Goal: Task Accomplishment & Management: Use online tool/utility

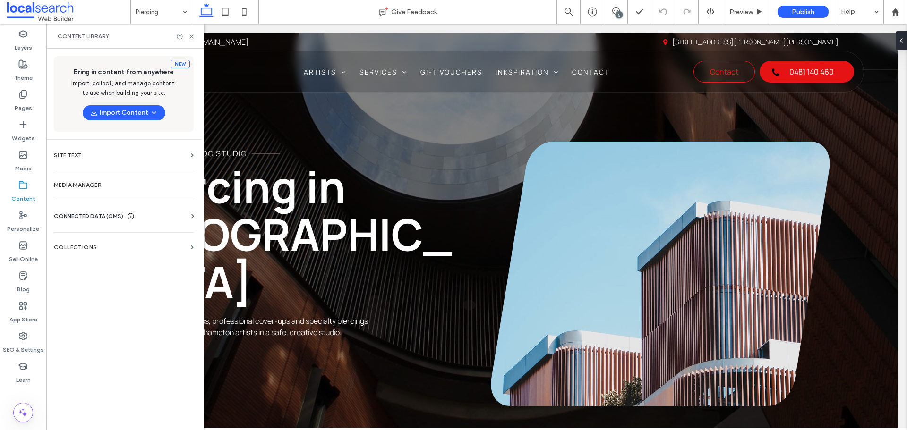
click at [167, 216] on div "CONNECTED DATA (CMS)" at bounding box center [126, 216] width 144 height 9
click at [165, 240] on label "Business Info" at bounding box center [125, 239] width 129 height 7
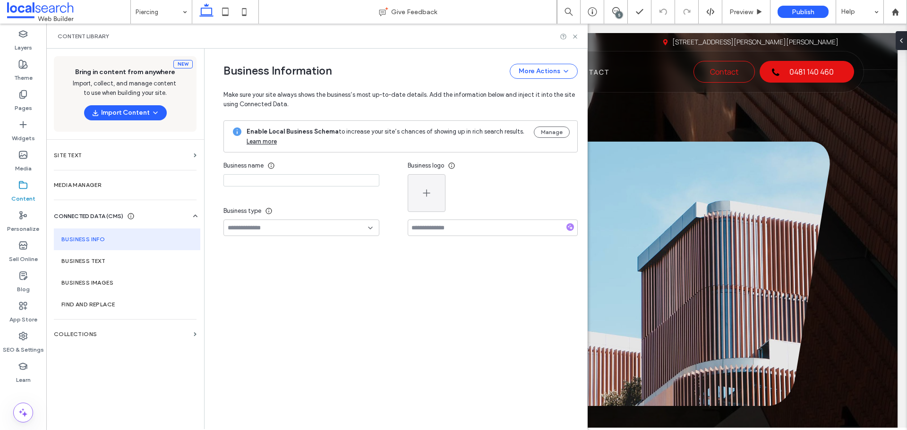
type input "**********"
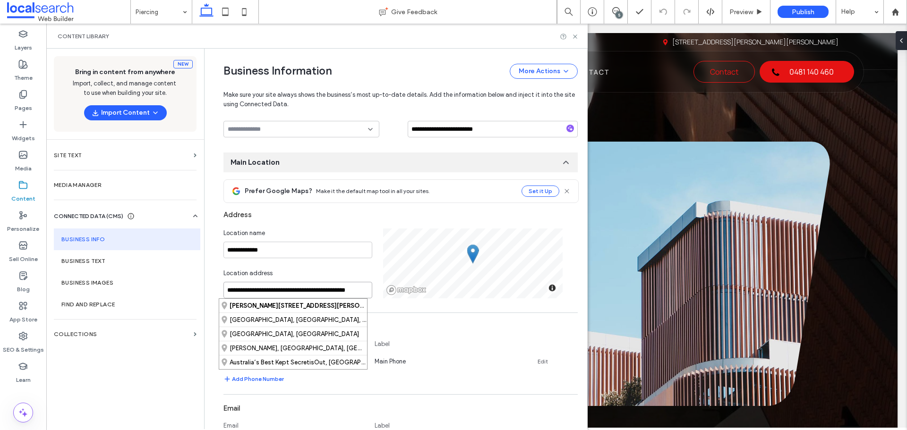
scroll to position [0, 11]
drag, startPoint x: 296, startPoint y: 289, endPoint x: 276, endPoint y: 289, distance: 19.8
click at [276, 289] on input "**********" at bounding box center [297, 290] width 149 height 17
click at [255, 289] on input "**********" at bounding box center [297, 290] width 149 height 17
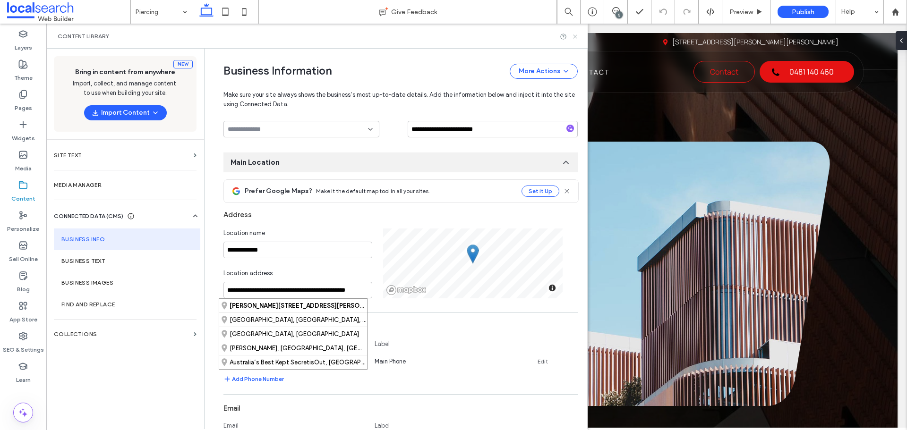
click at [575, 38] on icon at bounding box center [575, 36] width 7 height 7
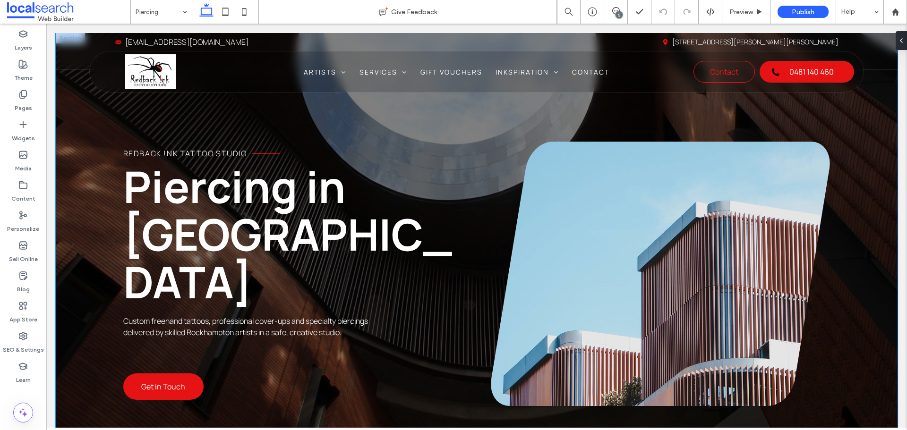
click at [65, 257] on div "Redback !nk Tattoo Studio Piercing in [GEOGRAPHIC_DATA] Custom freehand tattoos…" at bounding box center [477, 248] width 842 height 430
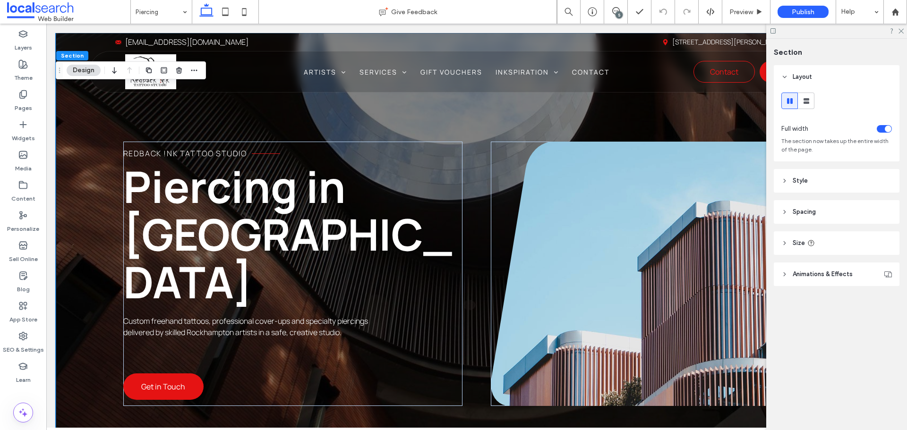
click at [818, 180] on header "Style" at bounding box center [837, 181] width 126 height 24
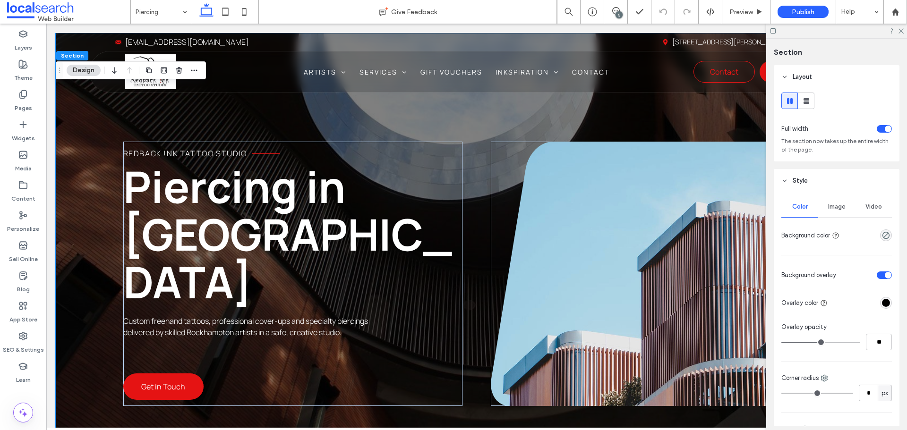
click at [828, 206] on span "Image" at bounding box center [836, 207] width 17 height 8
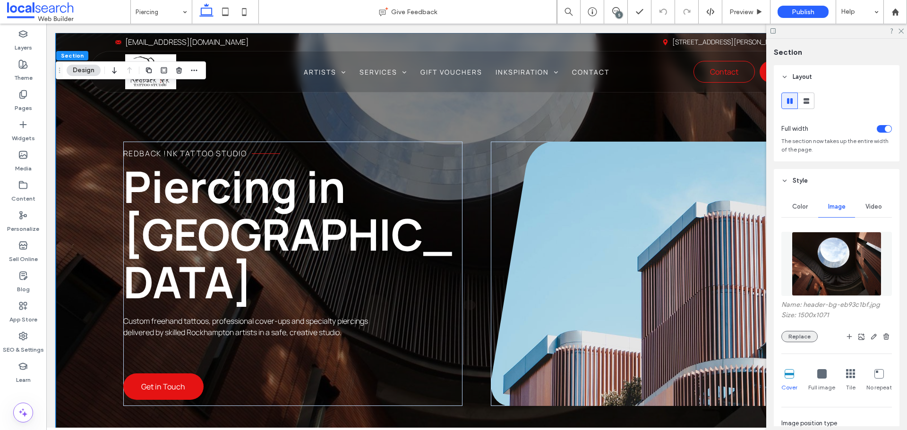
drag, startPoint x: 803, startPoint y: 342, endPoint x: 807, endPoint y: 336, distance: 7.1
click at [803, 341] on button "Replace" at bounding box center [799, 336] width 36 height 11
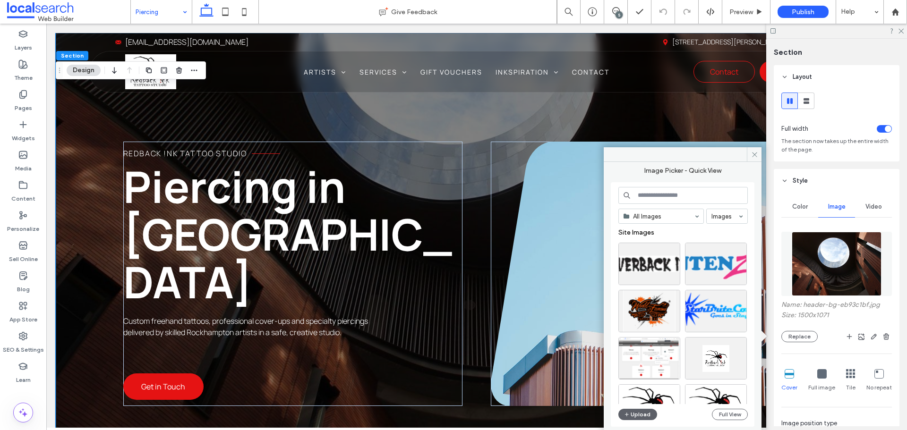
drag, startPoint x: 161, startPoint y: 18, endPoint x: 158, endPoint y: 23, distance: 5.5
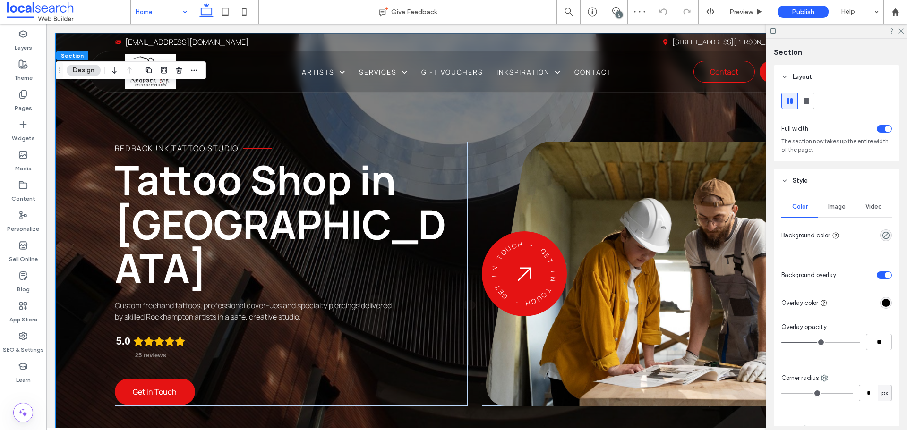
click at [837, 211] on div "Image" at bounding box center [836, 207] width 37 height 21
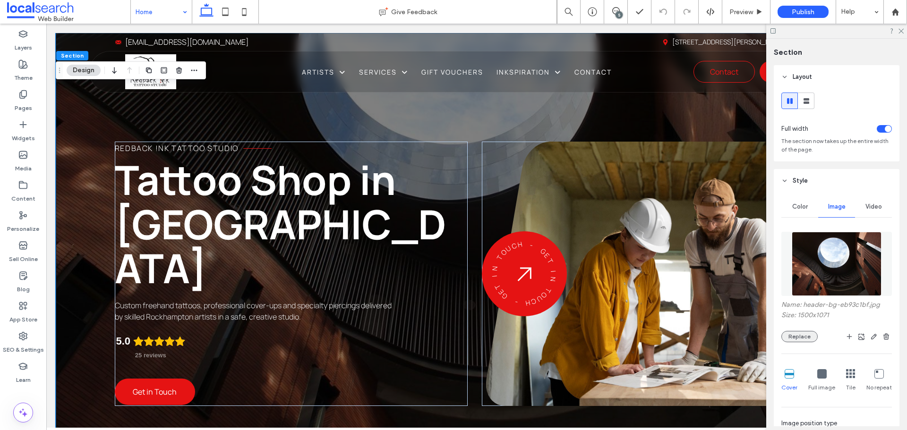
click at [798, 333] on button "Replace" at bounding box center [799, 336] width 36 height 11
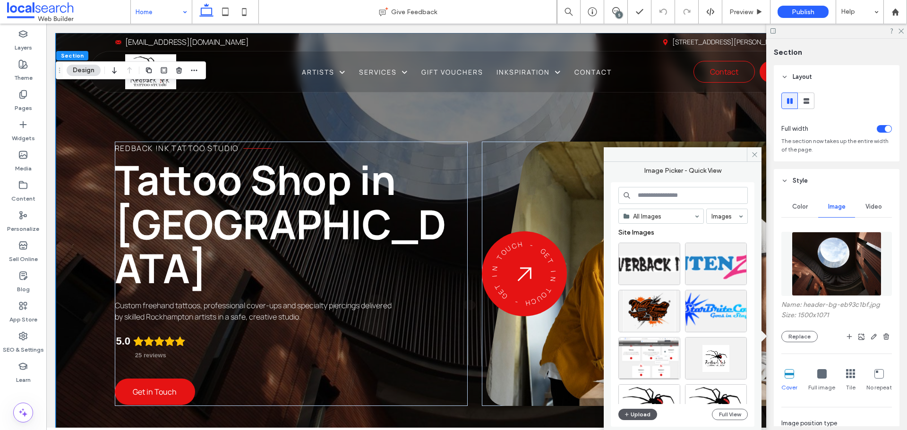
click at [642, 417] on button "Upload" at bounding box center [637, 414] width 39 height 11
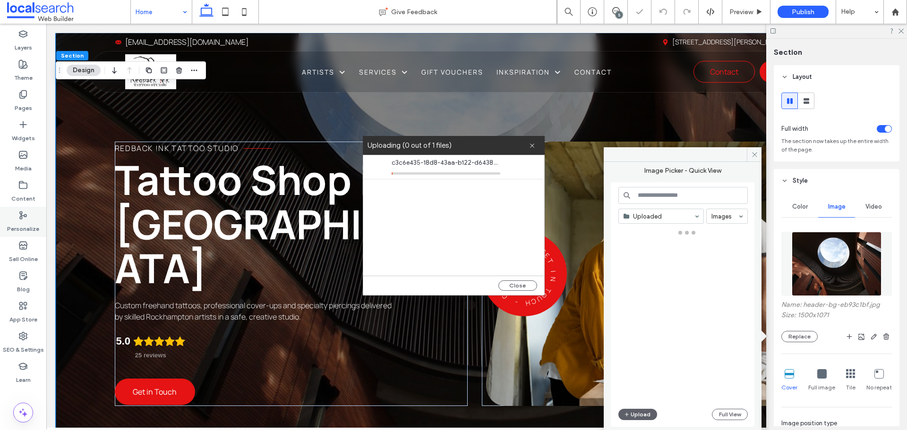
scroll to position [47, 0]
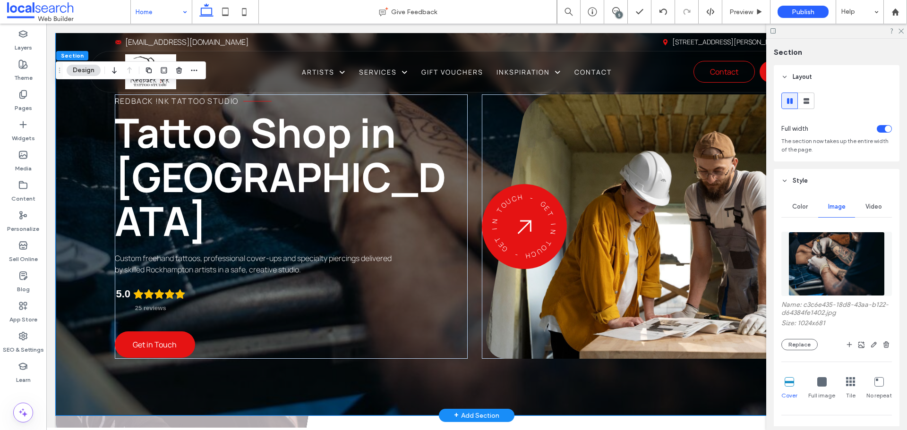
click at [629, 378] on div "Redback !nk Tattoo Studio Tattoo Shop in [GEOGRAPHIC_DATA] Custom freehand tatt…" at bounding box center [477, 201] width 842 height 430
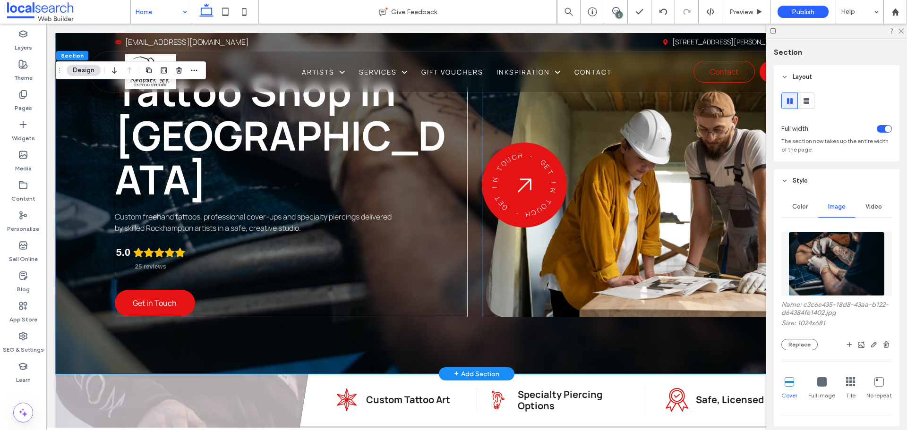
scroll to position [0, 0]
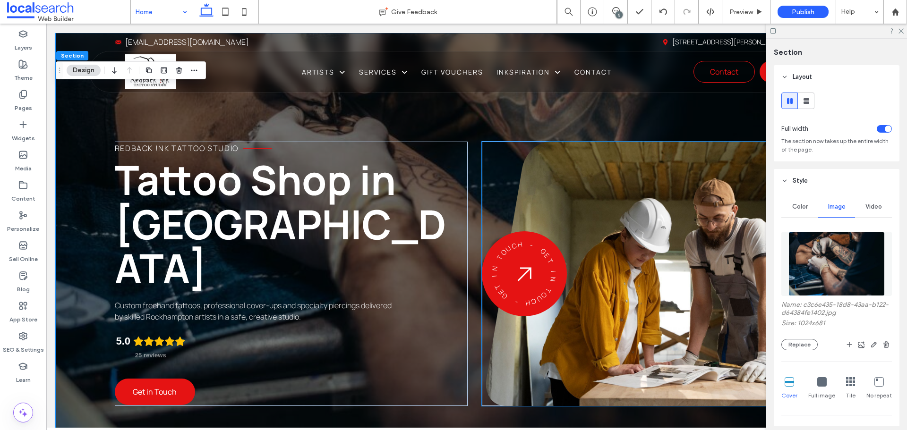
click at [637, 290] on link at bounding box center [662, 274] width 352 height 265
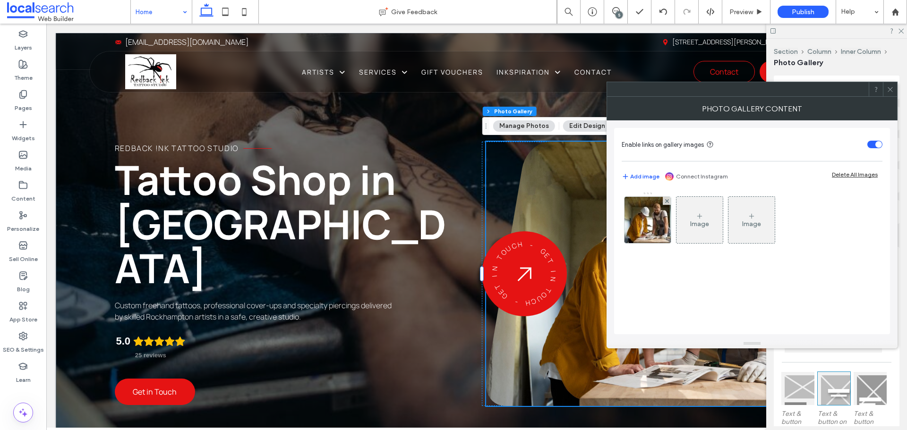
click at [645, 229] on div at bounding box center [648, 220] width 46 height 46
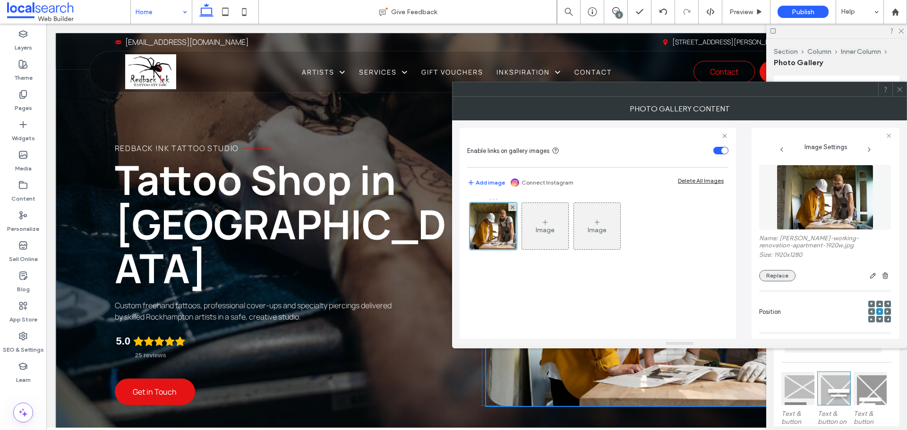
click at [776, 276] on button "Replace" at bounding box center [777, 275] width 36 height 11
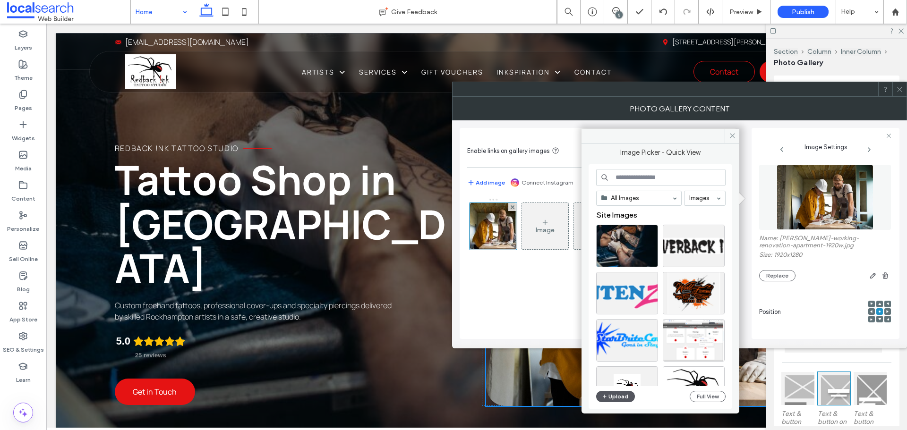
click at [625, 394] on button "Upload" at bounding box center [615, 396] width 39 height 11
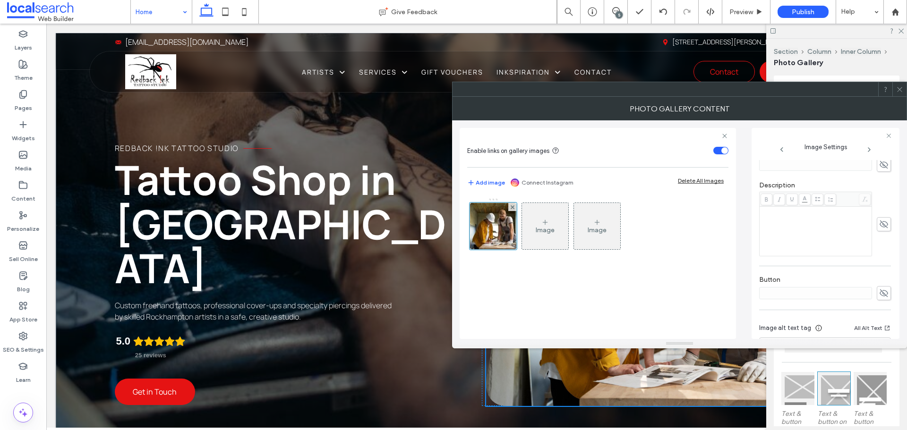
scroll to position [265, 0]
click at [903, 88] on icon at bounding box center [899, 89] width 7 height 7
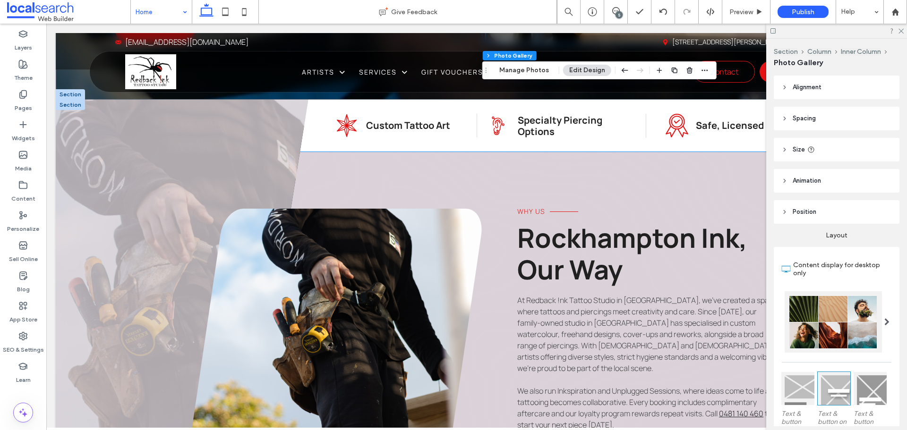
scroll to position [378, 0]
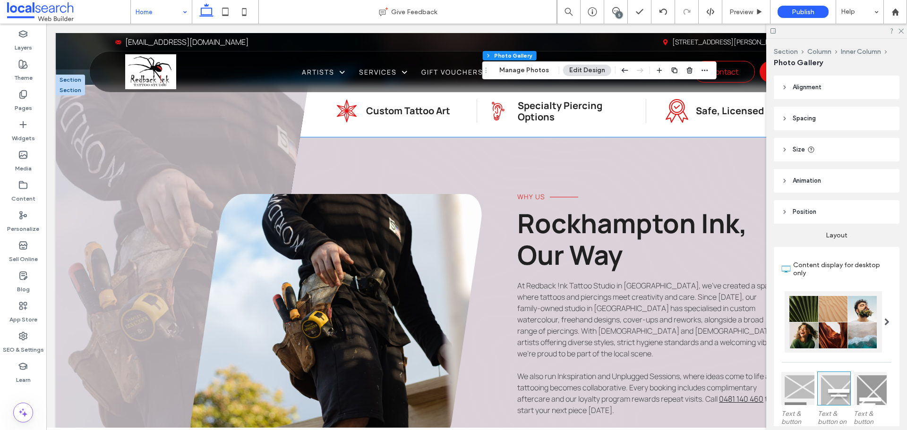
drag, startPoint x: 259, startPoint y: 379, endPoint x: 263, endPoint y: 372, distance: 8.5
click at [259, 379] on link at bounding box center [335, 320] width 291 height 253
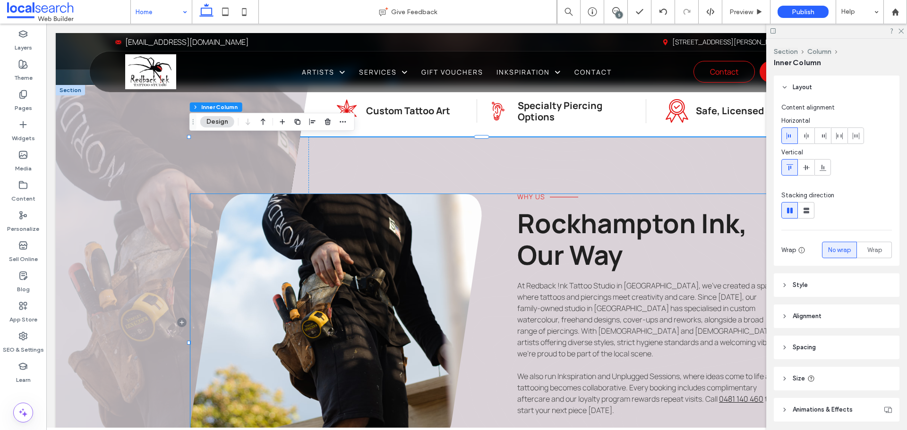
click at [308, 303] on link at bounding box center [335, 320] width 291 height 253
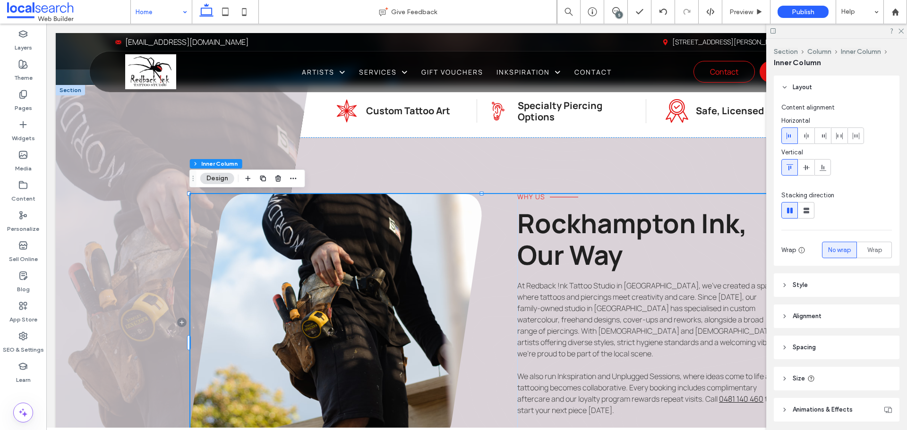
click at [283, 243] on link at bounding box center [335, 320] width 291 height 253
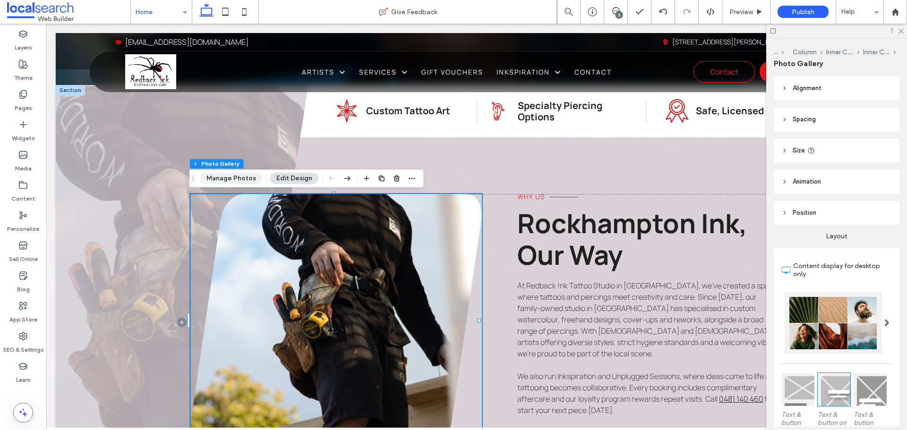
click at [232, 177] on button "Manage Photos" at bounding box center [231, 178] width 62 height 11
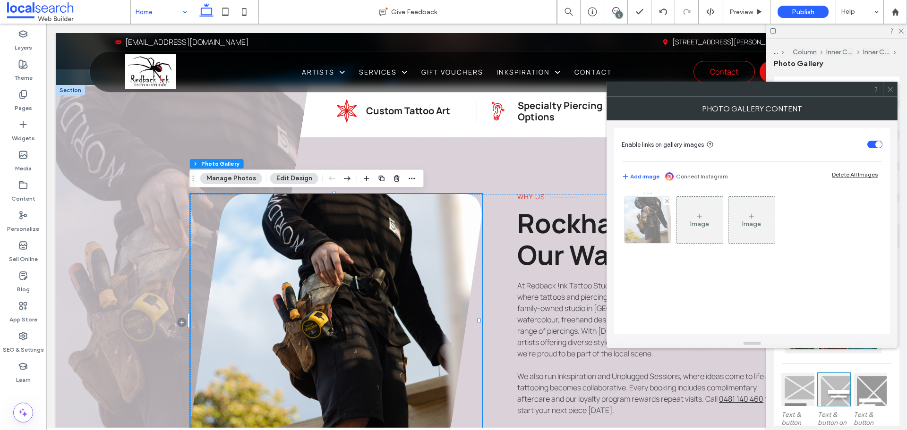
click at [655, 230] on img at bounding box center [648, 220] width 52 height 46
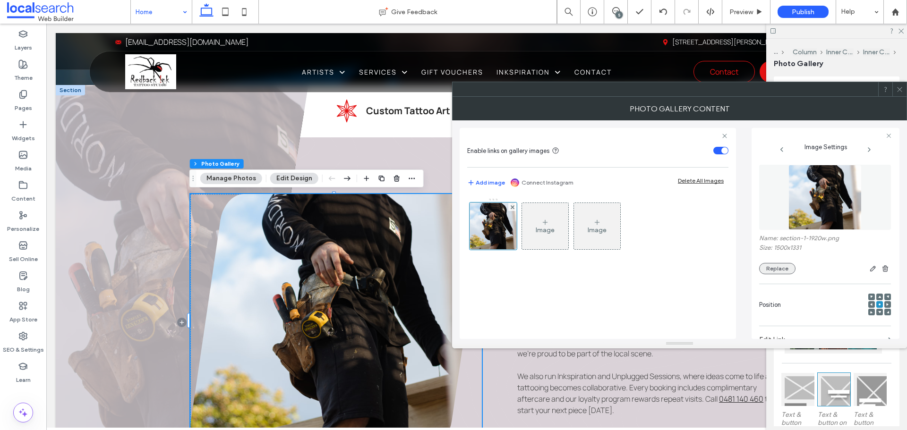
click at [787, 267] on button "Replace" at bounding box center [777, 268] width 36 height 11
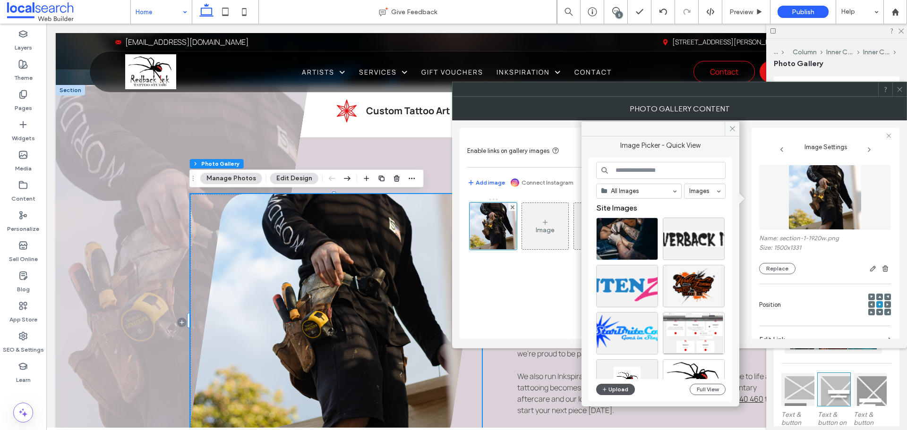
click at [618, 387] on button "Upload" at bounding box center [615, 389] width 39 height 11
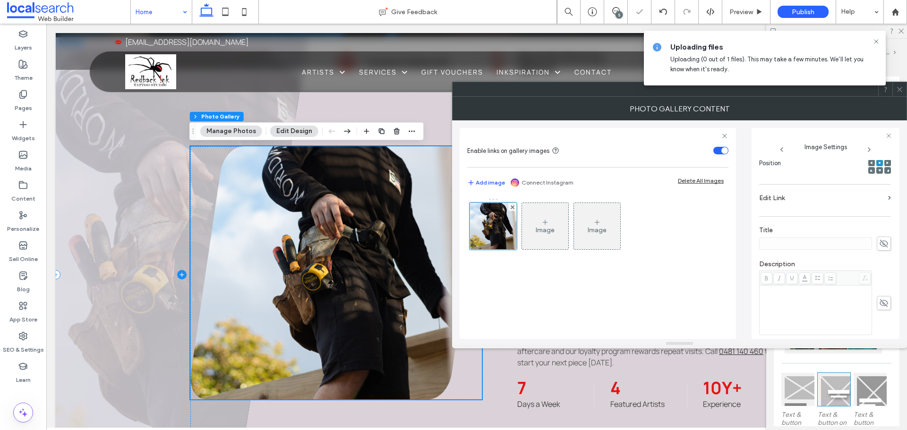
scroll to position [425, 0]
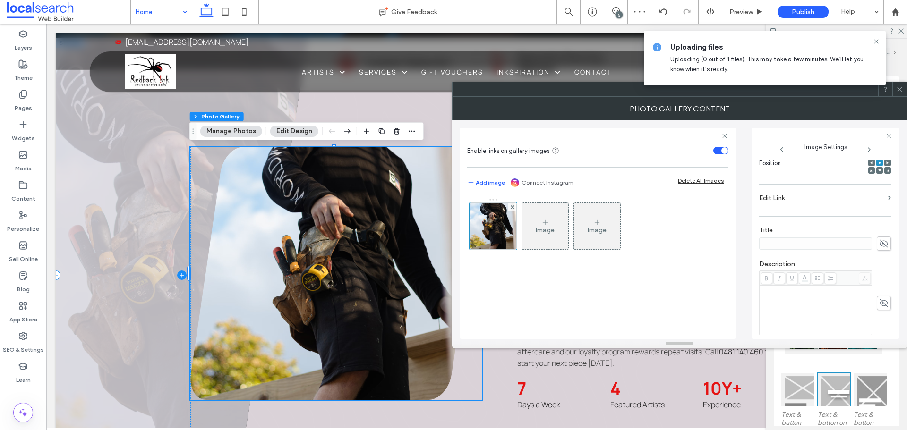
click at [118, 205] on span at bounding box center [182, 275] width 253 height 475
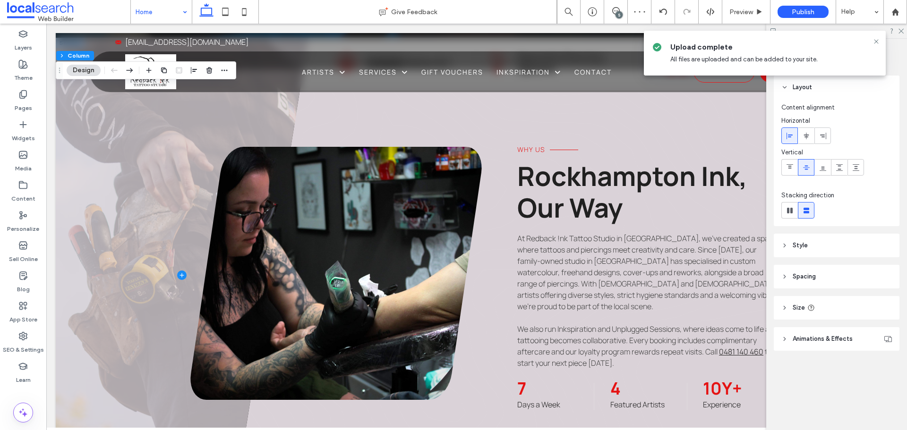
click at [823, 250] on header "Style" at bounding box center [837, 246] width 126 height 24
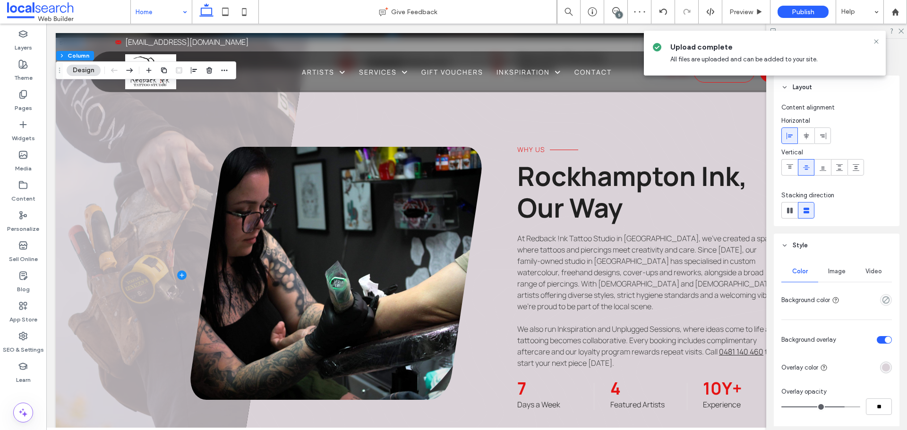
click at [836, 271] on span "Image" at bounding box center [836, 272] width 17 height 8
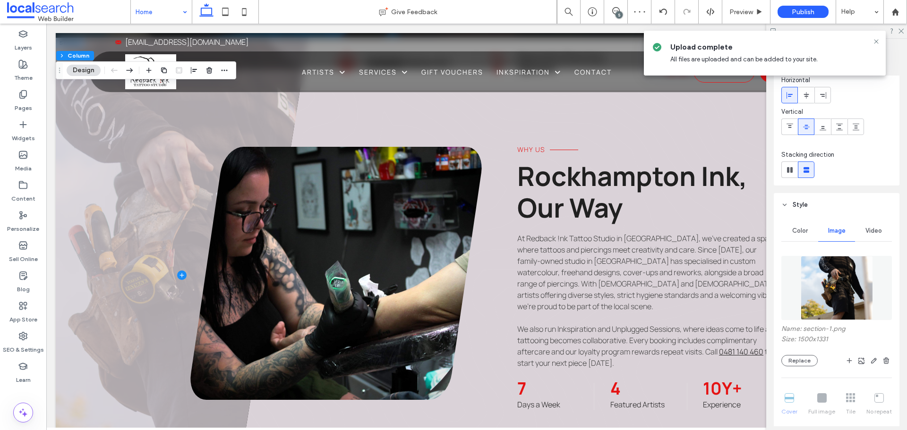
scroll to position [94, 0]
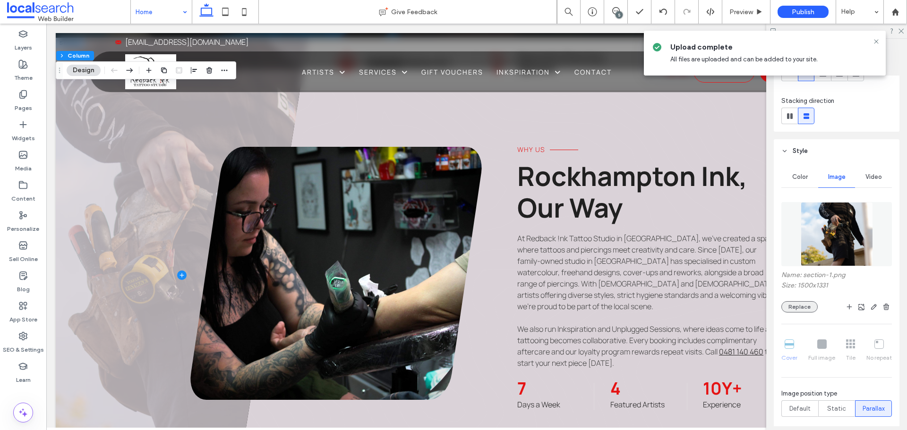
click at [804, 305] on button "Replace" at bounding box center [799, 306] width 36 height 11
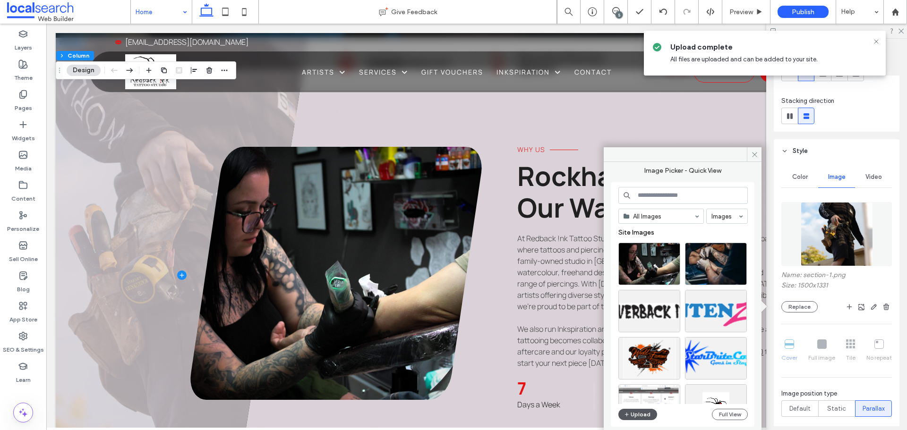
click at [642, 415] on button "Upload" at bounding box center [637, 414] width 39 height 11
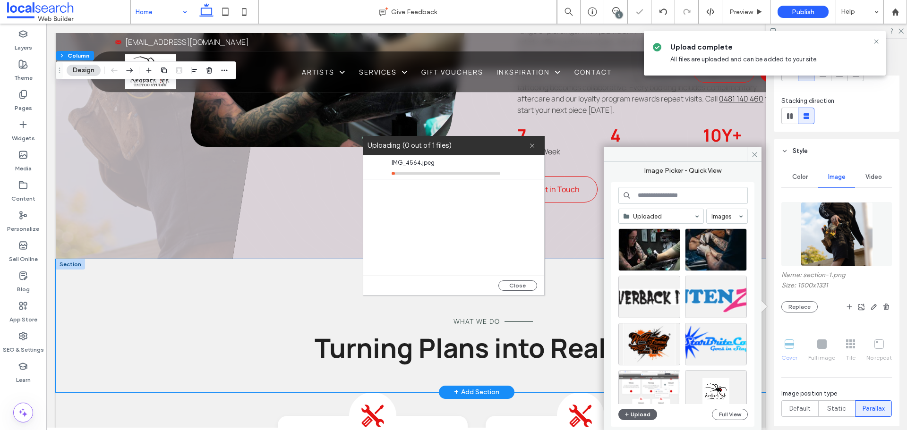
scroll to position [614, 0]
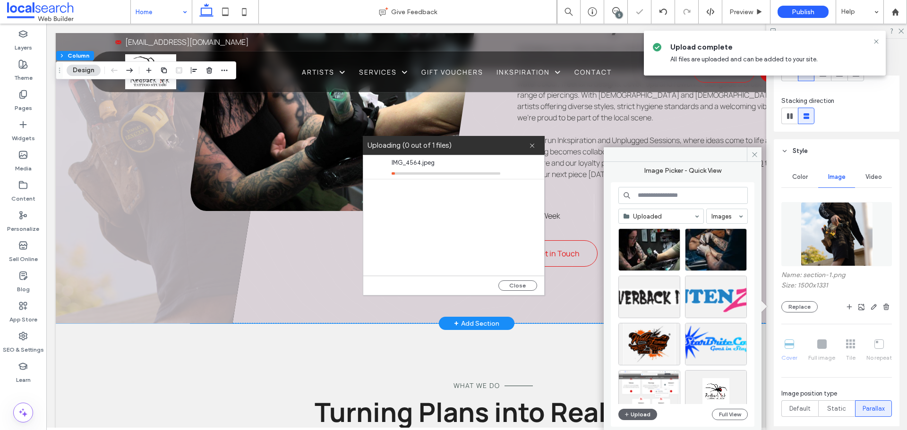
click at [288, 226] on div "Why Us Rockhampton Ink, Our Way At Redback !nk Tattoo Studio in Rockhampton, we…" at bounding box center [484, 112] width 589 height 309
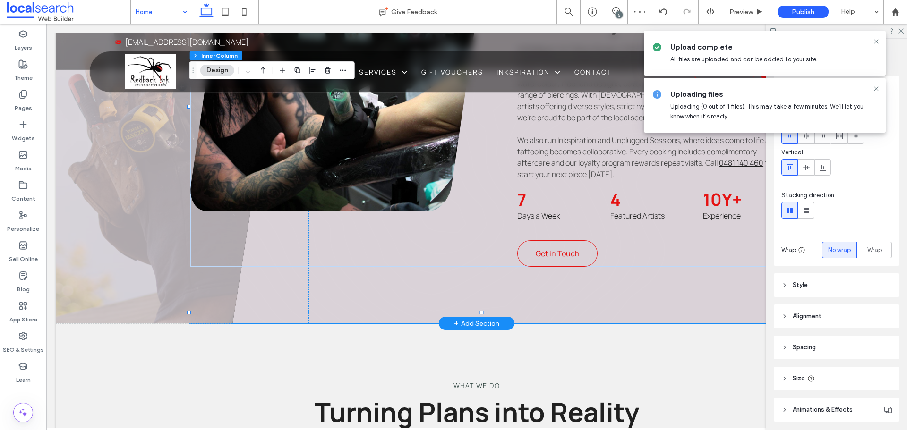
click at [322, 229] on div "Why Us Rockhampton Ink, Our Way At Redback !nk Tattoo Studio in Rockhampton, we…" at bounding box center [484, 112] width 589 height 309
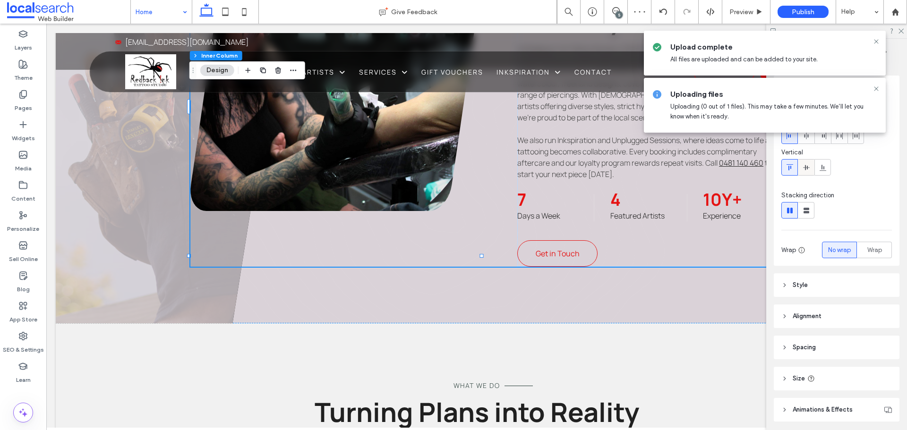
click at [801, 169] on div at bounding box center [806, 168] width 16 height 16
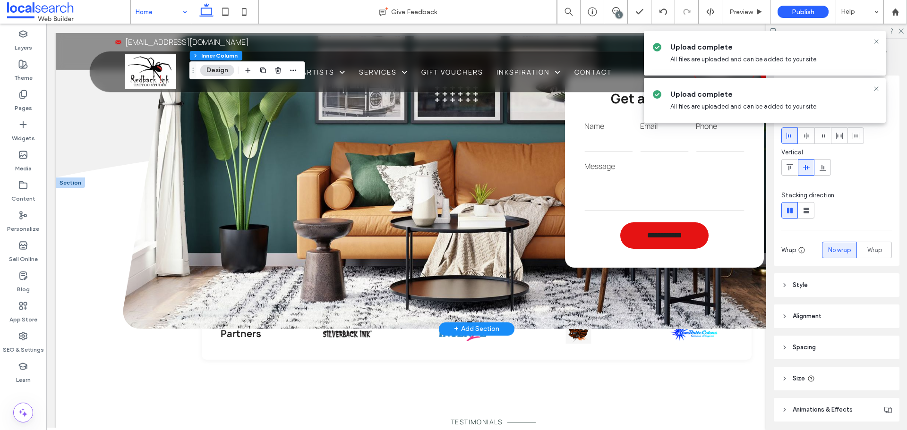
scroll to position [1228, 0]
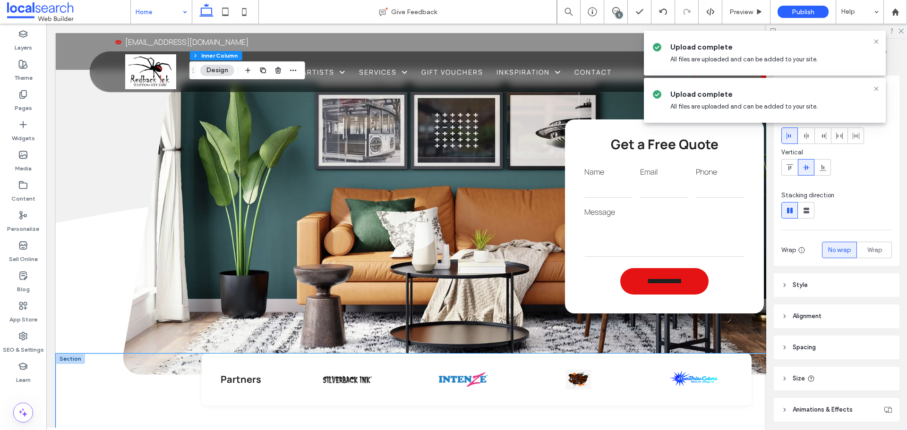
click at [155, 386] on div "Partners" at bounding box center [477, 408] width 842 height 109
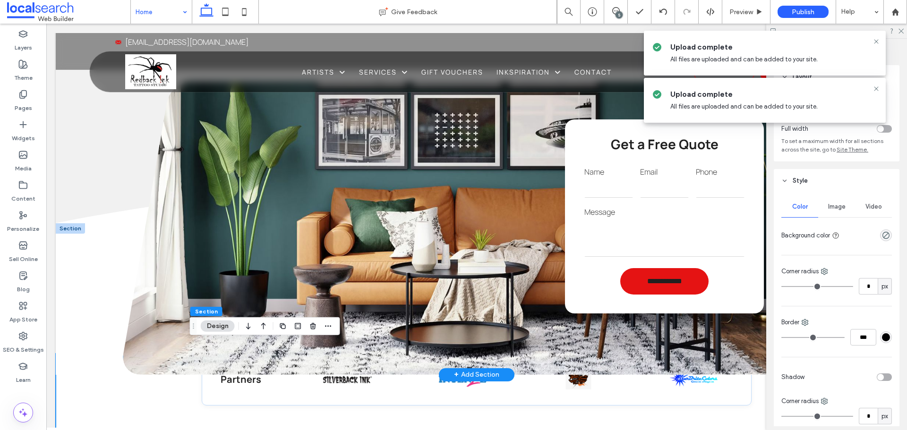
click at [428, 215] on div "**********" at bounding box center [476, 228] width 707 height 293
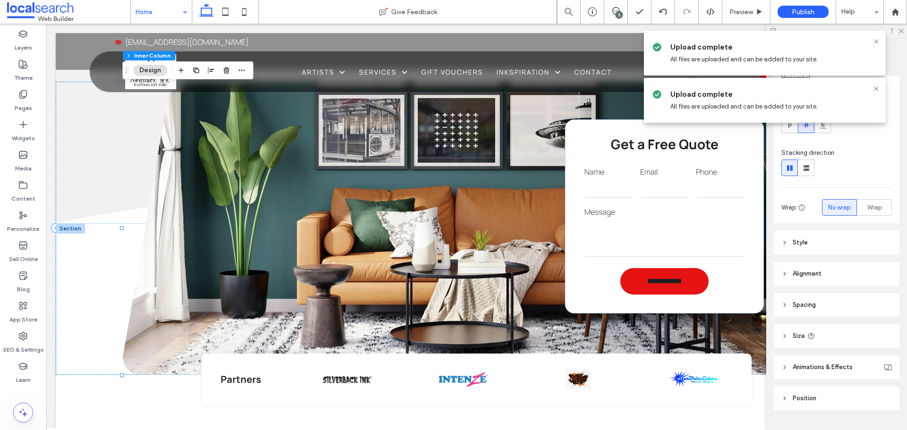
scroll to position [64, 0]
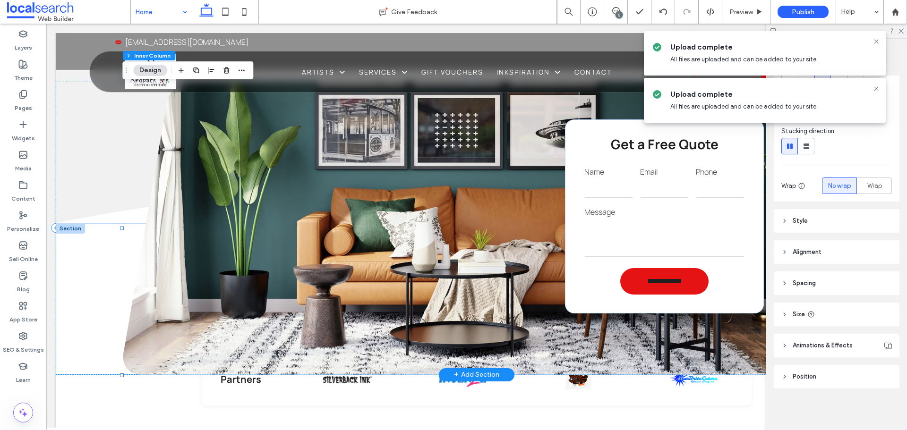
click at [344, 196] on div "**********" at bounding box center [476, 228] width 707 height 293
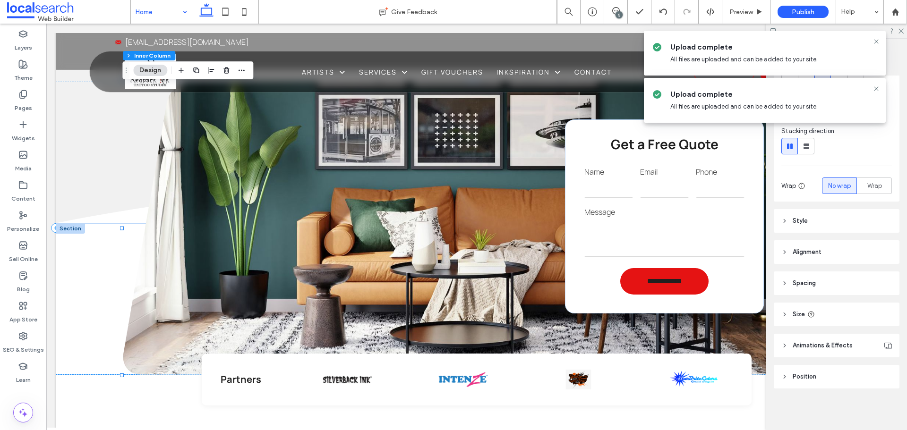
click at [814, 340] on header "Animations & Effects" at bounding box center [837, 346] width 126 height 24
click at [816, 343] on span "Animations & Effects" at bounding box center [823, 345] width 60 height 9
click at [827, 217] on header "Style" at bounding box center [837, 221] width 126 height 24
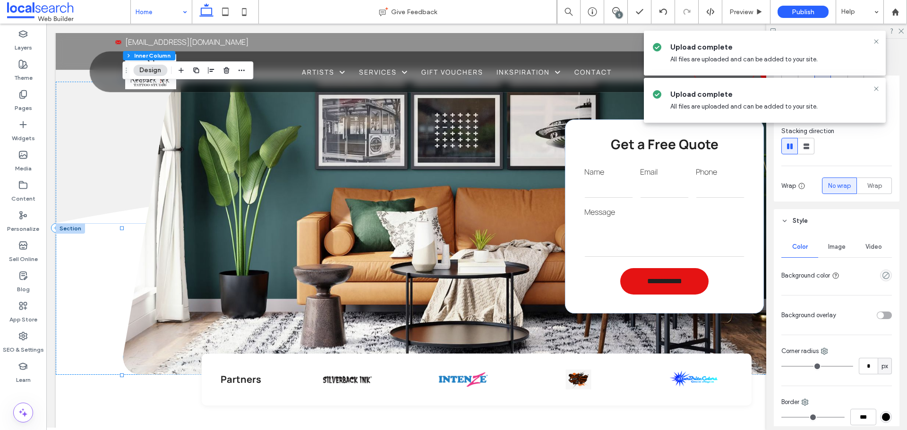
click at [832, 250] on span "Image" at bounding box center [836, 247] width 17 height 8
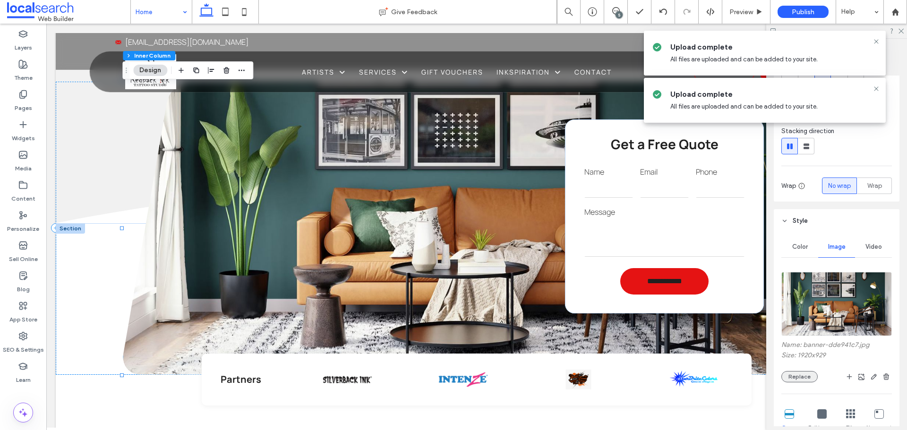
click at [794, 374] on button "Replace" at bounding box center [799, 376] width 36 height 11
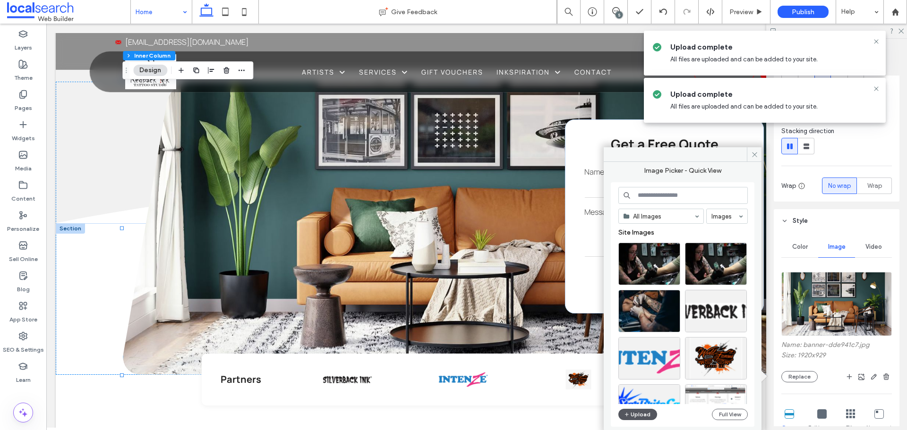
click at [645, 414] on button "Upload" at bounding box center [637, 414] width 39 height 11
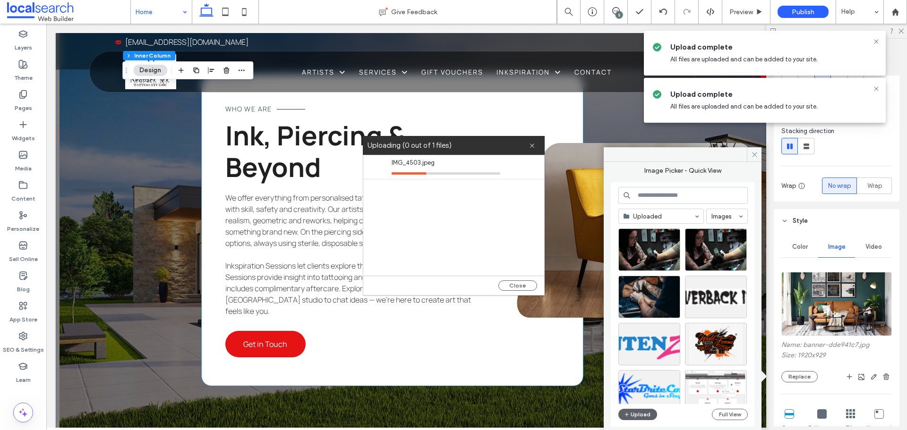
scroll to position [1984, 0]
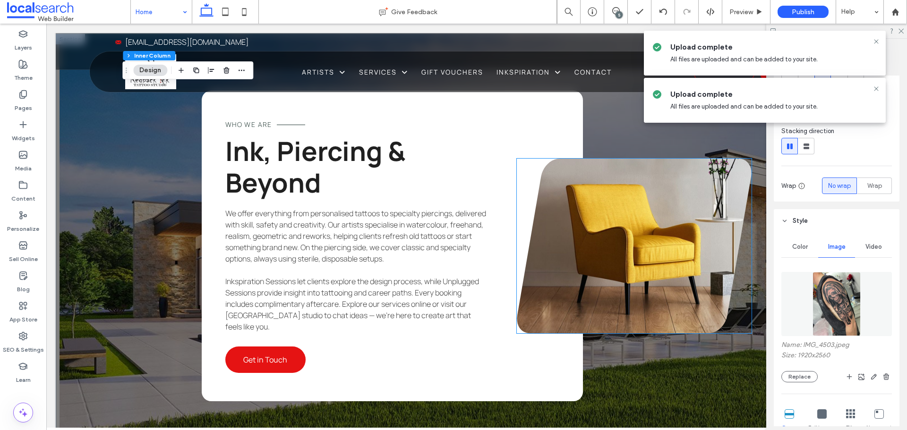
click at [578, 271] on link at bounding box center [634, 246] width 235 height 175
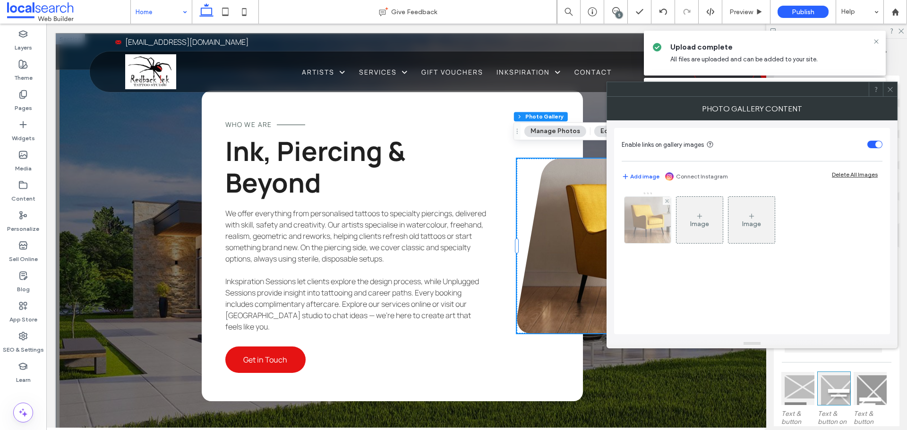
click at [660, 224] on img at bounding box center [648, 220] width 58 height 46
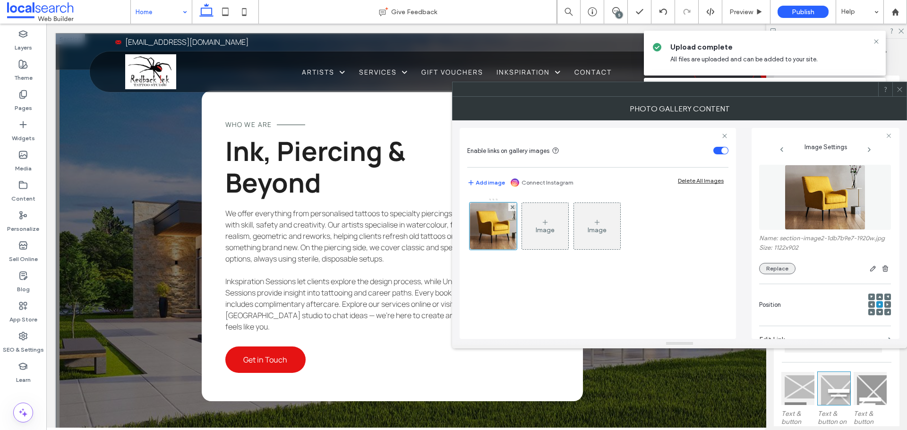
click at [771, 274] on button "Replace" at bounding box center [777, 268] width 36 height 11
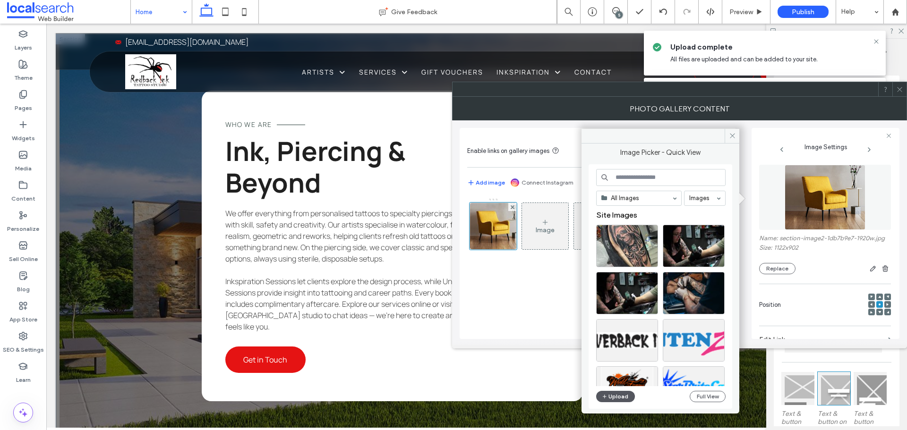
click at [612, 399] on button "Upload" at bounding box center [615, 396] width 39 height 11
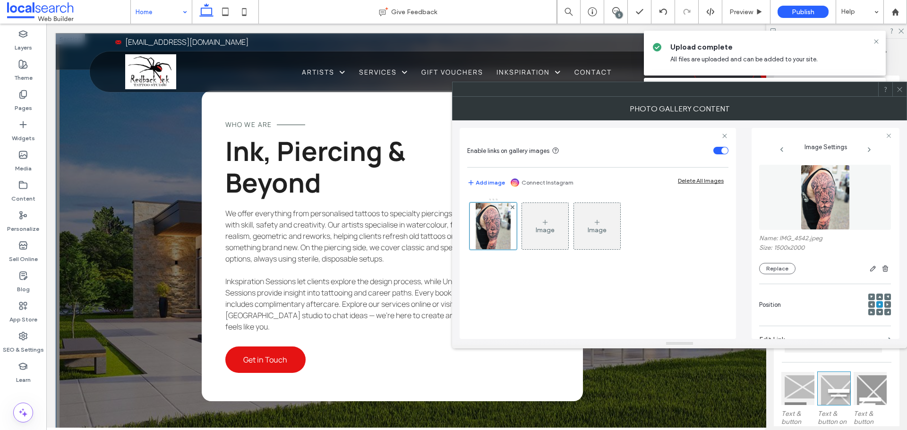
click at [116, 234] on div "Who We Are Ink, Piercing & Beyond We offer everything from personalised tattoos…" at bounding box center [477, 246] width 842 height 424
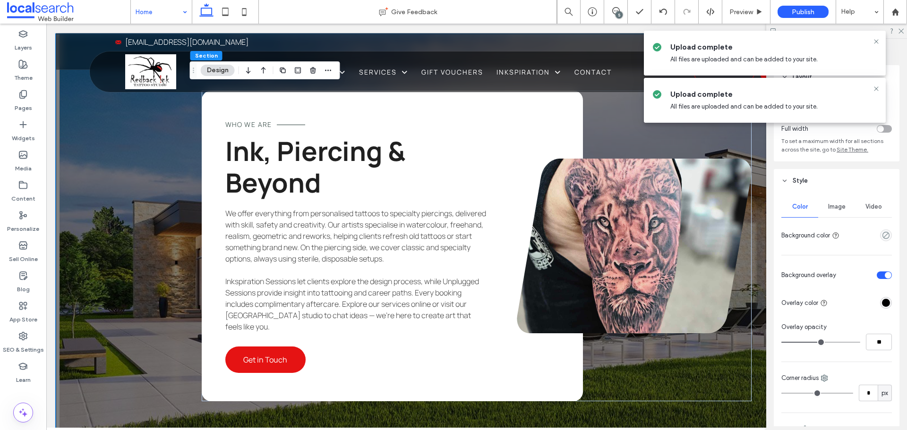
click at [111, 232] on div "Who We Are Ink, Piercing & Beyond We offer everything from personalised tattoos…" at bounding box center [477, 246] width 842 height 424
click at [842, 207] on span "Image" at bounding box center [836, 207] width 17 height 8
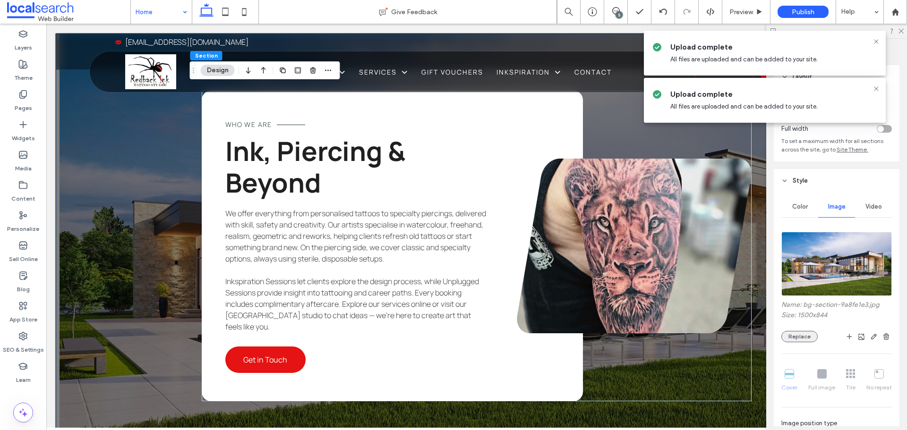
click at [797, 340] on button "Replace" at bounding box center [799, 336] width 36 height 11
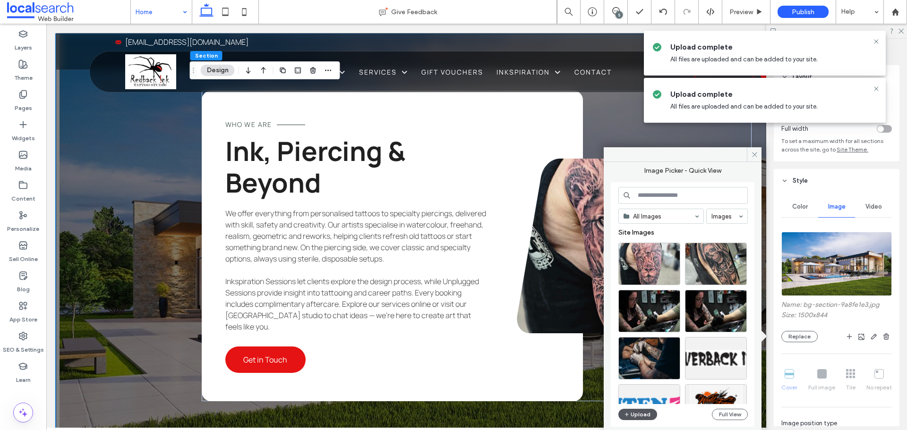
click at [640, 415] on button "Upload" at bounding box center [637, 414] width 39 height 11
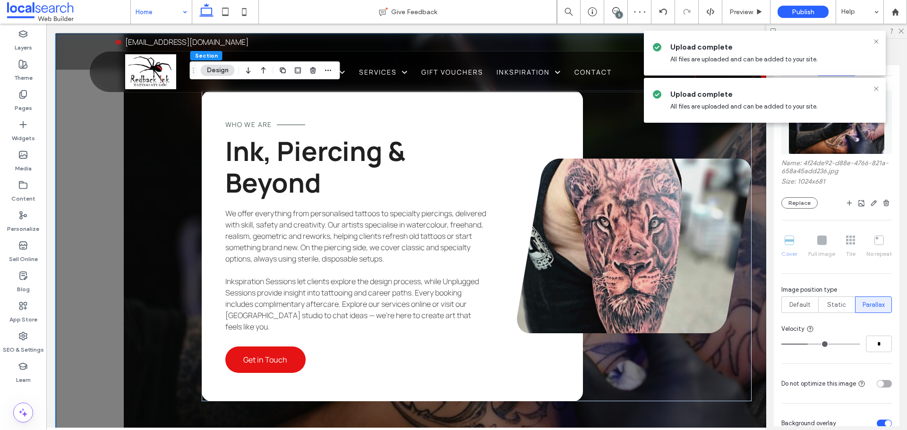
scroll to position [236, 0]
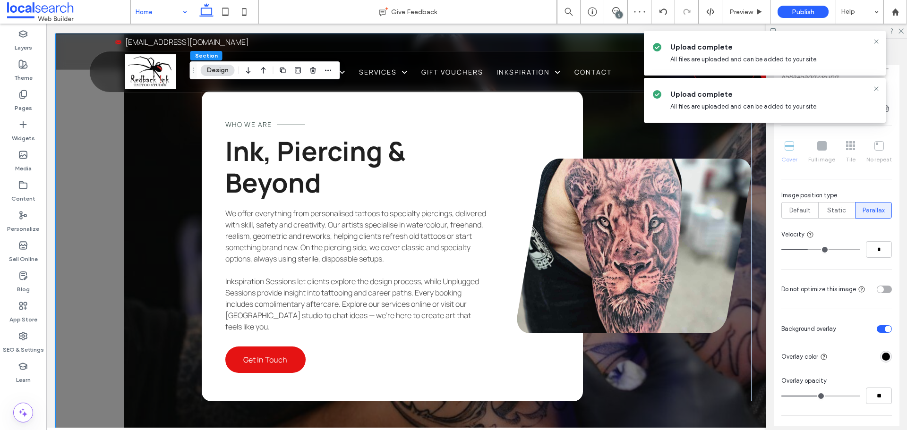
click at [838, 210] on span "Static" at bounding box center [836, 210] width 19 height 9
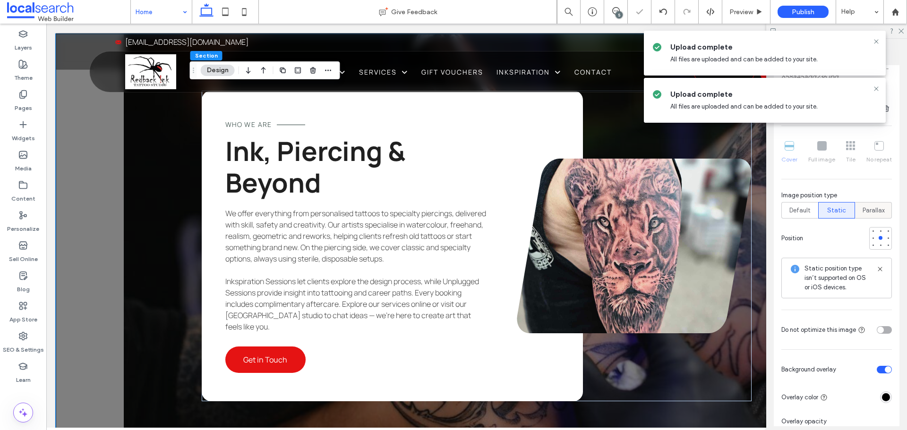
click at [871, 210] on span "Parallax" at bounding box center [874, 210] width 22 height 9
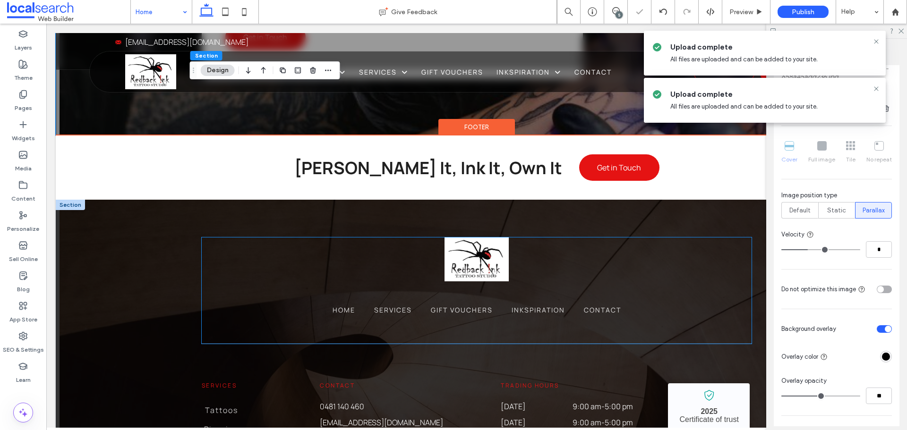
scroll to position [2409, 0]
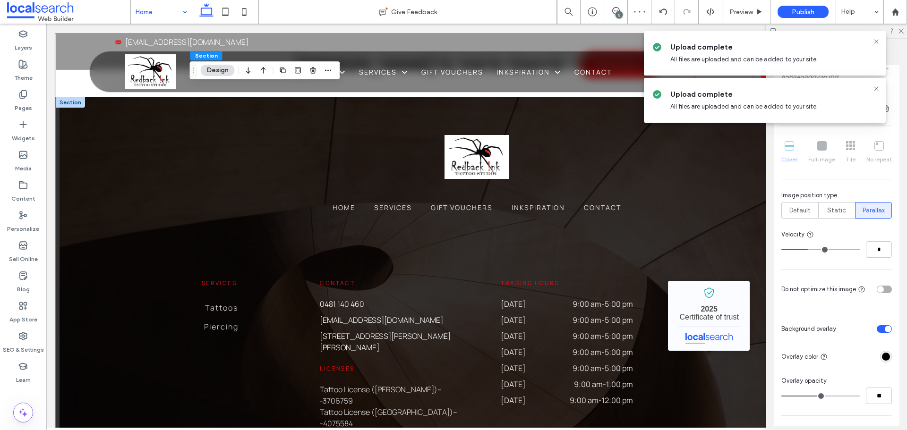
click at [119, 208] on div "Home Services Gift Vouchers Inkspiration Contact Services Tattoos Piercing Cont…" at bounding box center [477, 338] width 842 height 482
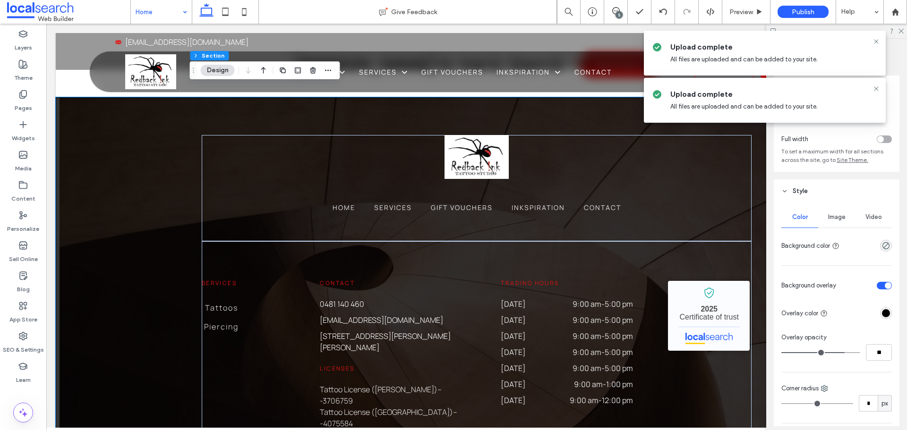
click at [109, 201] on div "Home Services Gift Vouchers Inkspiration Contact Services Tattoos Piercing Cont…" at bounding box center [477, 338] width 842 height 482
click at [836, 222] on div "Image" at bounding box center [836, 217] width 37 height 21
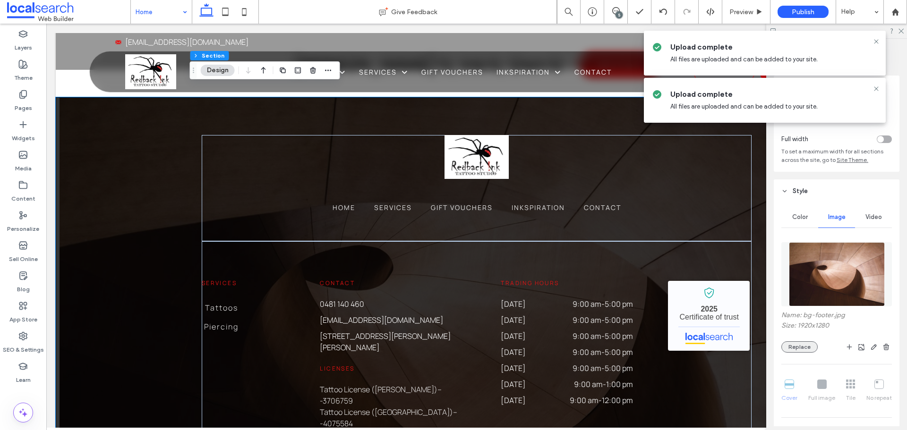
click at [791, 344] on button "Replace" at bounding box center [799, 347] width 36 height 11
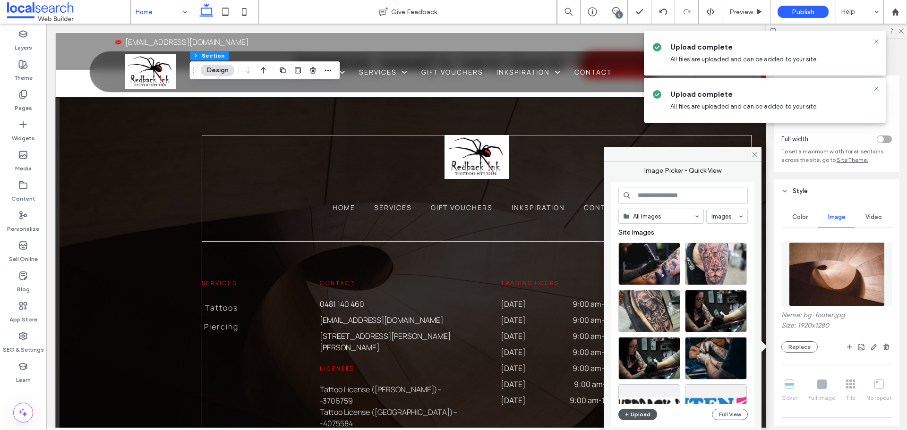
click at [641, 416] on button "Upload" at bounding box center [637, 414] width 39 height 11
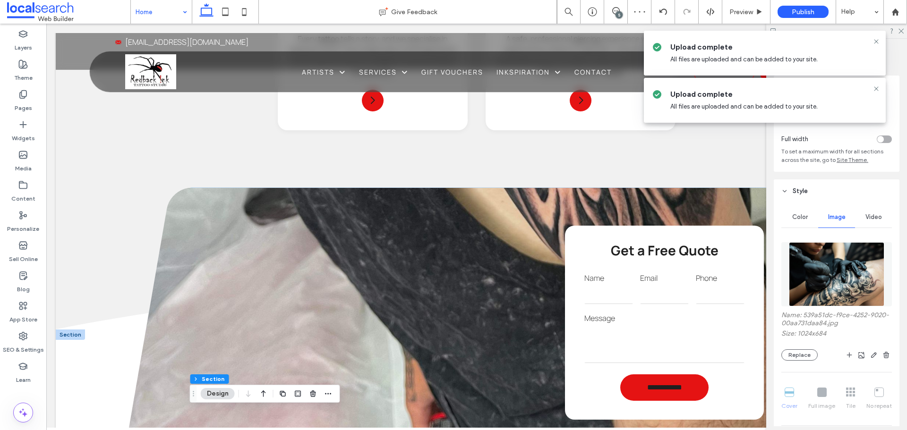
scroll to position [1181, 0]
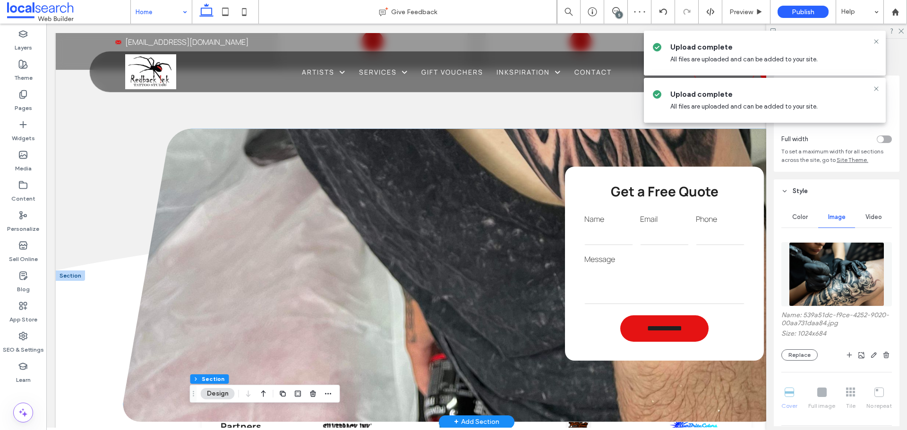
click at [301, 157] on div "**********" at bounding box center [476, 275] width 707 height 293
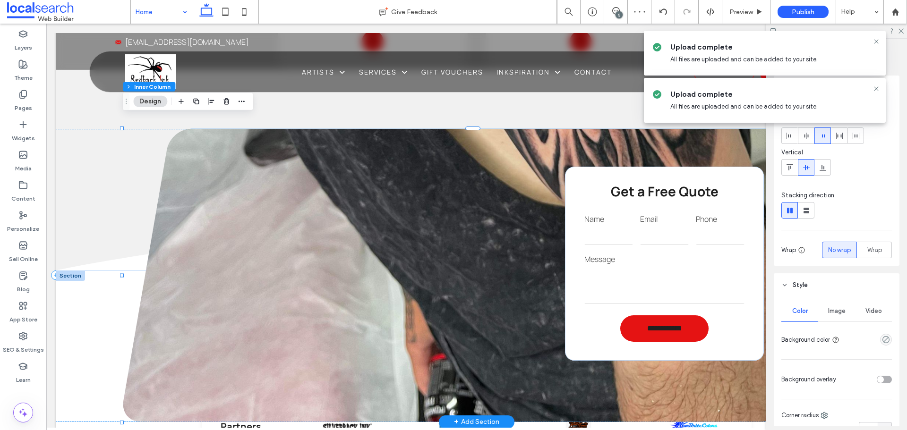
click at [326, 184] on div "**********" at bounding box center [476, 275] width 707 height 293
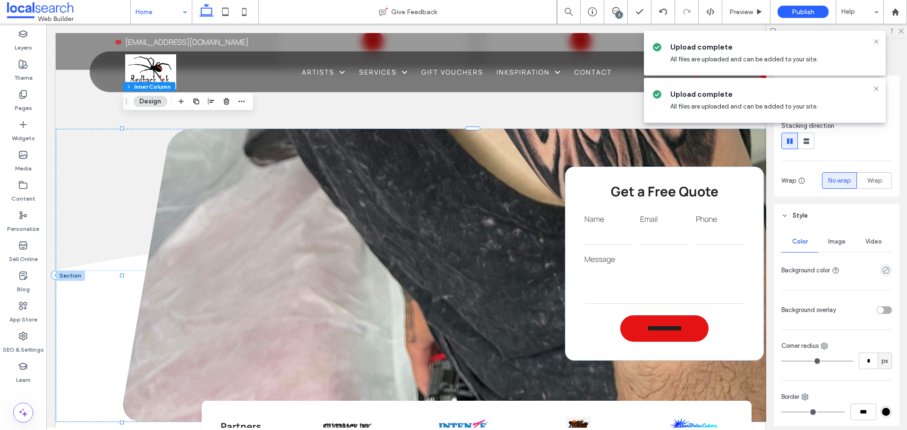
scroll to position [94, 0]
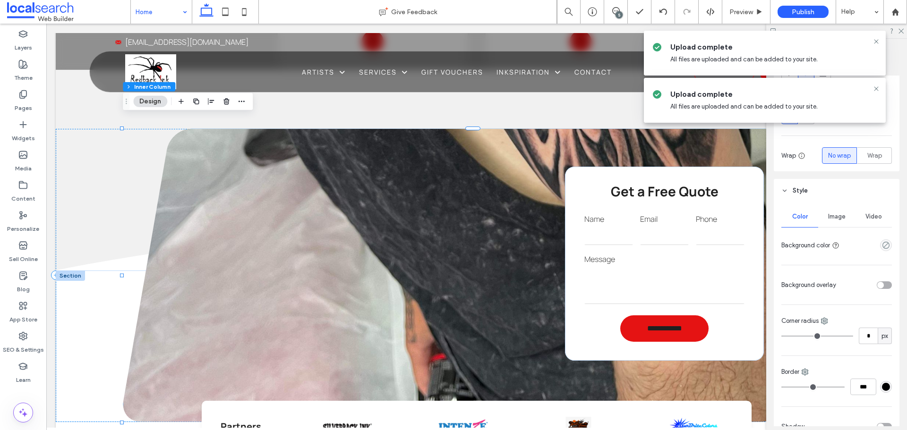
click at [828, 216] on span "Image" at bounding box center [836, 217] width 17 height 8
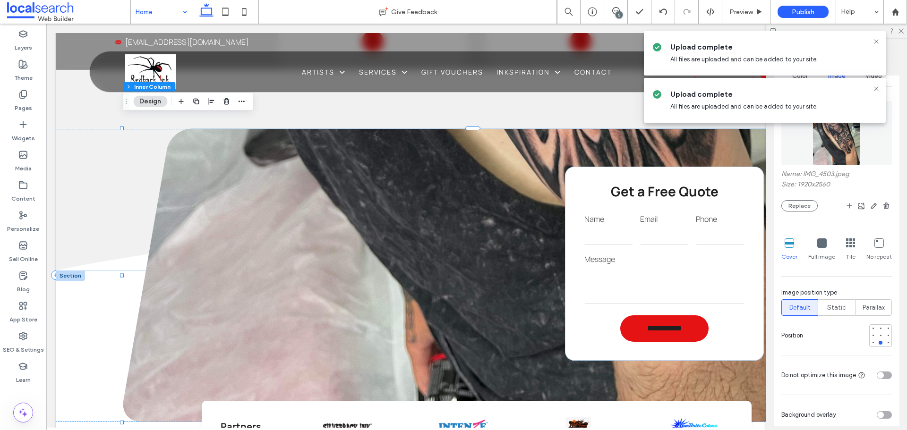
scroll to position [236, 0]
click at [879, 333] on div at bounding box center [881, 335] width 4 height 4
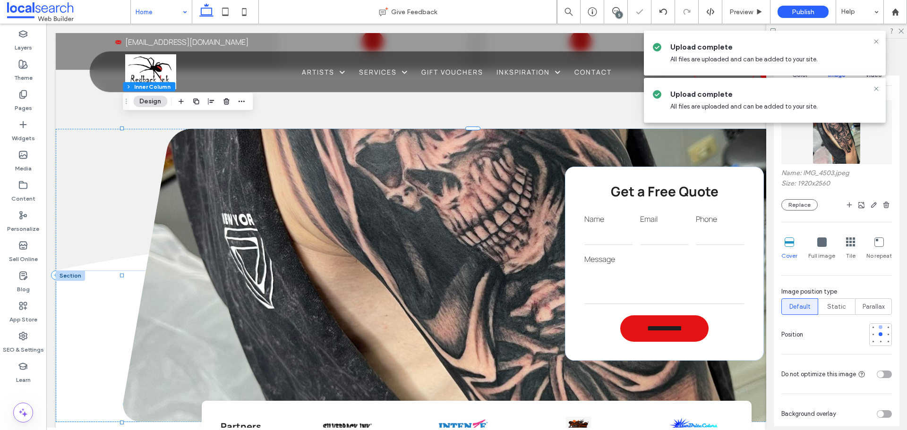
click at [877, 327] on div at bounding box center [880, 327] width 7 height 7
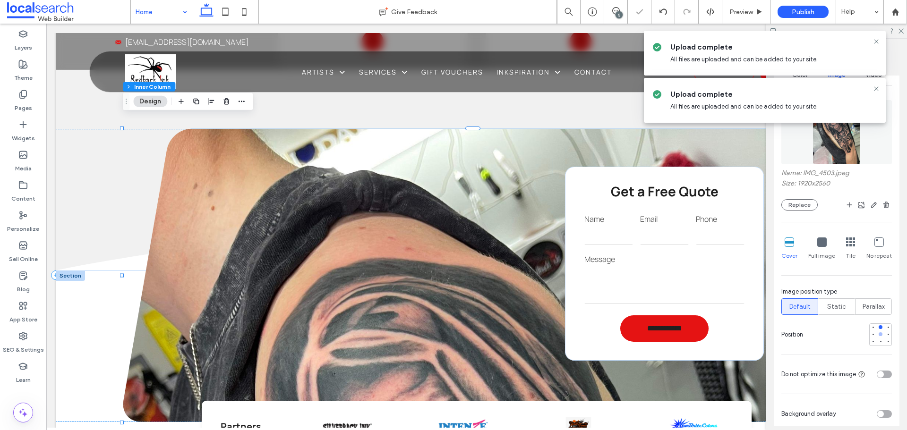
click at [877, 337] on div at bounding box center [880, 334] width 7 height 7
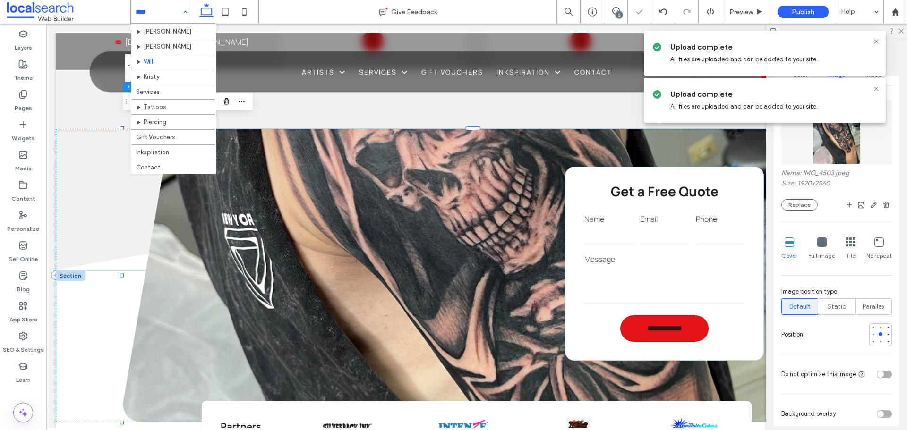
scroll to position [0, 0]
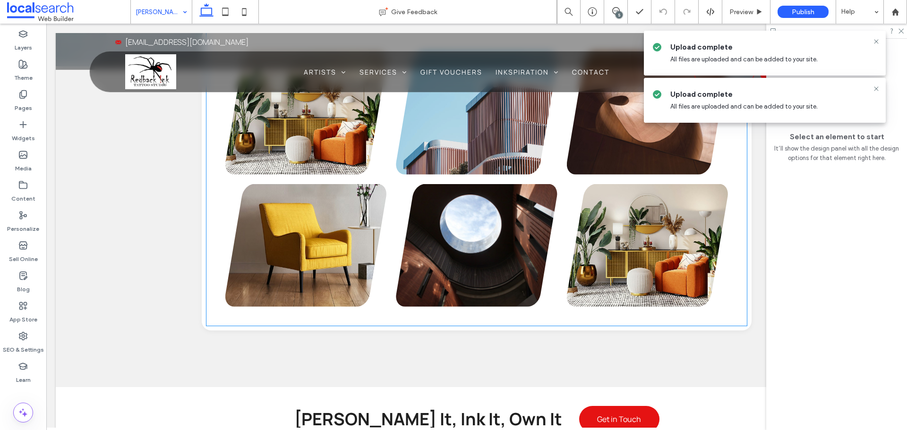
scroll to position [992, 0]
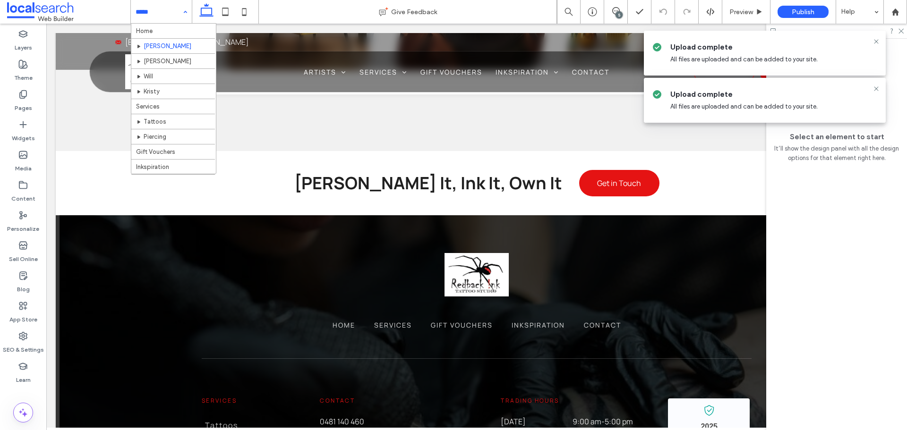
click at [177, 15] on input at bounding box center [159, 12] width 47 height 24
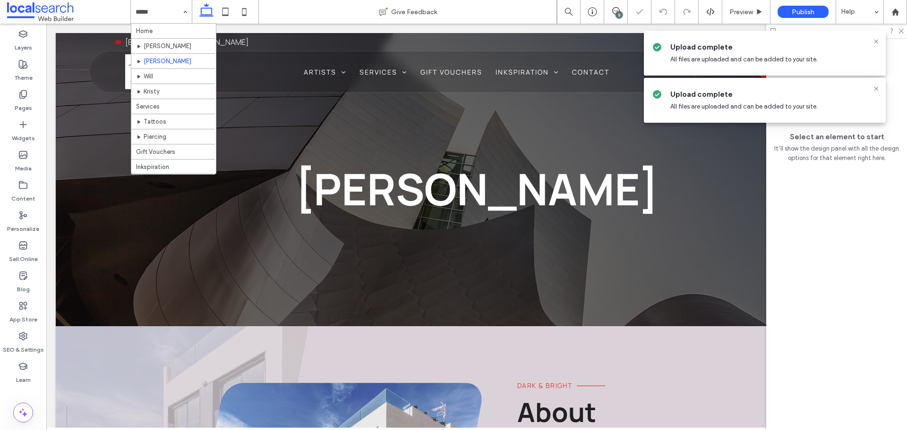
click at [175, 16] on input at bounding box center [159, 12] width 47 height 24
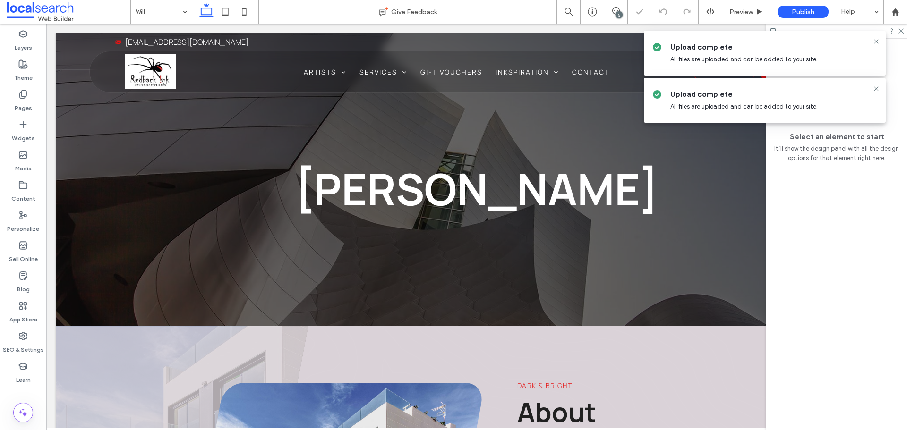
click at [173, 14] on input at bounding box center [159, 12] width 47 height 24
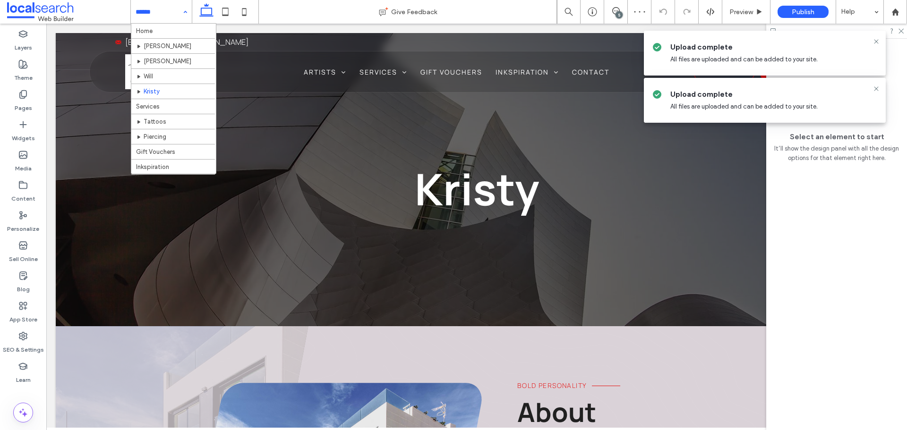
click at [169, 12] on input at bounding box center [159, 12] width 47 height 24
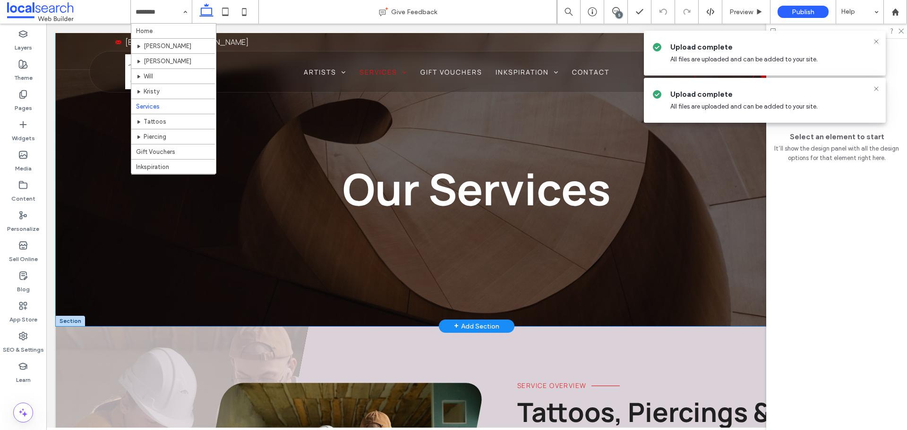
click at [69, 318] on div at bounding box center [70, 321] width 29 height 10
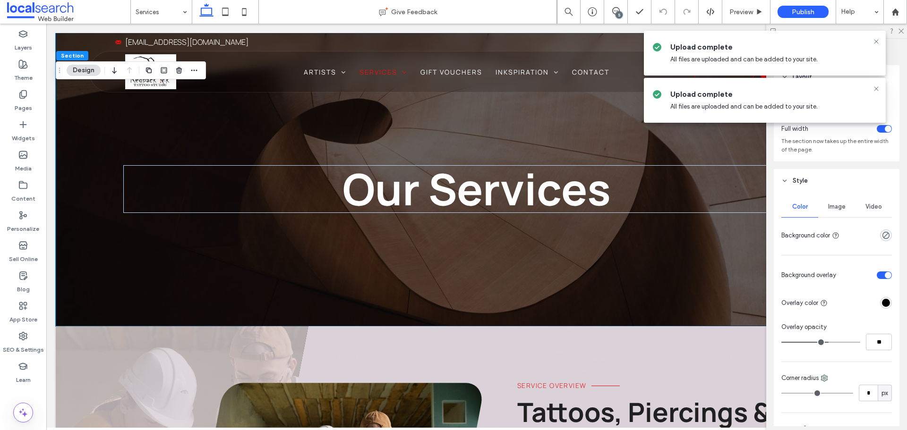
click at [828, 207] on span "Image" at bounding box center [836, 207] width 17 height 8
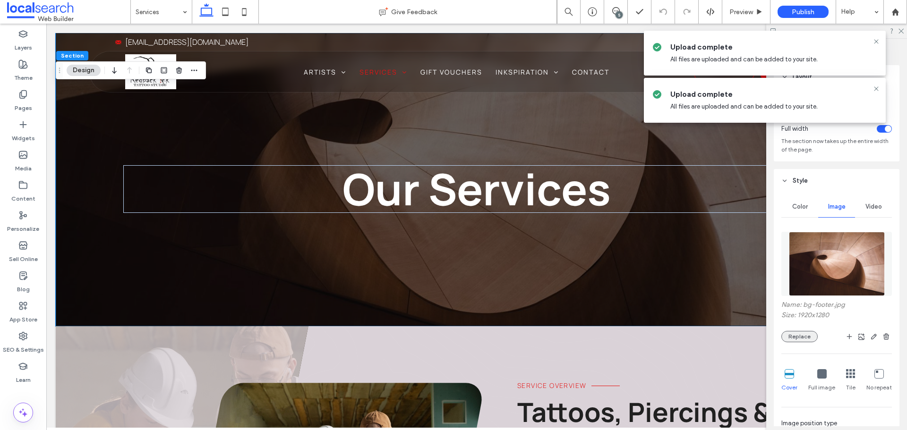
click at [787, 339] on button "Replace" at bounding box center [799, 336] width 36 height 11
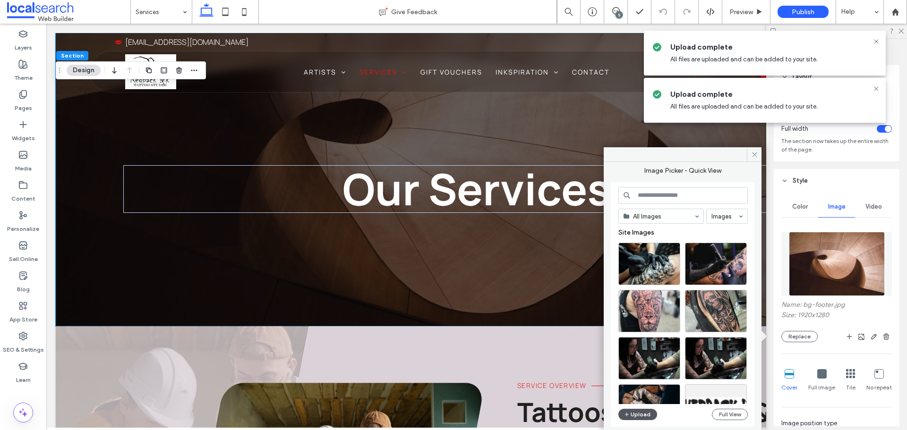
click at [644, 418] on button "Upload" at bounding box center [637, 414] width 39 height 11
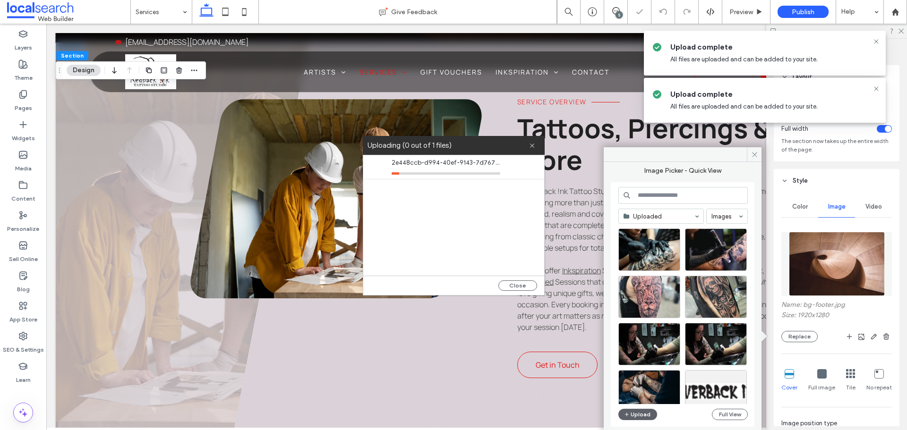
scroll to position [283, 0]
click at [351, 376] on div "Service Overview Tattoos, Piercings & More At Redback !nk Tattoo Studio in Rock…" at bounding box center [484, 239] width 589 height 279
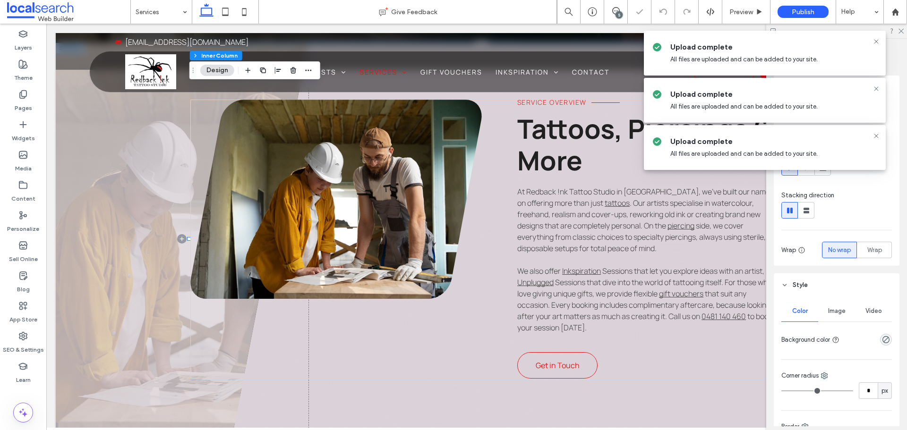
click at [350, 350] on div "Service Overview Tattoos, Piercings & More At Redback !nk Tattoo Studio in Rock…" at bounding box center [484, 239] width 589 height 279
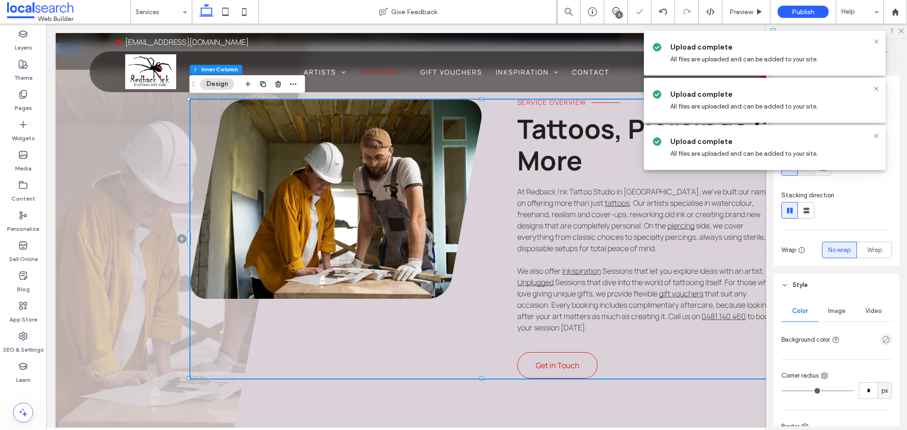
click at [807, 175] on span at bounding box center [807, 168] width 8 height 16
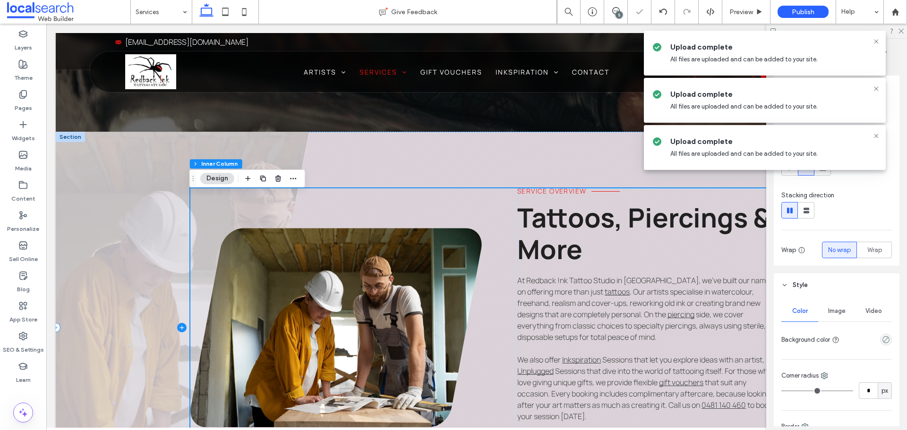
scroll to position [189, 0]
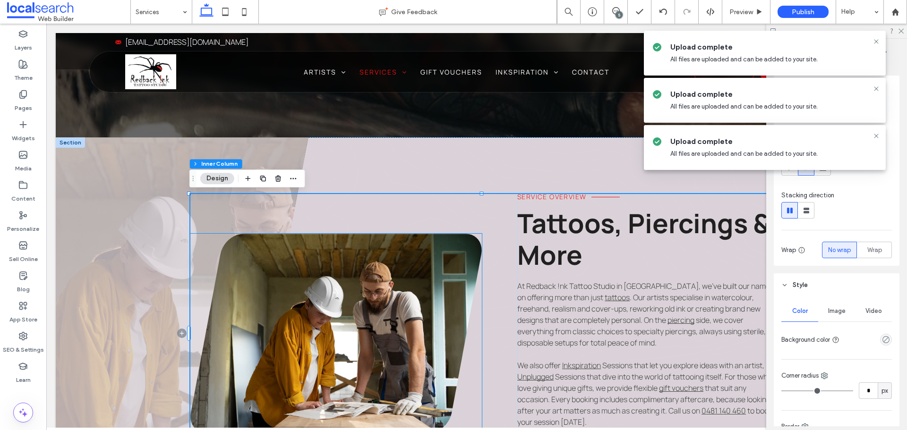
click at [332, 382] on link at bounding box center [335, 333] width 291 height 199
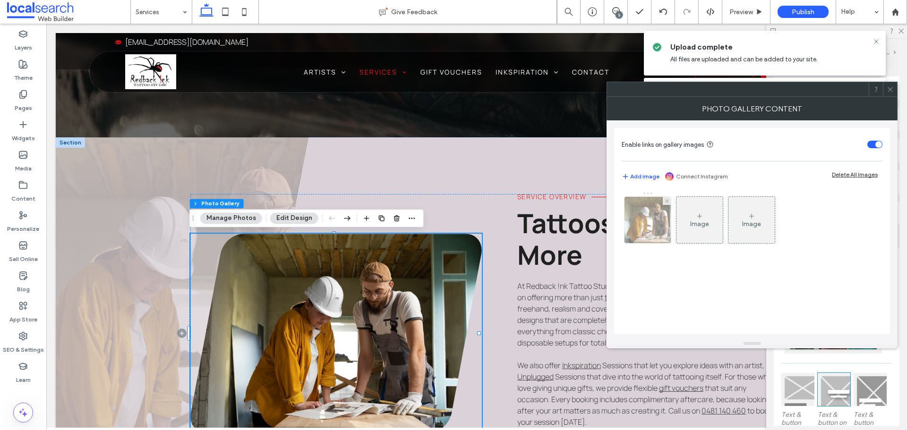
click at [646, 228] on img at bounding box center [647, 220] width 69 height 46
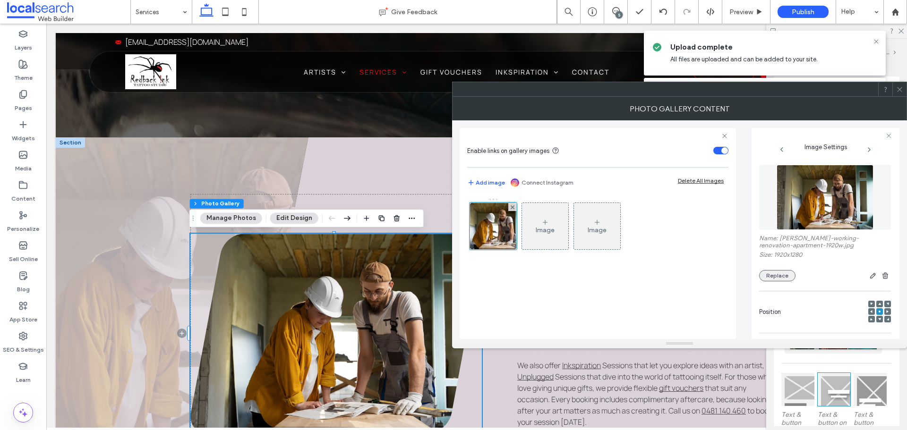
click at [787, 274] on button "Replace" at bounding box center [777, 275] width 36 height 11
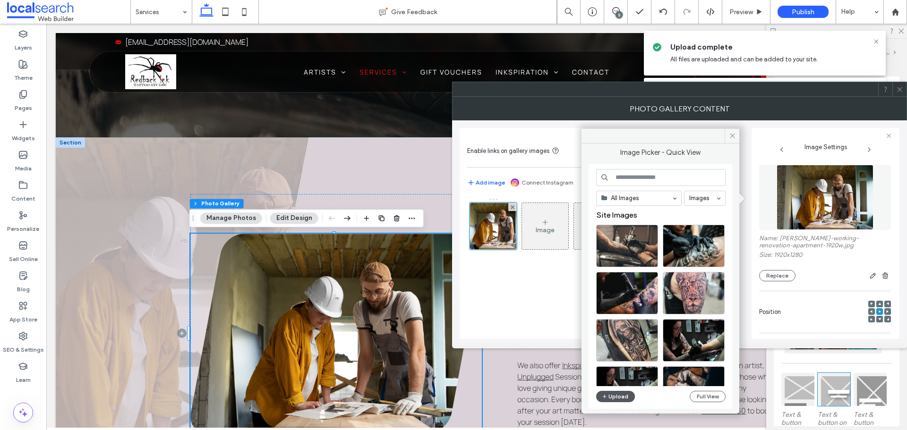
click at [622, 400] on button "Upload" at bounding box center [615, 396] width 39 height 11
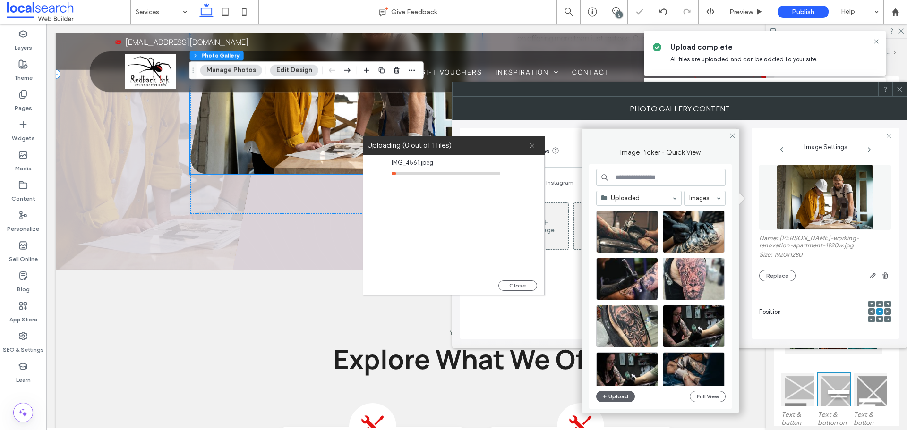
scroll to position [331, 0]
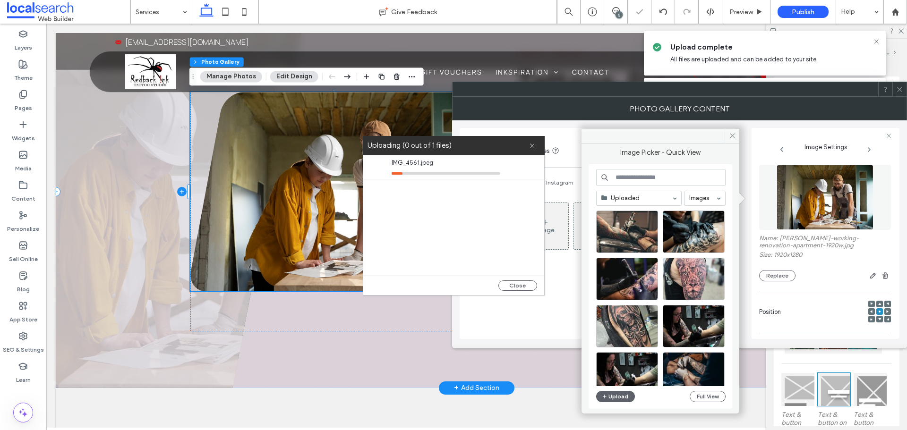
drag, startPoint x: 120, startPoint y: 220, endPoint x: 442, endPoint y: 25, distance: 376.9
click at [120, 220] on span at bounding box center [182, 192] width 253 height 392
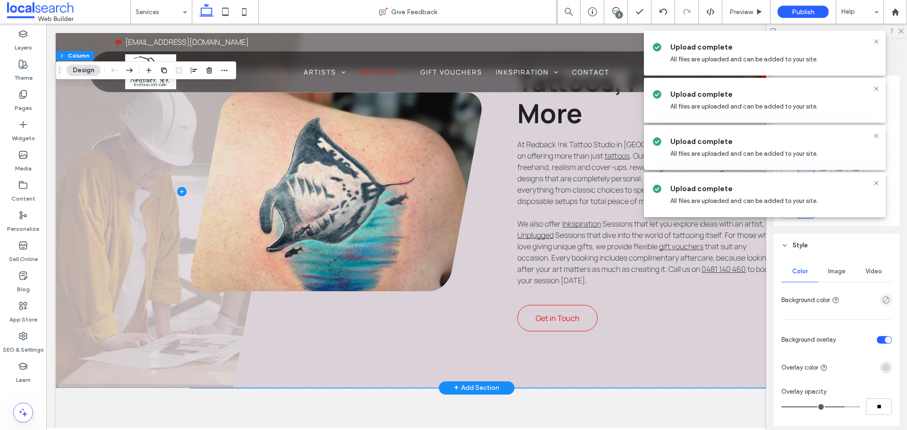
click at [123, 218] on span at bounding box center [182, 192] width 253 height 392
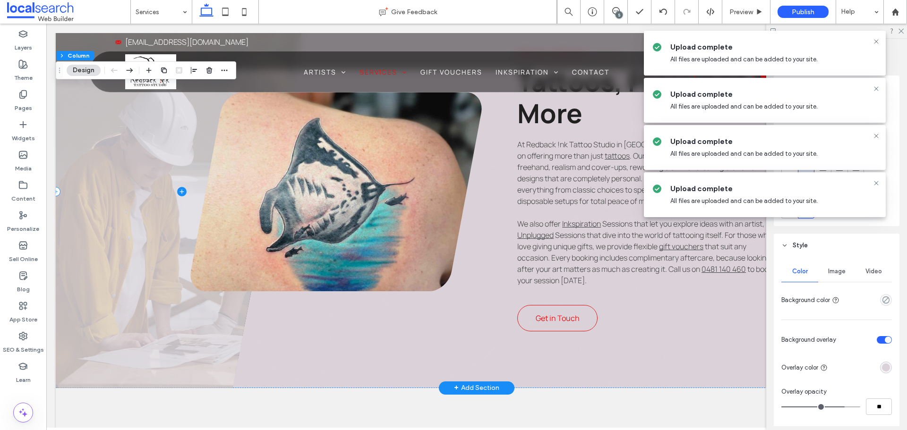
click at [123, 218] on span at bounding box center [182, 192] width 253 height 392
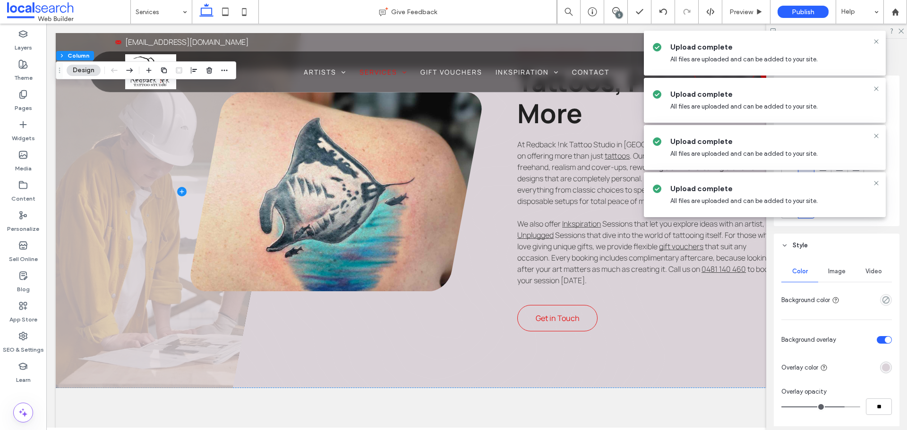
click at [832, 269] on span "Image" at bounding box center [836, 272] width 17 height 8
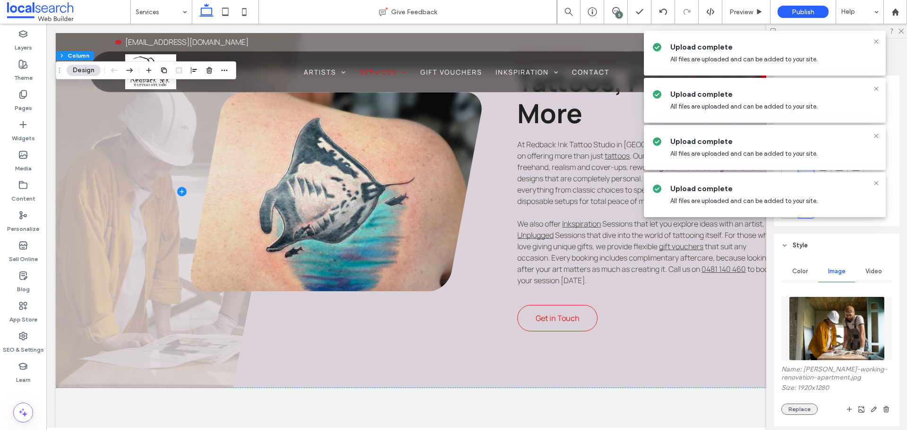
click at [800, 415] on button "Replace" at bounding box center [799, 409] width 36 height 11
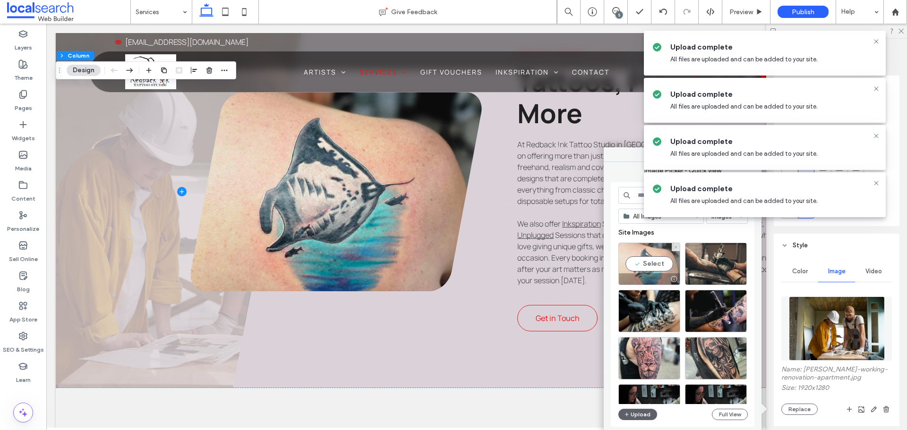
click at [651, 261] on div "Select" at bounding box center [649, 264] width 62 height 43
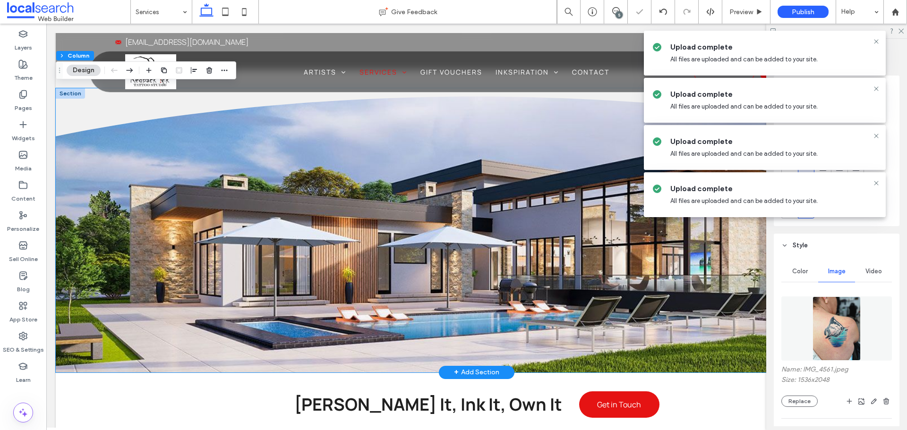
scroll to position [1039, 0]
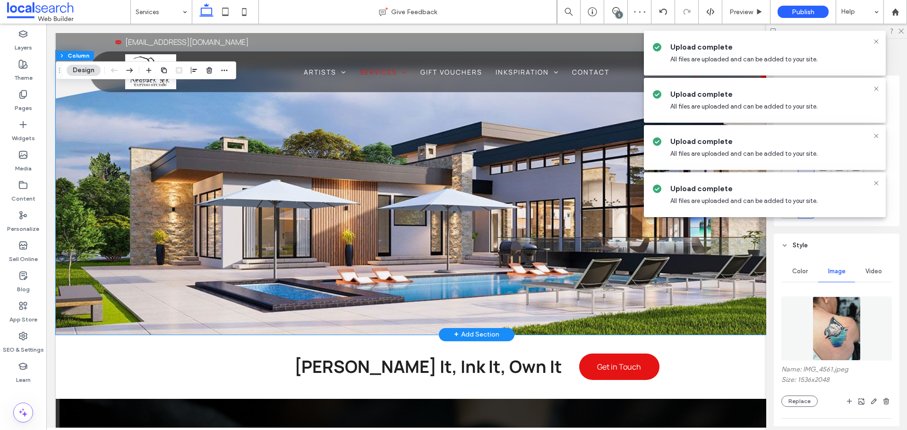
click at [365, 238] on div at bounding box center [477, 193] width 842 height 284
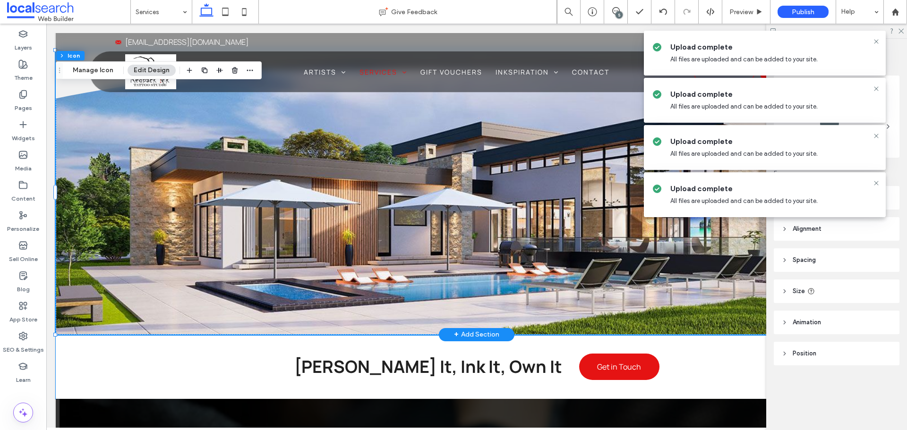
drag, startPoint x: 666, startPoint y: 392, endPoint x: 481, endPoint y: 236, distance: 241.4
click at [666, 392] on div "Pierce It, Ink It, Own It Get in Touch" at bounding box center [476, 367] width 567 height 64
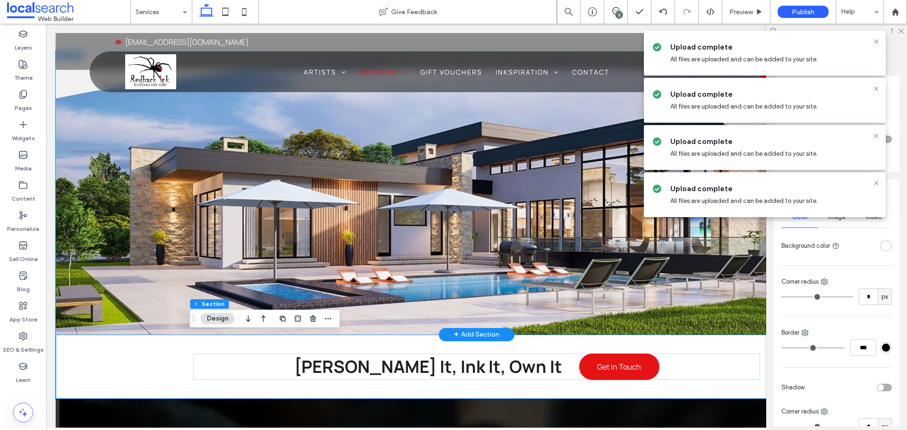
click at [481, 236] on div at bounding box center [477, 193] width 842 height 284
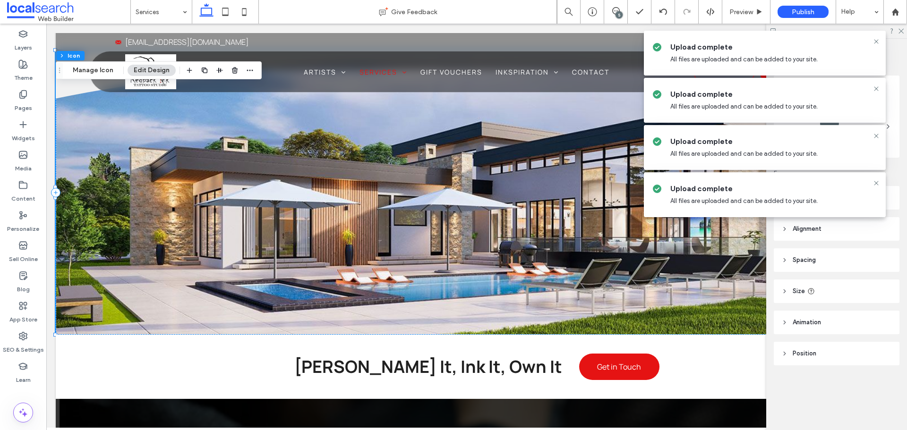
click at [876, 39] on icon at bounding box center [877, 42] width 8 height 8
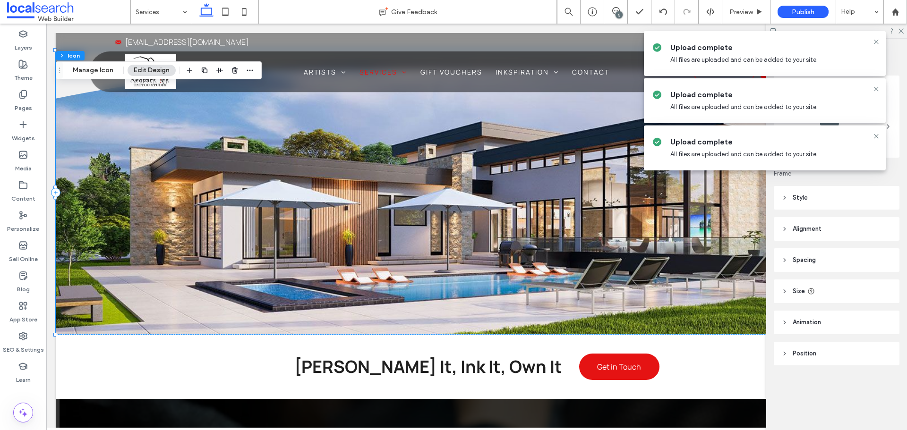
click at [876, 39] on icon at bounding box center [877, 42] width 8 height 8
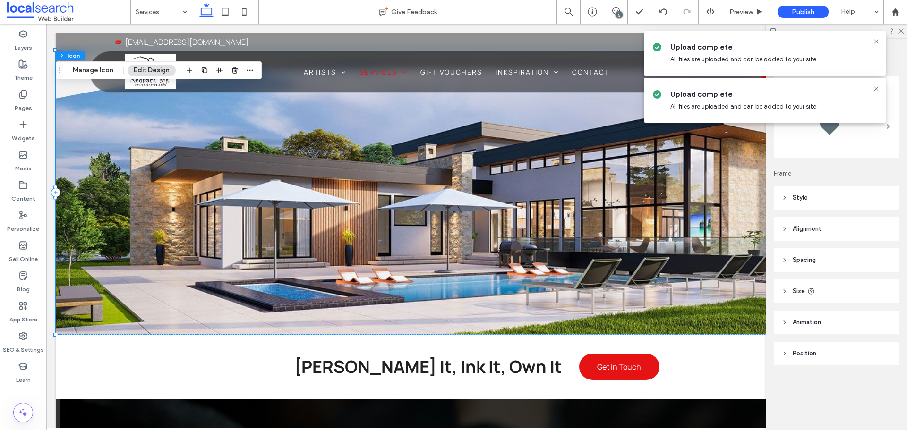
click at [827, 201] on header "Style" at bounding box center [837, 198] width 126 height 24
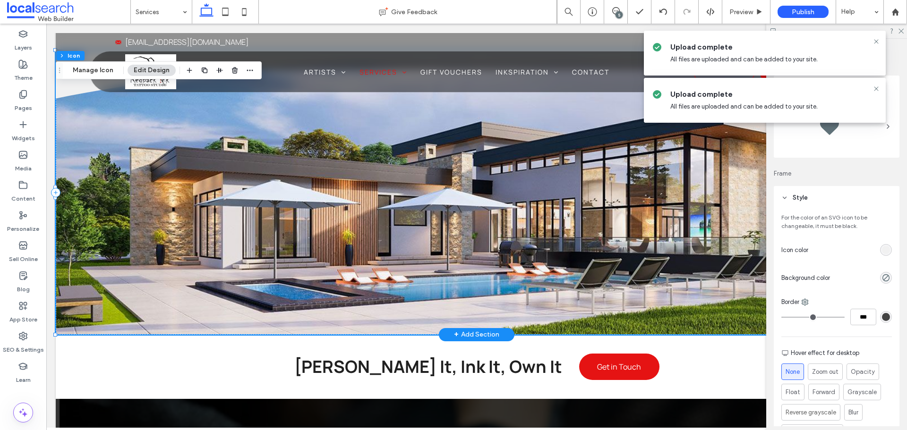
click at [485, 224] on div at bounding box center [477, 193] width 842 height 284
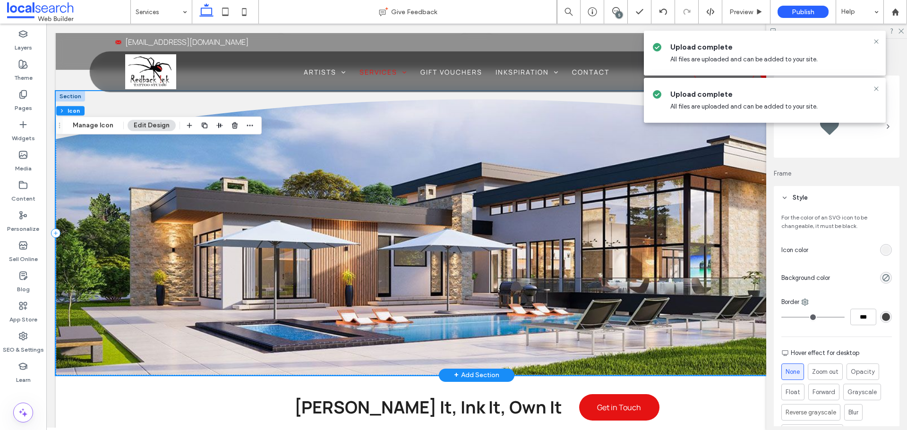
scroll to position [945, 0]
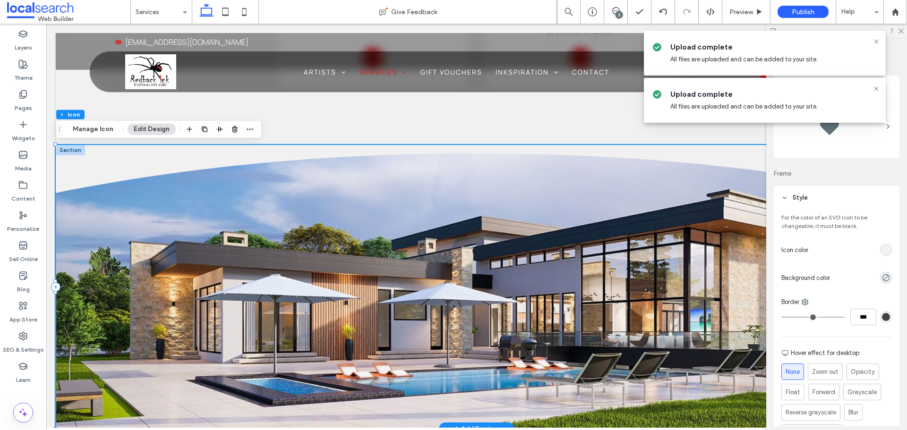
click at [69, 150] on div at bounding box center [70, 150] width 29 height 10
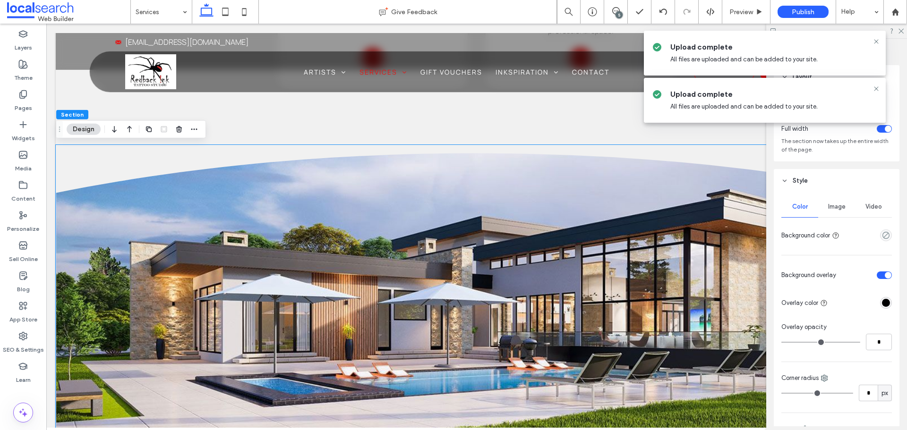
click at [826, 201] on div "Image" at bounding box center [836, 207] width 37 height 21
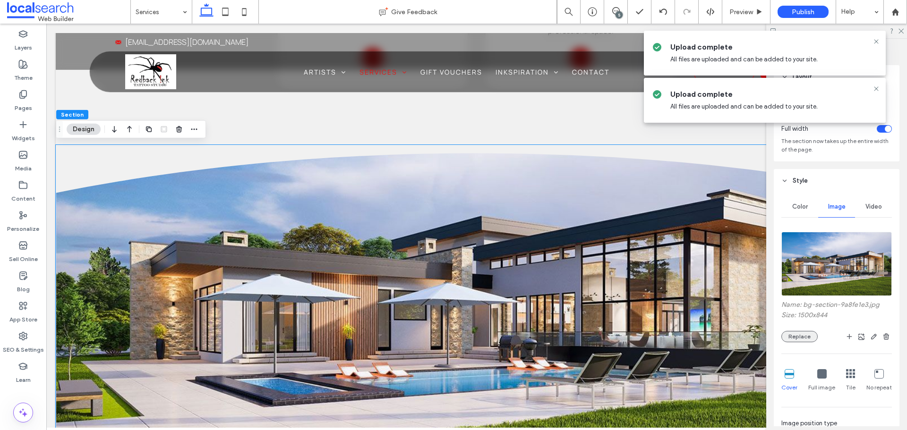
click at [791, 342] on button "Replace" at bounding box center [799, 336] width 36 height 11
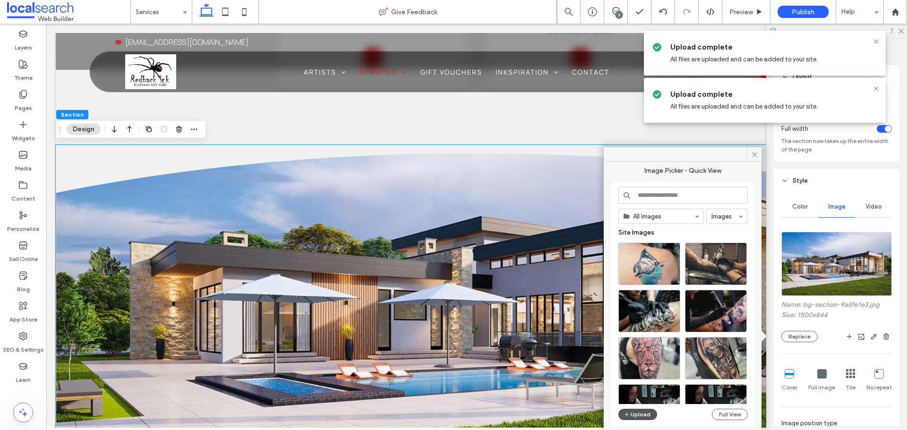
click at [631, 414] on button "Upload" at bounding box center [637, 414] width 39 height 11
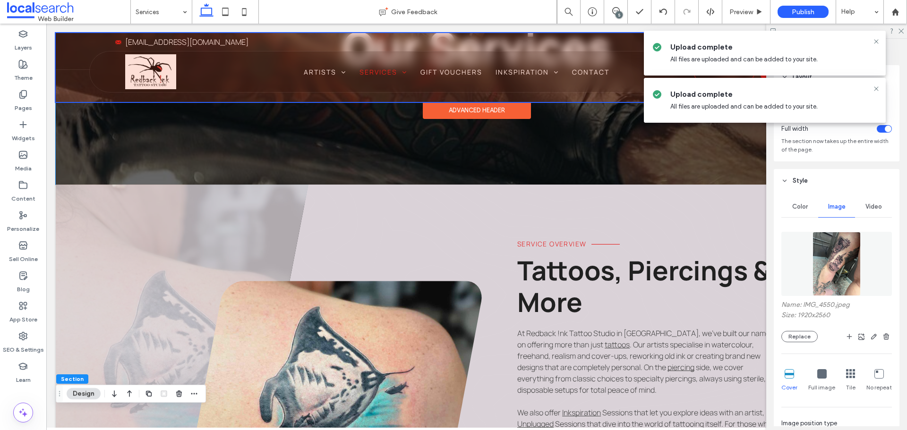
scroll to position [0, 0]
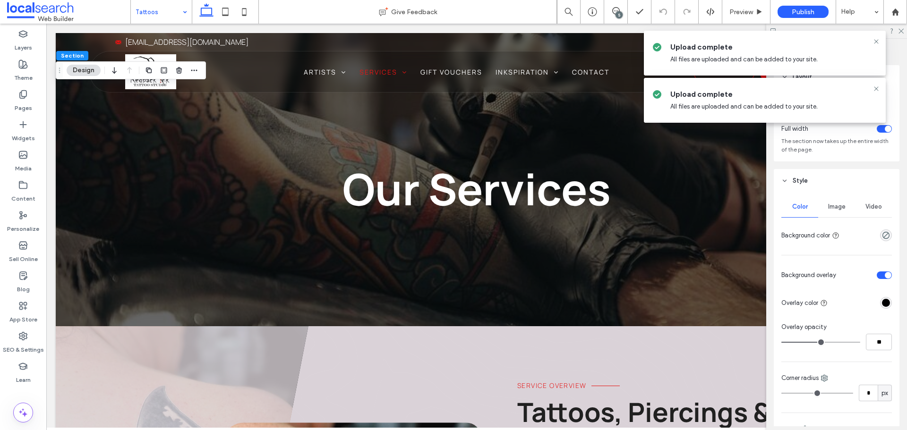
click at [838, 210] on span "Image" at bounding box center [836, 207] width 17 height 8
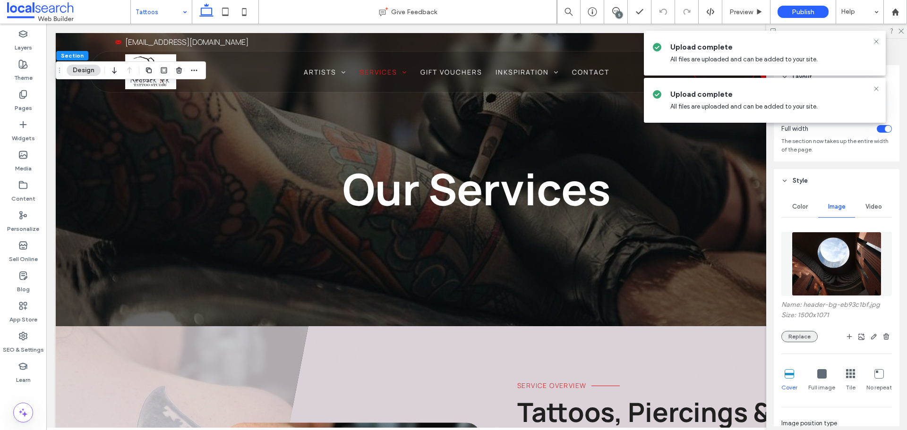
click at [801, 336] on button "Replace" at bounding box center [799, 336] width 36 height 11
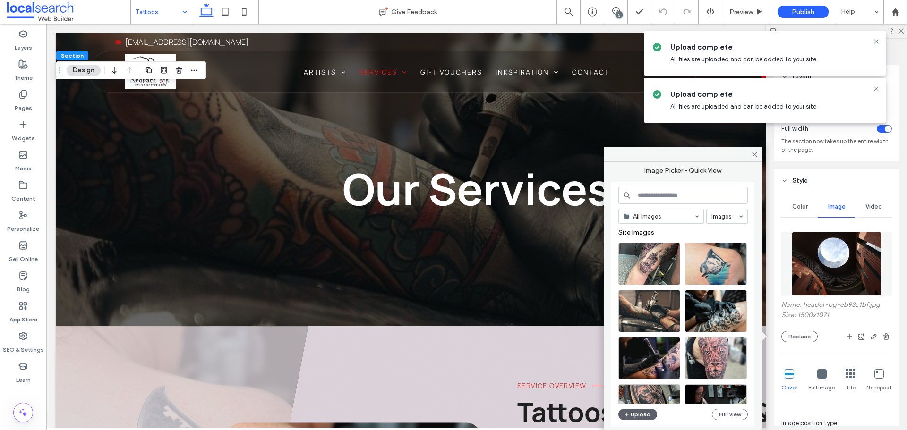
click at [643, 424] on div "All Images Images Site Images Upload Full View" at bounding box center [683, 304] width 144 height 245
click at [642, 417] on button "Upload" at bounding box center [637, 414] width 39 height 11
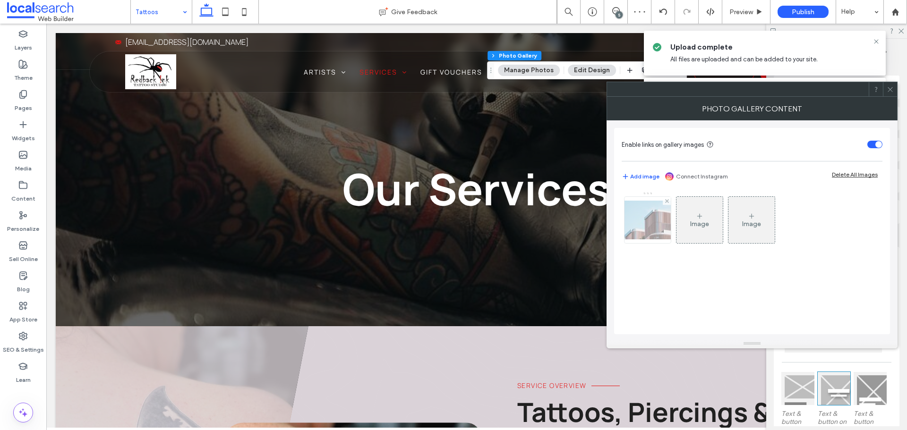
click at [638, 224] on img at bounding box center [648, 220] width 76 height 39
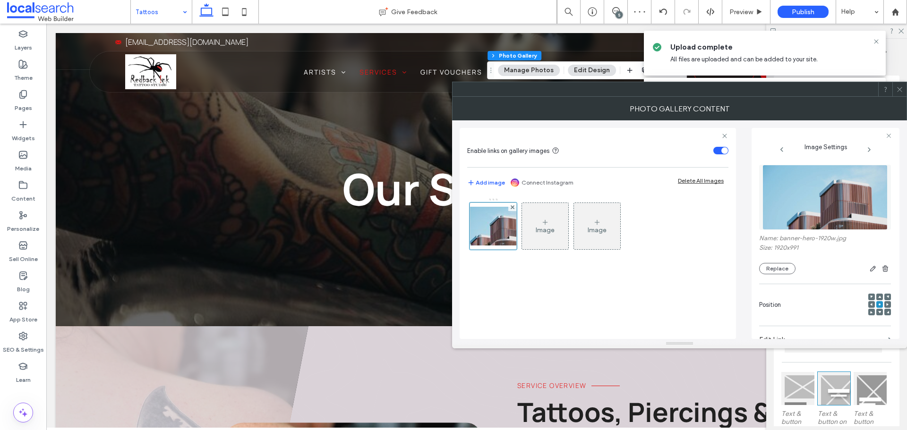
click at [899, 93] on span at bounding box center [899, 89] width 7 height 14
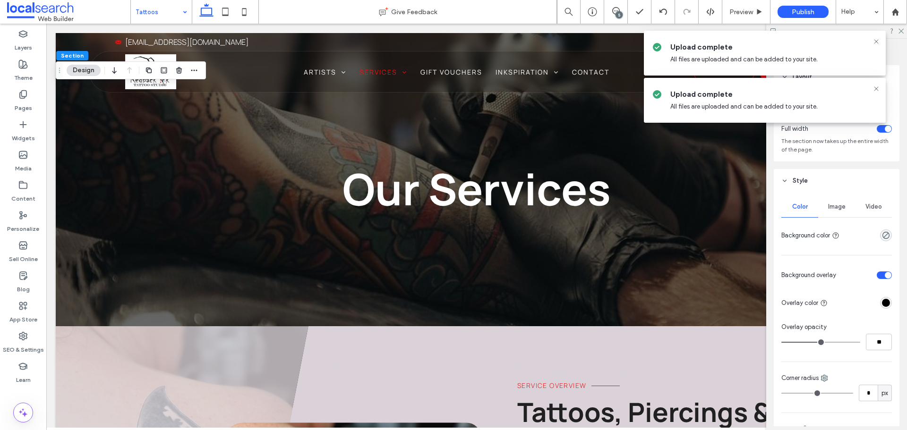
click at [836, 209] on span "Image" at bounding box center [836, 207] width 17 height 8
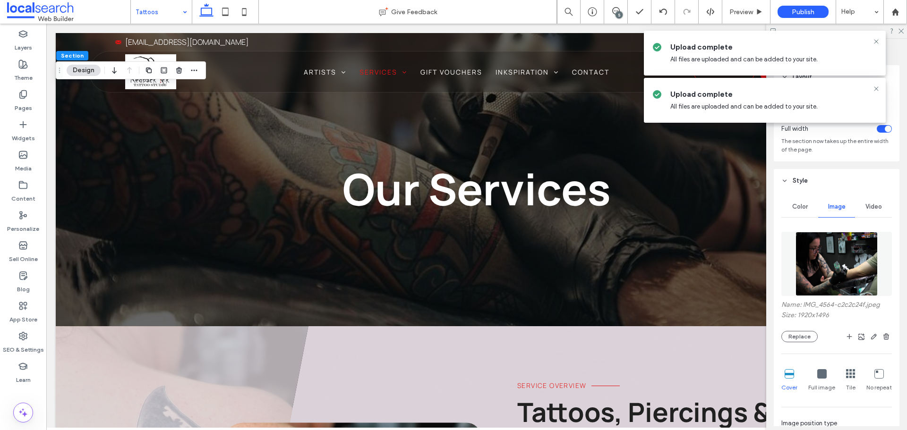
click at [793, 323] on div "Name: IMG_4564-c2c2c24f.jpeg Size: 1920x1496 Replace" at bounding box center [836, 322] width 111 height 42
click at [797, 329] on div "Name: IMG_4564-c2c2c24f.jpeg Size: 1920x1496 Replace" at bounding box center [836, 322] width 111 height 42
click at [801, 334] on button "Replace" at bounding box center [799, 336] width 36 height 11
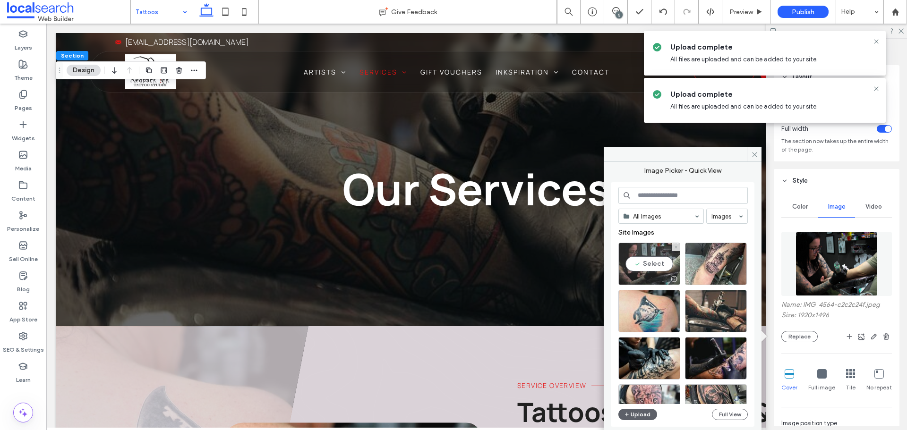
click at [641, 258] on div "Select" at bounding box center [649, 264] width 62 height 43
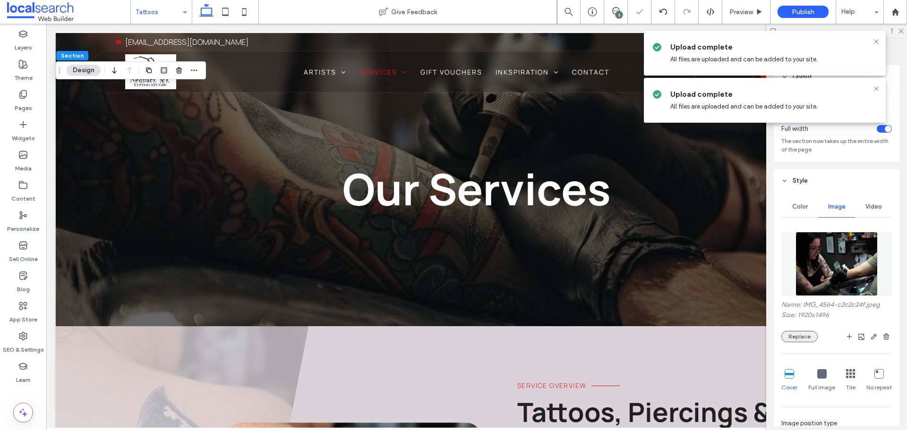
click at [789, 332] on button "Replace" at bounding box center [799, 336] width 36 height 11
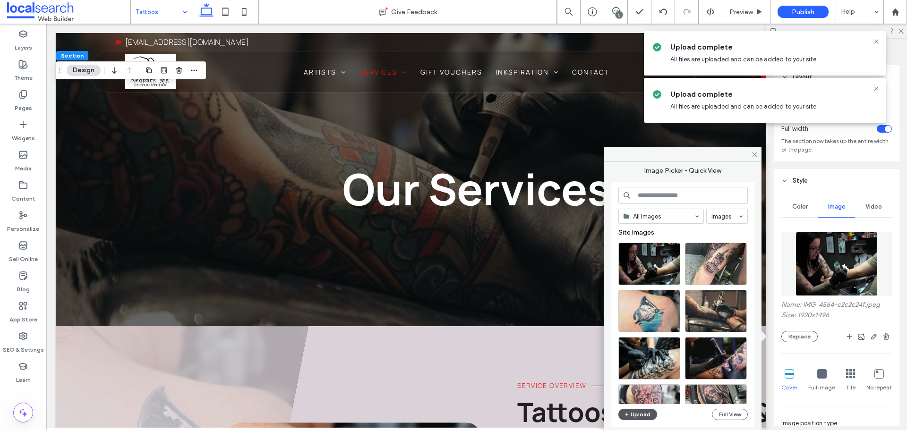
click at [637, 413] on button "Upload" at bounding box center [637, 414] width 39 height 11
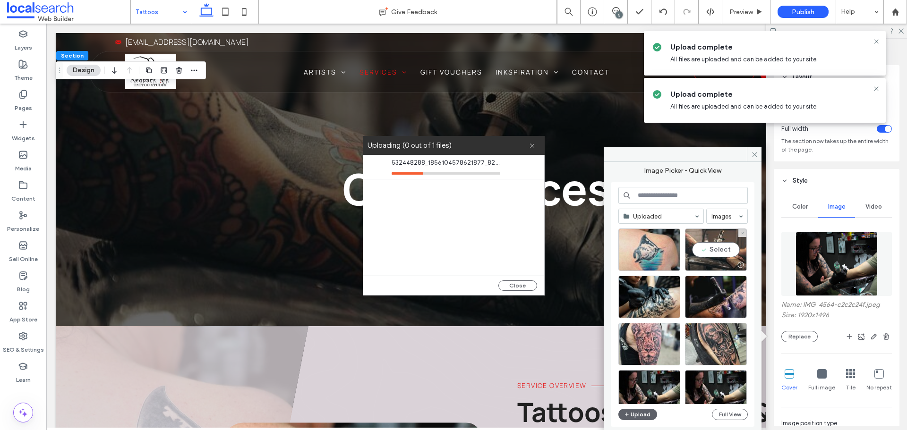
scroll to position [23, 0]
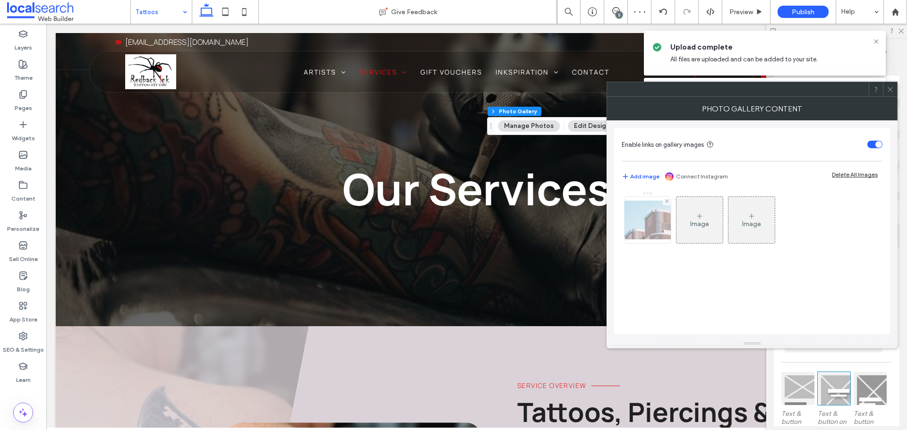
click at [653, 229] on img at bounding box center [648, 220] width 76 height 39
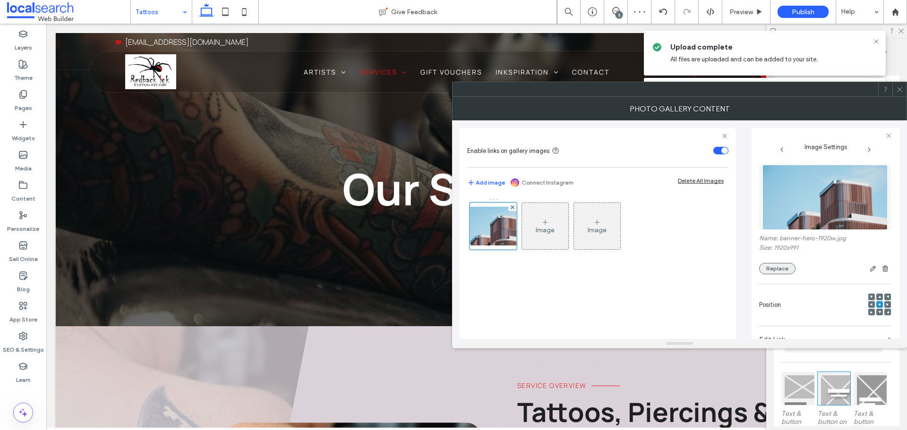
click at [782, 271] on button "Replace" at bounding box center [777, 268] width 36 height 11
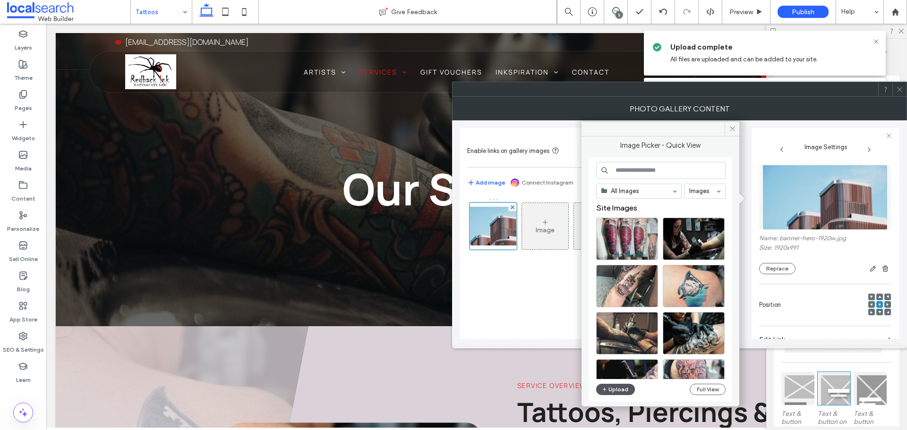
click at [603, 390] on icon "button" at bounding box center [605, 390] width 6 height 8
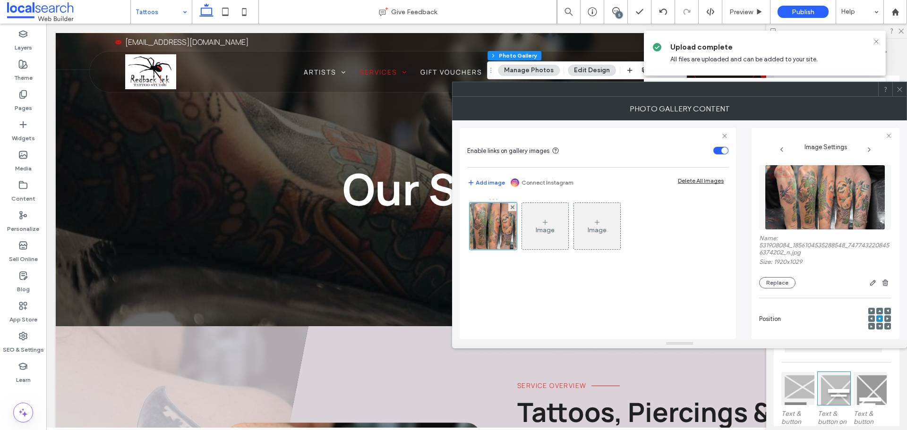
click at [900, 94] on span at bounding box center [899, 89] width 7 height 14
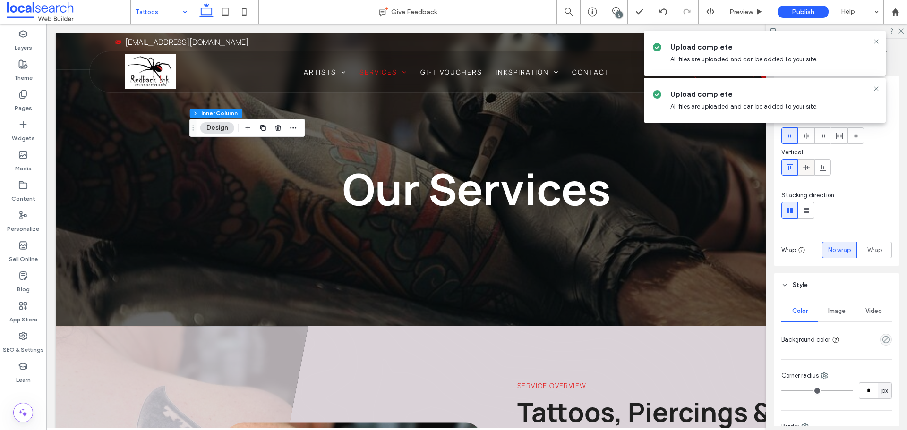
click at [806, 170] on icon at bounding box center [807, 168] width 8 height 8
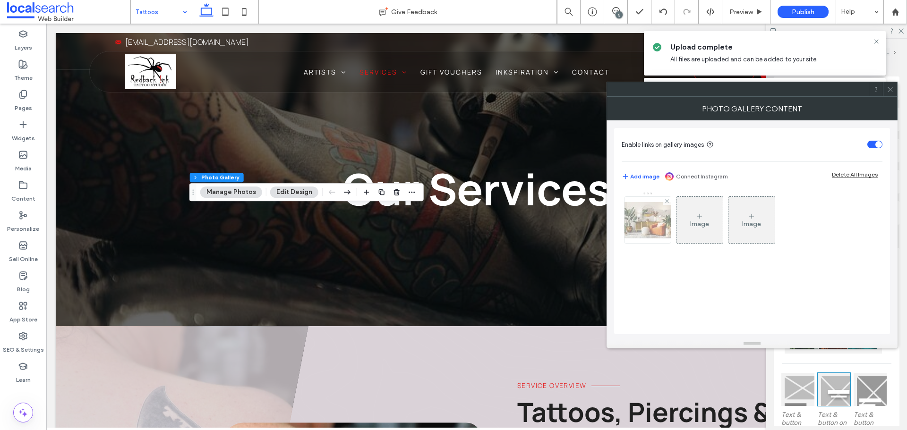
click at [657, 224] on img at bounding box center [648, 220] width 76 height 36
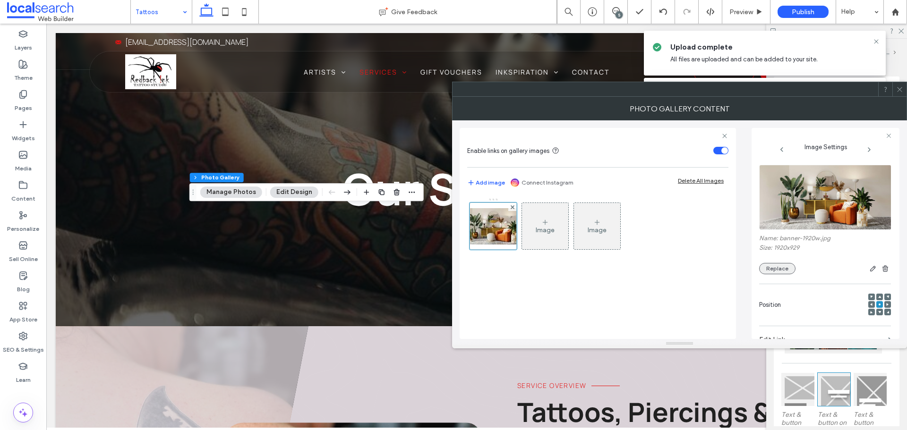
click at [772, 269] on button "Replace" at bounding box center [777, 268] width 36 height 11
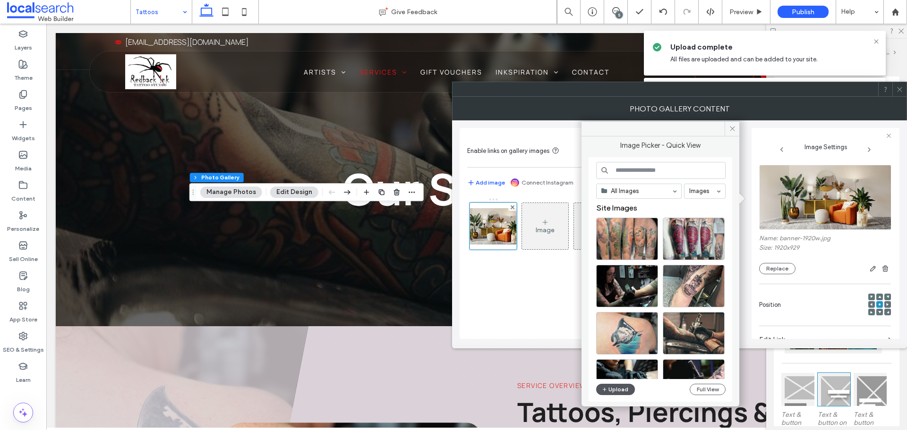
click at [617, 385] on button "Upload" at bounding box center [615, 389] width 39 height 11
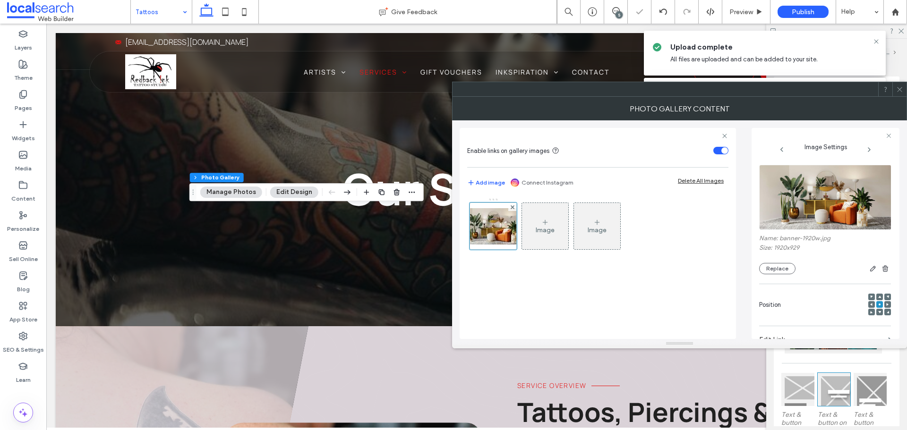
scroll to position [47, 0]
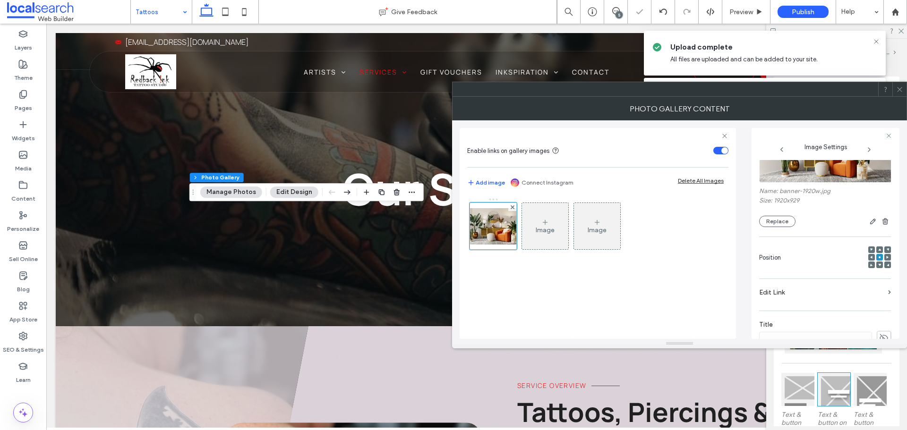
click at [902, 89] on icon at bounding box center [899, 89] width 7 height 7
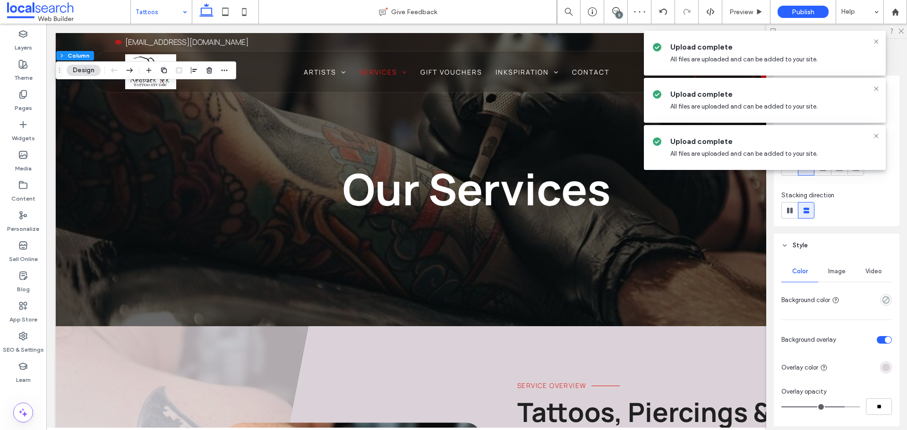
click at [833, 271] on span "Image" at bounding box center [836, 272] width 17 height 8
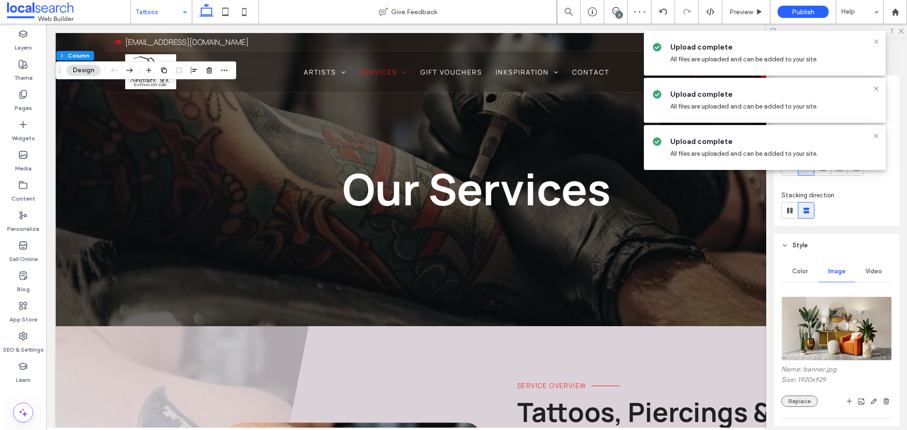
click at [807, 405] on button "Replace" at bounding box center [799, 401] width 36 height 11
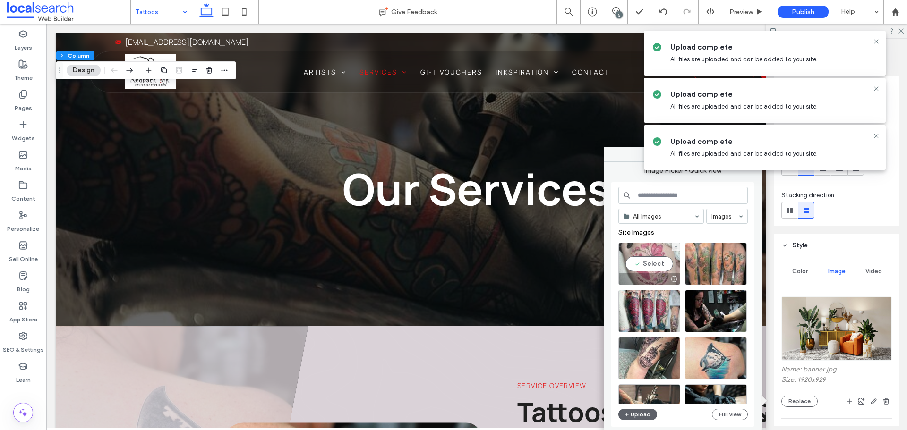
click at [648, 261] on div "Select" at bounding box center [649, 264] width 62 height 43
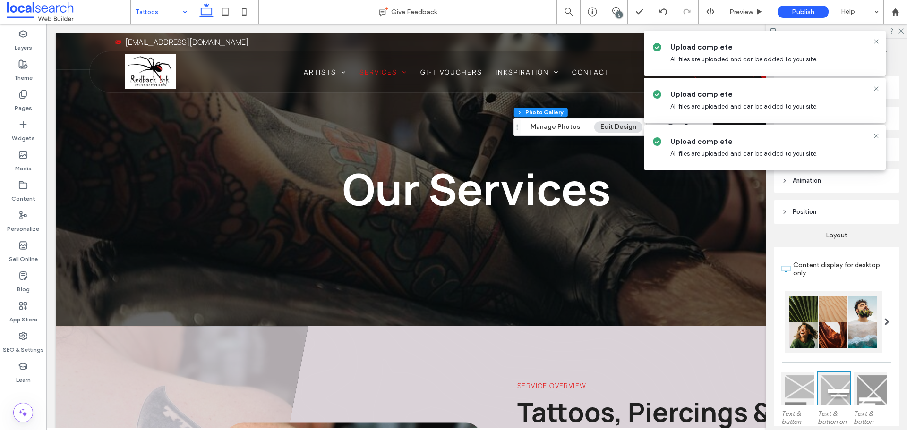
click at [558, 119] on div "Section Column Inner Column Photo Gallery Manage Photos Edit Design" at bounding box center [614, 127] width 200 height 18
click at [562, 126] on button "Manage Photos" at bounding box center [555, 126] width 62 height 11
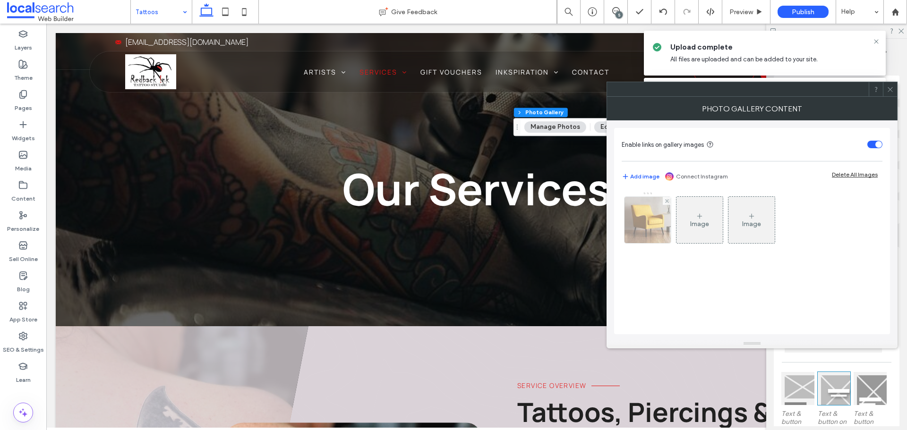
click at [641, 229] on img at bounding box center [648, 220] width 58 height 46
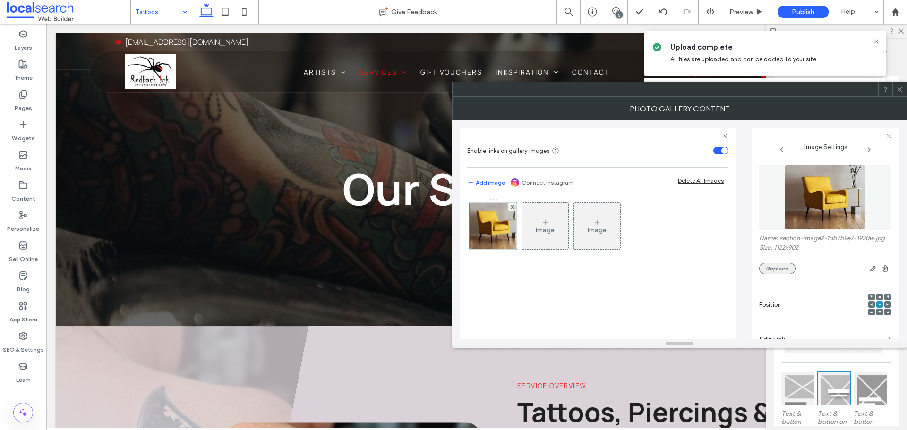
click at [779, 274] on button "Replace" at bounding box center [777, 268] width 36 height 11
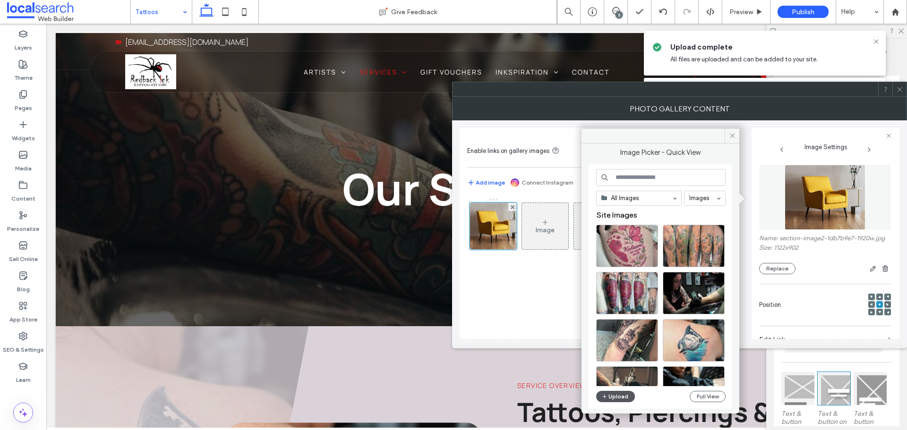
click at [610, 394] on button "Upload" at bounding box center [615, 396] width 39 height 11
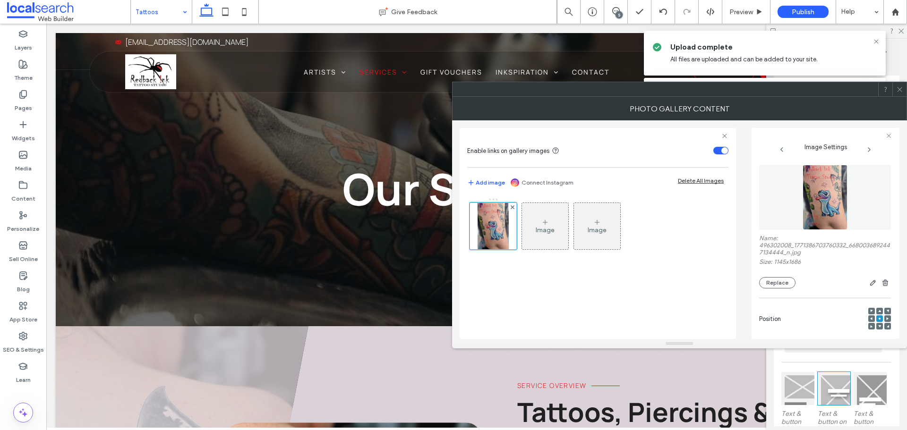
click at [900, 89] on use at bounding box center [899, 89] width 5 height 5
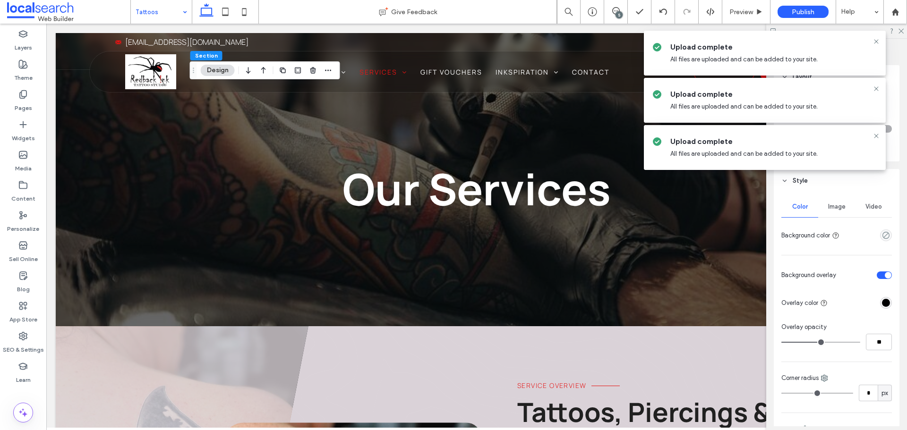
click at [824, 200] on div "Image" at bounding box center [836, 207] width 37 height 21
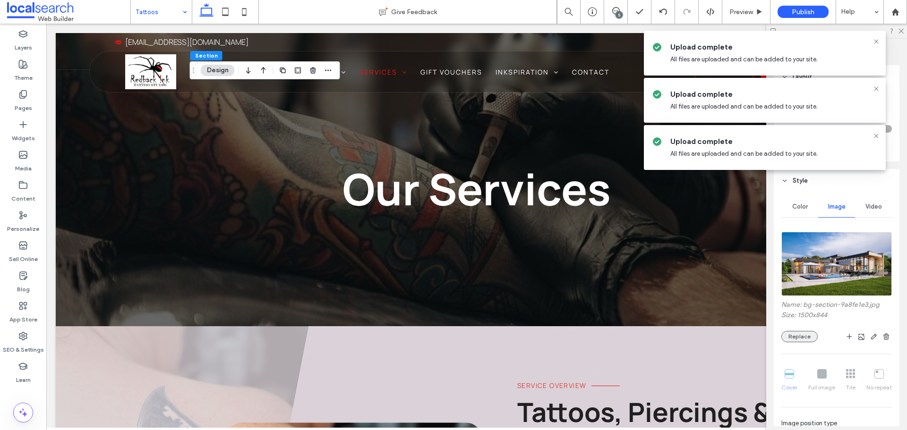
click at [798, 338] on button "Replace" at bounding box center [799, 336] width 36 height 11
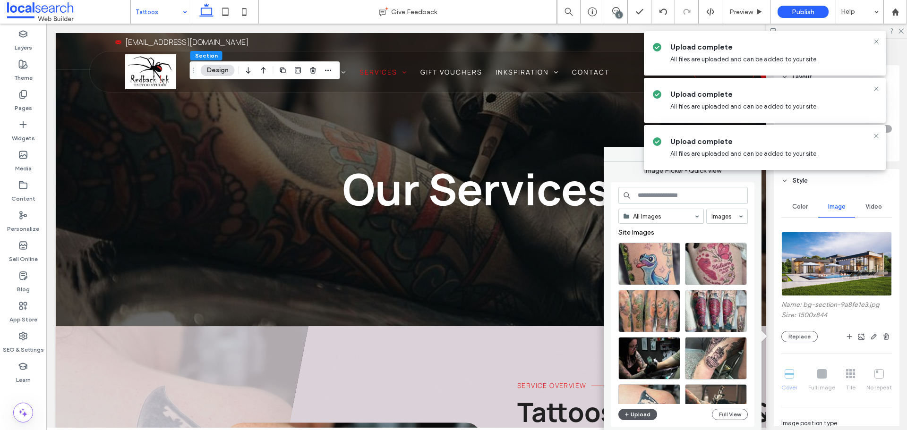
click at [639, 415] on button "Upload" at bounding box center [637, 414] width 39 height 11
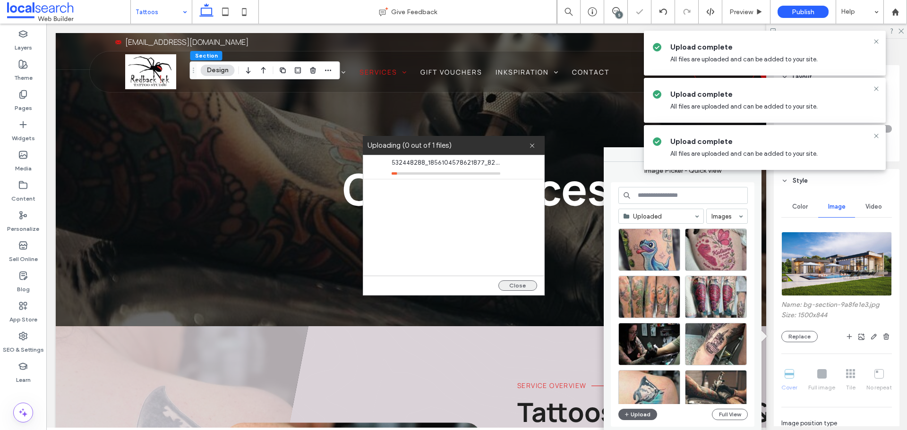
click at [526, 289] on button "Close" at bounding box center [517, 286] width 39 height 10
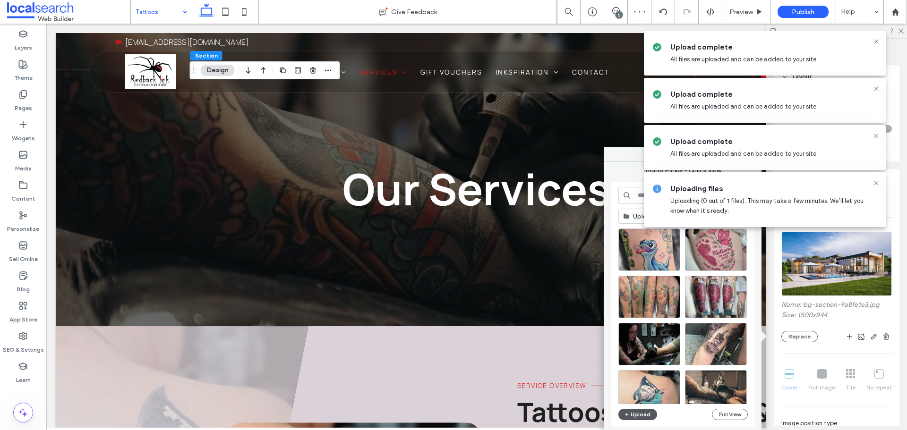
click at [634, 413] on button "Upload" at bounding box center [637, 414] width 39 height 11
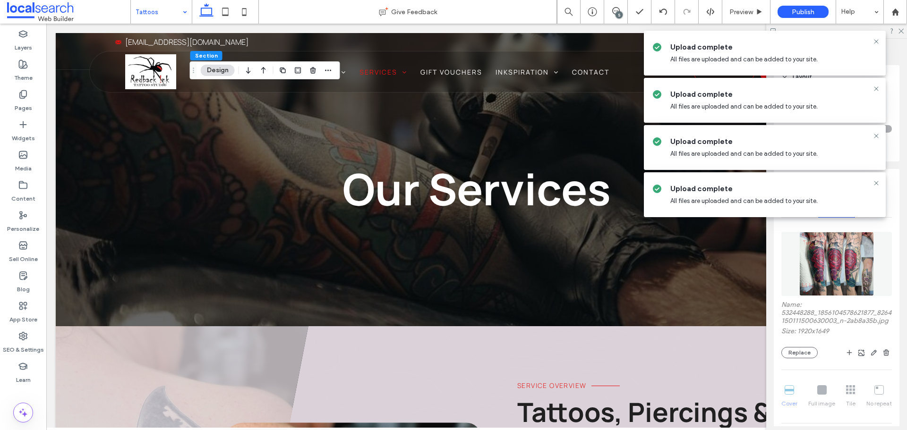
click at [877, 46] on span "Upload complete" at bounding box center [774, 47] width 208 height 10
click at [877, 41] on icon at bounding box center [877, 42] width 8 height 8
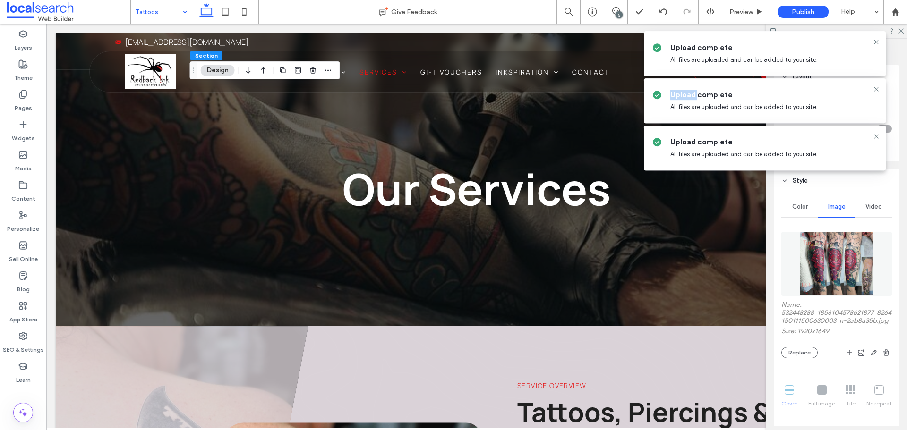
click at [877, 41] on icon at bounding box center [877, 42] width 8 height 8
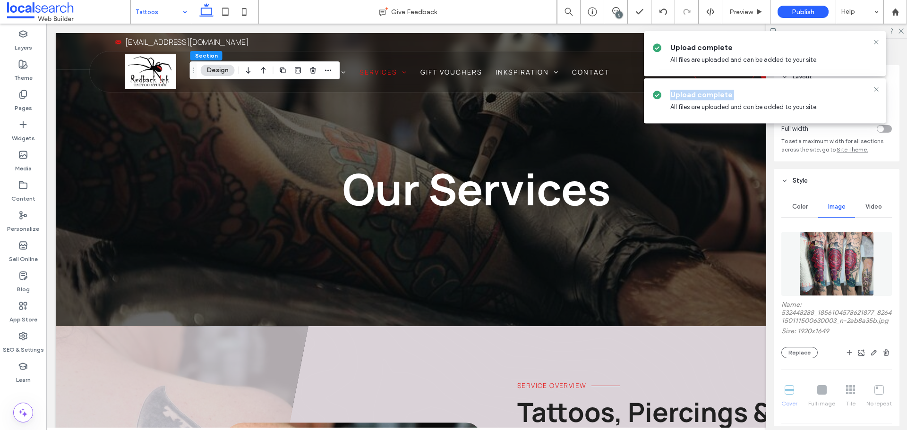
click at [877, 41] on icon at bounding box center [877, 42] width 8 height 8
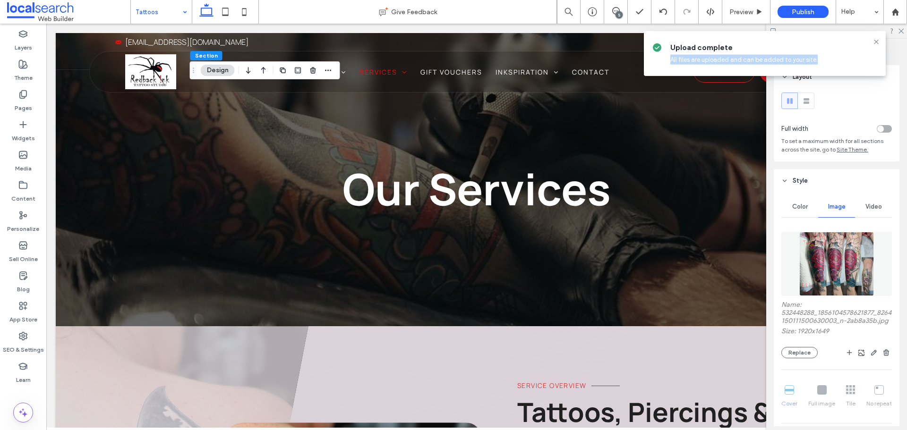
click at [877, 41] on icon at bounding box center [877, 42] width 8 height 8
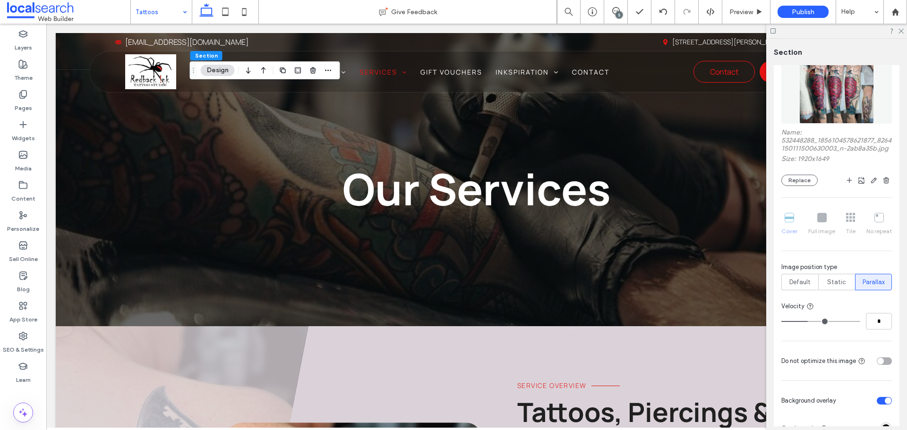
scroll to position [189, 0]
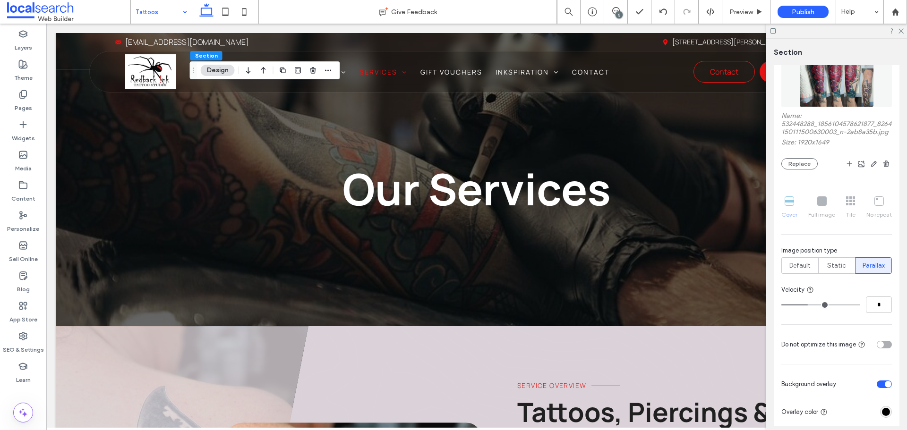
click at [835, 271] on span "Static" at bounding box center [836, 265] width 19 height 9
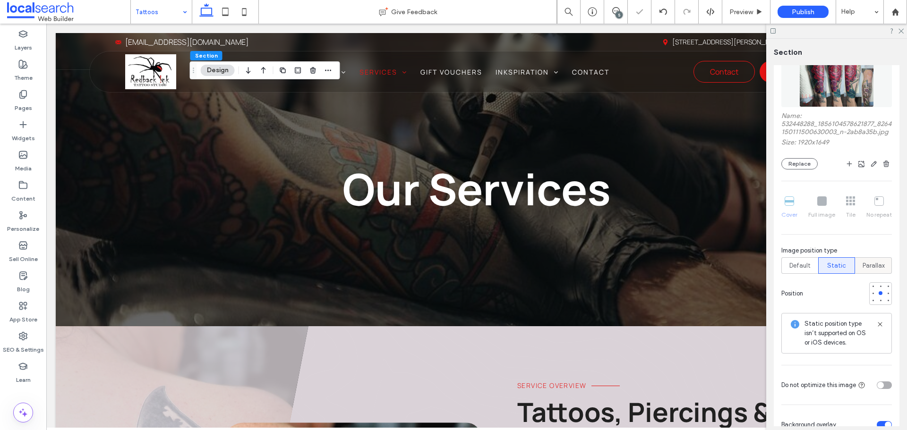
click at [863, 271] on span "Parallax" at bounding box center [874, 265] width 22 height 9
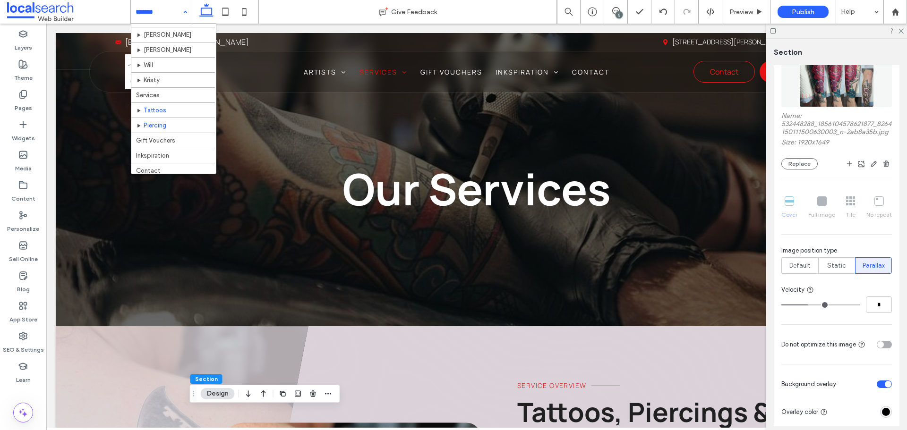
scroll to position [15, 0]
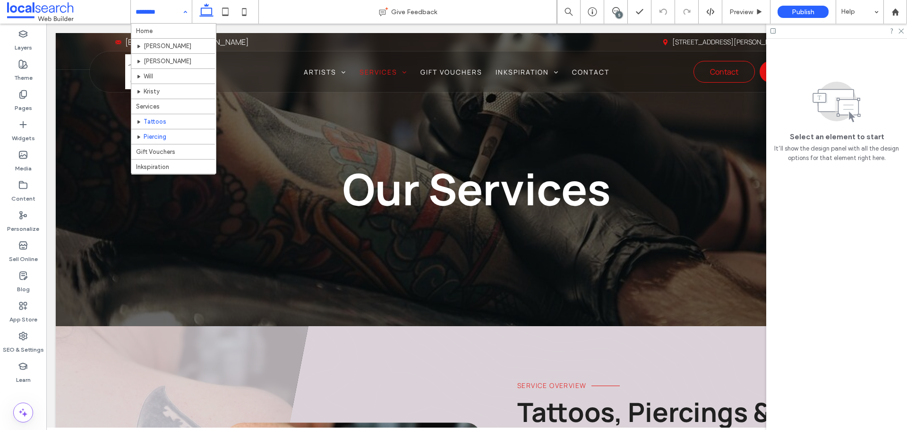
scroll to position [15, 0]
click at [152, 11] on input at bounding box center [159, 12] width 47 height 24
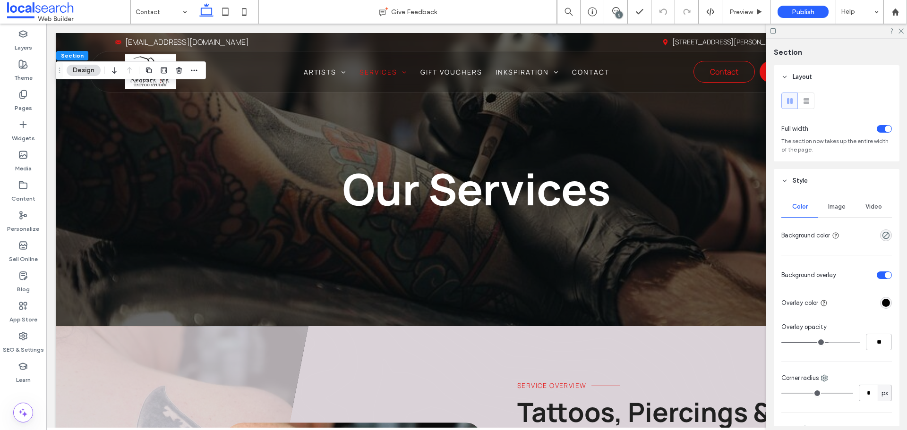
click at [840, 203] on span "Image" at bounding box center [836, 207] width 17 height 8
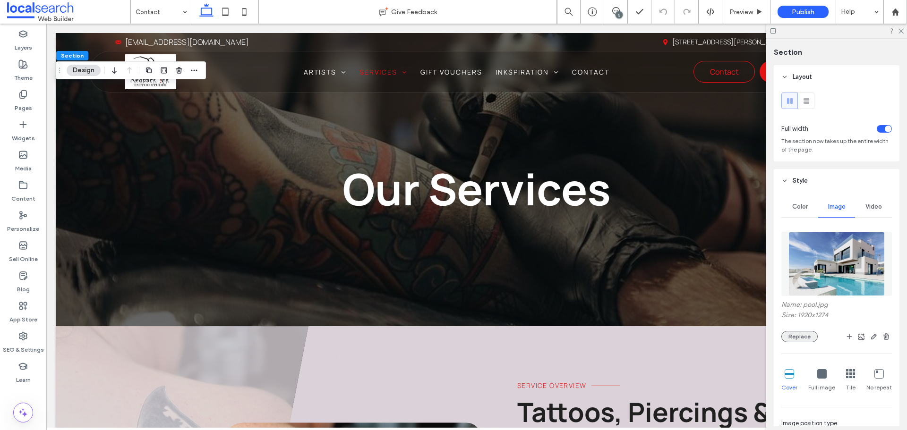
click at [804, 332] on button "Replace" at bounding box center [799, 336] width 36 height 11
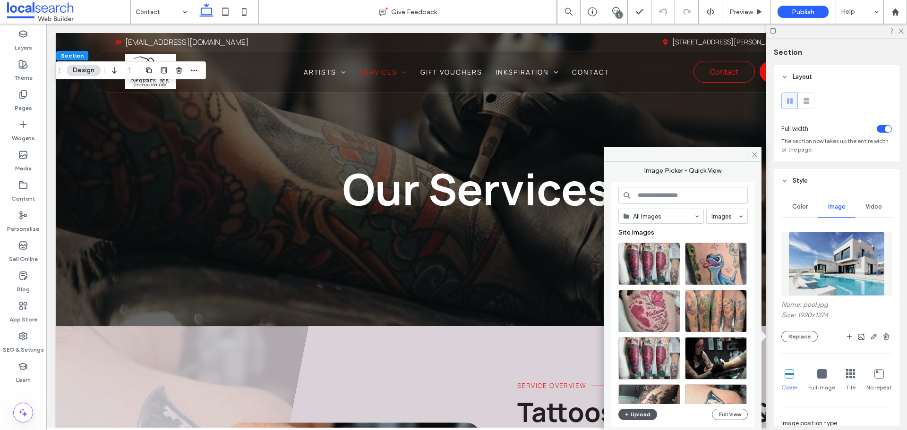
click at [635, 417] on button "Upload" at bounding box center [637, 414] width 39 height 11
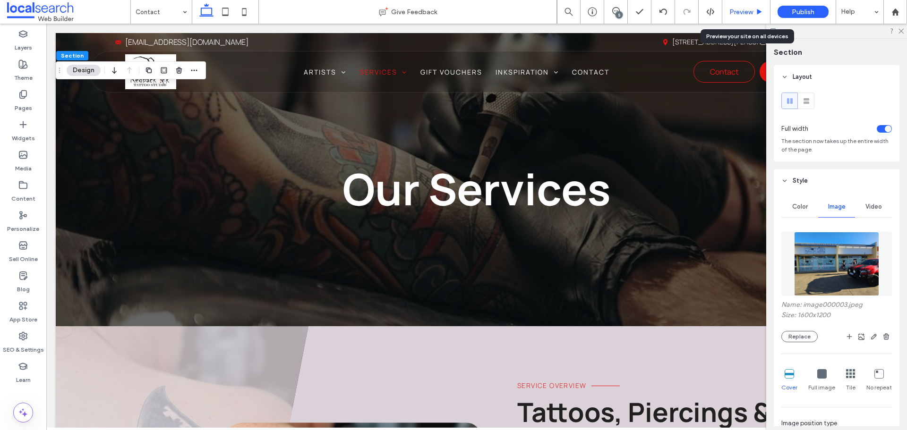
click at [749, 19] on div "Preview" at bounding box center [746, 12] width 48 height 24
click at [746, 17] on div "Preview" at bounding box center [746, 12] width 48 height 24
click at [739, 12] on span "Preview" at bounding box center [741, 12] width 24 height 8
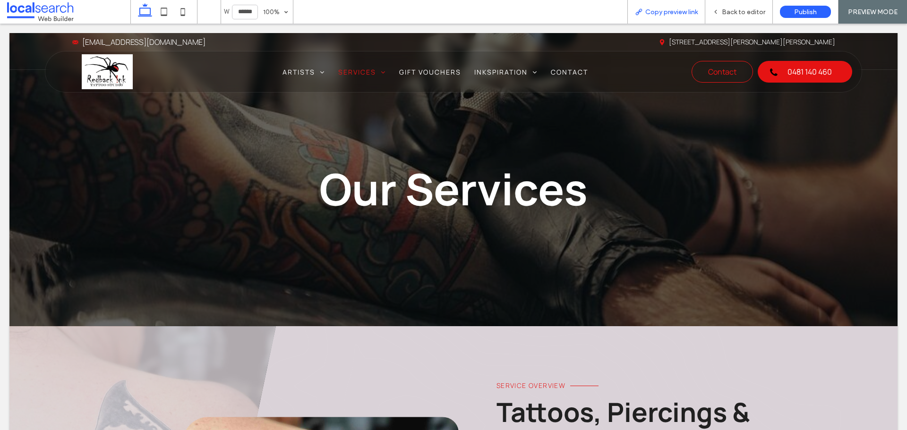
click at [677, 11] on span "Copy preview link" at bounding box center [671, 12] width 52 height 8
click at [731, 12] on span "Back to editor" at bounding box center [743, 12] width 43 height 8
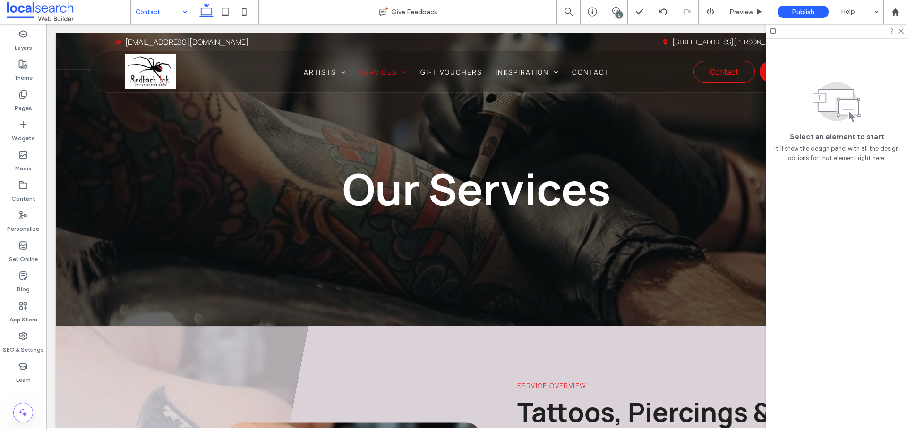
drag, startPoint x: 161, startPoint y: 10, endPoint x: 160, endPoint y: 21, distance: 10.9
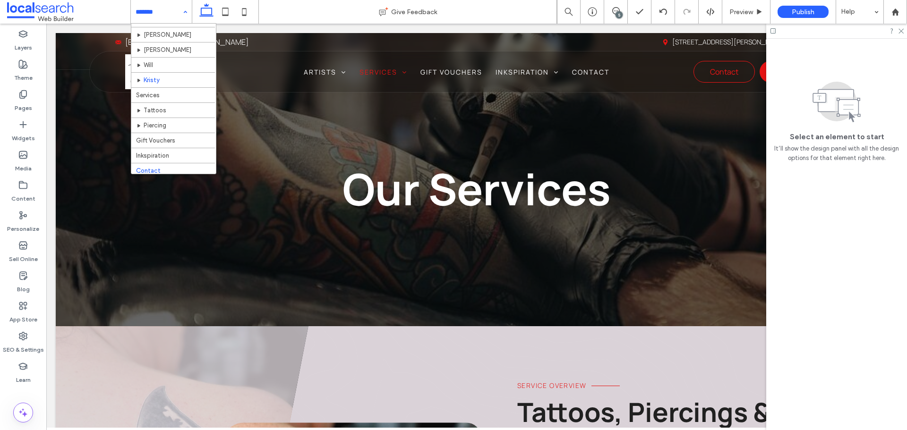
scroll to position [15, 0]
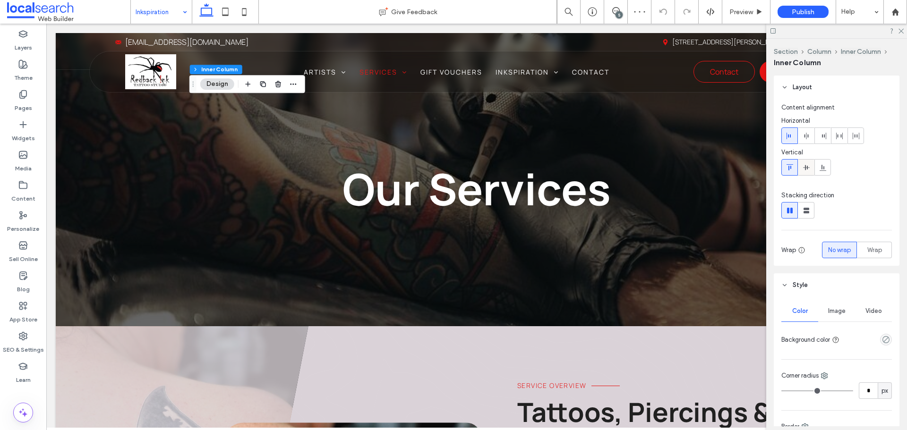
click at [810, 169] on div at bounding box center [806, 168] width 16 height 16
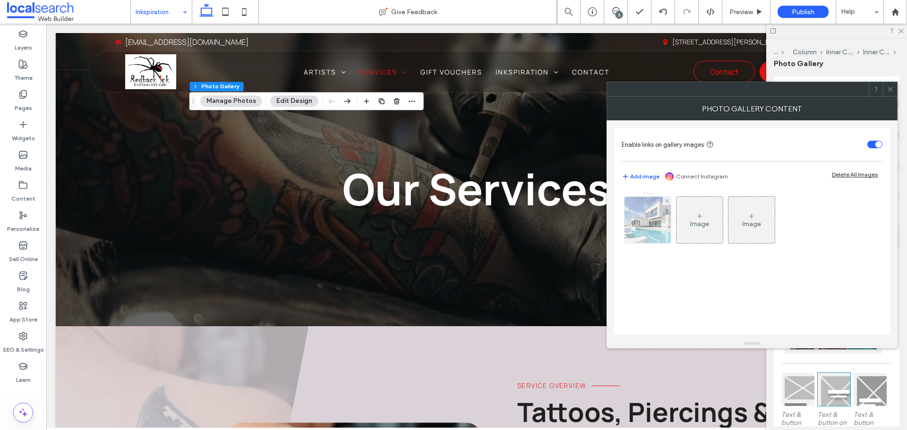
click at [656, 226] on img at bounding box center [648, 220] width 70 height 46
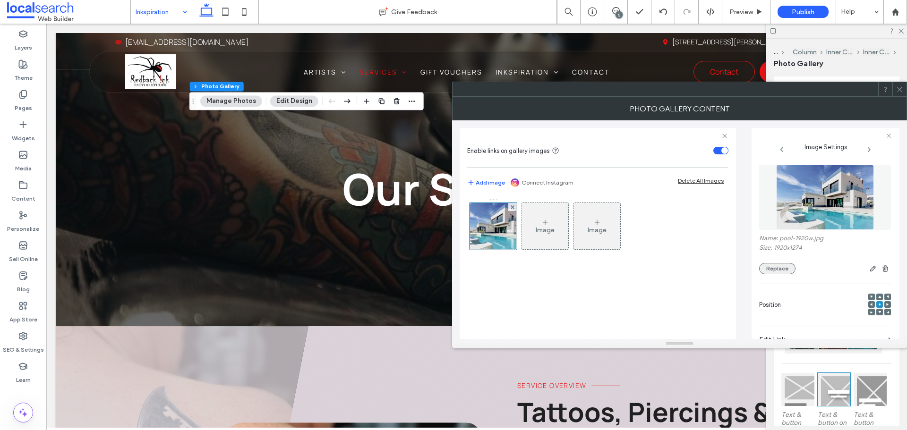
click at [776, 266] on button "Replace" at bounding box center [777, 268] width 36 height 11
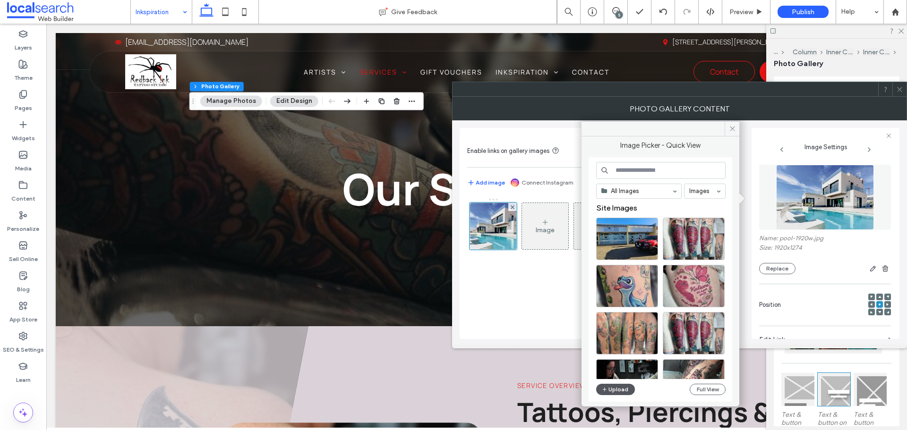
click at [615, 385] on button "Upload" at bounding box center [615, 389] width 39 height 11
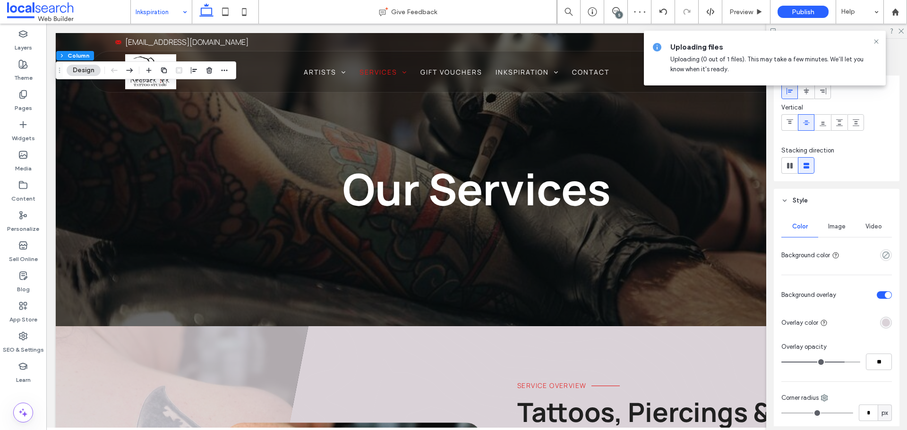
scroll to position [142, 0]
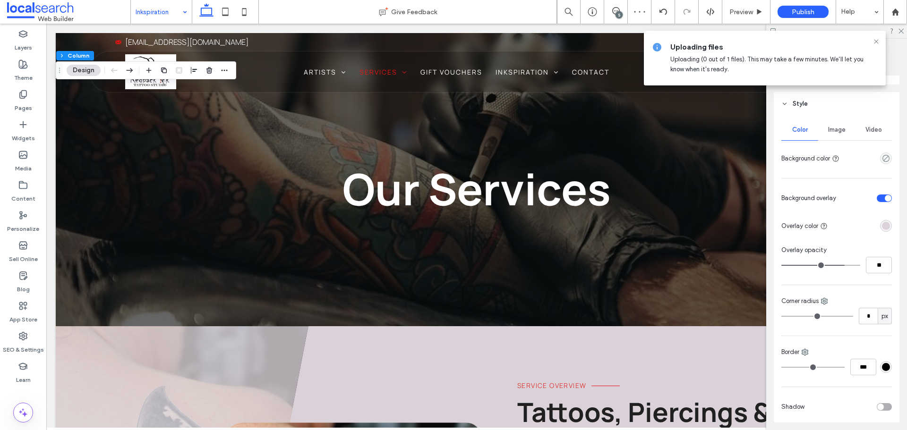
click at [837, 132] on span "Image" at bounding box center [836, 130] width 17 height 8
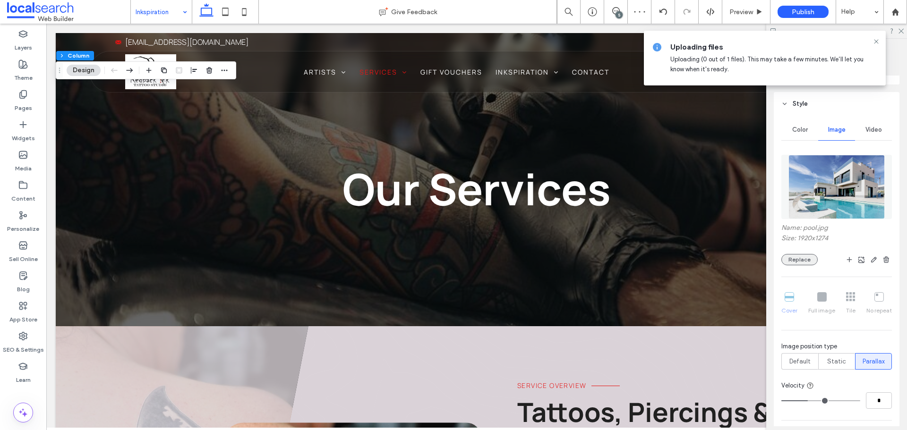
click at [798, 257] on button "Replace" at bounding box center [799, 259] width 36 height 11
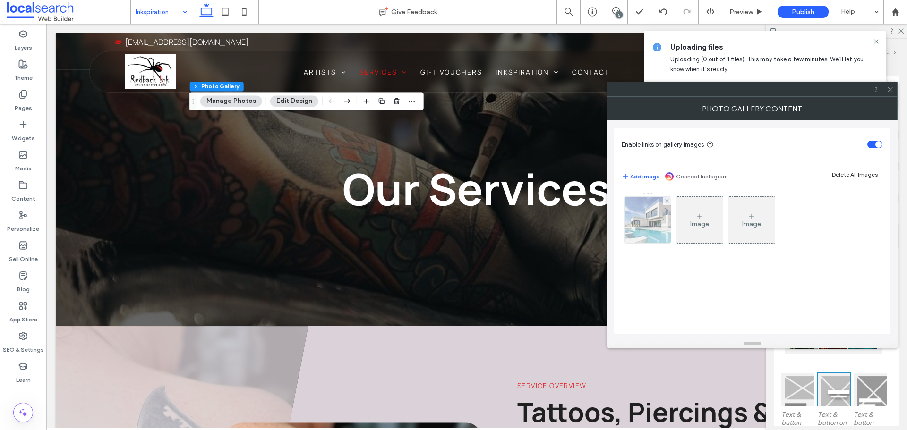
click at [655, 213] on img at bounding box center [648, 220] width 70 height 46
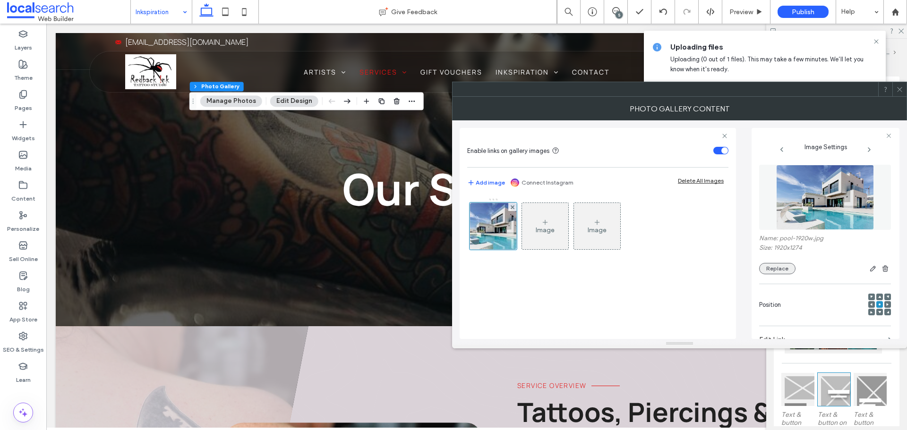
click at [776, 266] on button "Replace" at bounding box center [777, 268] width 36 height 11
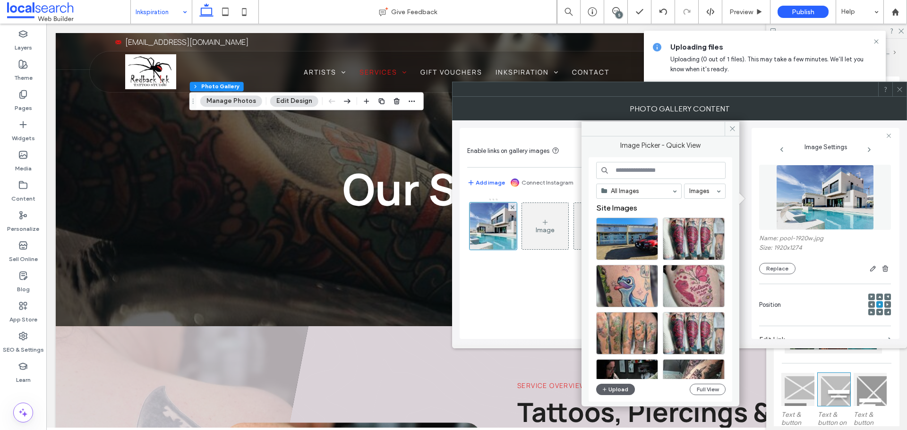
click at [905, 93] on div at bounding box center [899, 89] width 14 height 14
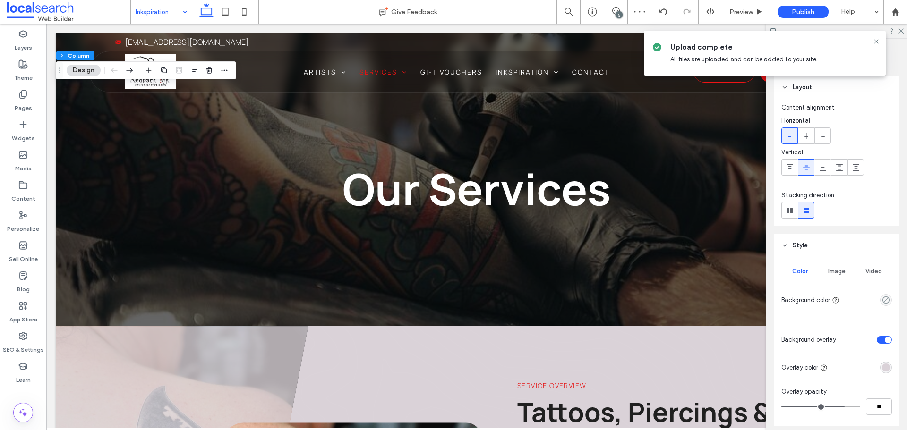
click at [837, 274] on span "Image" at bounding box center [836, 272] width 17 height 8
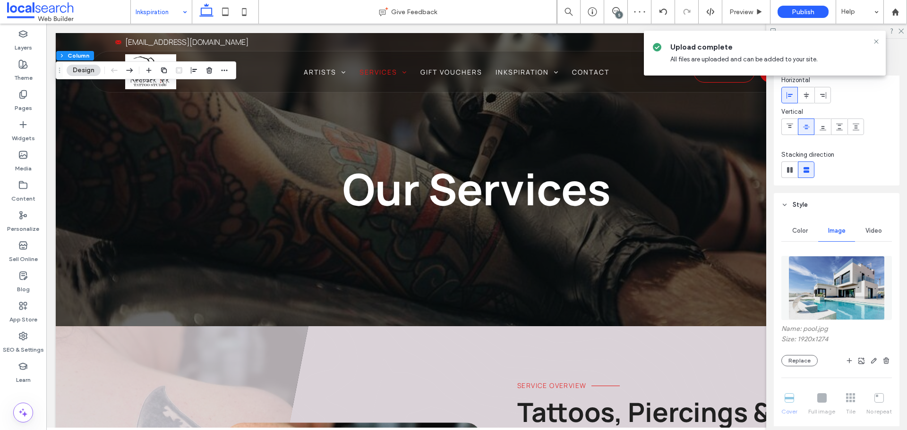
scroll to position [94, 0]
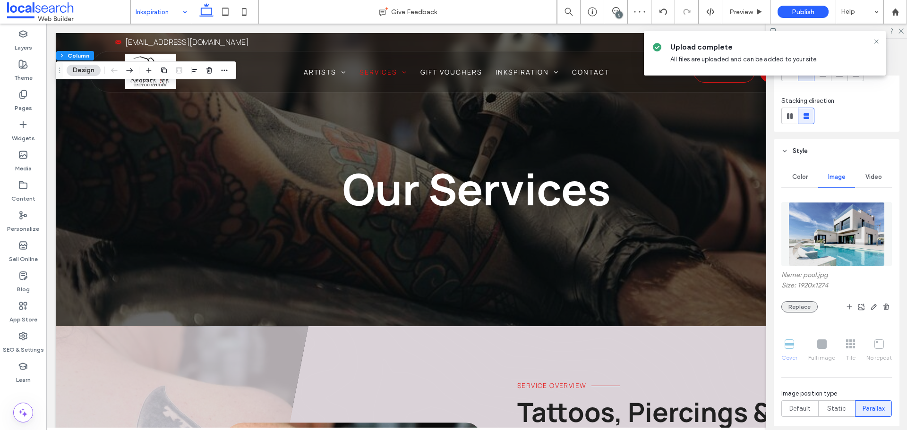
click at [806, 309] on button "Replace" at bounding box center [799, 306] width 36 height 11
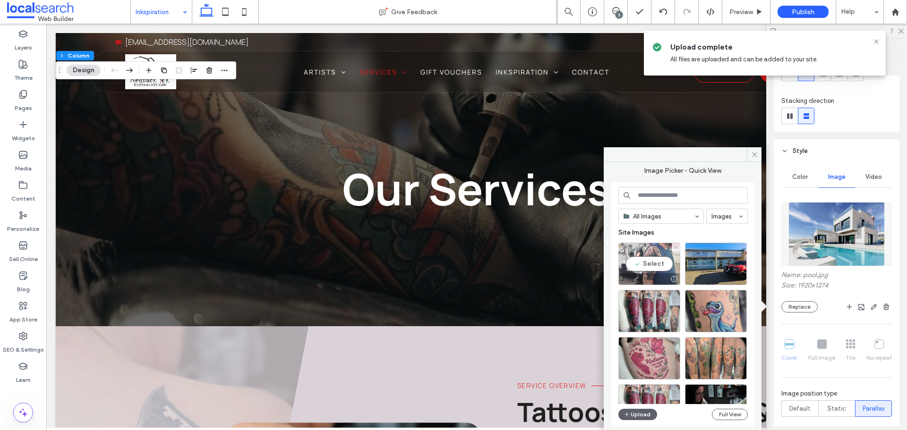
click at [659, 264] on div "Select" at bounding box center [649, 264] width 62 height 43
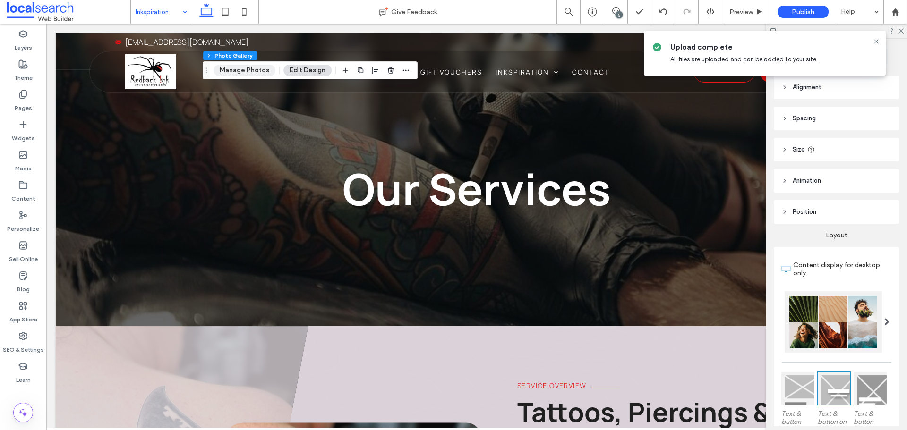
click at [255, 68] on button "Manage Photos" at bounding box center [245, 70] width 62 height 11
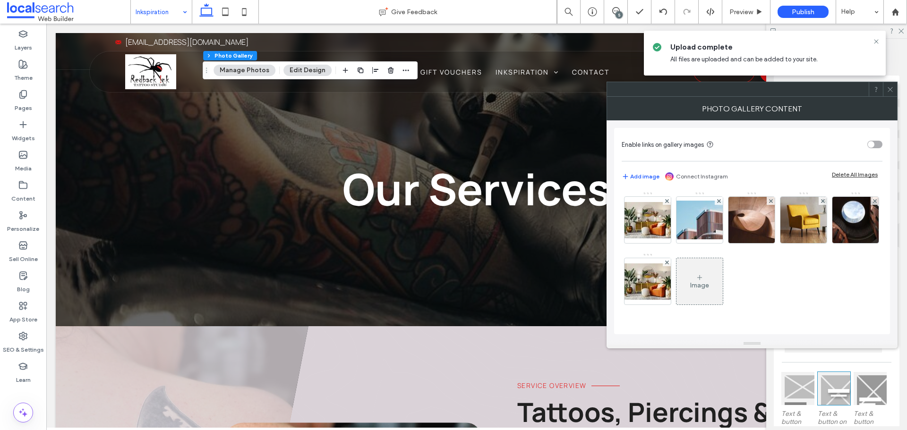
click at [862, 175] on div "Delete All Images" at bounding box center [855, 174] width 46 height 7
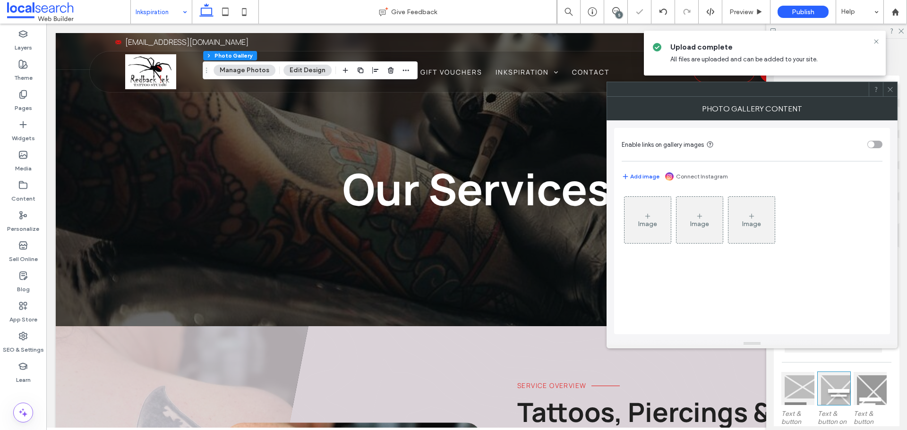
click at [642, 215] on div "Image" at bounding box center [648, 220] width 46 height 44
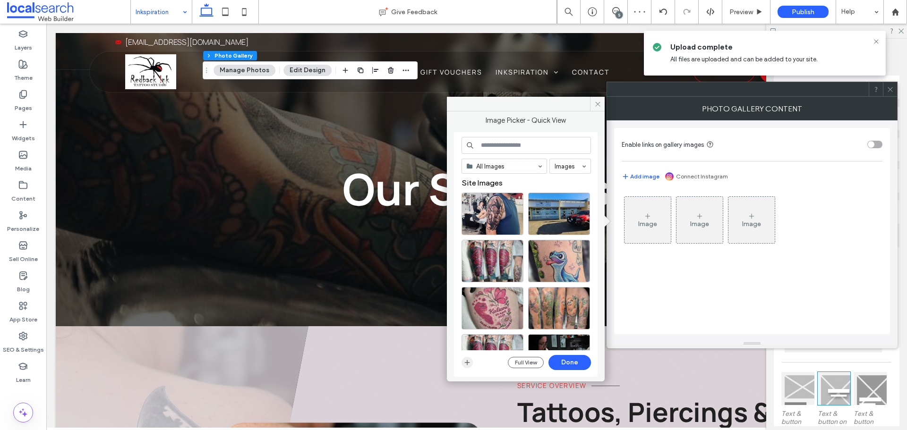
click at [468, 364] on icon "button" at bounding box center [467, 363] width 8 height 8
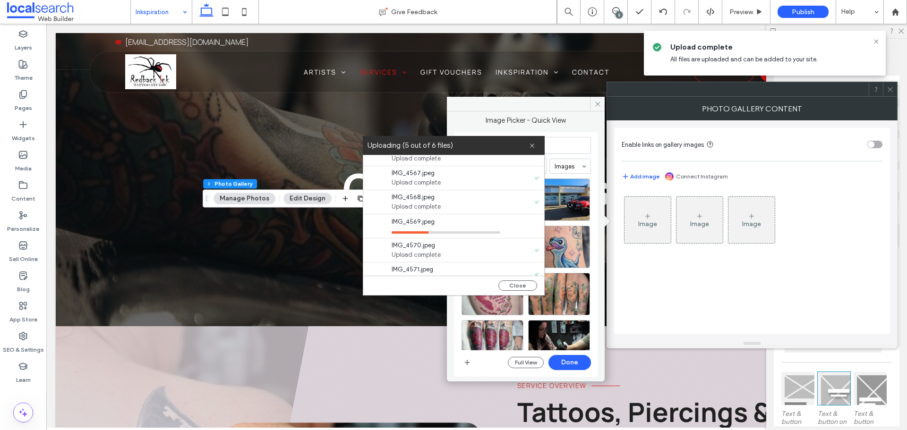
scroll to position [24, 0]
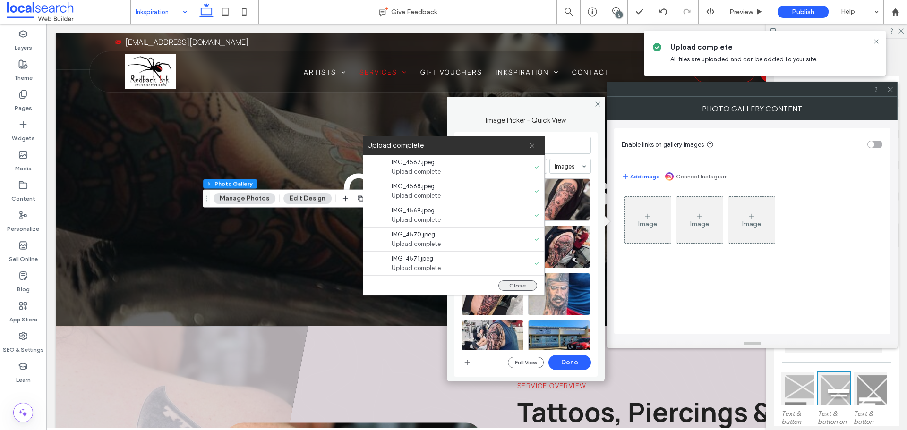
click at [524, 286] on button "Close" at bounding box center [517, 286] width 39 height 10
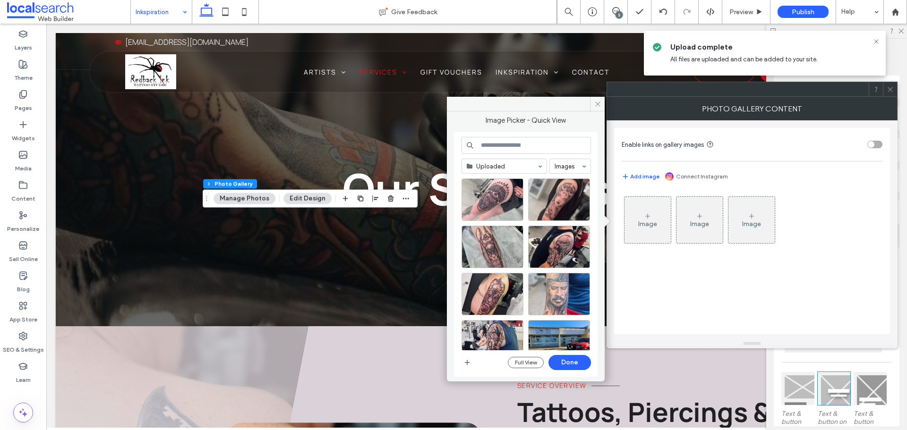
scroll to position [0, 0]
click at [500, 208] on div "Select" at bounding box center [493, 200] width 62 height 43
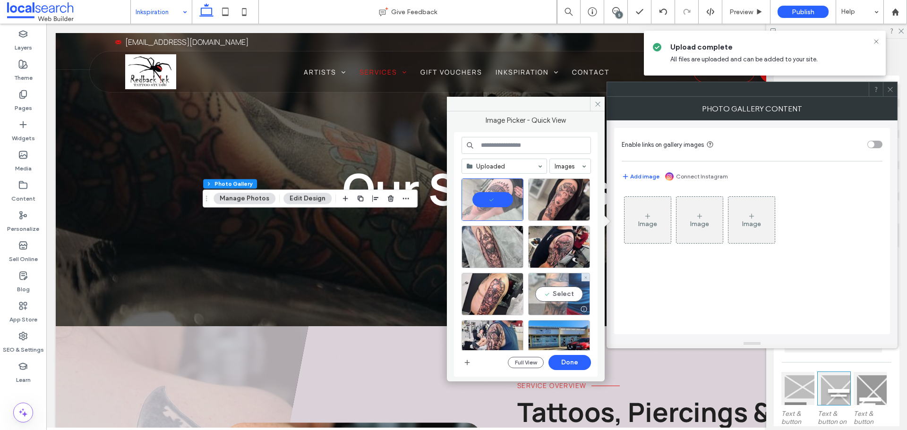
click at [545, 297] on div "Select" at bounding box center [559, 294] width 62 height 43
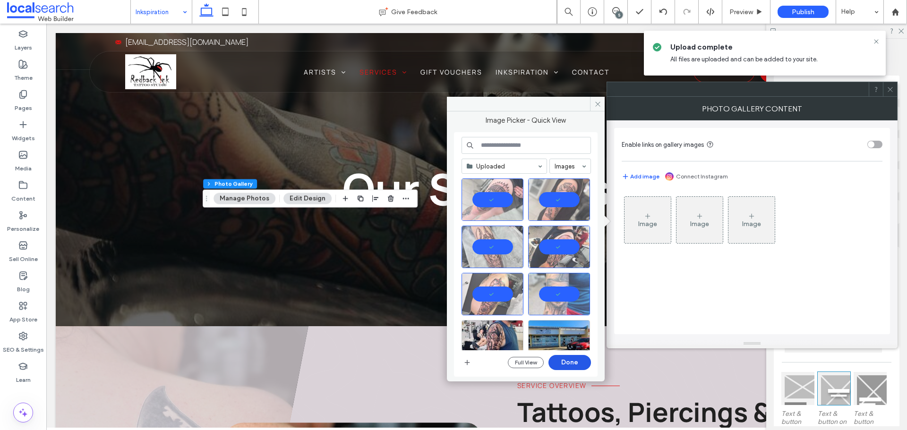
click at [574, 362] on button "Done" at bounding box center [570, 362] width 43 height 15
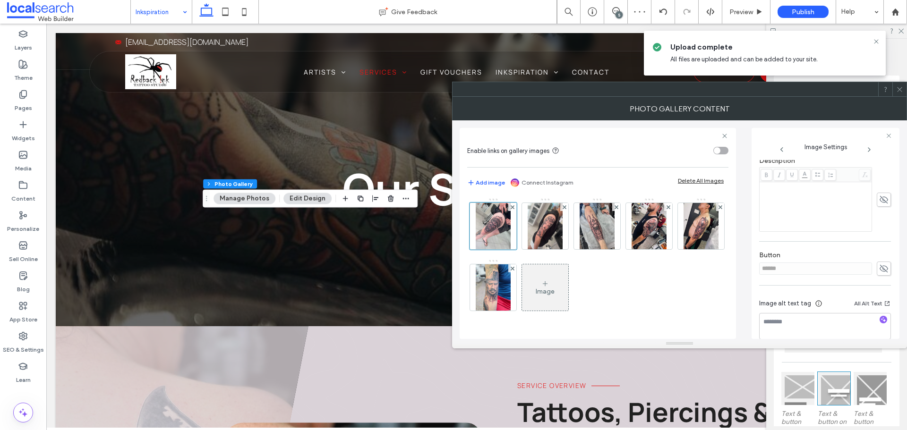
scroll to position [226, 0]
drag, startPoint x: 878, startPoint y: 254, endPoint x: 829, endPoint y: 260, distance: 50.0
click at [879, 254] on icon at bounding box center [883, 256] width 9 height 10
click at [829, 260] on input "******" at bounding box center [815, 256] width 113 height 12
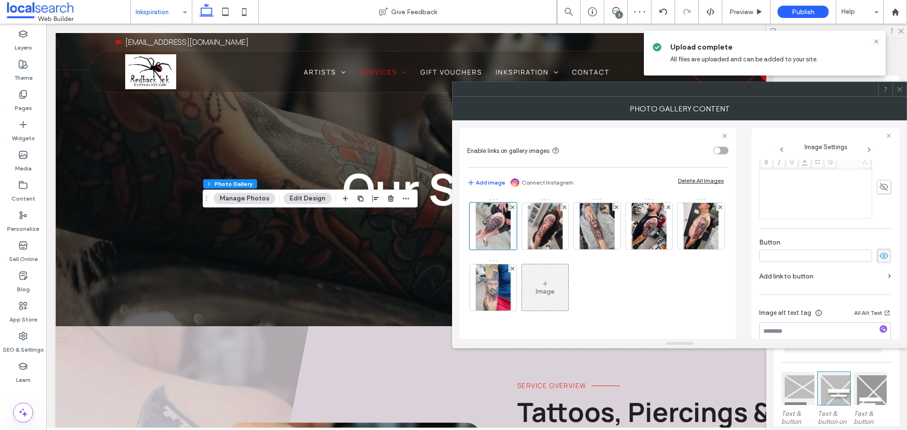
click at [877, 252] on span at bounding box center [884, 256] width 14 height 14
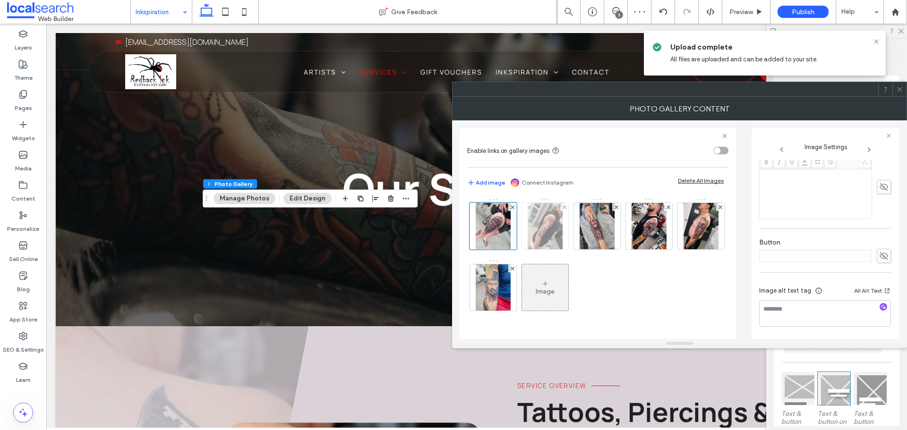
drag, startPoint x: 542, startPoint y: 231, endPoint x: 553, endPoint y: 230, distance: 11.0
click at [543, 231] on img at bounding box center [545, 226] width 35 height 46
drag, startPoint x: 879, startPoint y: 256, endPoint x: 821, endPoint y: 259, distance: 57.7
click at [879, 256] on icon at bounding box center [883, 256] width 9 height 10
click at [821, 259] on input "******" at bounding box center [815, 256] width 113 height 12
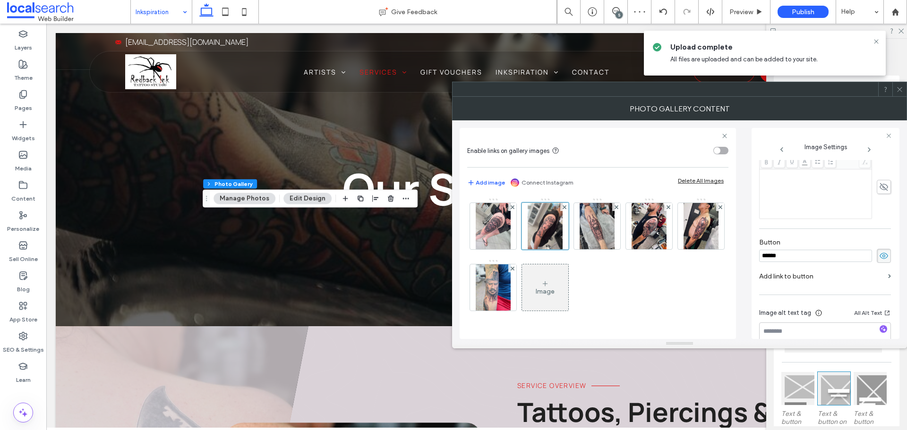
click at [821, 259] on input "******" at bounding box center [815, 256] width 113 height 12
click at [882, 259] on icon at bounding box center [883, 256] width 9 height 10
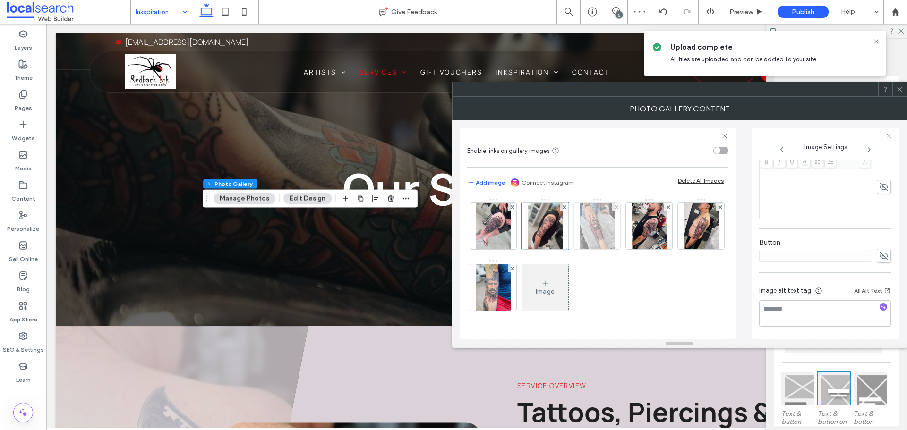
click at [599, 229] on img at bounding box center [597, 226] width 35 height 46
drag, startPoint x: 879, startPoint y: 257, endPoint x: 809, endPoint y: 252, distance: 70.1
click at [880, 257] on use at bounding box center [884, 256] width 9 height 8
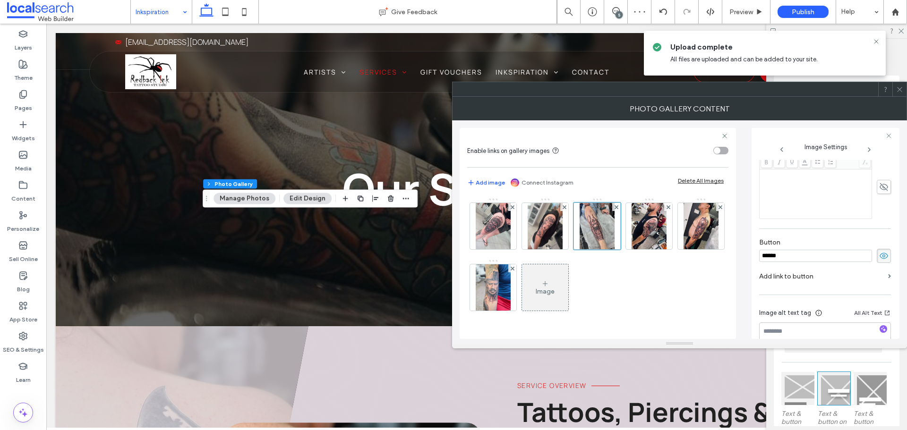
click at [809, 252] on input "******" at bounding box center [815, 256] width 113 height 12
click at [884, 252] on span at bounding box center [884, 256] width 14 height 14
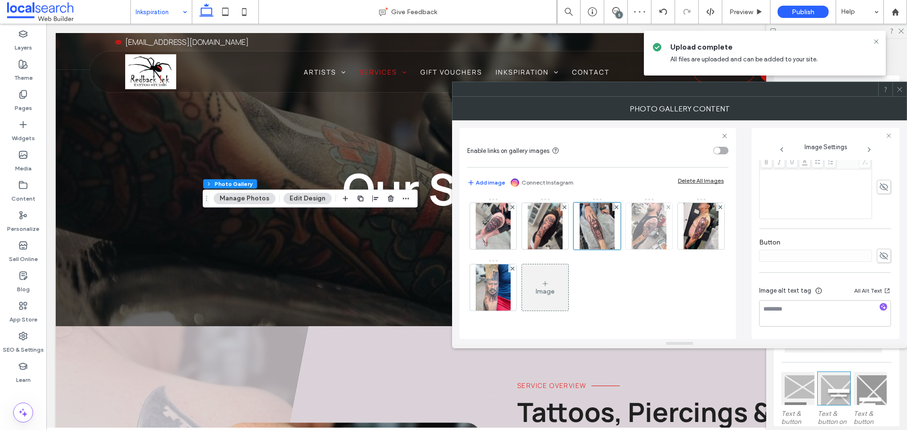
click at [645, 227] on img at bounding box center [649, 226] width 35 height 46
click at [879, 257] on icon at bounding box center [883, 256] width 9 height 10
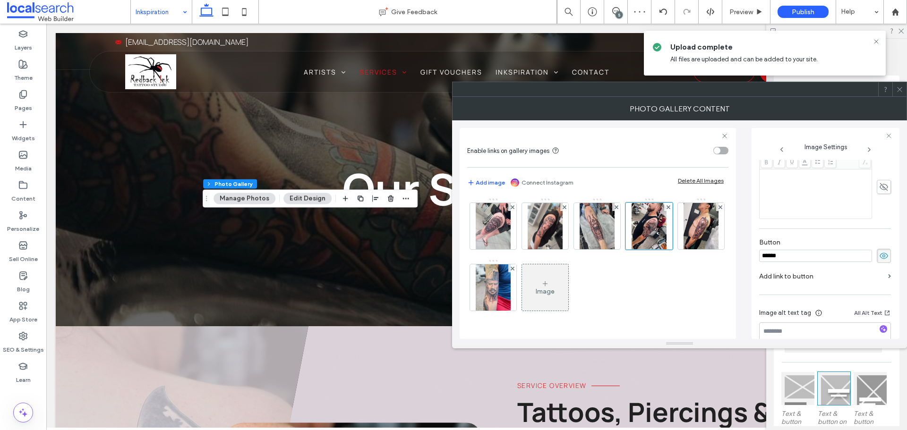
click at [846, 257] on input "******" at bounding box center [815, 256] width 113 height 12
click at [879, 256] on icon at bounding box center [883, 256] width 9 height 10
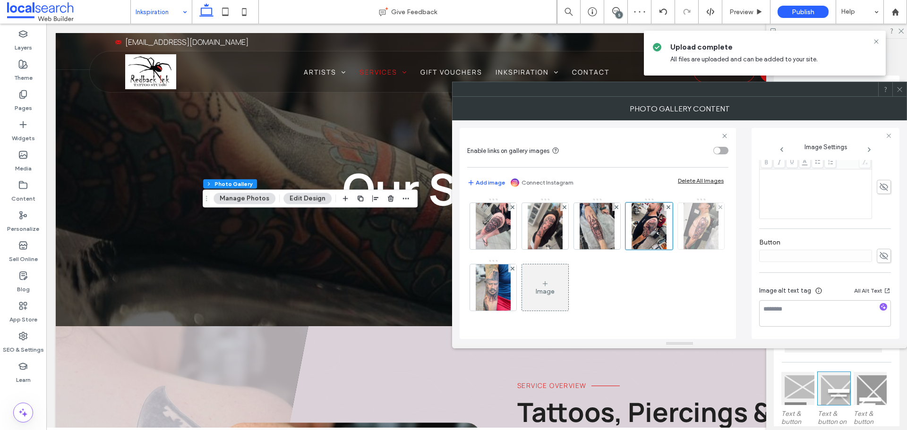
click at [714, 234] on img at bounding box center [701, 226] width 35 height 46
click at [879, 257] on icon at bounding box center [883, 256] width 9 height 10
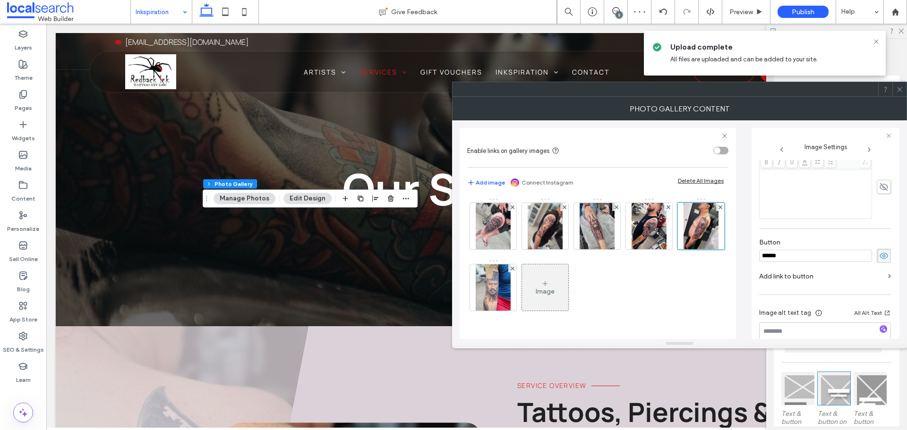
click at [811, 257] on input "******" at bounding box center [815, 256] width 113 height 12
click at [880, 257] on use at bounding box center [884, 256] width 9 height 6
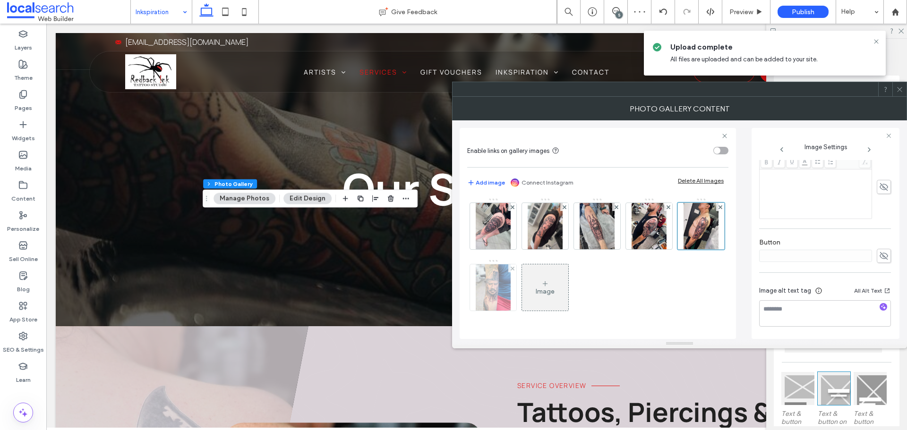
click at [506, 291] on img at bounding box center [493, 288] width 35 height 46
click at [879, 254] on icon at bounding box center [883, 256] width 9 height 10
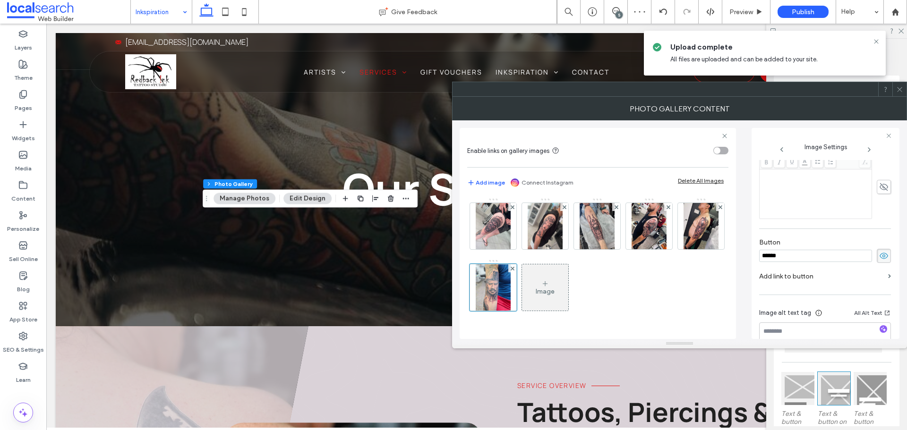
click at [808, 255] on input "******" at bounding box center [815, 256] width 113 height 12
click at [885, 257] on span at bounding box center [884, 256] width 14 height 14
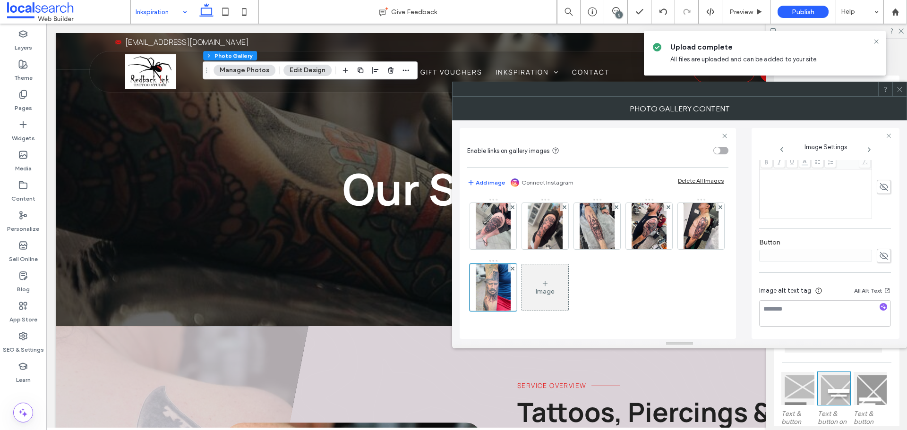
click at [900, 89] on icon at bounding box center [899, 89] width 7 height 7
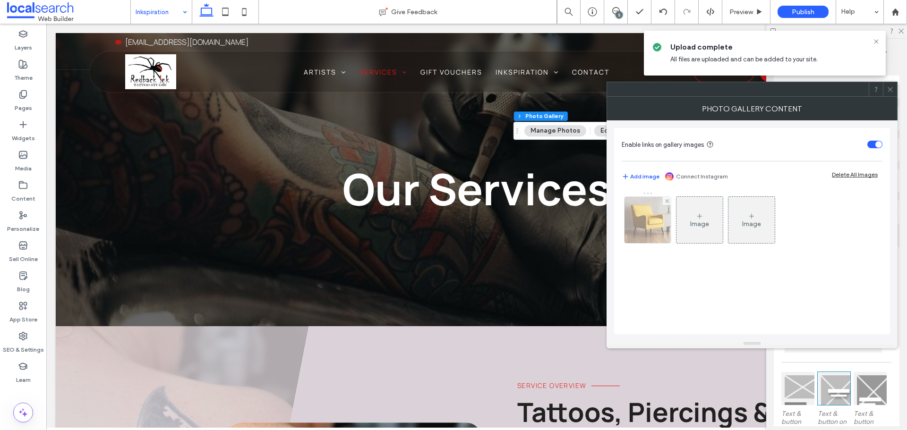
click at [658, 240] on img at bounding box center [648, 220] width 58 height 46
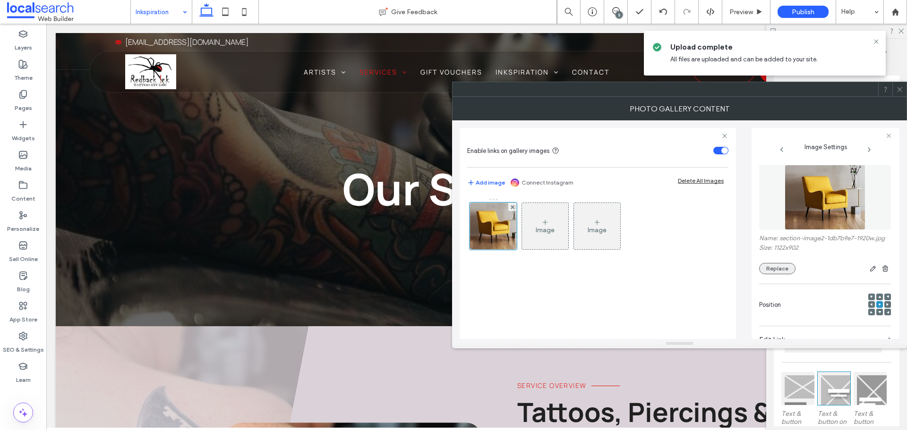
click at [788, 274] on button "Replace" at bounding box center [777, 268] width 36 height 11
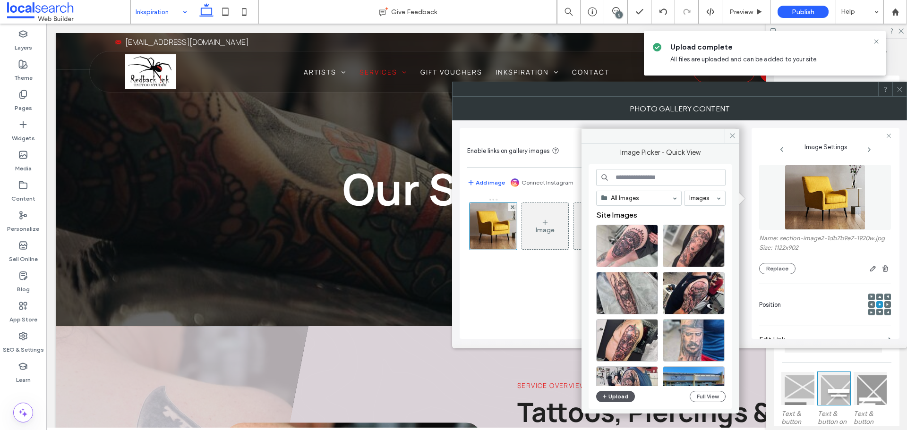
click at [619, 395] on button "Upload" at bounding box center [615, 396] width 39 height 11
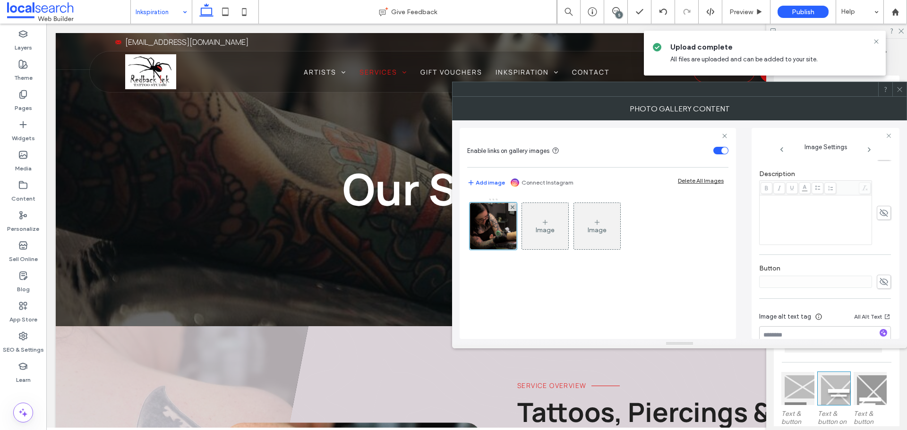
scroll to position [258, 0]
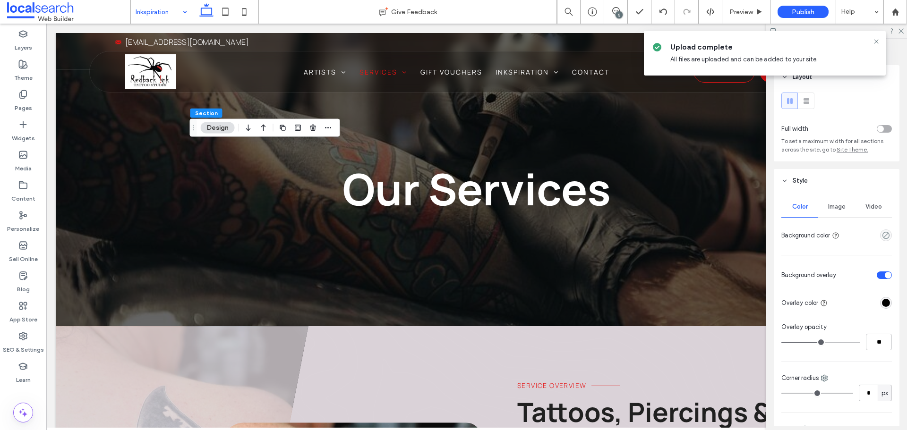
click at [823, 207] on div "Image" at bounding box center [836, 207] width 37 height 21
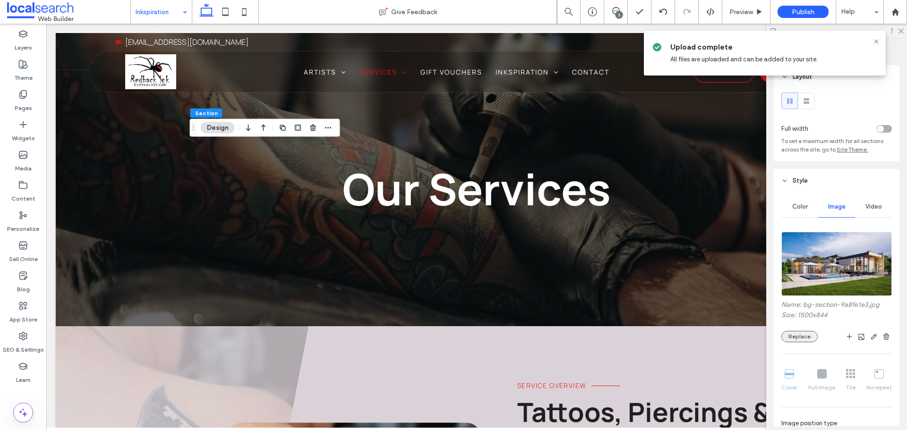
click at [805, 336] on button "Replace" at bounding box center [799, 336] width 36 height 11
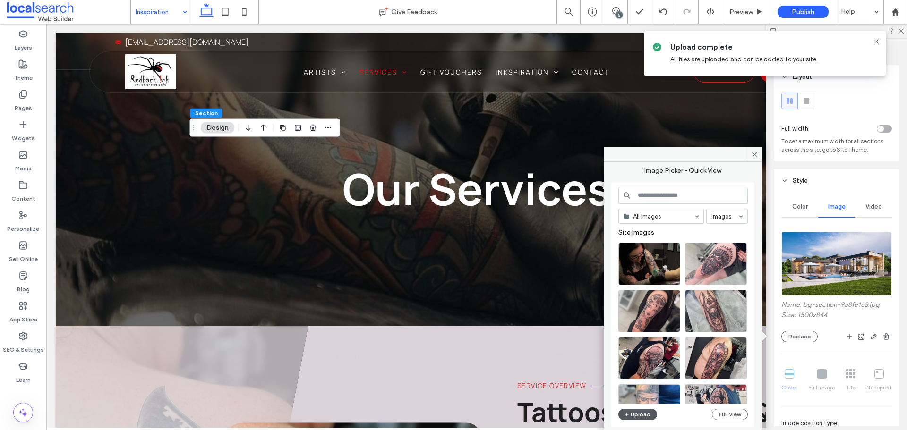
click at [645, 412] on button "Upload" at bounding box center [637, 414] width 39 height 11
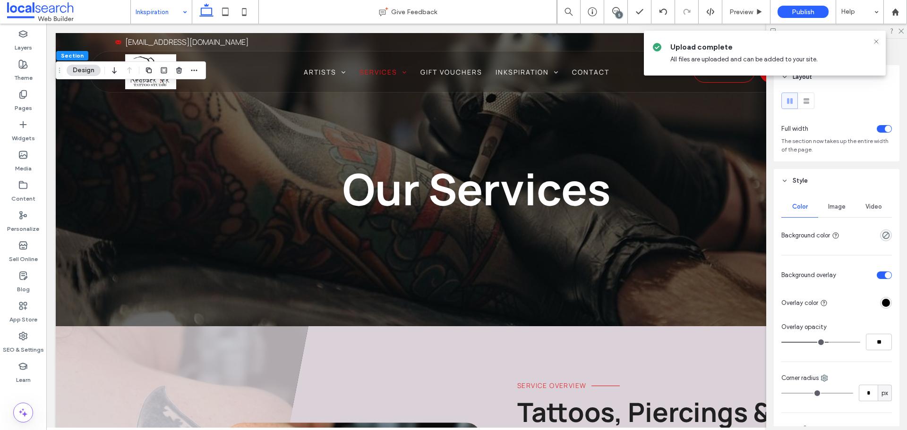
click at [838, 206] on span "Image" at bounding box center [836, 207] width 17 height 8
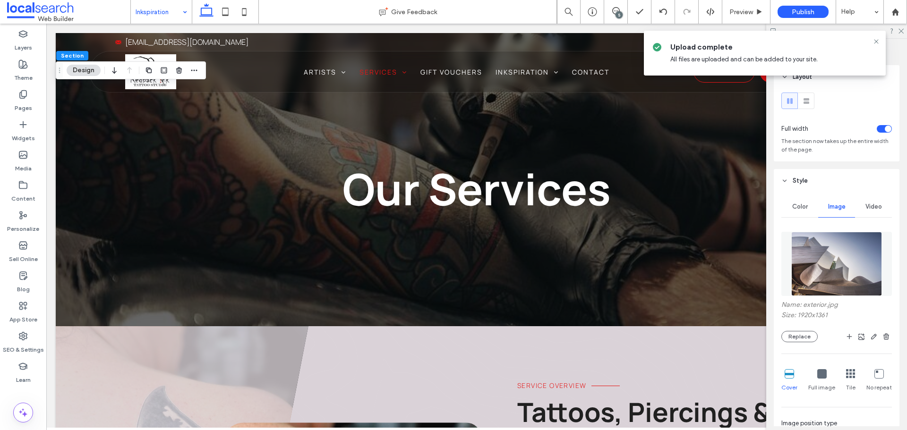
click at [802, 343] on div "Name: exterior.jpg Size: 1920x1361 Replace Cover Full image Tile No repeat Imag…" at bounding box center [836, 370] width 111 height 287
click at [803, 337] on button "Replace" at bounding box center [799, 336] width 36 height 11
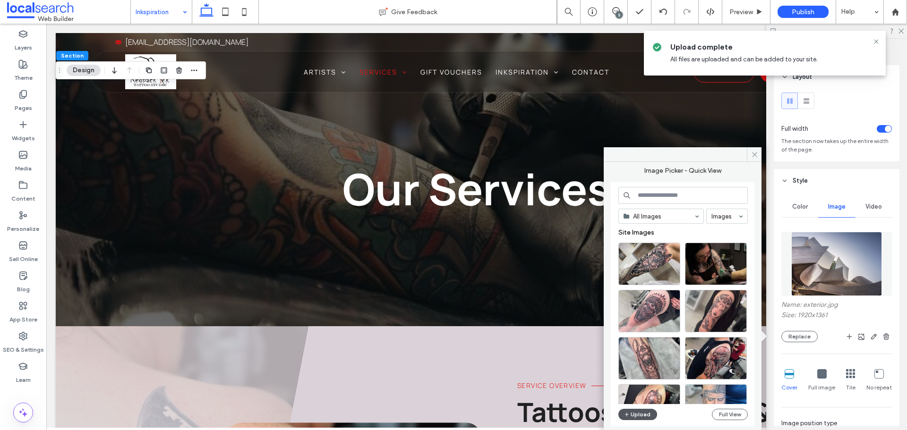
click at [649, 413] on button "Upload" at bounding box center [637, 414] width 39 height 11
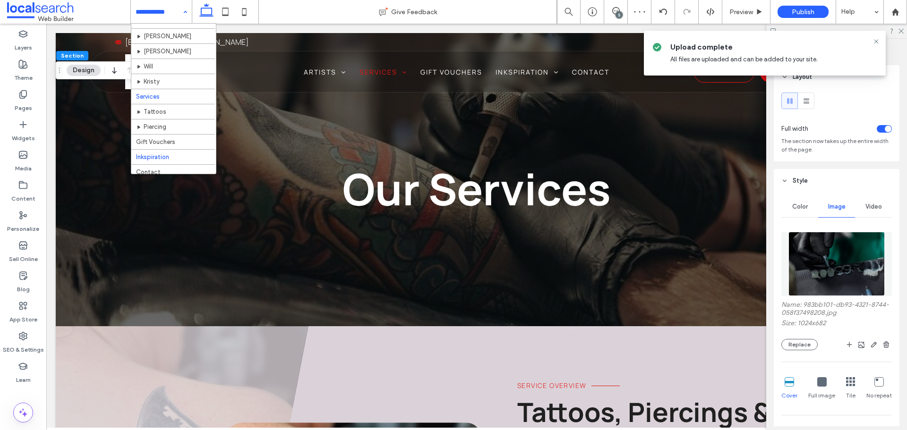
scroll to position [15, 0]
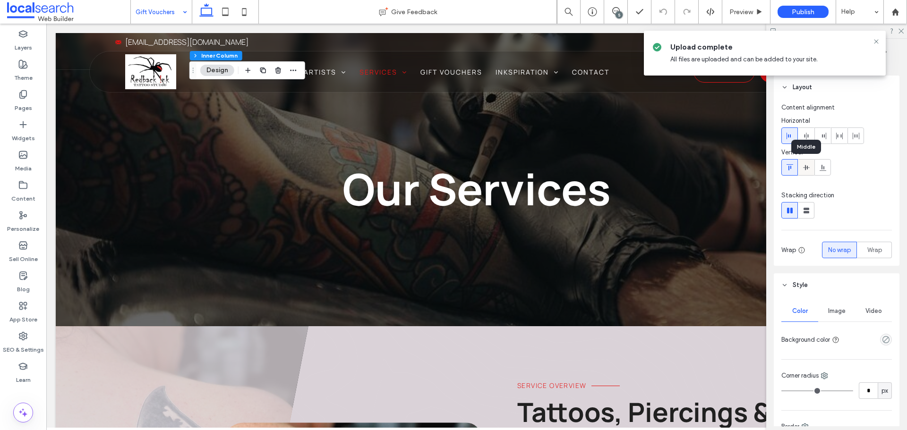
click at [809, 168] on use at bounding box center [806, 167] width 7 height 5
click at [804, 162] on span at bounding box center [807, 168] width 8 height 16
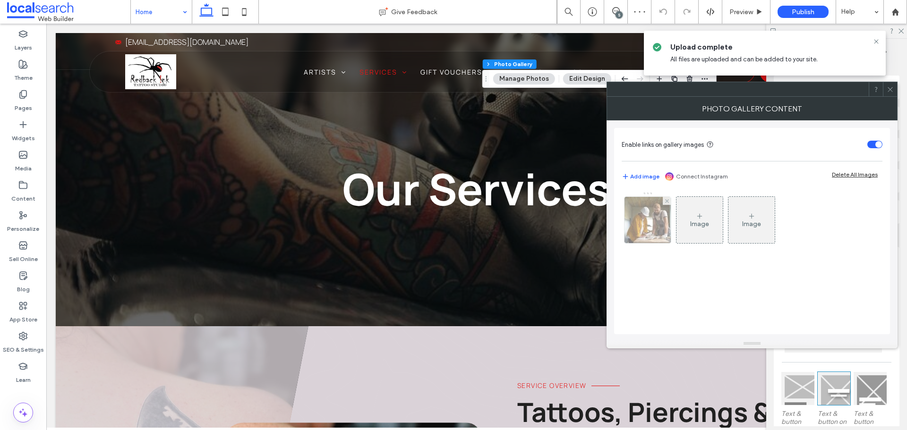
click at [646, 213] on img at bounding box center [647, 220] width 69 height 46
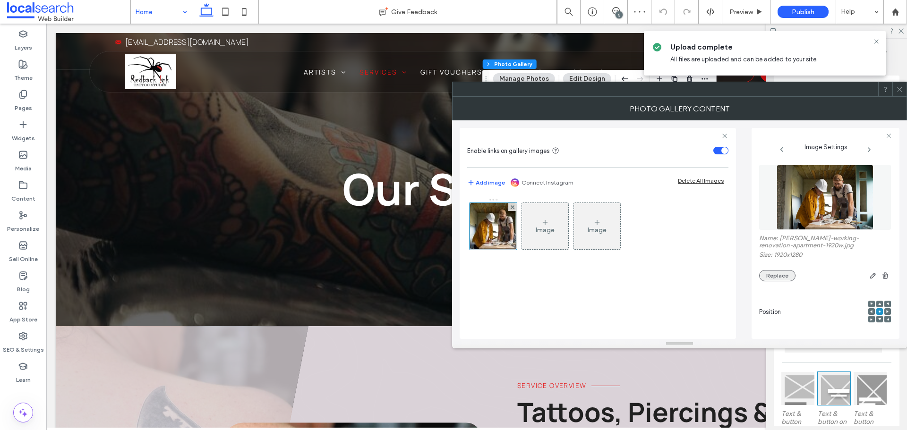
click at [794, 274] on button "Replace" at bounding box center [777, 275] width 36 height 11
click at [771, 274] on button "Replace" at bounding box center [777, 275] width 36 height 11
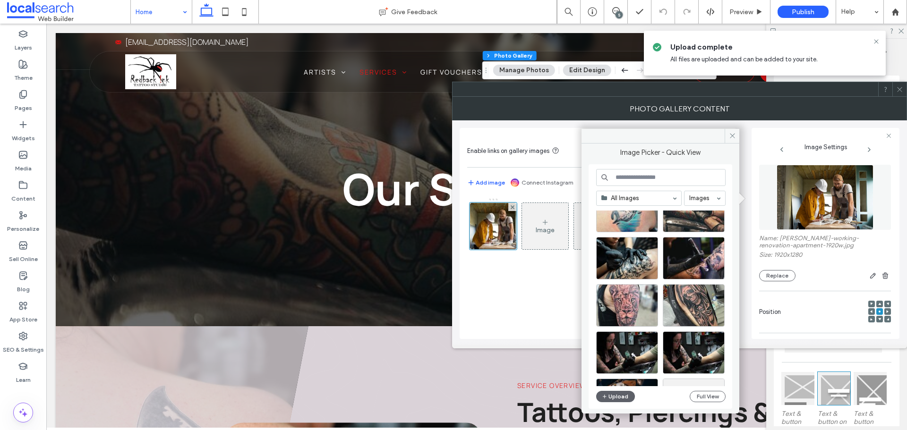
scroll to position [461, 0]
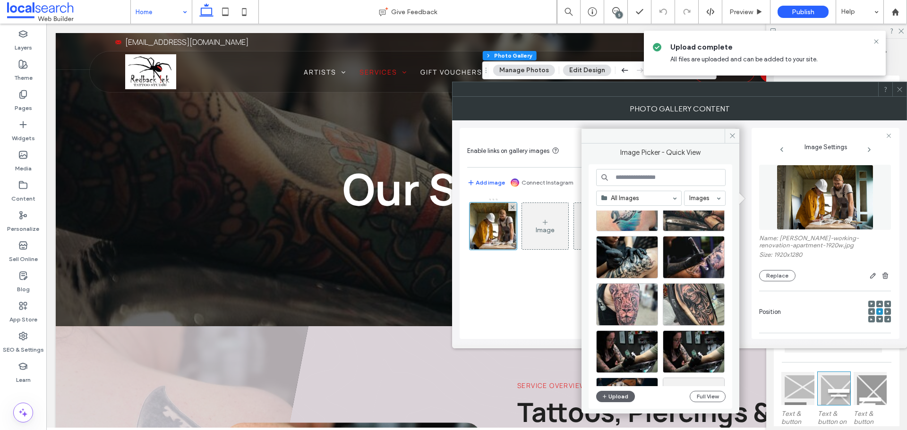
click at [899, 89] on icon at bounding box center [899, 89] width 7 height 7
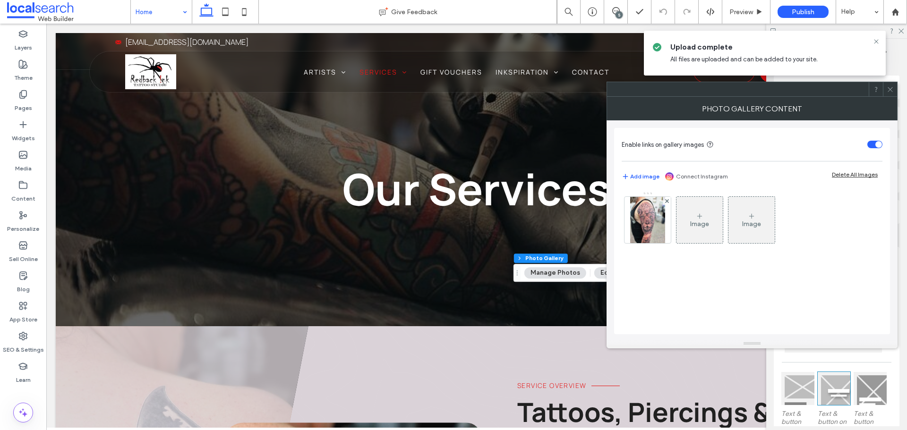
click at [893, 87] on icon at bounding box center [890, 89] width 7 height 7
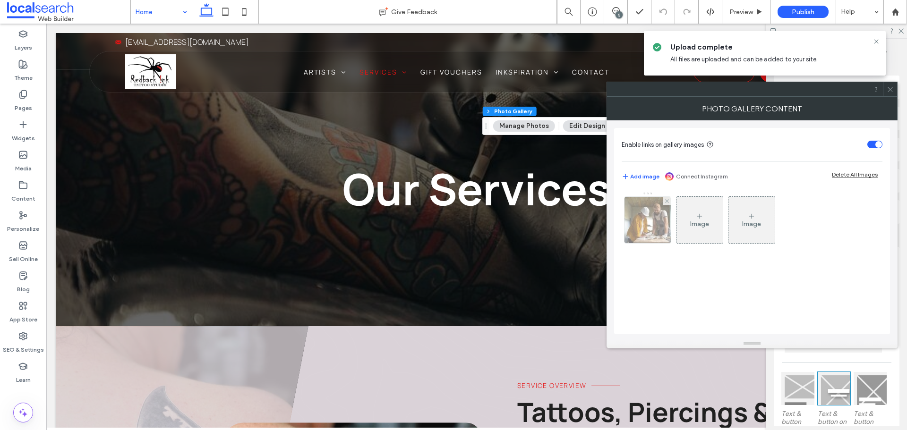
click at [657, 239] on img at bounding box center [647, 220] width 69 height 46
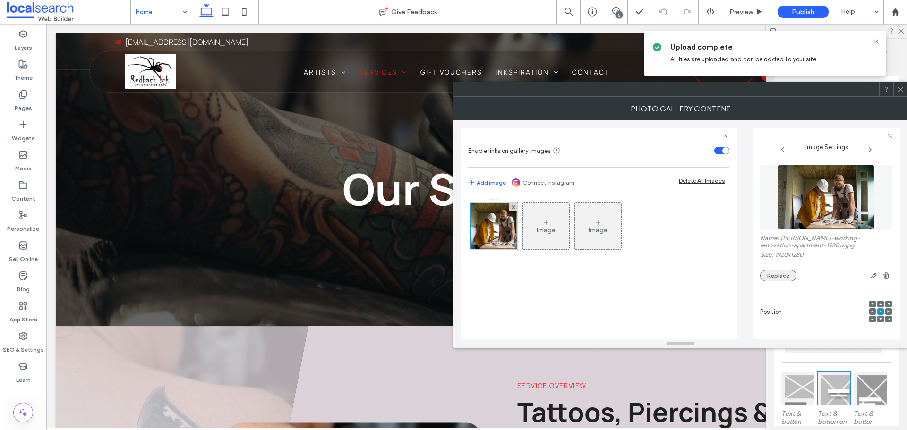
click at [782, 280] on button "Replace" at bounding box center [778, 275] width 36 height 11
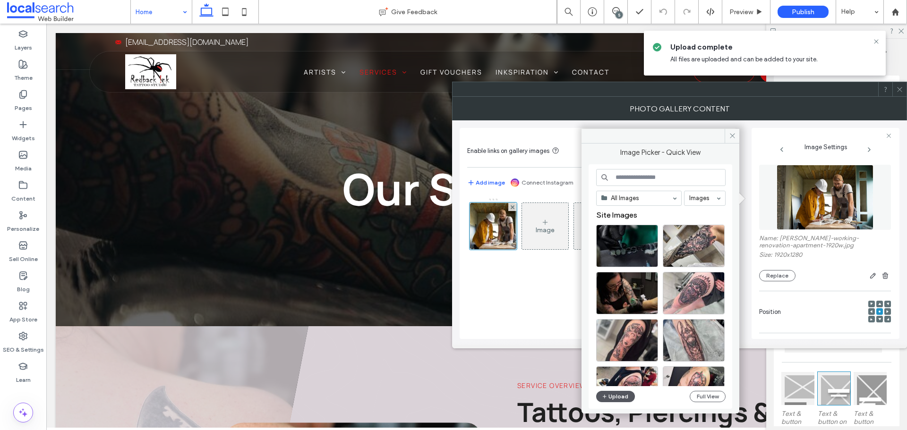
click at [616, 395] on button "Upload" at bounding box center [615, 396] width 39 height 11
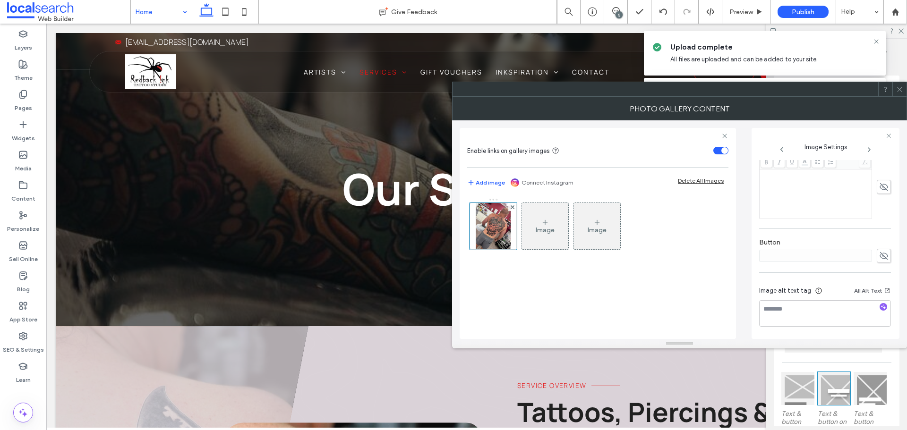
scroll to position [258, 0]
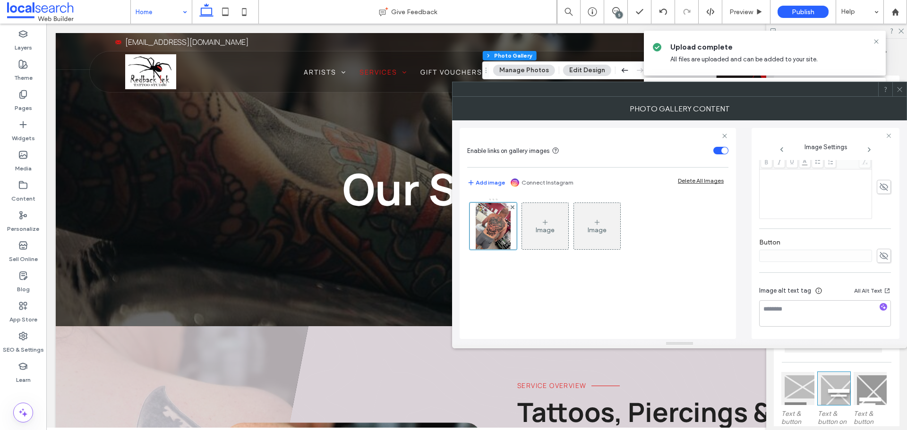
click at [904, 89] on div at bounding box center [899, 89] width 14 height 14
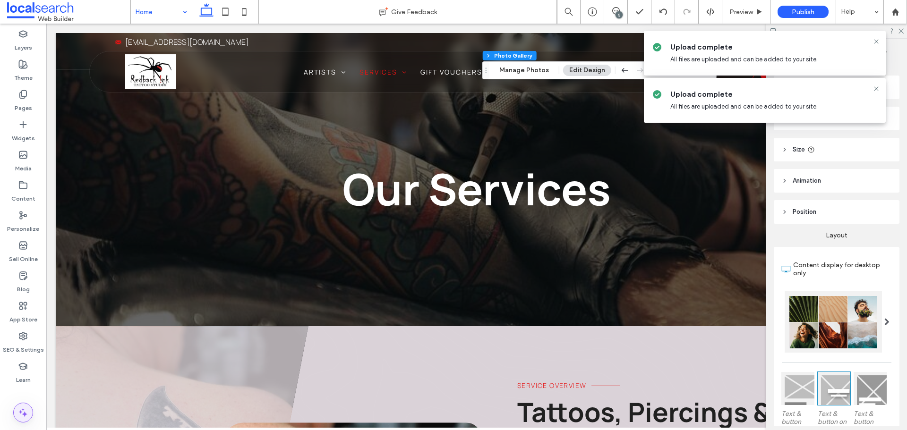
click at [23, 407] on icon at bounding box center [22, 412] width 11 height 11
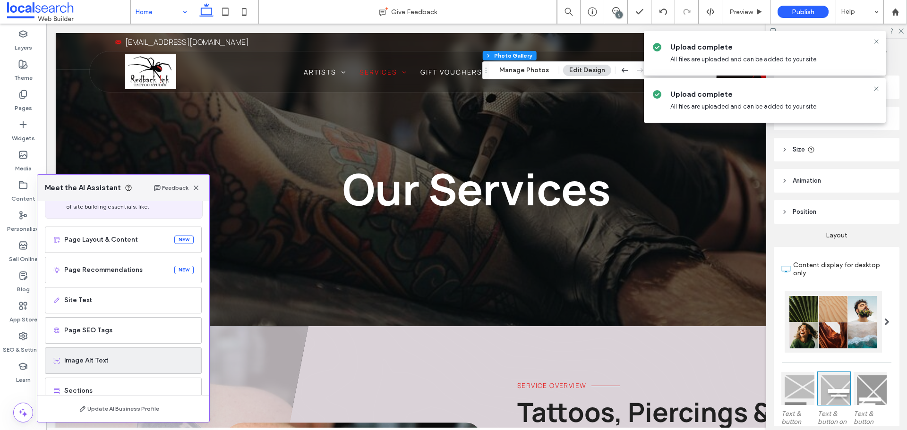
scroll to position [60, 0]
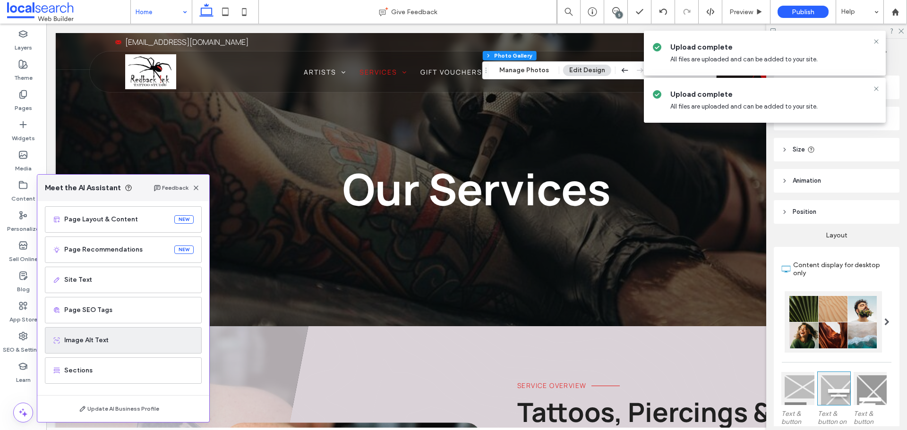
click at [106, 342] on span "Image Alt Text" at bounding box center [128, 340] width 129 height 9
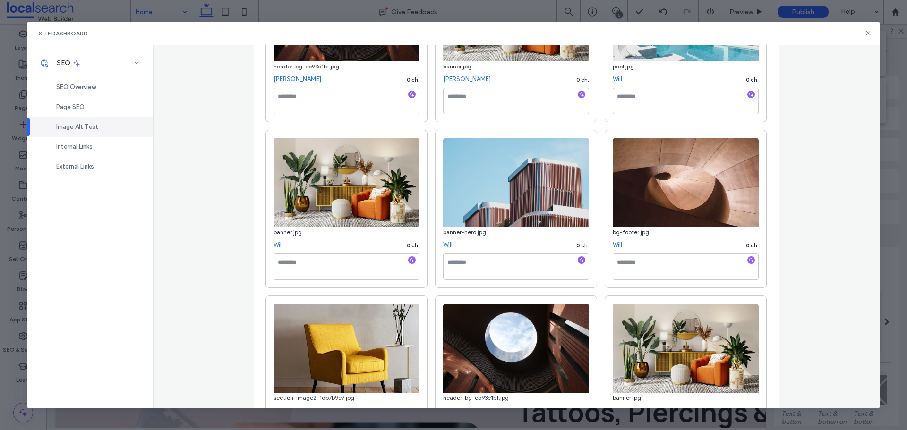
scroll to position [3263, 0]
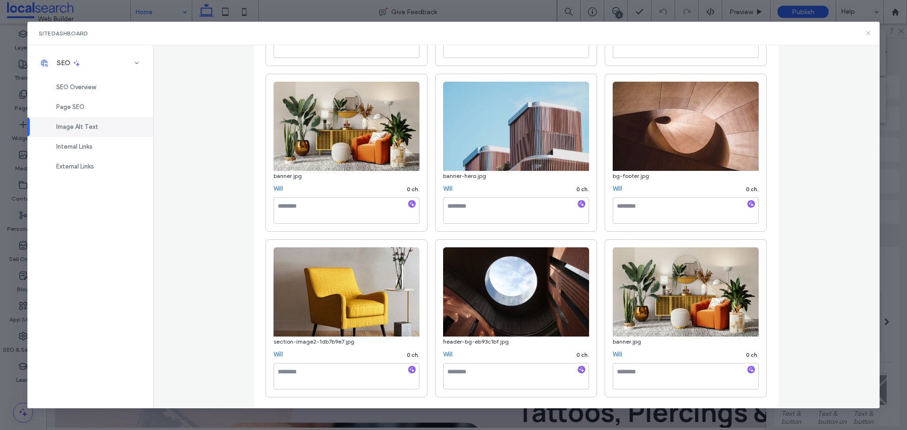
click at [866, 34] on icon at bounding box center [869, 33] width 8 height 8
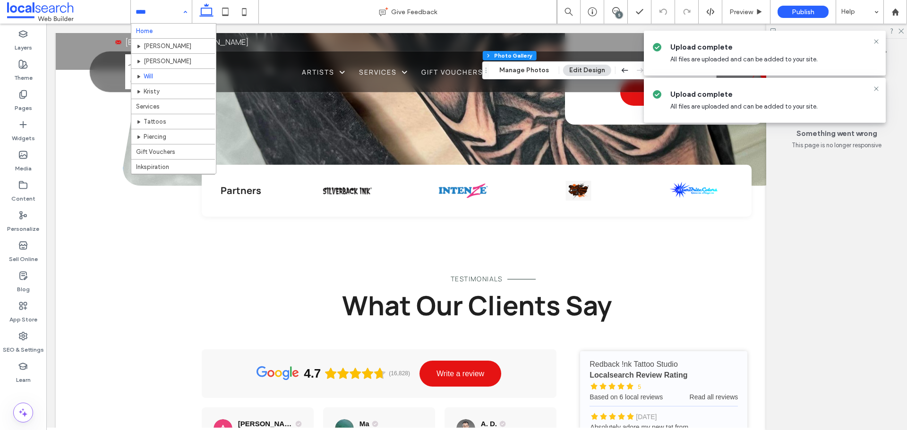
scroll to position [1228, 0]
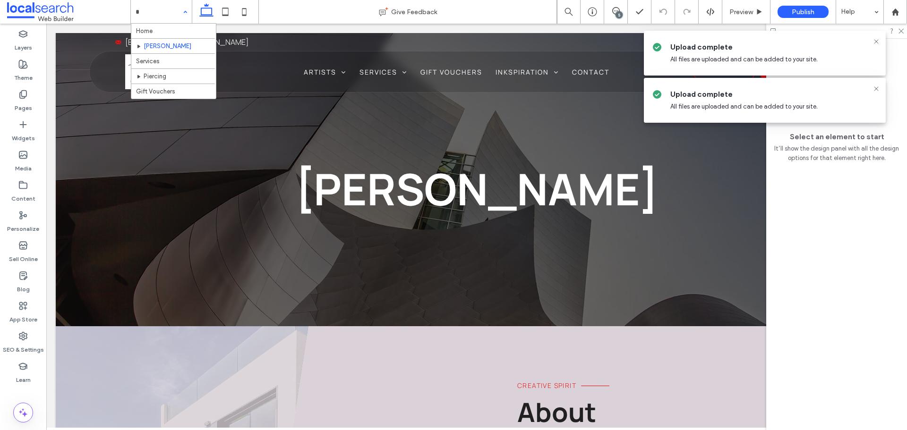
type input "*"
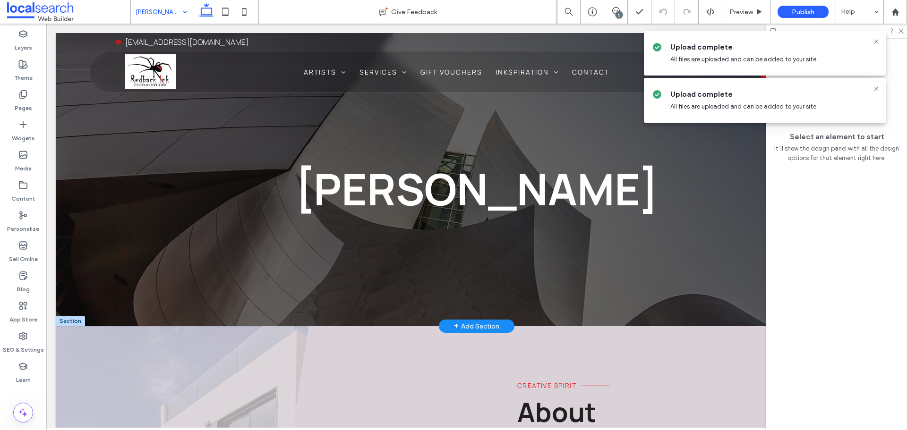
drag, startPoint x: 49, startPoint y: 392, endPoint x: 116, endPoint y: 276, distance: 133.5
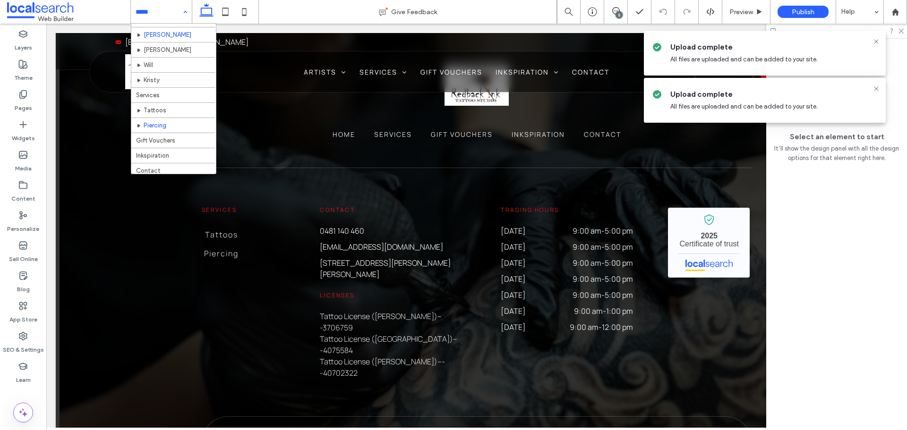
scroll to position [15, 0]
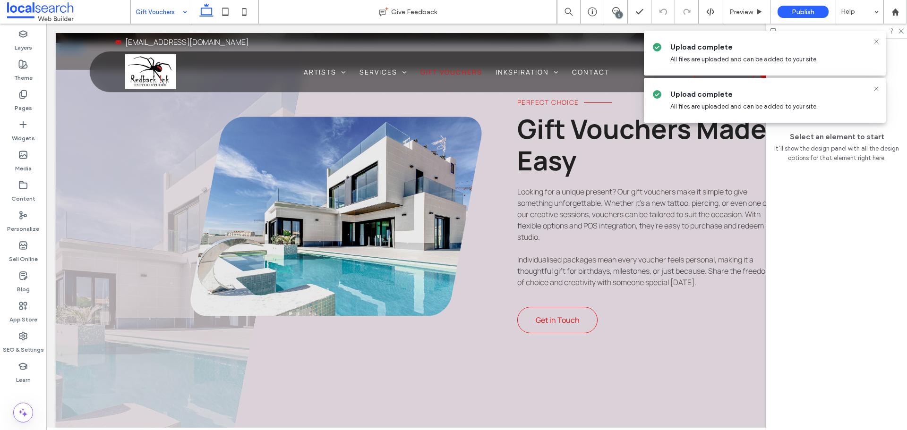
scroll to position [520, 0]
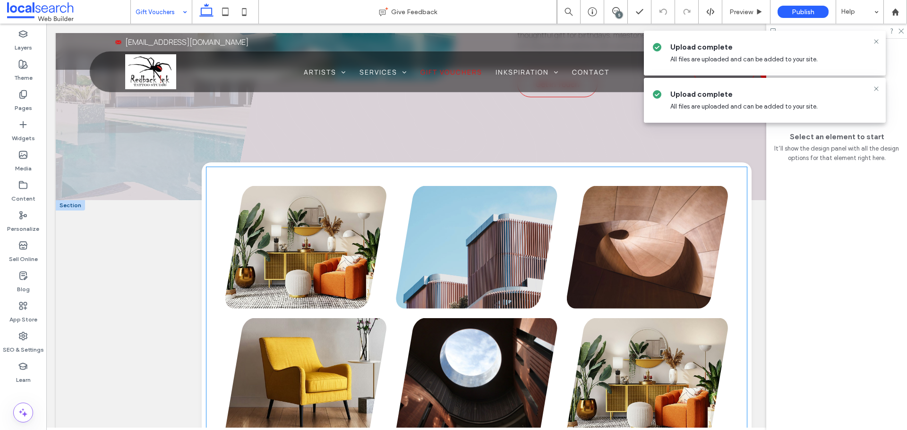
click at [496, 335] on link at bounding box center [476, 379] width 161 height 123
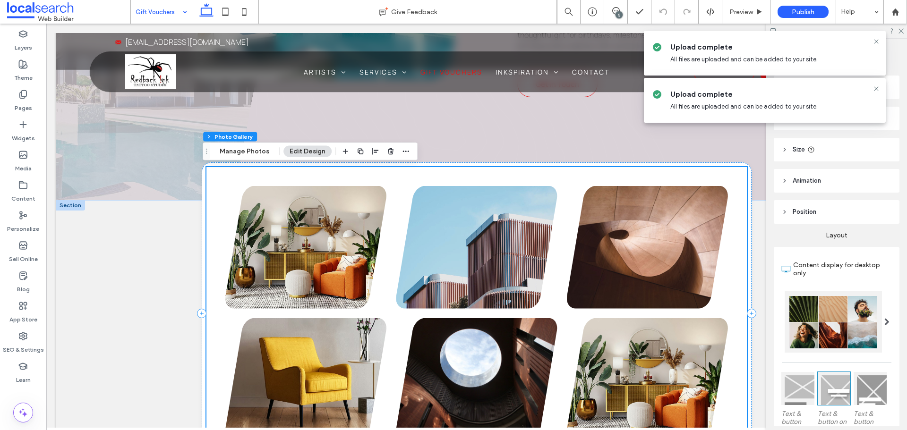
click at [496, 335] on link at bounding box center [476, 379] width 161 height 123
click at [243, 153] on button "Manage Photos" at bounding box center [245, 151] width 62 height 11
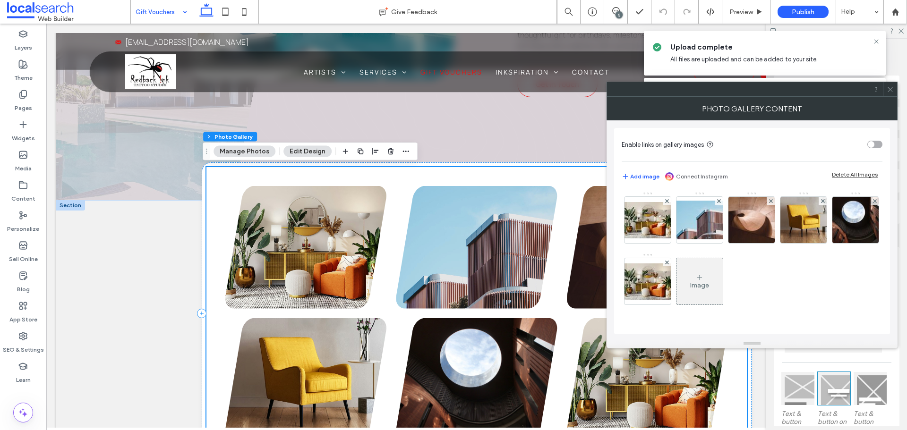
click at [841, 174] on div "Delete All Images" at bounding box center [855, 174] width 46 height 7
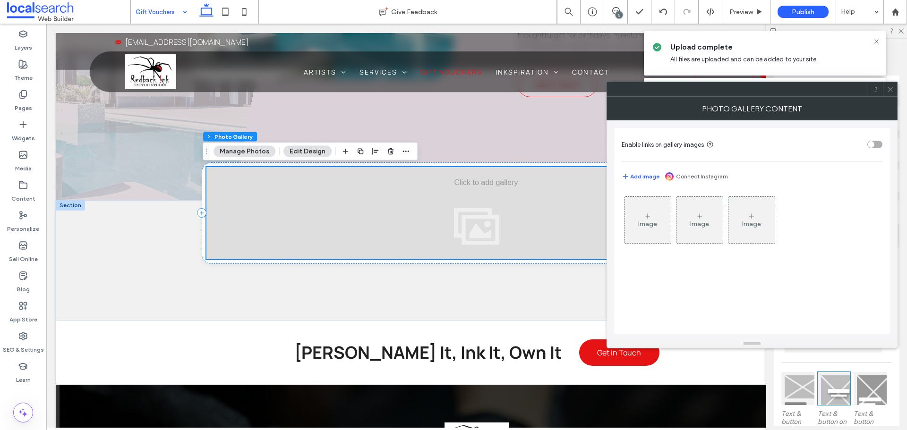
click at [657, 227] on div "Image" at bounding box center [647, 224] width 19 height 8
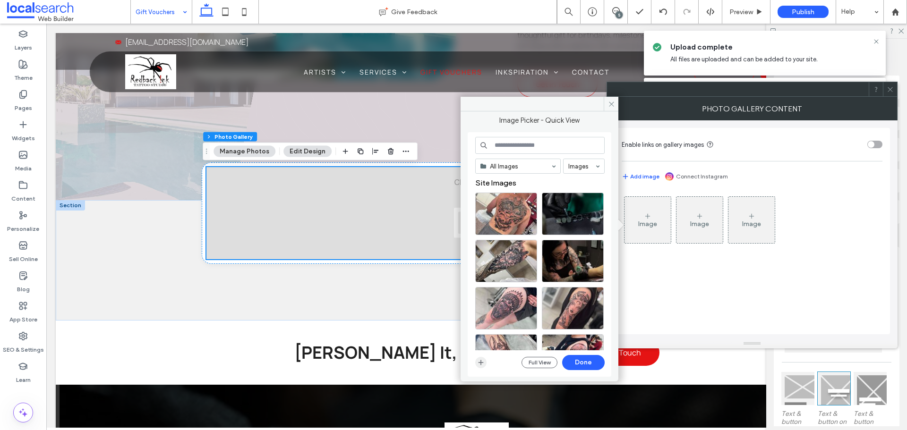
click at [477, 363] on icon "button" at bounding box center [481, 363] width 8 height 8
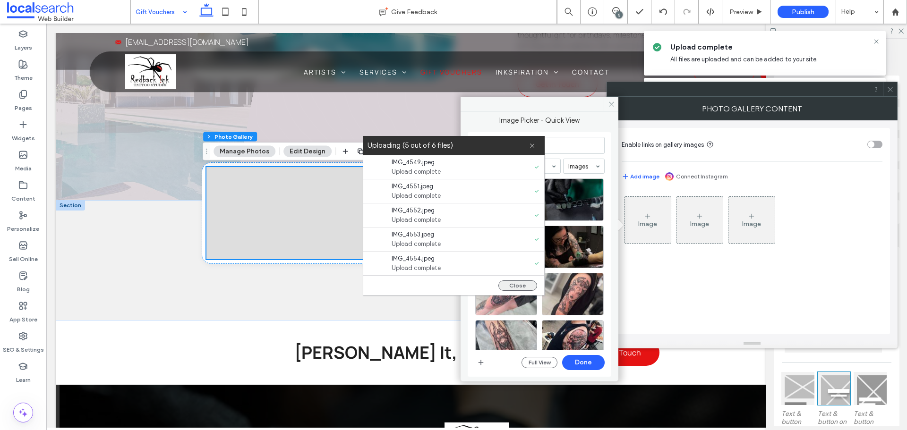
click at [519, 285] on button "Close" at bounding box center [517, 286] width 39 height 10
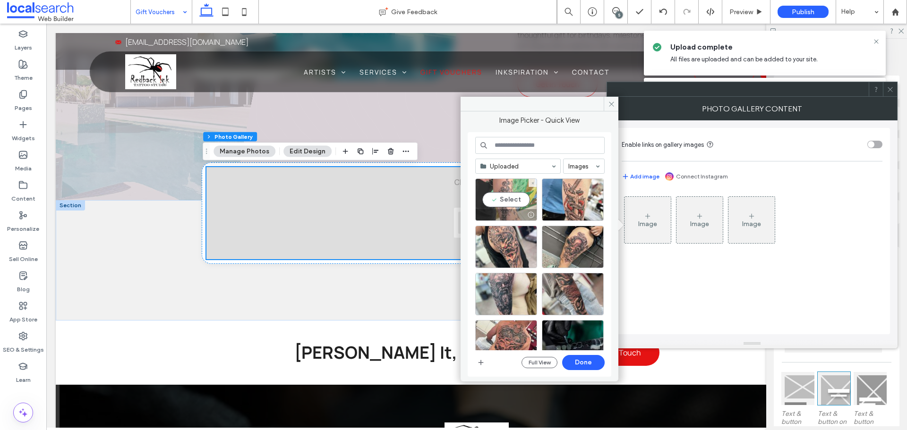
click at [525, 211] on div at bounding box center [531, 215] width 12 height 8
click at [563, 301] on div "Select" at bounding box center [573, 294] width 62 height 43
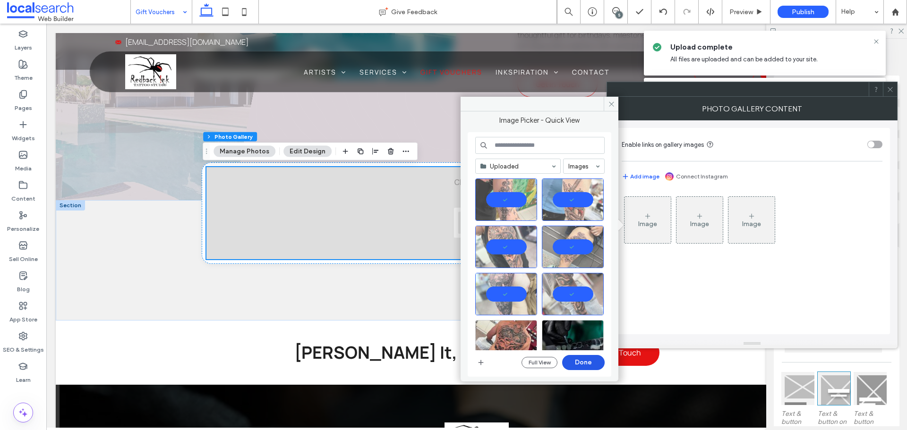
click at [585, 362] on button "Done" at bounding box center [583, 362] width 43 height 15
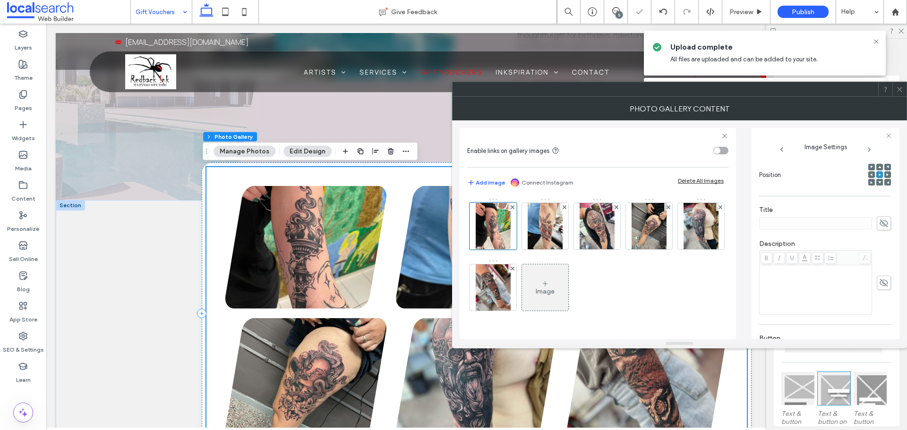
scroll to position [226, 0]
click at [879, 256] on icon at bounding box center [883, 256] width 9 height 10
click at [837, 257] on input "******" at bounding box center [815, 256] width 113 height 12
click at [878, 249] on span at bounding box center [884, 256] width 14 height 14
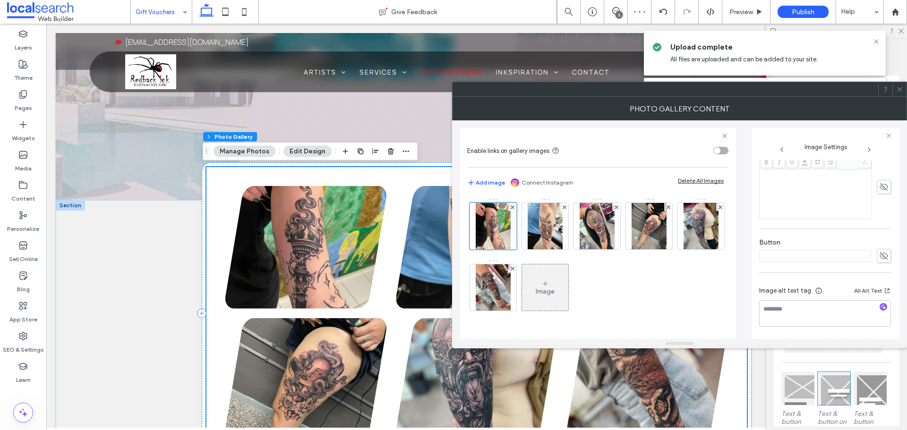
drag, startPoint x: 540, startPoint y: 232, endPoint x: 702, endPoint y: 254, distance: 163.5
click at [540, 232] on img at bounding box center [545, 226] width 35 height 46
drag, startPoint x: 874, startPoint y: 253, endPoint x: 859, endPoint y: 258, distance: 15.5
click at [877, 253] on span at bounding box center [884, 256] width 14 height 14
click at [835, 257] on input "******" at bounding box center [815, 256] width 113 height 12
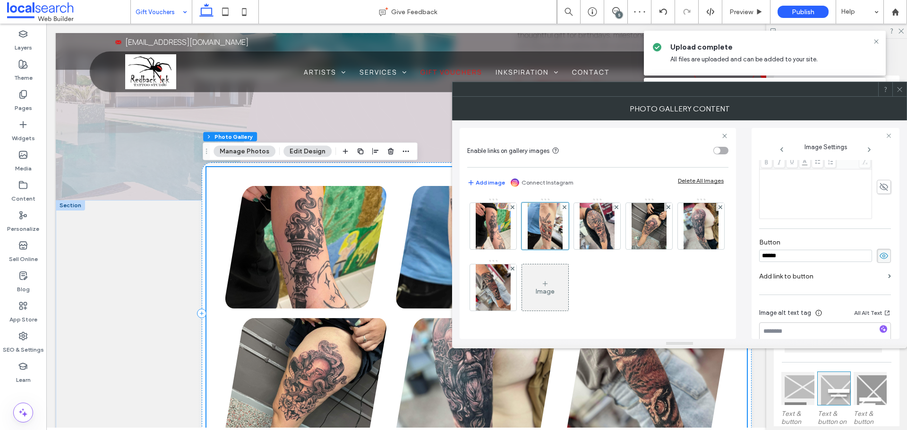
click at [835, 257] on input "******" at bounding box center [815, 256] width 113 height 12
click at [882, 256] on icon at bounding box center [883, 256] width 9 height 10
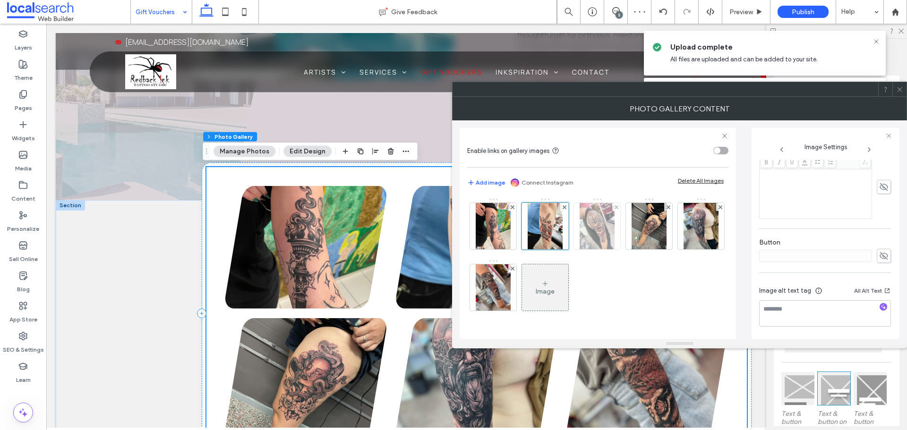
click at [584, 234] on img at bounding box center [597, 226] width 35 height 46
click at [880, 256] on use at bounding box center [884, 256] width 9 height 8
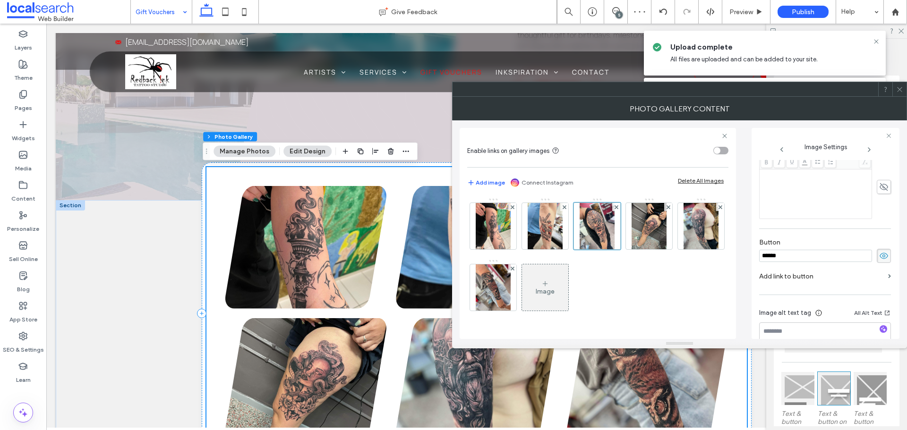
click at [835, 255] on input "******" at bounding box center [815, 256] width 113 height 12
click at [883, 257] on use at bounding box center [884, 256] width 9 height 6
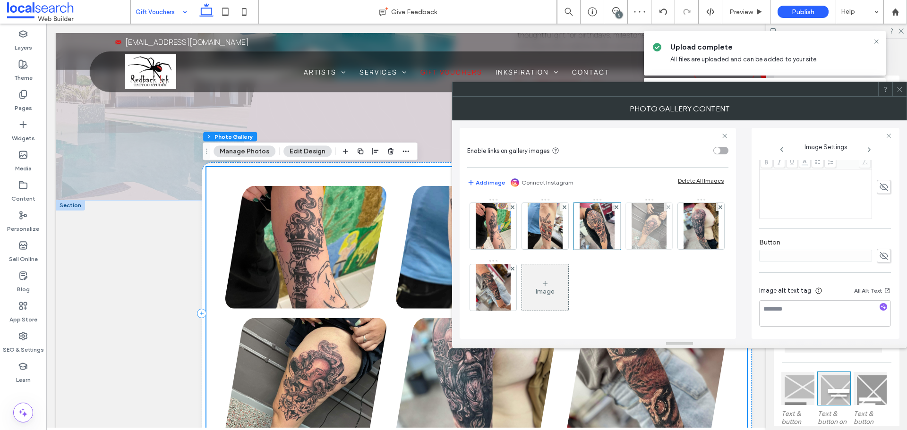
click at [668, 231] on div at bounding box center [649, 226] width 46 height 46
click at [880, 257] on use at bounding box center [884, 256] width 9 height 8
click at [830, 253] on input "******" at bounding box center [815, 256] width 113 height 12
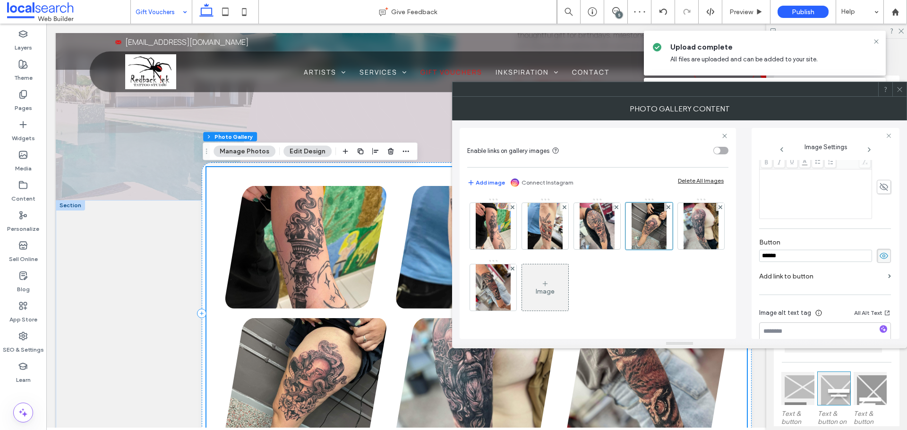
click at [830, 253] on input "******" at bounding box center [815, 256] width 113 height 12
click at [871, 254] on div at bounding box center [825, 256] width 132 height 14
click at [879, 256] on icon at bounding box center [883, 256] width 9 height 10
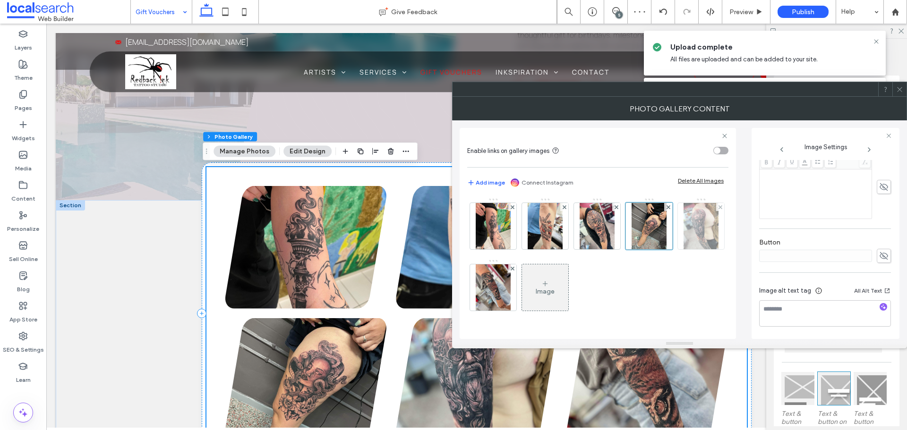
click at [702, 241] on img at bounding box center [701, 226] width 35 height 46
drag, startPoint x: 885, startPoint y: 259, endPoint x: 865, endPoint y: 256, distance: 20.5
click at [884, 259] on span at bounding box center [884, 256] width 14 height 14
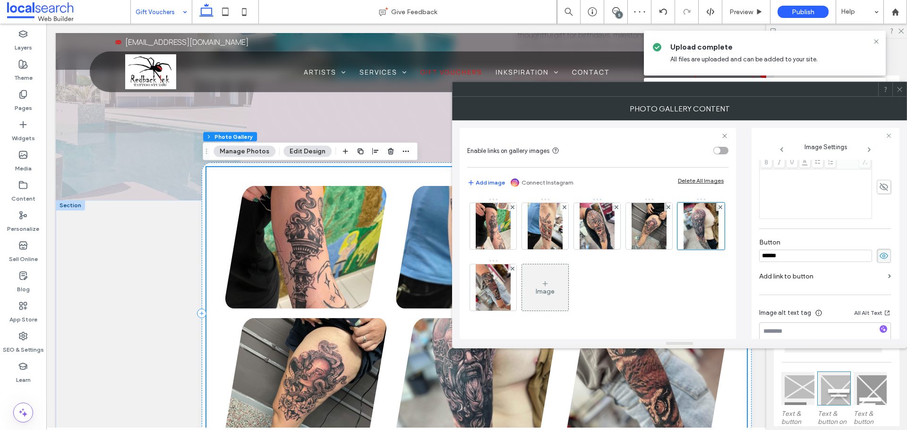
click at [841, 255] on input "******" at bounding box center [815, 256] width 113 height 12
click at [880, 257] on use at bounding box center [884, 256] width 9 height 6
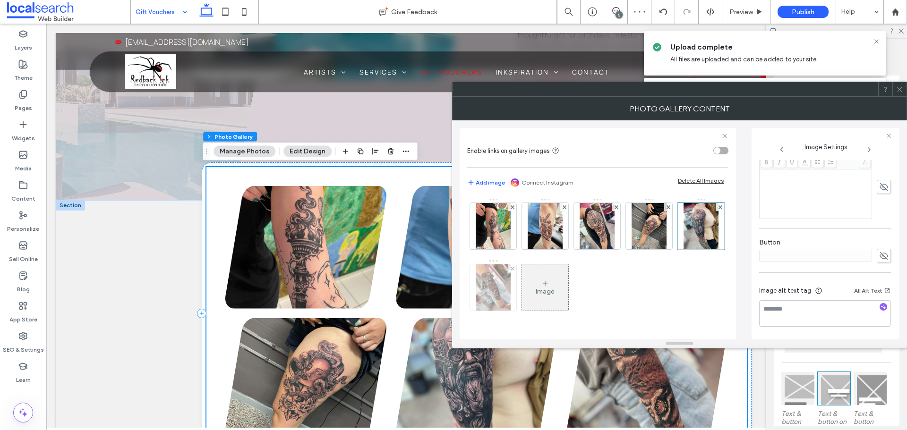
click at [500, 300] on img at bounding box center [493, 288] width 35 height 46
click at [877, 254] on span at bounding box center [884, 256] width 14 height 14
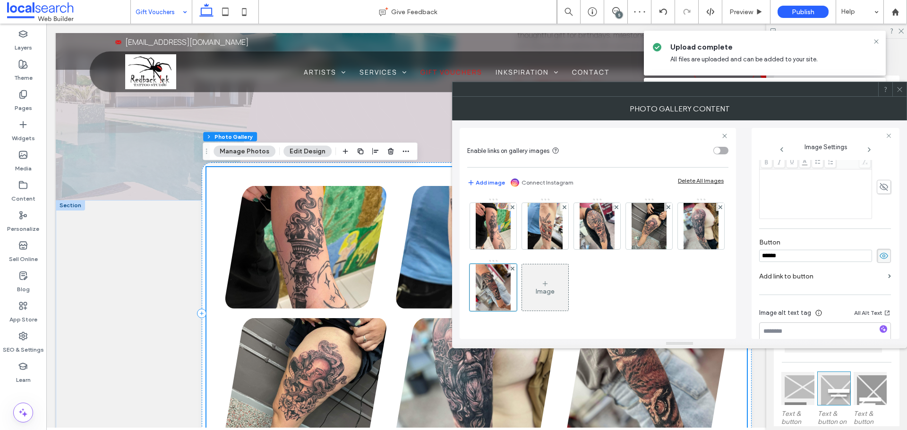
click at [834, 257] on input "******" at bounding box center [815, 256] width 113 height 12
click at [879, 256] on icon at bounding box center [883, 256] width 9 height 10
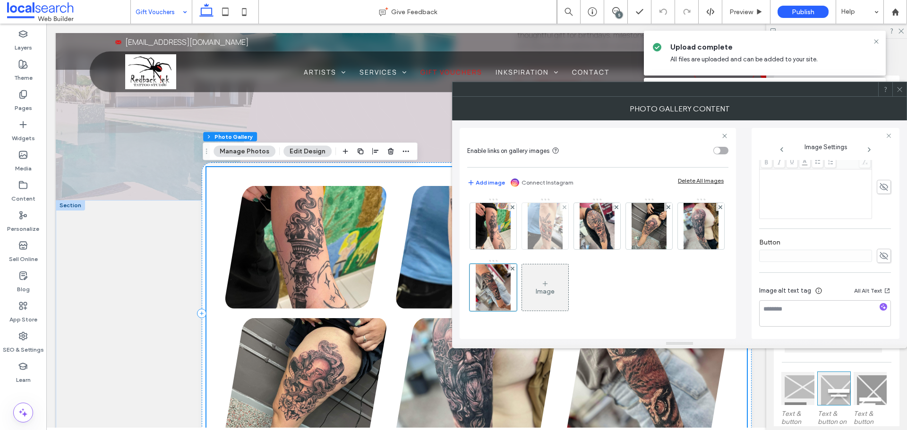
drag, startPoint x: 503, startPoint y: 235, endPoint x: 523, endPoint y: 235, distance: 20.8
click at [503, 235] on img at bounding box center [493, 226] width 35 height 46
click at [549, 231] on img at bounding box center [545, 226] width 35 height 46
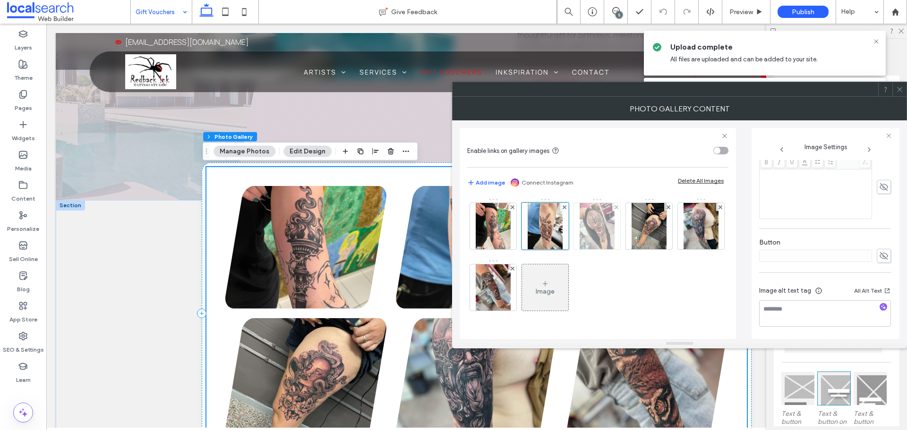
click at [589, 227] on img at bounding box center [597, 226] width 35 height 46
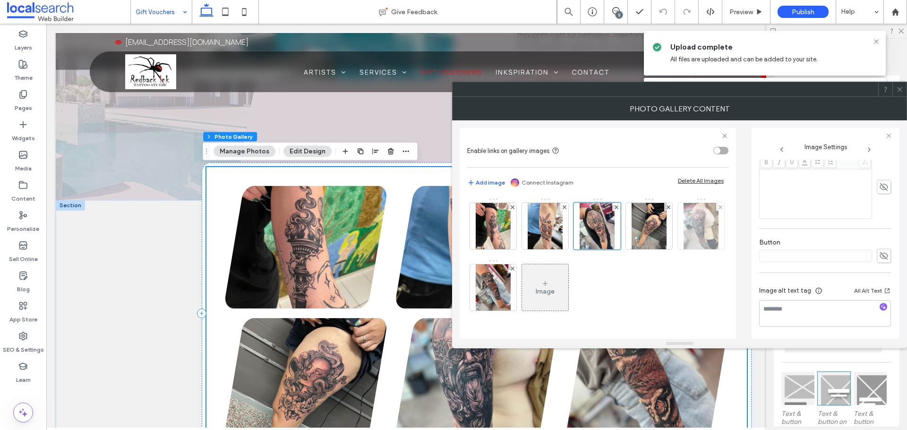
drag, startPoint x: 653, startPoint y: 229, endPoint x: 704, endPoint y: 231, distance: 51.6
click at [653, 229] on img at bounding box center [649, 226] width 35 height 46
drag, startPoint x: 711, startPoint y: 231, endPoint x: 559, endPoint y: 252, distance: 153.1
click at [711, 231] on img at bounding box center [701, 226] width 35 height 46
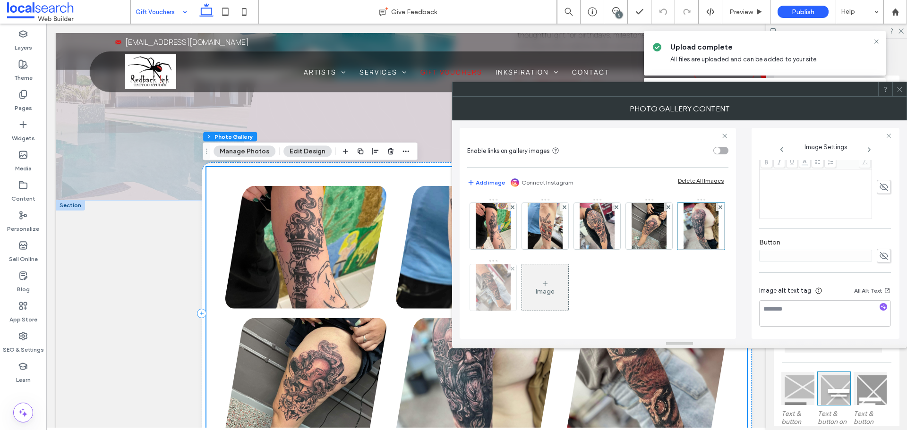
click at [497, 286] on img at bounding box center [493, 288] width 35 height 46
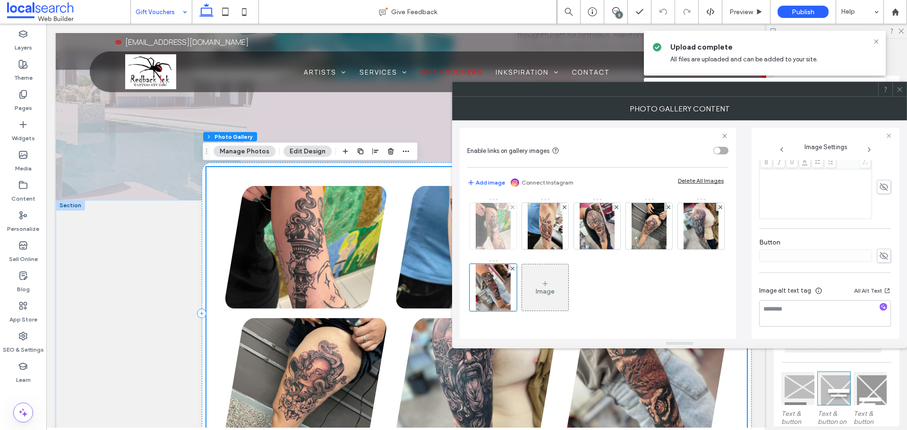
click at [501, 232] on img at bounding box center [493, 226] width 35 height 46
click at [895, 88] on div at bounding box center [899, 89] width 14 height 14
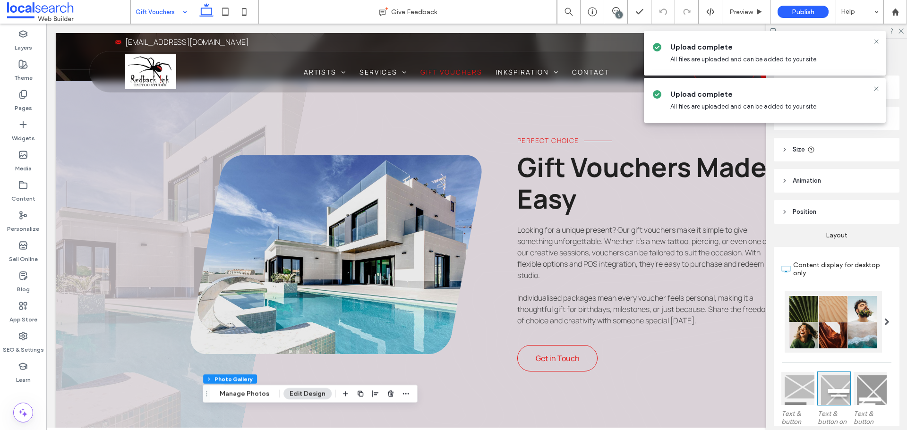
scroll to position [283, 0]
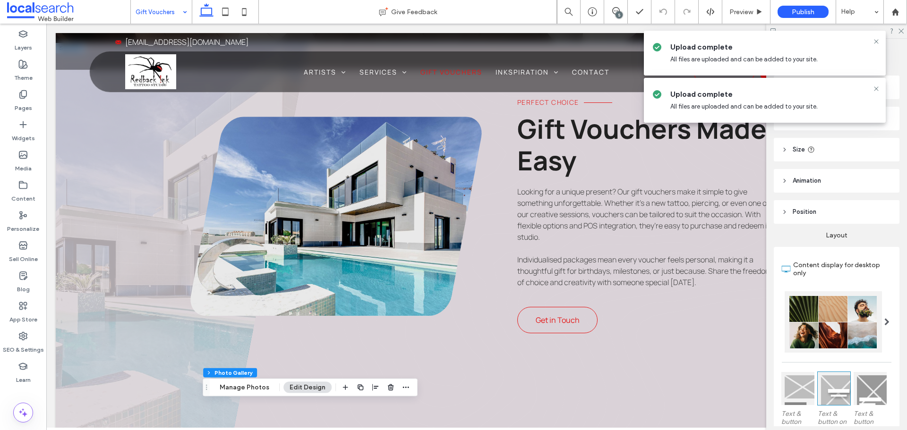
click at [486, 388] on div "Perfect Choice Gift Vouchers Made Easy Looking for a unique present? Our gift v…" at bounding box center [484, 239] width 589 height 393
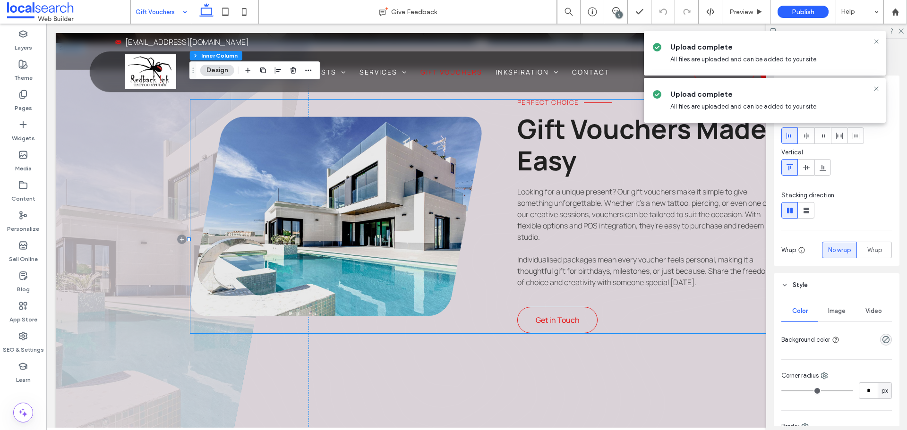
click at [325, 275] on link at bounding box center [335, 216] width 291 height 199
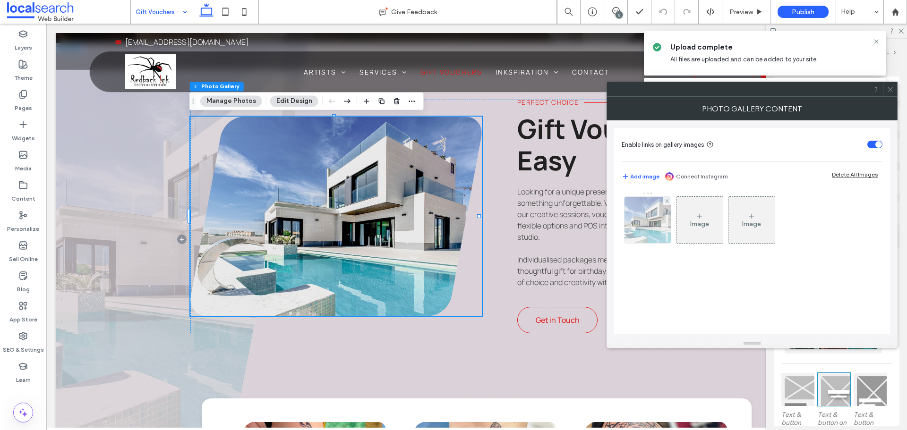
click at [627, 216] on img at bounding box center [648, 220] width 70 height 46
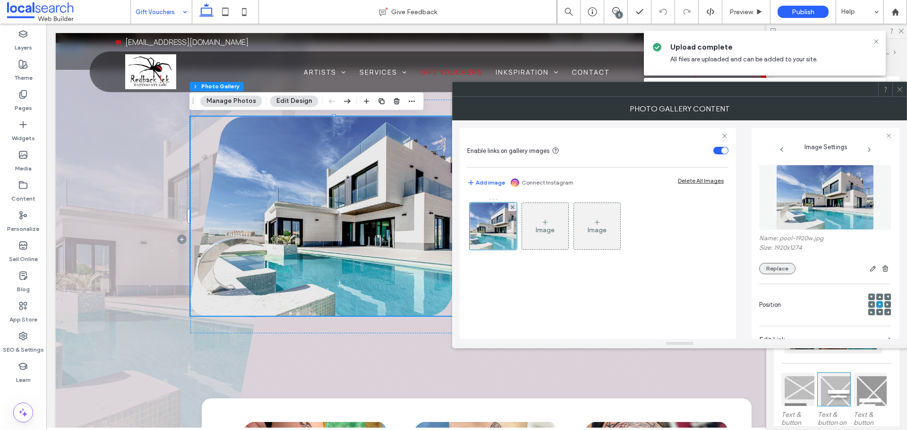
click at [772, 265] on button "Replace" at bounding box center [777, 268] width 36 height 11
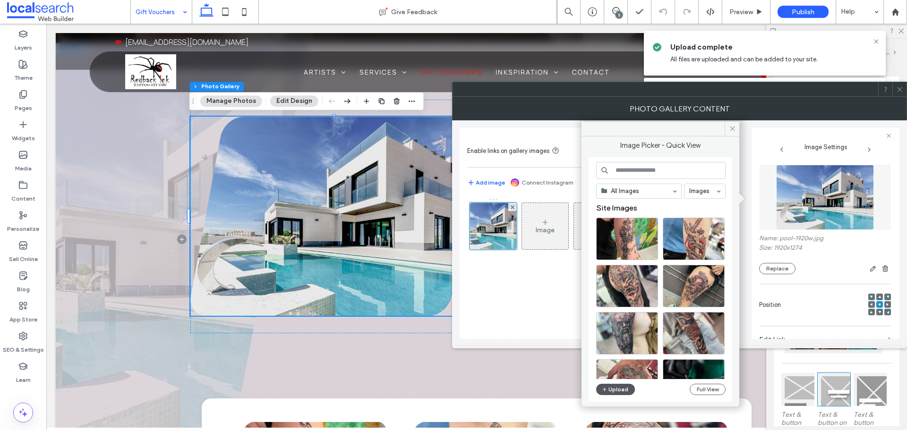
click at [609, 386] on button "Upload" at bounding box center [615, 389] width 39 height 11
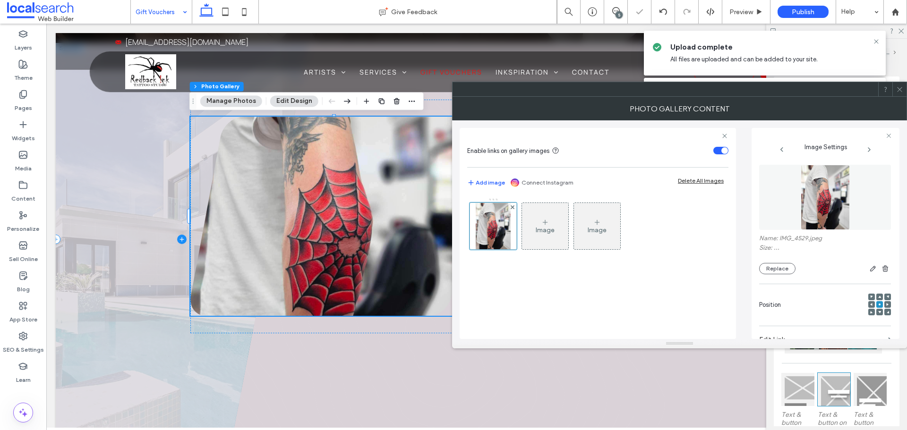
click at [134, 327] on span at bounding box center [182, 239] width 253 height 393
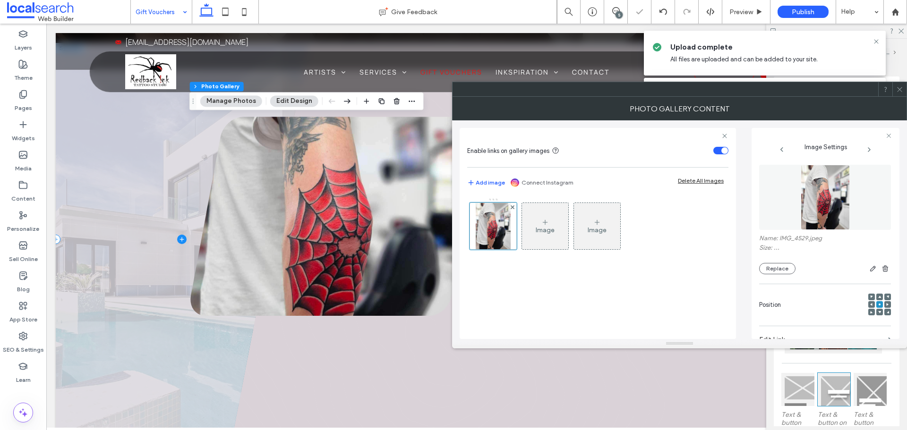
click at [134, 327] on span at bounding box center [182, 239] width 253 height 393
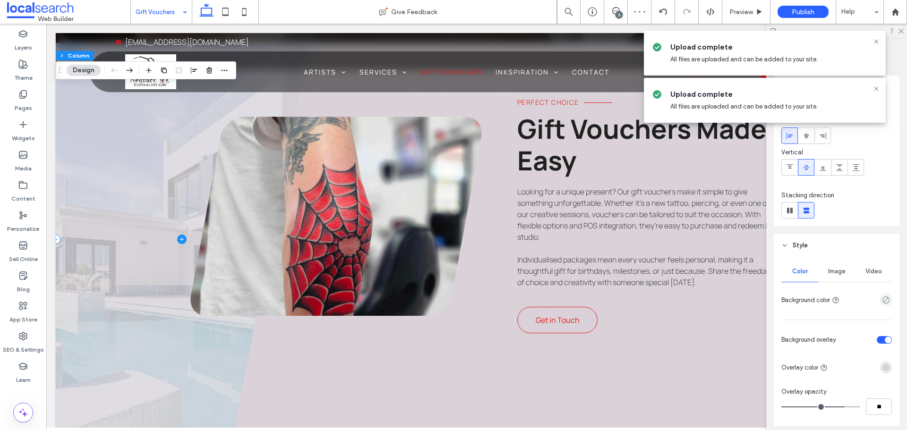
click at [86, 359] on span at bounding box center [182, 239] width 253 height 393
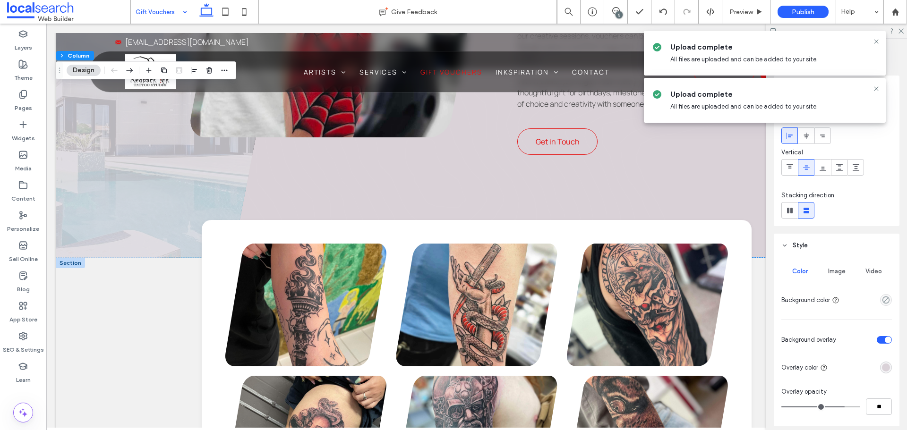
scroll to position [472, 0]
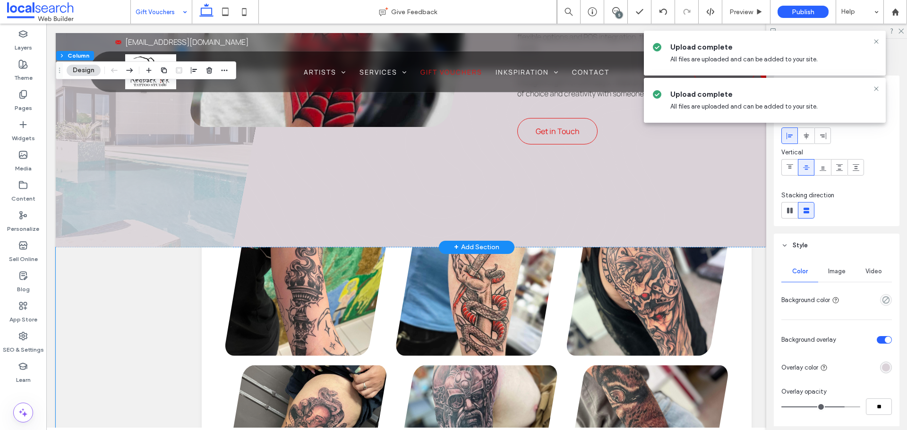
click at [145, 218] on span at bounding box center [182, 50] width 253 height 393
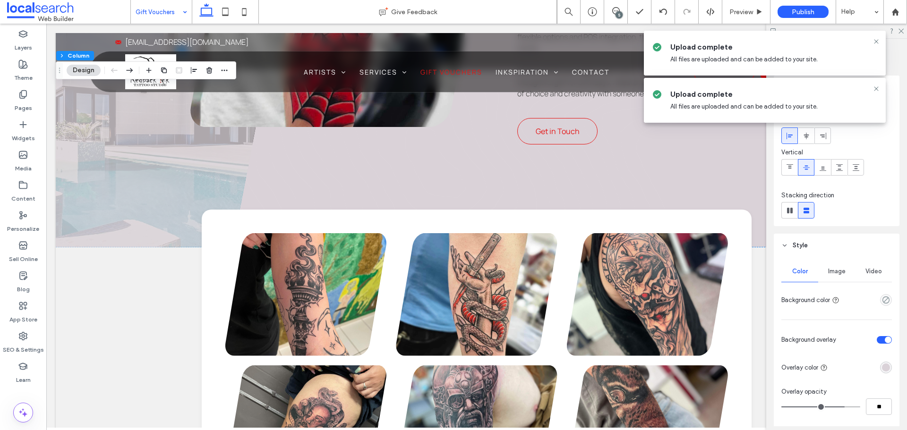
click at [825, 272] on div "Image" at bounding box center [836, 271] width 37 height 21
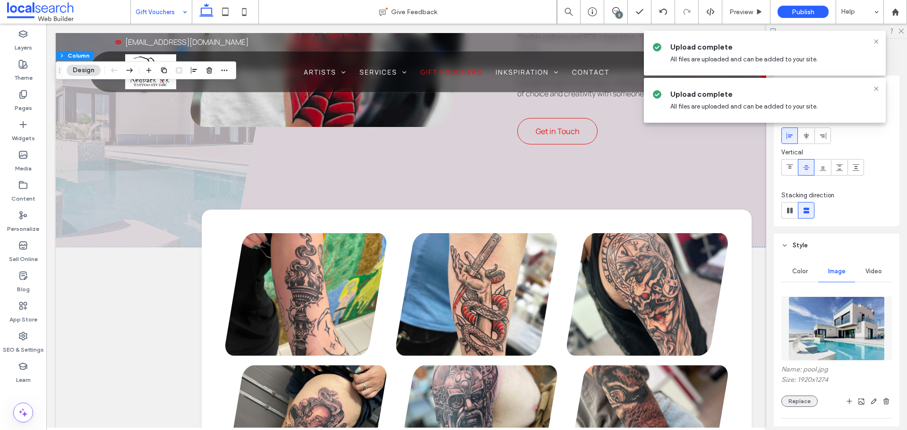
click at [802, 402] on button "Replace" at bounding box center [799, 401] width 36 height 11
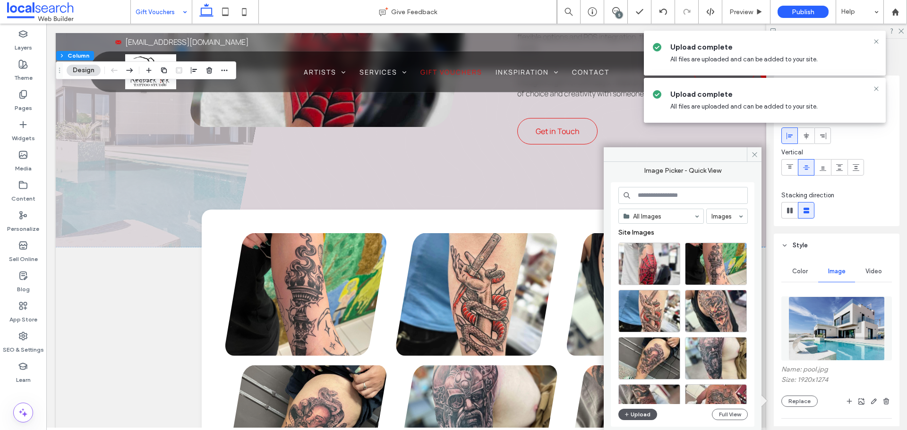
click at [637, 412] on button "Upload" at bounding box center [637, 414] width 39 height 11
click at [640, 266] on div "Select" at bounding box center [649, 264] width 62 height 43
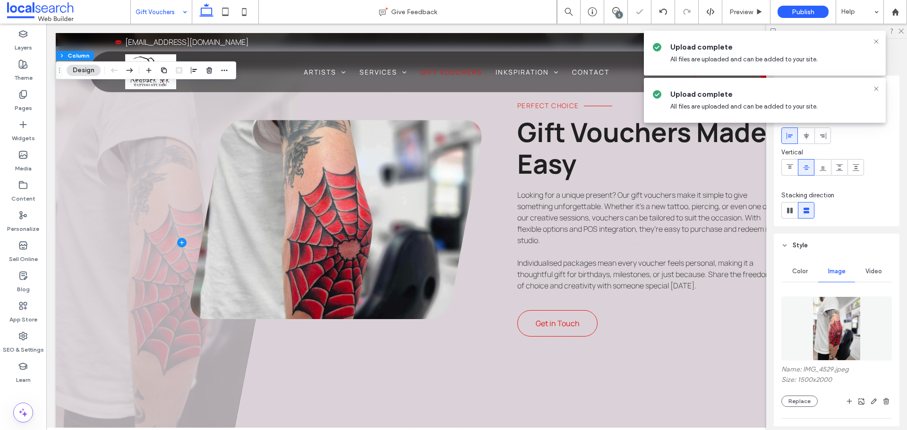
scroll to position [378, 0]
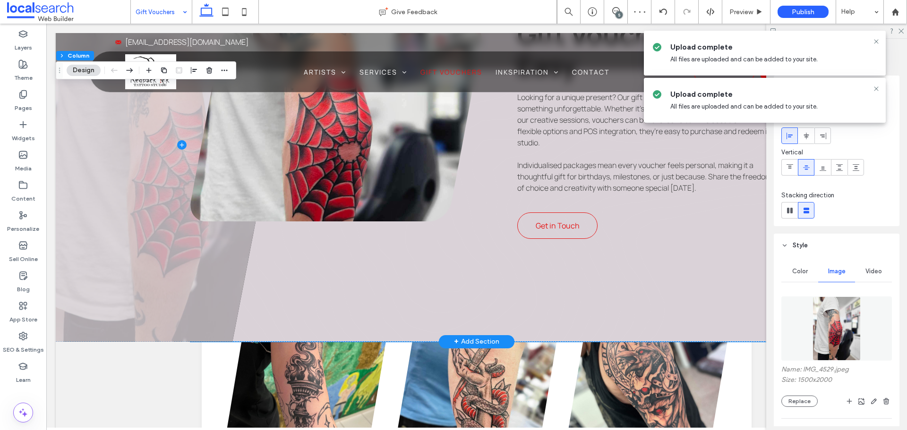
click at [395, 252] on div "Perfect Choice Gift Vouchers Made Easy Looking for a unique present? Our gift v…" at bounding box center [484, 145] width 589 height 393
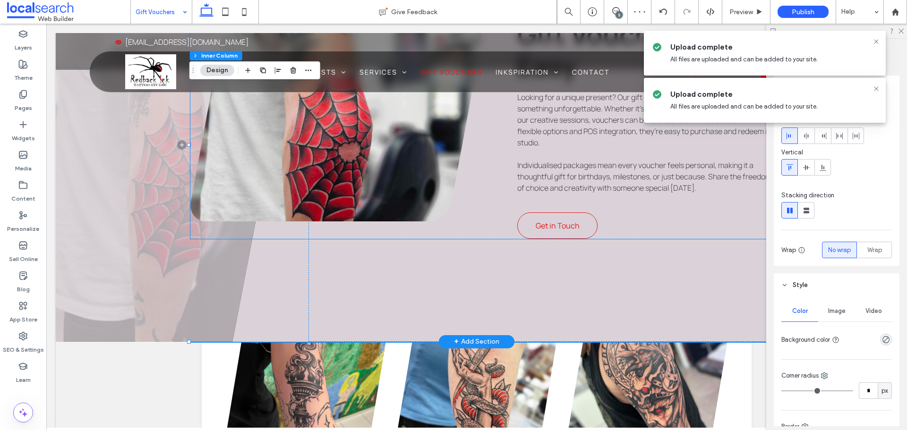
click at [477, 230] on div "Perfect Choice Gift Vouchers Made Easy Looking for a unique present? Our gift v…" at bounding box center [484, 121] width 589 height 233
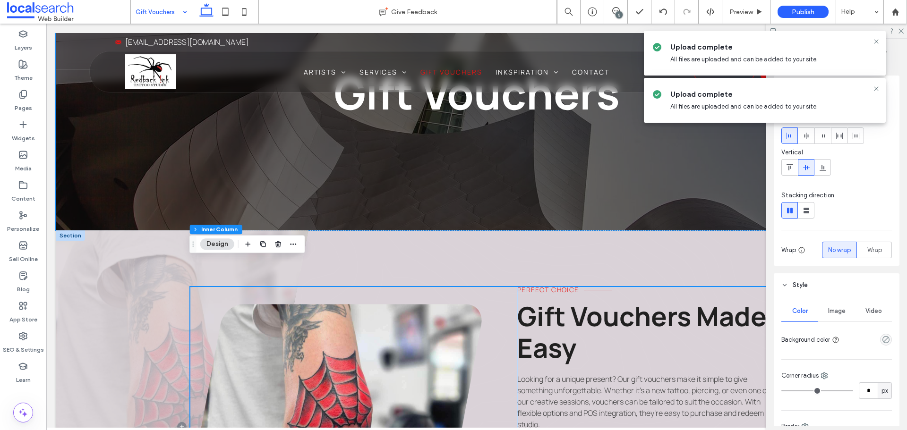
scroll to position [142, 0]
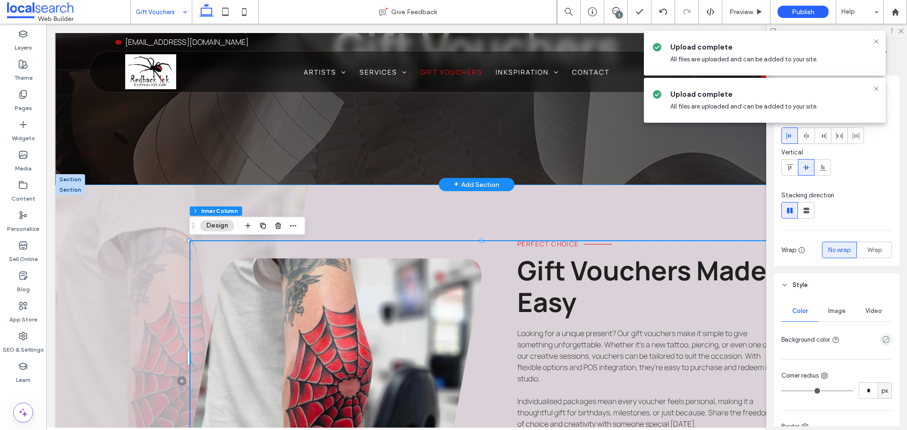
click at [171, 159] on div "Gift Vouchers" at bounding box center [477, 37] width 842 height 293
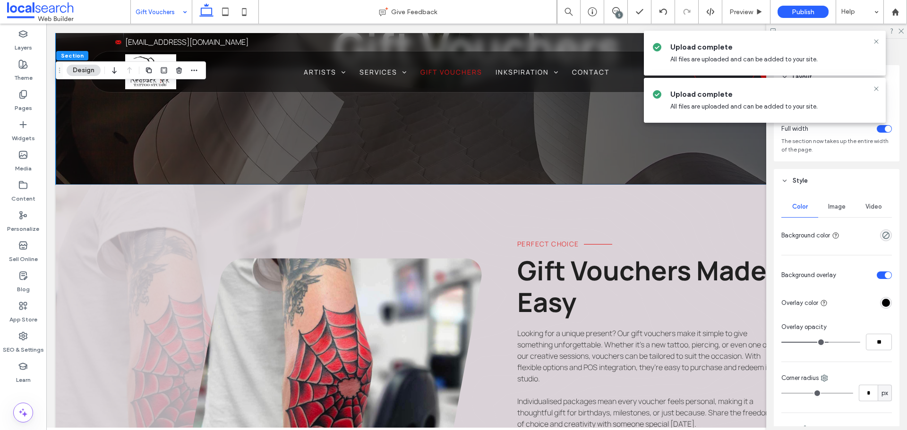
click at [830, 211] on div "Image" at bounding box center [836, 207] width 37 height 21
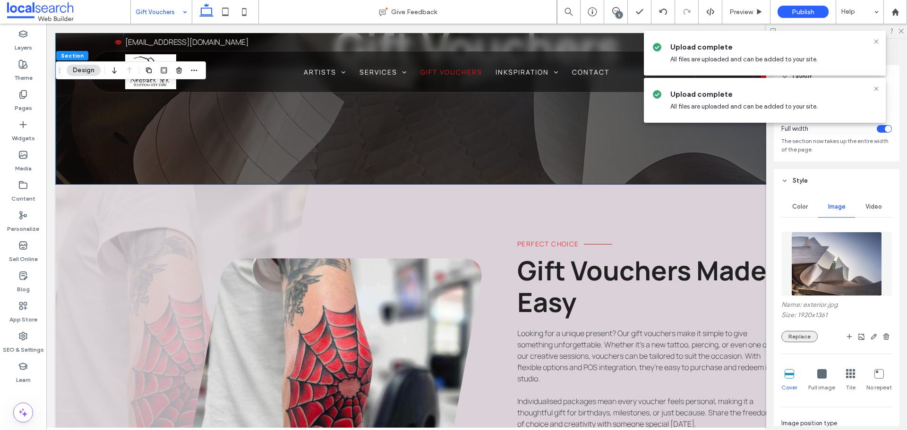
click at [801, 337] on button "Replace" at bounding box center [799, 336] width 36 height 11
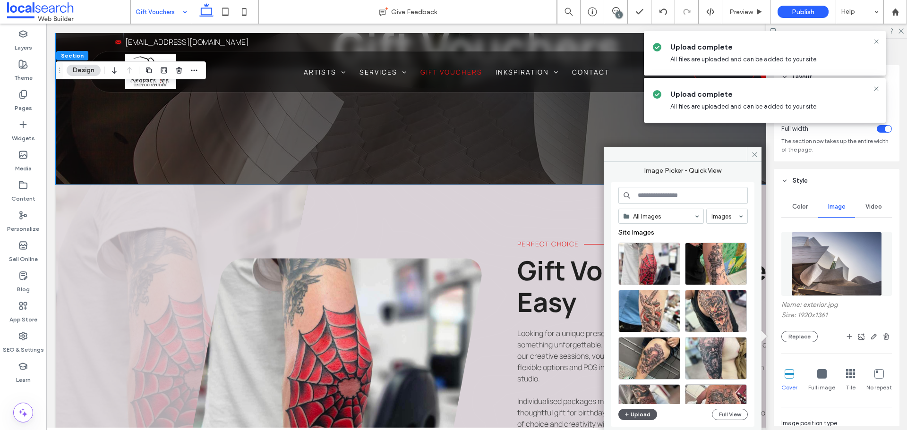
click at [635, 410] on button "Upload" at bounding box center [637, 414] width 39 height 11
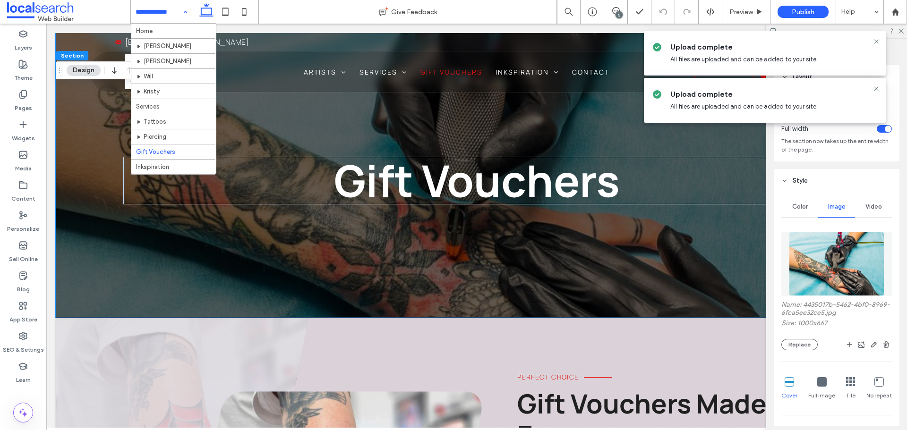
scroll to position [0, 0]
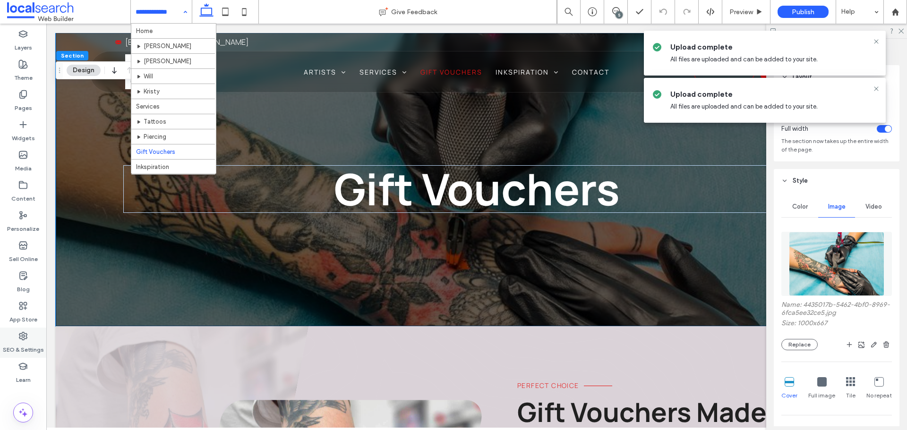
click at [15, 348] on label "SEO & Settings" at bounding box center [23, 347] width 41 height 13
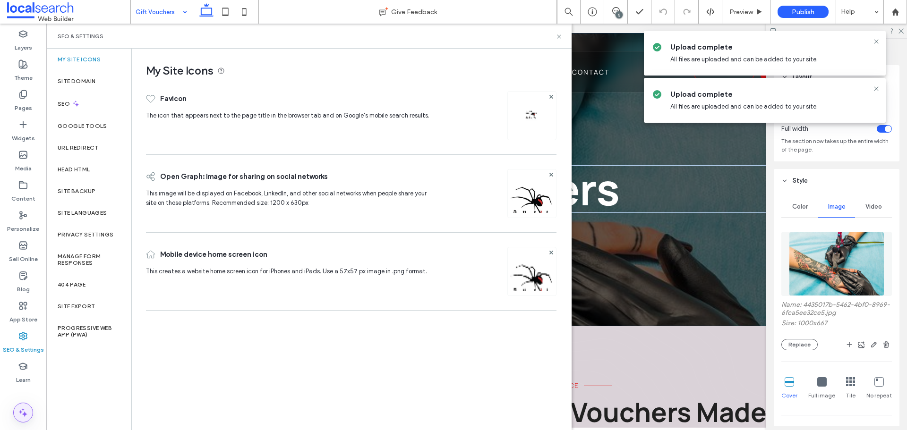
click at [21, 410] on icon at bounding box center [22, 412] width 11 height 11
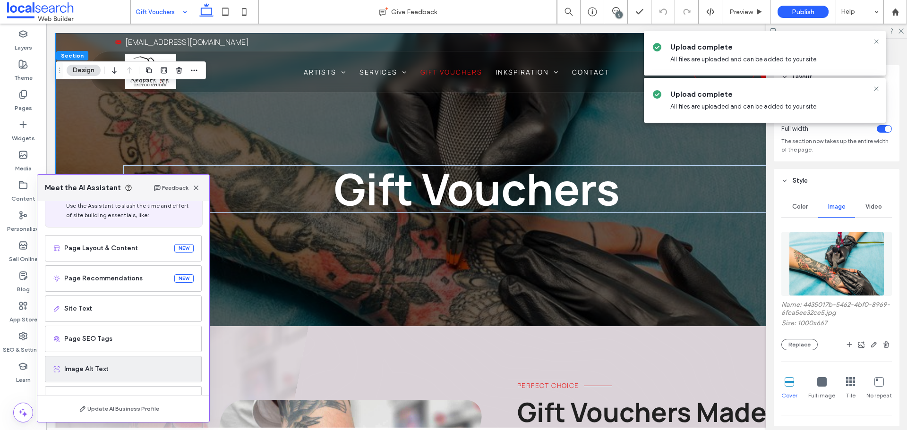
scroll to position [60, 0]
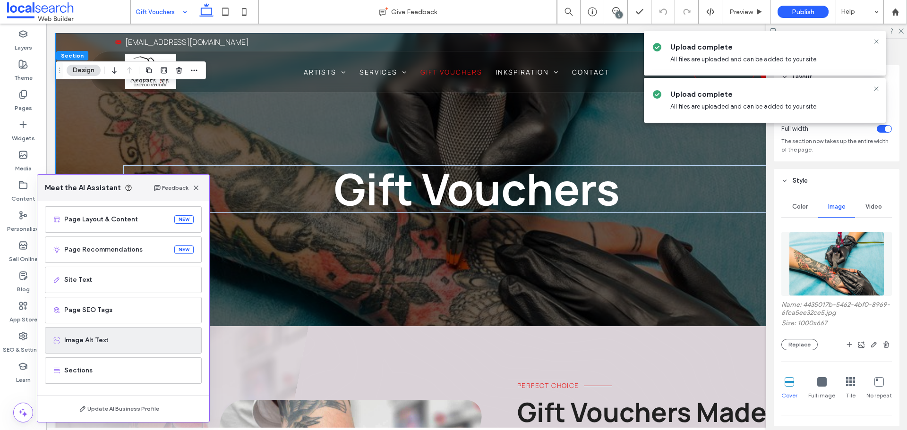
click at [112, 334] on div "Image Alt Text" at bounding box center [123, 340] width 157 height 26
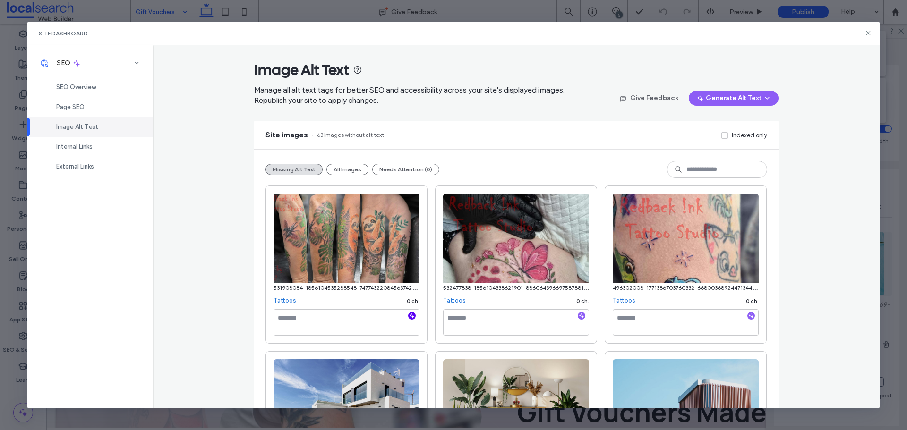
click at [410, 316] on use "button" at bounding box center [412, 315] width 5 height 5
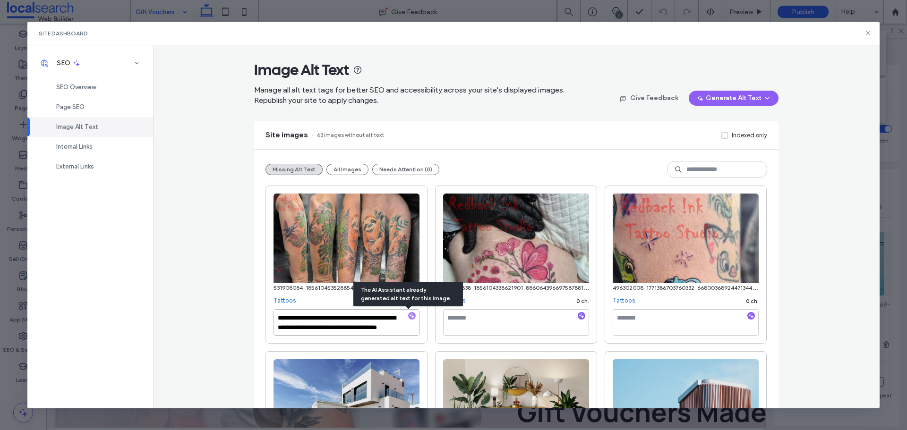
click at [365, 334] on textarea "**********" at bounding box center [347, 322] width 146 height 26
paste textarea "**********"
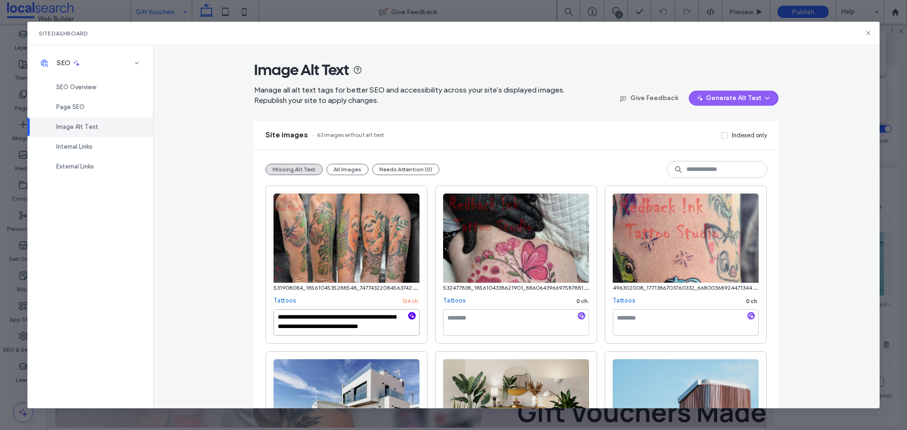
scroll to position [0, 0]
drag, startPoint x: 331, startPoint y: 317, endPoint x: 361, endPoint y: 325, distance: 31.2
click at [361, 325] on textarea "**********" at bounding box center [347, 322] width 146 height 26
click at [361, 327] on textarea "**********" at bounding box center [347, 322] width 146 height 26
type textarea "**********"
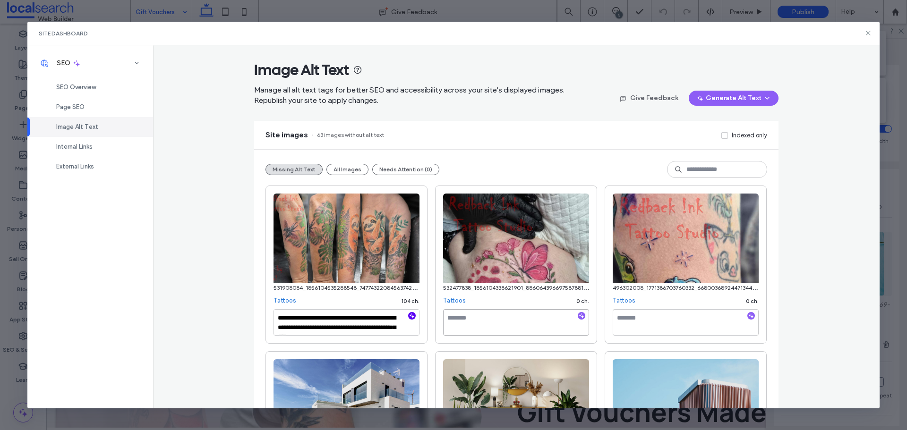
click at [530, 318] on textarea at bounding box center [516, 322] width 146 height 26
click at [383, 164] on button "Needs Attention (0)" at bounding box center [405, 169] width 67 height 11
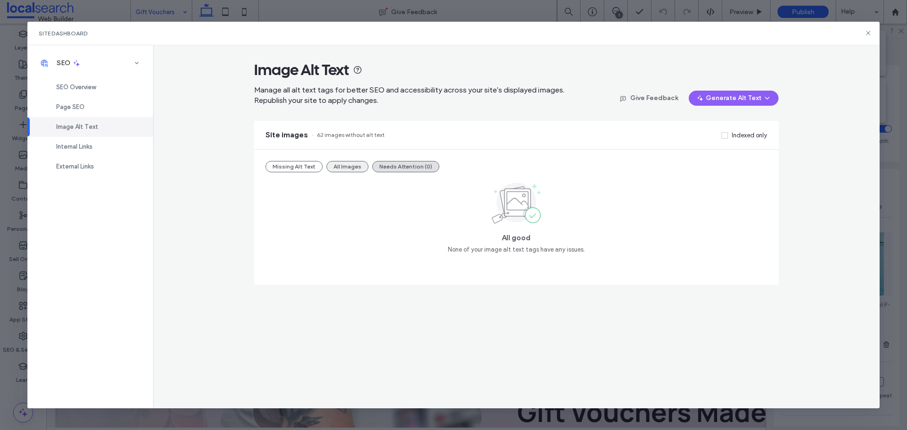
click at [347, 164] on button "All Images" at bounding box center [347, 166] width 42 height 11
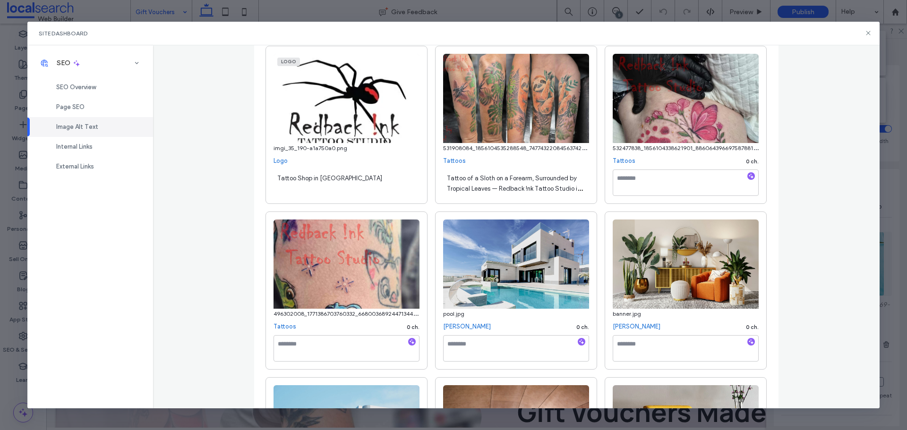
scroll to position [142, 0]
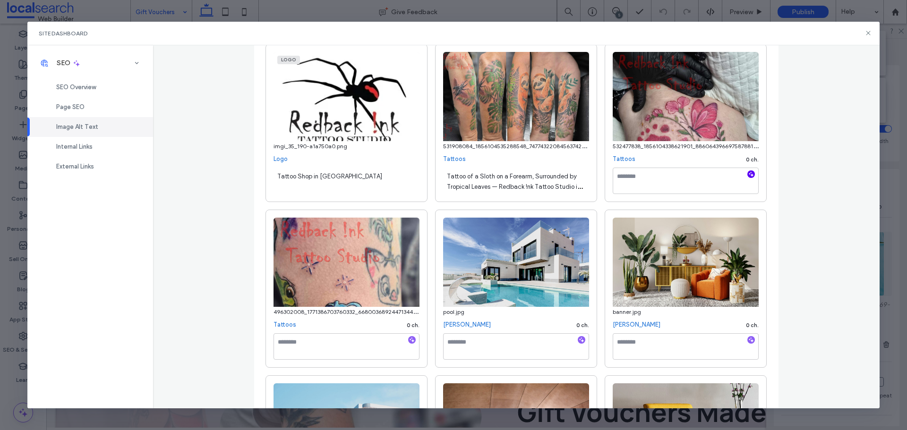
click at [748, 176] on icon "button" at bounding box center [751, 174] width 7 height 7
click at [409, 339] on icon "button" at bounding box center [412, 340] width 7 height 7
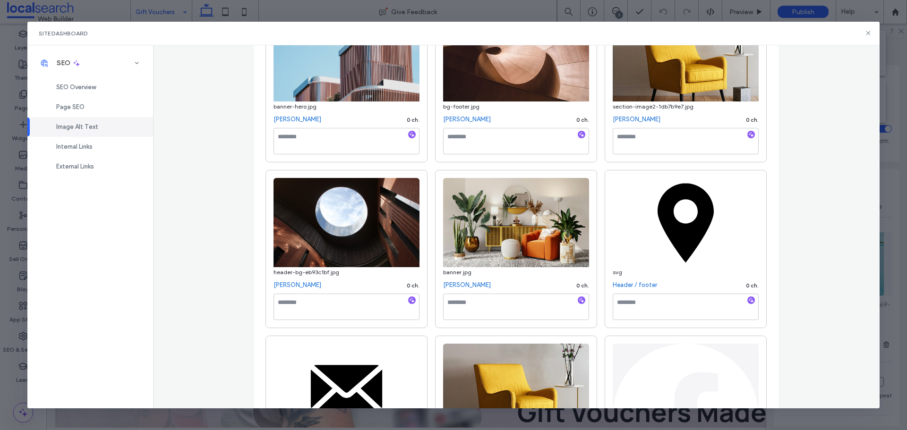
type textarea "**********"
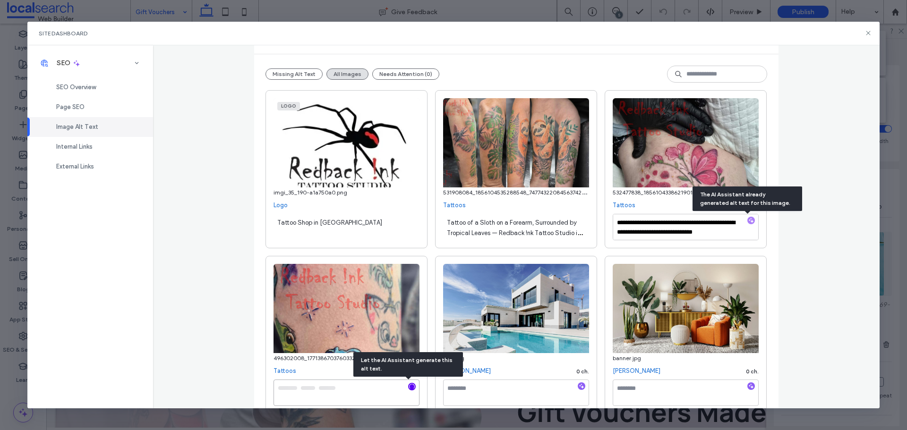
type textarea "**********"
click at [0, 0] on span at bounding box center [0, 0] width 0 height 0
drag, startPoint x: 640, startPoint y: 233, endPoint x: 754, endPoint y: 234, distance: 114.8
click at [754, 234] on textarea "**********" at bounding box center [686, 227] width 146 height 26
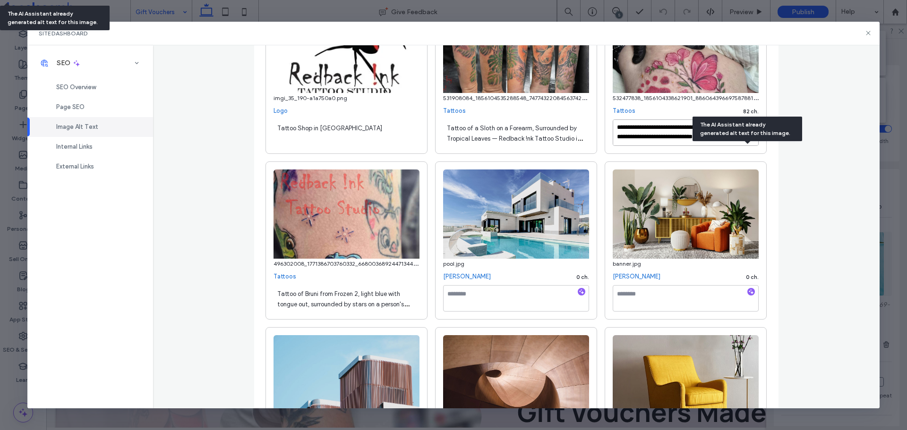
scroll to position [95, 0]
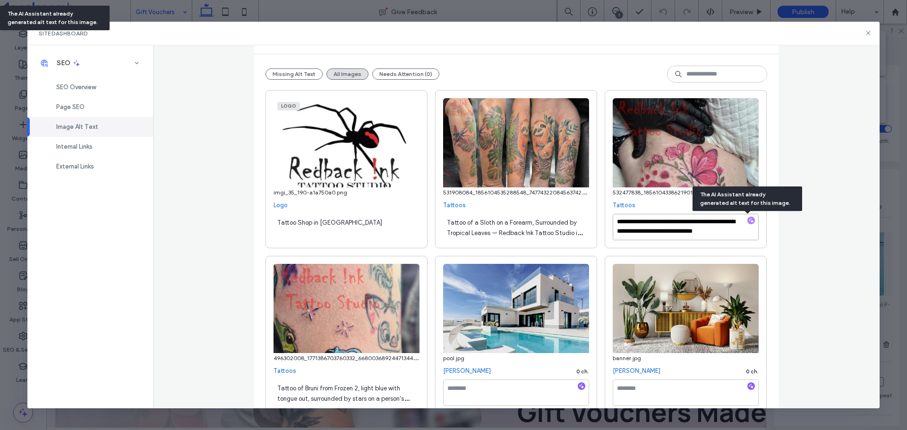
click at [695, 221] on textarea "**********" at bounding box center [686, 227] width 146 height 26
drag, startPoint x: 692, startPoint y: 221, endPoint x: 754, endPoint y: 251, distance: 68.7
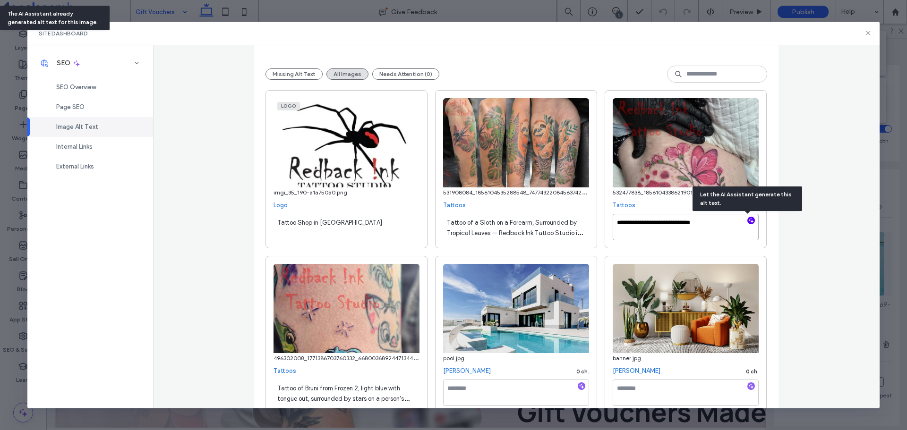
paste textarea "**********"
drag, startPoint x: 693, startPoint y: 217, endPoint x: 625, endPoint y: 218, distance: 68.0
click at [625, 218] on textarea "**********" at bounding box center [686, 227] width 146 height 26
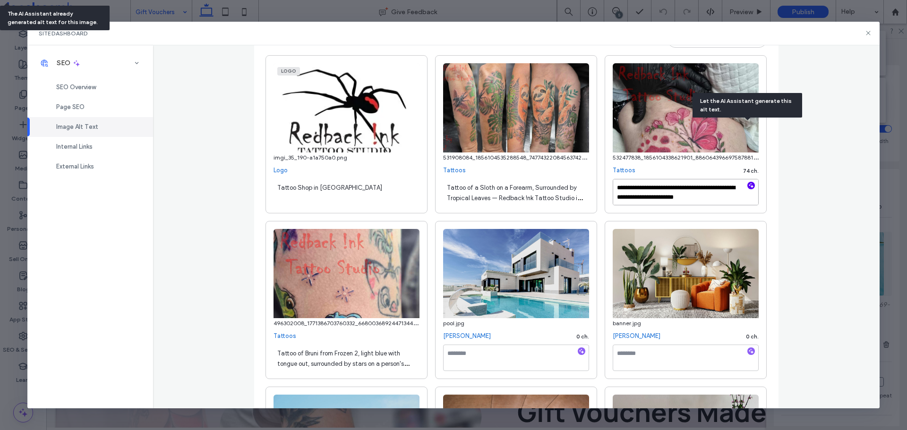
scroll to position [190, 0]
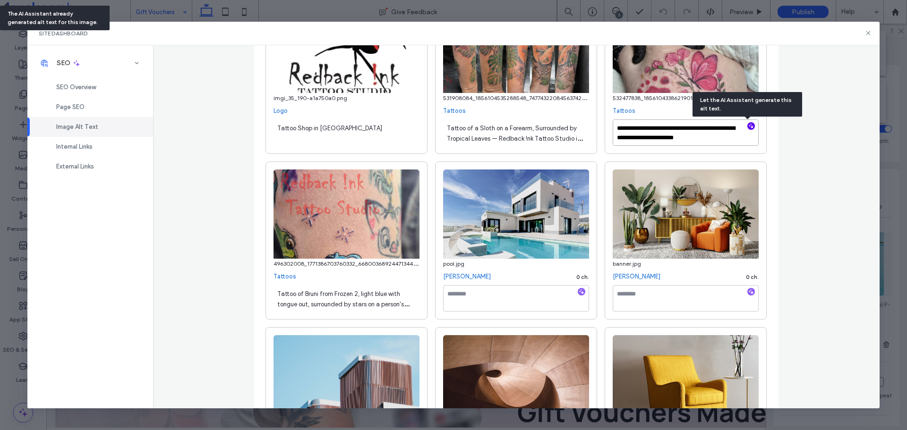
type textarea "**********"
click at [361, 300] on div "Tattoo of Bruni from Frozen 2, light blue with tongue out, surrounded by stars …" at bounding box center [347, 298] width 146 height 26
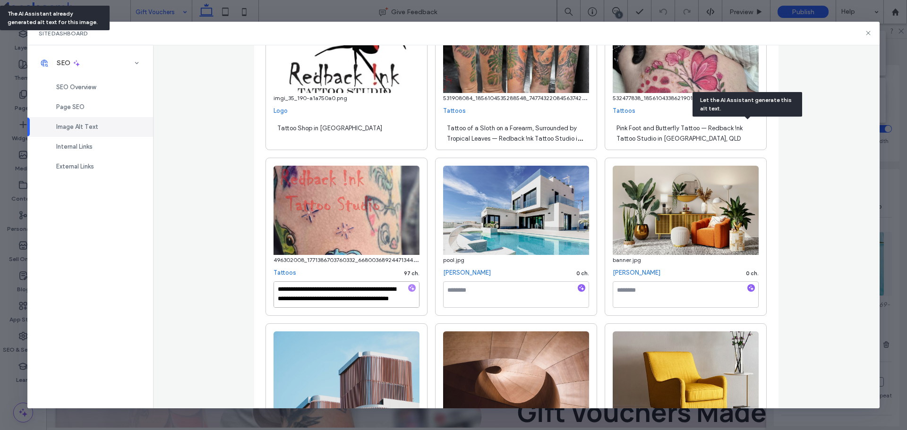
scroll to position [10, 0]
drag, startPoint x: 355, startPoint y: 283, endPoint x: 392, endPoint y: 311, distance: 46.2
click at [392, 311] on div "**********" at bounding box center [347, 297] width 146 height 30
paste textarea "**********"
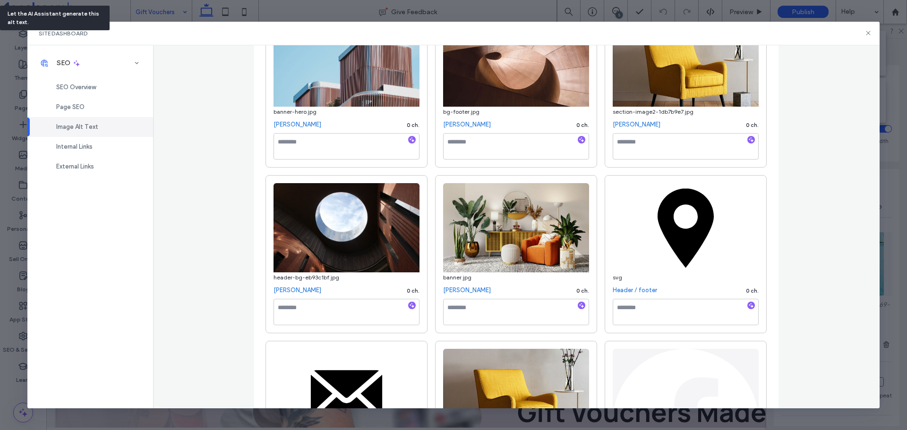
scroll to position [521, 0]
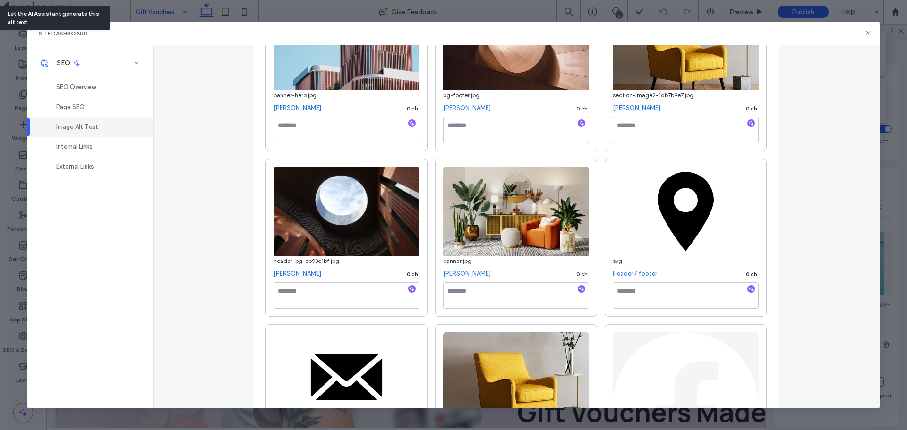
type textarea "**********"
click at [657, 290] on textarea at bounding box center [686, 296] width 146 height 26
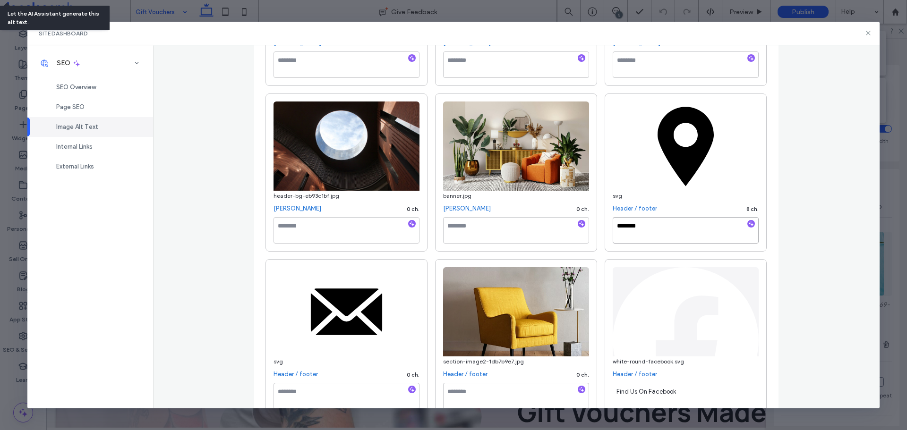
scroll to position [662, 0]
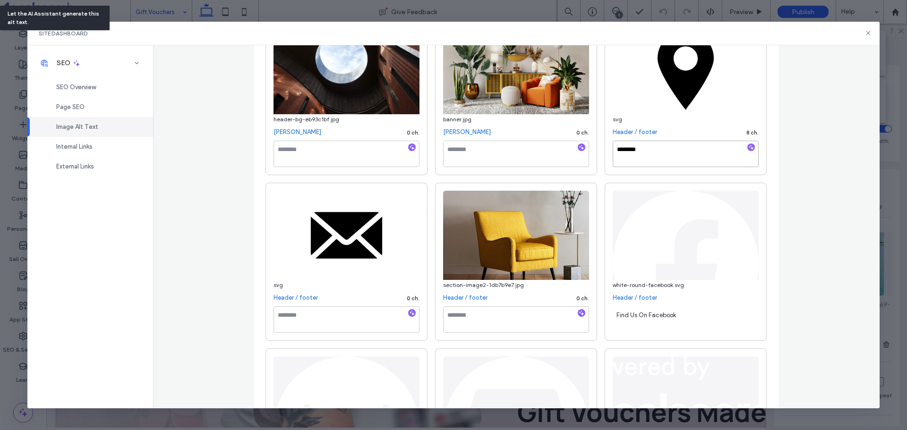
type textarea "********"
click at [309, 317] on textarea at bounding box center [347, 320] width 146 height 26
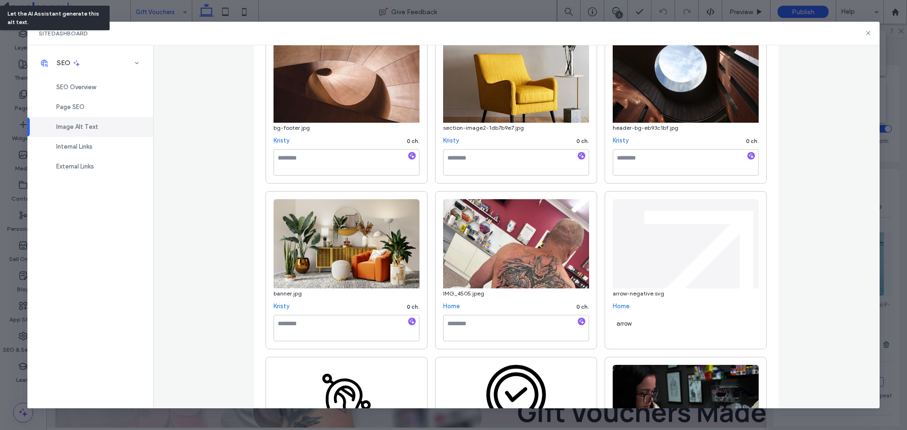
scroll to position [1418, 0]
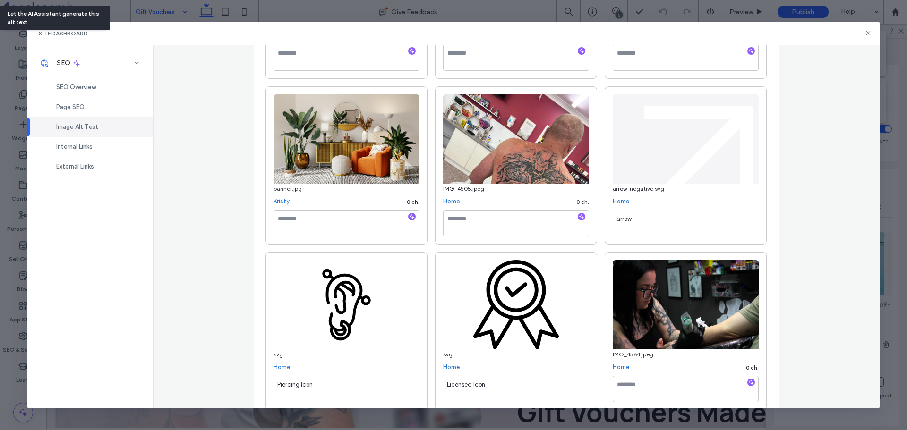
type textarea "**********"
click at [494, 224] on textarea at bounding box center [516, 223] width 146 height 26
click at [579, 218] on use "button" at bounding box center [581, 216] width 5 height 5
click at [748, 382] on icon "button" at bounding box center [751, 382] width 7 height 7
type textarea "**********"
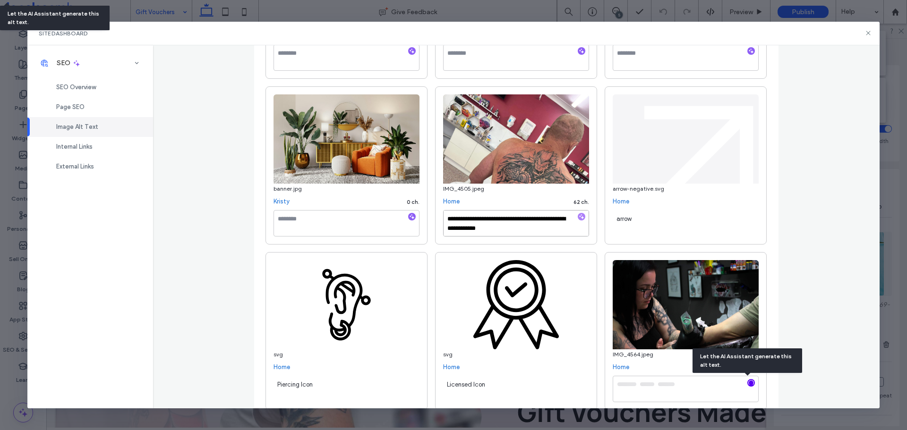
click at [542, 230] on textarea "**********" at bounding box center [516, 223] width 146 height 26
type textarea "**********"
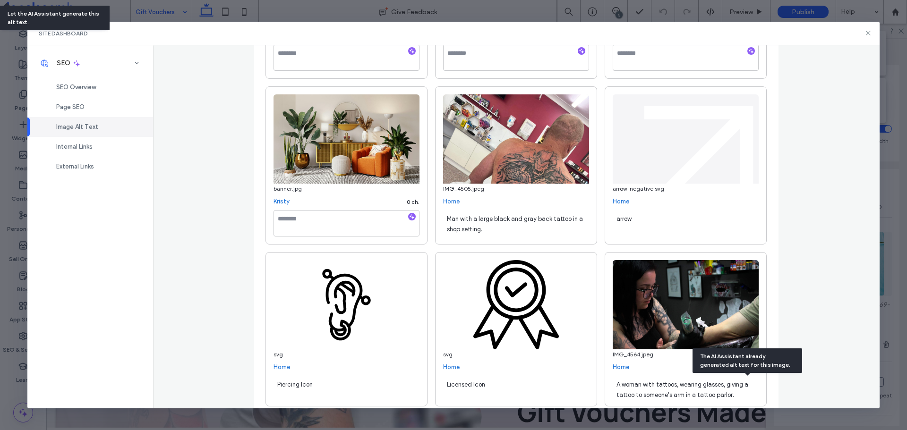
click at [501, 231] on div "Man with a large black and gray back tattoo in a shop setting." at bounding box center [516, 223] width 146 height 26
paste textarea "**********"
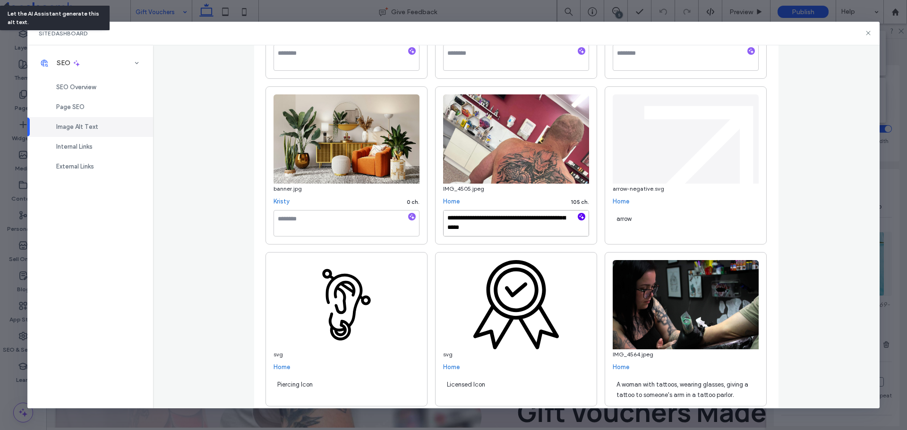
type textarea "**********"
click at [715, 395] on span "A woman with tattoos, wearing glasses, giving a tattoo to someone's arm in a ta…" at bounding box center [683, 389] width 132 height 17
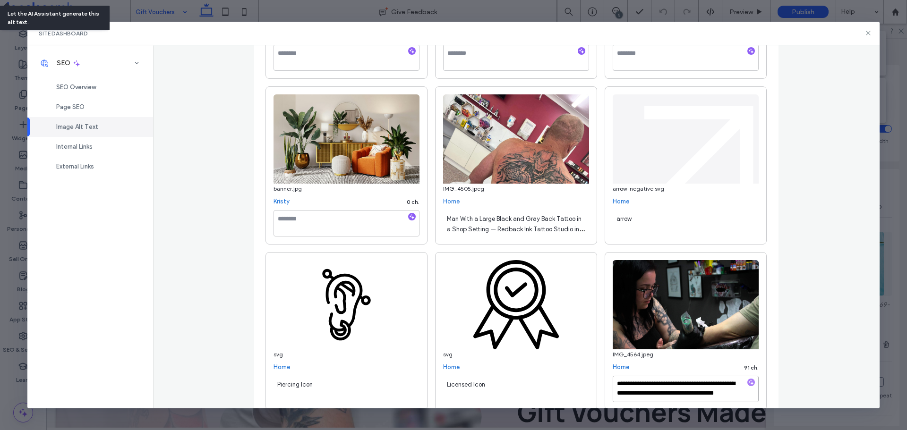
scroll to position [0, 0]
click at [657, 393] on textarea "**********" at bounding box center [686, 389] width 146 height 26
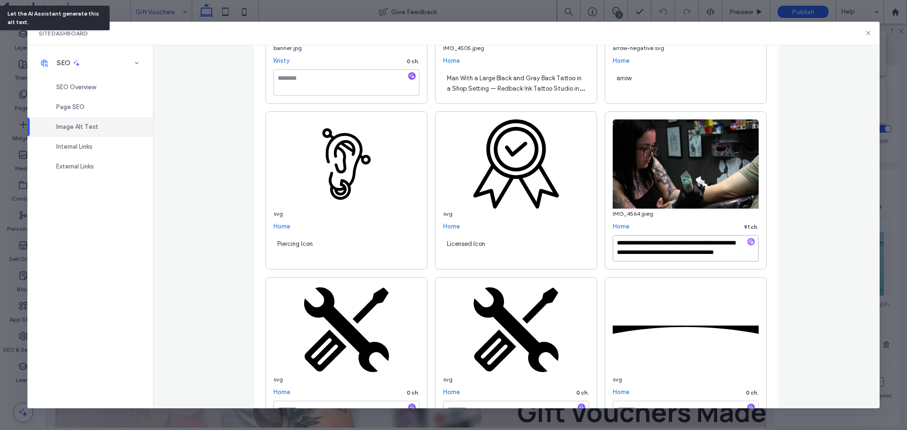
drag, startPoint x: 654, startPoint y: 394, endPoint x: 701, endPoint y: 426, distance: 56.1
click at [700, 427] on div "**********" at bounding box center [453, 215] width 907 height 430
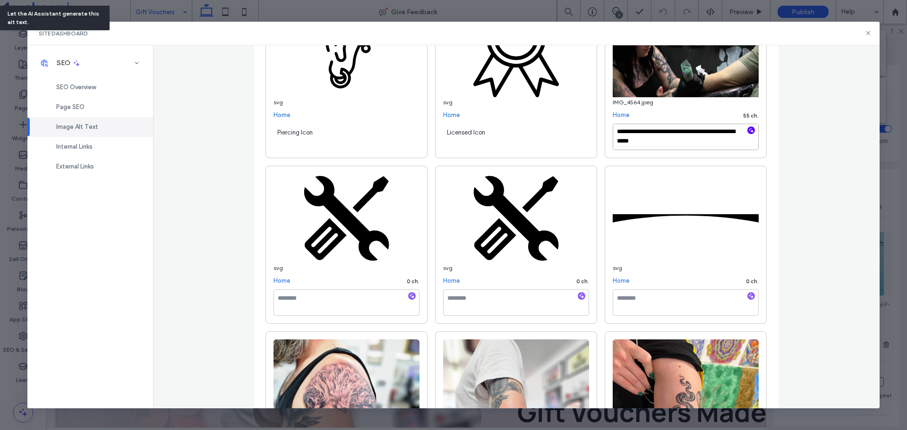
scroll to position [1, 0]
paste textarea "**********"
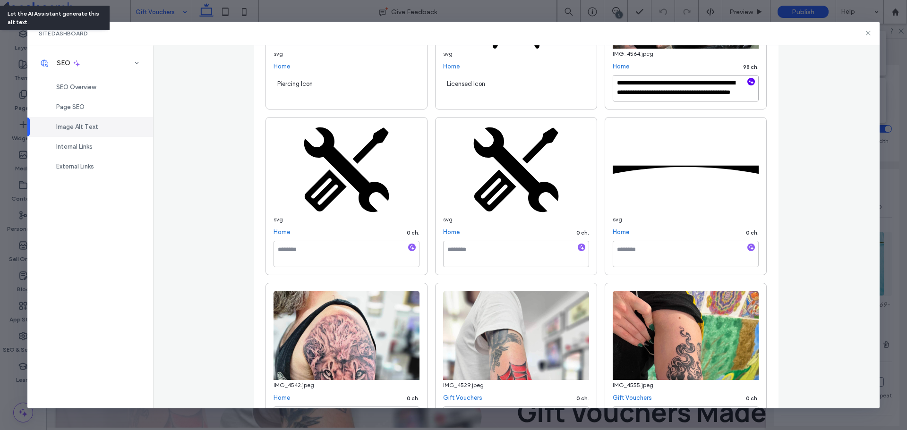
scroll to position [1765, 0]
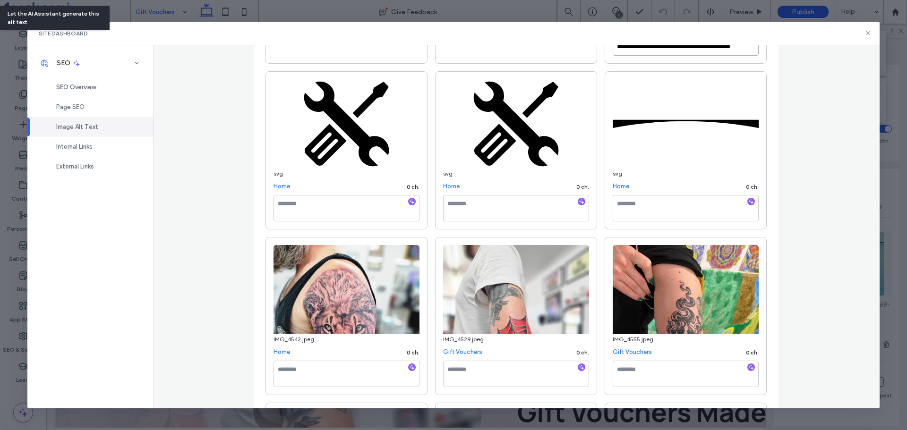
type textarea "**********"
click at [374, 205] on textarea at bounding box center [347, 208] width 146 height 26
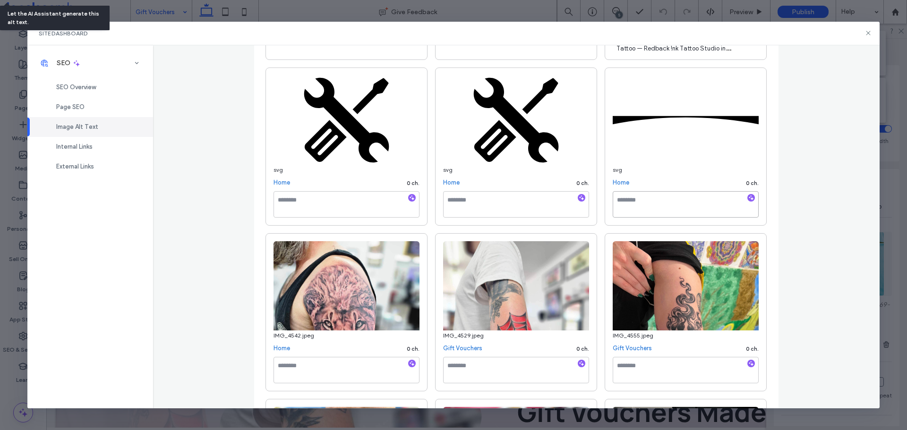
click at [674, 207] on textarea at bounding box center [686, 204] width 146 height 26
type textarea "**********"
click at [409, 367] on icon "button" at bounding box center [412, 363] width 7 height 7
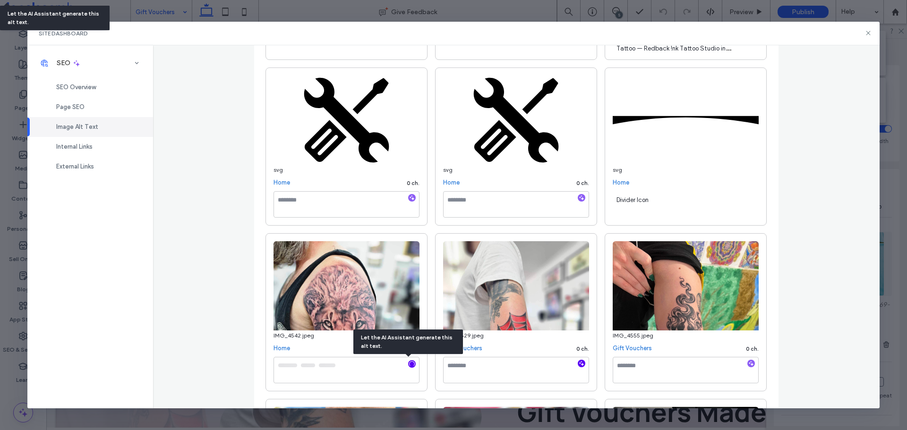
click at [581, 364] on icon "button" at bounding box center [581, 363] width 7 height 7
click at [748, 365] on icon "button" at bounding box center [751, 363] width 7 height 7
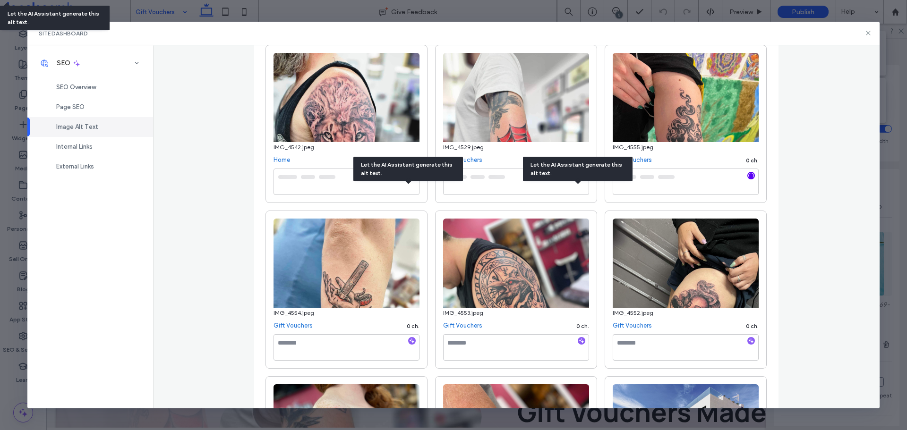
scroll to position [1954, 0]
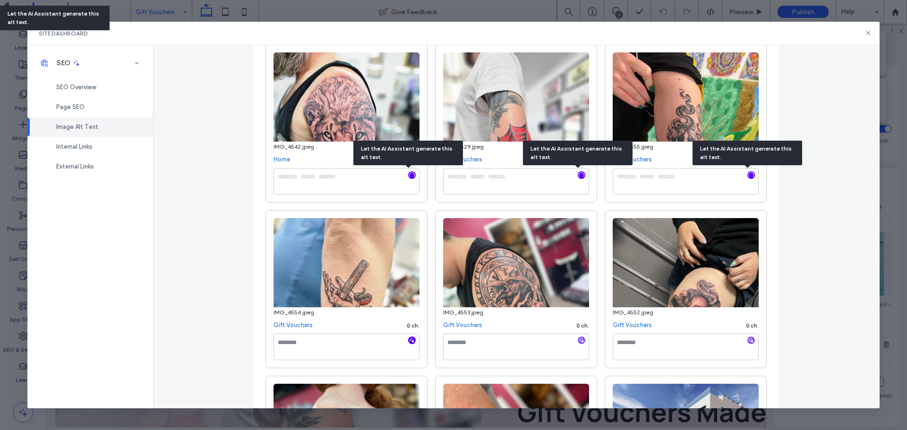
click at [409, 342] on icon "button" at bounding box center [412, 340] width 7 height 7
type textarea "**********"
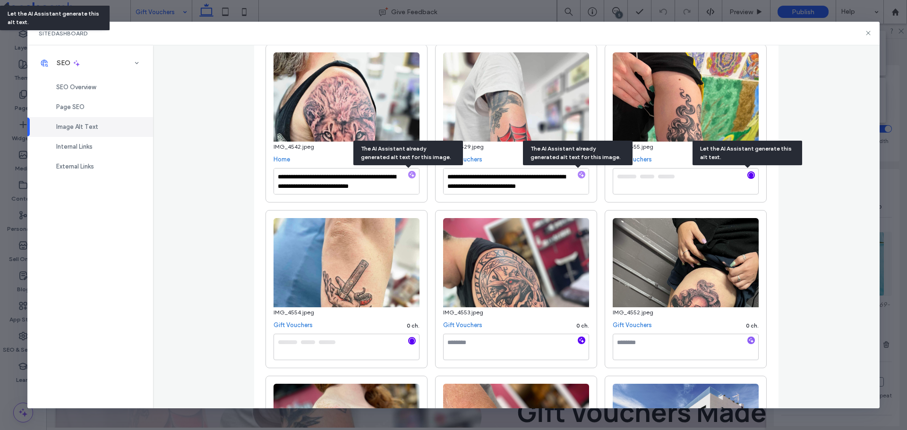
click at [578, 342] on icon "button" at bounding box center [581, 340] width 7 height 7
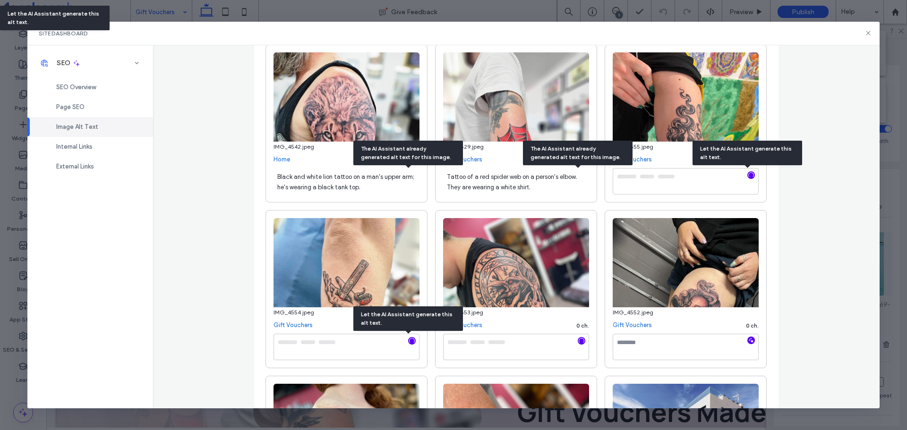
click at [748, 342] on icon "button" at bounding box center [751, 340] width 7 height 7
type textarea "**********"
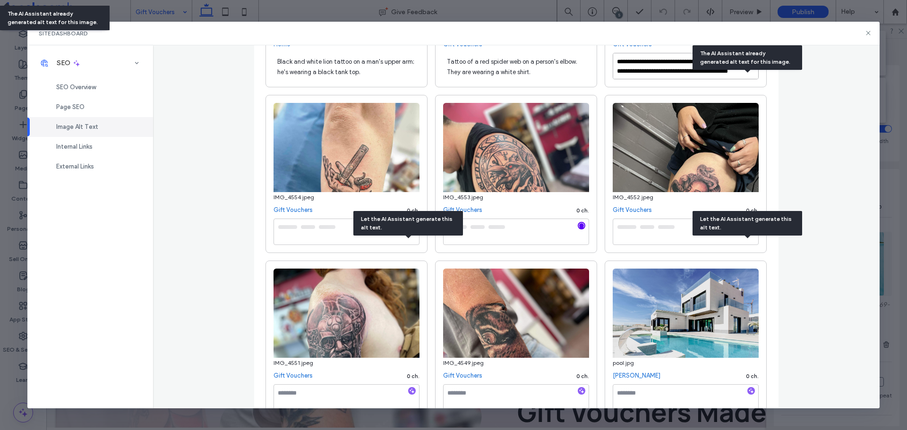
scroll to position [2143, 0]
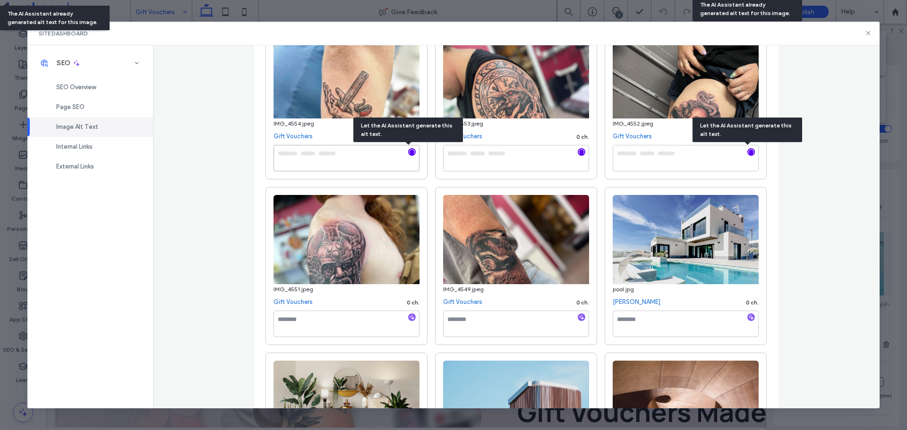
type textarea "**********"
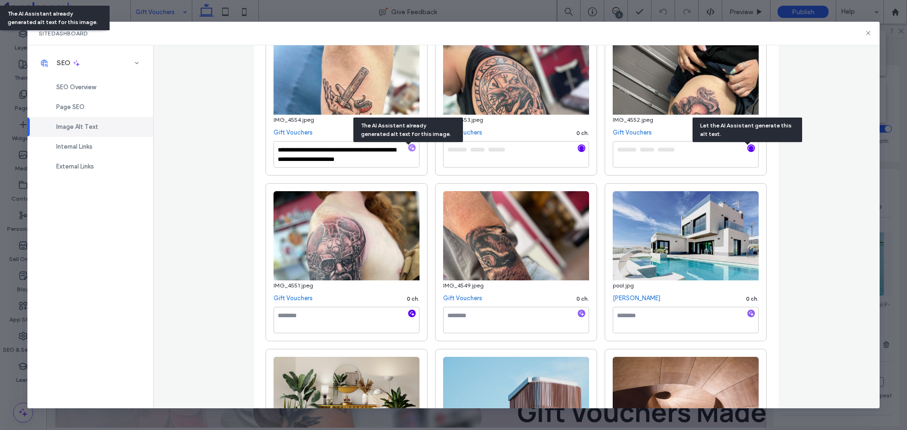
click at [409, 314] on icon "button" at bounding box center [412, 313] width 7 height 7
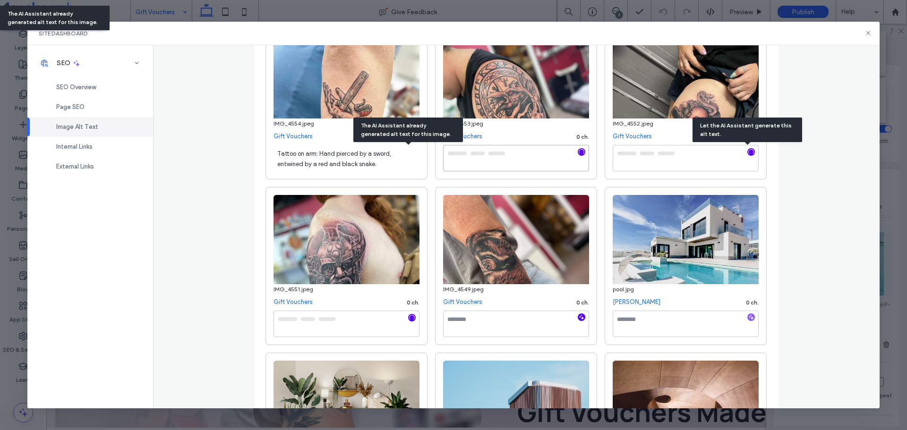
type textarea "**********"
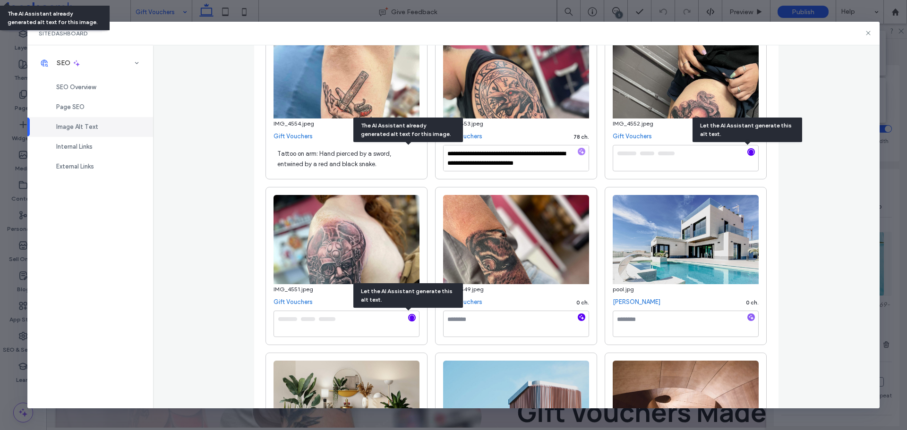
click at [579, 316] on use "button" at bounding box center [581, 317] width 5 height 5
type textarea "**********"
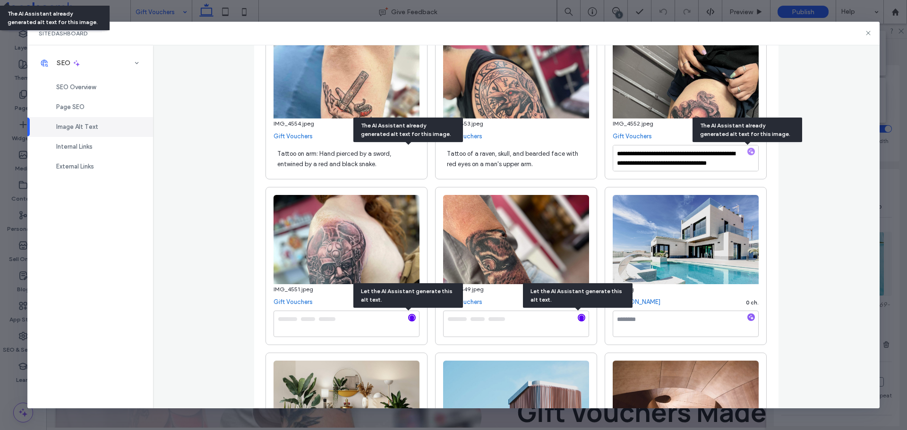
click at [744, 318] on div at bounding box center [751, 318] width 15 height 9
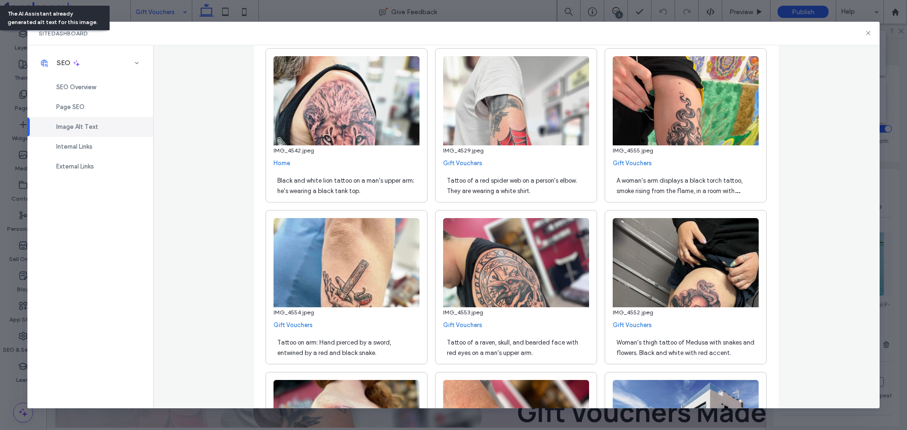
type textarea "**********"
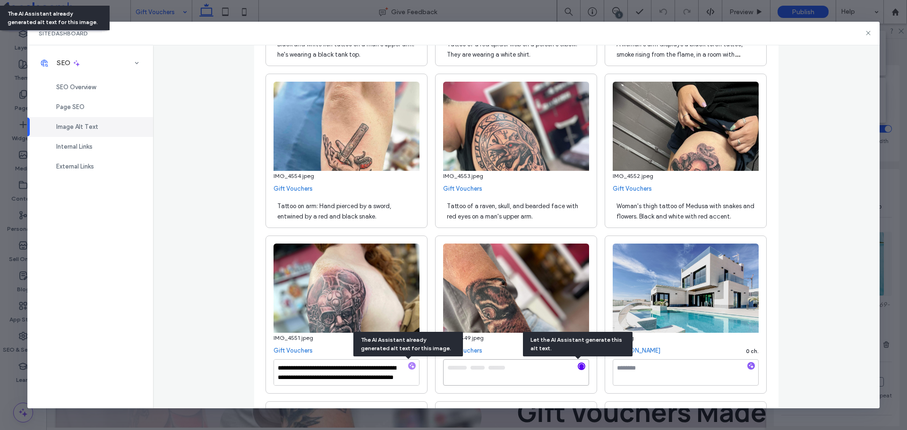
type textarea "**********"
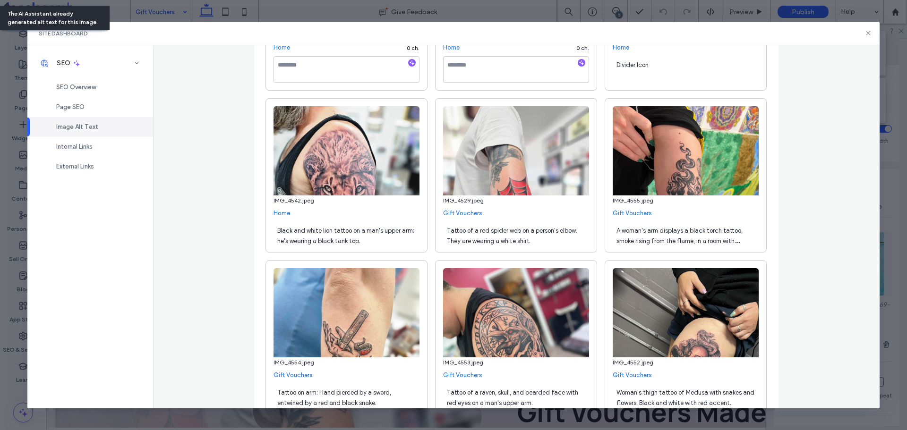
scroll to position [1898, 0]
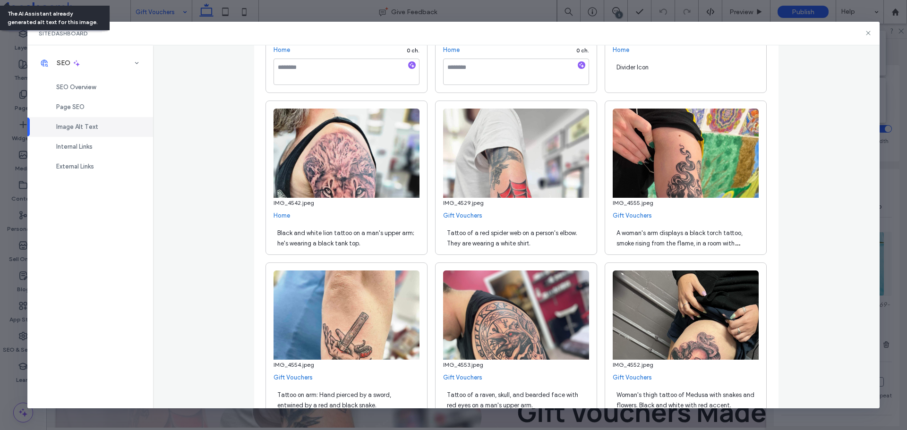
click at [360, 238] on div "Black and white lion tattoo on a man's upper arm; he's wearing a black tank top." at bounding box center [347, 237] width 146 height 26
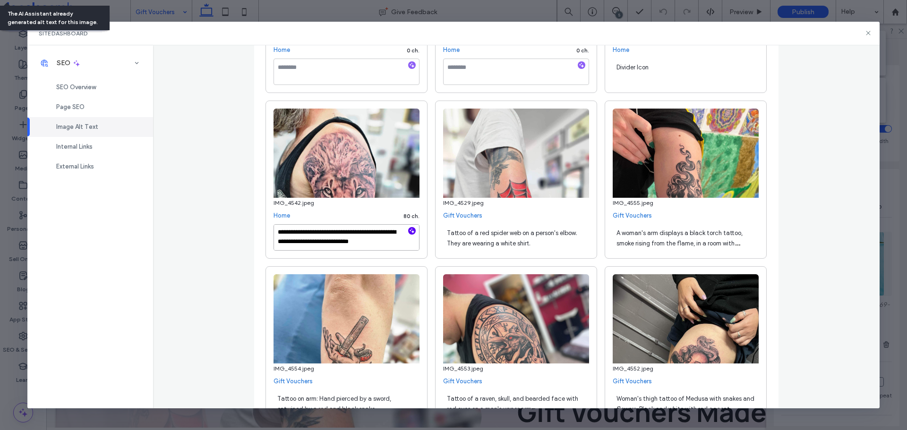
paste textarea "**********"
type textarea "**********"
click at [538, 242] on div "Tattoo of a red spider web on a person's elbow. They are wearing a white shirt." at bounding box center [516, 237] width 146 height 26
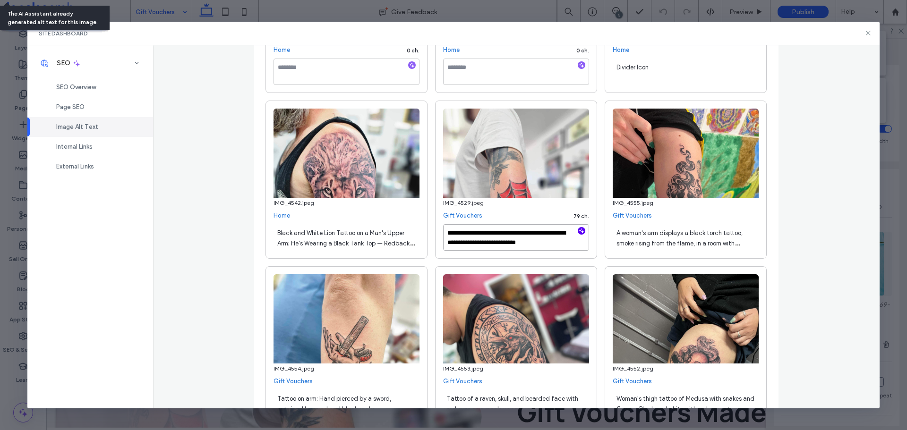
paste textarea "**********"
type textarea "**********"
click at [698, 239] on div "A woman's arm displays a black torch tattoo, smoke rising from the flame, in a …" at bounding box center [686, 237] width 146 height 26
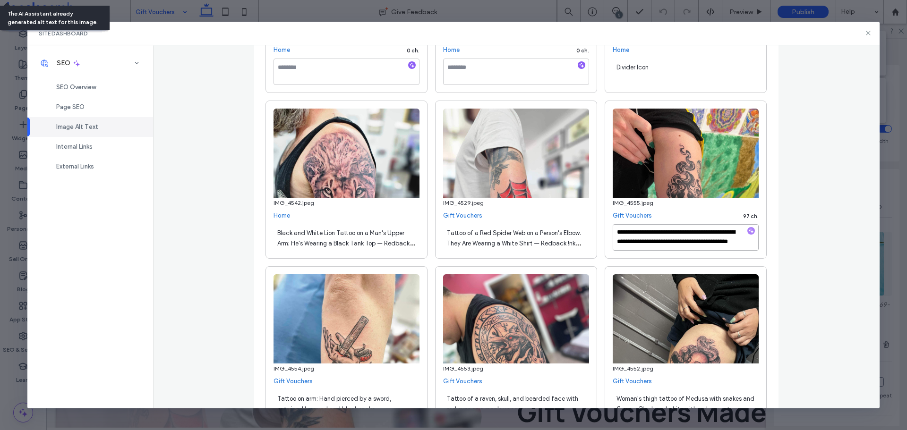
scroll to position [4, 0]
paste textarea "**********"
drag, startPoint x: 715, startPoint y: 241, endPoint x: 677, endPoint y: 232, distance: 38.7
click at [677, 232] on textarea "**********" at bounding box center [686, 237] width 146 height 26
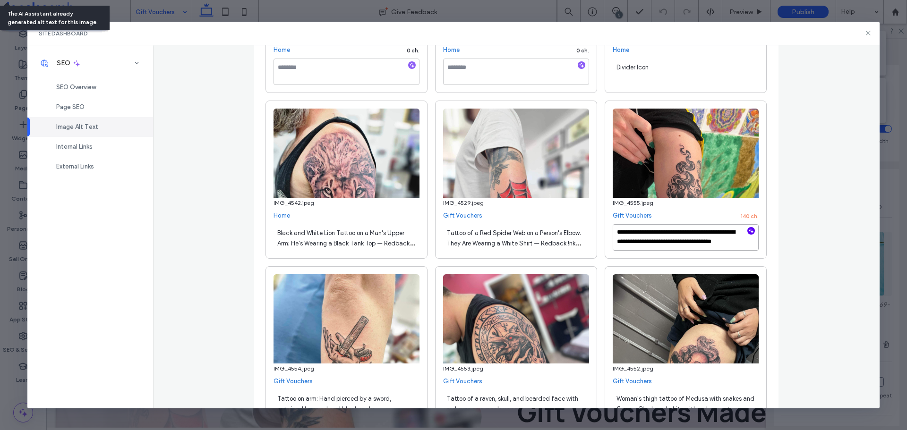
scroll to position [15, 0]
click at [715, 229] on textarea "**********" at bounding box center [686, 237] width 146 height 26
type textarea "**********"
click at [773, 240] on div "**********" at bounding box center [516, 254] width 524 height 4004
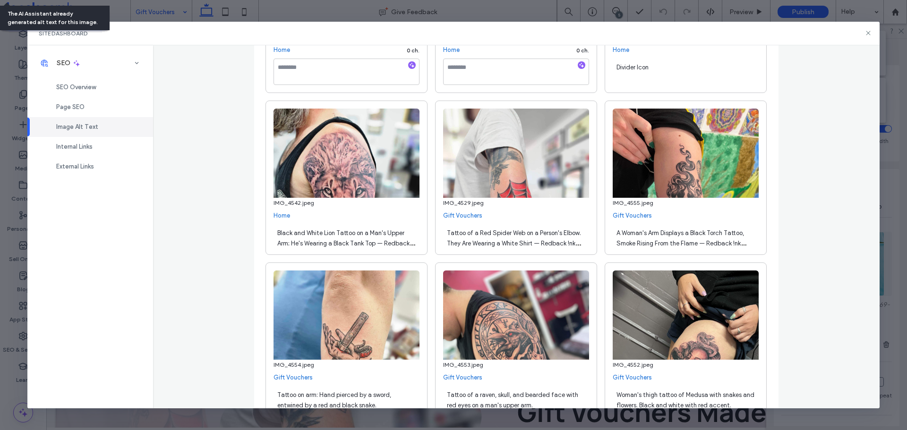
scroll to position [1992, 0]
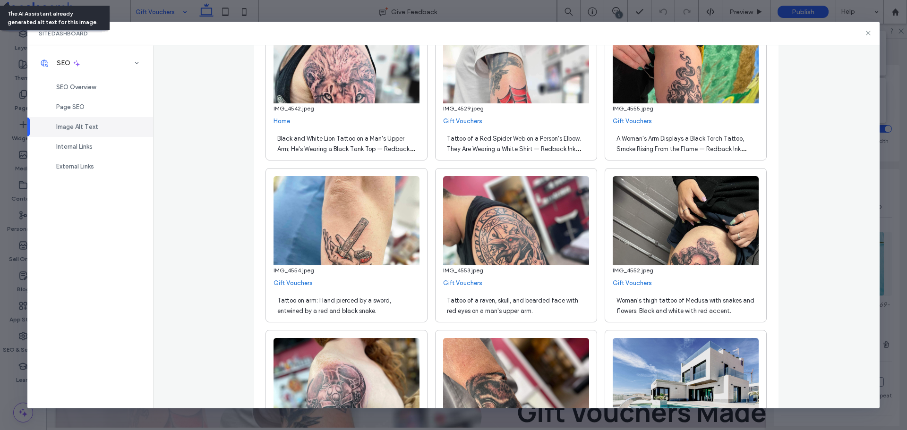
click at [358, 307] on div "Tattoo on arm: Hand pierced by a sword, entwined by a red and black snake." at bounding box center [347, 305] width 146 height 26
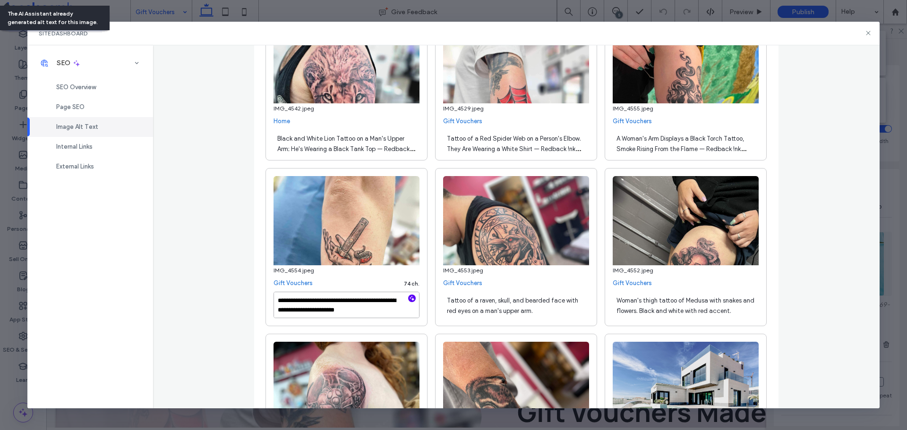
paste textarea "**********"
type textarea "**********"
click at [535, 310] on div "Tattoo of a raven, skull, and bearded face with red eyes on a man's upper arm." at bounding box center [516, 305] width 146 height 26
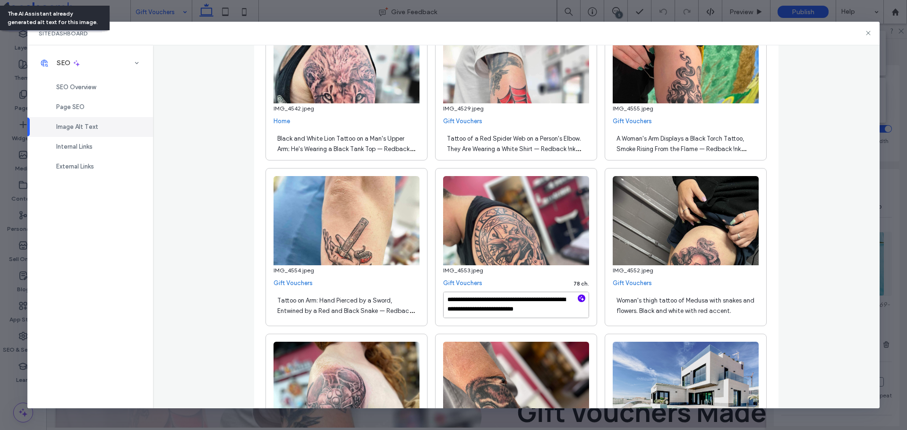
paste textarea "**********"
type textarea "**********"
click at [717, 307] on span "Woman's thigh tattoo of Medusa with snakes and flowers. Black and white with re…" at bounding box center [686, 305] width 138 height 17
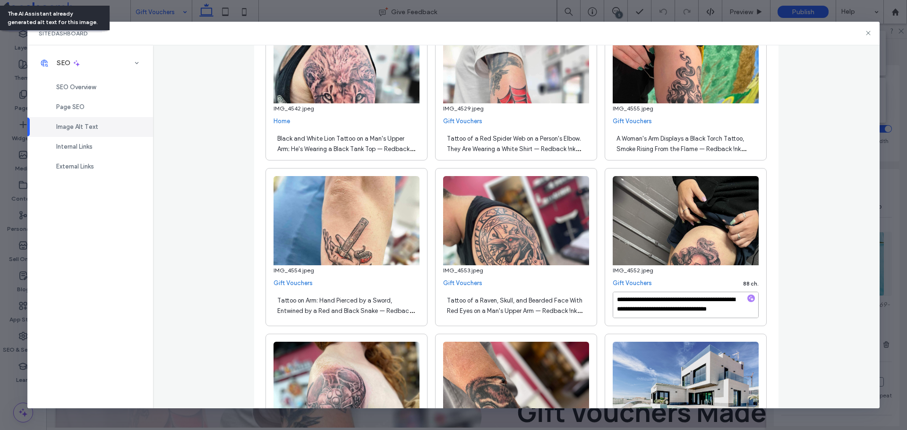
scroll to position [5, 0]
paste textarea "**********"
click at [669, 309] on textarea "**********" at bounding box center [686, 305] width 146 height 26
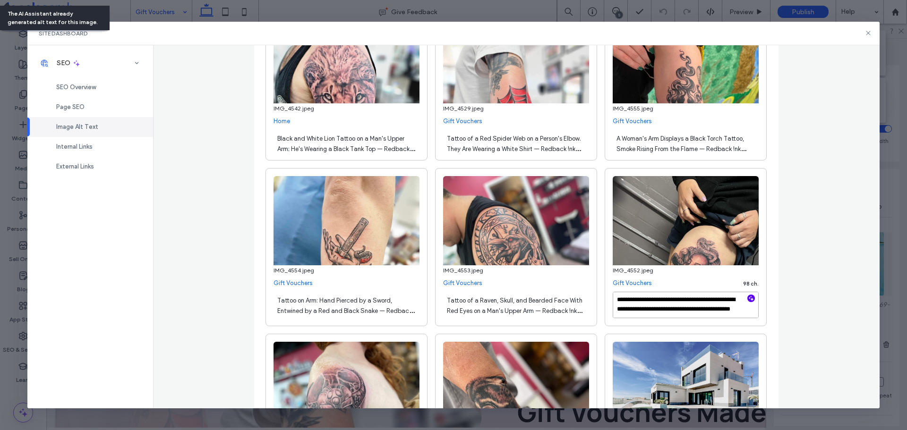
type textarea "**********"
click at [807, 309] on div "**********" at bounding box center [516, 227] width 727 height 364
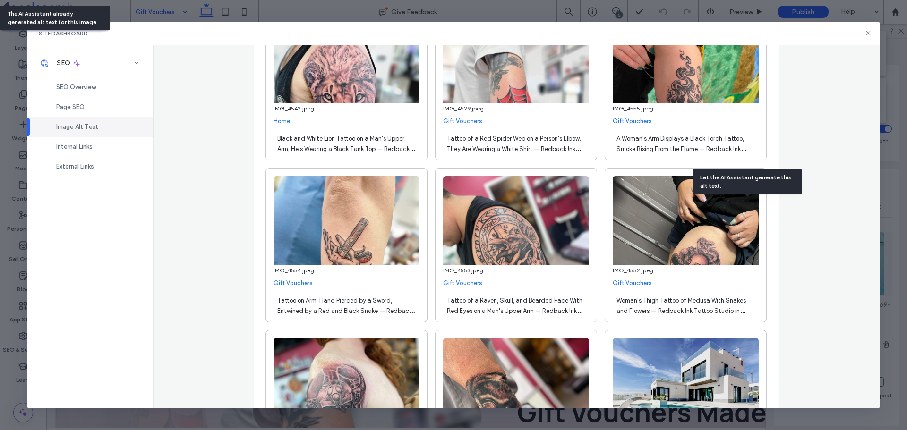
scroll to position [2229, 0]
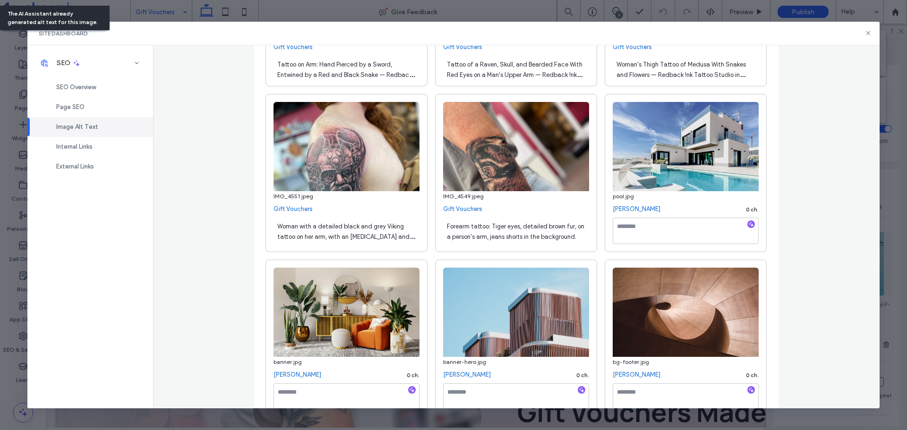
click at [394, 231] on div "Woman with a detailed black and grey Viking tattoo on her arm, with an eye patc…" at bounding box center [347, 231] width 146 height 26
type textarea "**********"
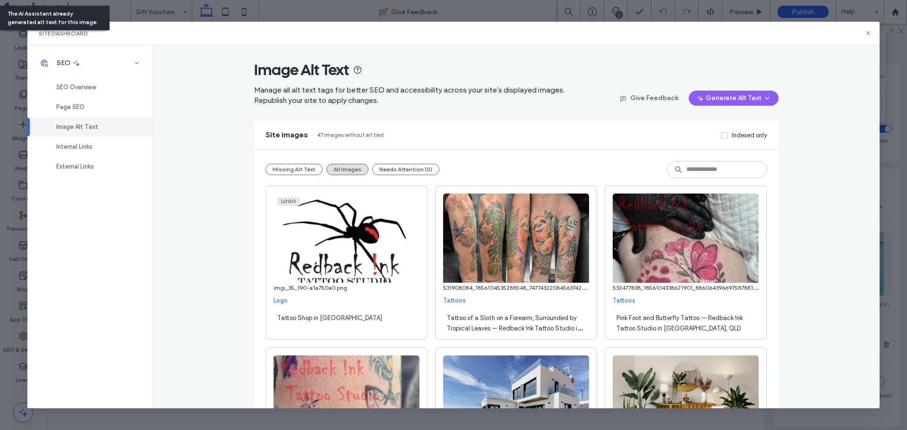
type textarea "**********"
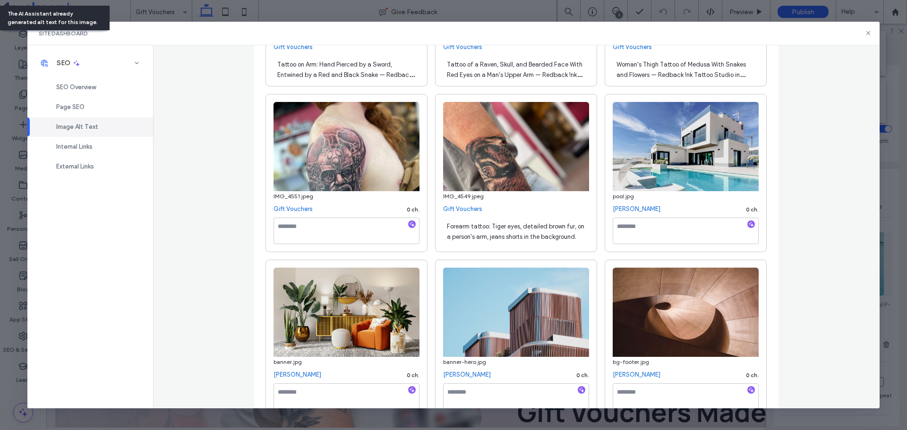
type textarea "*"
click at [411, 223] on icon "button" at bounding box center [412, 224] width 7 height 7
click at [492, 225] on span "Forearm tattoo: Tiger eyes, detailed brown fur, on a person's arm, jeans shorts…" at bounding box center [515, 231] width 137 height 17
click at [291, 226] on textarea "**********" at bounding box center [347, 231] width 146 height 26
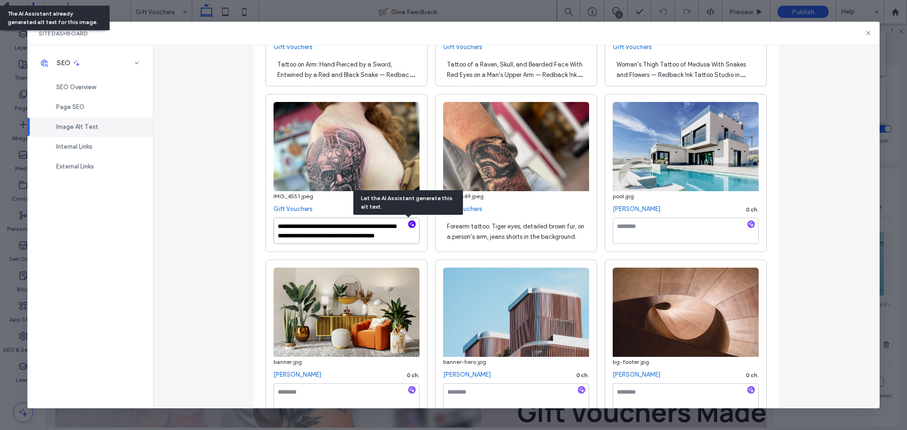
click at [321, 234] on textarea "**********" at bounding box center [347, 231] width 146 height 26
drag, startPoint x: 339, startPoint y: 228, endPoint x: 391, endPoint y: 253, distance: 57.7
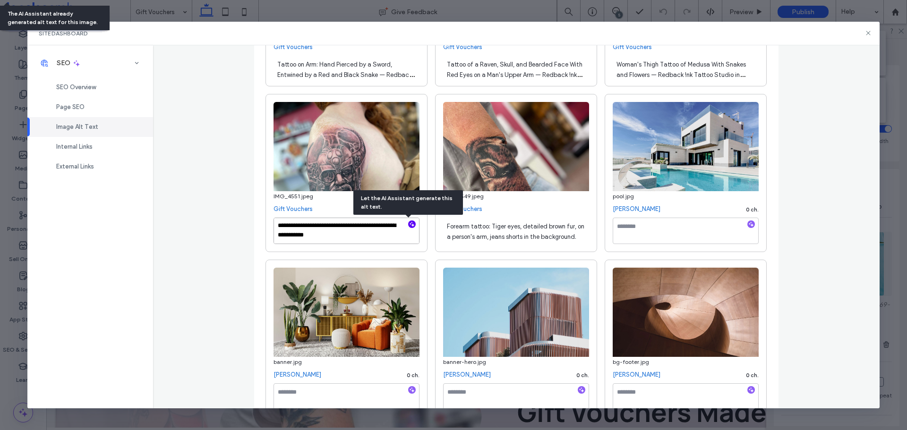
scroll to position [1, 0]
paste textarea "**********"
type textarea "**********"
click at [565, 231] on div "Forearm tattoo: Tiger eyes, detailed brown fur, on a person's arm, jeans shorts…" at bounding box center [516, 231] width 146 height 26
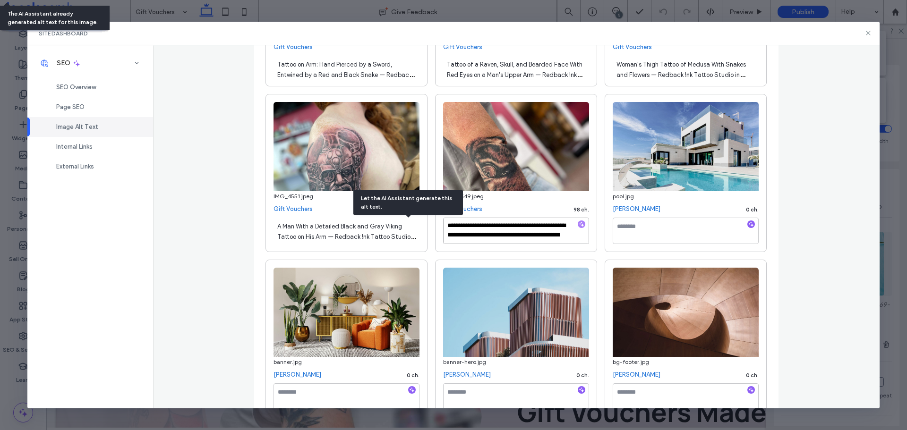
drag, startPoint x: 504, startPoint y: 231, endPoint x: 570, endPoint y: 267, distance: 75.7
paste textarea "**********"
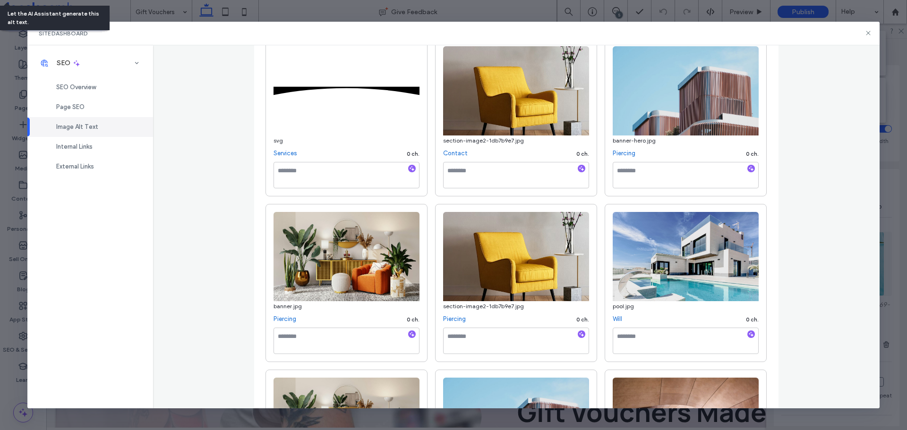
scroll to position [2937, 0]
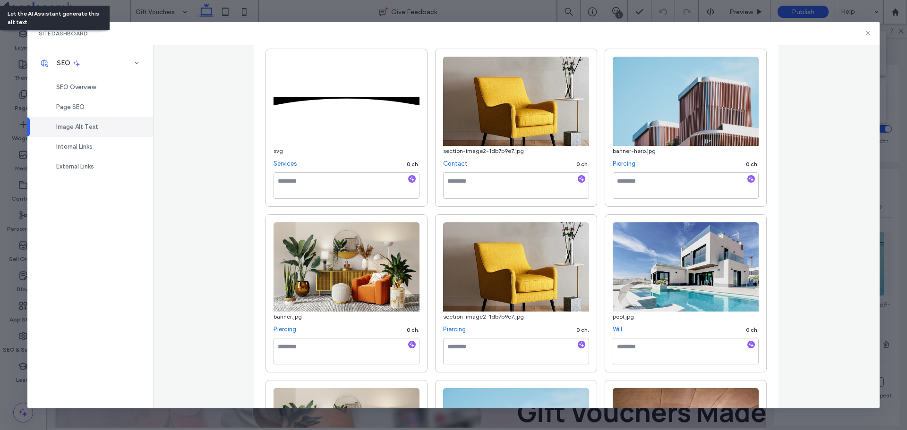
type textarea "**********"
click at [323, 196] on textarea at bounding box center [347, 185] width 146 height 26
type textarea "**********"
click at [785, 195] on div "**********" at bounding box center [516, 227] width 727 height 364
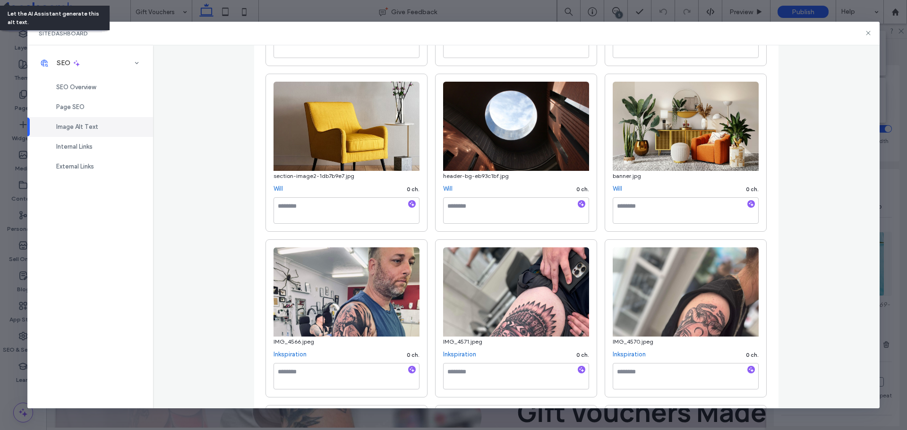
scroll to position [3551, 0]
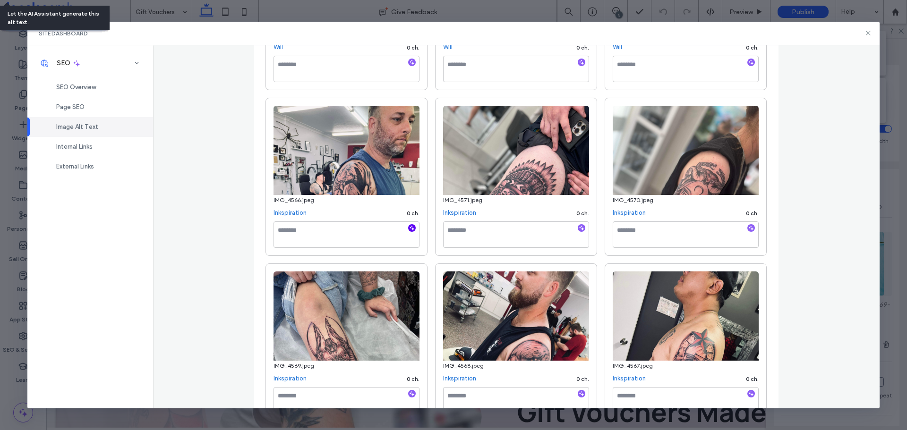
click at [411, 228] on icon "button" at bounding box center [412, 228] width 7 height 7
click at [579, 229] on use "button" at bounding box center [581, 227] width 5 height 5
click at [750, 227] on icon "button" at bounding box center [751, 228] width 7 height 7
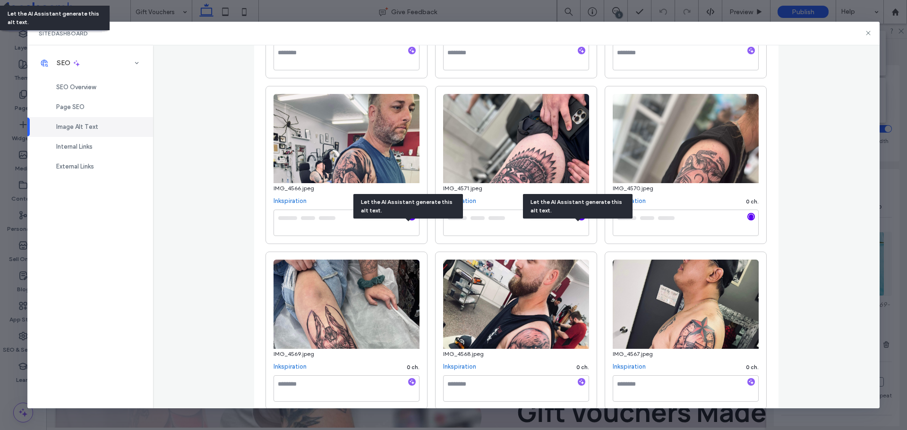
scroll to position [3646, 0]
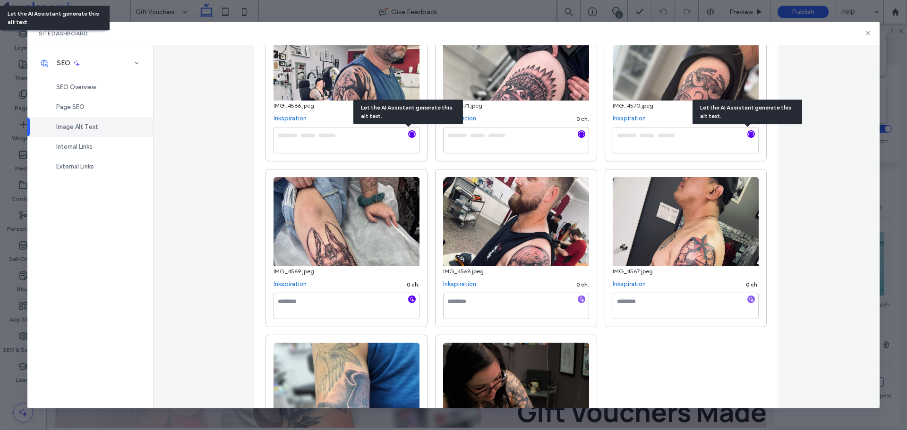
click at [410, 300] on icon "button" at bounding box center [412, 299] width 7 height 7
click at [580, 301] on icon "button" at bounding box center [581, 299] width 7 height 7
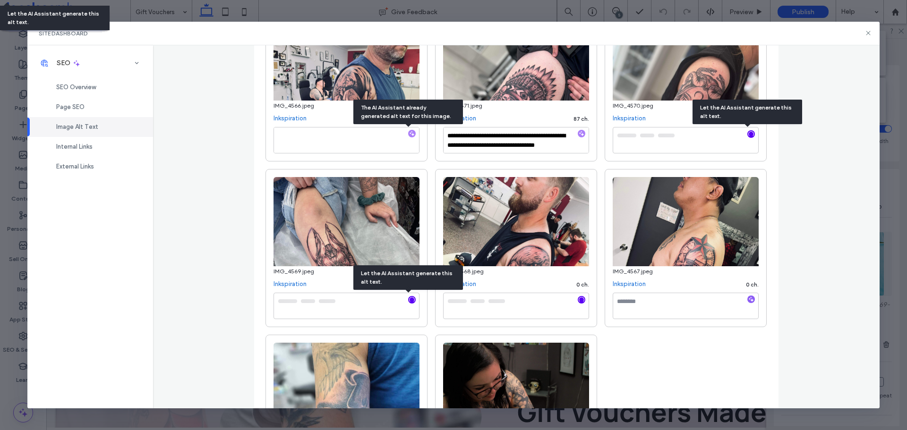
click at [752, 300] on div at bounding box center [751, 300] width 15 height 9
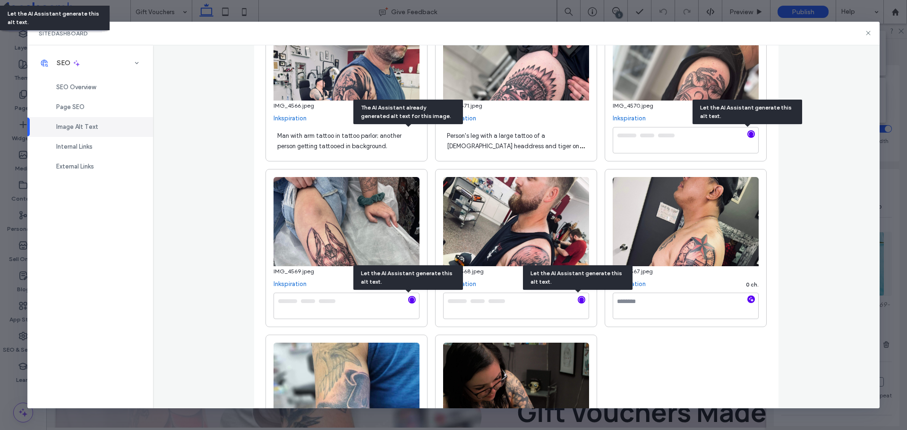
click at [749, 300] on use "button" at bounding box center [751, 299] width 5 height 5
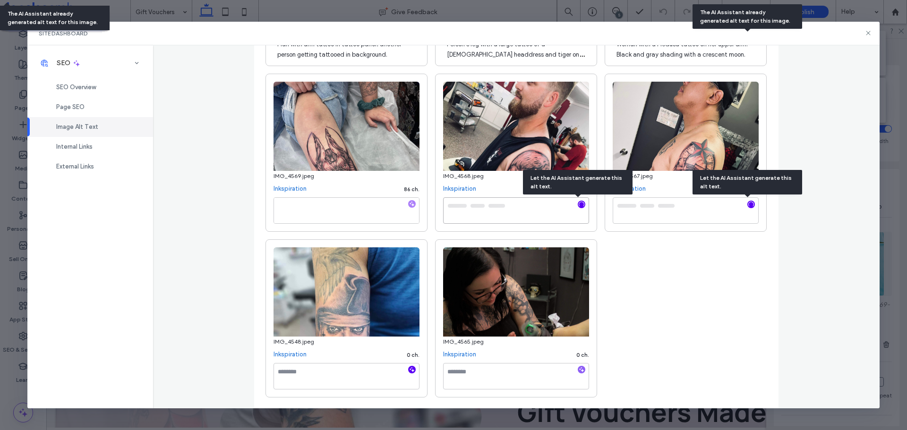
scroll to position [3737, 0]
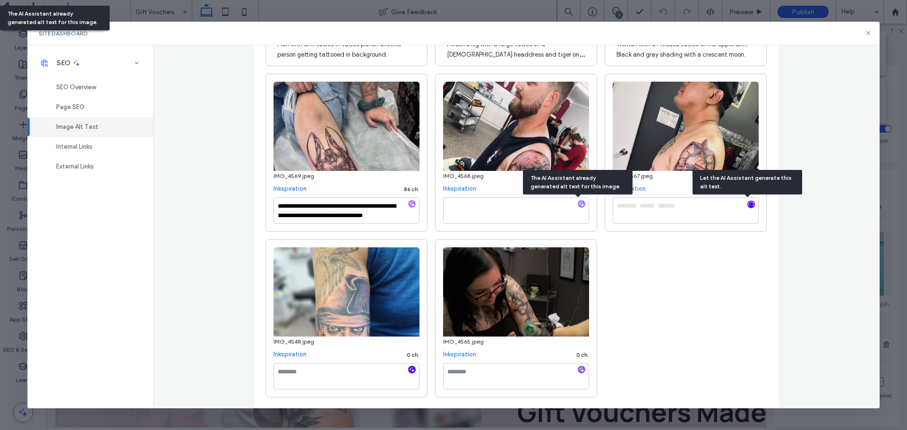
click at [410, 368] on use "button" at bounding box center [412, 369] width 5 height 5
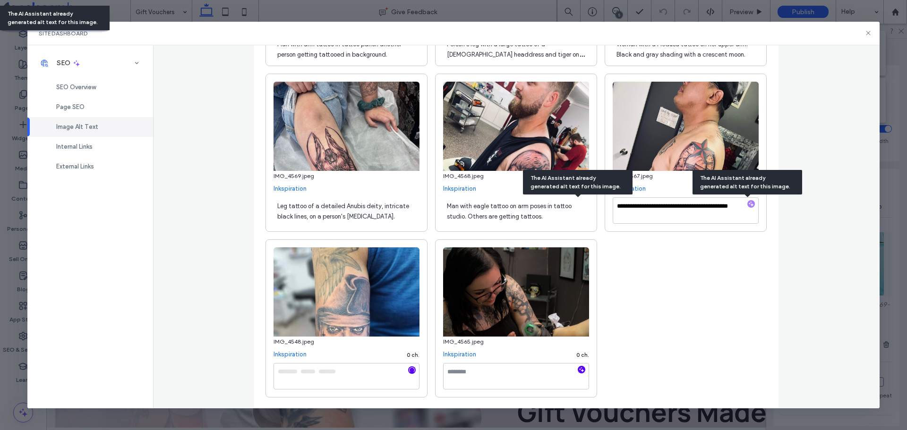
click at [582, 369] on span "button" at bounding box center [582, 370] width 8 height 8
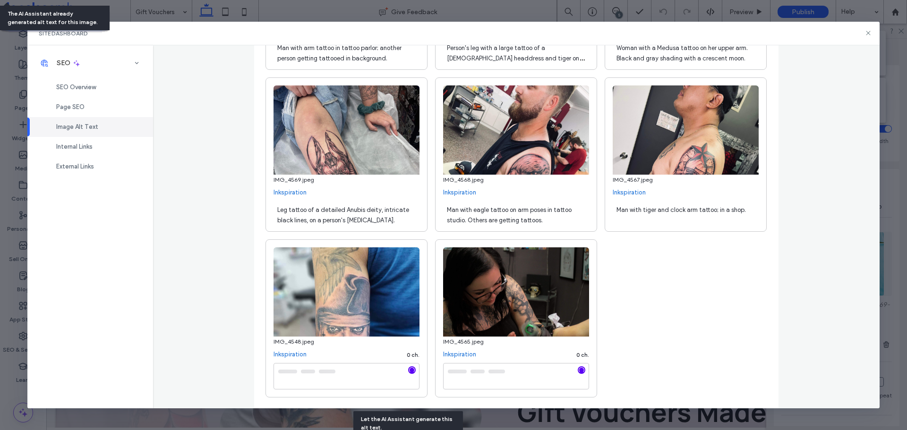
scroll to position [3592, 0]
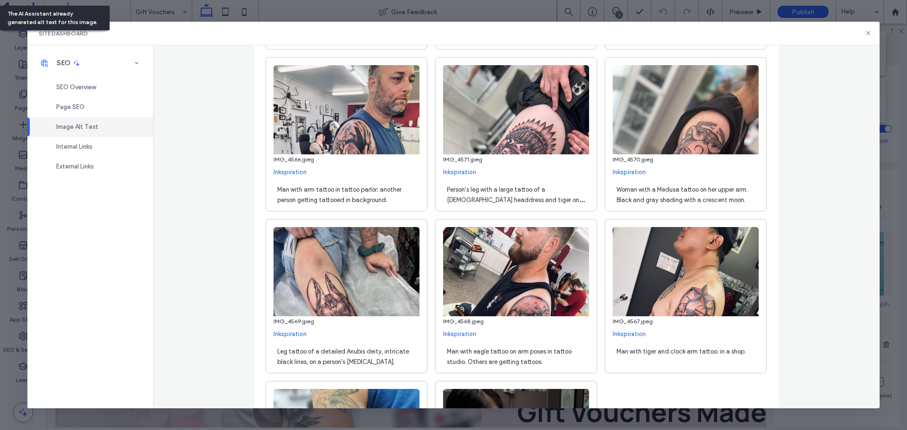
click at [385, 202] on div "Man with arm tattoo in tattoo parlor; another person getting tattooed in backgr…" at bounding box center [347, 194] width 146 height 26
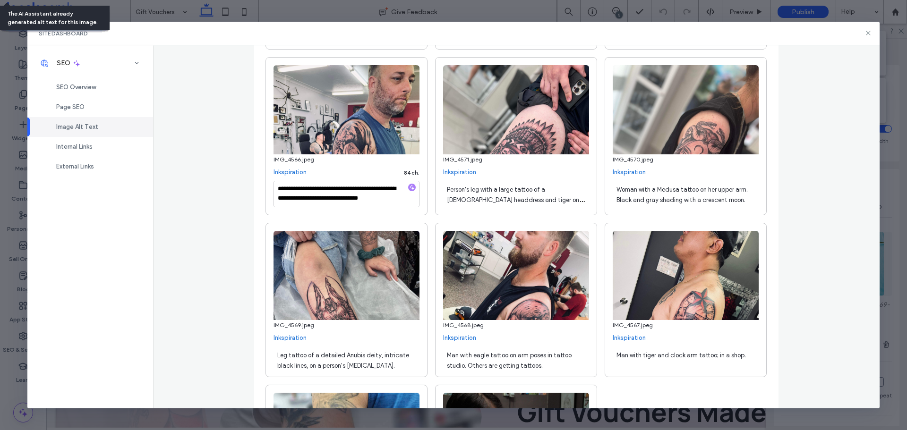
type textarea "**********"
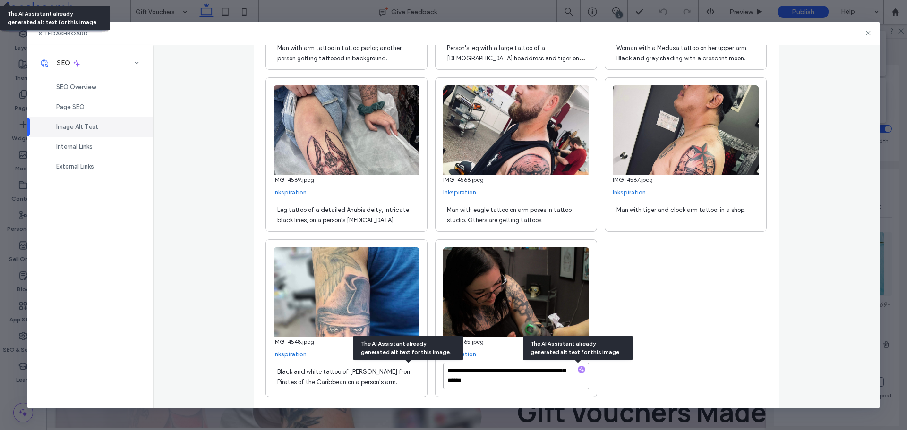
drag, startPoint x: 476, startPoint y: 376, endPoint x: 567, endPoint y: 401, distance: 94.9
paste textarea "**********"
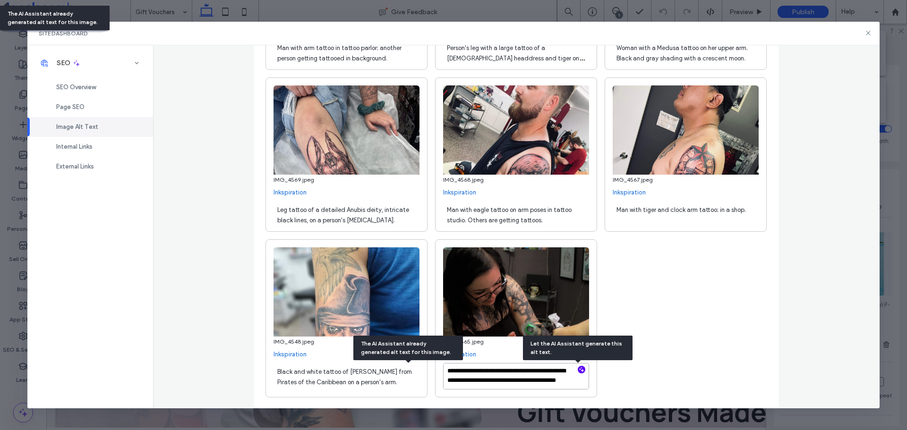
type textarea "**********"
click at [349, 381] on span "Black and white tattoo of Jack Sparrow from Pirates of the Caribbean on a perso…" at bounding box center [344, 377] width 135 height 17
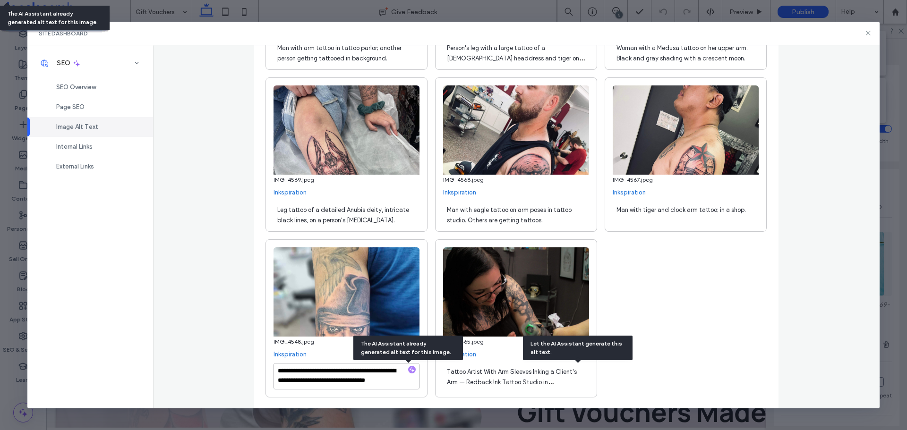
drag, startPoint x: 358, startPoint y: 378, endPoint x: 394, endPoint y: 393, distance: 38.6
click at [394, 393] on div "**********" at bounding box center [347, 378] width 146 height 30
paste textarea "**********"
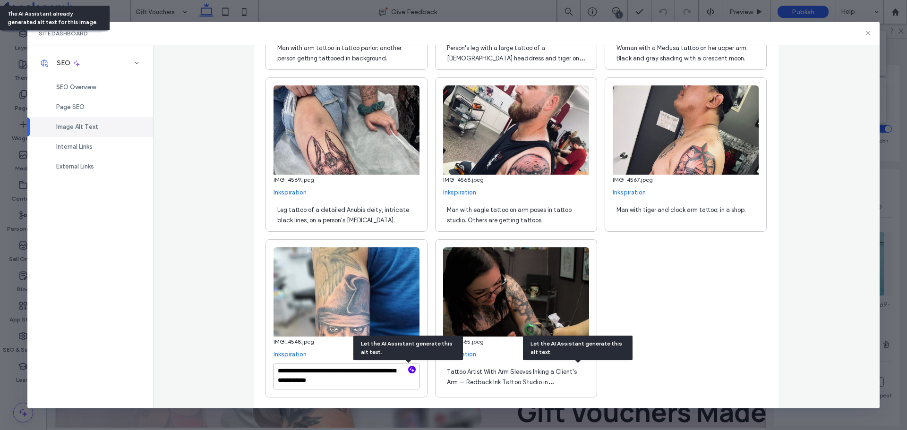
type textarea "**********"
click at [715, 208] on span "Man with tiger and clock arm tattoo; in a shop." at bounding box center [681, 209] width 129 height 7
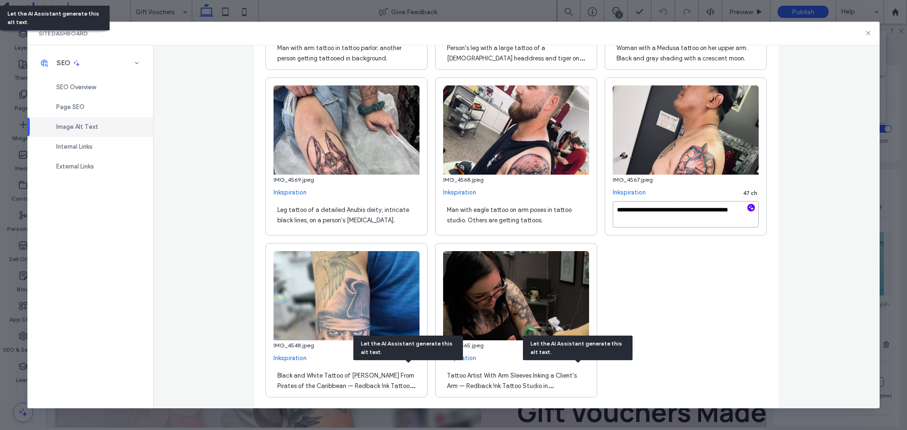
paste textarea "**********"
type textarea "**********"
click at [540, 219] on div "Man with eagle tattoo on arm poses in tattoo studio. Others are getting tattoos." at bounding box center [516, 214] width 146 height 26
paste textarea "**********"
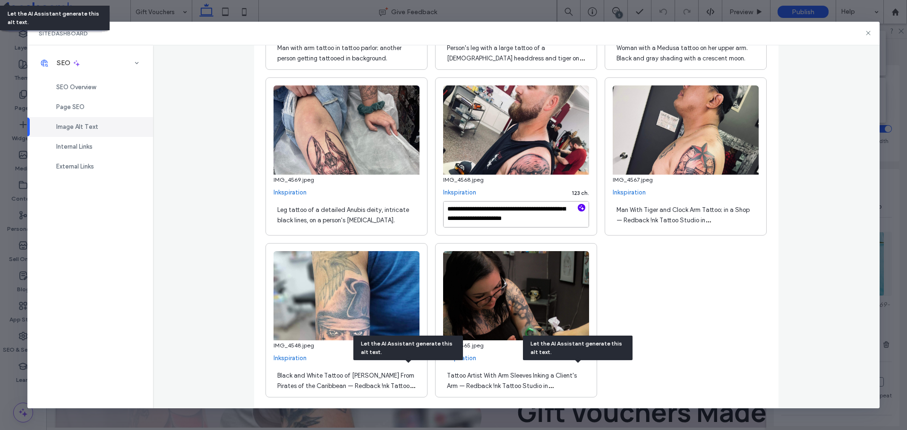
type textarea "**********"
click at [384, 221] on div "Leg tattoo of a detailed Anubis deity, intricate black lines, on a person's low…" at bounding box center [347, 214] width 146 height 26
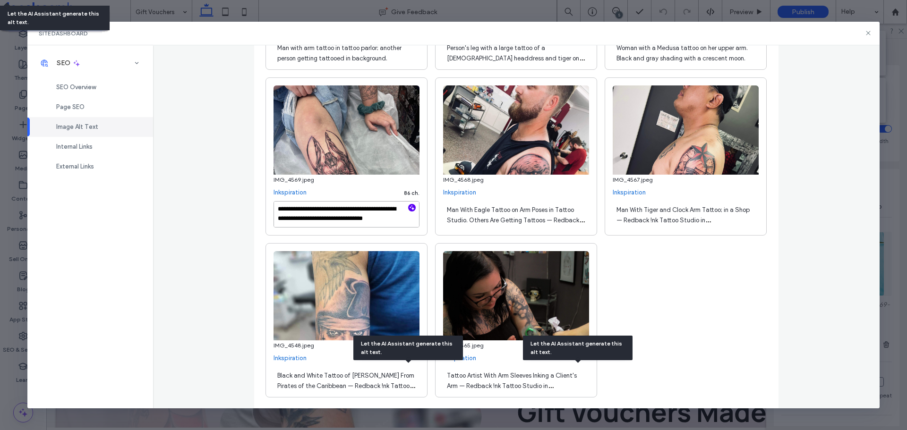
paste textarea "**********"
drag, startPoint x: 329, startPoint y: 218, endPoint x: 284, endPoint y: 216, distance: 45.4
click at [284, 216] on textarea "**********" at bounding box center [347, 214] width 146 height 26
type textarea "**********"
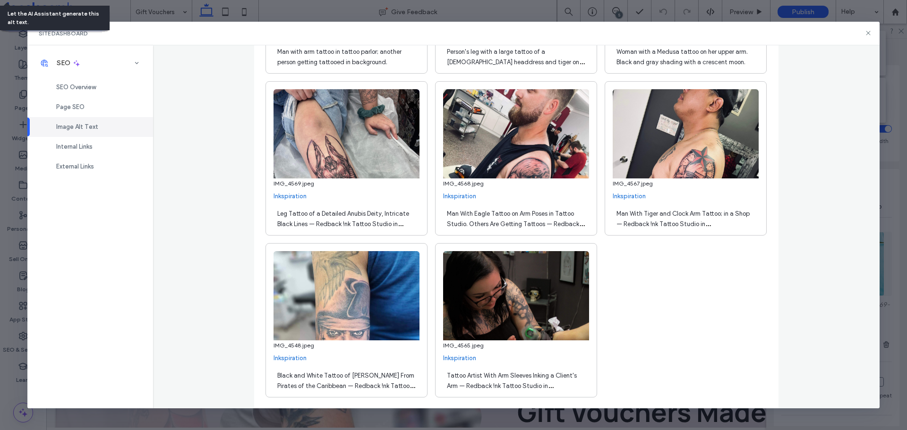
scroll to position [3592, 0]
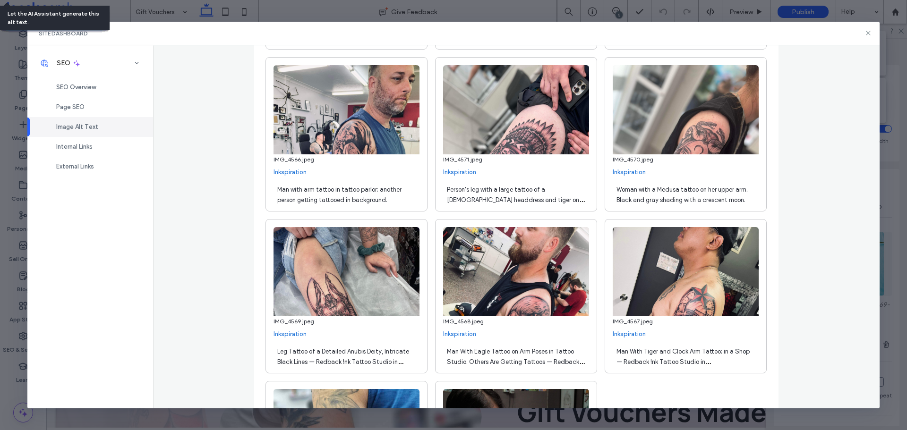
drag, startPoint x: 679, startPoint y: 198, endPoint x: 692, endPoint y: 200, distance: 13.0
click at [679, 198] on span "Woman with a Medusa tattoo on her upper arm. Black and gray shading with a cres…" at bounding box center [682, 194] width 131 height 17
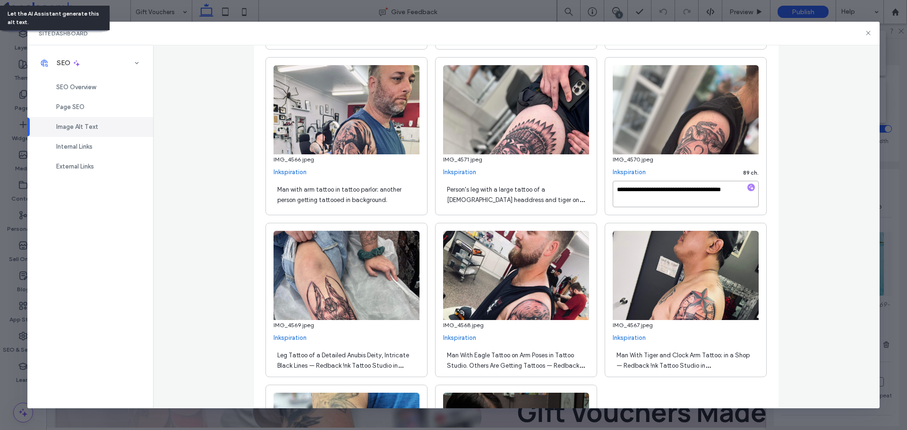
scroll to position [1, 0]
paste textarea "**********"
click at [634, 191] on textarea "**********" at bounding box center [686, 194] width 146 height 26
type textarea "**********"
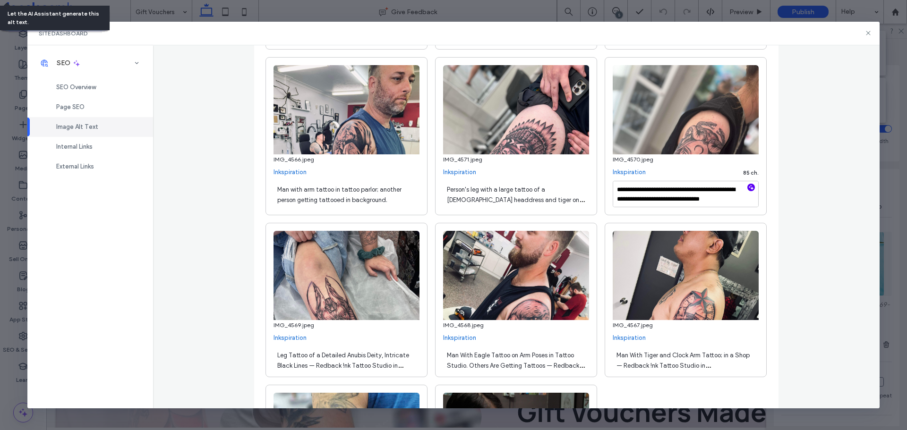
click at [504, 195] on div "Person's leg with a large tattoo of a Native American headdress and tiger on th…" at bounding box center [516, 194] width 146 height 26
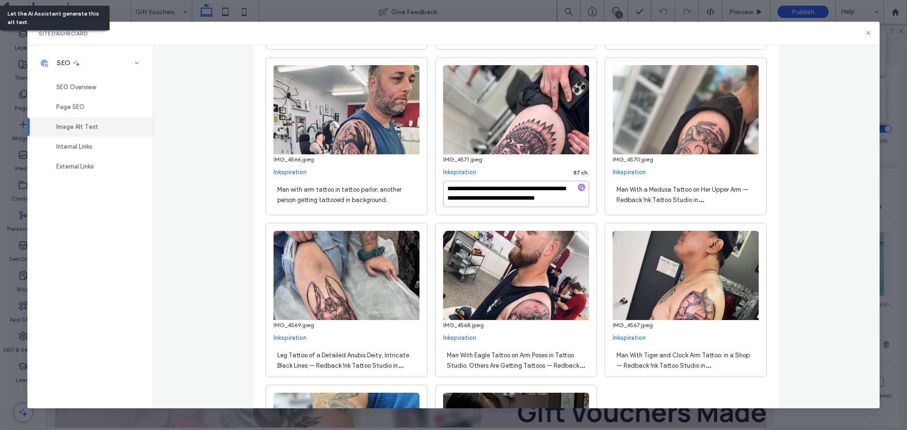
scroll to position [10, 0]
drag, startPoint x: 503, startPoint y: 193, endPoint x: 583, endPoint y: 229, distance: 87.5
paste textarea "**********"
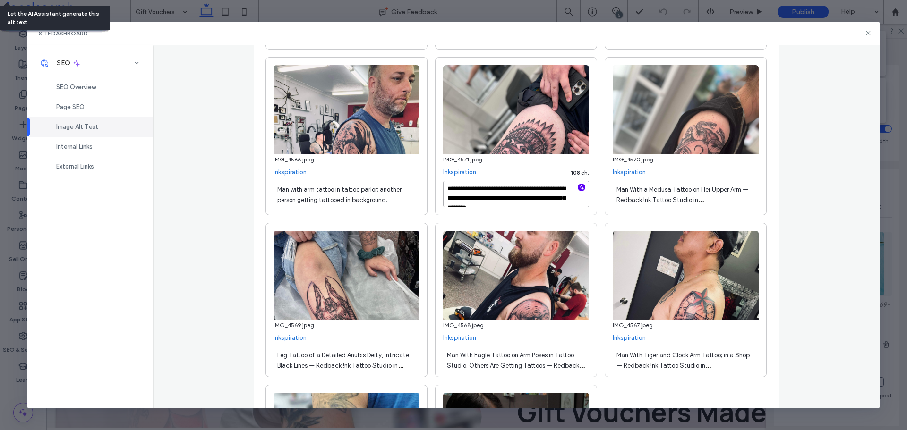
scroll to position [15, 0]
type textarea "**********"
click at [335, 191] on span "Man with arm tattoo in tattoo parlor; another person getting tattooed in backgr…" at bounding box center [339, 194] width 124 height 17
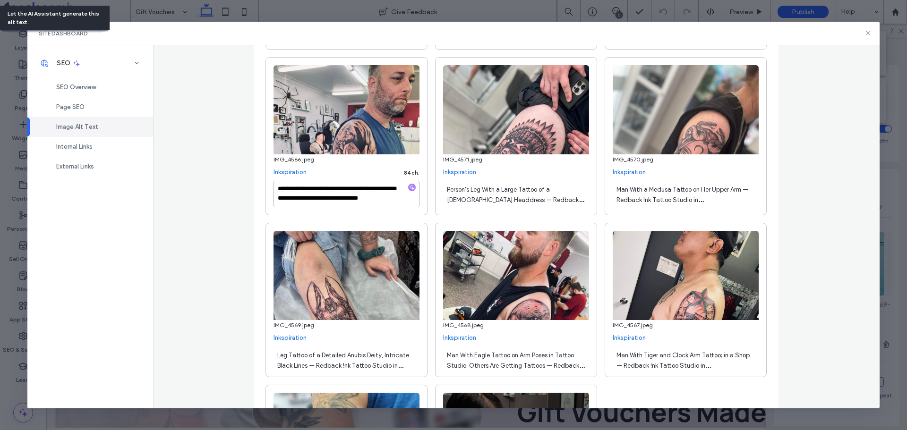
scroll to position [10, 0]
drag, startPoint x: 371, startPoint y: 184, endPoint x: 396, endPoint y: 206, distance: 33.5
click at [396, 206] on textarea "**********" at bounding box center [347, 194] width 146 height 26
paste textarea "**********"
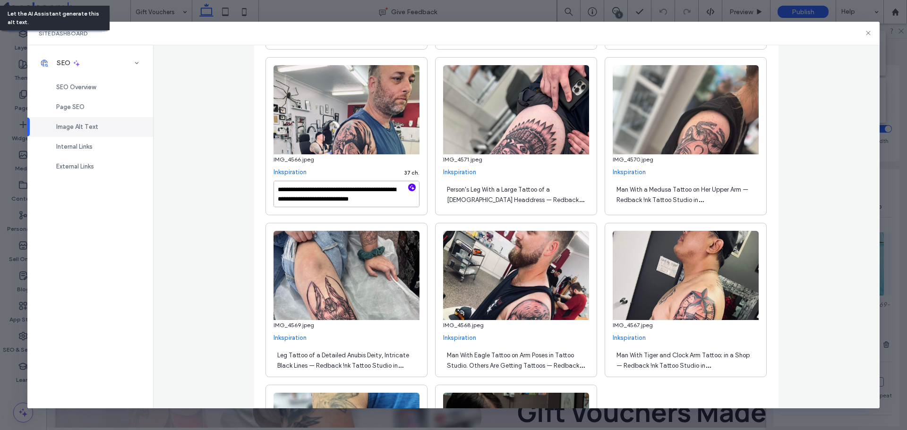
scroll to position [15, 0]
type textarea "**********"
click at [792, 228] on div "**********" at bounding box center [516, 227] width 727 height 364
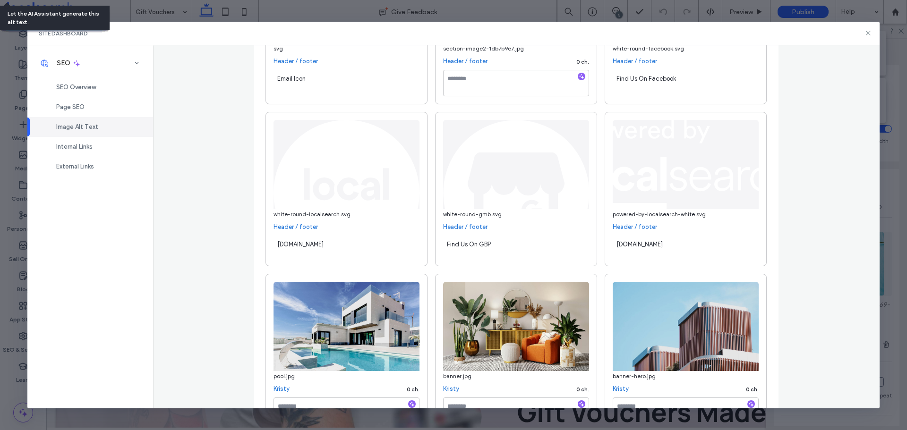
scroll to position [663, 0]
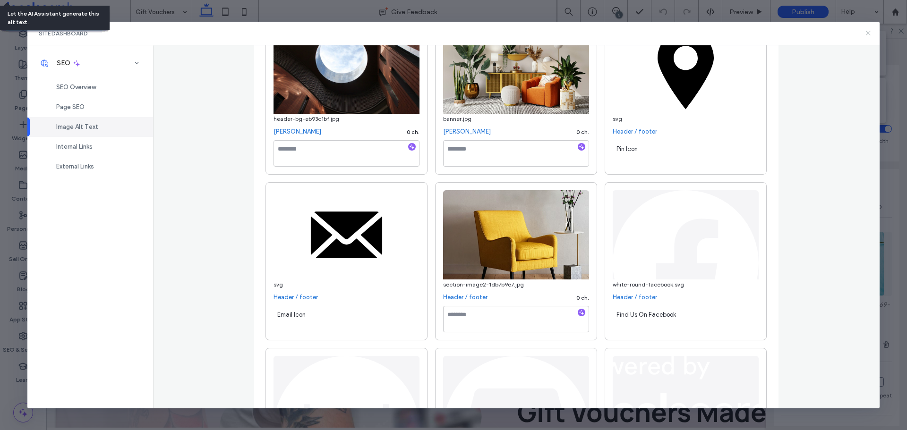
click at [868, 31] on icon at bounding box center [869, 33] width 8 height 8
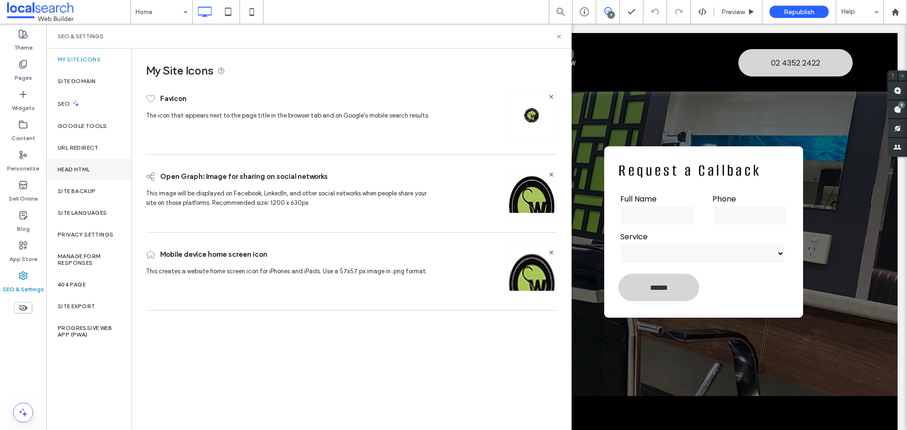
click at [95, 180] on div "Head HTML" at bounding box center [88, 170] width 85 height 22
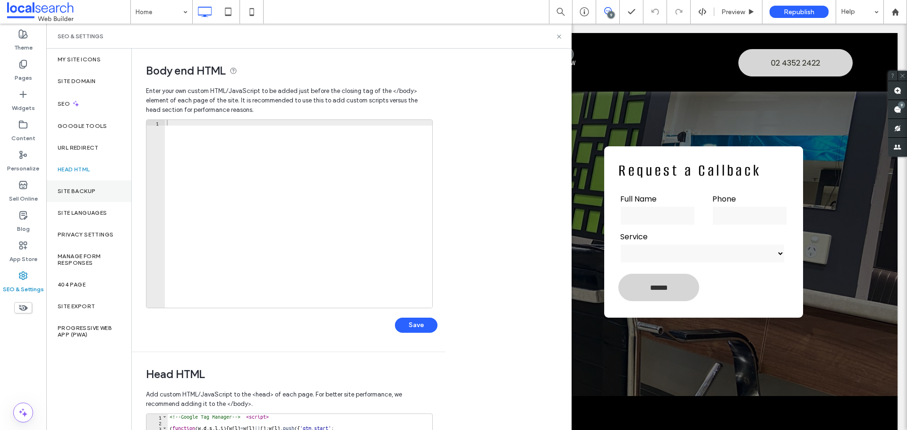
click at [88, 194] on label "Site Backup" at bounding box center [77, 191] width 38 height 7
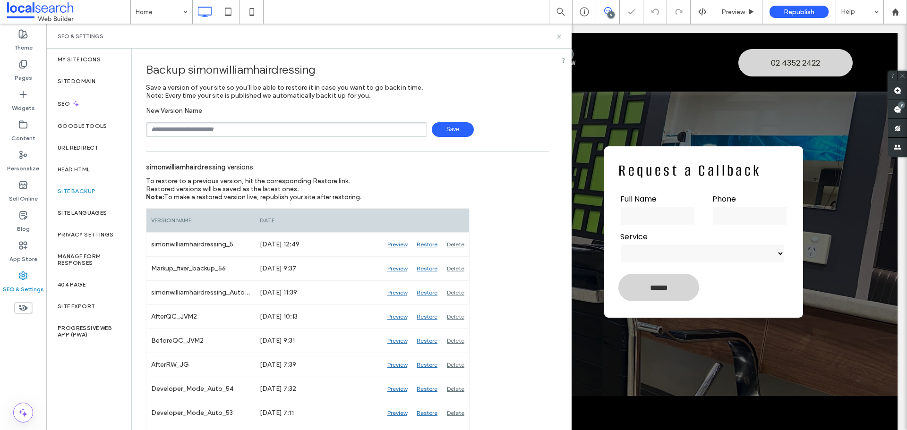
click at [239, 132] on input "text" at bounding box center [286, 129] width 281 height 15
type input "**********"
click at [457, 127] on span "Save" at bounding box center [453, 129] width 42 height 15
click at [559, 36] on use at bounding box center [559, 36] width 4 height 4
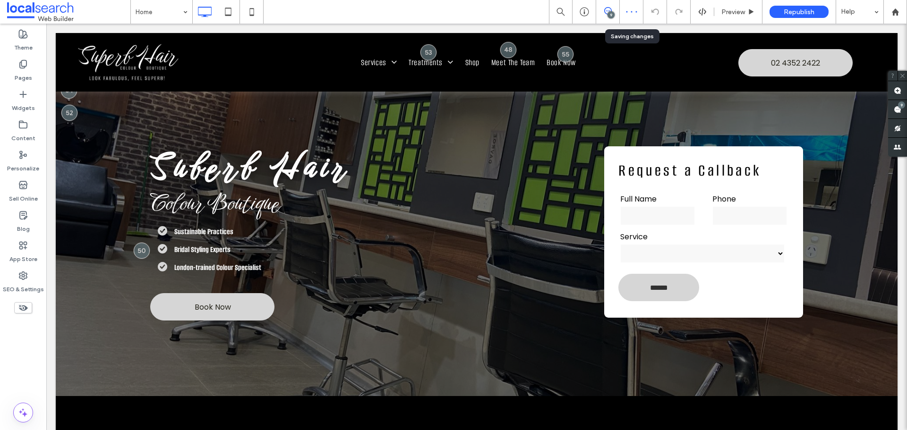
click at [609, 9] on icon at bounding box center [608, 11] width 8 height 8
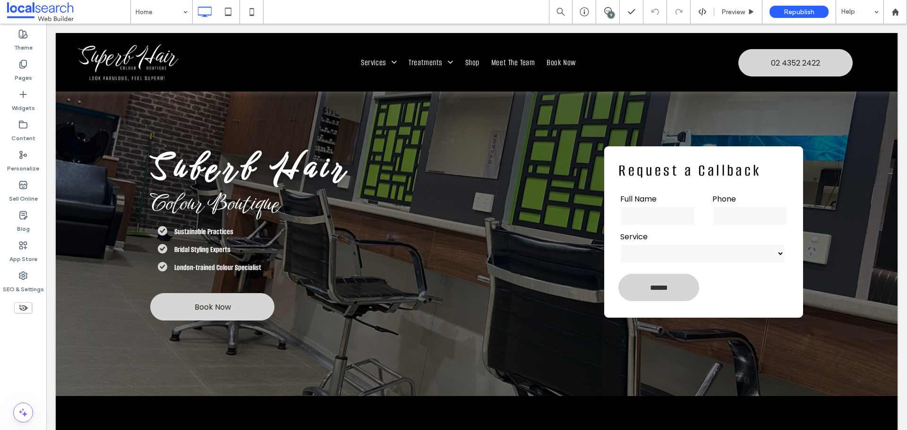
click at [611, 11] on div "9" at bounding box center [611, 14] width 7 height 7
click at [899, 108] on use at bounding box center [898, 110] width 8 height 8
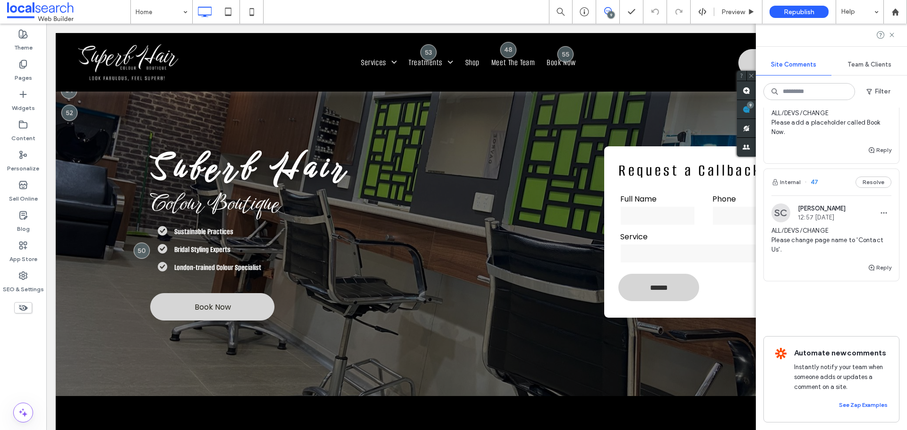
scroll to position [1040, 0]
click at [792, 177] on button "Internal" at bounding box center [785, 182] width 29 height 11
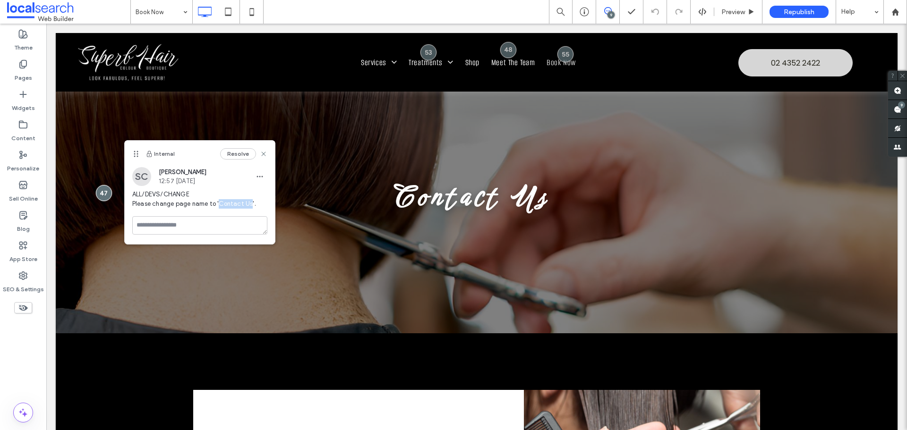
drag, startPoint x: 218, startPoint y: 203, endPoint x: 249, endPoint y: 204, distance: 31.2
click at [249, 204] on span "ALL/DEVS/CHANGE Please change page name to 'Contact Us'." at bounding box center [199, 199] width 135 height 19
copy span "Contact Us"
click at [27, 73] on label "Pages" at bounding box center [23, 75] width 17 height 13
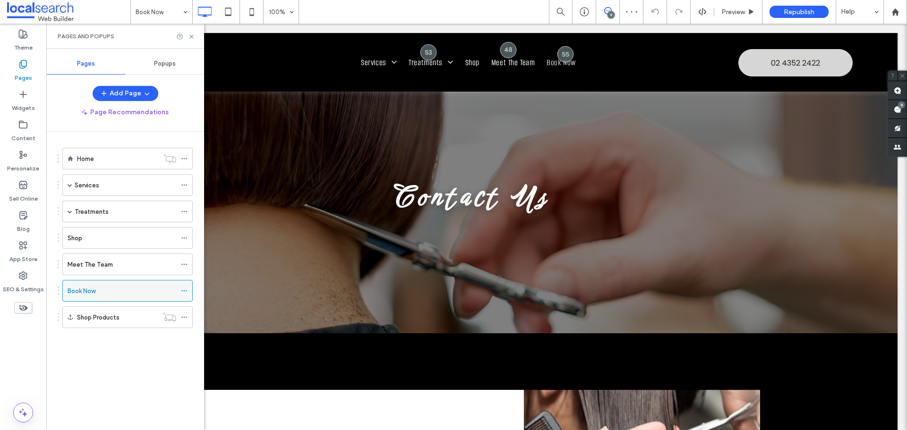
click at [182, 291] on use at bounding box center [183, 291] width 5 height 1
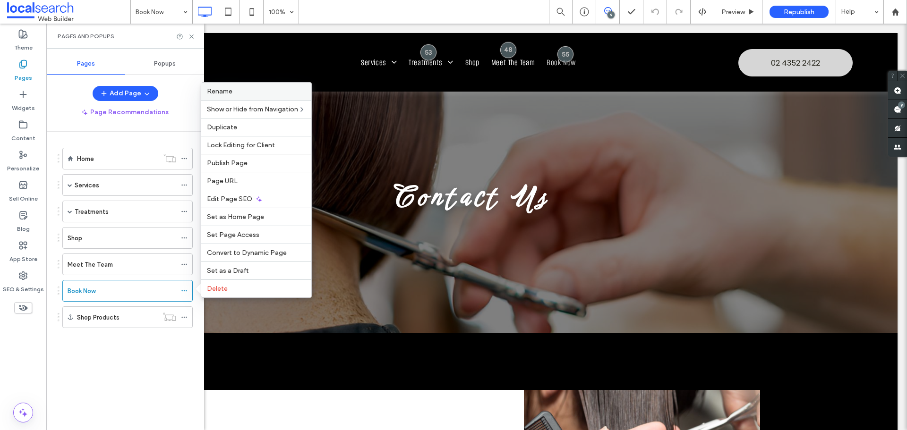
click at [238, 92] on label "Rename" at bounding box center [256, 91] width 99 height 8
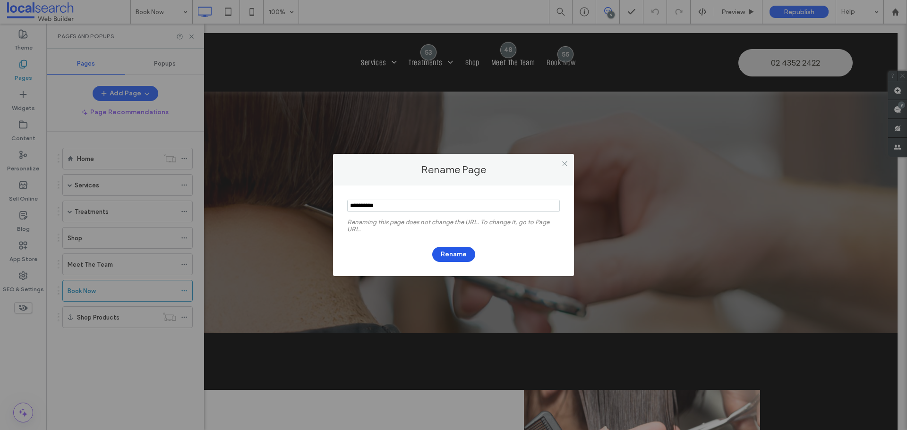
type input "**********"
click at [456, 254] on button "Rename" at bounding box center [453, 254] width 43 height 15
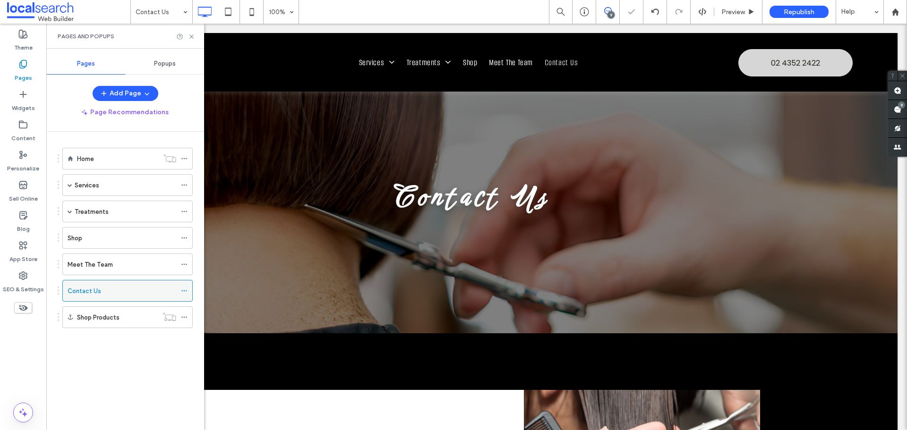
click at [184, 291] on use at bounding box center [183, 291] width 5 height 1
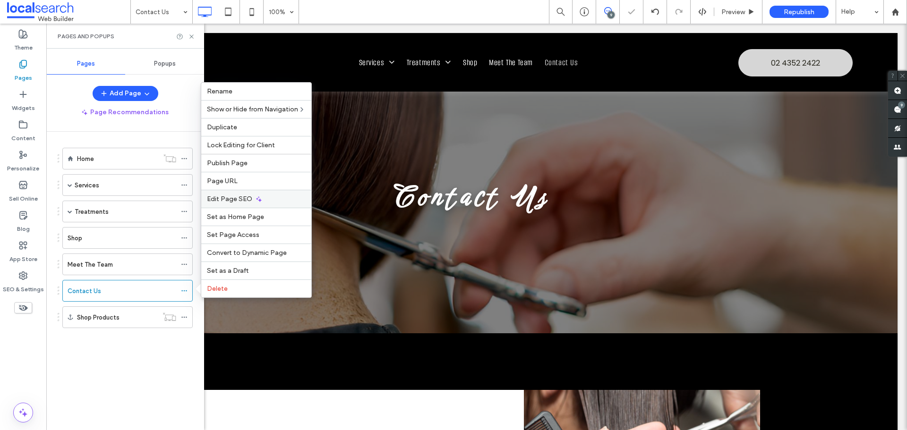
click at [248, 202] on span "Edit Page SEO" at bounding box center [229, 199] width 45 height 8
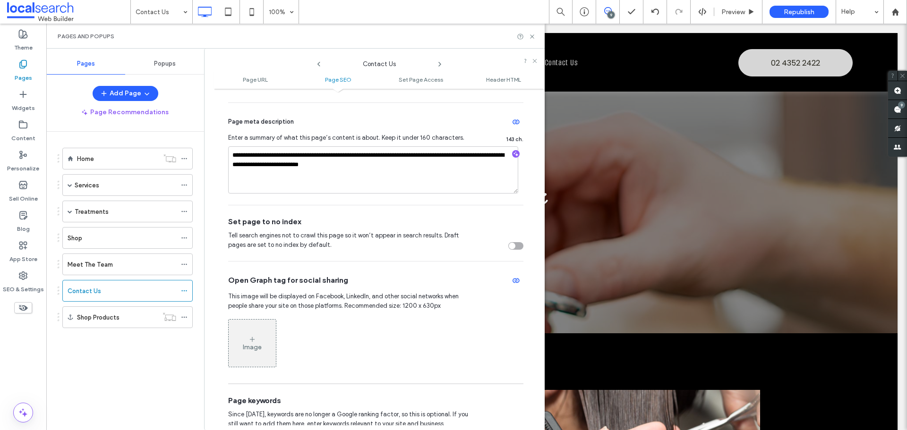
scroll to position [425, 0]
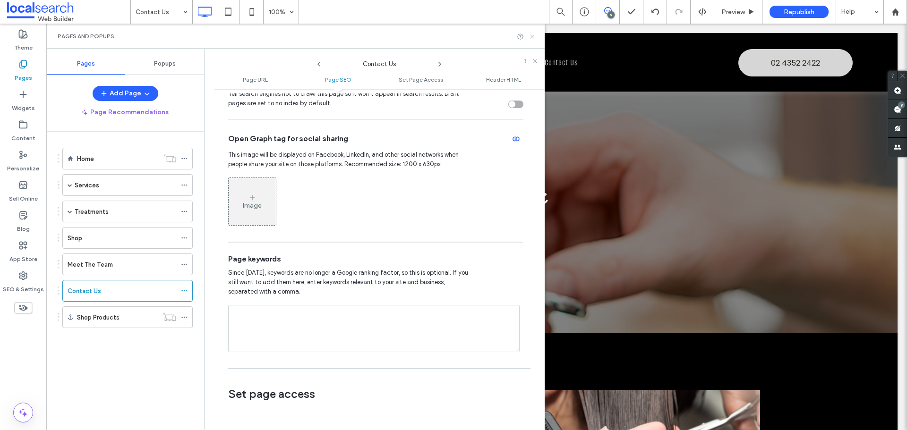
click at [531, 34] on use at bounding box center [532, 36] width 4 height 4
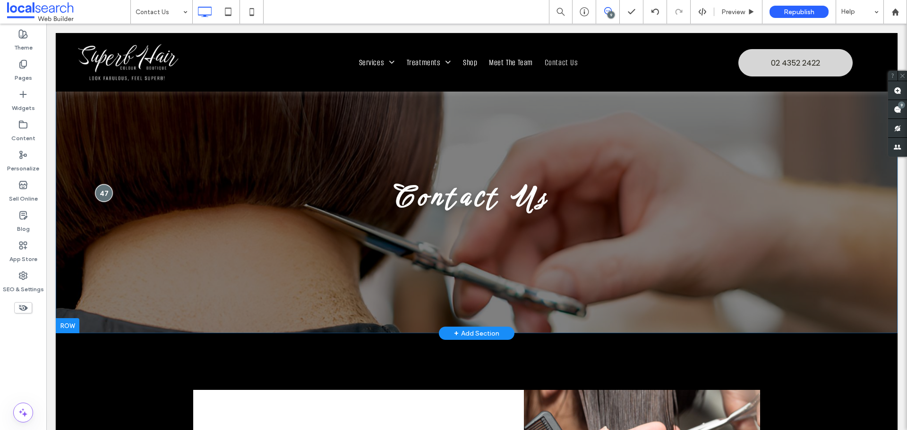
click at [99, 192] on div at bounding box center [103, 192] width 17 height 17
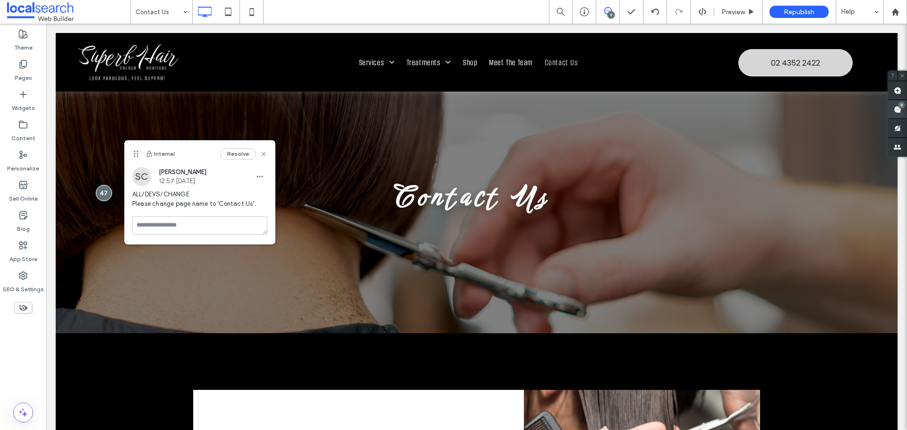
click at [894, 108] on use at bounding box center [898, 110] width 8 height 8
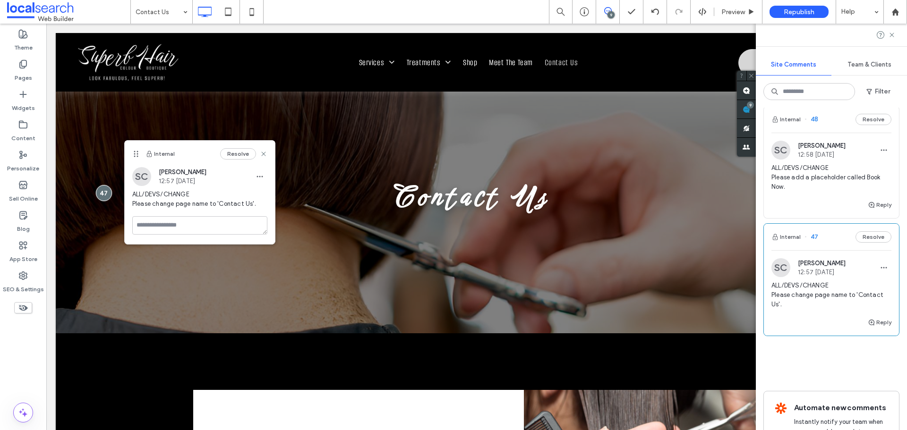
scroll to position [899, 0]
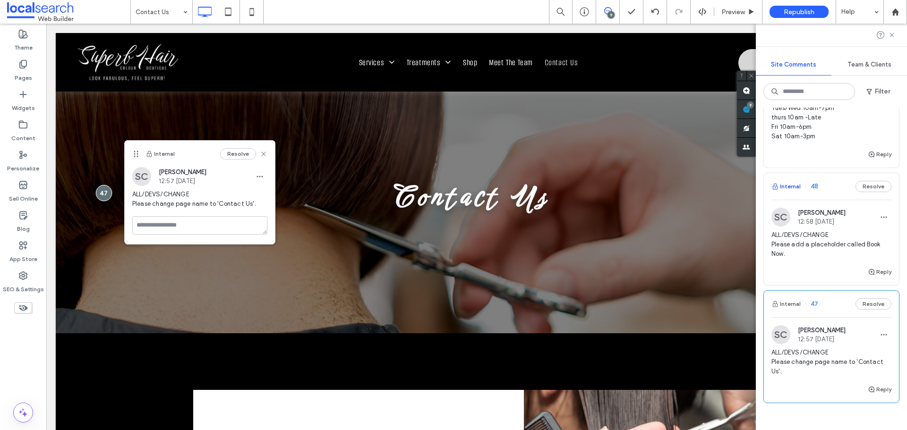
click at [797, 192] on button "Internal" at bounding box center [785, 186] width 29 height 11
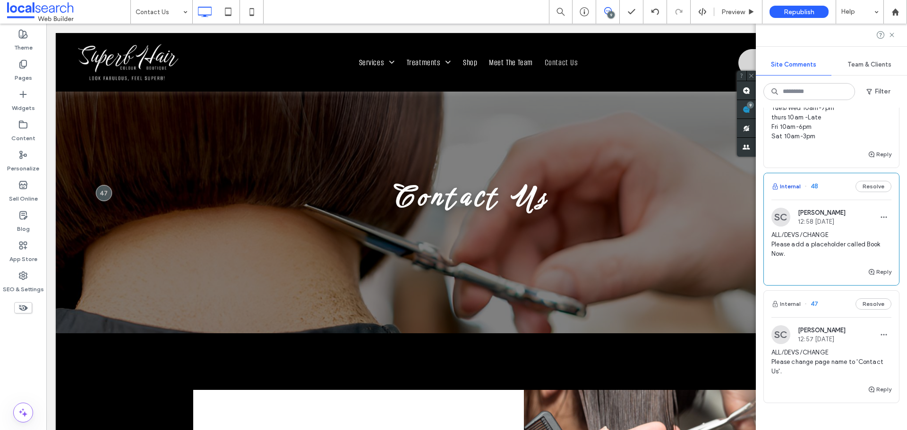
click at [795, 192] on button "Internal" at bounding box center [785, 186] width 29 height 11
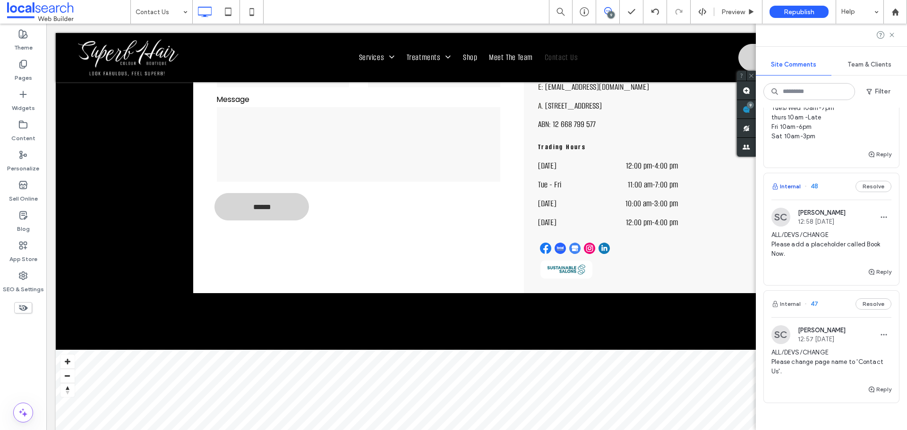
click at [783, 192] on button "Internal" at bounding box center [785, 186] width 29 height 11
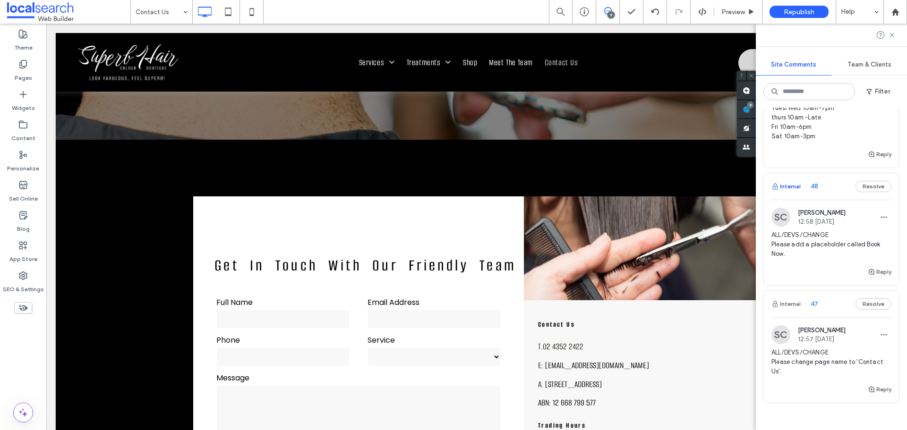
scroll to position [0, 0]
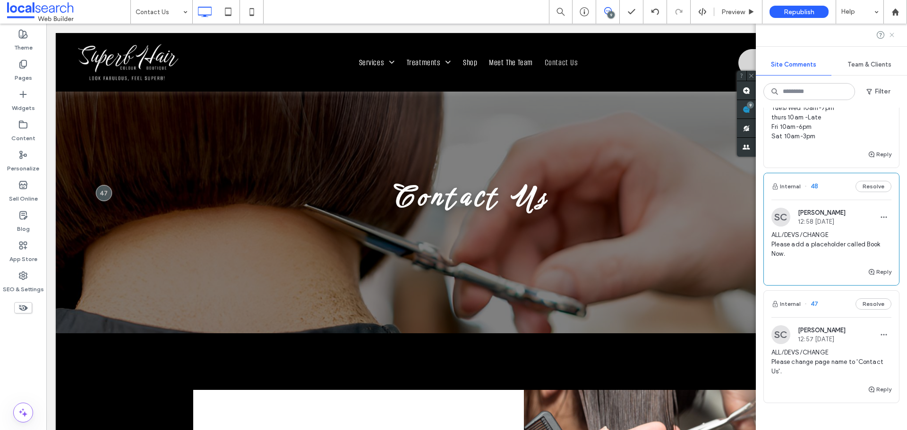
click at [891, 34] on use at bounding box center [892, 35] width 4 height 4
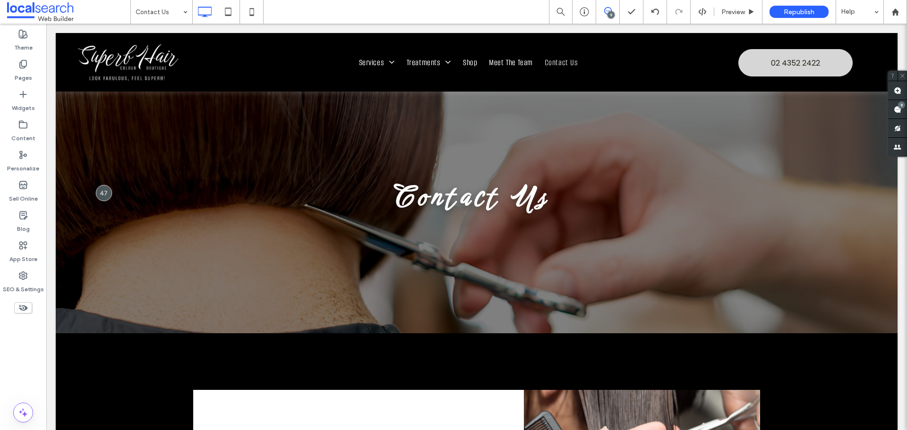
click at [609, 11] on div "9" at bounding box center [611, 14] width 7 height 7
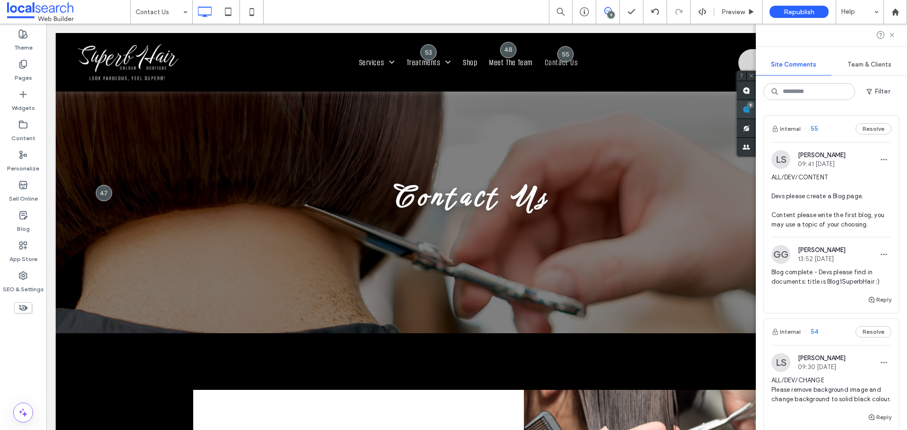
click at [750, 107] on use at bounding box center [747, 110] width 8 height 8
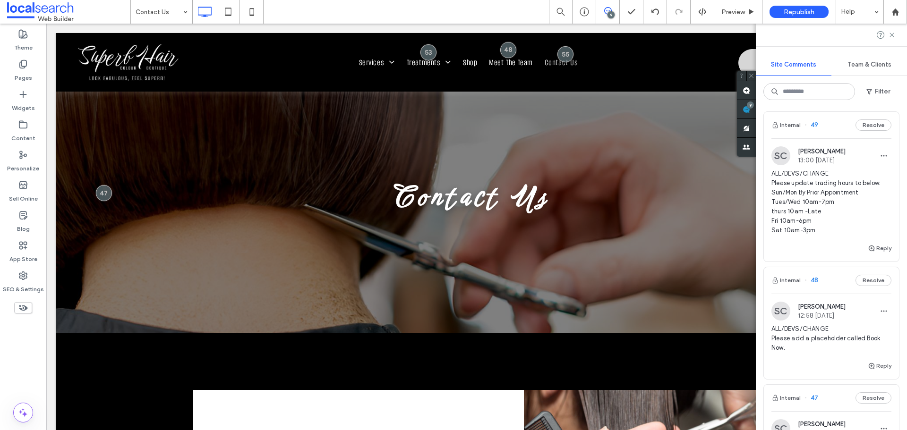
scroll to position [804, 0]
click at [20, 74] on label "Pages" at bounding box center [23, 75] width 17 height 13
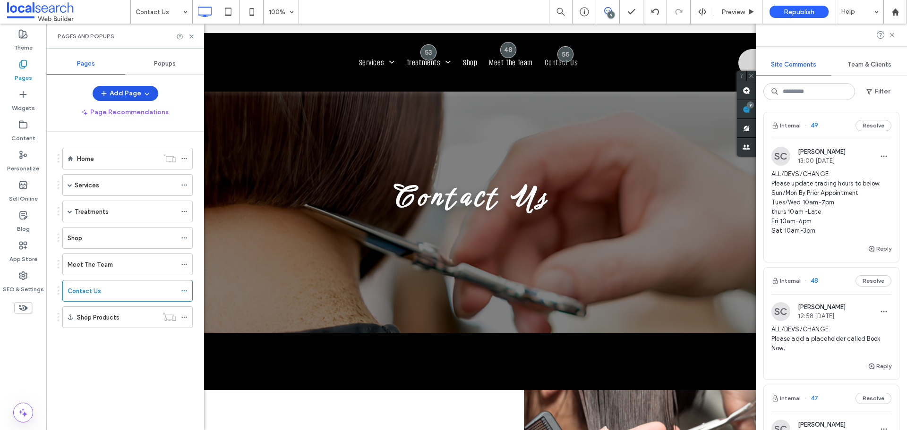
click at [148, 94] on icon "button" at bounding box center [147, 94] width 8 height 8
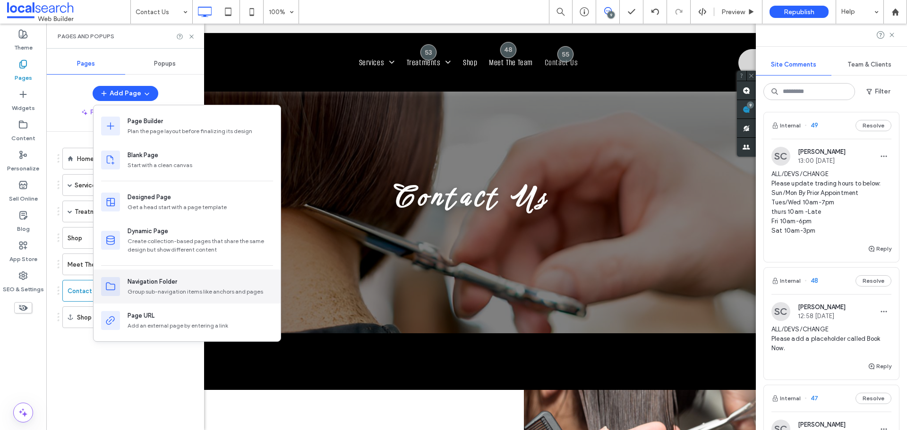
click at [170, 293] on div "Group sub-navigation items like anchors and pages" at bounding box center [201, 292] width 146 height 9
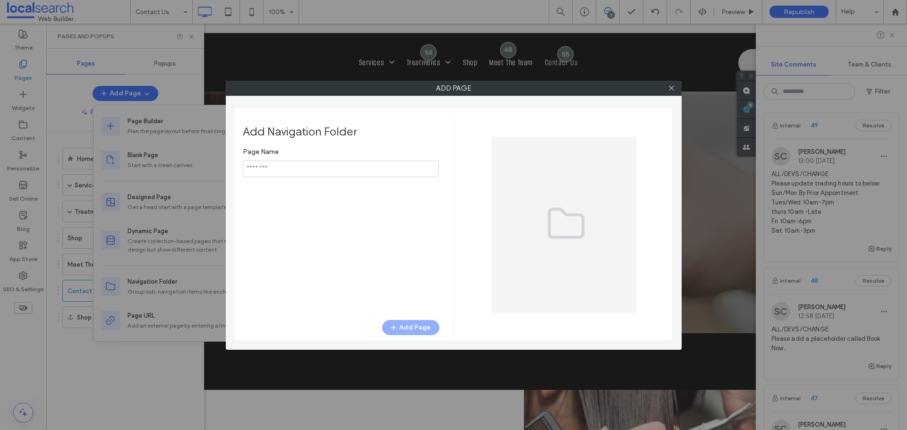
click at [293, 176] on input "notEmpty" at bounding box center [341, 169] width 196 height 17
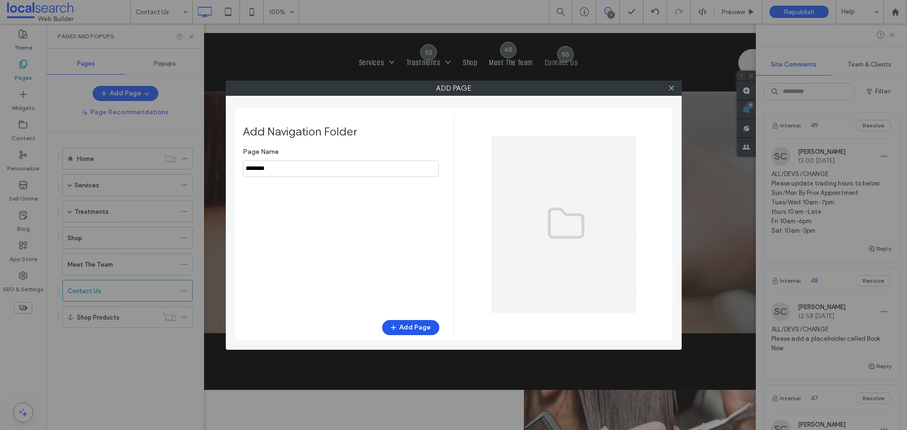
type input "********"
click at [406, 326] on button "Add Page" at bounding box center [410, 327] width 57 height 15
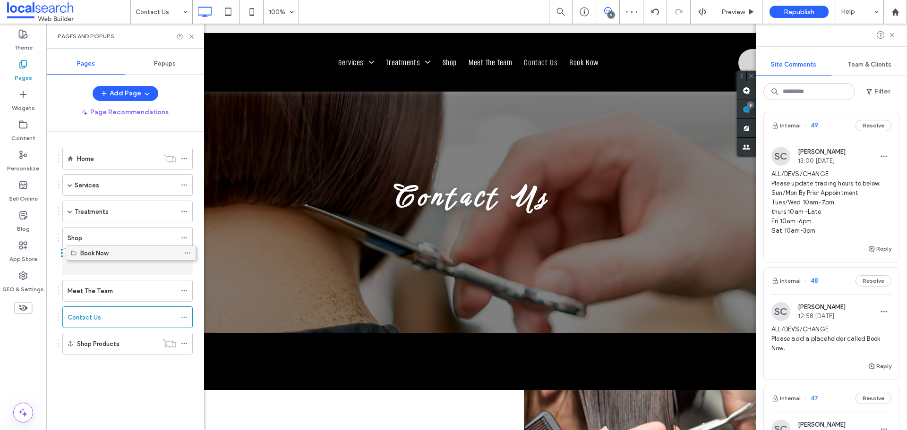
drag, startPoint x: 121, startPoint y: 342, endPoint x: 562, endPoint y: 85, distance: 509.8
click at [610, 8] on use at bounding box center [608, 11] width 8 height 8
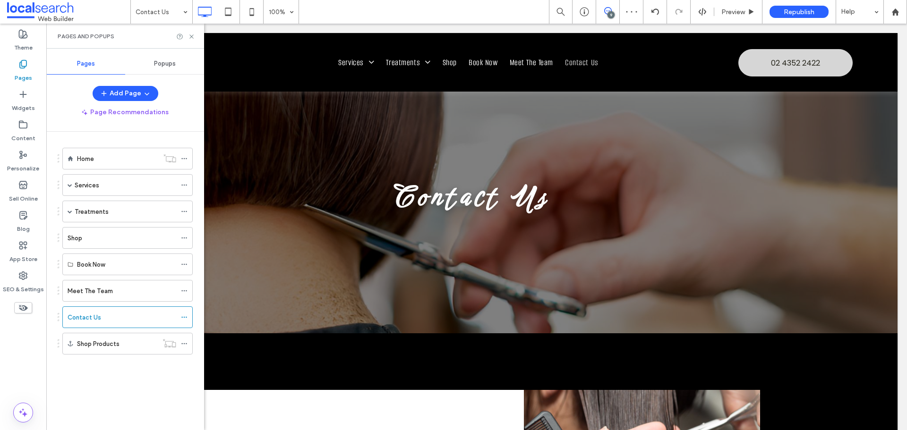
scroll to position [0, 0]
click at [610, 8] on use at bounding box center [608, 11] width 8 height 8
click at [608, 10] on icon at bounding box center [608, 11] width 8 height 8
click at [897, 107] on use at bounding box center [898, 110] width 8 height 8
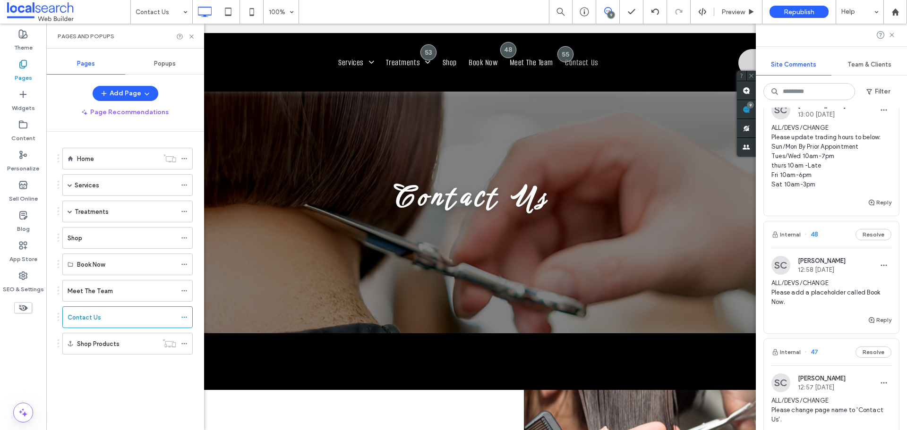
scroll to position [803, 0]
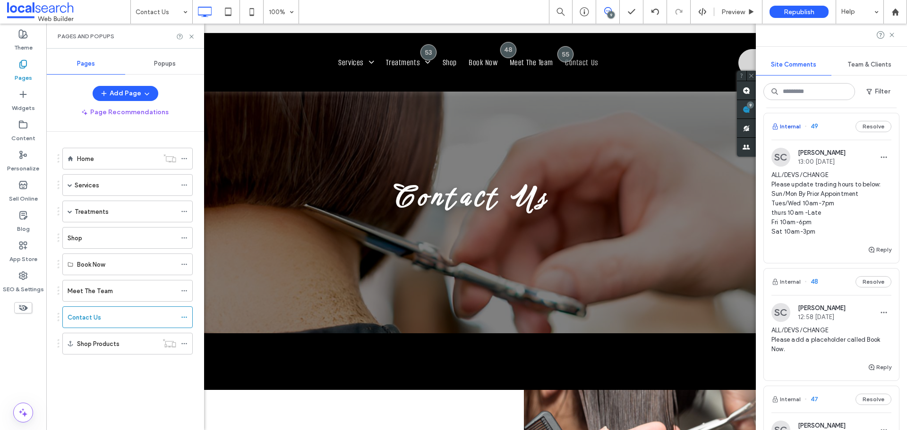
click at [791, 132] on button "Internal" at bounding box center [785, 126] width 29 height 11
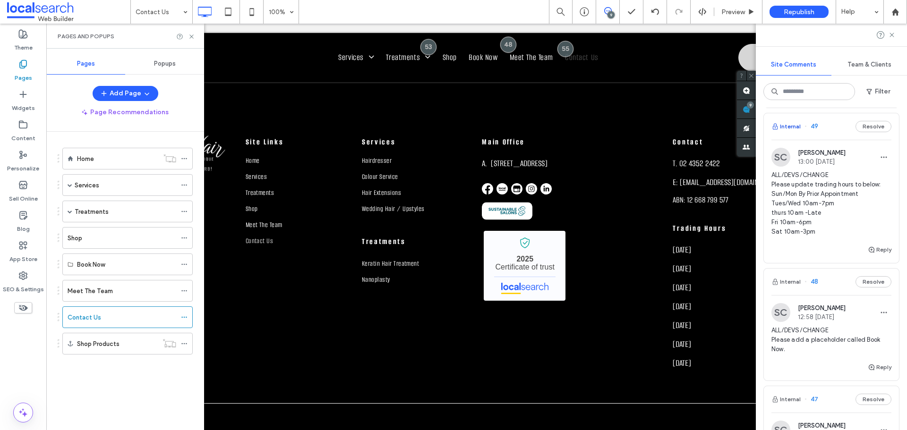
scroll to position [0, 0]
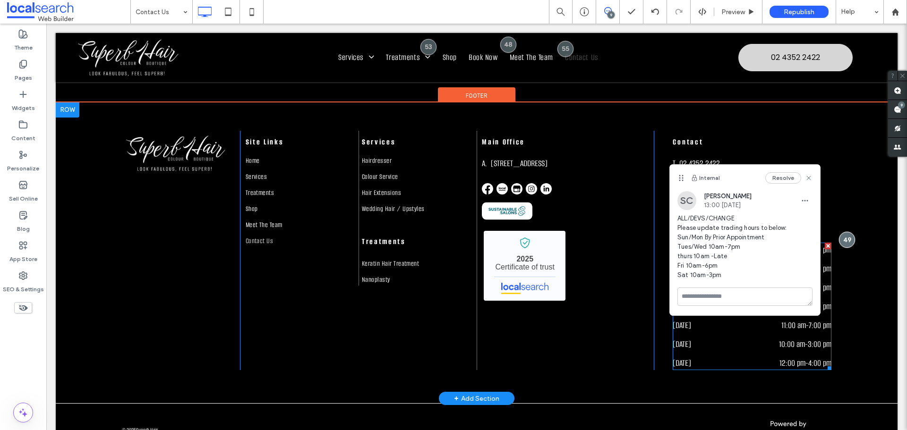
click at [730, 358] on div "[DATE] 12:00 pm - 4:00 pm" at bounding box center [752, 363] width 159 height 14
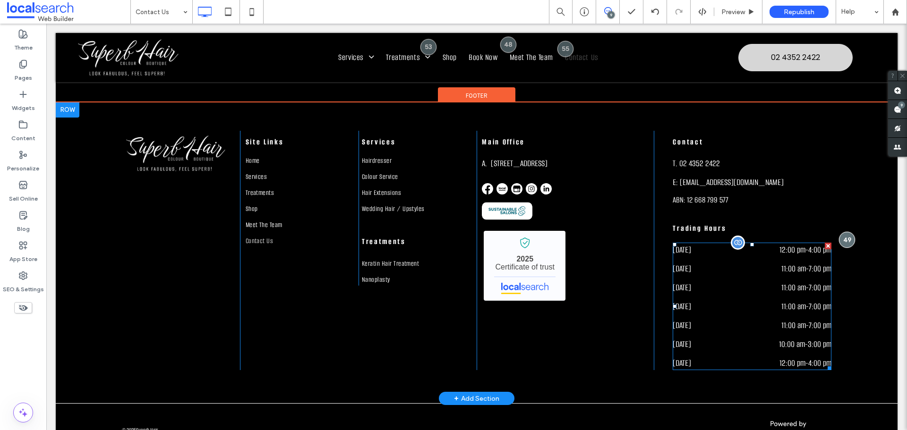
click at [730, 358] on div "[DATE] 12:00 pm - 4:00 pm" at bounding box center [752, 363] width 159 height 14
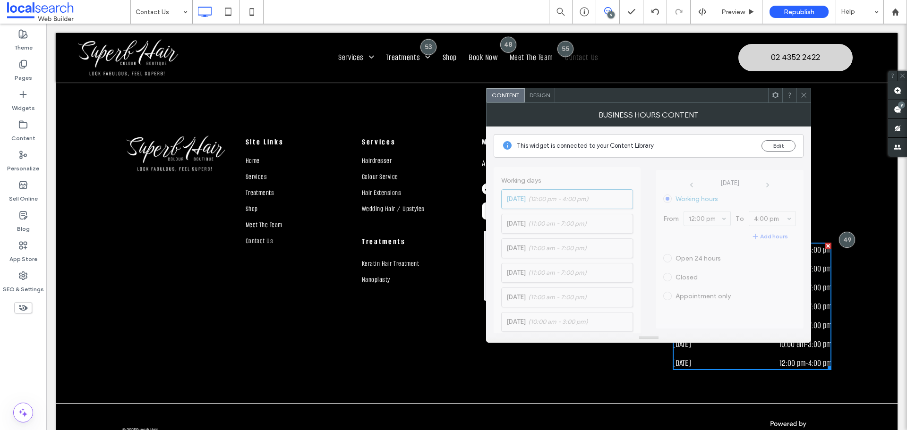
click at [802, 92] on icon at bounding box center [803, 95] width 7 height 7
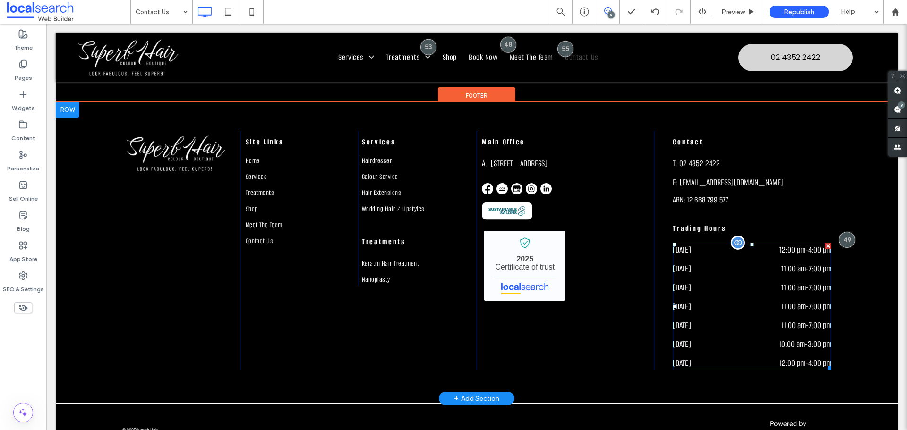
click at [784, 281] on dd "11:00 am - 7:00 pm" at bounding box center [785, 288] width 94 height 14
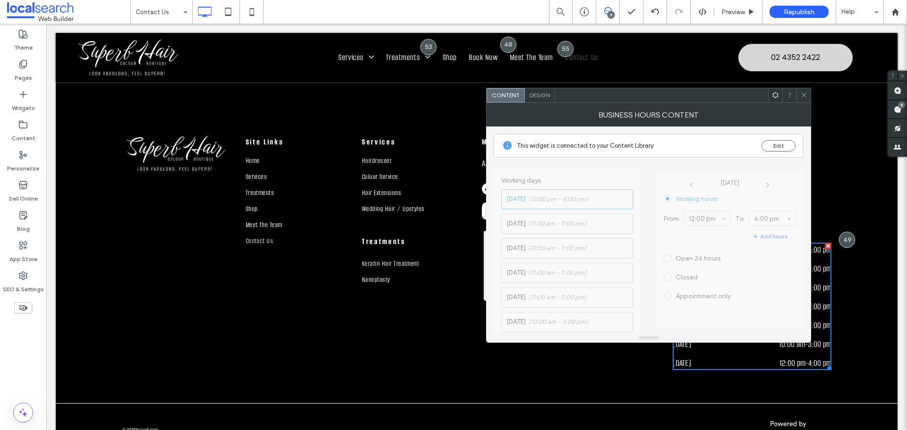
drag, startPoint x: 799, startPoint y: 94, endPoint x: 790, endPoint y: 205, distance: 110.9
click at [800, 94] on div at bounding box center [804, 95] width 14 height 14
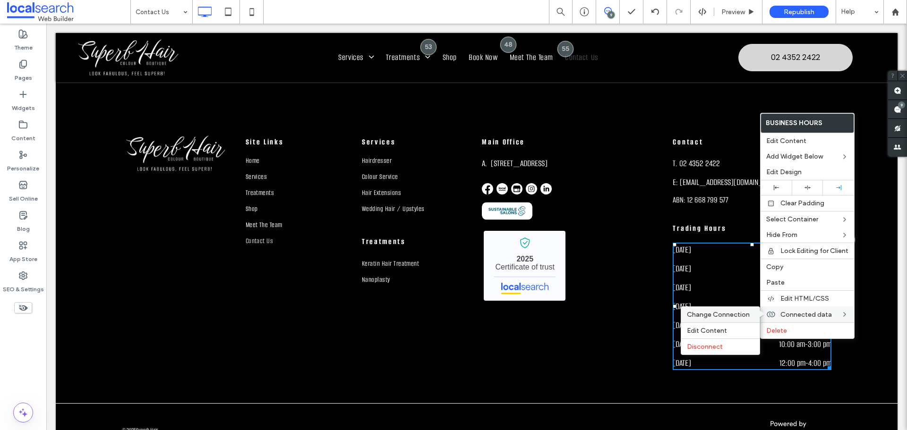
click at [709, 315] on span "Change Connection" at bounding box center [718, 315] width 63 height 8
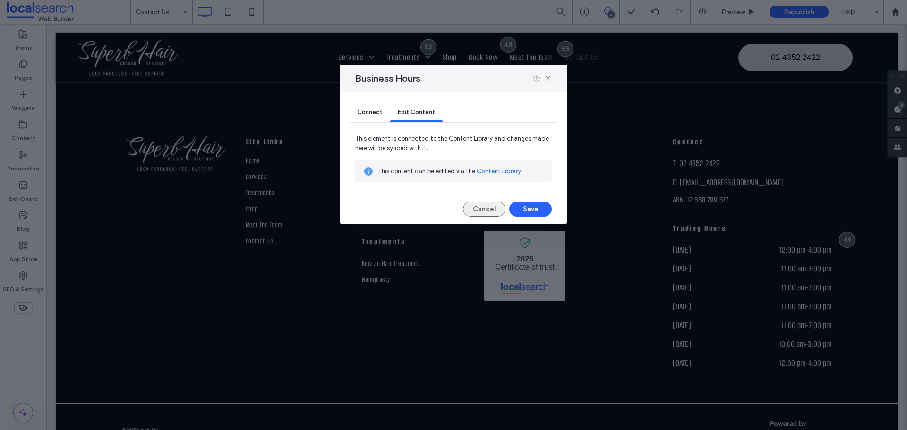
click at [477, 206] on button "Cancel" at bounding box center [484, 209] width 43 height 15
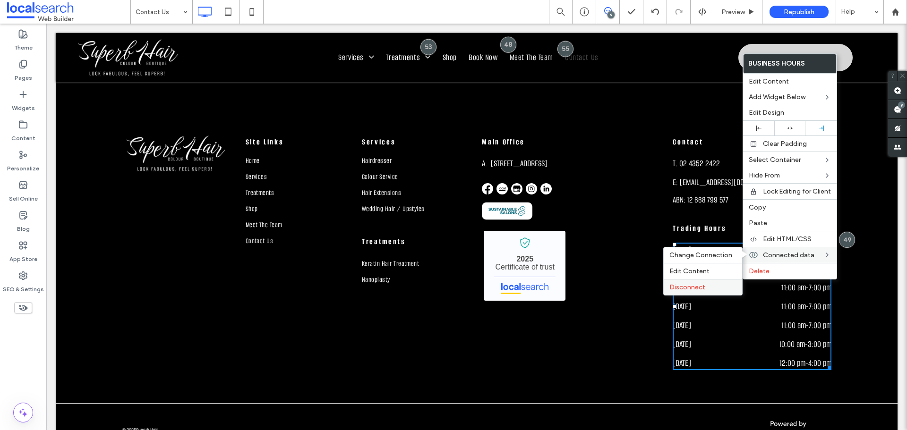
click at [693, 283] on span "Disconnect" at bounding box center [687, 287] width 36 height 8
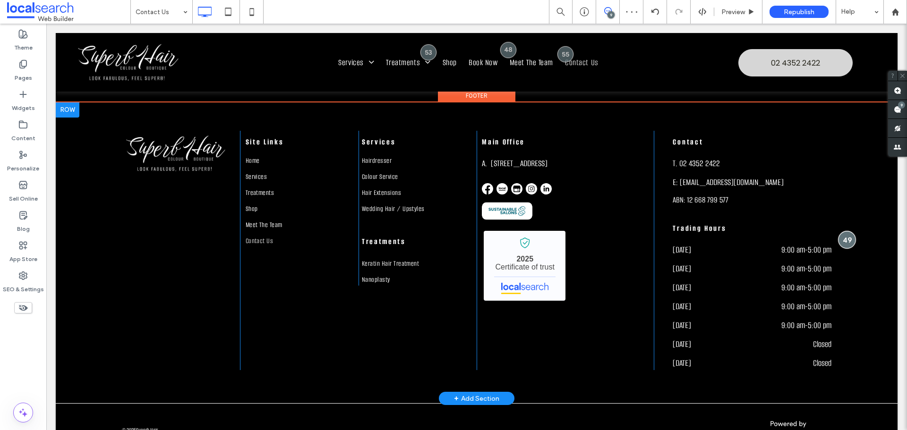
click at [840, 241] on div at bounding box center [846, 239] width 17 height 17
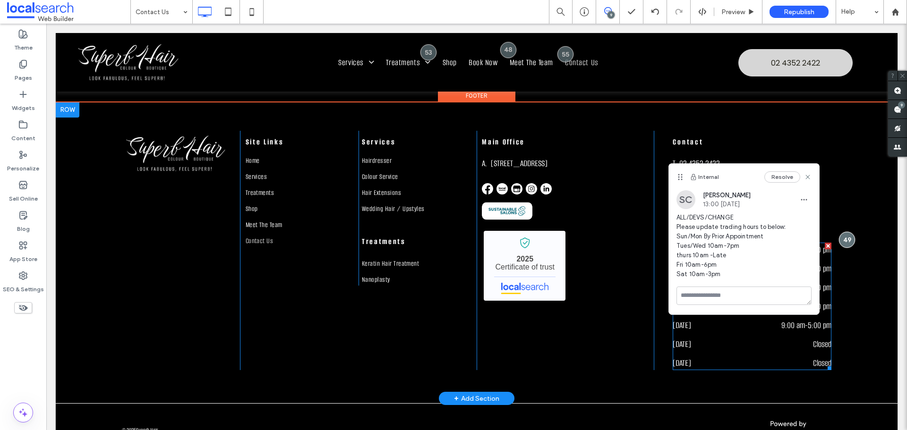
click at [726, 334] on div "[DATE] 9:00 am - 5:00 pm" at bounding box center [752, 327] width 159 height 19
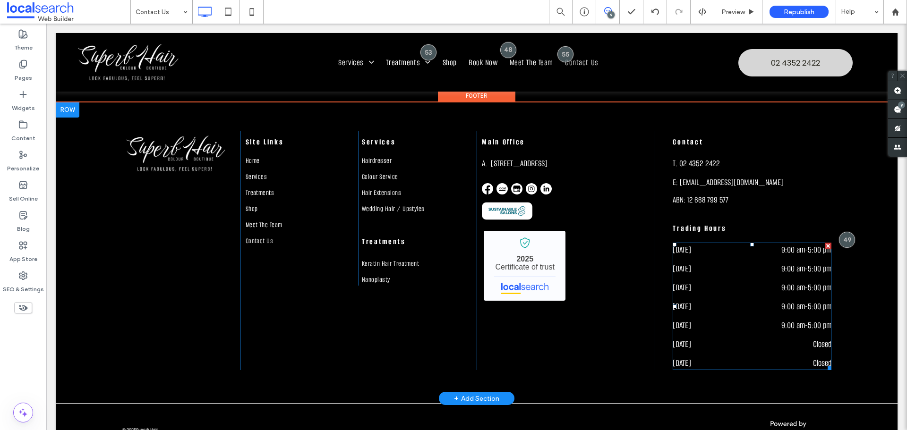
click at [726, 334] on div "[DATE] 9:00 am - 5:00 pm" at bounding box center [752, 327] width 159 height 19
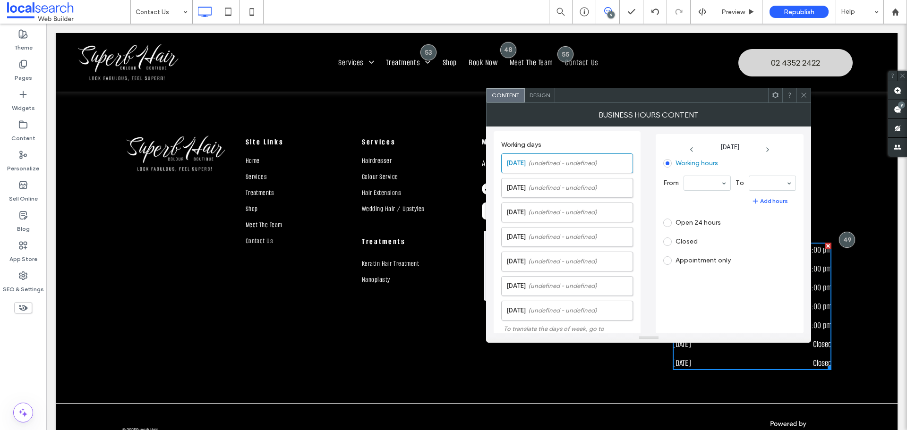
click at [691, 259] on label "Appointment only" at bounding box center [703, 261] width 55 height 8
click at [671, 260] on span at bounding box center [667, 261] width 9 height 9
click at [668, 261] on span at bounding box center [667, 261] width 9 height 9
drag, startPoint x: 596, startPoint y: 187, endPoint x: 588, endPoint y: 188, distance: 8.0
click at [596, 187] on span "(undefined - undefined)" at bounding box center [562, 187] width 69 height 9
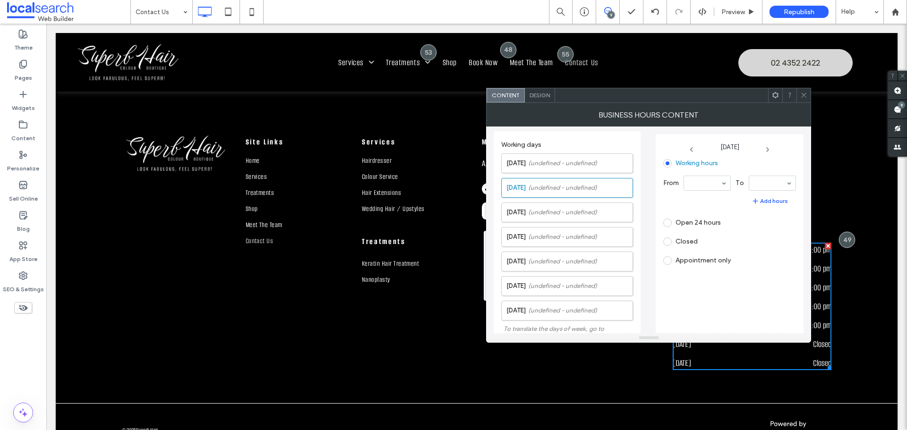
click at [672, 261] on label "Appointment only" at bounding box center [697, 261] width 68 height 9
click at [670, 261] on span at bounding box center [667, 261] width 9 height 9
click at [806, 92] on icon at bounding box center [803, 95] width 7 height 7
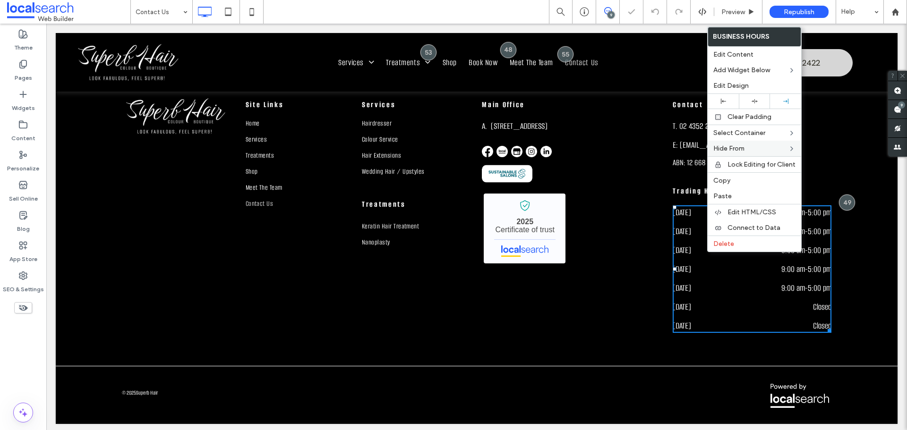
scroll to position [1317, 0]
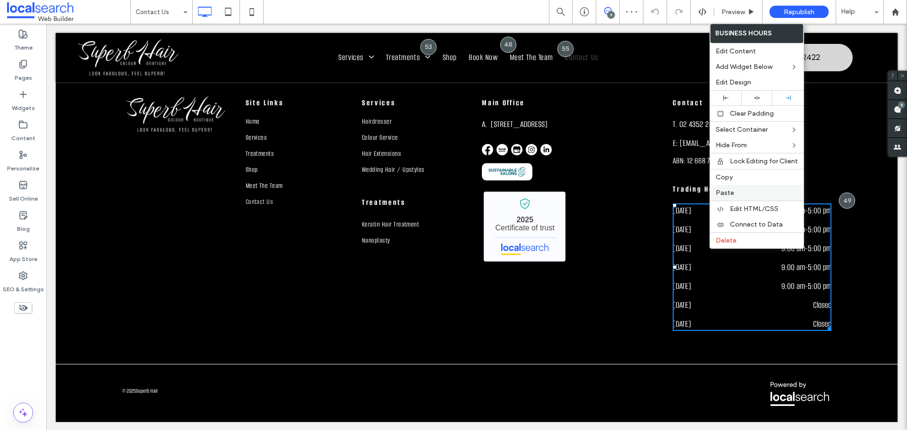
click at [733, 189] on div "Paste" at bounding box center [757, 193] width 94 height 16
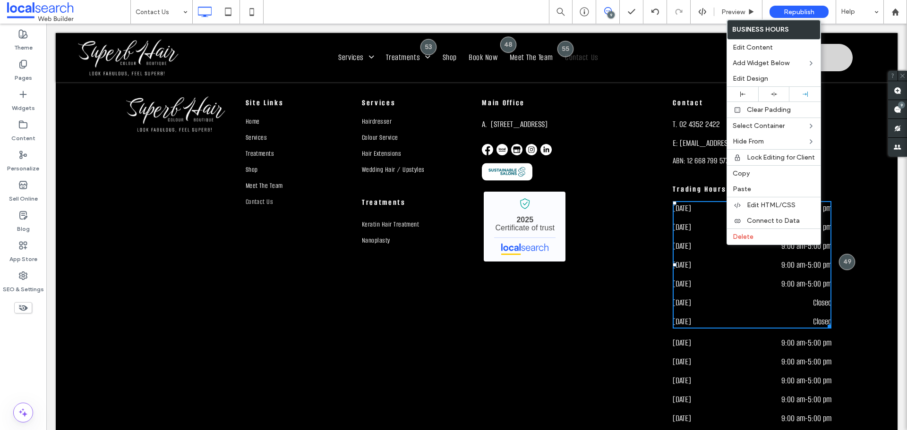
click at [715, 353] on div "[DATE] 9:00 am - 5:00 pm" at bounding box center [752, 345] width 159 height 19
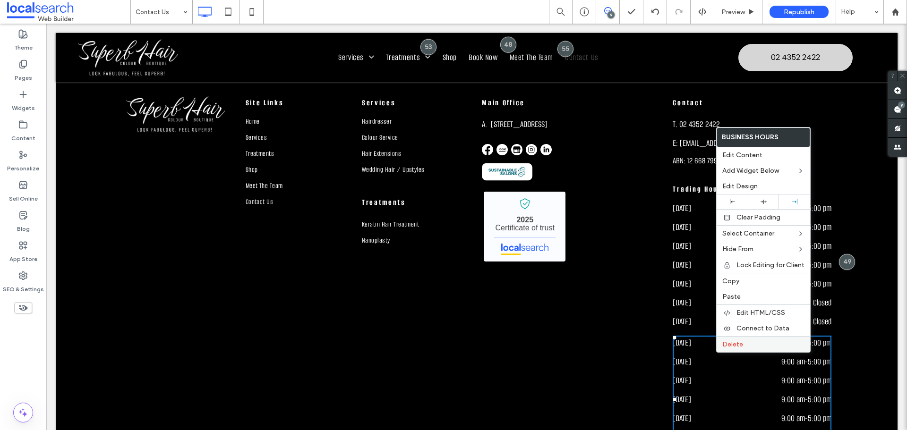
click at [736, 342] on span "Delete" at bounding box center [732, 345] width 21 height 8
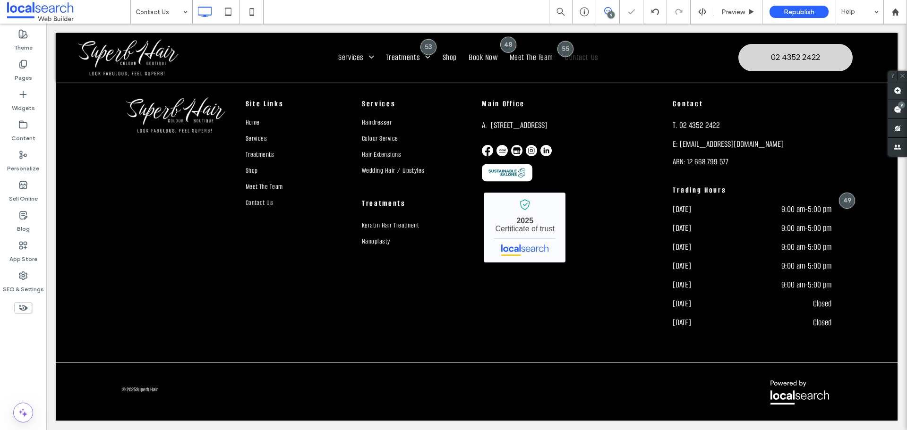
scroll to position [1316, 0]
click at [720, 257] on div at bounding box center [453, 215] width 907 height 430
click at [720, 257] on div "[DATE] 9:00 am - 5:00 pm" at bounding box center [752, 249] width 159 height 19
click at [695, 265] on dt "[DATE]" at bounding box center [704, 266] width 63 height 14
click at [685, 246] on dt "[DATE]" at bounding box center [704, 247] width 63 height 14
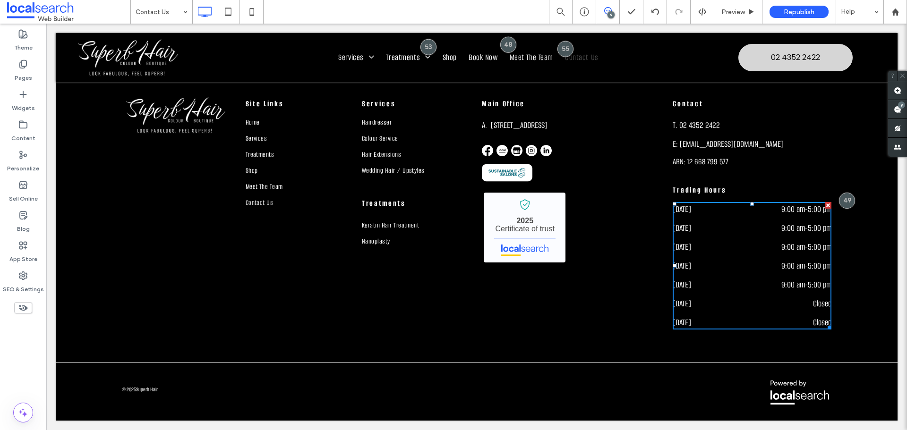
click at [685, 246] on dt "[DATE]" at bounding box center [704, 247] width 63 height 14
click at [730, 228] on dt "[DATE]" at bounding box center [704, 228] width 63 height 14
click at [765, 172] on div "Contact T. 02 4352 2422 E: [EMAIL_ADDRESS][DOMAIN_NAME] ABN: 12 668 799 577 Tra…" at bounding box center [743, 212] width 178 height 238
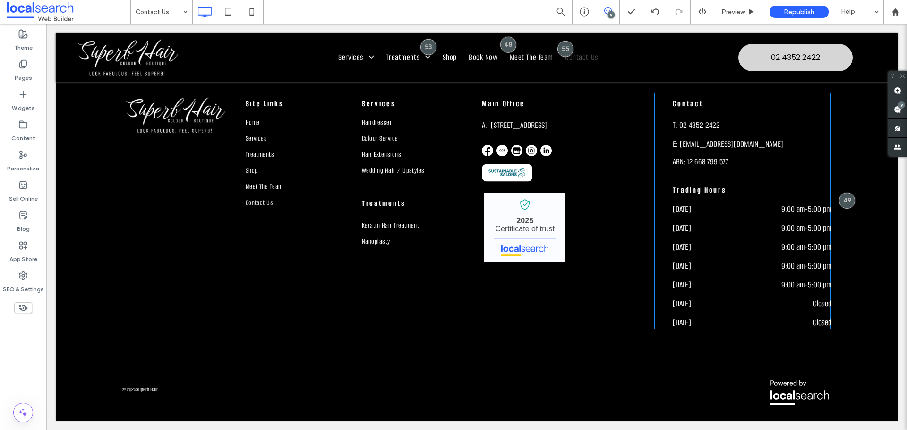
click at [720, 228] on dt "[DATE]" at bounding box center [704, 228] width 63 height 14
click at [496, 317] on div "[STREET_ADDRESS] Superb Hair - Localsearch verified business 2025 Certificate o…" at bounding box center [566, 212] width 178 height 238
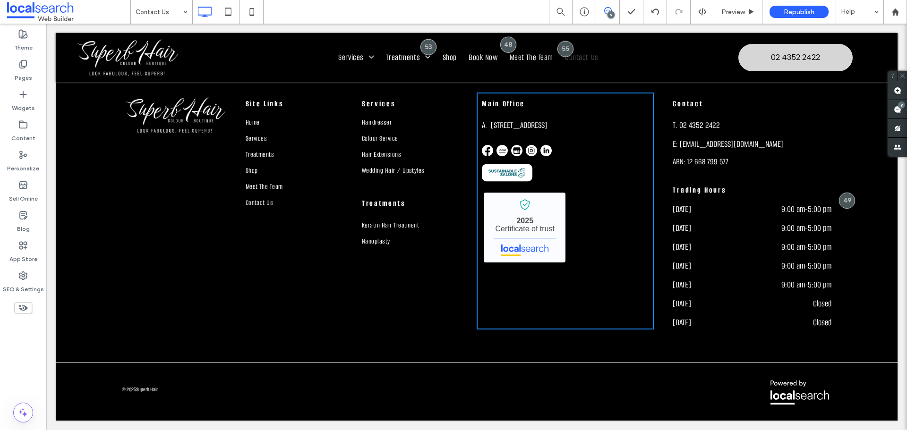
click at [718, 262] on dt "[DATE]" at bounding box center [704, 266] width 63 height 14
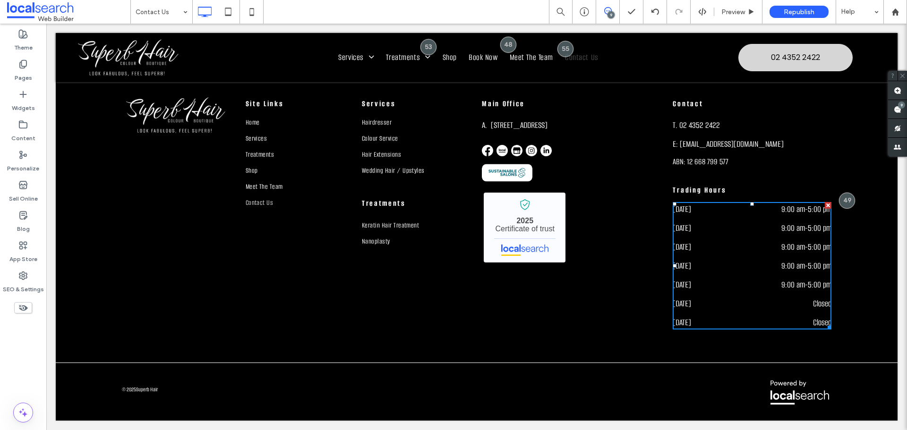
click at [718, 262] on dt "[DATE]" at bounding box center [704, 266] width 63 height 14
click at [750, 146] on p "E: [EMAIL_ADDRESS][DOMAIN_NAME]" at bounding box center [745, 144] width 145 height 19
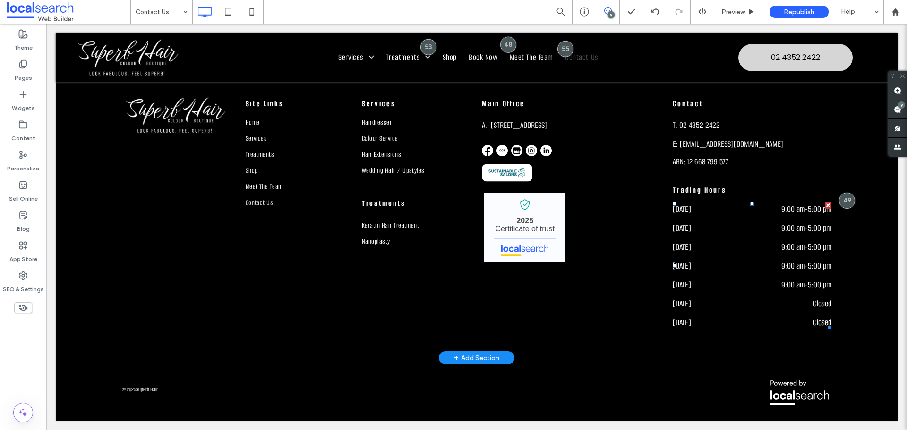
click at [739, 232] on dd "9:00 am - 5:00 pm" at bounding box center [785, 228] width 94 height 14
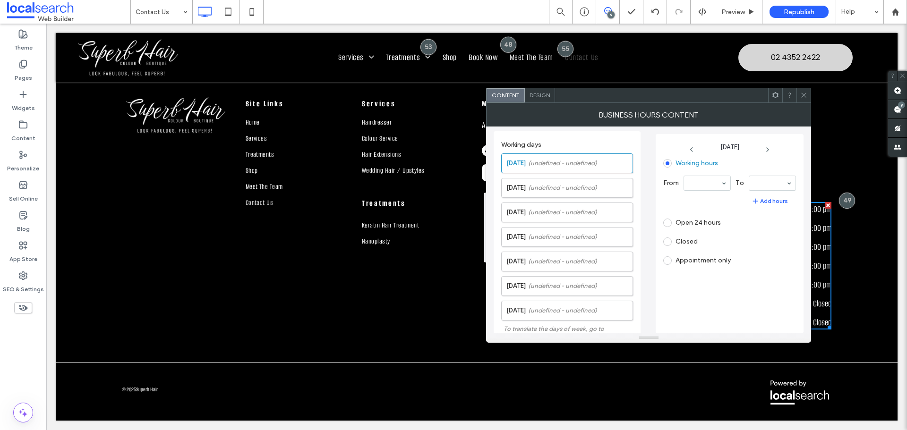
click at [739, 232] on section "Working hours From To Add hours Open 24 hours Closed Appointment only" at bounding box center [725, 212] width 125 height 112
click at [677, 260] on label "Appointment only" at bounding box center [703, 261] width 55 height 8
click at [801, 91] on span at bounding box center [803, 95] width 7 height 14
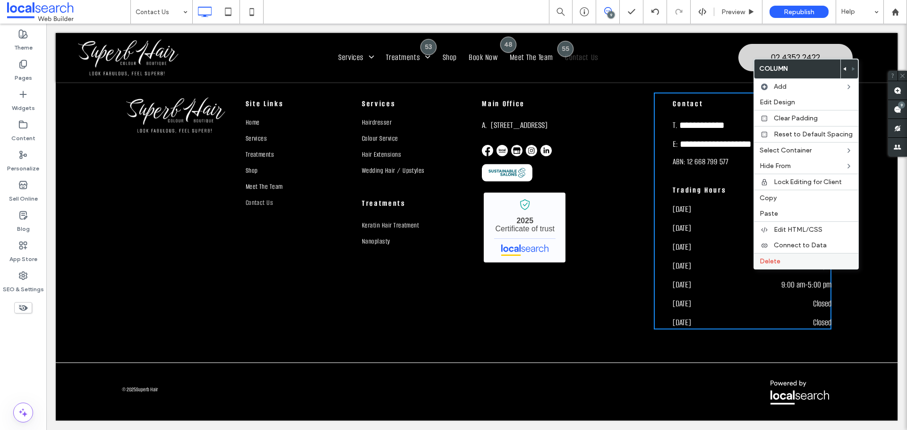
click at [766, 258] on span "Delete" at bounding box center [770, 261] width 21 height 8
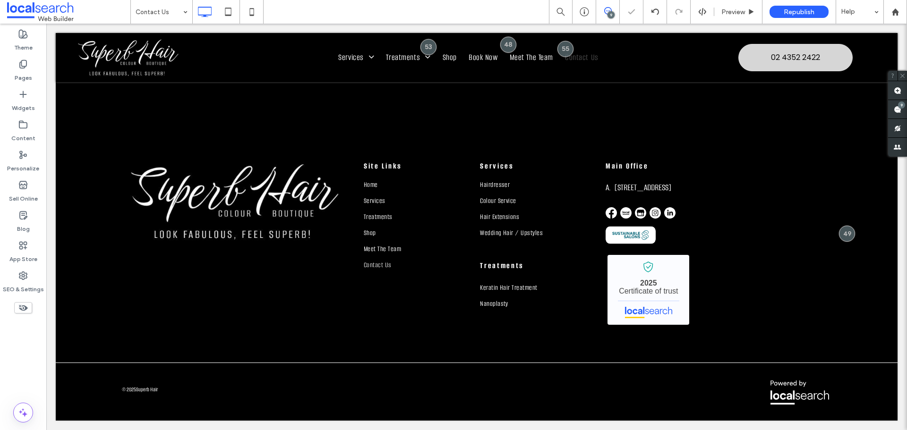
scroll to position [1253, 0]
click at [661, 12] on div at bounding box center [654, 12] width 23 height 8
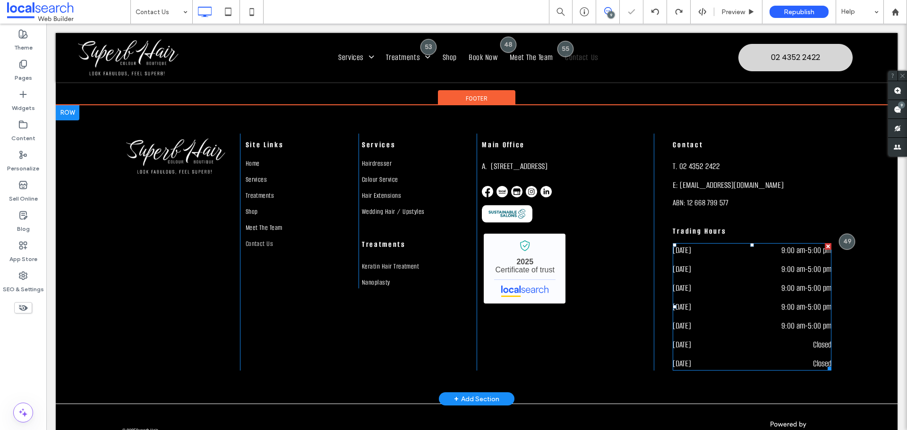
scroll to position [1221, 0]
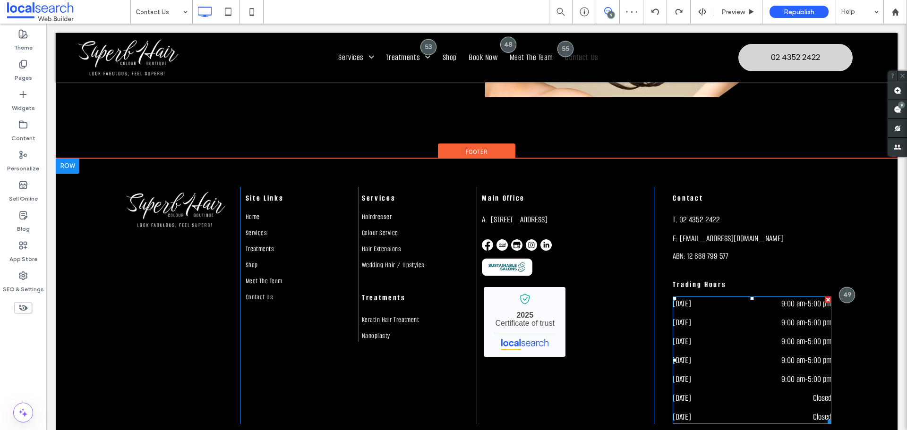
click at [704, 334] on div "[DATE] 9:00 am - 5:00 pm" at bounding box center [752, 325] width 159 height 19
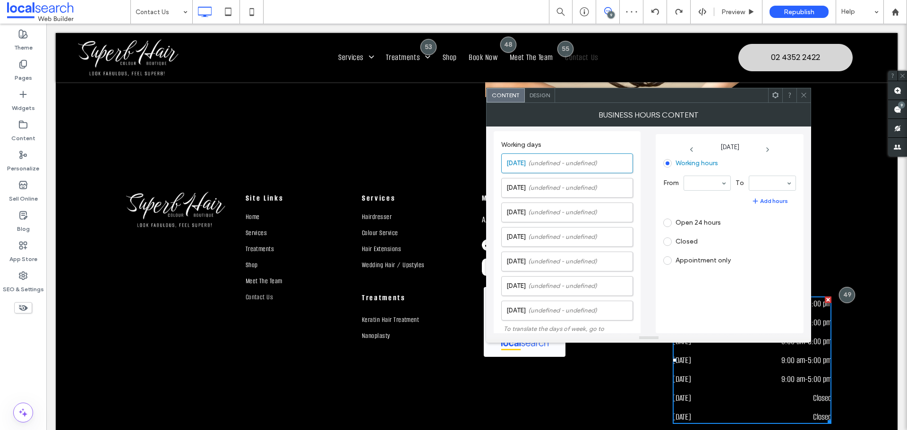
click at [805, 92] on icon at bounding box center [803, 95] width 7 height 7
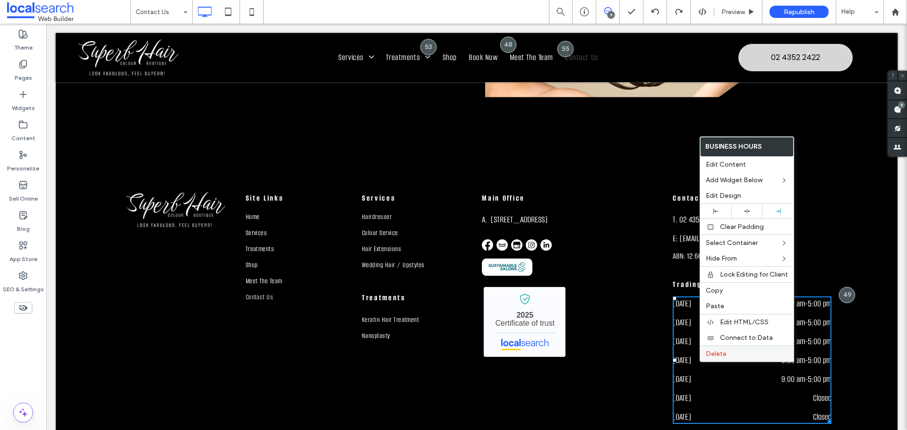
click at [716, 357] on span "Delete" at bounding box center [716, 354] width 21 height 8
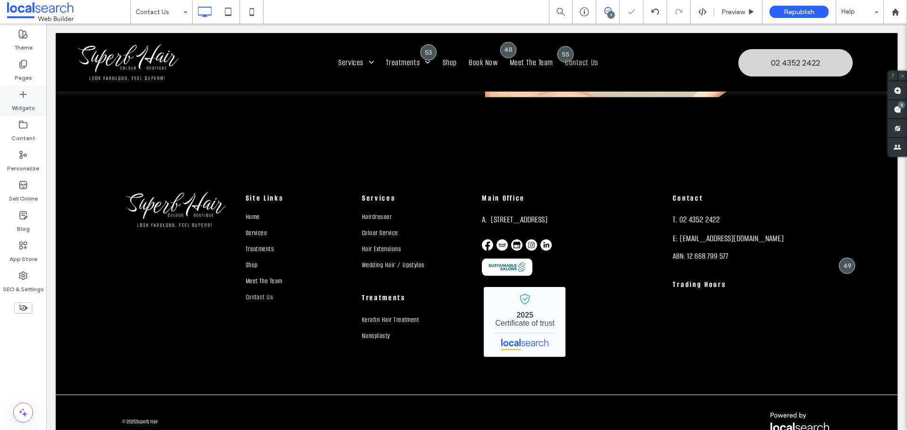
drag, startPoint x: 24, startPoint y: 104, endPoint x: 41, endPoint y: 107, distance: 17.3
click at [24, 104] on label "Widgets" at bounding box center [23, 105] width 23 height 13
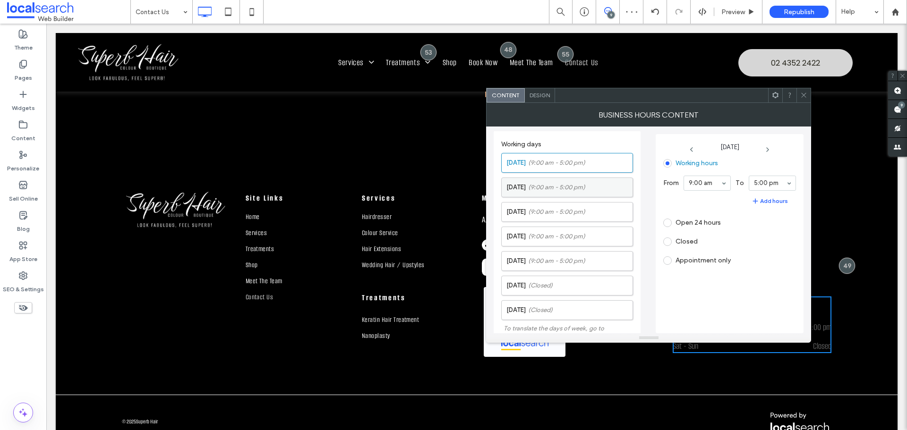
scroll to position [0, 0]
click at [559, 163] on span "(9:00 am - 5:00 pm)" at bounding box center [556, 163] width 57 height 9
click at [668, 262] on span at bounding box center [667, 261] width 9 height 9
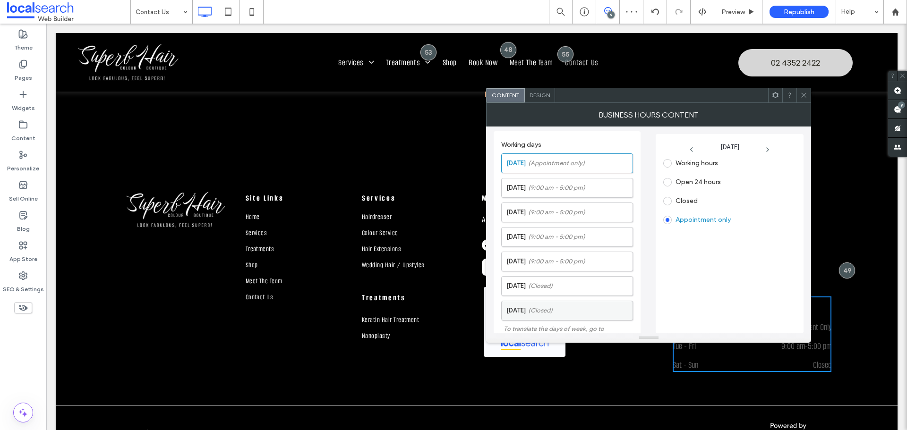
click at [545, 312] on span "(Closed)" at bounding box center [540, 310] width 25 height 9
click at [669, 221] on span at bounding box center [667, 220] width 9 height 9
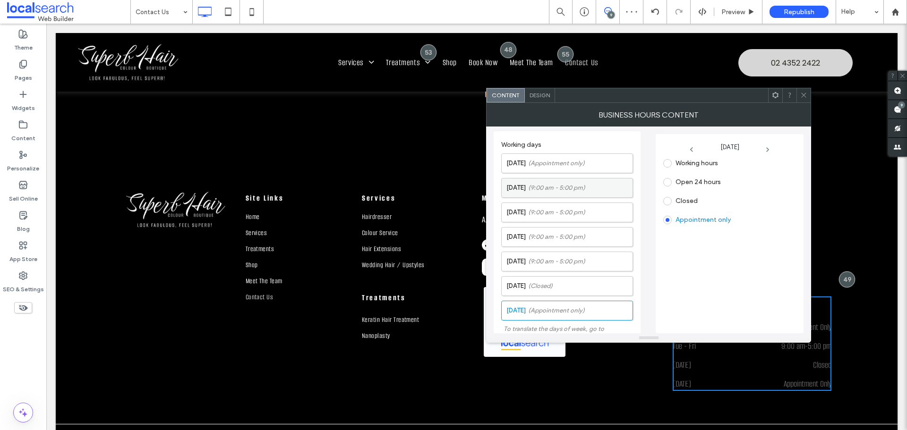
click at [531, 187] on label "[DATE] (9:00 am - 5:00 pm)" at bounding box center [569, 188] width 126 height 19
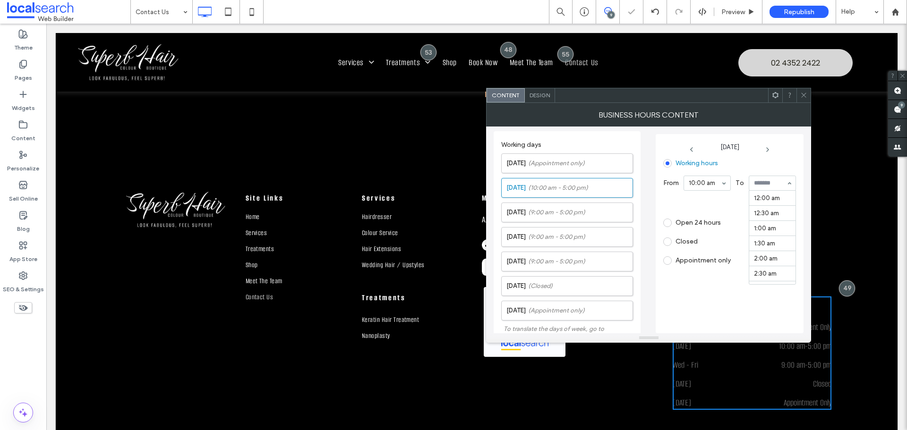
scroll to position [514, 0]
drag, startPoint x: 574, startPoint y: 212, endPoint x: 678, endPoint y: 187, distance: 107.9
click at [575, 212] on span "(9:00 am - 5:00 pm)" at bounding box center [556, 212] width 57 height 9
click at [580, 241] on span "(9:00 am - 5:00 pm)" at bounding box center [556, 236] width 57 height 9
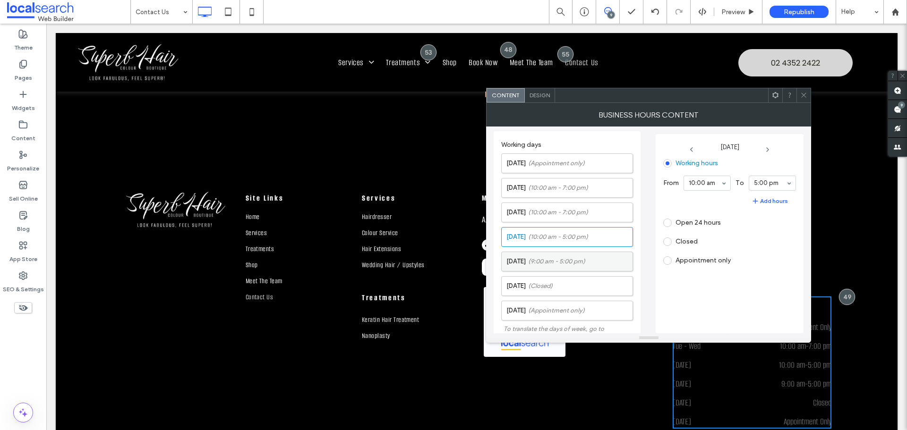
click at [542, 264] on span "(9:00 am - 5:00 pm)" at bounding box center [556, 261] width 57 height 9
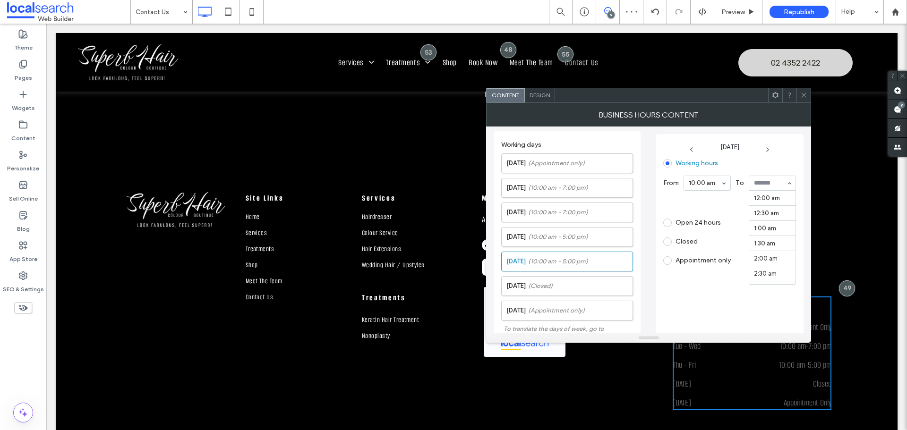
scroll to position [514, 0]
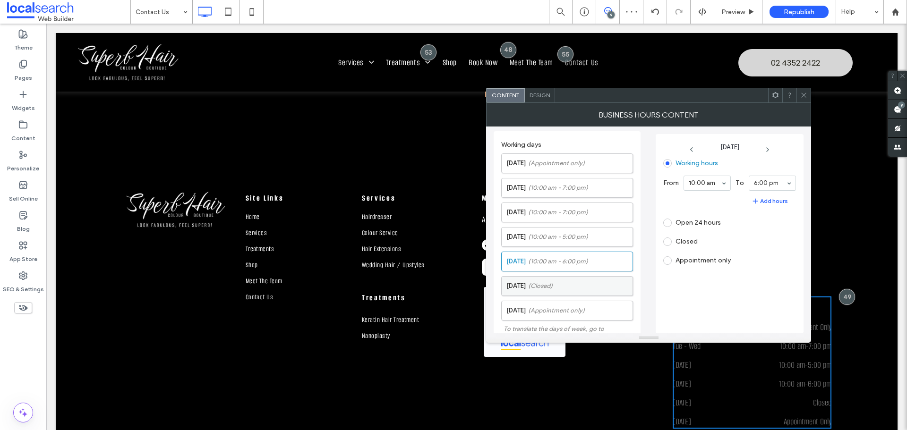
click at [562, 288] on label "[DATE] (Closed)" at bounding box center [569, 286] width 126 height 19
click at [702, 164] on label "Working hours" at bounding box center [697, 163] width 43 height 8
click at [695, 176] on div "9:00 am" at bounding box center [707, 183] width 47 height 15
click at [808, 96] on div at bounding box center [804, 95] width 14 height 14
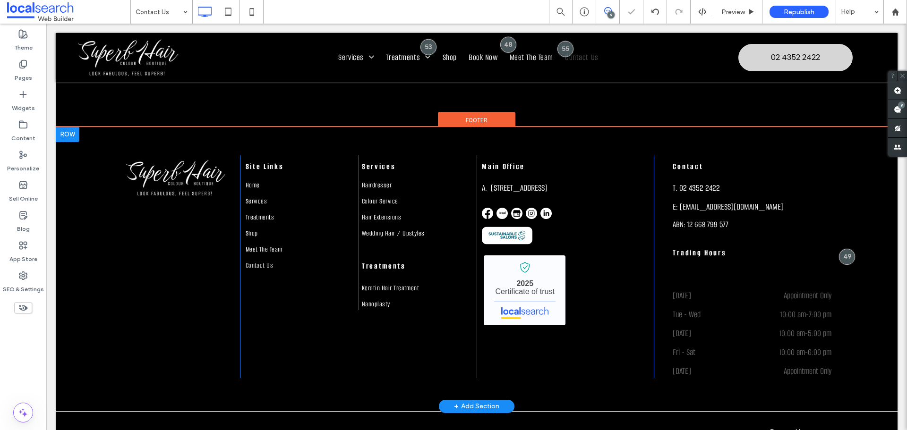
scroll to position [1269, 0]
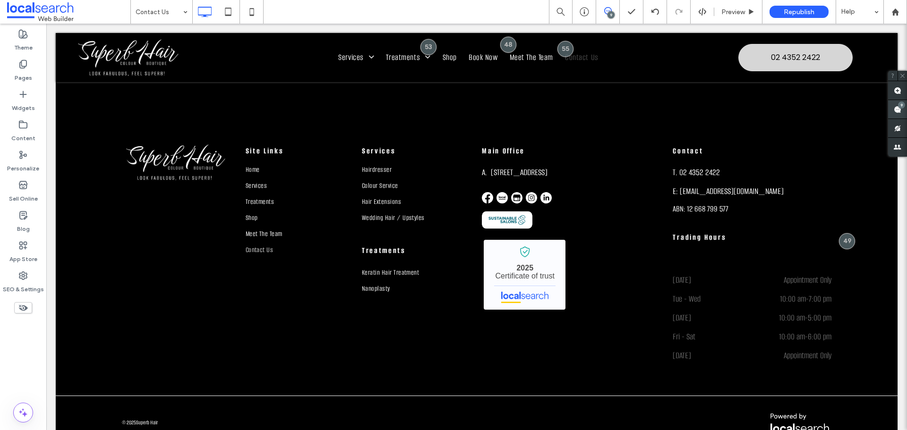
click at [895, 106] on use at bounding box center [898, 110] width 8 height 8
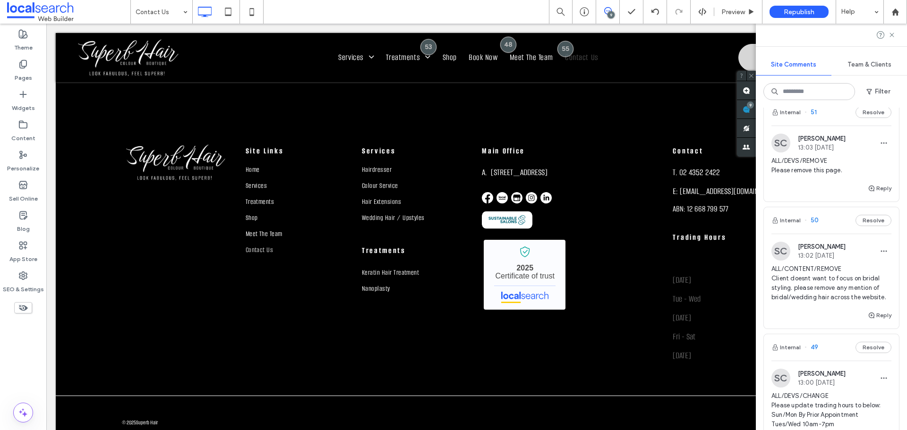
scroll to position [567, 0]
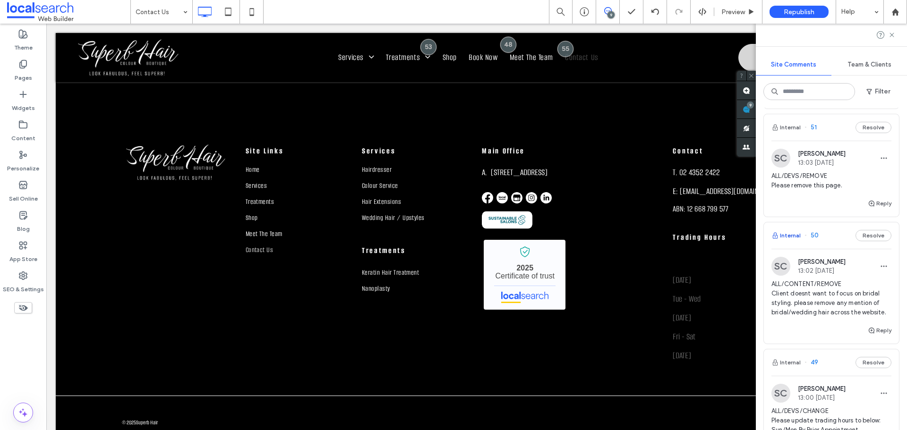
click at [788, 241] on button "Internal" at bounding box center [785, 235] width 29 height 11
click at [793, 133] on button "Internal" at bounding box center [785, 127] width 29 height 11
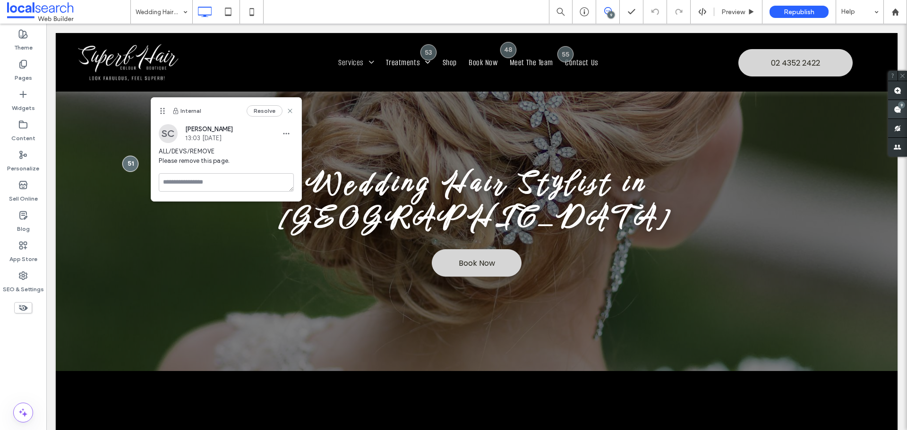
click at [902, 109] on span at bounding box center [897, 109] width 19 height 18
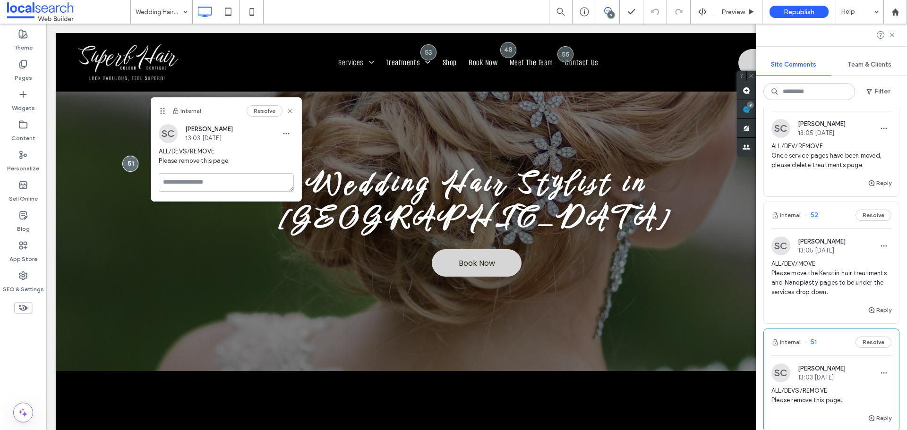
scroll to position [331, 0]
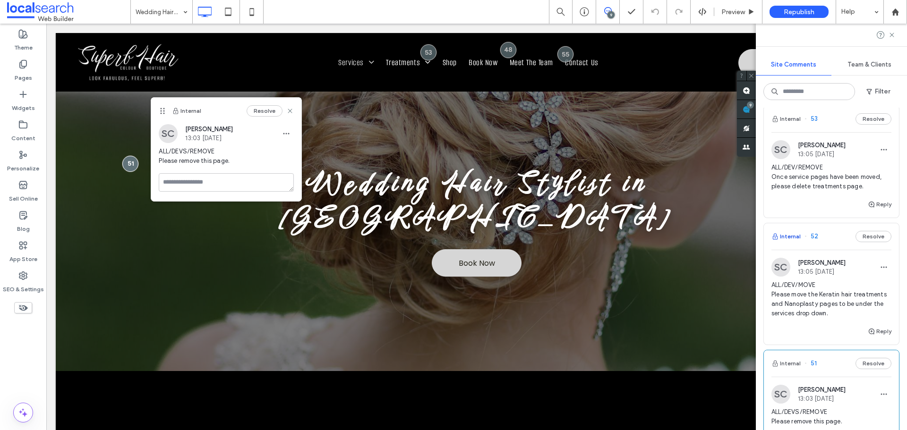
click at [789, 242] on button "Internal" at bounding box center [785, 236] width 29 height 11
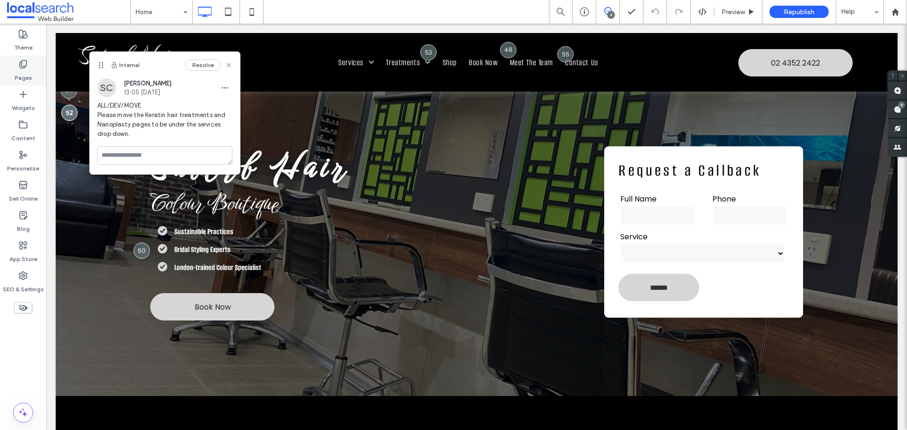
click at [26, 75] on label "Pages" at bounding box center [23, 75] width 17 height 13
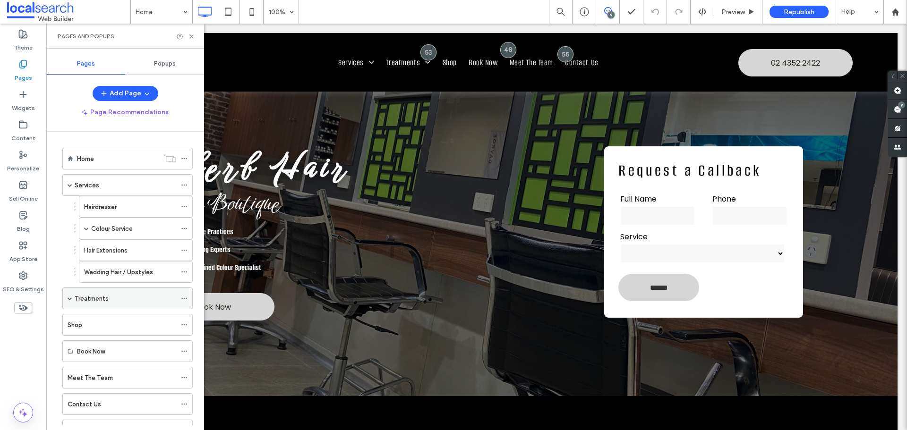
click at [75, 296] on label "Treatments" at bounding box center [92, 299] width 34 height 17
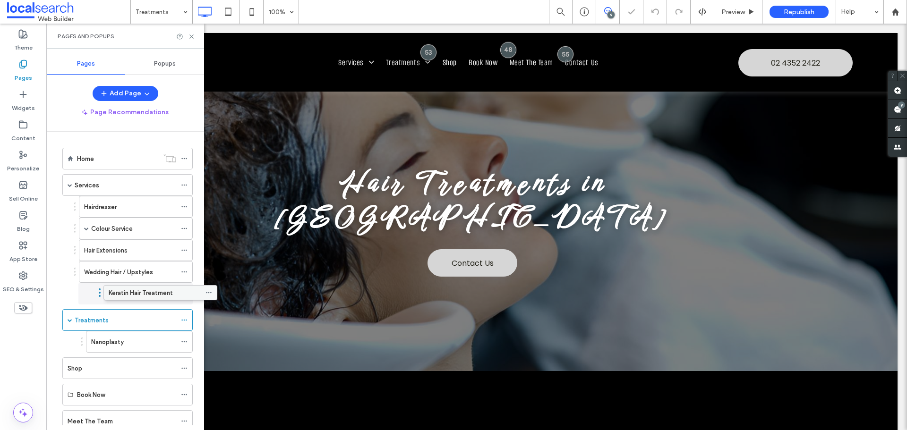
drag, startPoint x: 125, startPoint y: 318, endPoint x: 148, endPoint y: 291, distance: 35.2
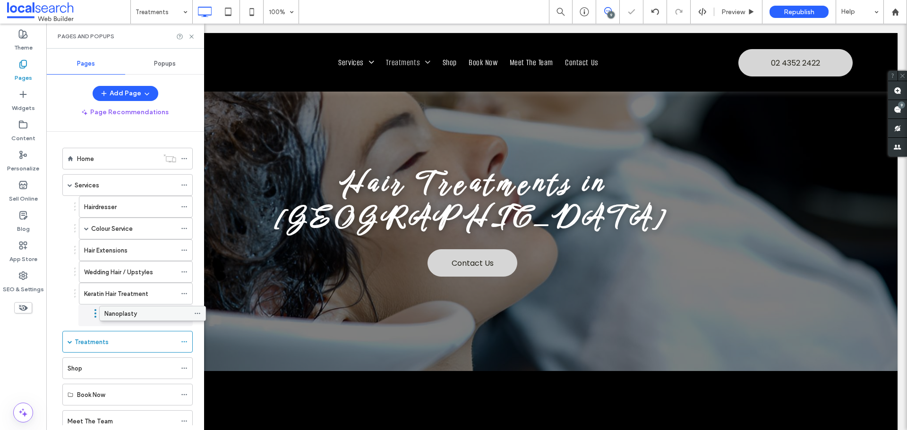
drag, startPoint x: 113, startPoint y: 340, endPoint x: 126, endPoint y: 310, distance: 32.6
click at [609, 11] on div "9" at bounding box center [611, 14] width 7 height 7
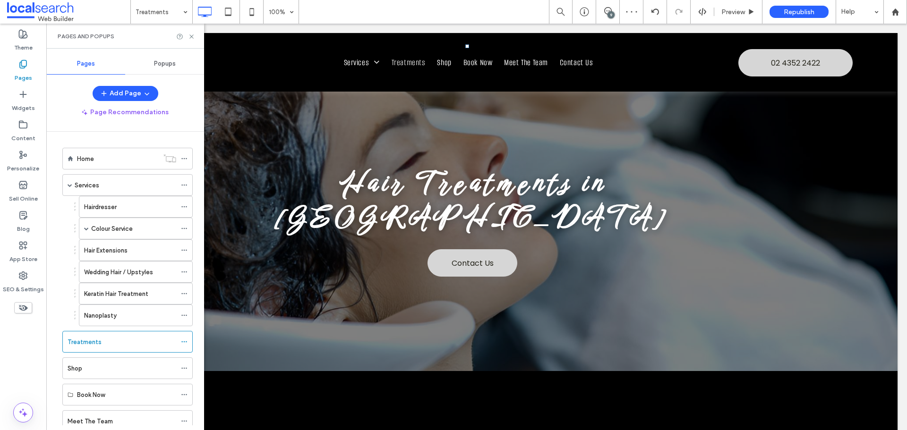
click at [610, 16] on div "9" at bounding box center [611, 14] width 7 height 7
click at [896, 107] on use at bounding box center [898, 110] width 8 height 8
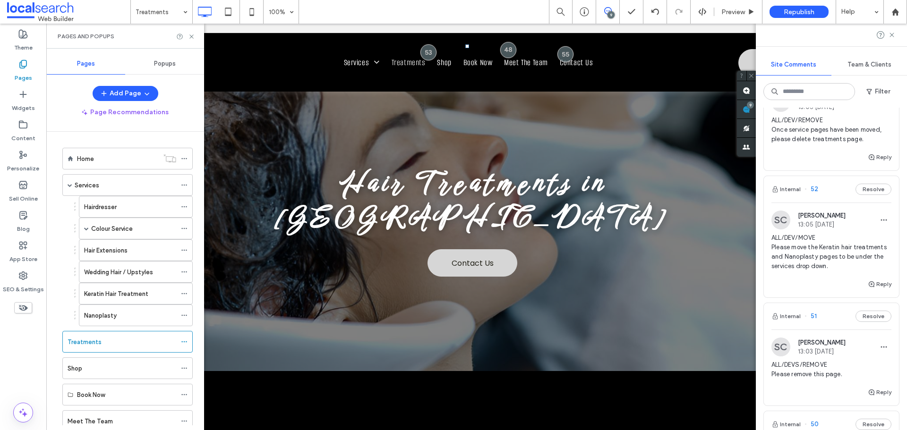
scroll to position [331, 0]
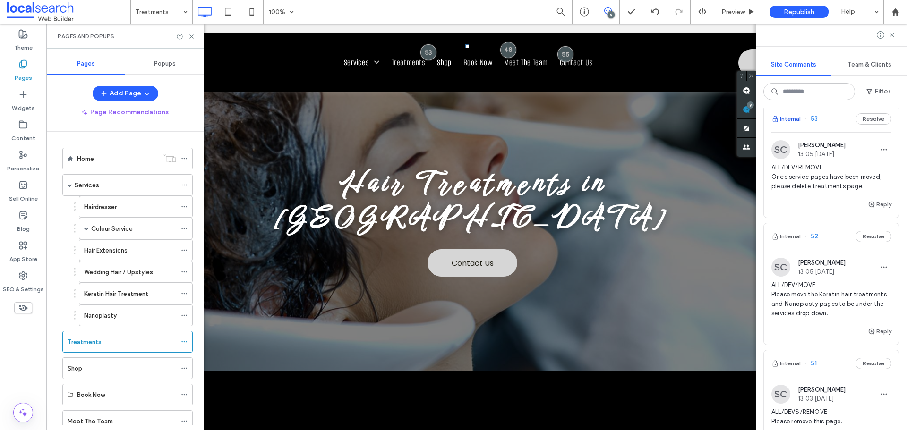
click at [789, 125] on button "Internal" at bounding box center [785, 118] width 29 height 11
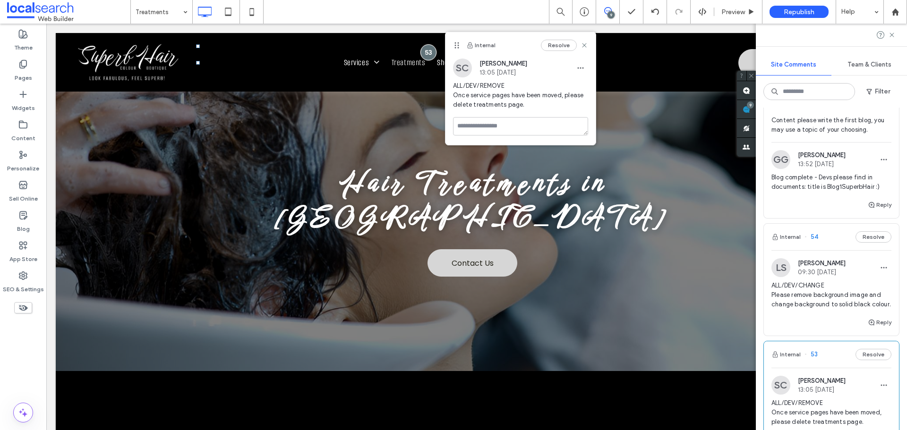
scroll to position [94, 0]
click at [791, 240] on button "Internal" at bounding box center [785, 237] width 29 height 11
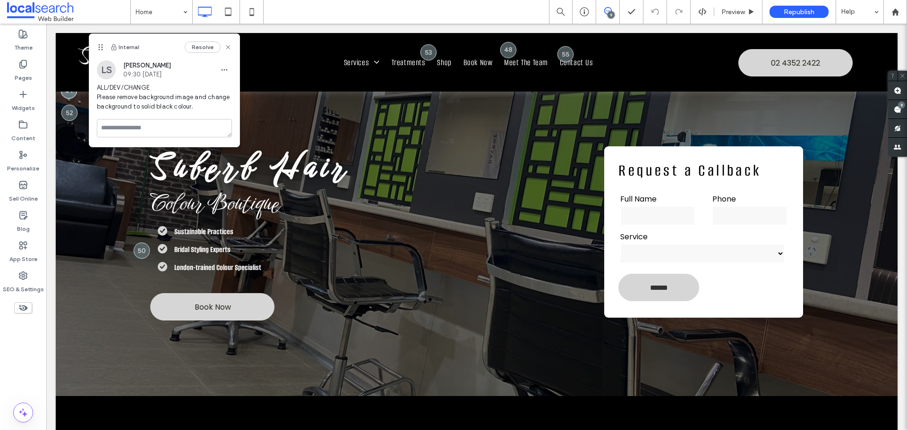
click at [607, 10] on icon at bounding box center [608, 11] width 8 height 8
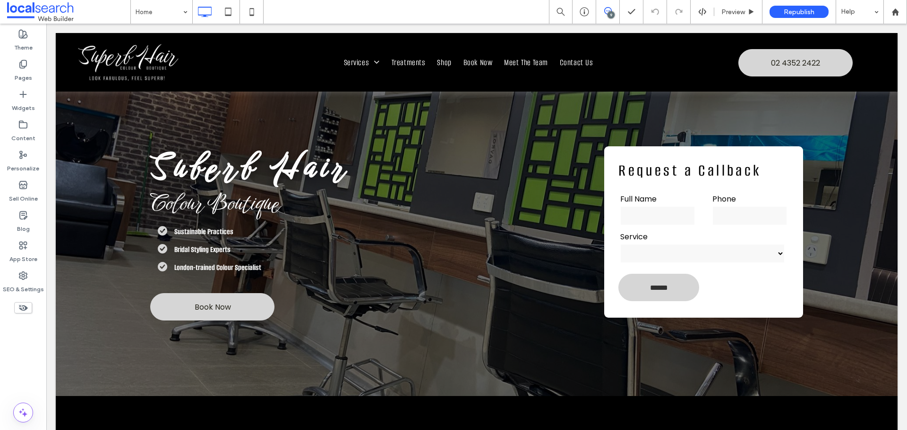
click at [607, 10] on icon at bounding box center [608, 11] width 8 height 8
click at [898, 112] on use at bounding box center [898, 110] width 8 height 8
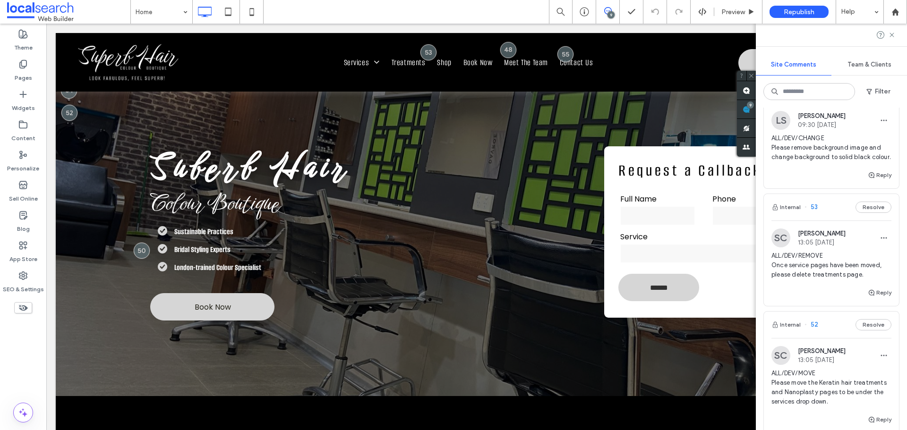
scroll to position [283, 0]
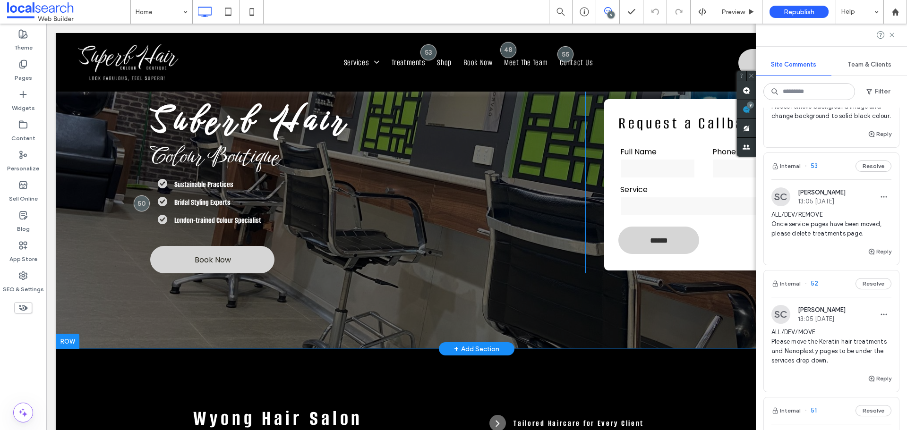
click at [615, 305] on div "**********" at bounding box center [477, 167] width 842 height 363
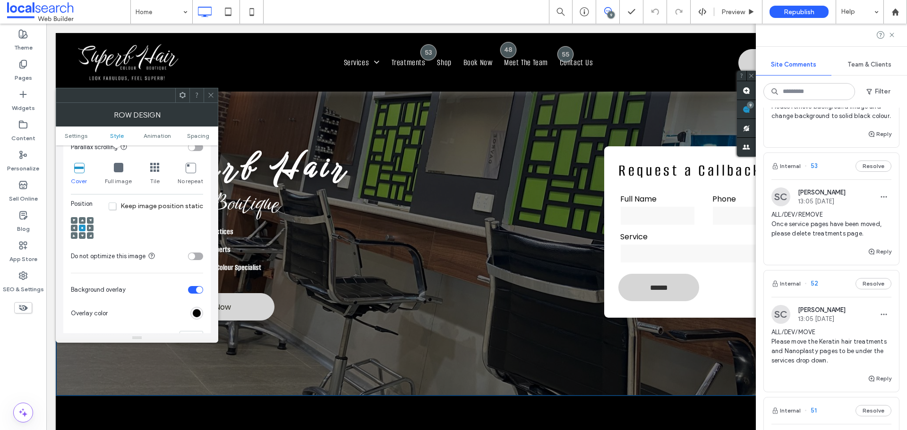
scroll to position [331, 0]
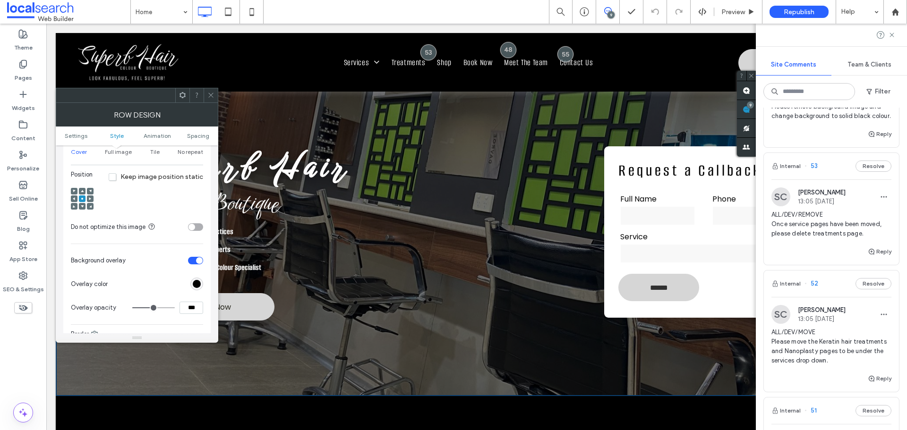
click at [197, 262] on div "toggle" at bounding box center [199, 260] width 7 height 7
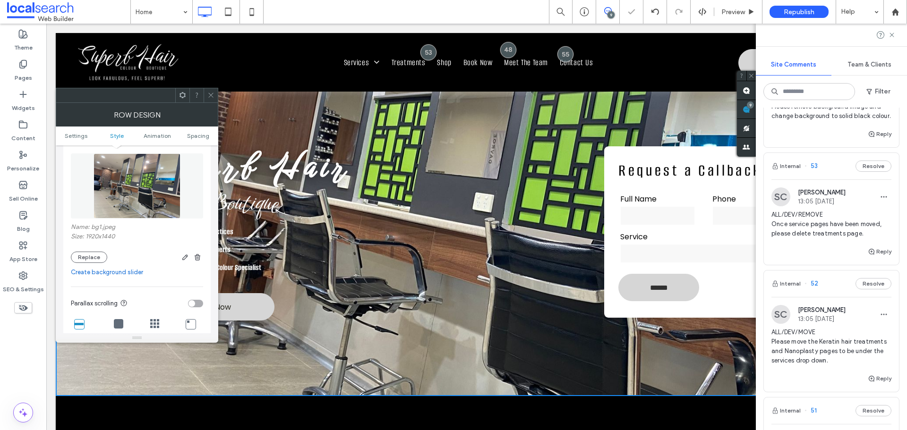
scroll to position [142, 0]
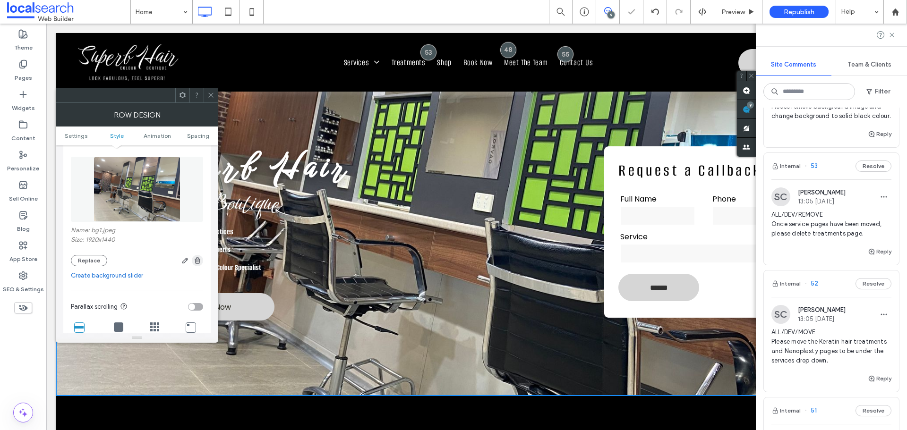
click at [200, 261] on icon "button" at bounding box center [198, 261] width 8 height 8
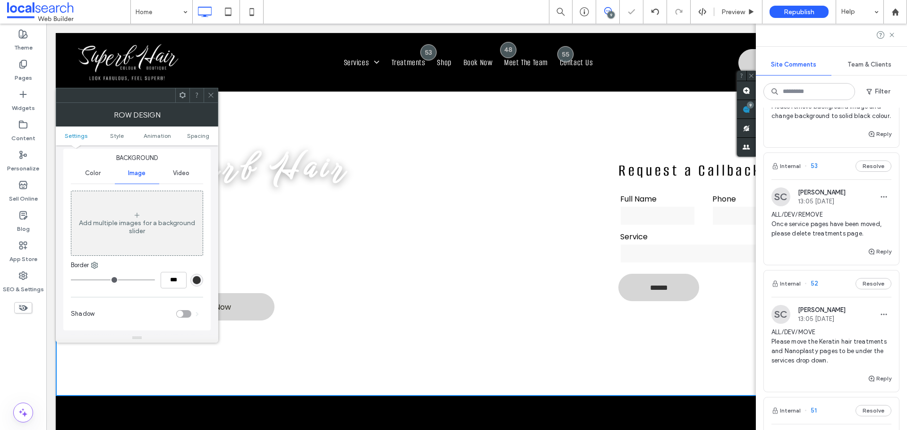
scroll to position [47, 0]
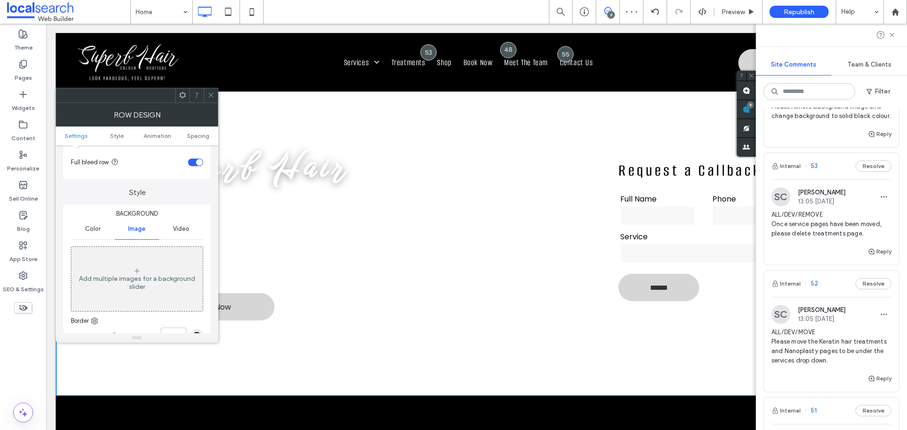
click at [97, 232] on span "Color" at bounding box center [93, 229] width 16 height 8
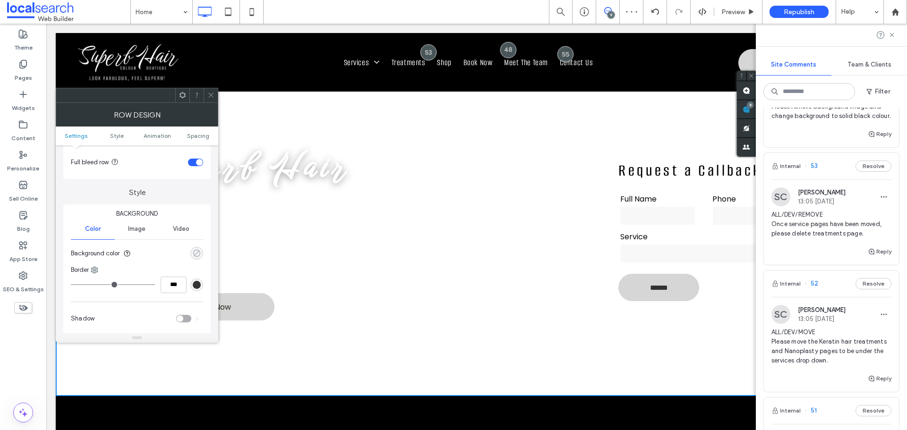
click at [197, 252] on div "rgba(0, 0, 0, 0)" at bounding box center [197, 253] width 8 height 8
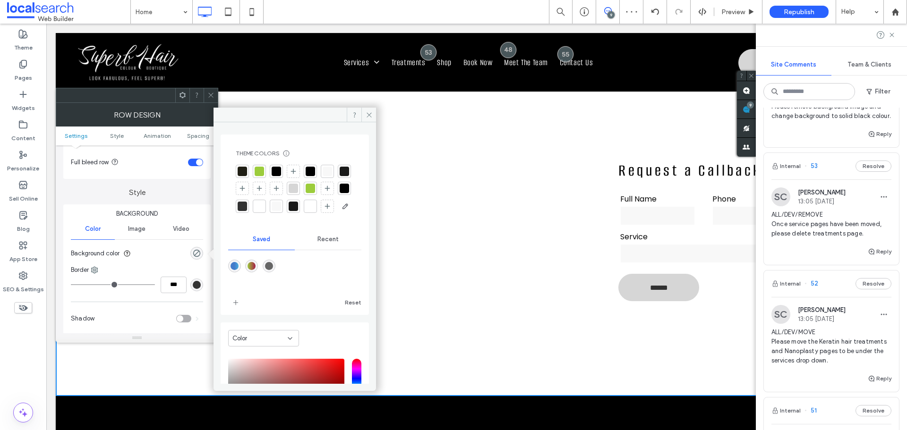
click at [241, 172] on div at bounding box center [242, 171] width 9 height 9
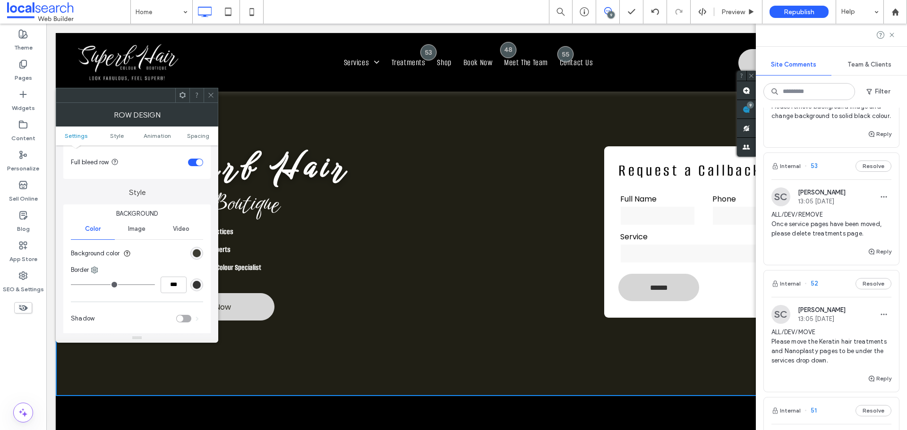
click at [197, 255] on div "rgba(32, 31, 21, 1)" at bounding box center [197, 253] width 8 height 8
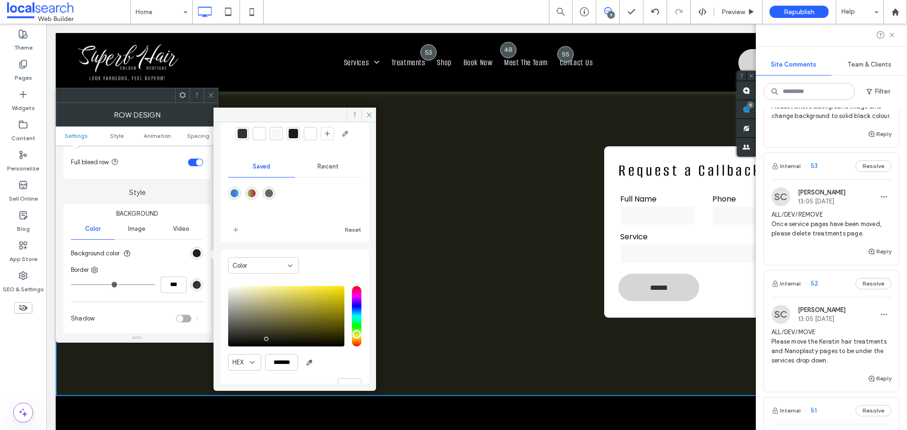
scroll to position [114, 0]
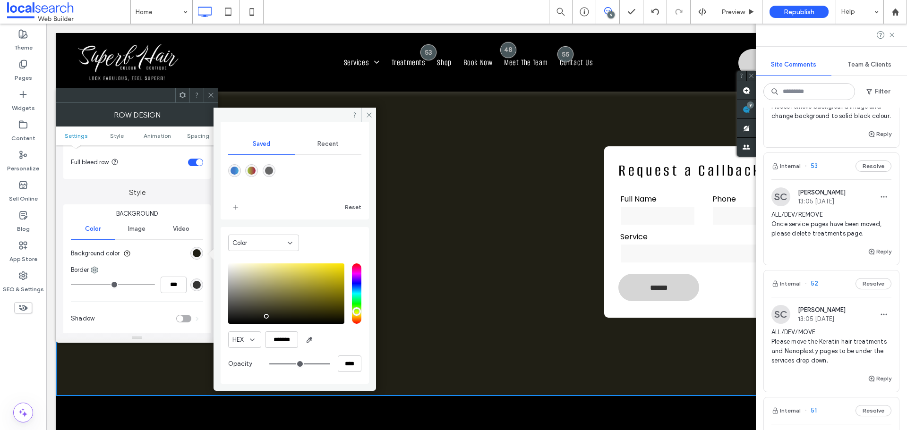
type input "*******"
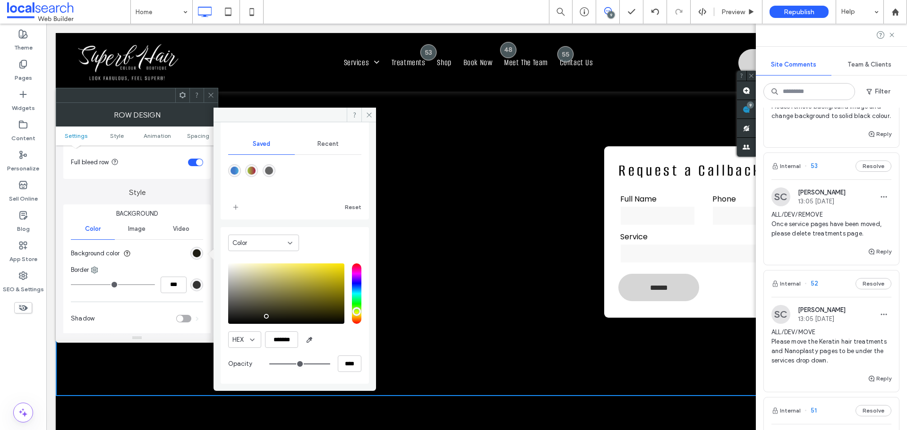
scroll to position [112, 0]
drag, startPoint x: 265, startPoint y: 317, endPoint x: 163, endPoint y: 332, distance: 102.7
click at [163, 332] on div "Theme Colors Save time with Theme Colors Create a color palette to instantly ad…" at bounding box center [137, 223] width 163 height 240
click at [214, 95] on div at bounding box center [211, 95] width 14 height 14
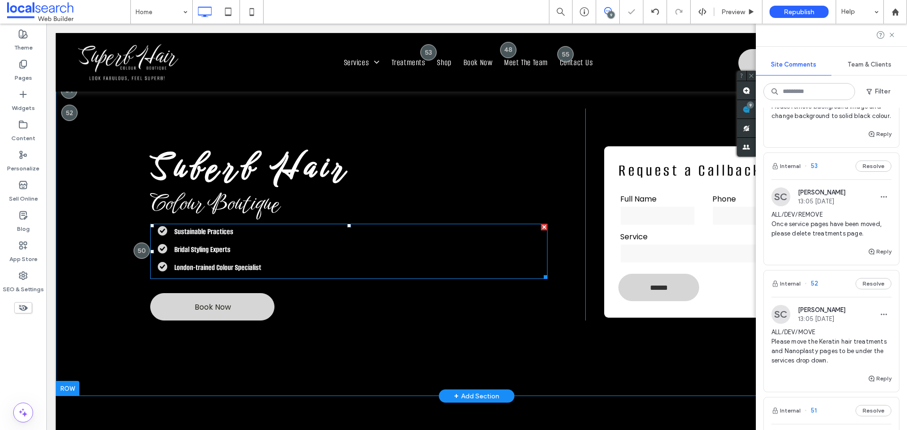
click at [469, 234] on li "Sustainable Practices" at bounding box center [353, 232] width 390 height 15
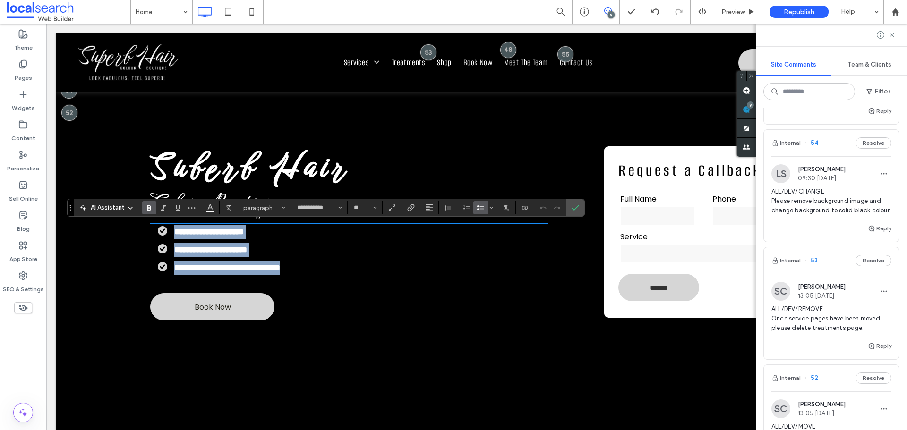
scroll to position [47, 0]
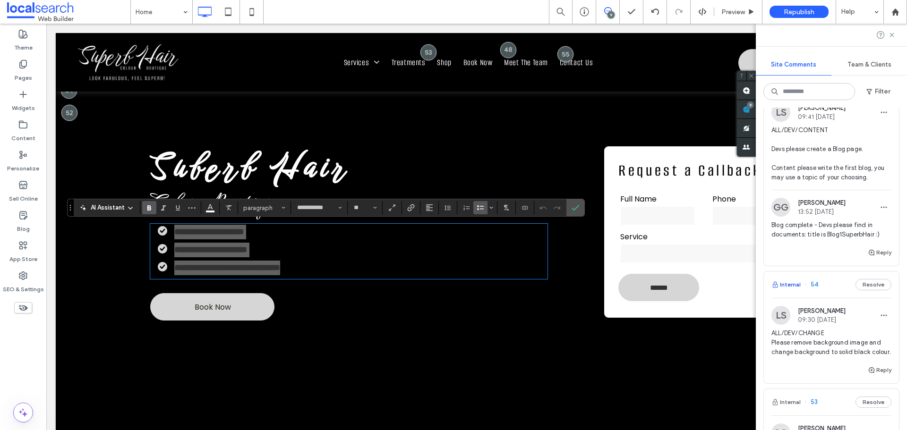
click at [788, 282] on button "Internal" at bounding box center [785, 284] width 29 height 11
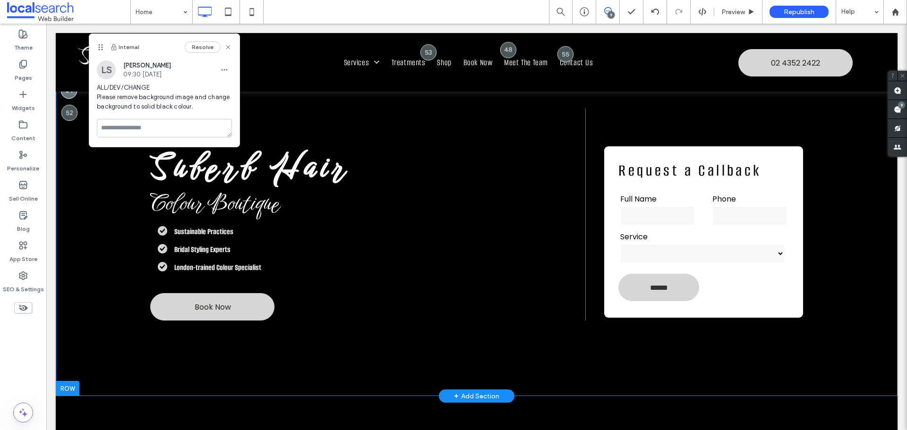
scroll to position [0, 0]
click at [895, 107] on use at bounding box center [898, 110] width 8 height 8
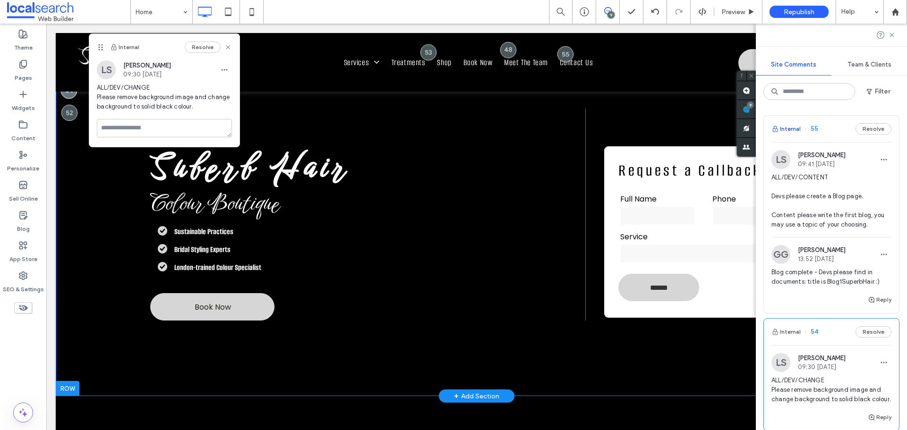
click at [795, 128] on button "Internal" at bounding box center [785, 128] width 29 height 11
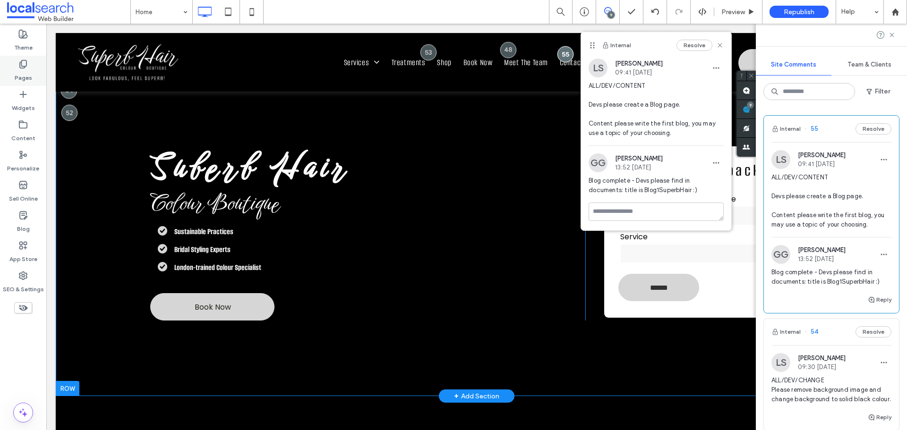
click at [18, 62] on div "Pages" at bounding box center [23, 71] width 46 height 30
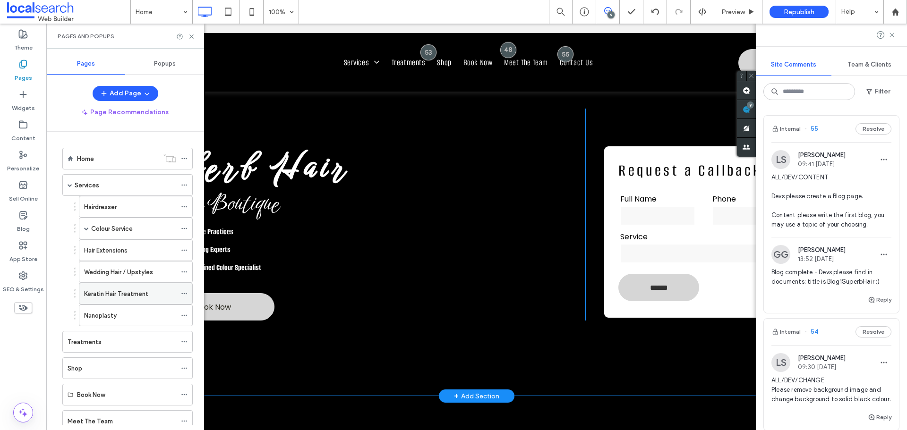
scroll to position [47, 0]
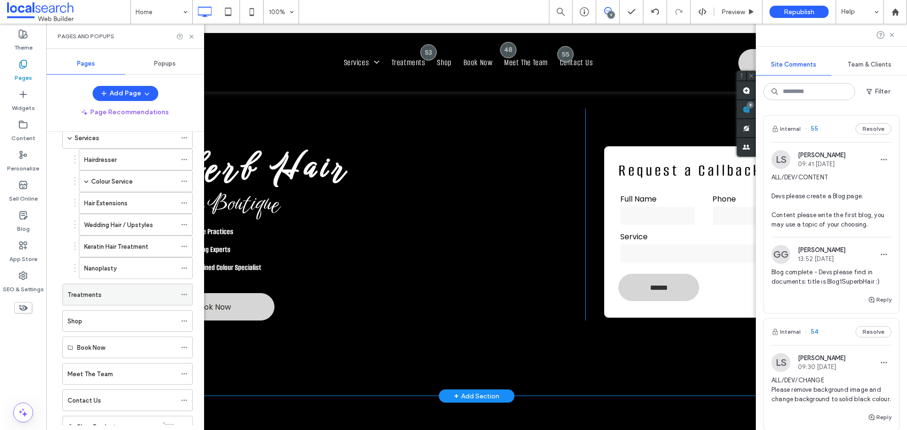
click at [185, 293] on icon at bounding box center [184, 294] width 7 height 7
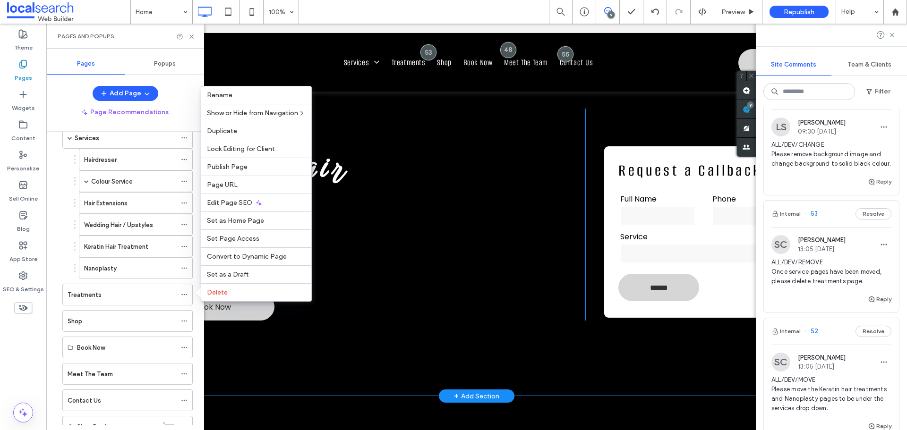
scroll to position [236, 0]
click at [250, 288] on div "Delete" at bounding box center [256, 292] width 110 height 18
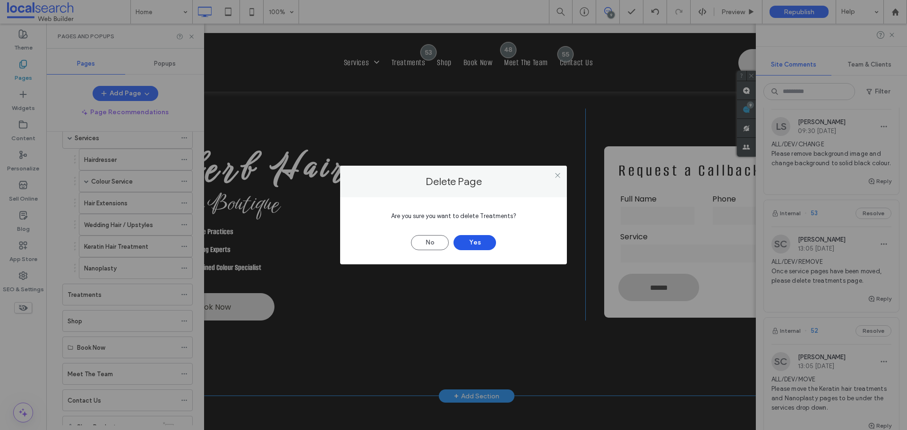
click at [478, 240] on button "Yes" at bounding box center [475, 242] width 43 height 15
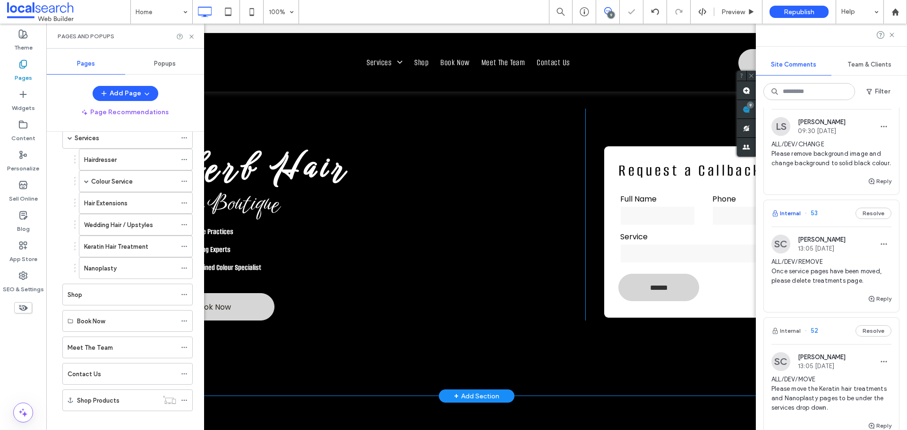
click at [794, 219] on button "Internal" at bounding box center [785, 213] width 29 height 11
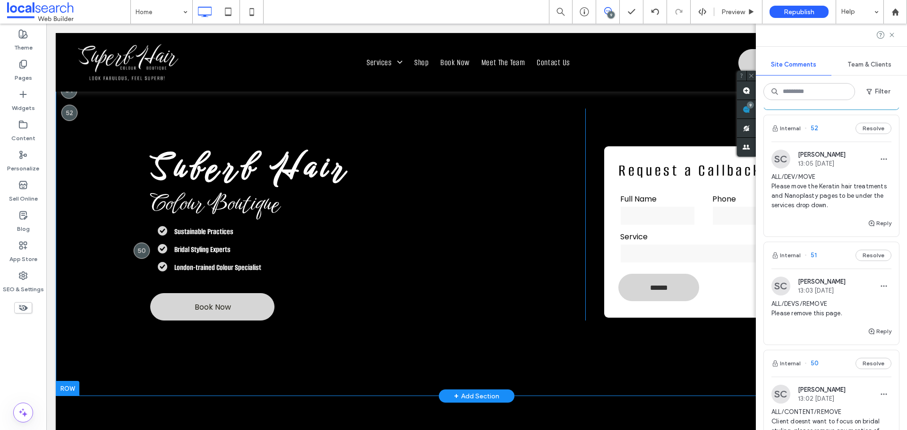
scroll to position [425, 0]
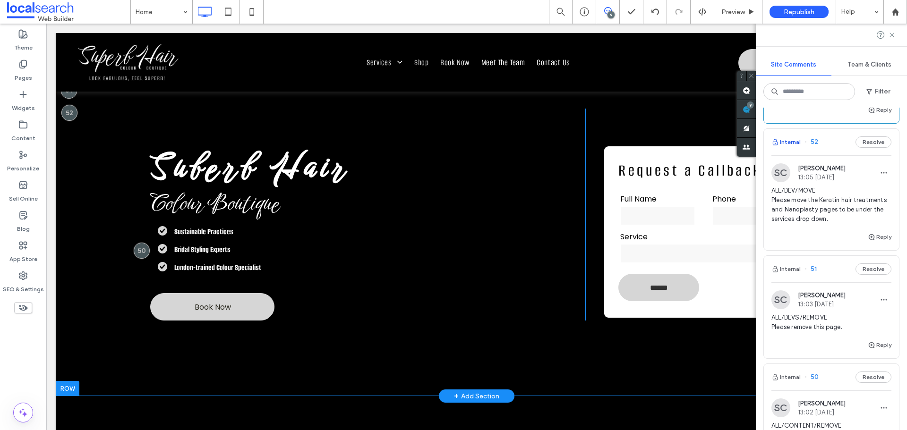
click at [788, 148] on button "Internal" at bounding box center [785, 142] width 29 height 11
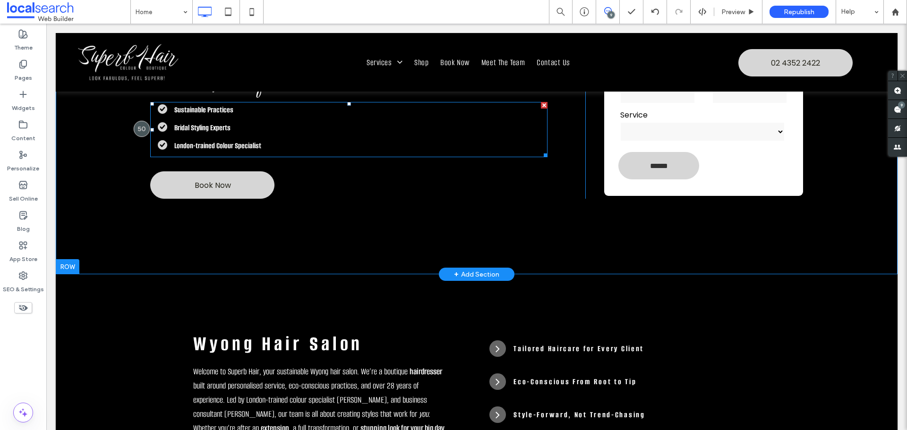
scroll to position [0, 0]
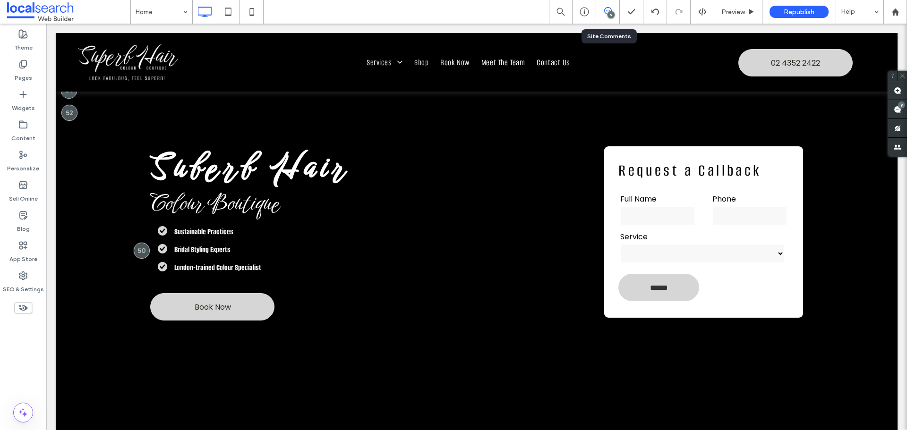
click at [604, 15] on div "9" at bounding box center [607, 11] width 23 height 9
click at [898, 111] on use at bounding box center [898, 110] width 8 height 8
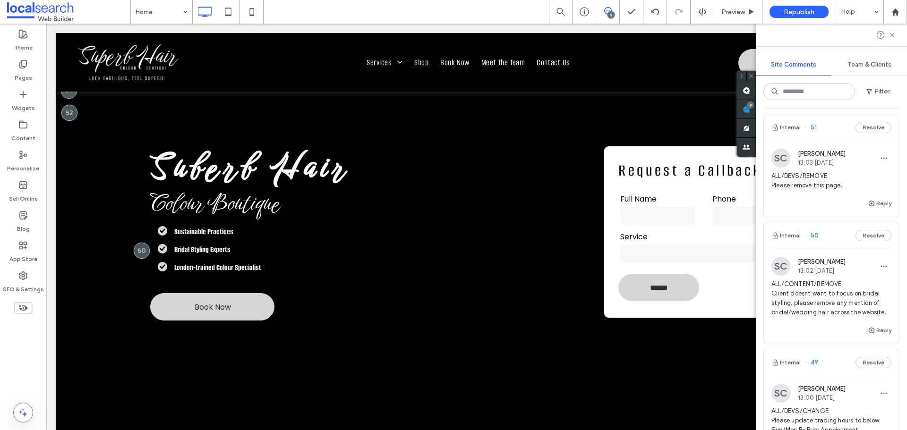
scroll to position [520, 0]
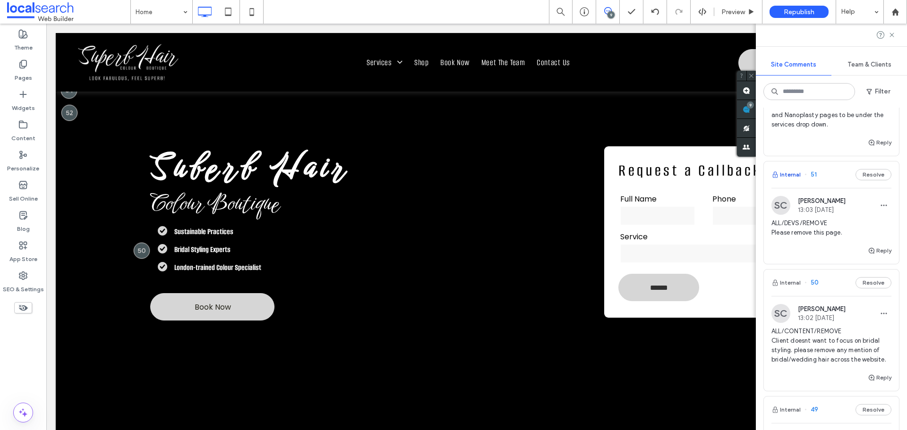
click at [790, 180] on button "Internal" at bounding box center [785, 174] width 29 height 11
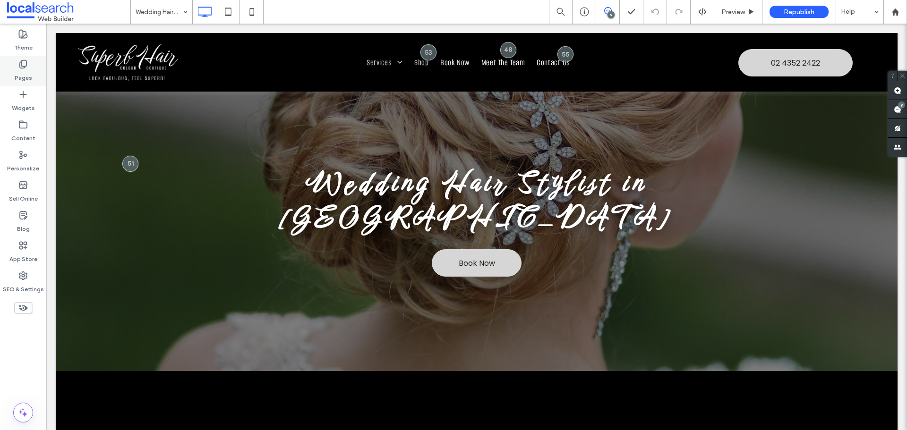
click at [21, 75] on label "Pages" at bounding box center [23, 75] width 17 height 13
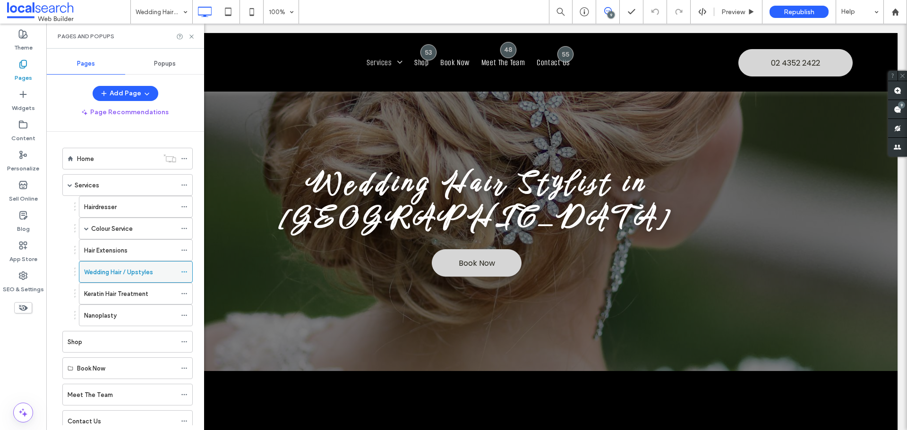
click at [184, 273] on use at bounding box center [183, 272] width 5 height 1
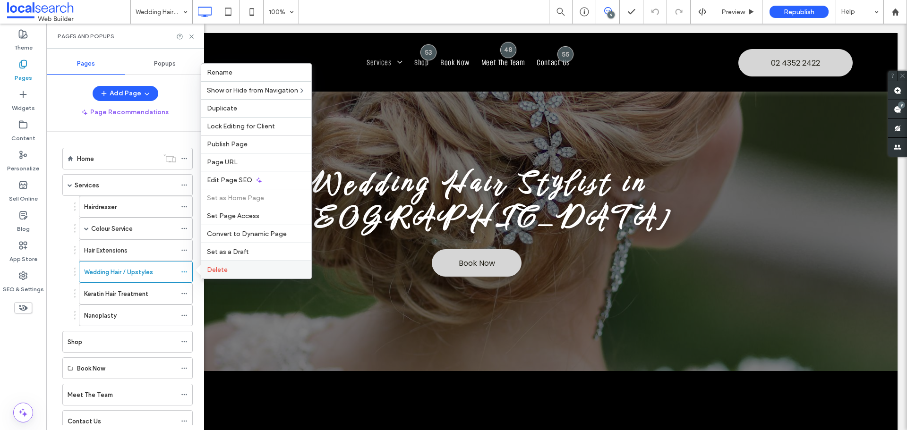
click at [224, 271] on span "Delete" at bounding box center [217, 270] width 21 height 8
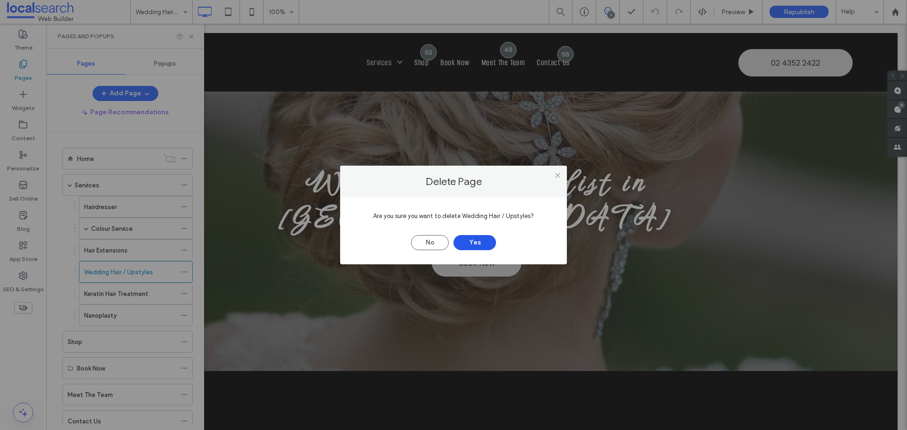
click at [475, 242] on button "Yes" at bounding box center [475, 242] width 43 height 15
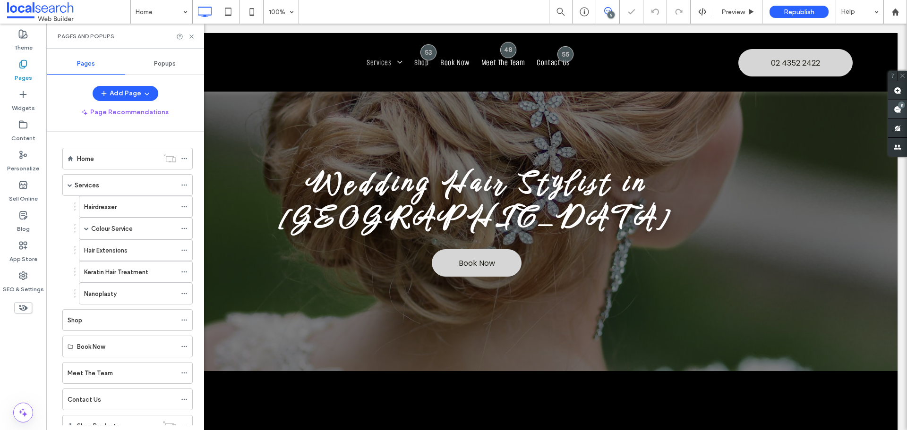
click at [898, 110] on use at bounding box center [898, 110] width 8 height 8
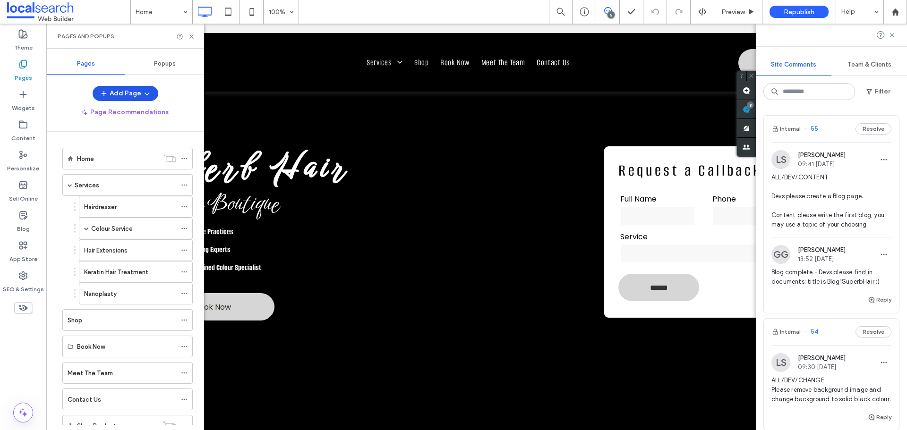
click at [152, 95] on button "Add Page" at bounding box center [126, 93] width 66 height 15
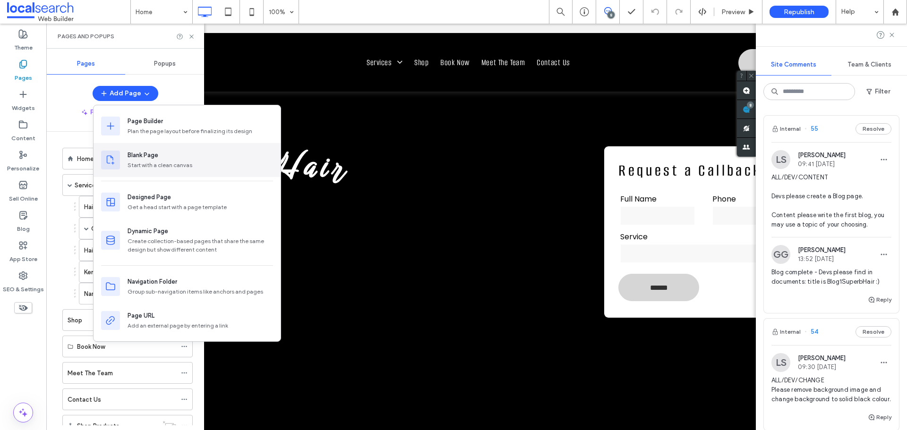
click at [170, 161] on div "Blank Page Start with a clean canvas" at bounding box center [201, 160] width 146 height 19
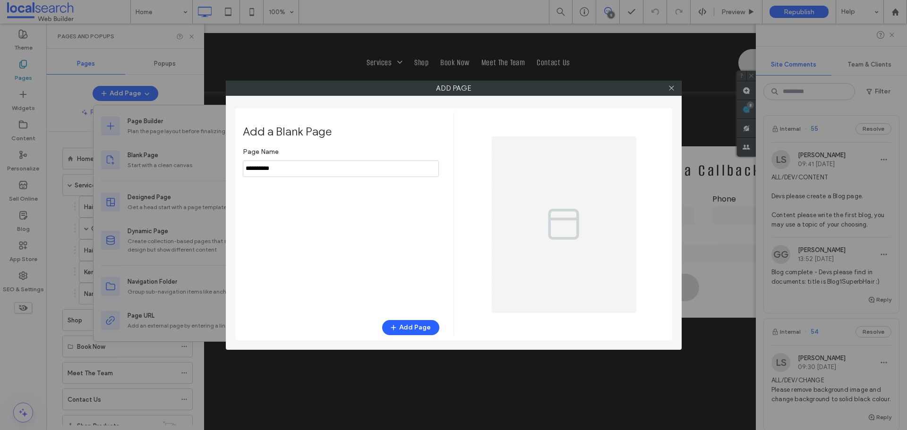
click at [326, 171] on input "notEmpty" at bounding box center [341, 169] width 196 height 17
click at [326, 170] on input "notEmpty" at bounding box center [341, 169] width 196 height 17
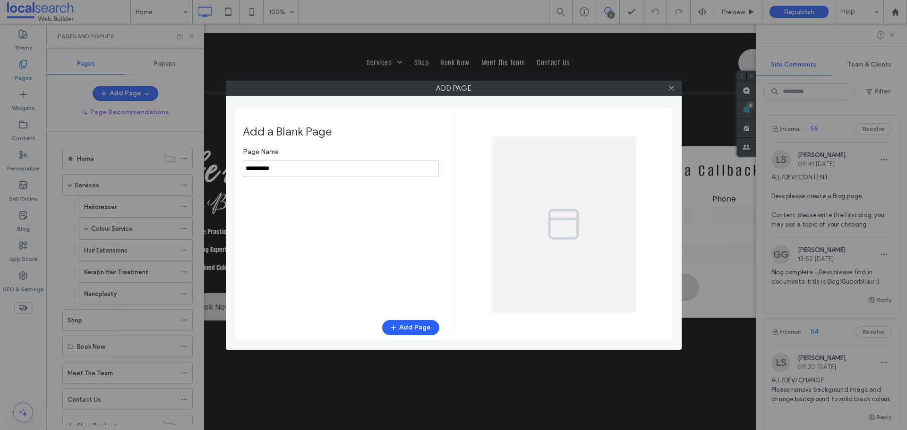
click at [326, 170] on input "notEmpty" at bounding box center [341, 169] width 196 height 17
type input "****"
click at [407, 327] on button "Add Page" at bounding box center [410, 327] width 57 height 15
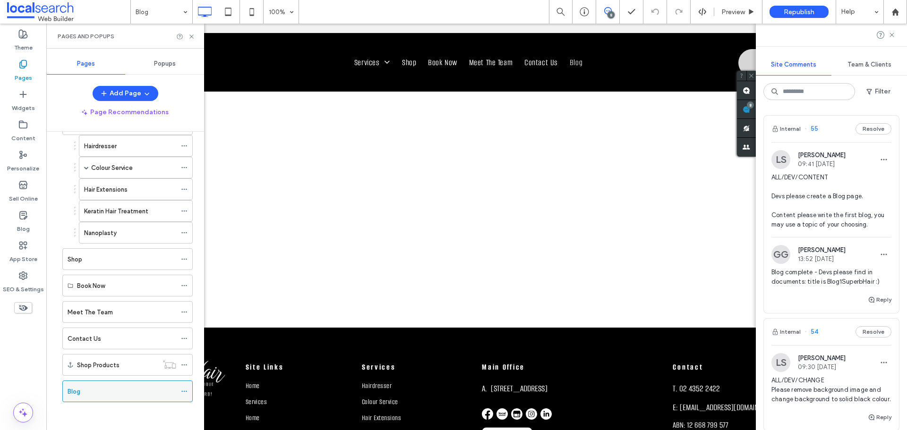
scroll to position [61, 0]
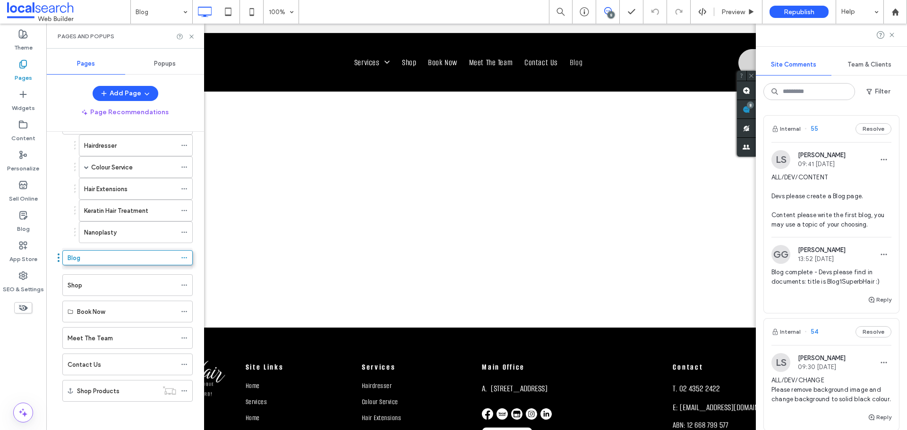
drag, startPoint x: 139, startPoint y: 396, endPoint x: 139, endPoint y: 266, distance: 129.9
click at [183, 257] on icon at bounding box center [184, 259] width 7 height 7
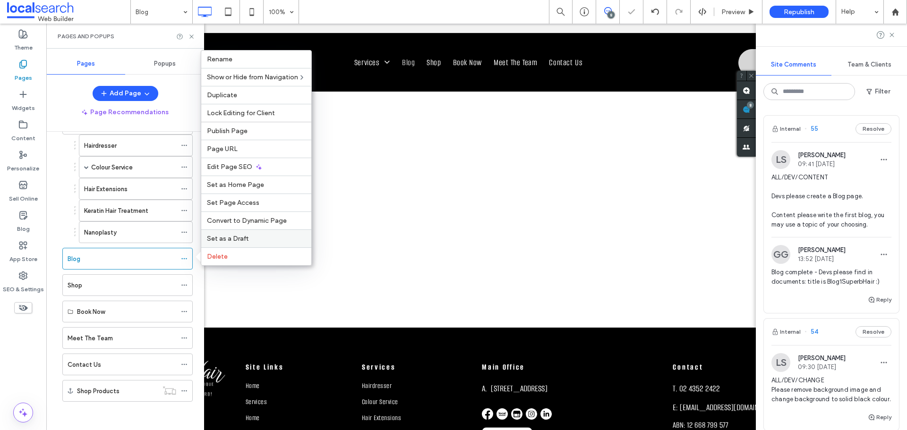
click at [240, 240] on span "Set as a Draft" at bounding box center [228, 239] width 42 height 8
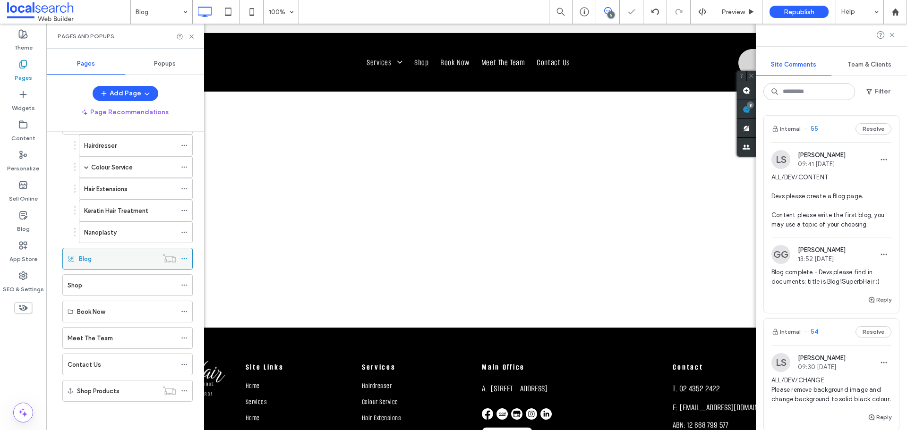
click at [184, 260] on icon at bounding box center [184, 259] width 7 height 7
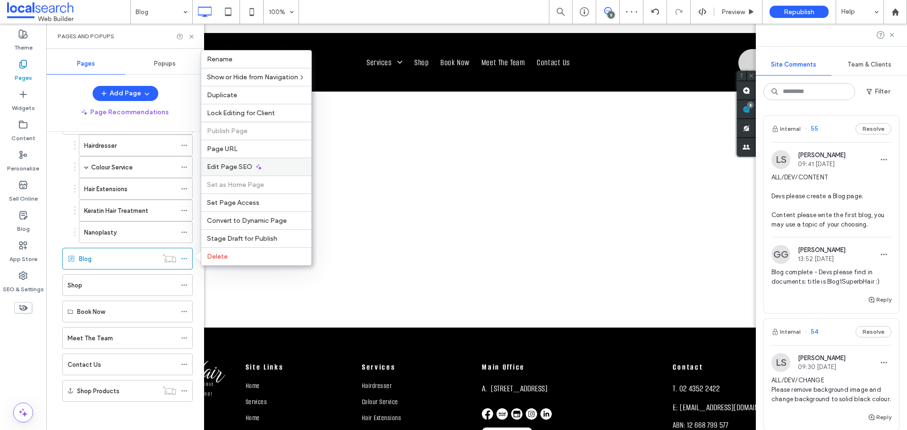
click at [265, 163] on div "Edit Page SEO" at bounding box center [256, 167] width 110 height 18
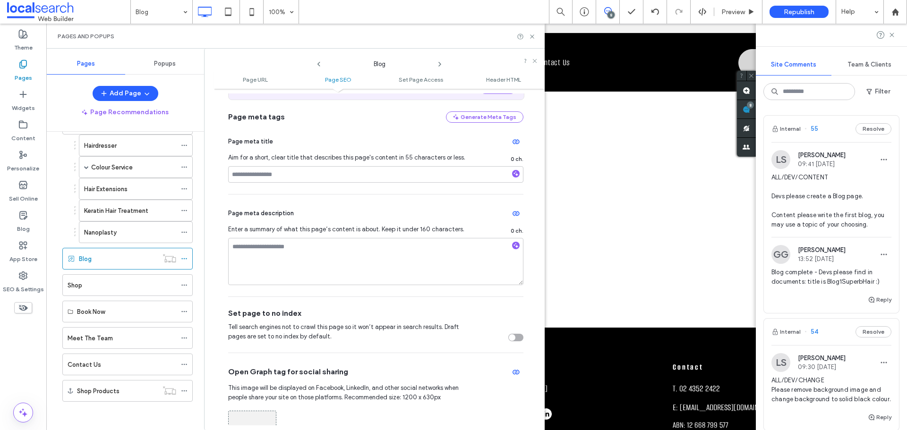
scroll to position [236, 0]
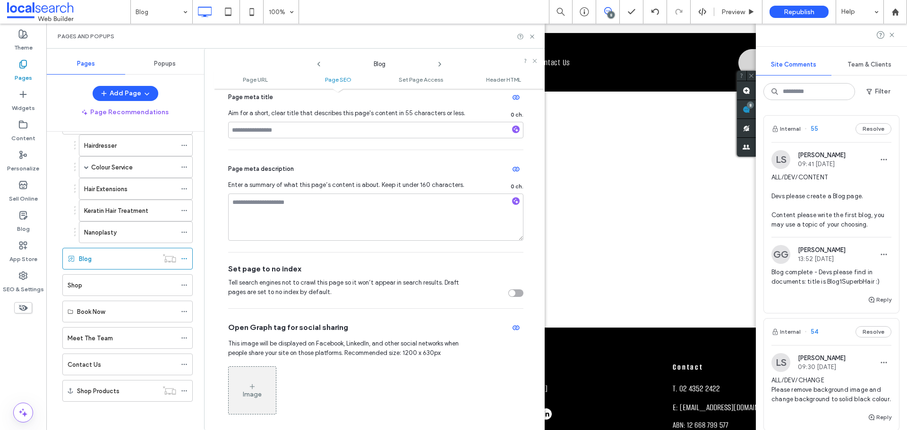
click at [509, 295] on div "toggle" at bounding box center [512, 293] width 7 height 7
click at [442, 65] on icon at bounding box center [440, 64] width 8 height 8
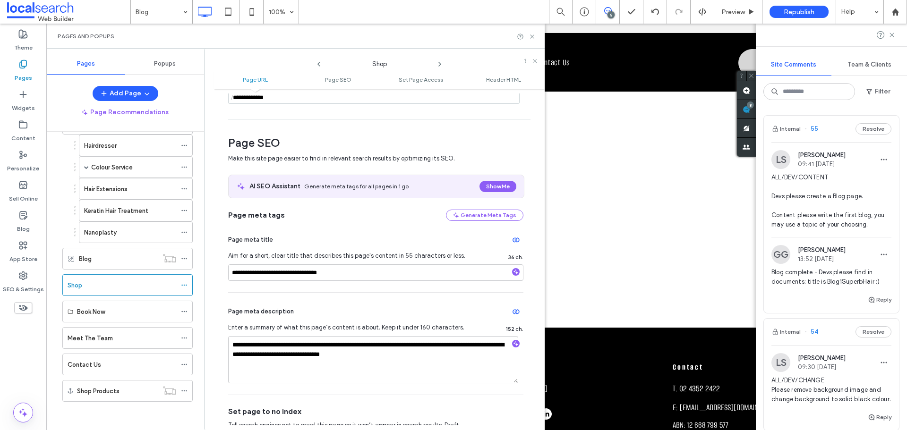
scroll to position [94, 0]
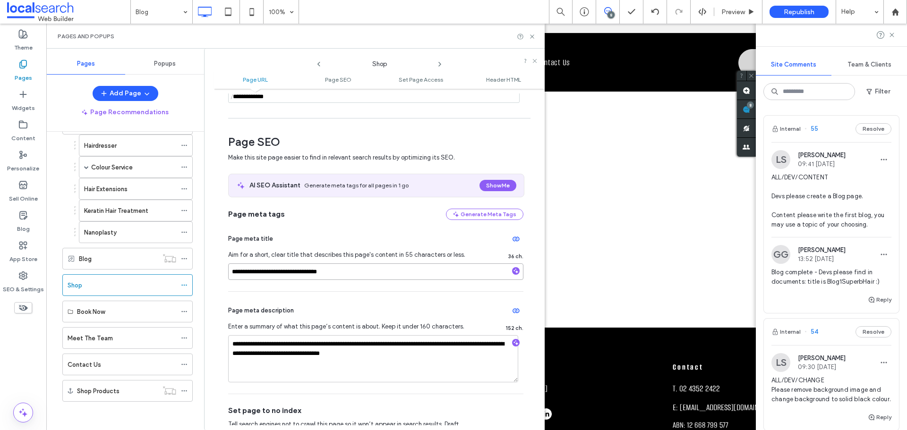
click at [372, 269] on input "**********" at bounding box center [375, 272] width 295 height 17
click at [436, 64] on div "Shop" at bounding box center [379, 62] width 113 height 14
click at [440, 62] on icon at bounding box center [440, 64] width 8 height 8
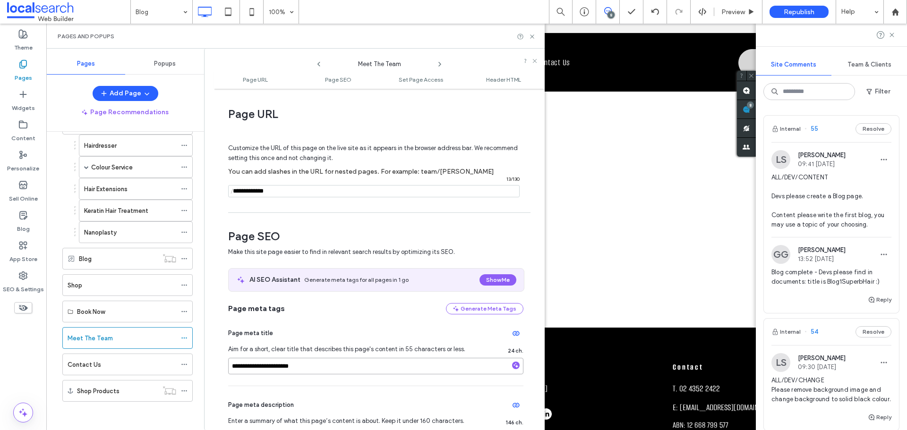
click at [367, 363] on input "**********" at bounding box center [375, 366] width 295 height 17
click at [182, 257] on icon at bounding box center [184, 259] width 7 height 7
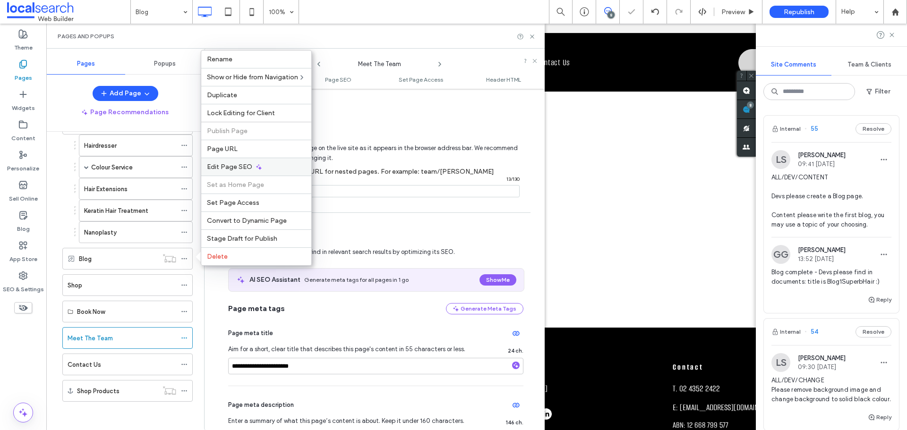
click at [255, 165] on icon at bounding box center [259, 167] width 8 height 8
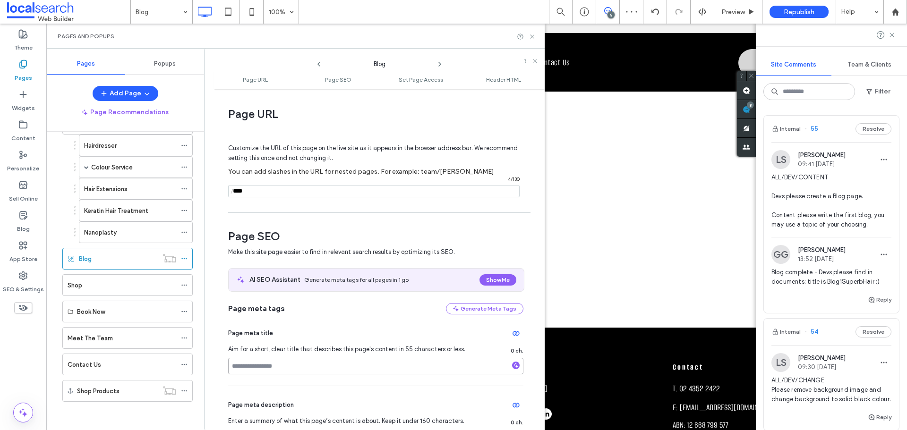
click at [276, 362] on input at bounding box center [375, 366] width 295 height 17
paste input "**********"
drag, startPoint x: 267, startPoint y: 367, endPoint x: 216, endPoint y: 363, distance: 51.6
click at [216, 363] on div "**********" at bounding box center [379, 260] width 331 height 332
type input "**********"
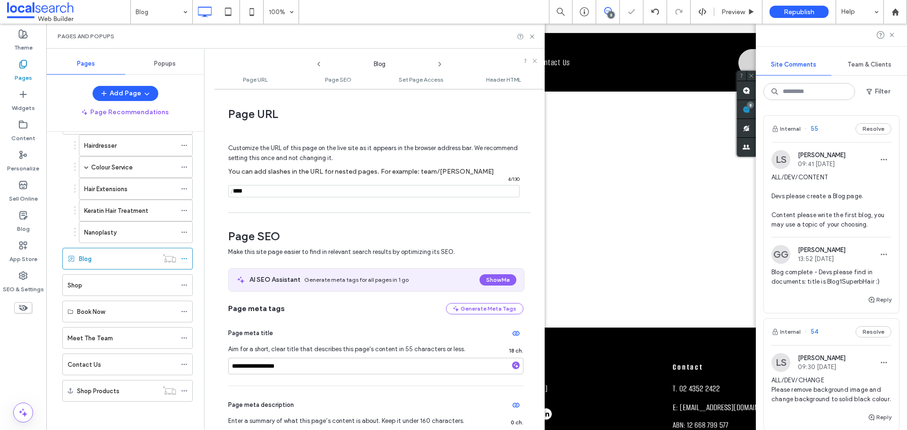
click at [437, 63] on icon at bounding box center [440, 64] width 8 height 8
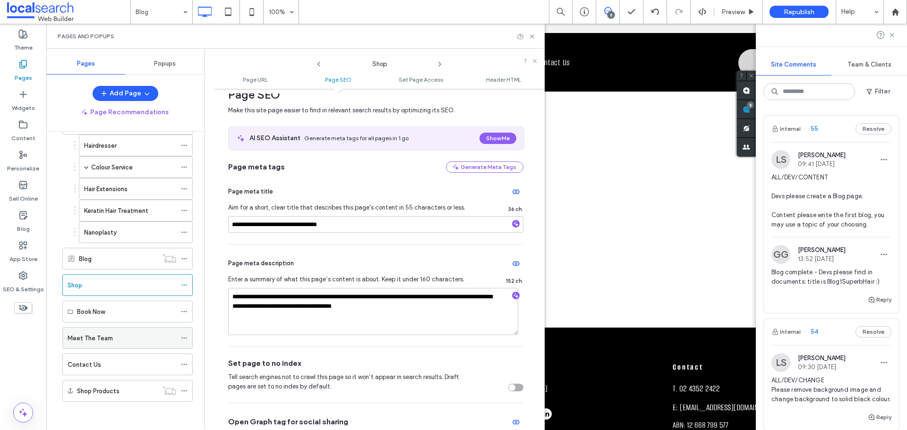
click at [120, 338] on div "Meet The Team" at bounding box center [122, 339] width 109 height 10
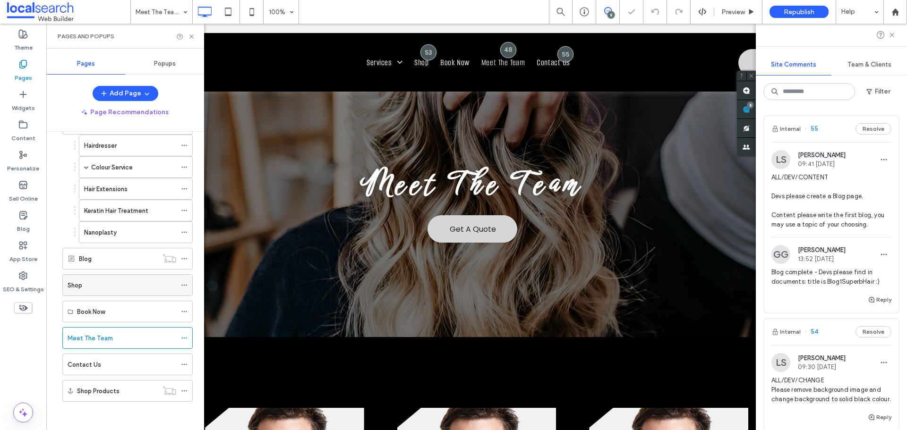
click at [183, 287] on icon at bounding box center [184, 285] width 7 height 7
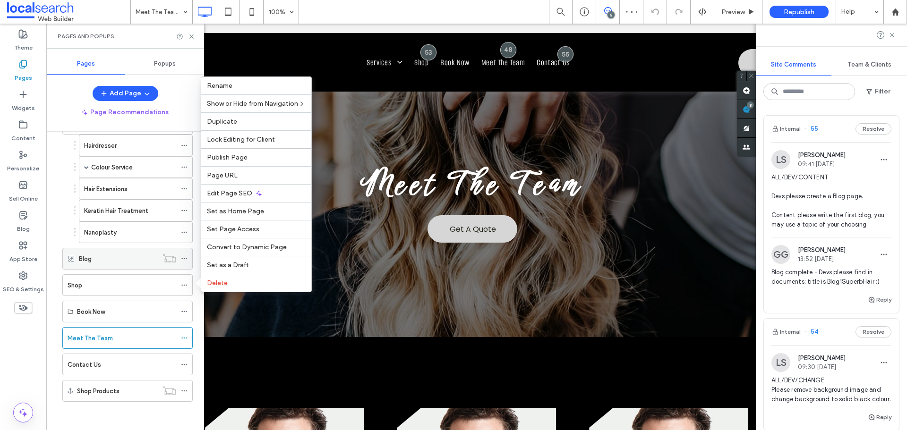
click at [186, 257] on icon at bounding box center [184, 259] width 7 height 7
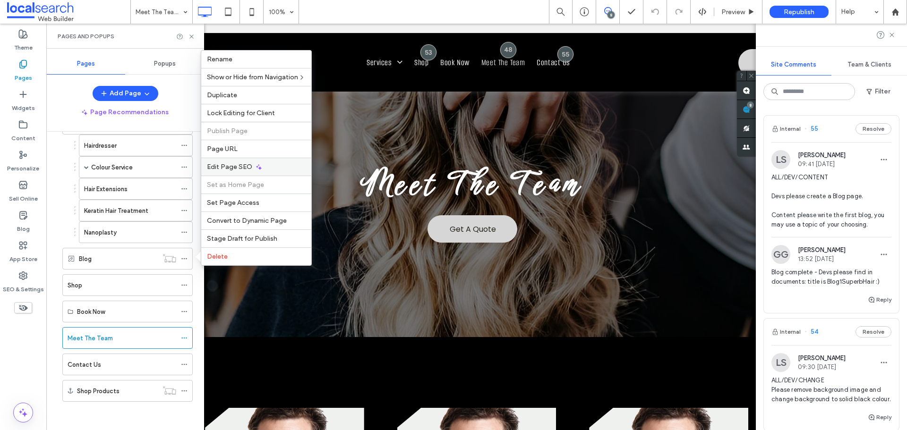
click at [262, 165] on div "Edit Page SEO" at bounding box center [256, 167] width 110 height 18
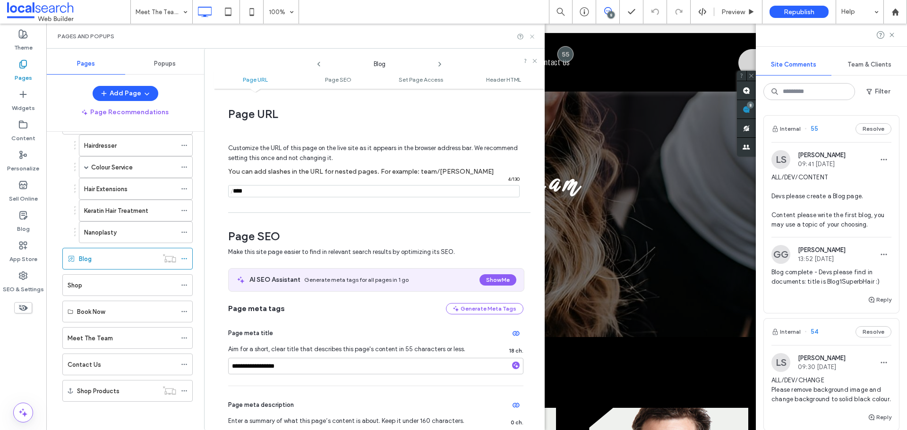
click at [532, 36] on use at bounding box center [532, 36] width 4 height 4
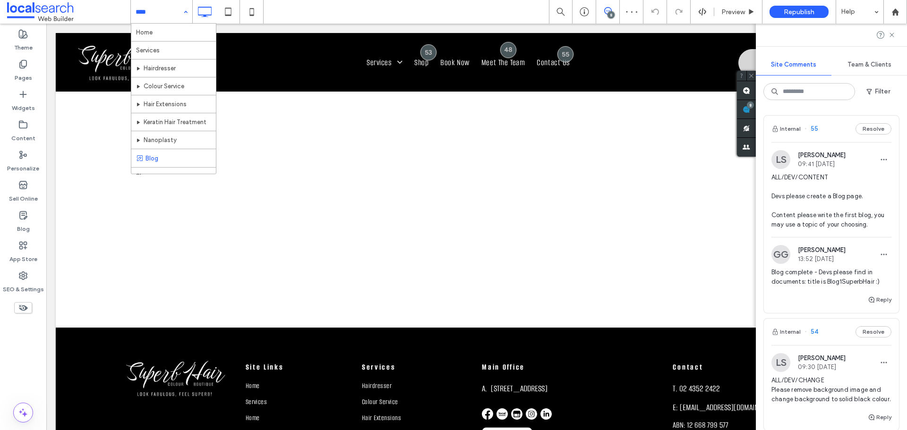
click at [171, 13] on input at bounding box center [159, 12] width 47 height 24
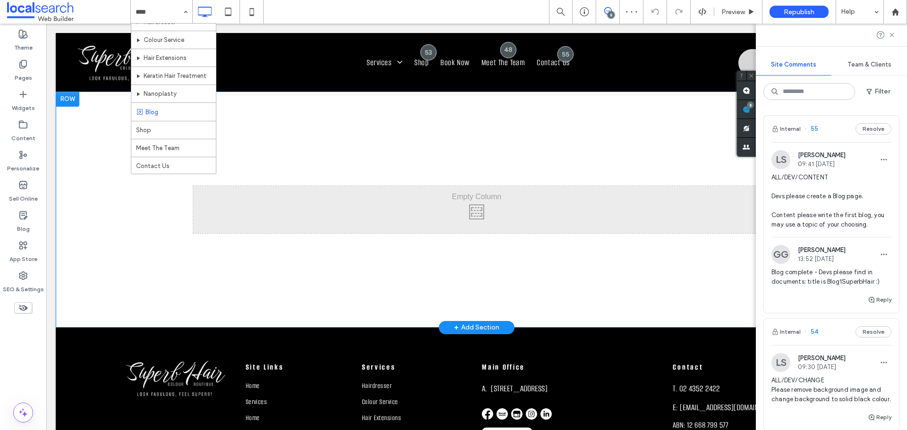
scroll to position [226, 0]
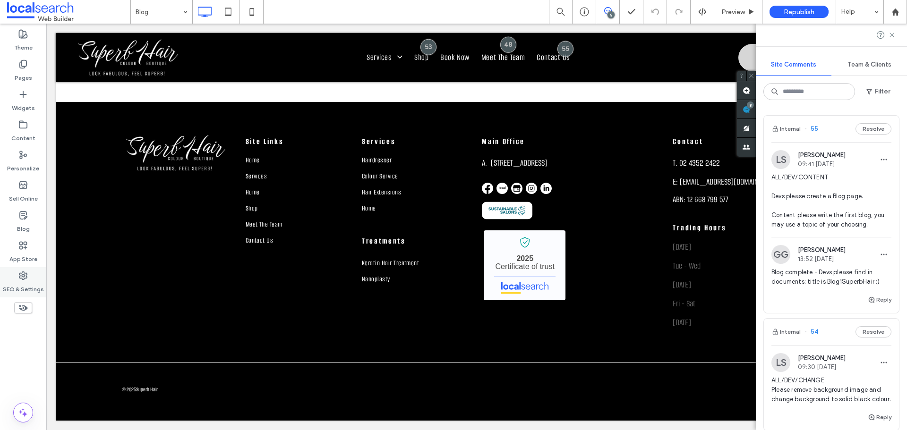
click at [23, 287] on label "SEO & Settings" at bounding box center [23, 287] width 41 height 13
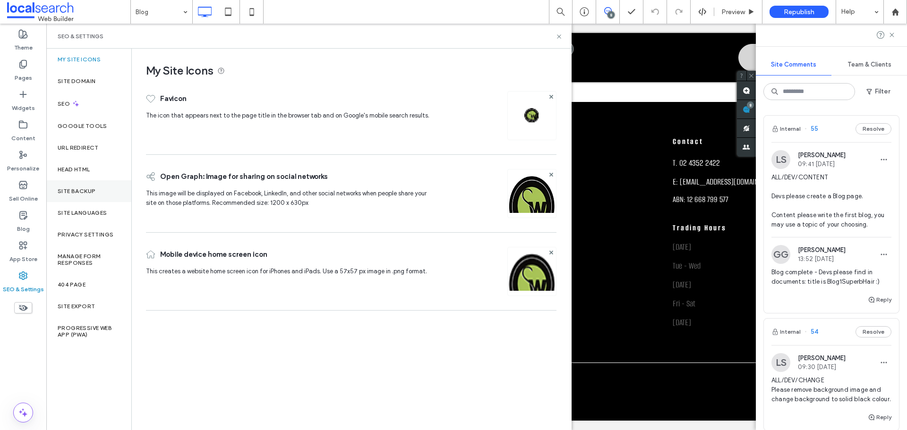
click at [95, 195] on div "Site Backup" at bounding box center [88, 191] width 85 height 22
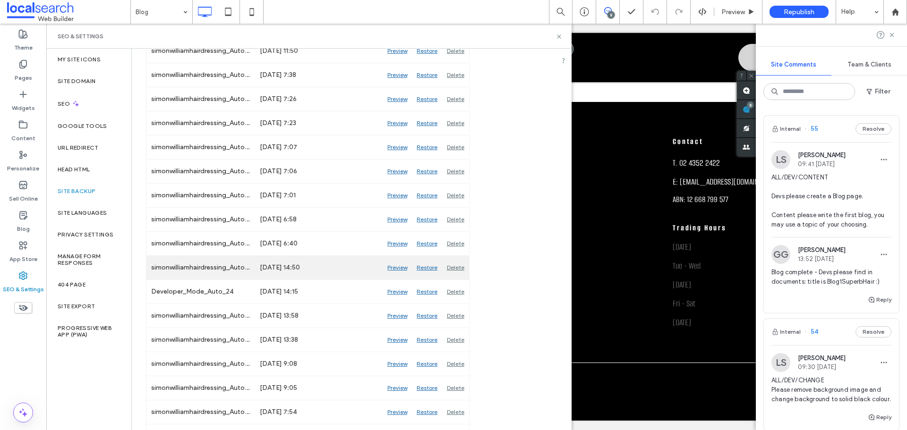
scroll to position [2212, 0]
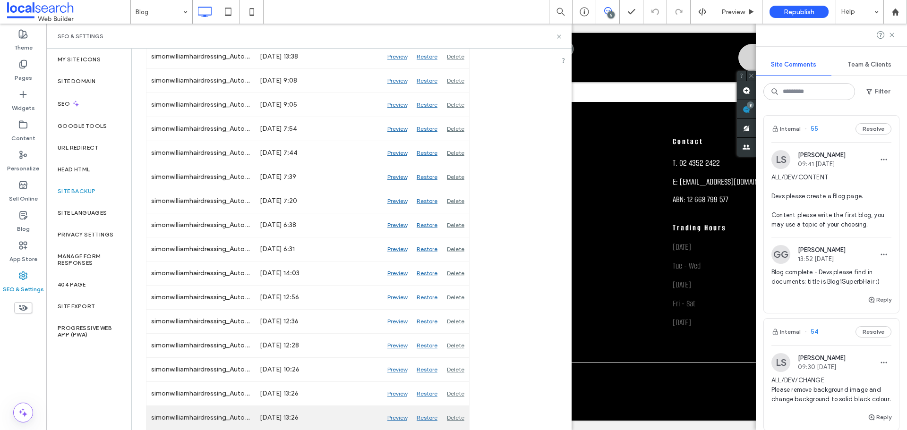
click at [394, 418] on div "Preview" at bounding box center [397, 418] width 29 height 24
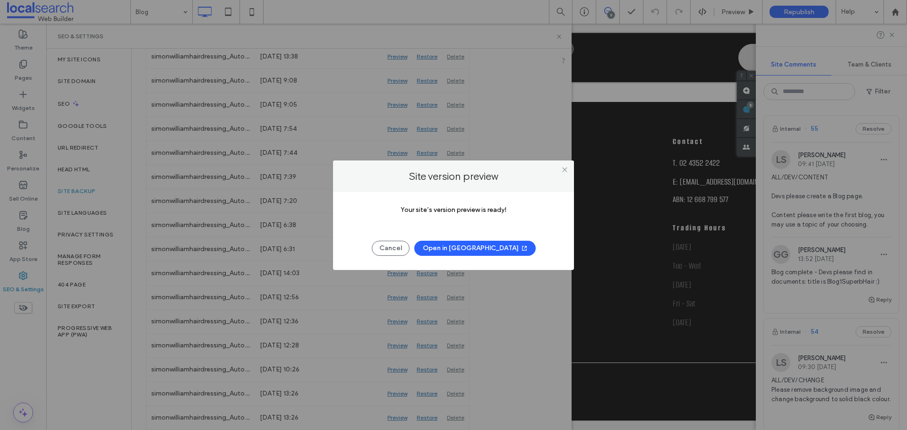
click at [468, 251] on button "Open in New Tab" at bounding box center [474, 248] width 121 height 15
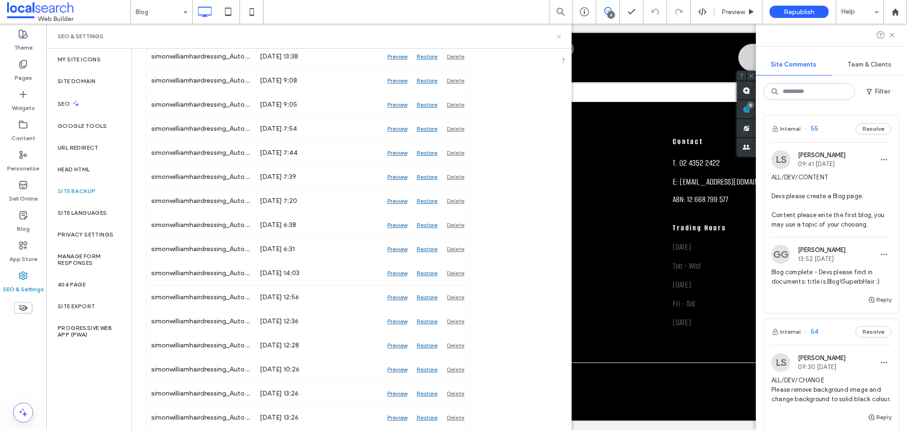
drag, startPoint x: 559, startPoint y: 38, endPoint x: 504, endPoint y: 17, distance: 59.5
click at [559, 38] on icon at bounding box center [559, 36] width 7 height 7
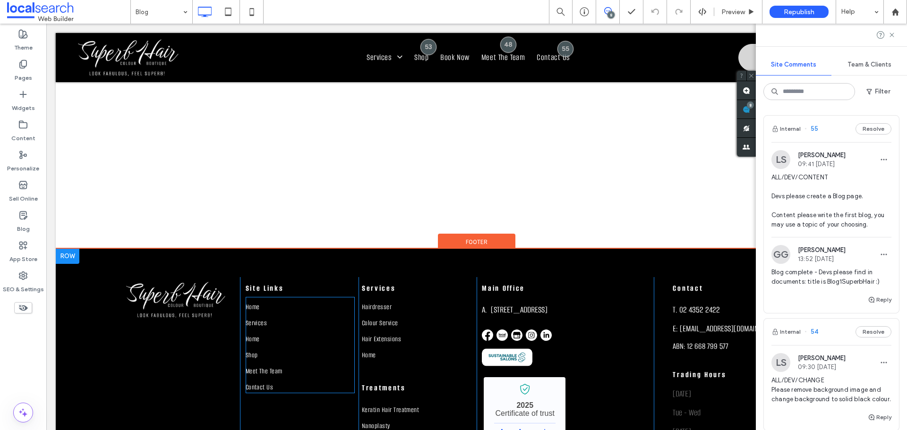
scroll to position [0, 0]
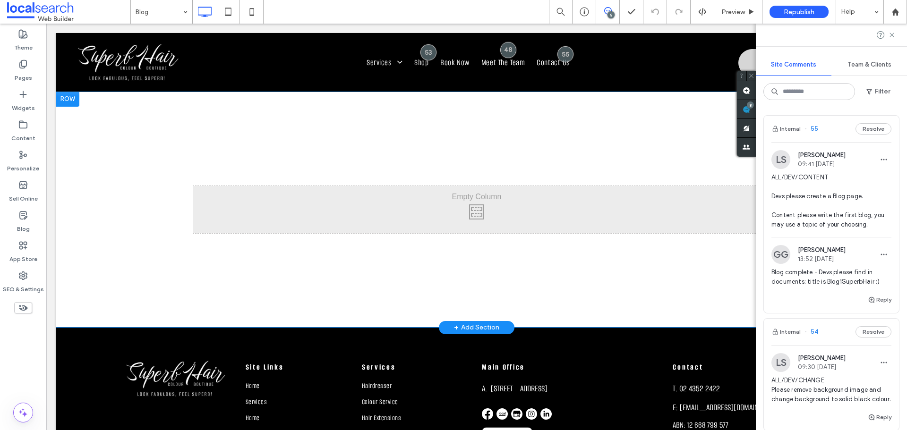
click at [74, 98] on div at bounding box center [68, 99] width 24 height 15
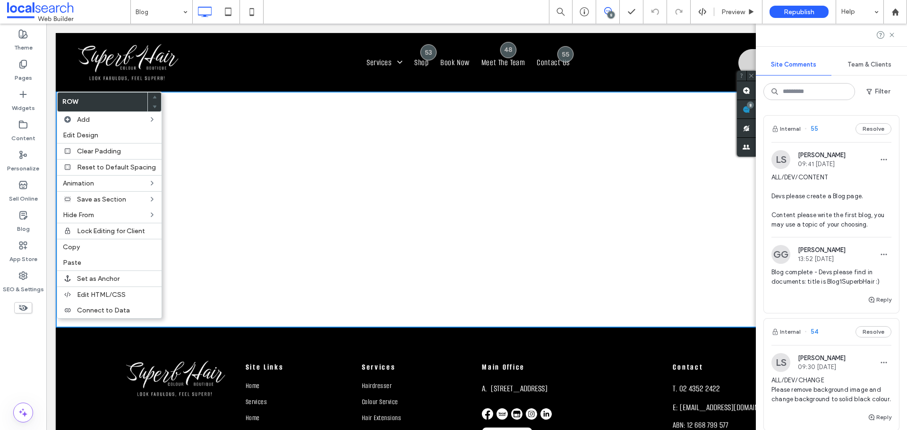
click at [412, 164] on div "Click To Paste Row + Add Section" at bounding box center [477, 210] width 842 height 236
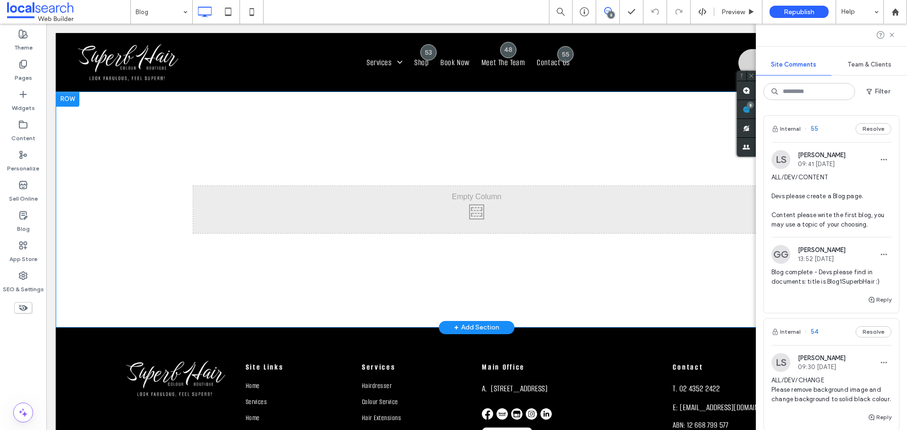
click at [467, 326] on div "+ Add Section" at bounding box center [476, 328] width 45 height 10
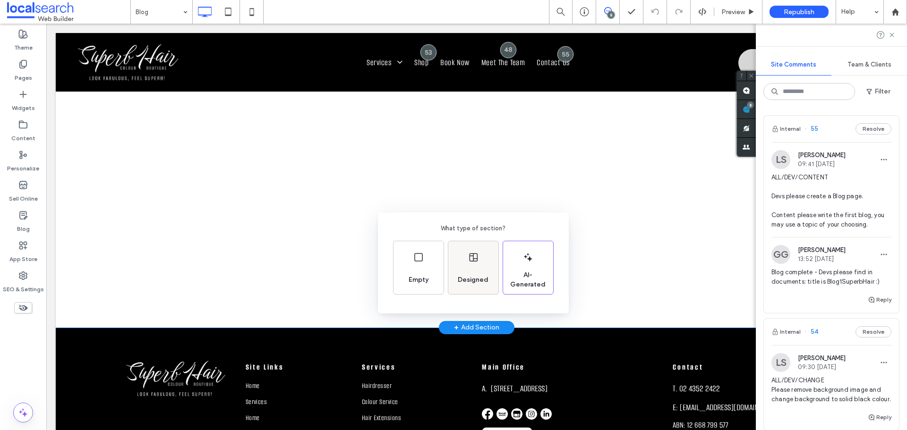
click at [463, 262] on div "Designed" at bounding box center [473, 267] width 50 height 53
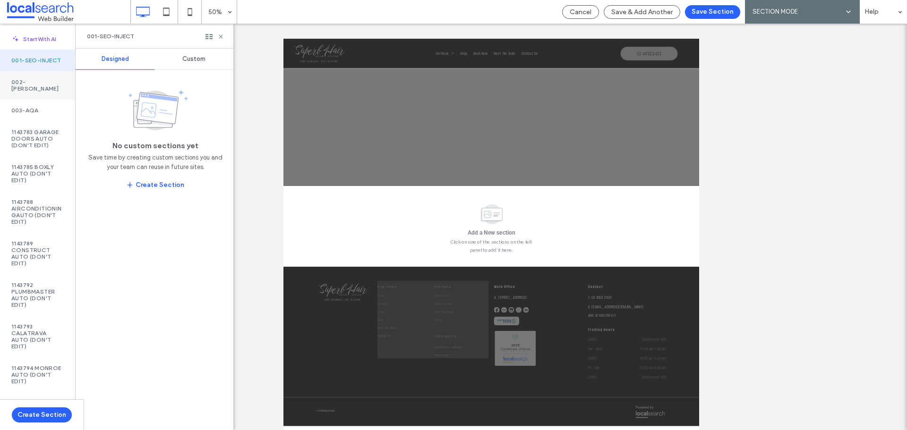
click at [42, 94] on div "002-[PERSON_NAME]" at bounding box center [37, 85] width 75 height 28
click at [184, 62] on span "Custom" at bounding box center [193, 59] width 23 height 8
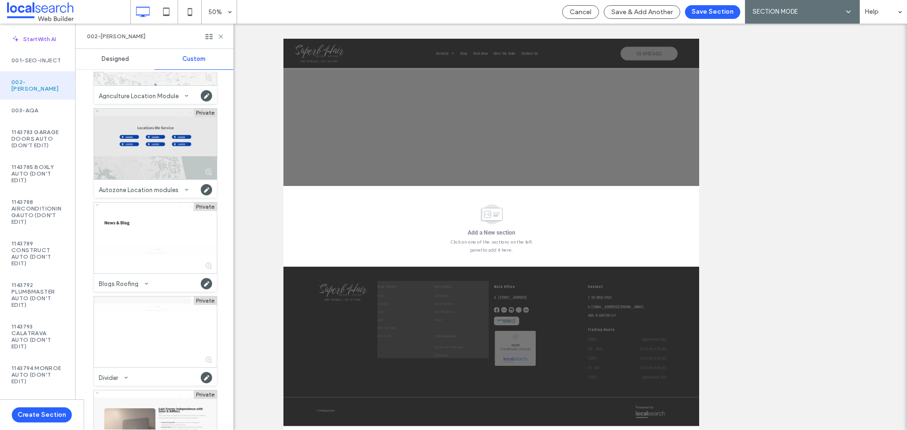
scroll to position [189, 0]
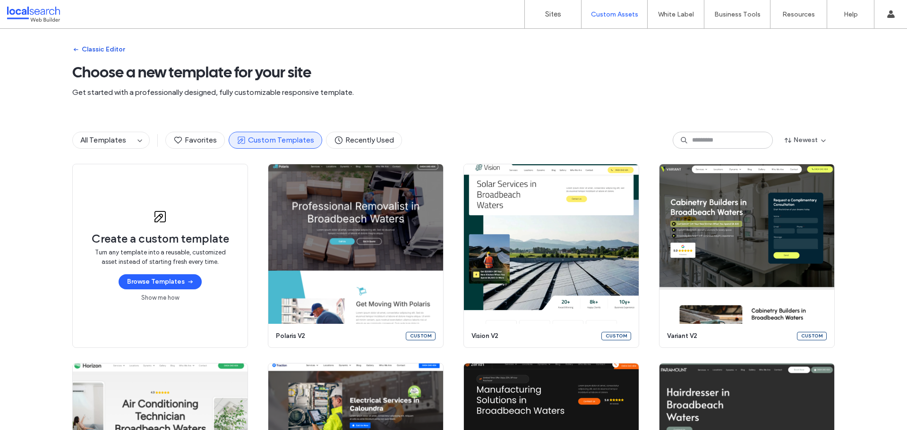
click at [102, 51] on button "Classic Editor" at bounding box center [98, 49] width 52 height 15
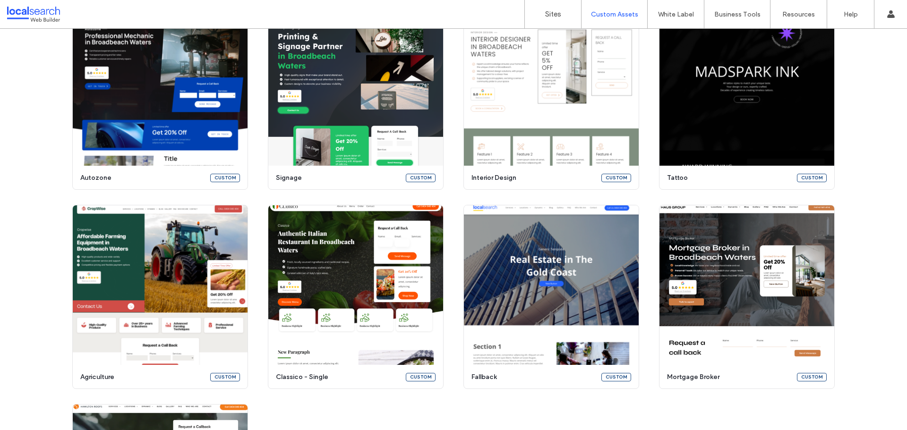
scroll to position [4119, 0]
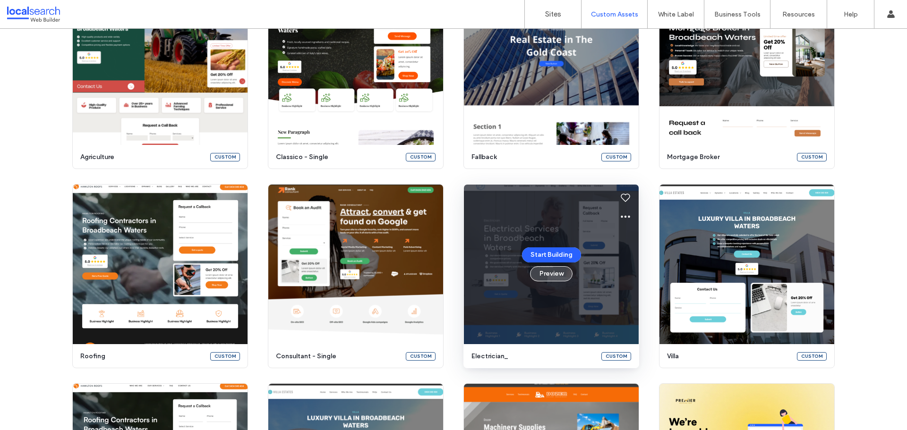
click at [560, 277] on button "Preview" at bounding box center [551, 273] width 43 height 15
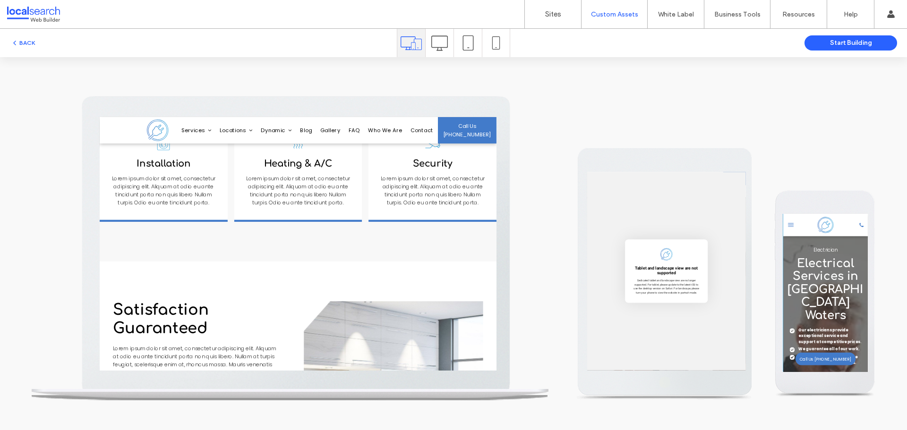
scroll to position [0, 0]
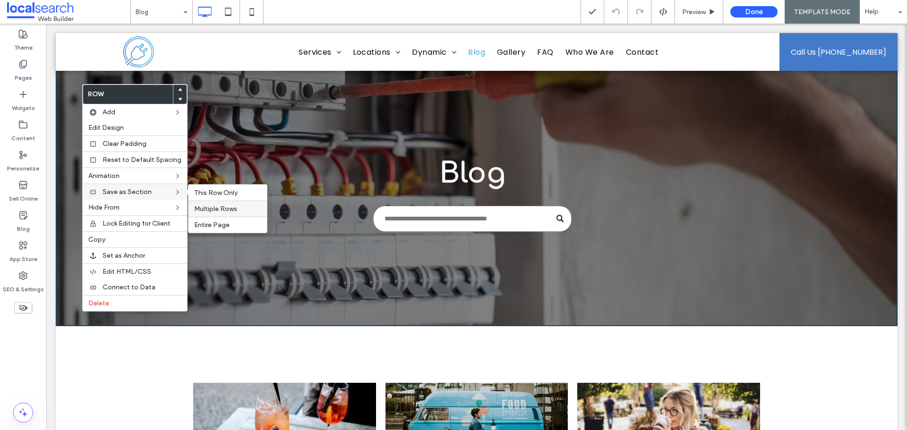
drag, startPoint x: 214, startPoint y: 210, endPoint x: 165, endPoint y: 185, distance: 55.8
click at [214, 210] on span "Multiple Rows" at bounding box center [215, 209] width 43 height 8
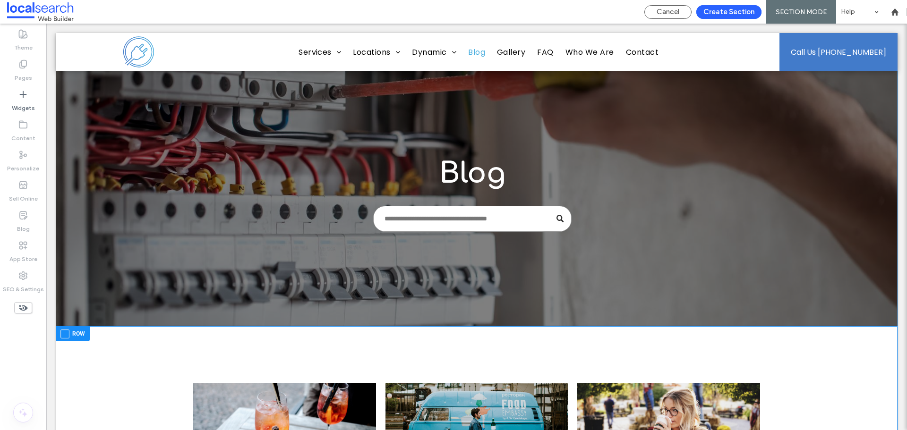
click at [99, 191] on div at bounding box center [477, 179] width 842 height 293
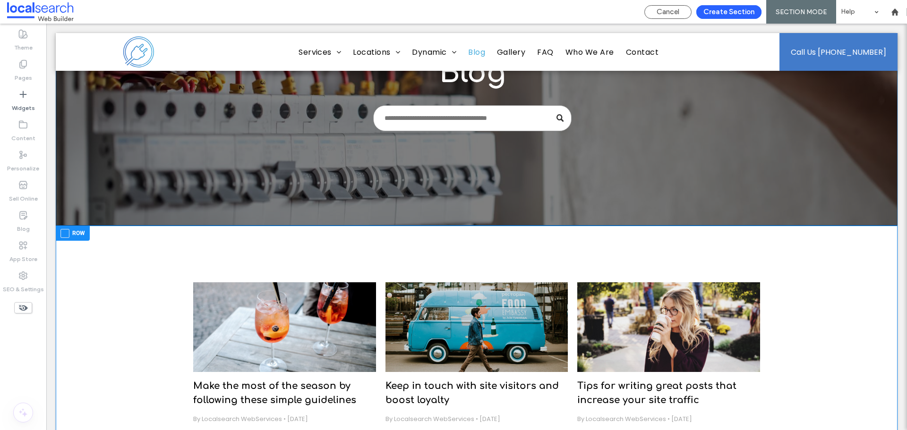
scroll to position [189, 0]
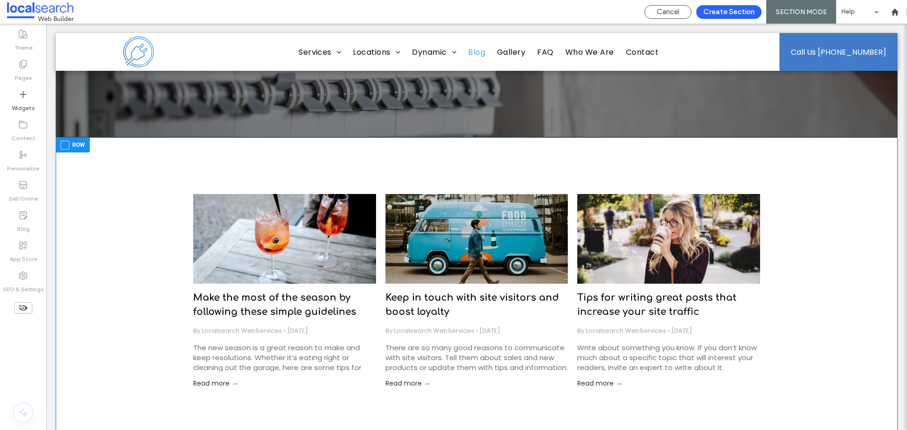
click at [68, 148] on span at bounding box center [64, 145] width 9 height 9
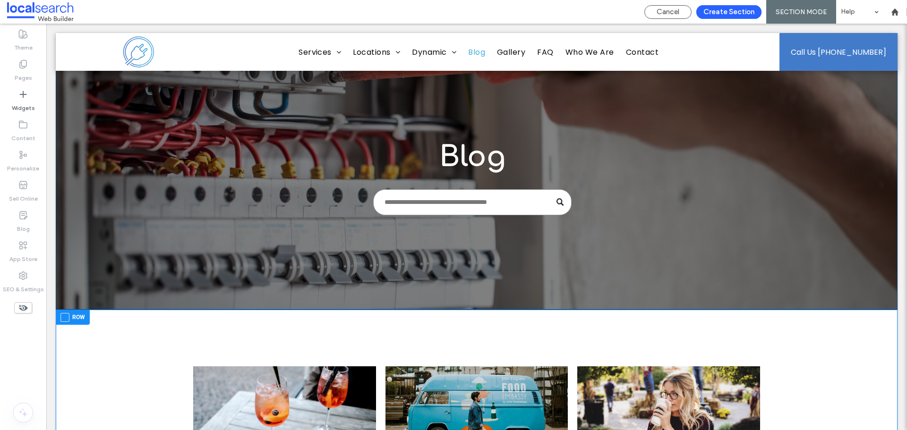
scroll to position [0, 0]
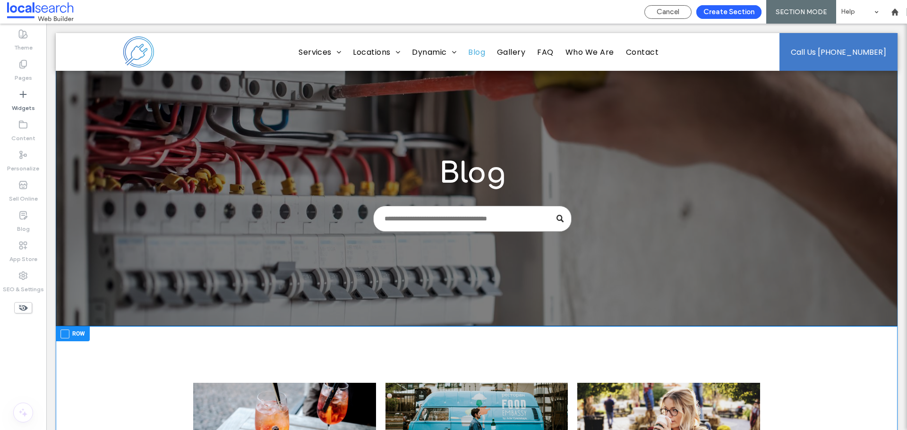
click at [82, 140] on div at bounding box center [477, 179] width 842 height 293
click at [79, 100] on div at bounding box center [477, 179] width 842 height 293
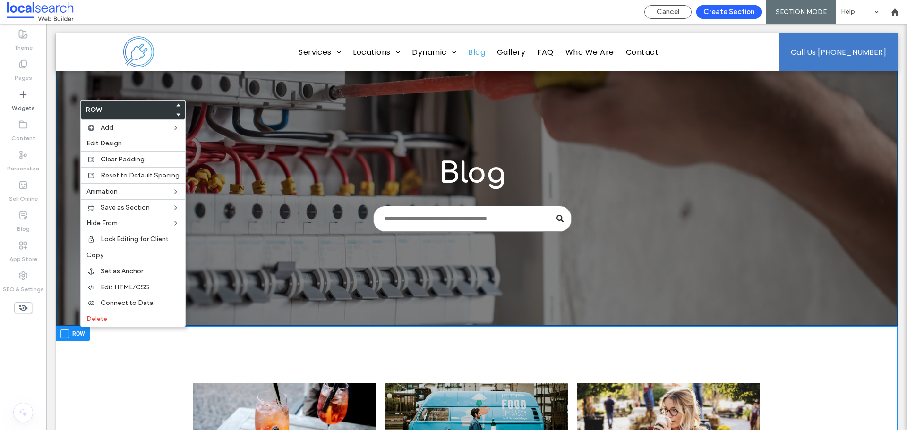
drag, startPoint x: 106, startPoint y: 352, endPoint x: 128, endPoint y: 286, distance: 69.2
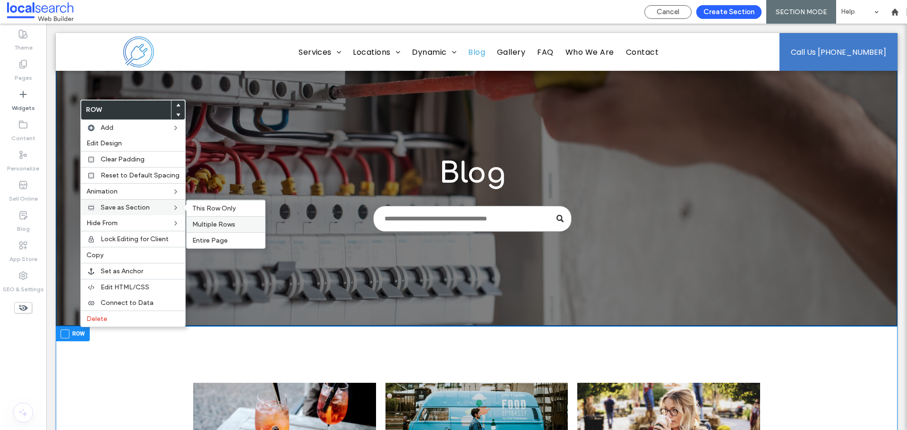
click at [233, 224] on label "Multiple Rows" at bounding box center [225, 225] width 67 height 8
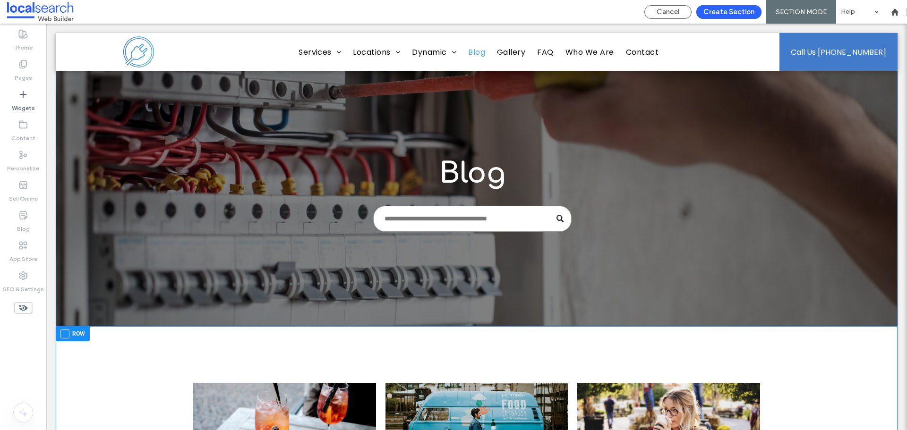
click at [135, 200] on div at bounding box center [477, 179] width 842 height 293
click at [716, 11] on button "Create Section" at bounding box center [728, 12] width 65 height 14
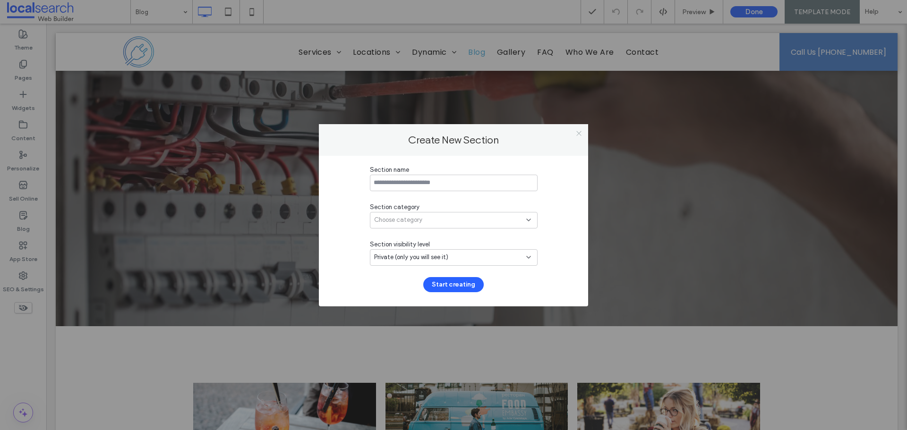
click at [582, 133] on icon at bounding box center [578, 133] width 7 height 7
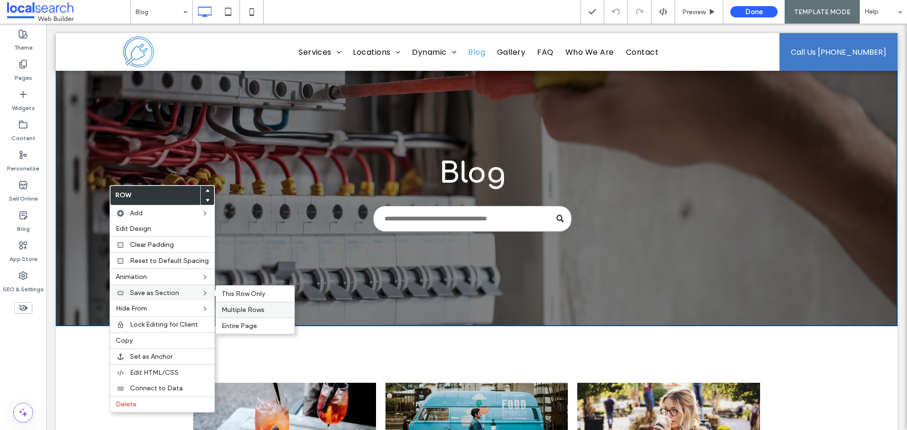
click at [236, 309] on span "Multiple Rows" at bounding box center [243, 310] width 43 height 8
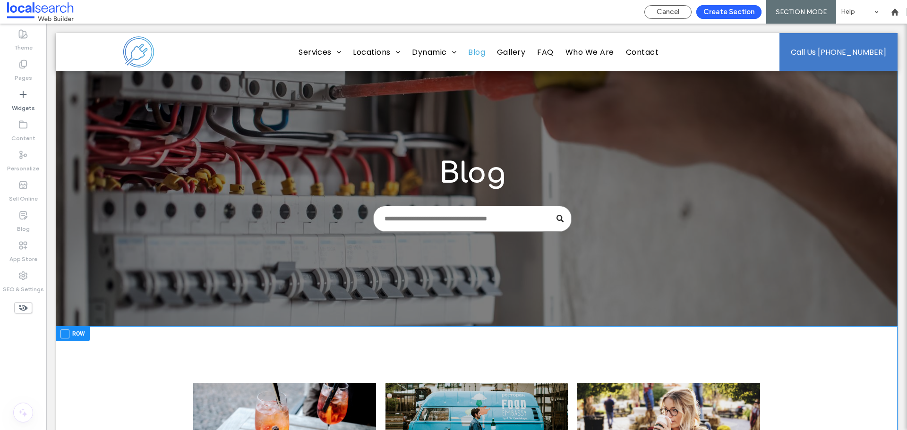
click at [114, 268] on div at bounding box center [477, 179] width 842 height 293
click at [745, 9] on button "Create Section" at bounding box center [728, 12] width 65 height 14
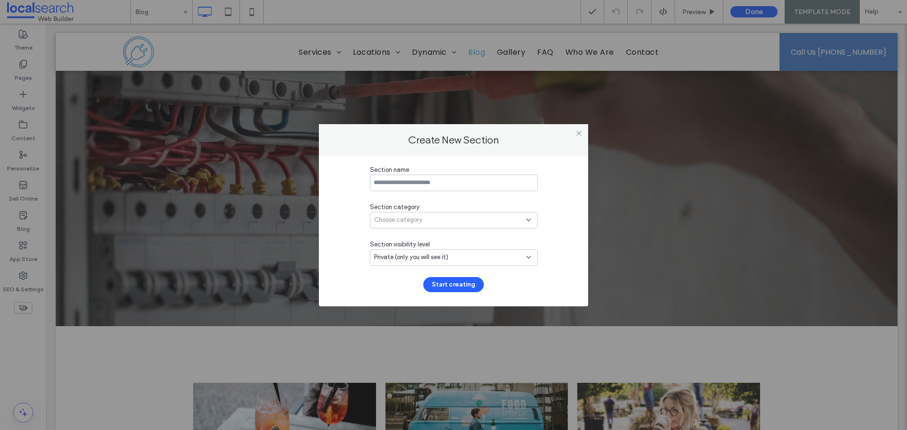
click at [467, 182] on input at bounding box center [454, 183] width 168 height 17
type input "**********"
click at [447, 215] on div "Choose category" at bounding box center [450, 219] width 152 height 9
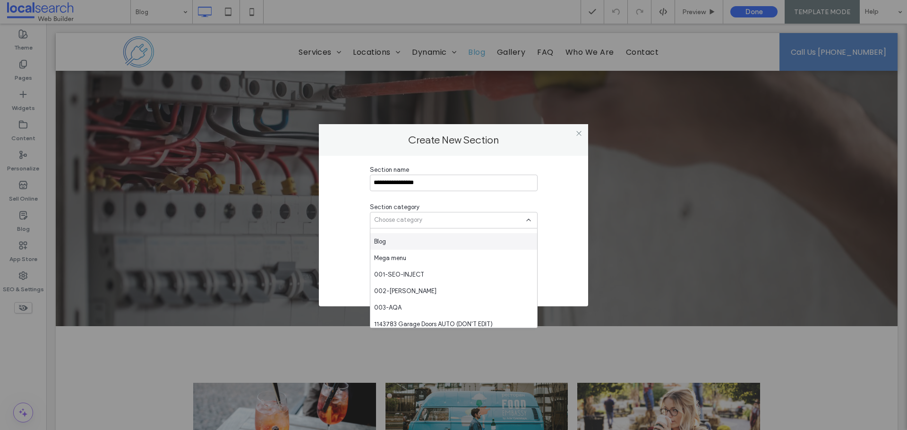
scroll to position [94, 0]
click at [431, 291] on div "003-AQA" at bounding box center [453, 291] width 167 height 17
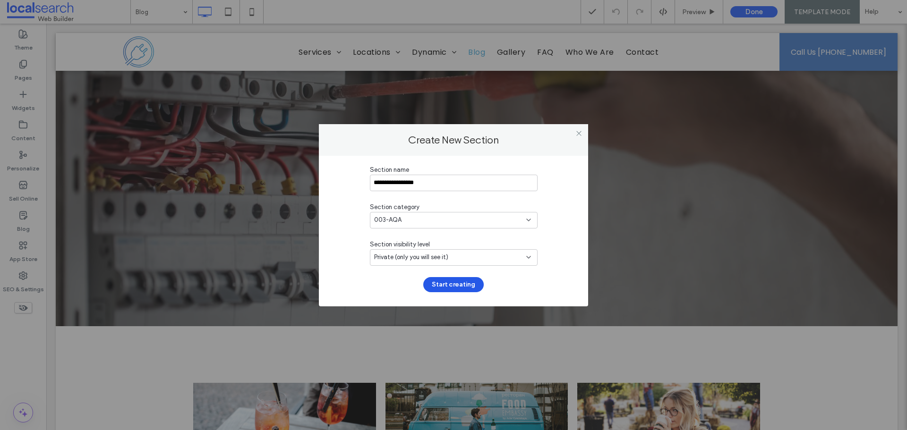
click at [457, 283] on button "Start creating" at bounding box center [453, 284] width 60 height 15
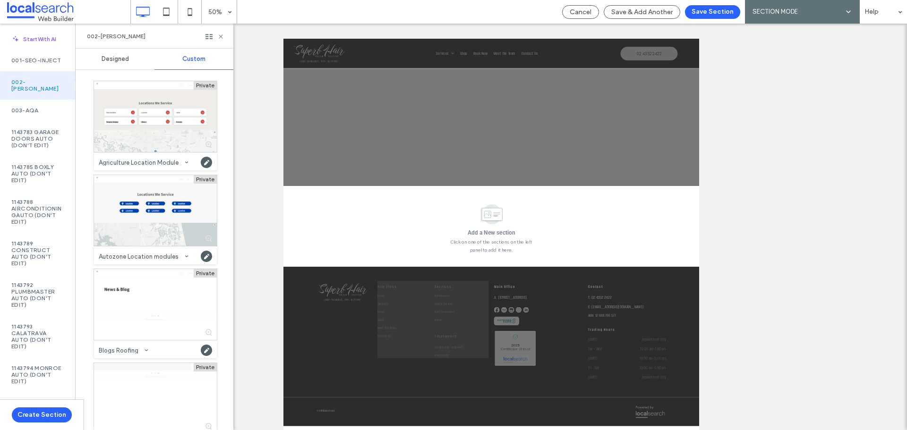
click at [119, 63] on div "Designed" at bounding box center [115, 59] width 79 height 21
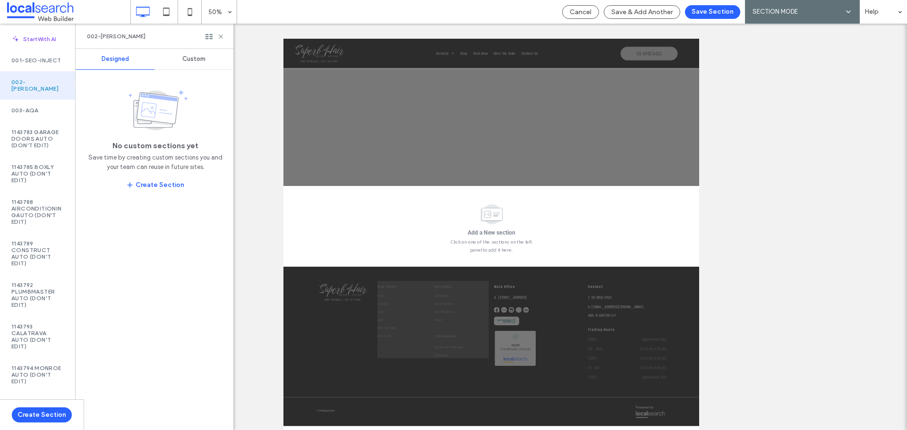
click at [163, 63] on div "Custom" at bounding box center [193, 59] width 79 height 21
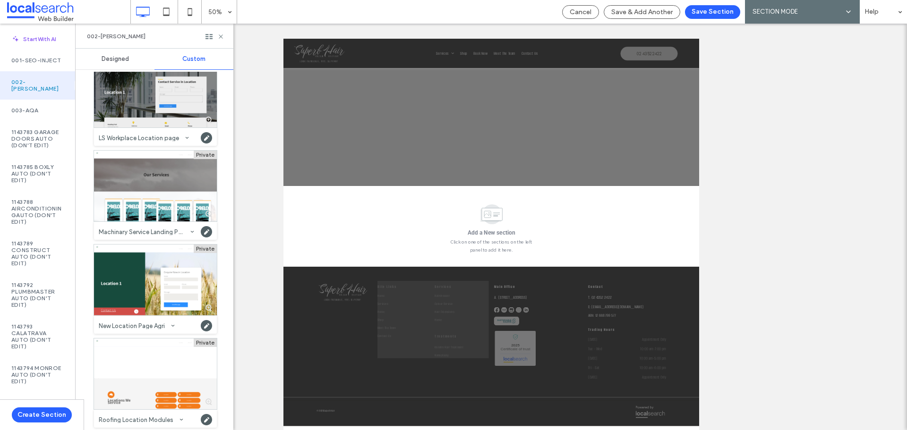
scroll to position [1712, 0]
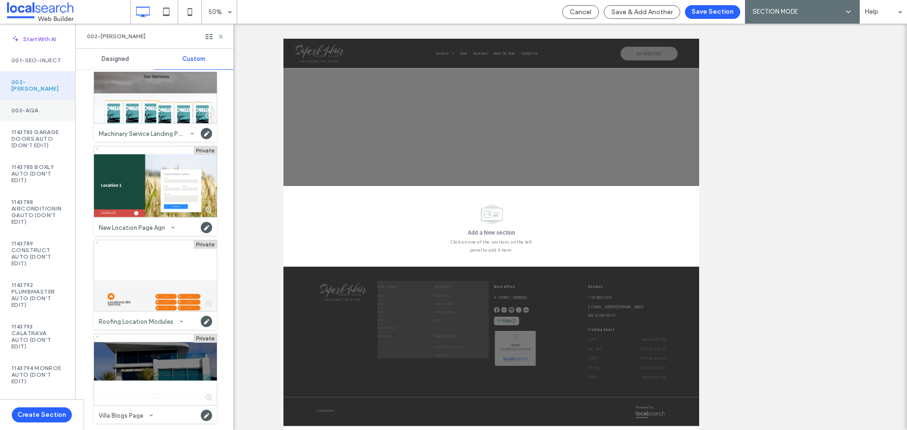
click at [28, 105] on div "003-AQA" at bounding box center [37, 111] width 75 height 22
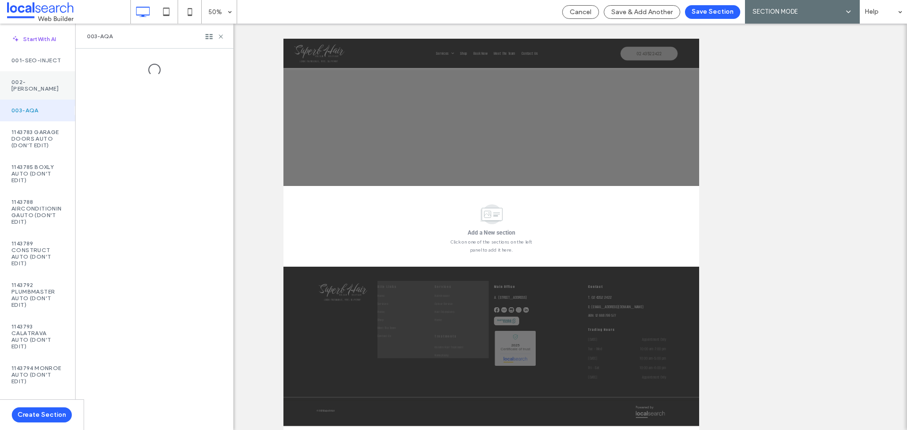
click at [42, 89] on label "002-[PERSON_NAME]" at bounding box center [37, 85] width 52 height 13
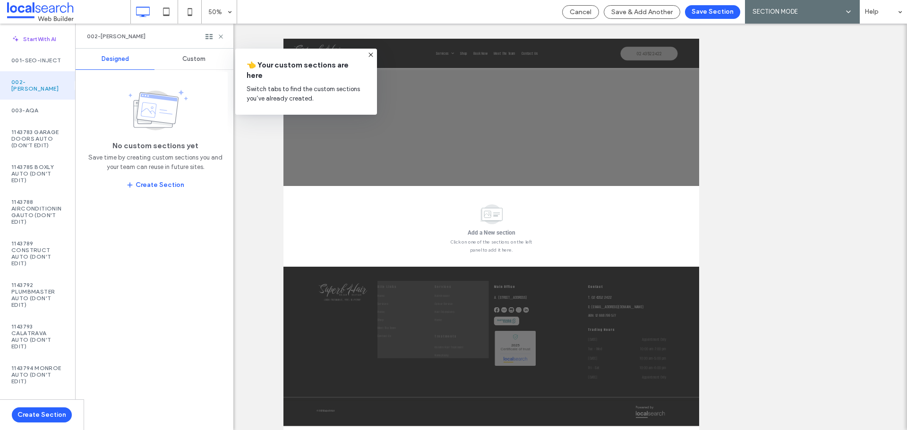
click at [189, 58] on span "Custom" at bounding box center [193, 59] width 23 height 8
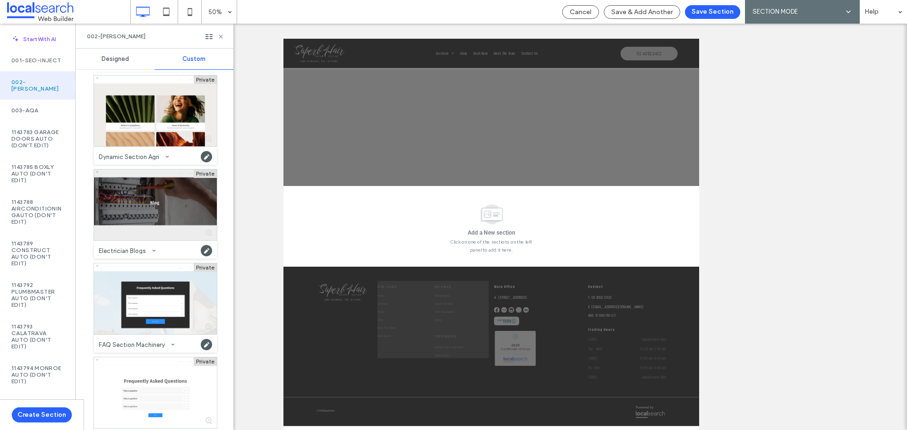
scroll to position [1752, 0]
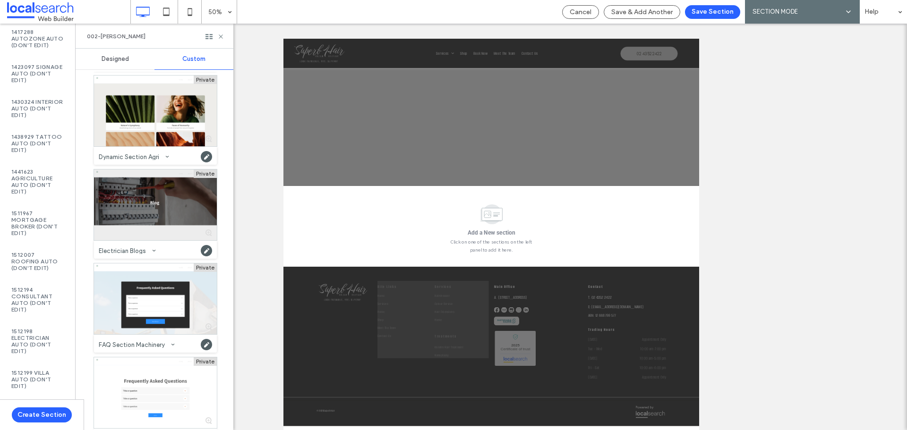
click at [192, 232] on div at bounding box center [155, 205] width 123 height 71
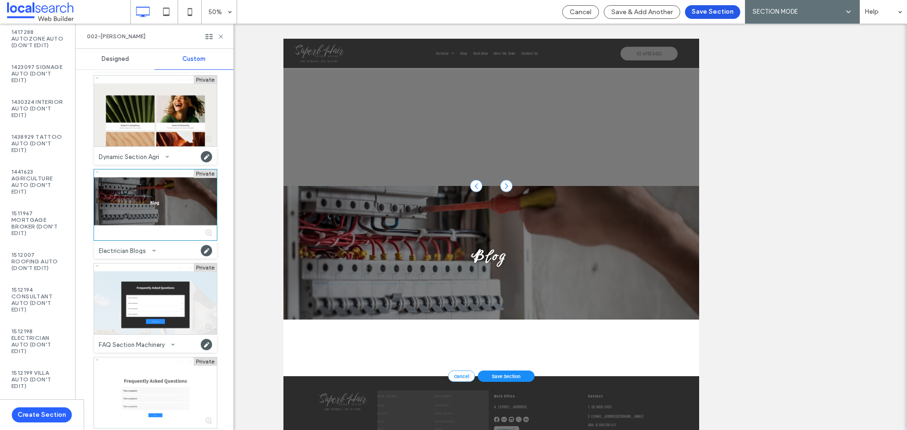
click at [717, 9] on button "Save Section" at bounding box center [712, 12] width 55 height 14
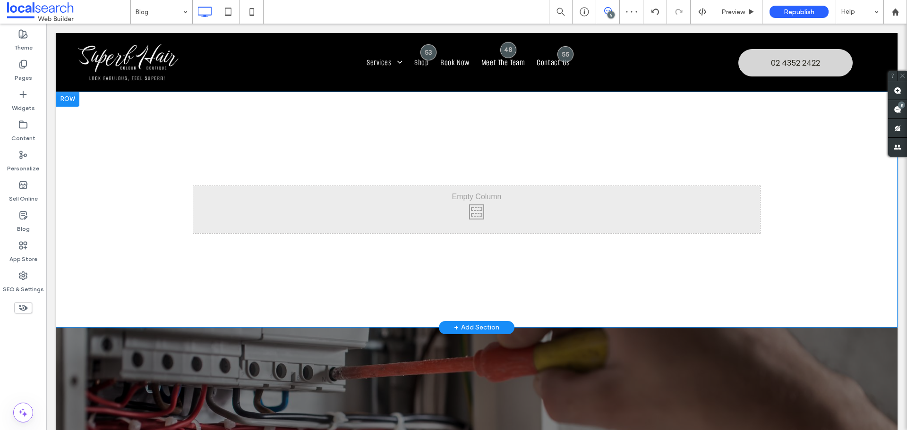
click at [134, 152] on div "Click To Paste Click To Paste Row + Add Section" at bounding box center [477, 210] width 842 height 236
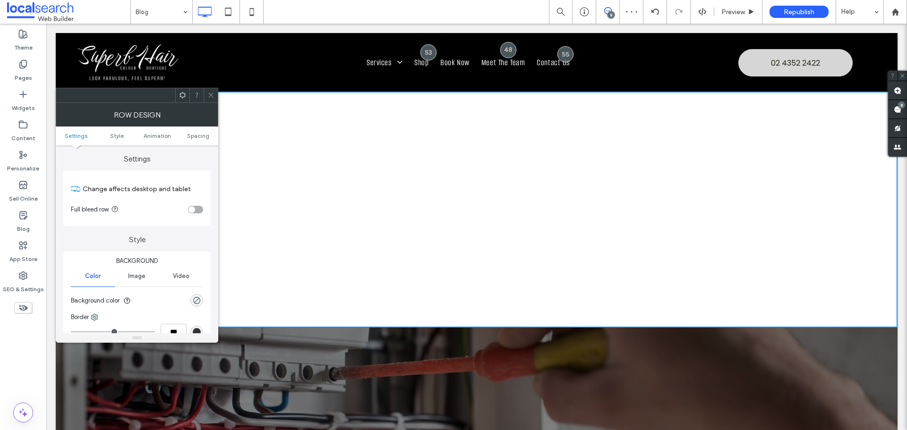
click at [211, 94] on icon at bounding box center [210, 95] width 7 height 7
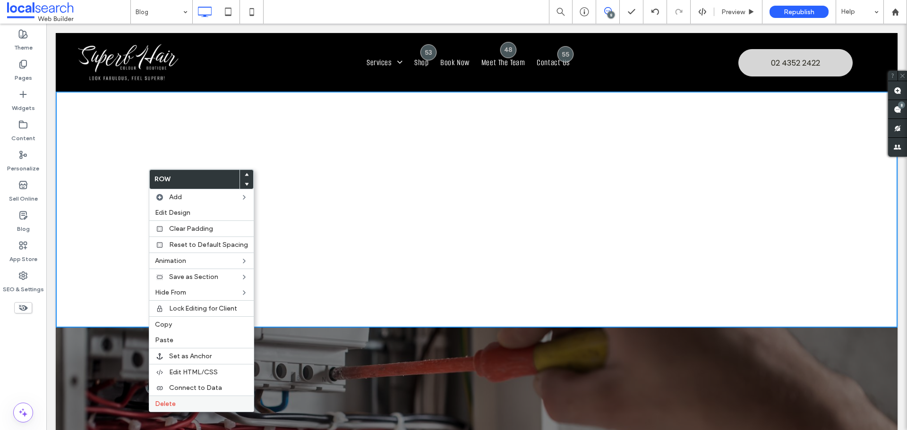
click at [176, 402] on label "Delete" at bounding box center [201, 404] width 93 height 8
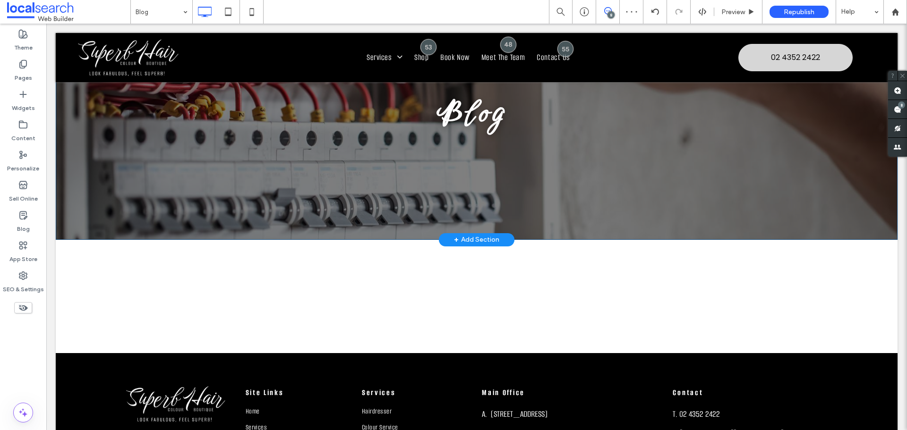
scroll to position [47, 0]
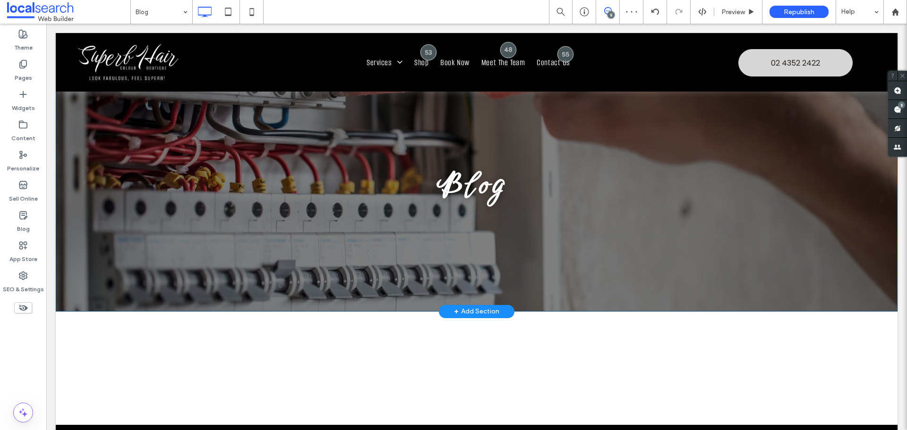
click at [458, 215] on div "Blog ﻿ Click To Paste" at bounding box center [476, 192] width 653 height 163
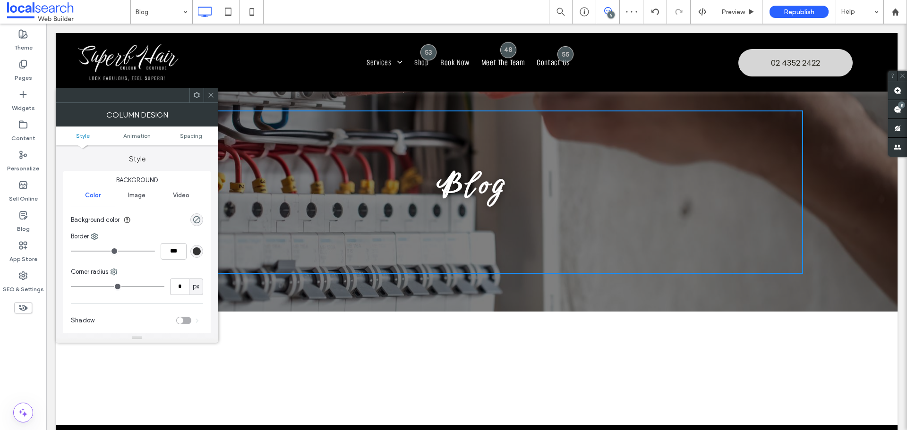
click at [452, 222] on div "Blog ﻿ Click To Paste" at bounding box center [476, 192] width 653 height 163
click at [455, 212] on div "Blog ﻿ Click To Paste" at bounding box center [476, 192] width 653 height 163
click at [459, 198] on span "Blog ﻿" at bounding box center [472, 185] width 71 height 39
click at [206, 94] on div at bounding box center [211, 95] width 14 height 14
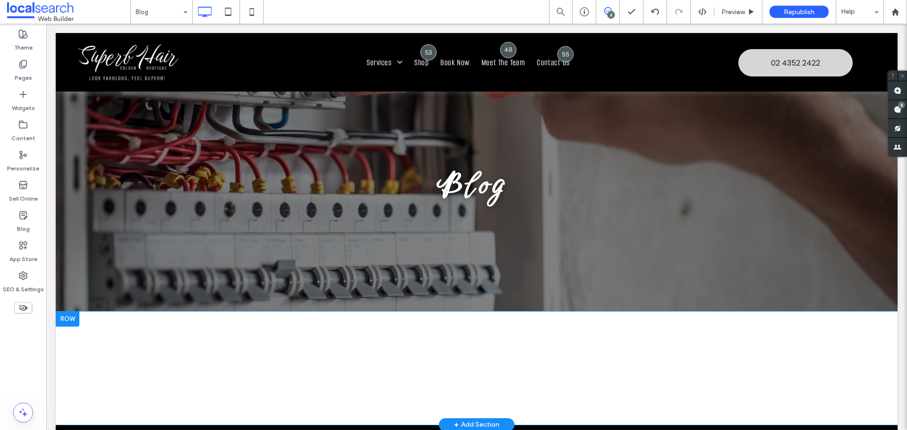
scroll to position [189, 0]
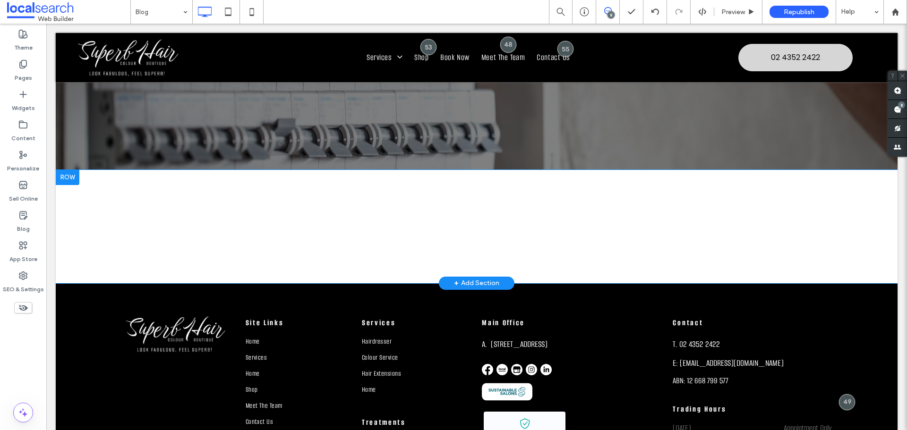
click at [389, 219] on div "Click To Paste Row + Add Section" at bounding box center [477, 226] width 842 height 113
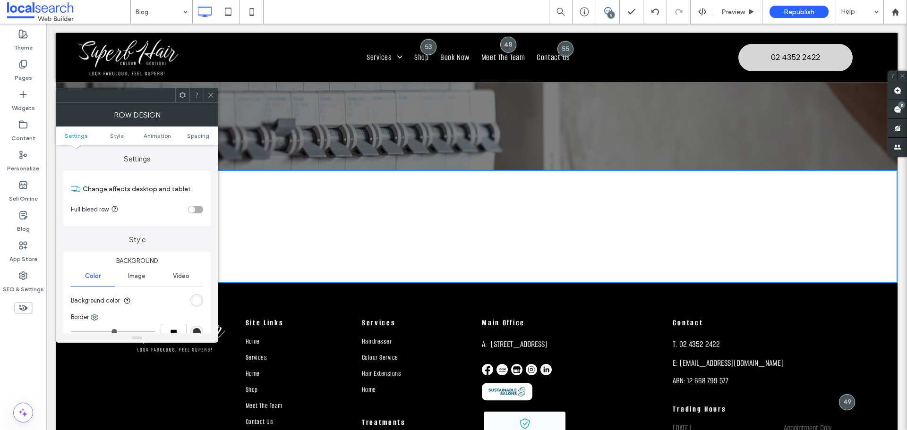
click at [389, 219] on div "Click To Paste Row + Add Section" at bounding box center [477, 226] width 842 height 113
click at [208, 95] on icon at bounding box center [210, 95] width 7 height 7
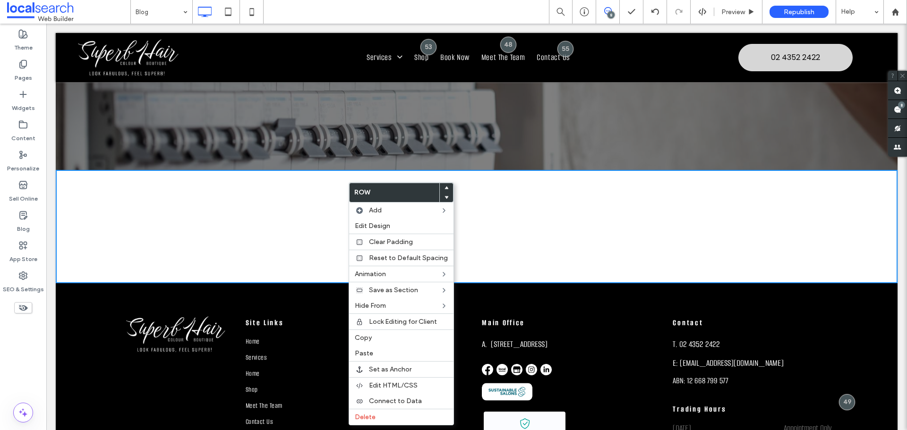
click at [544, 231] on div "Click To Paste Row + Add Section" at bounding box center [477, 226] width 842 height 113
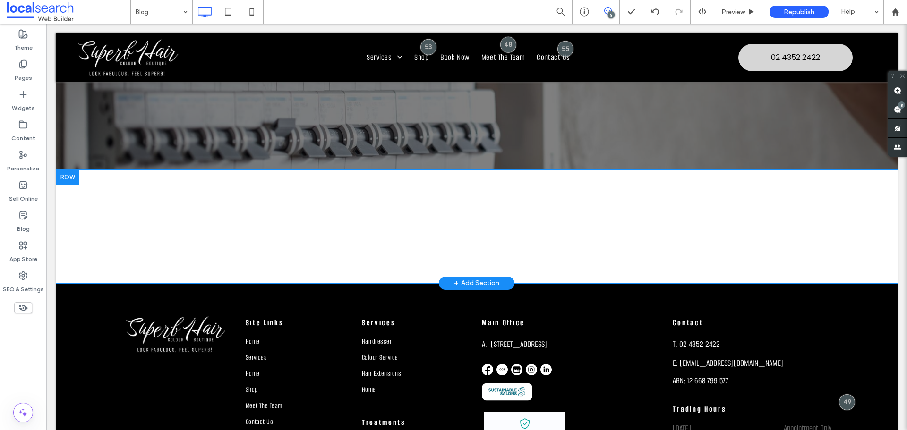
click at [486, 223] on div "Click To Paste Row + Add Section" at bounding box center [477, 226] width 842 height 113
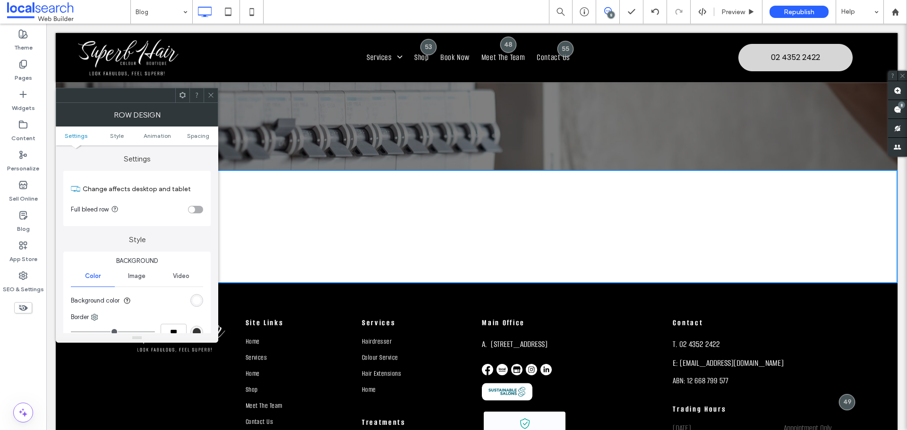
click at [211, 91] on span at bounding box center [210, 95] width 7 height 14
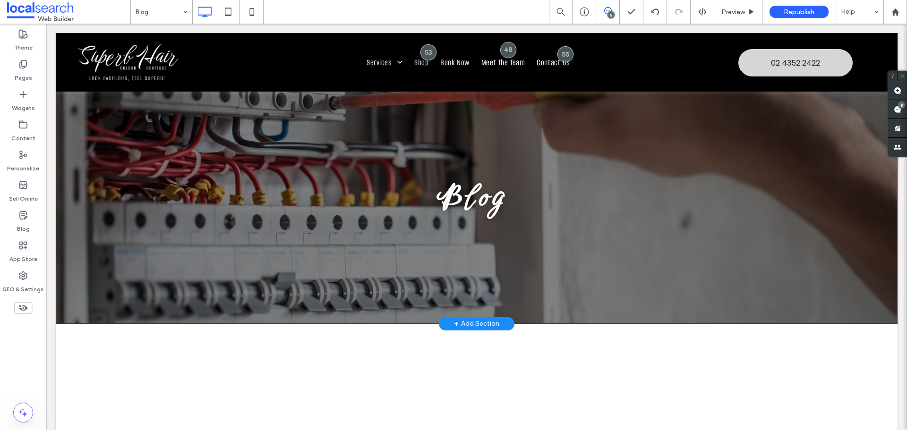
scroll to position [0, 0]
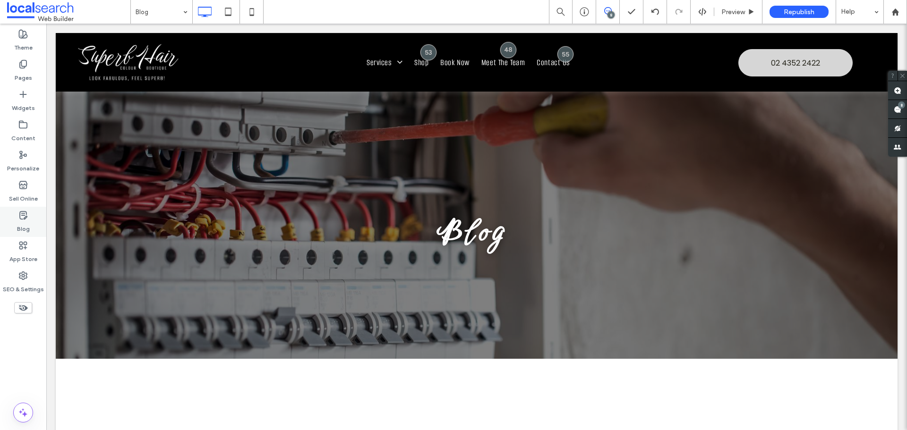
click at [28, 223] on label "Blog" at bounding box center [23, 226] width 13 height 13
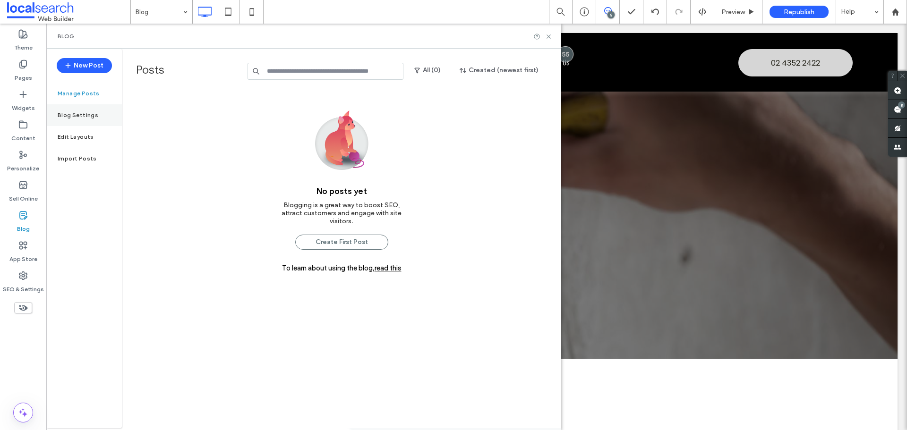
click at [91, 114] on label "Blog Settings" at bounding box center [78, 115] width 41 height 7
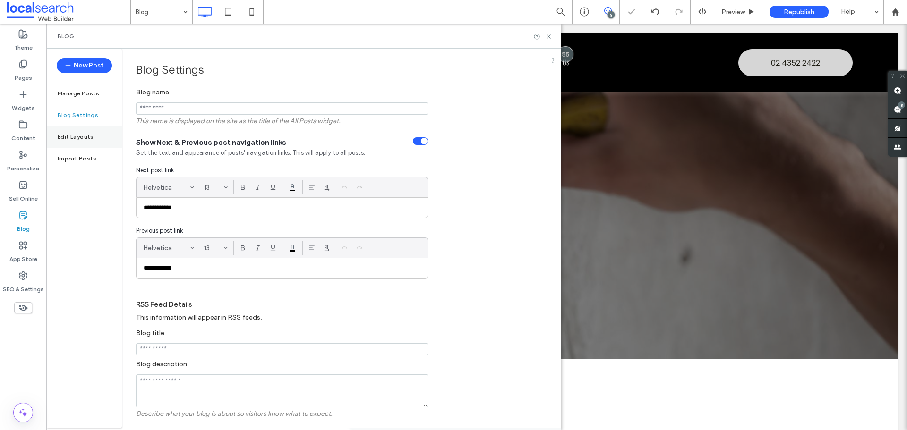
click at [87, 127] on div "Edit Layouts" at bounding box center [84, 137] width 76 height 22
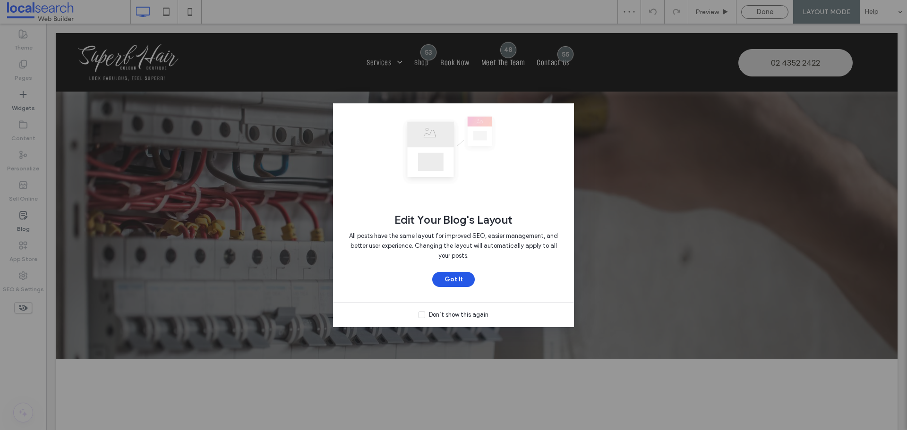
click at [461, 283] on button "Got It" at bounding box center [453, 279] width 43 height 15
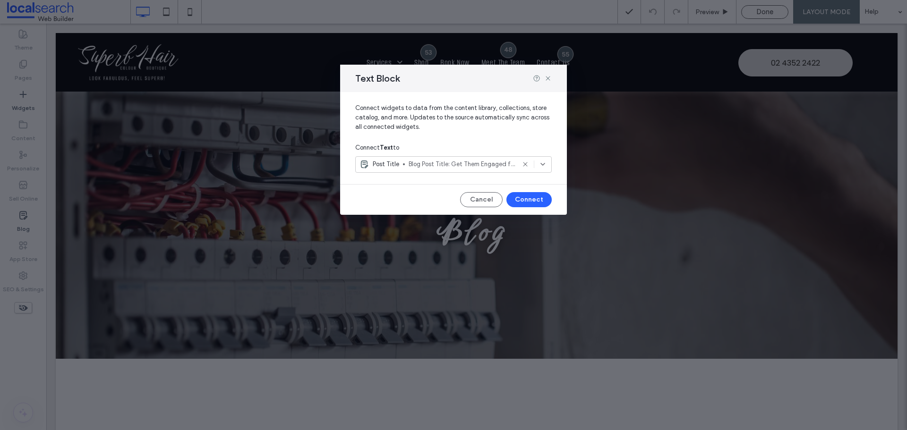
click at [472, 225] on div "Text Block Connect widgets to data from the content library, collections, store…" at bounding box center [453, 215] width 907 height 430
click at [475, 199] on button "Cancel" at bounding box center [481, 199] width 43 height 15
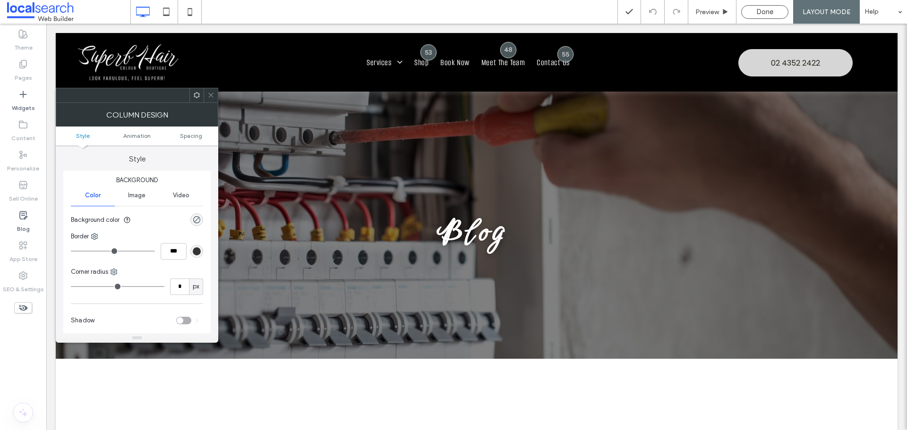
click at [208, 99] on span at bounding box center [210, 95] width 7 height 14
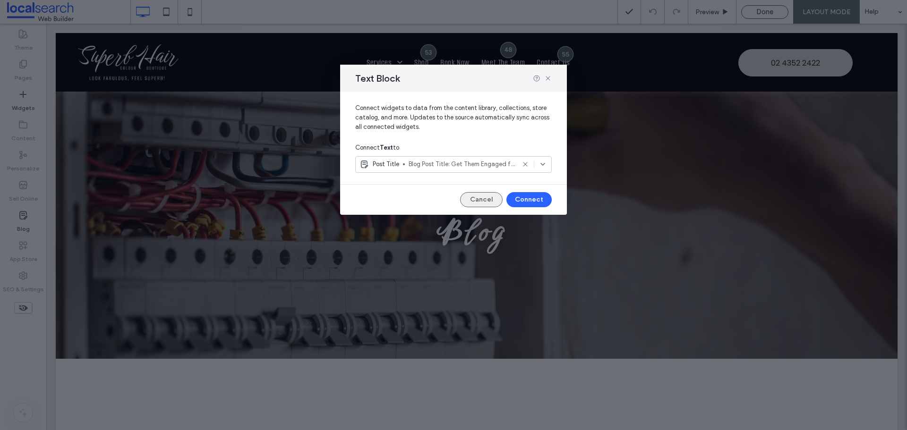
click at [482, 197] on button "Cancel" at bounding box center [481, 199] width 43 height 15
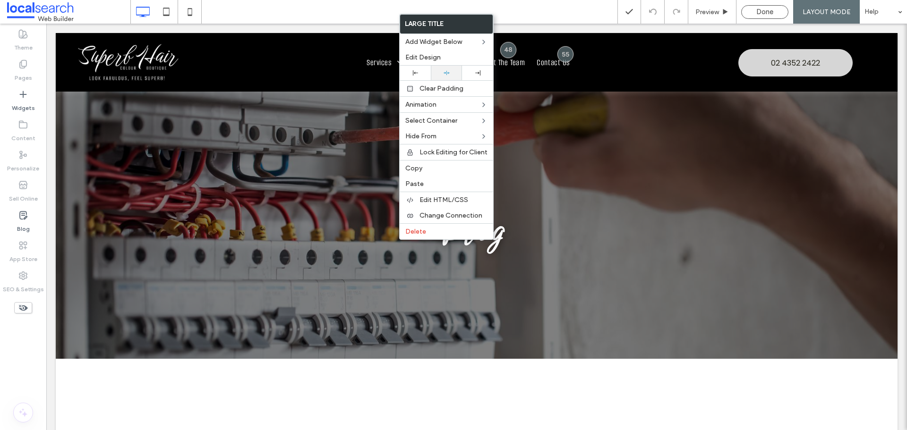
click at [445, 60] on label "Edit Design" at bounding box center [446, 57] width 82 height 8
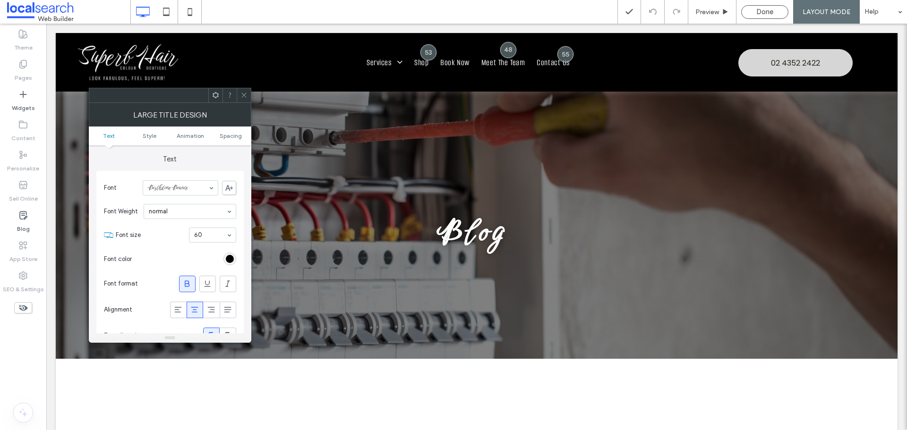
click at [235, 259] on div "rgb(0, 0, 0)" at bounding box center [229, 259] width 13 height 13
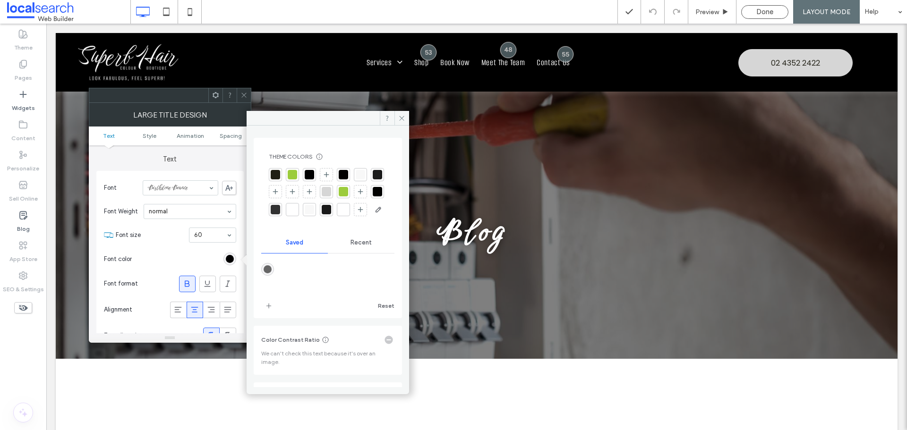
click at [339, 214] on div at bounding box center [343, 209] width 9 height 9
click at [244, 98] on icon at bounding box center [243, 95] width 7 height 7
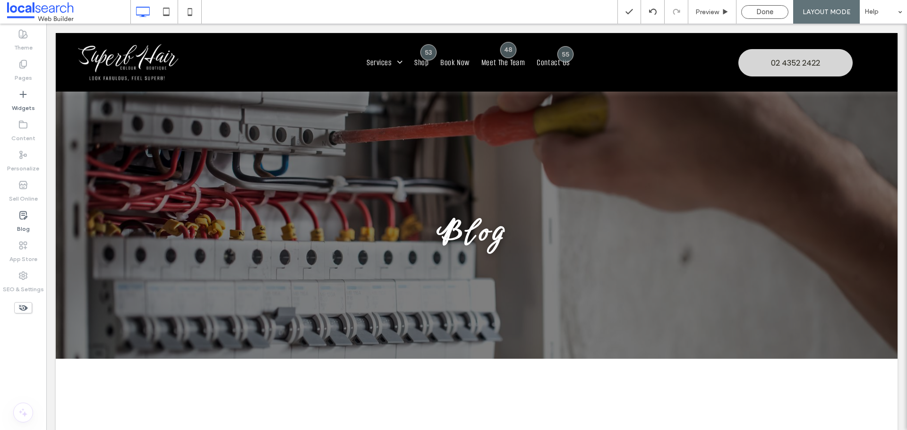
drag, startPoint x: 764, startPoint y: 11, endPoint x: 757, endPoint y: 14, distance: 7.2
click at [764, 11] on span "Done" at bounding box center [764, 12] width 17 height 9
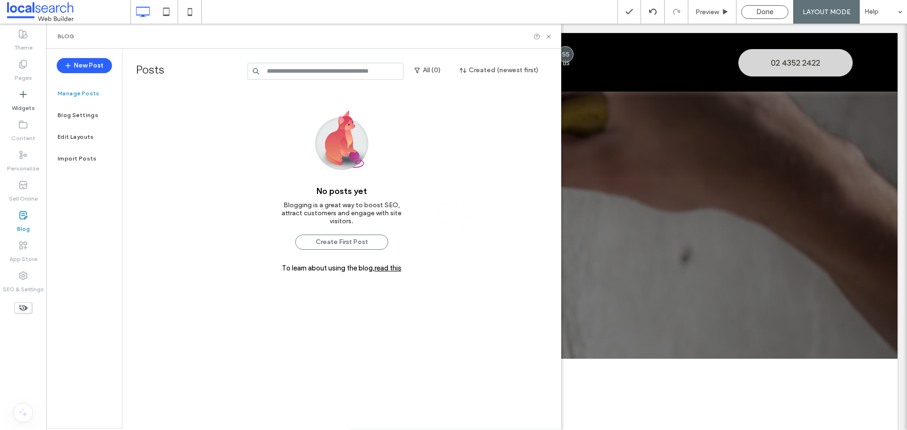
click at [95, 63] on button "New Post" at bounding box center [84, 65] width 55 height 15
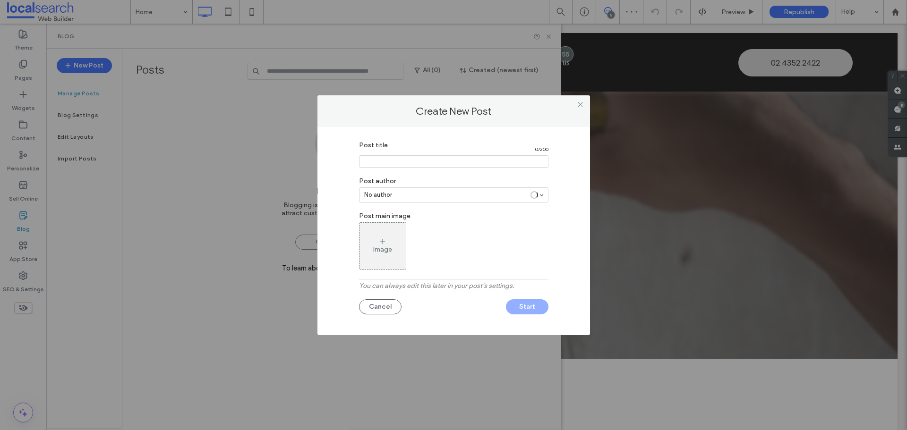
drag, startPoint x: 386, startPoint y: 158, endPoint x: 461, endPoint y: 428, distance: 279.6
click at [386, 159] on input "Post title" at bounding box center [453, 161] width 189 height 12
paste input "**********"
type input "**********"
click at [516, 305] on button "Start" at bounding box center [527, 307] width 43 height 15
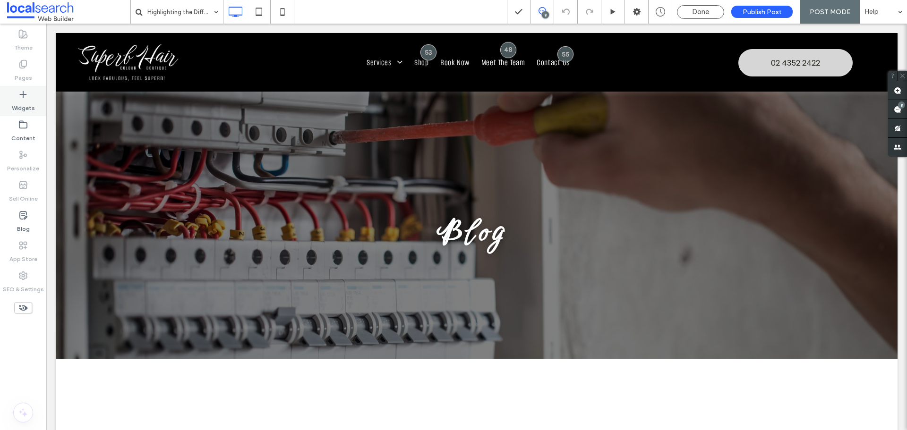
click at [22, 103] on label "Widgets" at bounding box center [23, 105] width 23 height 13
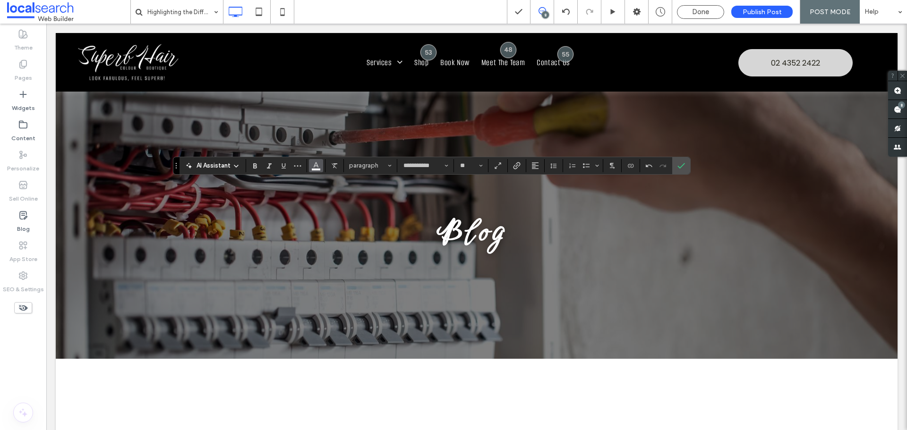
click at [314, 165] on icon "Color" at bounding box center [316, 165] width 8 height 8
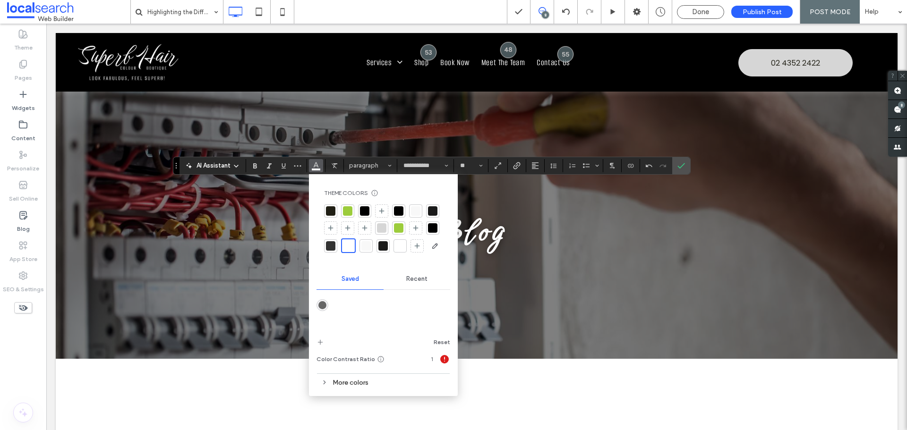
click at [411, 278] on span "Recent" at bounding box center [416, 279] width 21 height 8
click at [355, 305] on div "rgba(0, 0, 0, 1)" at bounding box center [357, 305] width 8 height 8
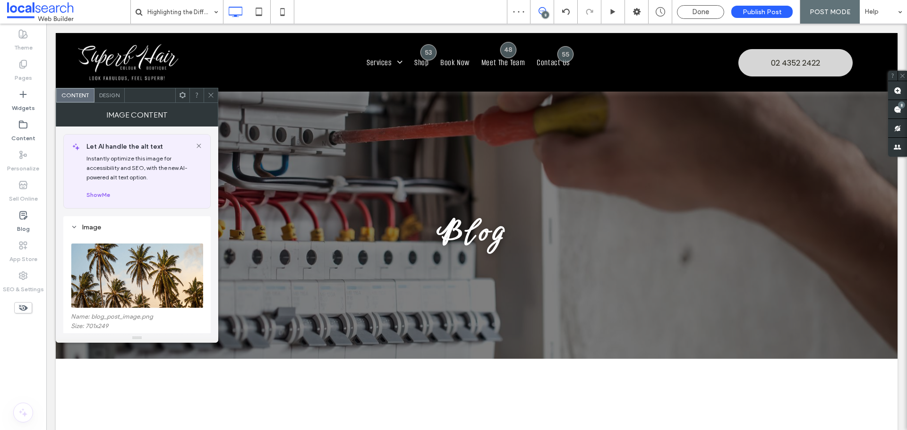
click at [211, 92] on icon at bounding box center [210, 95] width 7 height 7
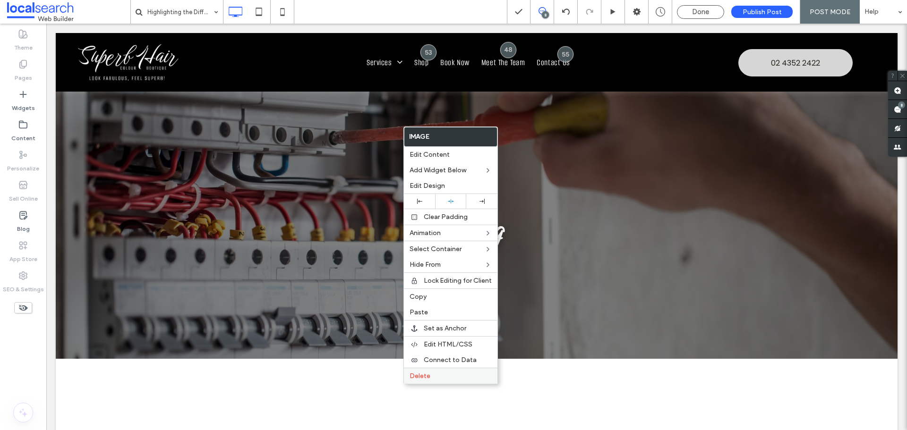
click at [429, 378] on span "Delete" at bounding box center [420, 376] width 21 height 8
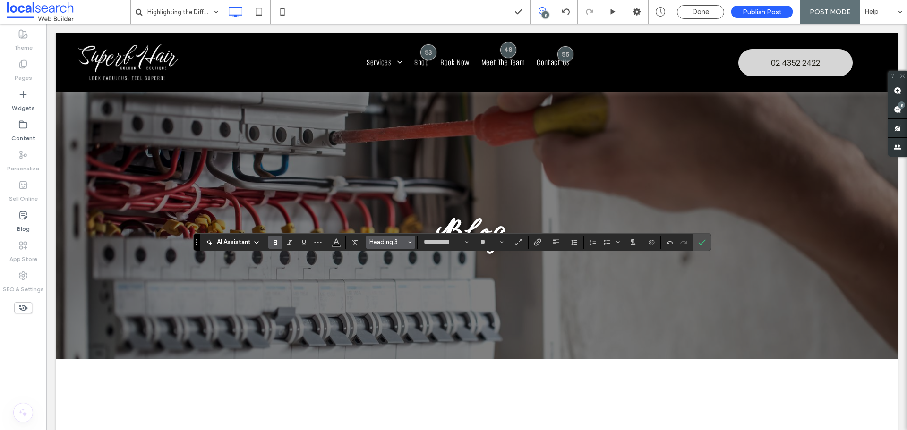
click at [386, 239] on span "Heading 3" at bounding box center [387, 242] width 37 height 7
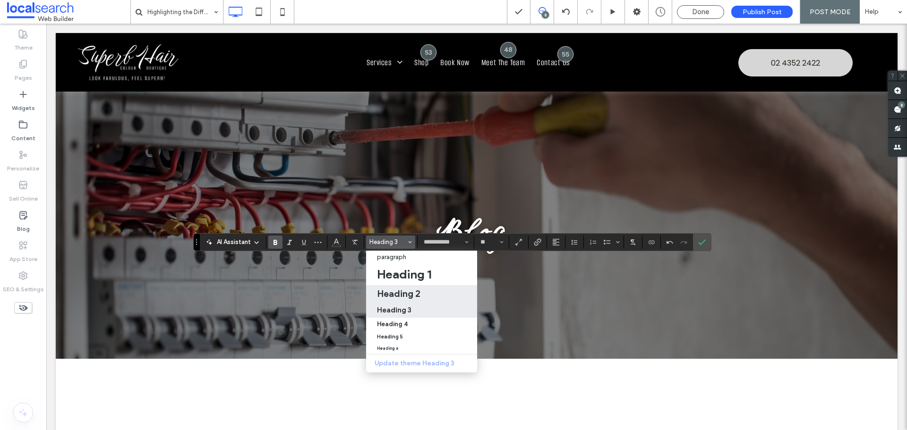
click at [415, 294] on h2 "Heading 2" at bounding box center [398, 293] width 43 height 11
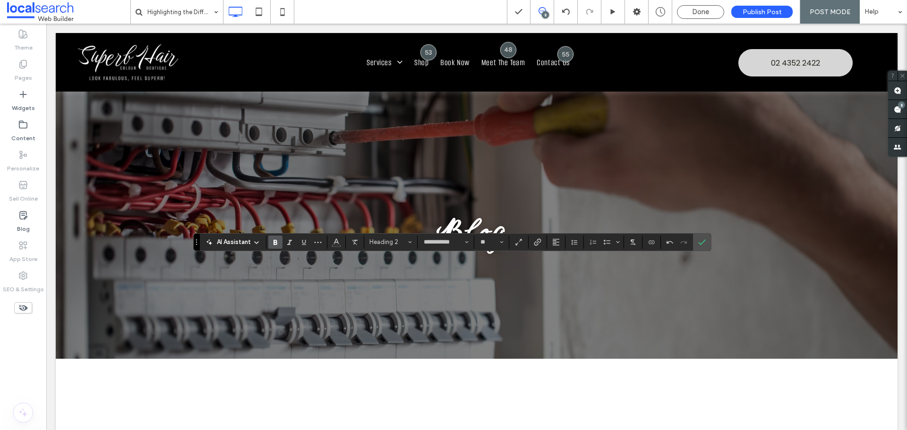
type input "**"
click at [283, 11] on icon at bounding box center [282, 11] width 19 height 19
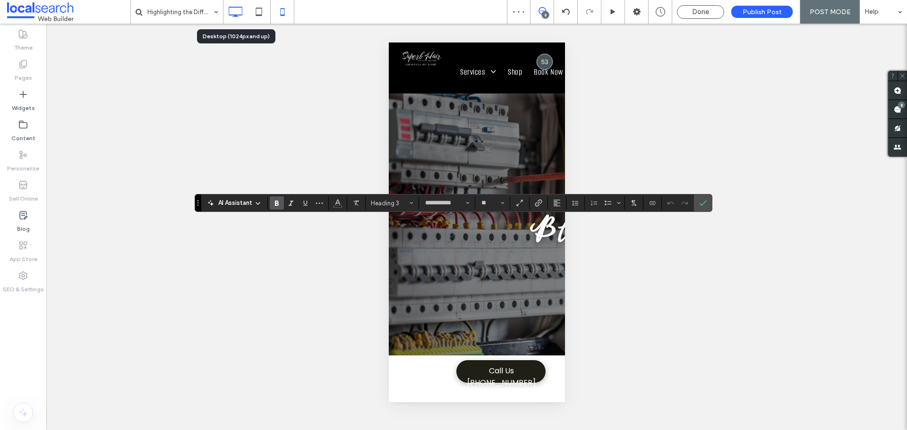
click at [239, 14] on icon at bounding box center [235, 11] width 19 height 19
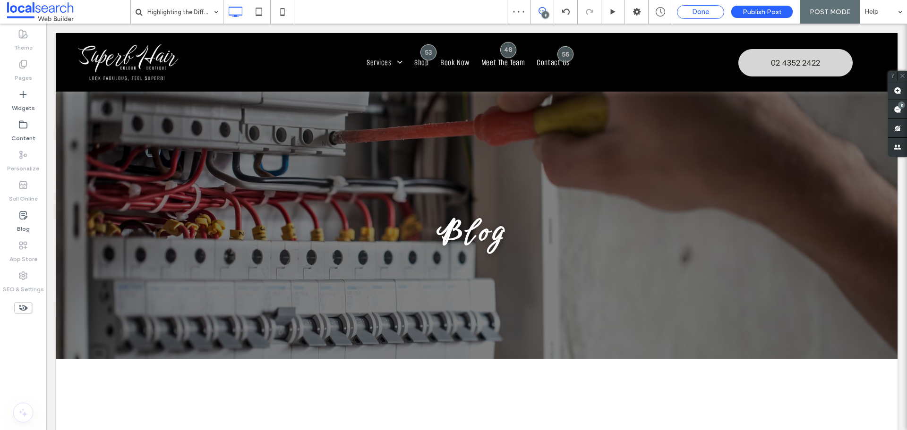
click at [698, 14] on span "Done" at bounding box center [700, 12] width 17 height 9
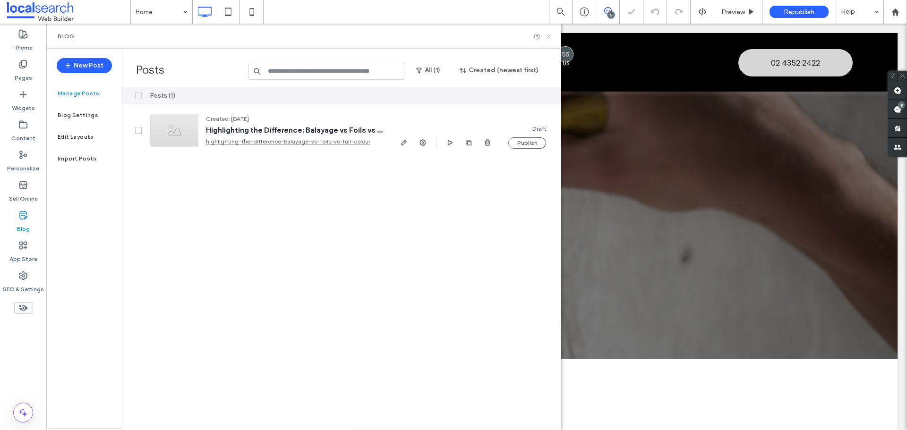
click at [551, 39] on icon at bounding box center [548, 36] width 7 height 7
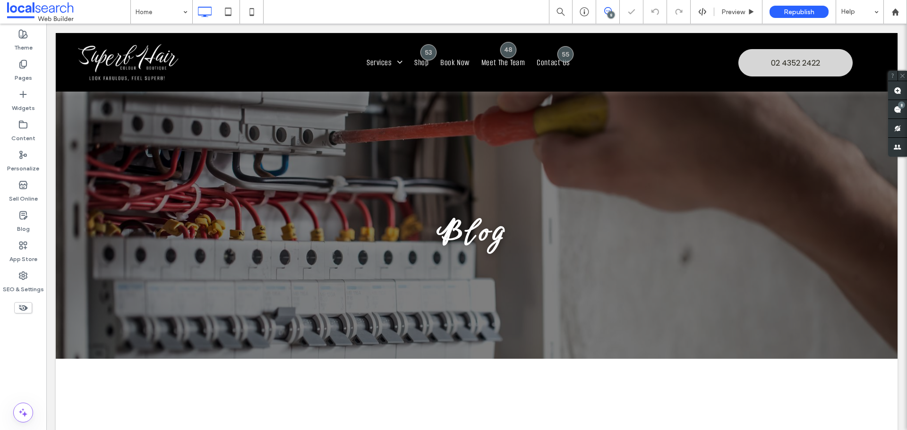
type input "**********"
type input "**"
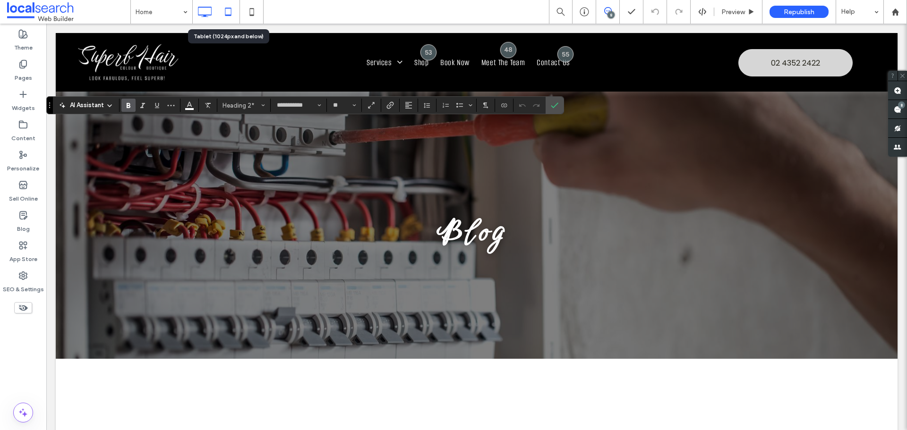
click at [230, 15] on use at bounding box center [228, 12] width 6 height 8
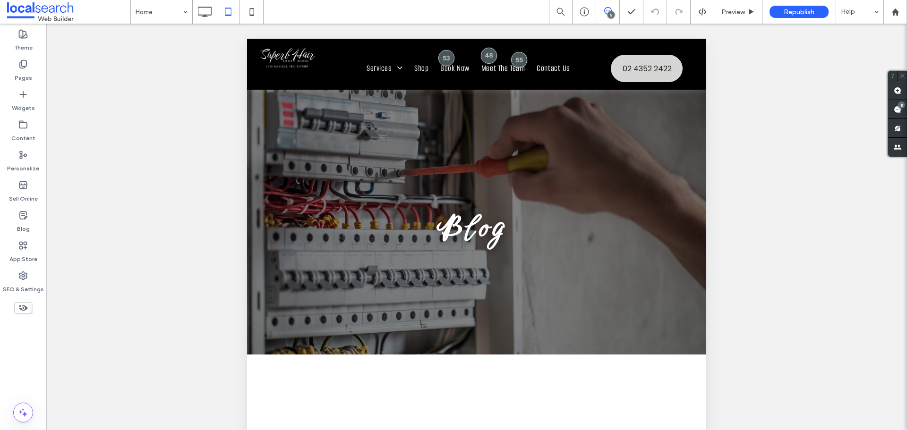
type input "**********"
type input "**"
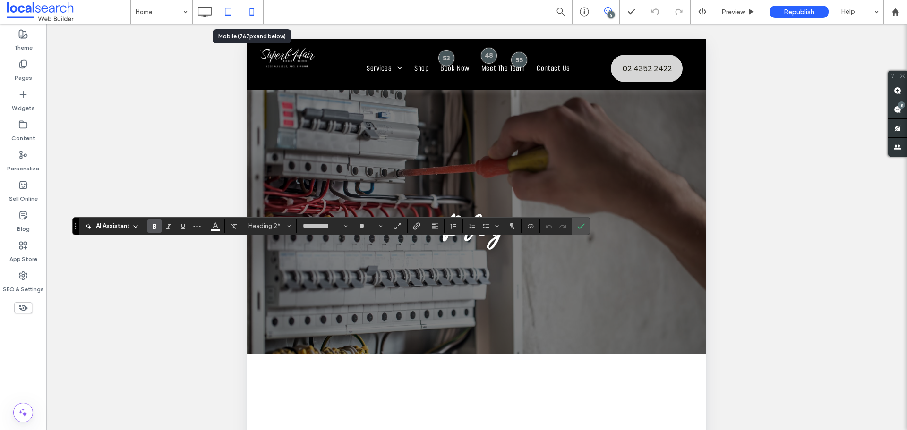
click at [249, 12] on icon at bounding box center [251, 11] width 19 height 19
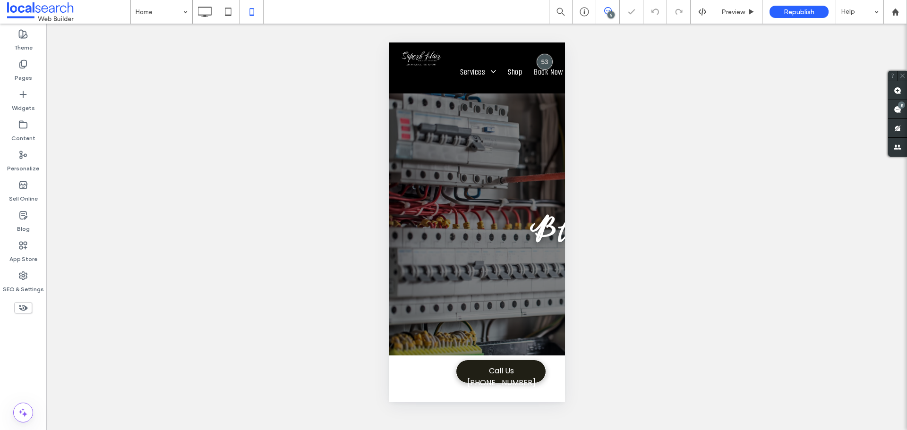
type input "**********"
type input "**"
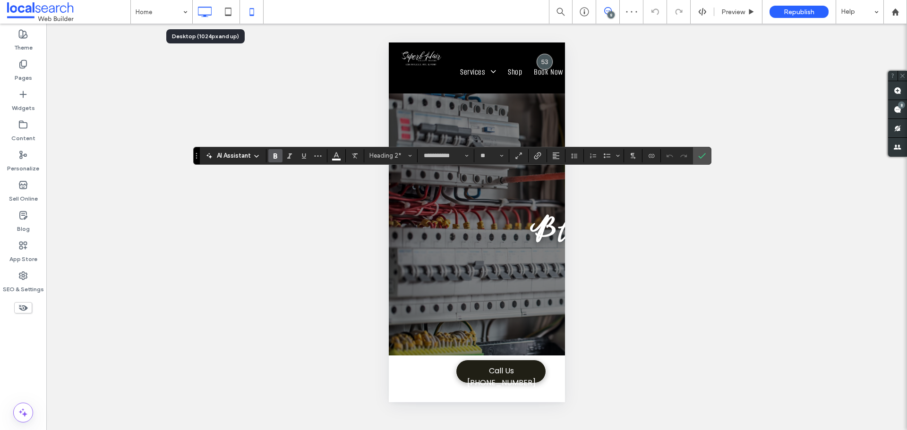
click at [206, 10] on icon at bounding box center [204, 11] width 19 height 19
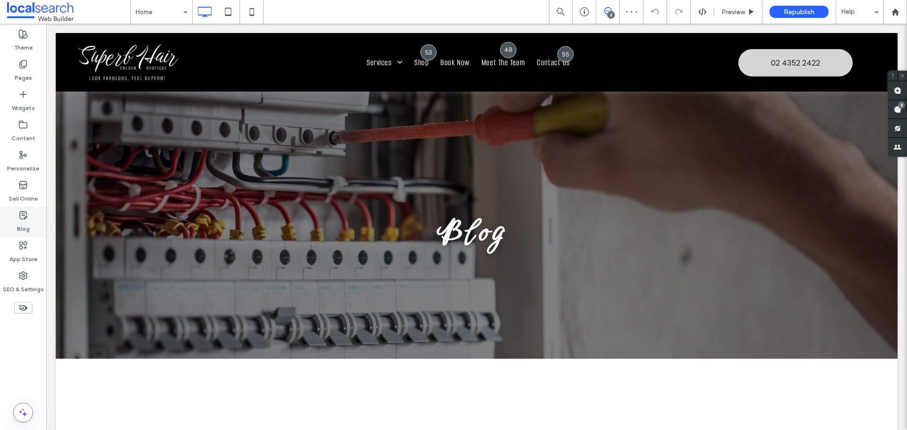
click at [25, 224] on label "Blog" at bounding box center [23, 226] width 13 height 13
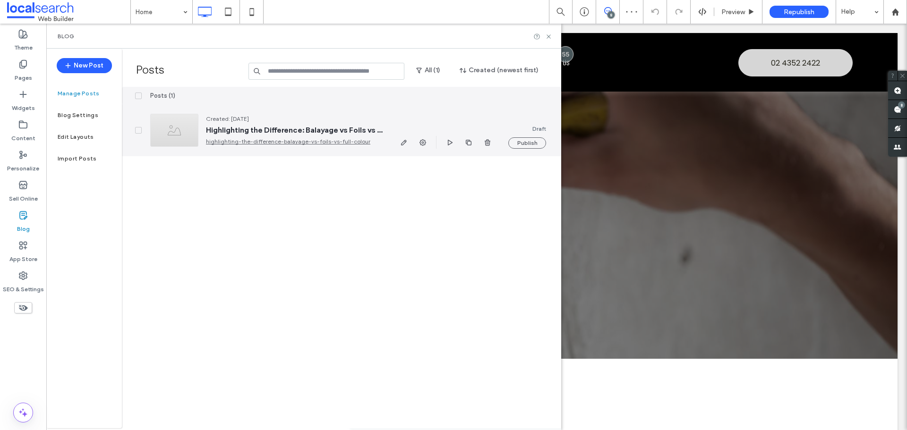
click at [173, 129] on div at bounding box center [174, 130] width 48 height 33
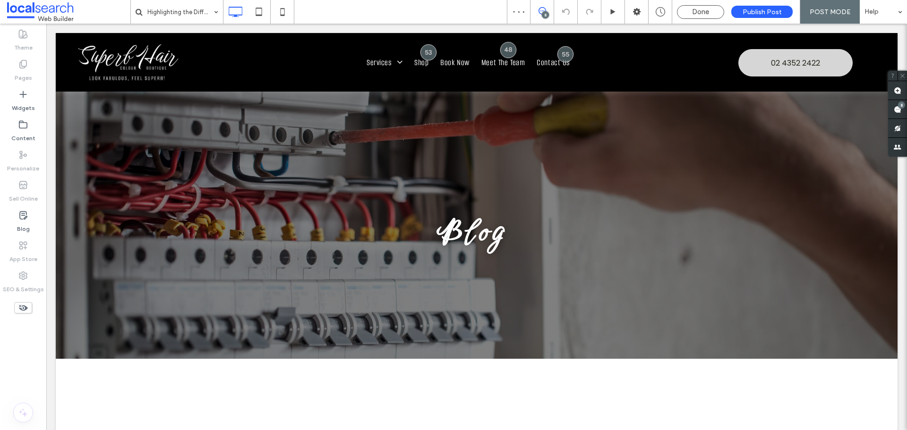
type input "**********"
type input "**"
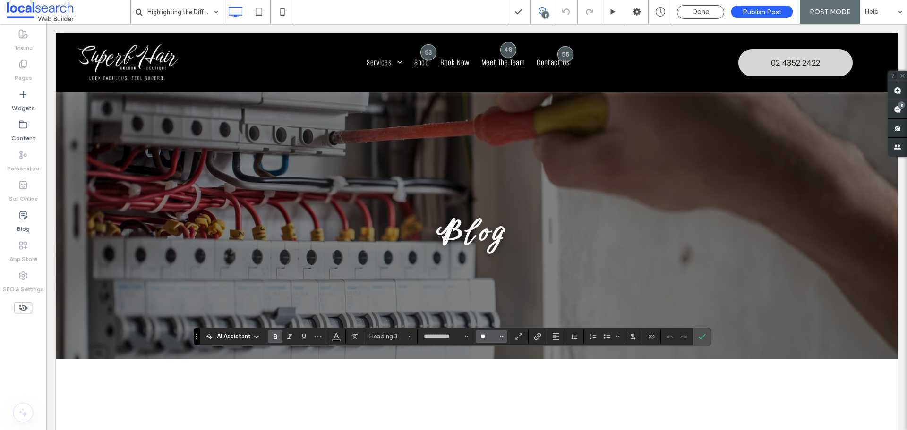
click at [492, 338] on input "**" at bounding box center [489, 337] width 18 height 8
type input "**"
click at [695, 336] on label "Confirm" at bounding box center [702, 336] width 14 height 17
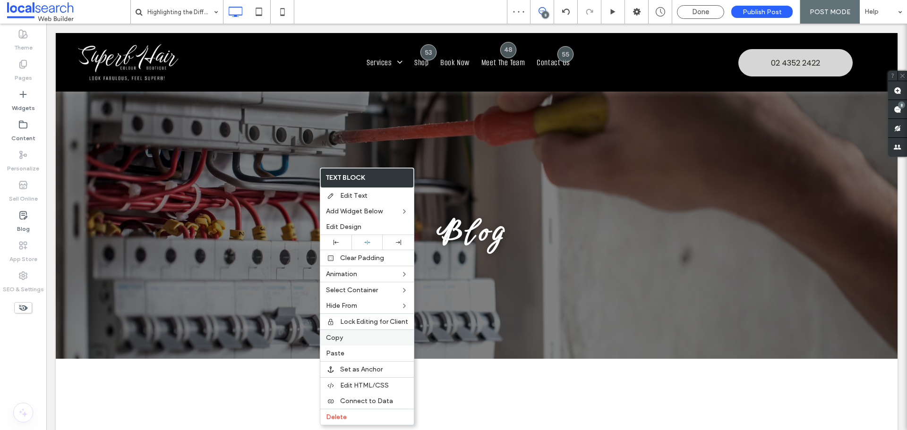
click at [342, 338] on span "Copy" at bounding box center [334, 338] width 17 height 8
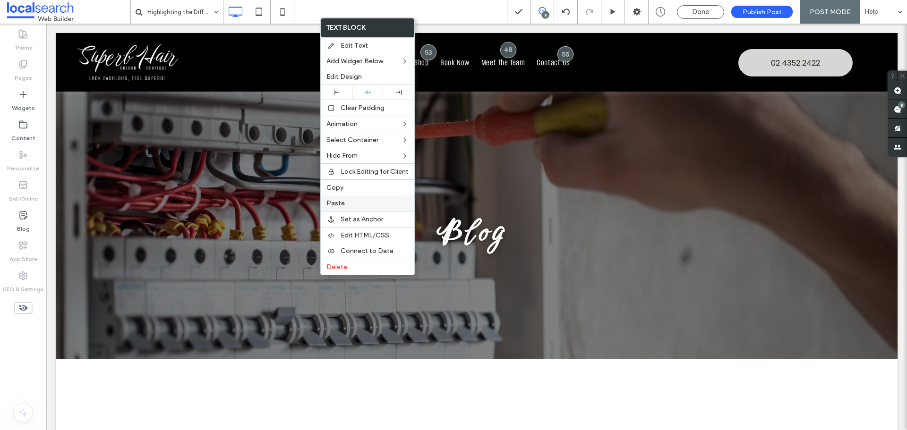
click at [336, 206] on span "Paste" at bounding box center [335, 203] width 18 height 8
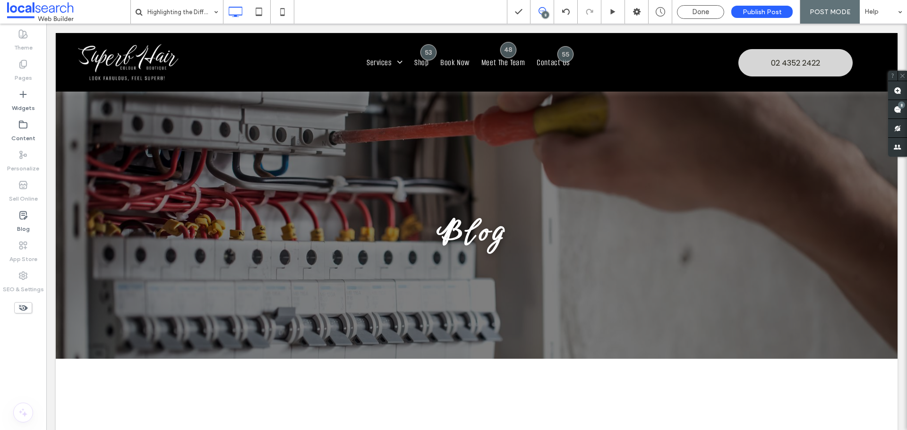
type input "**********"
type input "**"
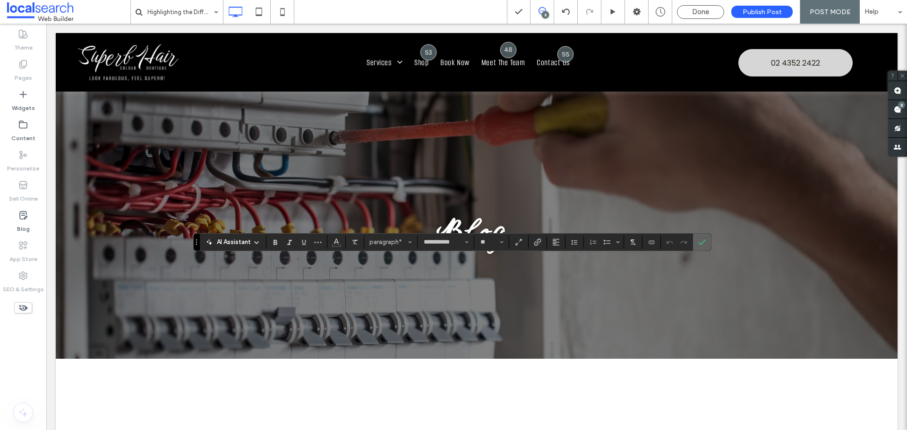
click at [703, 242] on use "Confirm" at bounding box center [702, 243] width 8 height 6
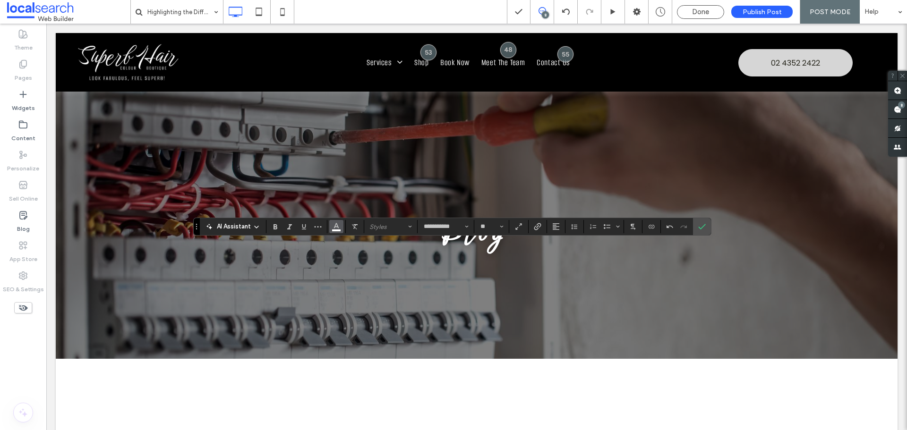
click at [336, 226] on icon "Color" at bounding box center [337, 226] width 8 height 8
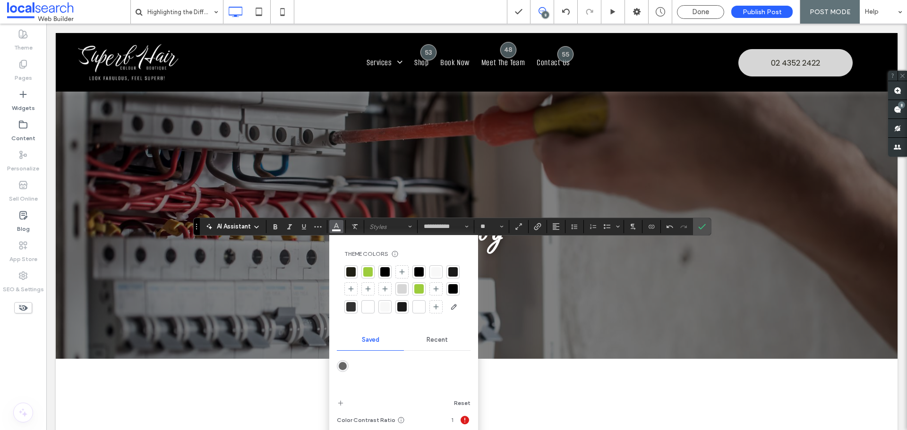
drag, startPoint x: 442, startPoint y: 340, endPoint x: 432, endPoint y: 342, distance: 10.1
click at [441, 340] on span "Recent" at bounding box center [437, 340] width 21 height 8
click at [374, 366] on div "rgba(0, 0, 0, 1)" at bounding box center [378, 366] width 8 height 8
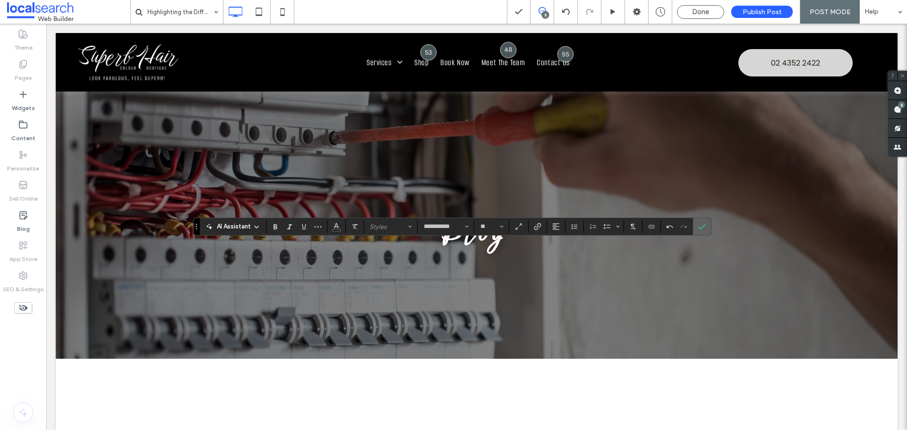
click at [700, 225] on icon "Confirm" at bounding box center [702, 227] width 8 height 8
click at [704, 228] on icon "Confirm" at bounding box center [702, 227] width 8 height 8
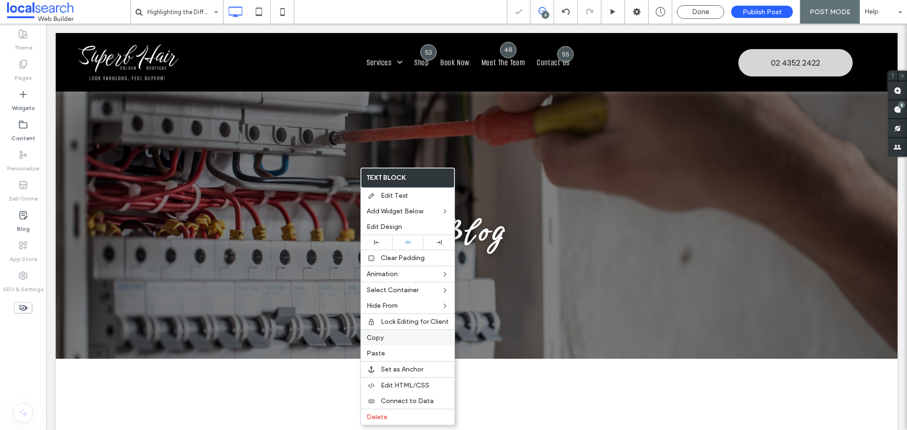
click at [380, 339] on span "Copy" at bounding box center [375, 338] width 17 height 8
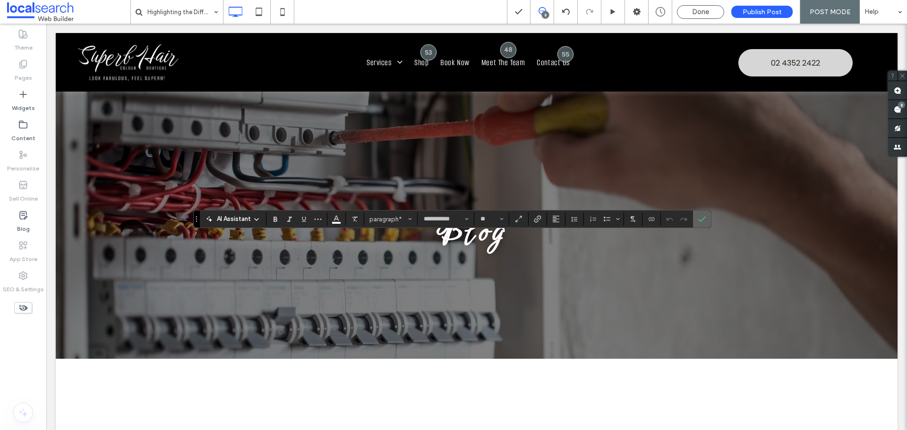
click at [700, 214] on span "Confirm" at bounding box center [700, 219] width 4 height 17
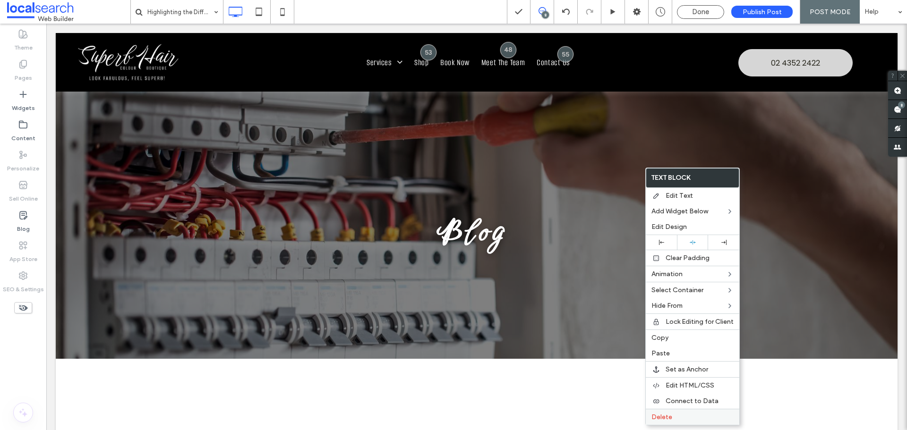
click at [658, 418] on span "Delete" at bounding box center [661, 417] width 21 height 8
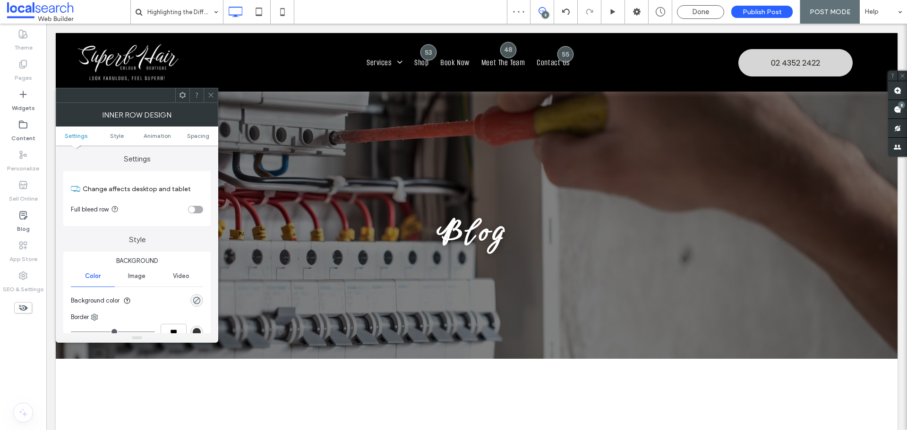
drag, startPoint x: 208, startPoint y: 97, endPoint x: 212, endPoint y: 125, distance: 28.1
click at [208, 96] on icon at bounding box center [210, 95] width 7 height 7
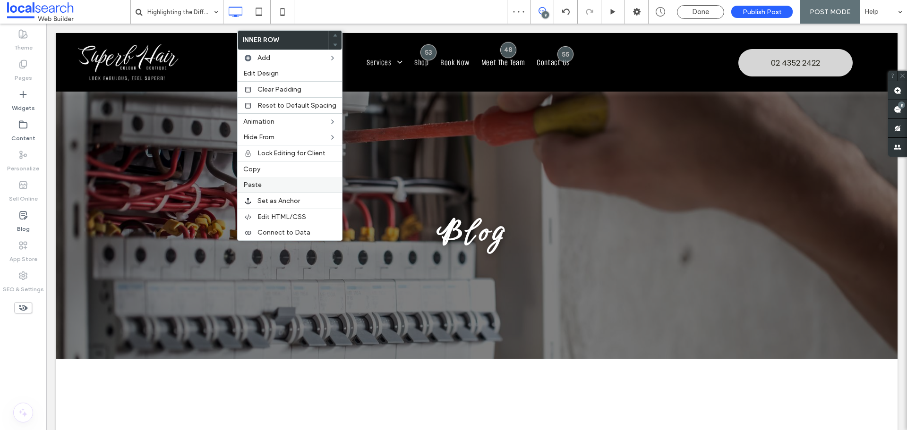
click at [258, 185] on span "Paste" at bounding box center [252, 185] width 18 height 8
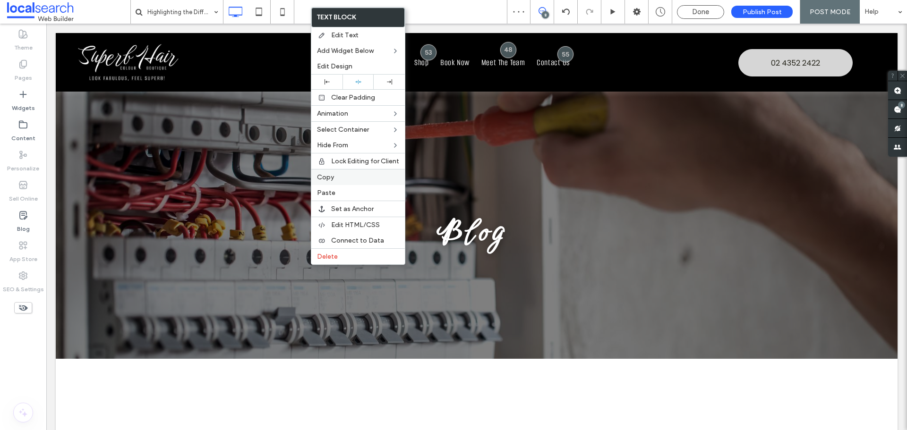
click at [324, 175] on span "Copy" at bounding box center [325, 177] width 17 height 8
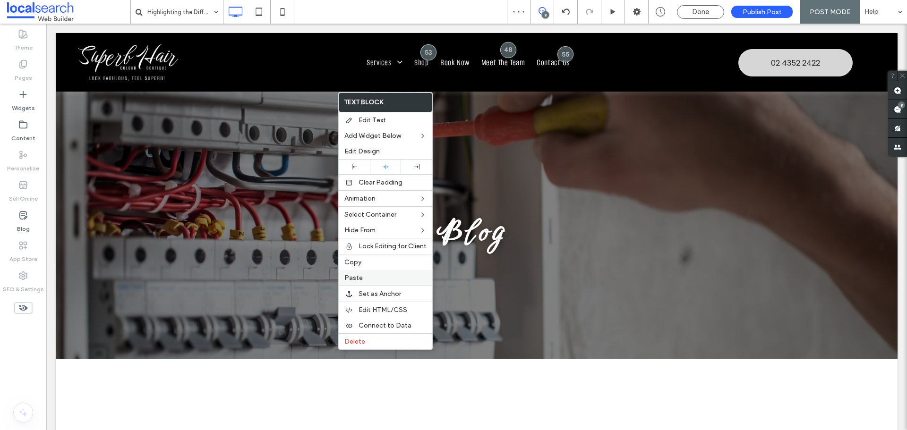
click at [359, 283] on div "Paste" at bounding box center [386, 278] width 94 height 16
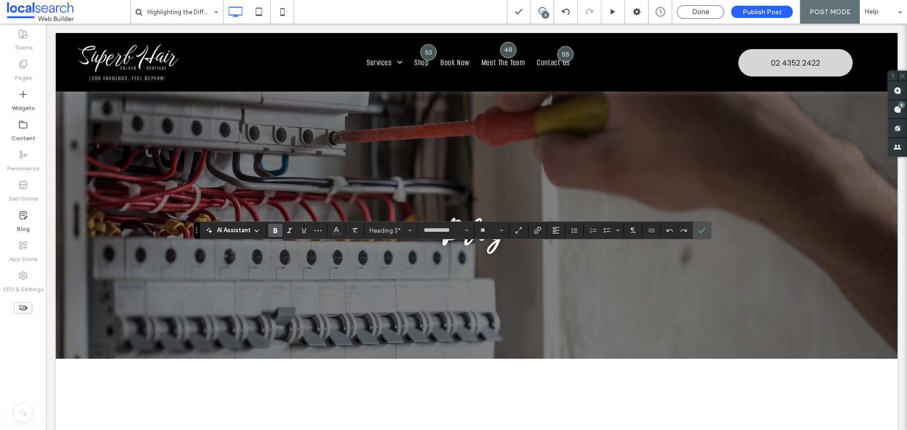
type input "**"
click at [708, 224] on label "Confirm" at bounding box center [702, 230] width 14 height 17
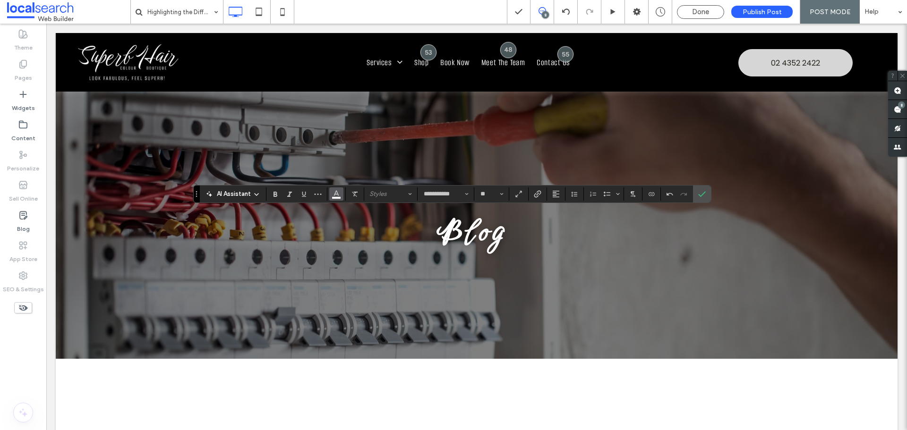
click at [337, 195] on icon "Color" at bounding box center [337, 193] width 8 height 8
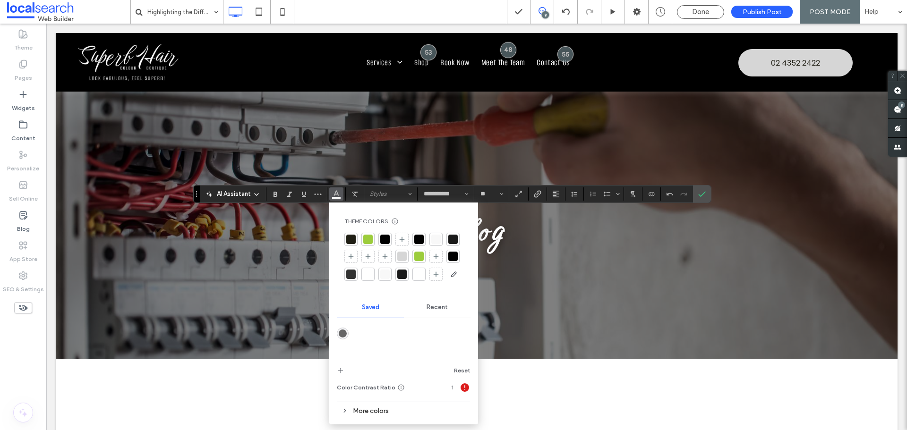
click at [442, 311] on div "Recent" at bounding box center [437, 307] width 67 height 21
click at [376, 334] on div "rgba(0, 0, 0, 1)" at bounding box center [378, 334] width 8 height 8
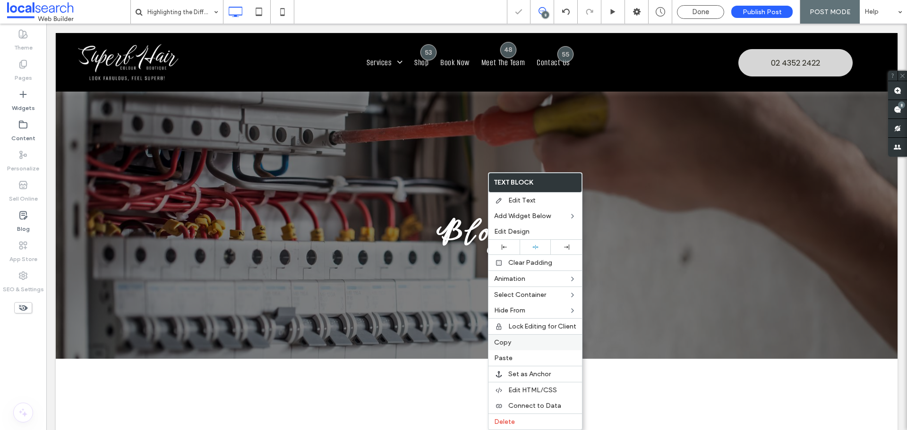
click at [502, 337] on div "Copy" at bounding box center [536, 342] width 94 height 16
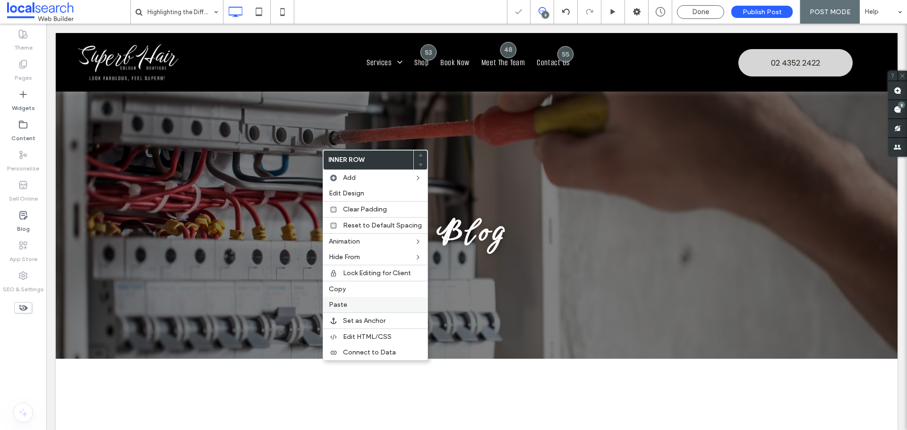
click at [342, 305] on span "Paste" at bounding box center [338, 305] width 18 height 8
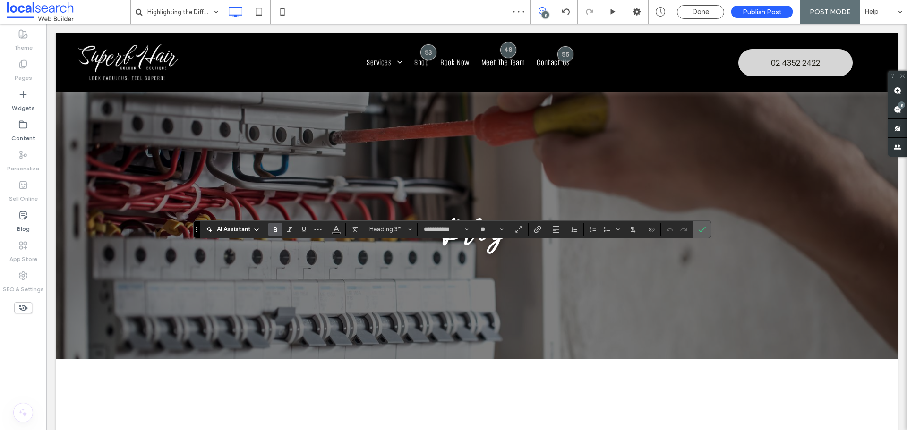
click at [706, 232] on label "Confirm" at bounding box center [702, 229] width 14 height 17
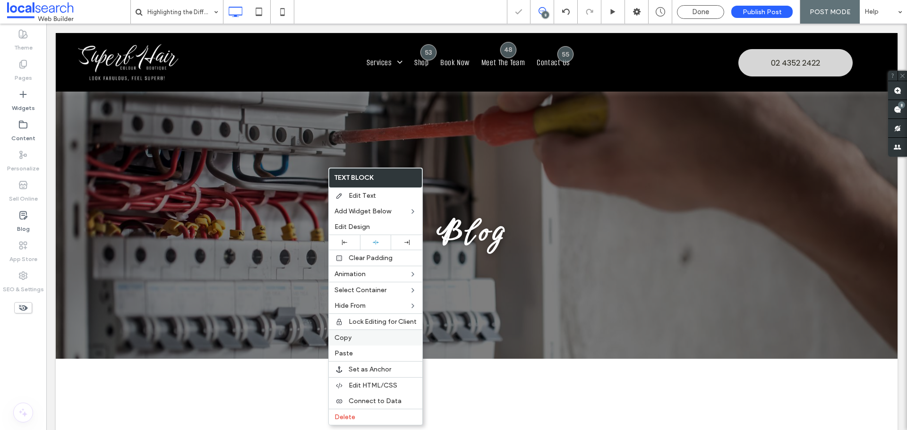
click at [354, 336] on label "Copy" at bounding box center [375, 338] width 82 height 8
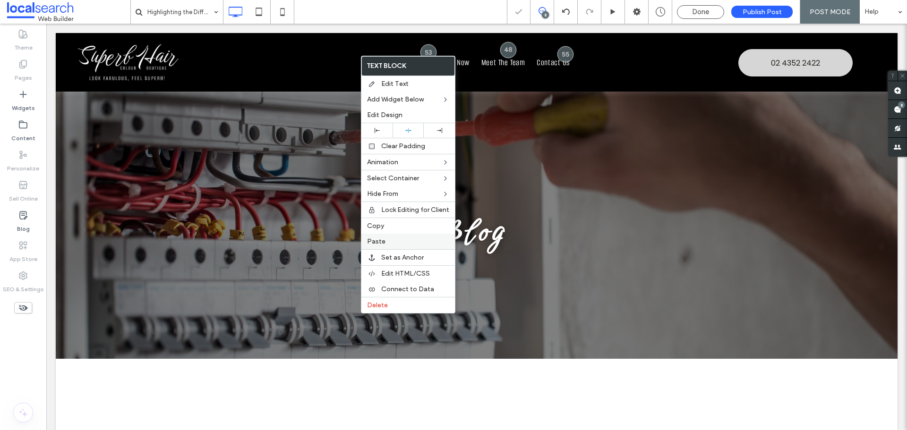
click at [378, 237] on div "Paste" at bounding box center [408, 242] width 94 height 16
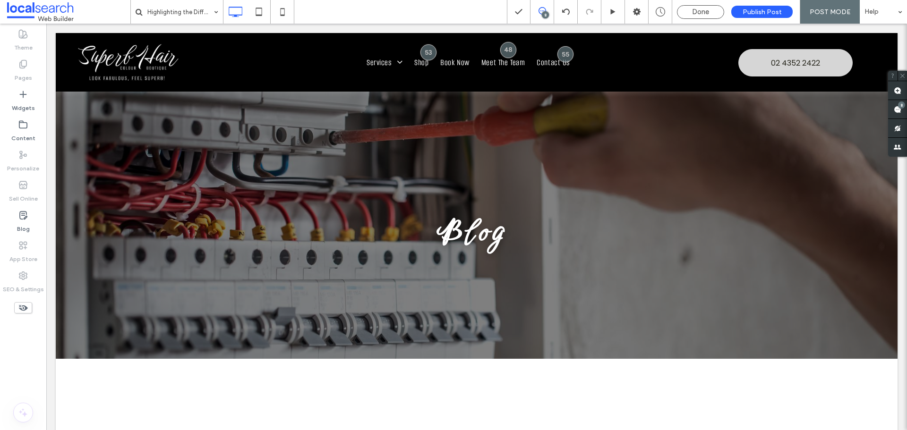
type input "**********"
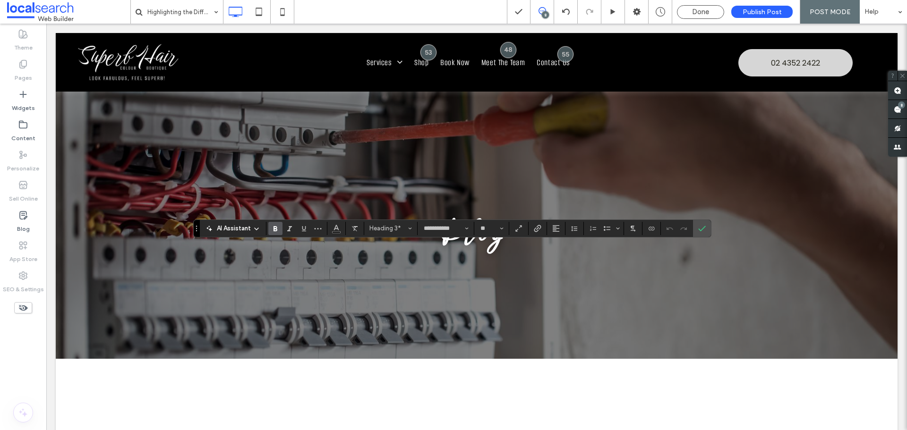
type input "**"
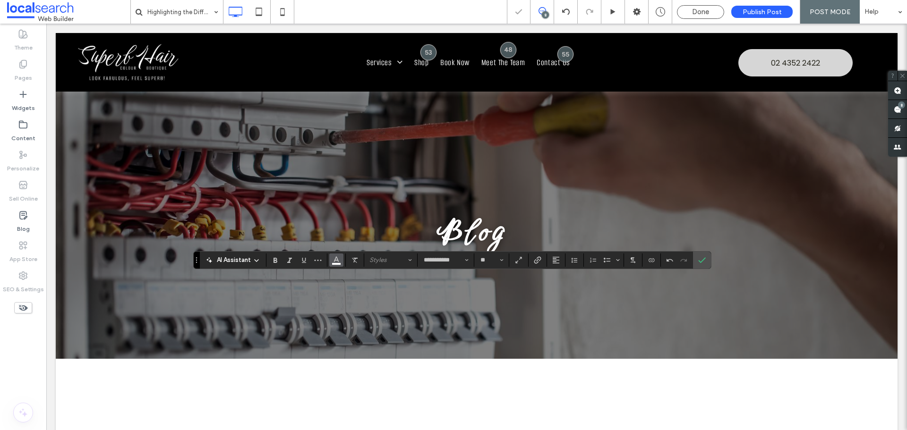
click at [336, 261] on icon "Color" at bounding box center [337, 260] width 8 height 8
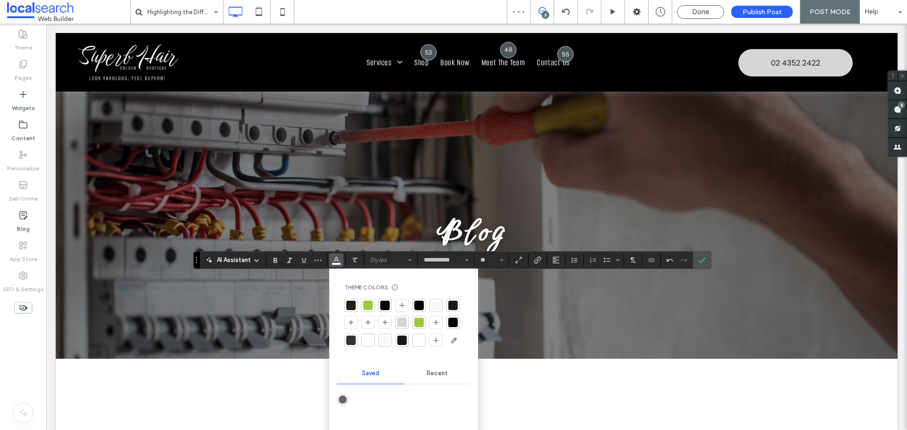
click at [440, 372] on span "Recent" at bounding box center [437, 374] width 21 height 8
click at [376, 397] on div "rgba(0, 0, 0, 1)" at bounding box center [378, 400] width 8 height 8
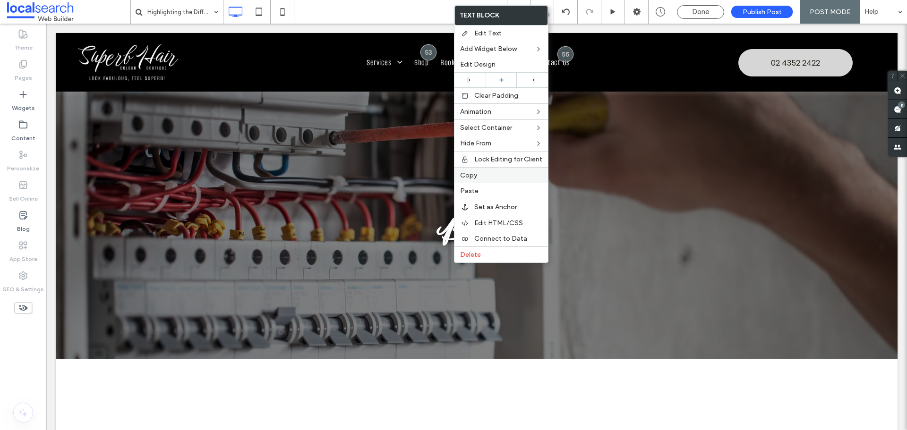
click at [483, 174] on label "Copy" at bounding box center [501, 175] width 82 height 8
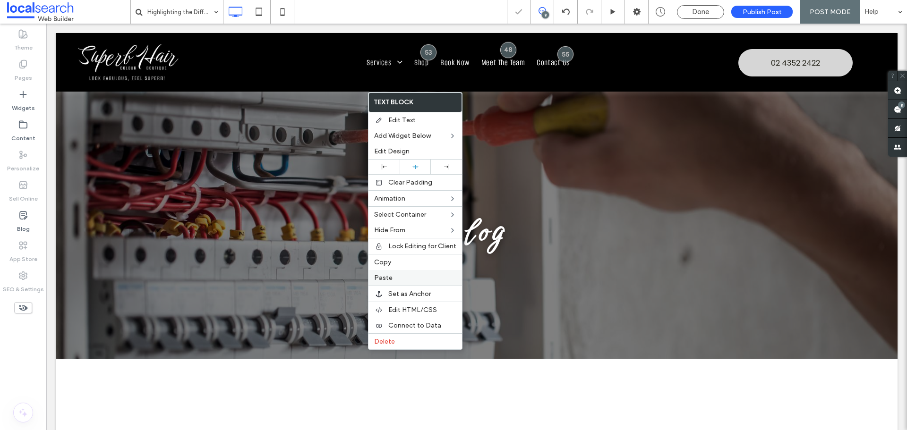
click at [393, 272] on div "Paste" at bounding box center [416, 278] width 94 height 16
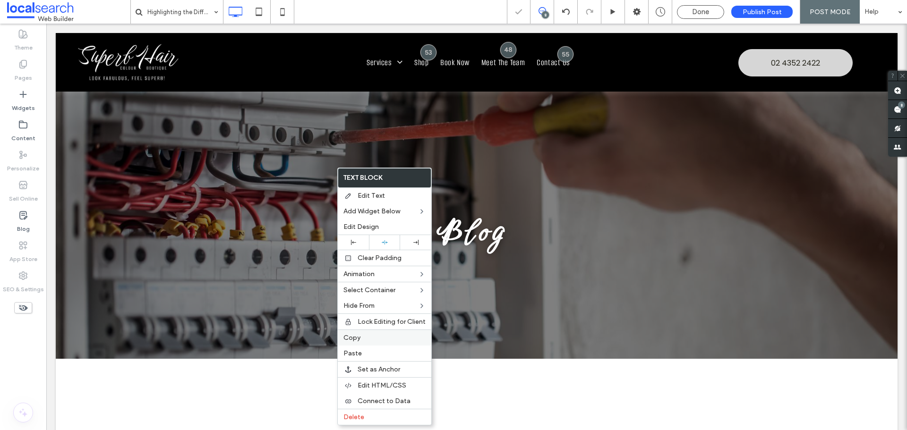
click at [362, 337] on label "Copy" at bounding box center [384, 338] width 82 height 8
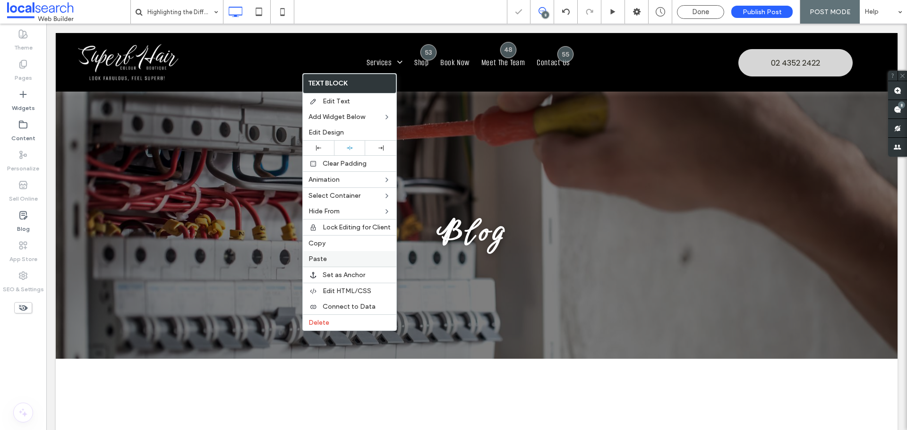
click at [324, 256] on span "Paste" at bounding box center [318, 259] width 18 height 8
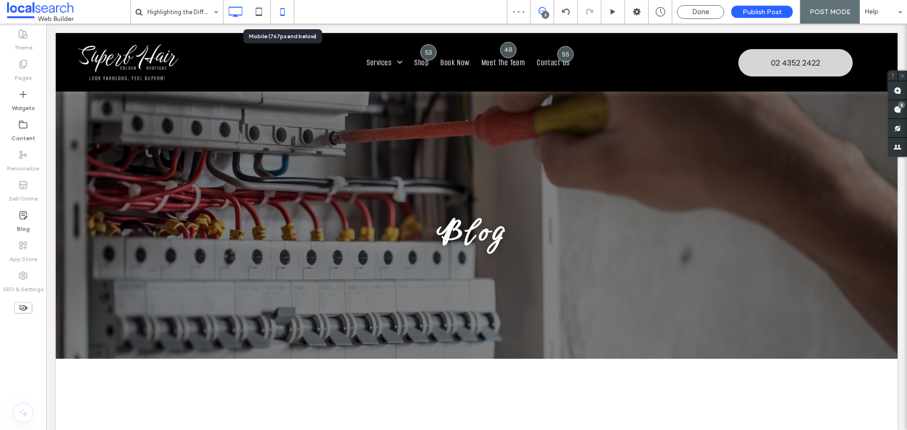
click at [283, 12] on icon at bounding box center [282, 11] width 19 height 19
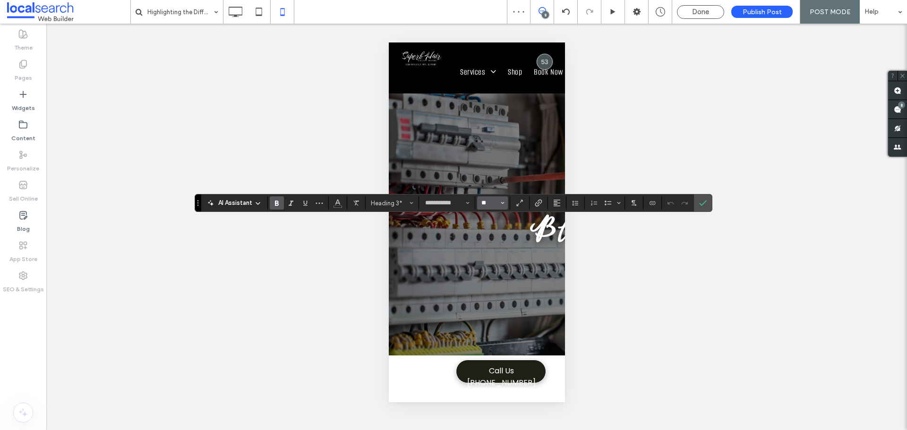
click at [492, 202] on input "**" at bounding box center [489, 203] width 18 height 8
type input "**"
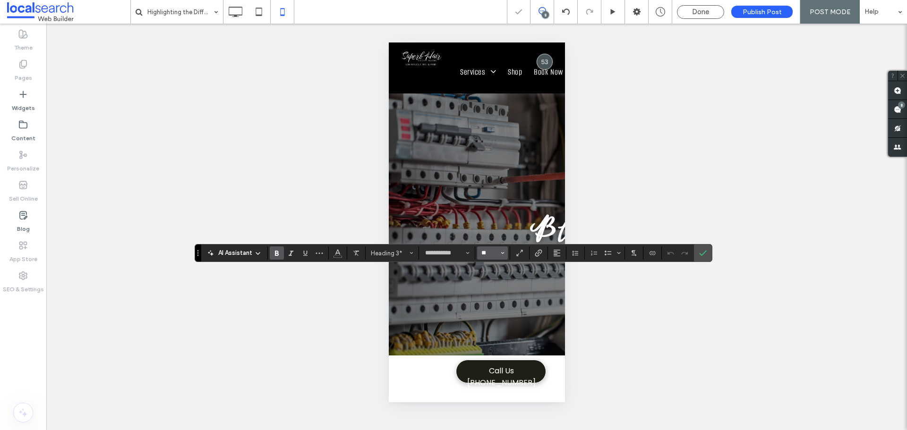
click at [490, 257] on input "**" at bounding box center [489, 253] width 18 height 8
type input "**"
click at [703, 254] on use "Confirm" at bounding box center [703, 254] width 8 height 6
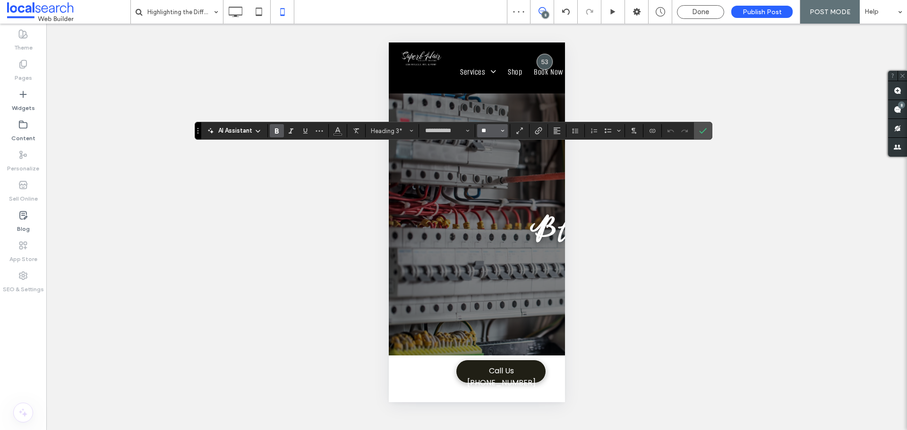
click at [490, 130] on input "**" at bounding box center [489, 131] width 18 height 8
type input "**"
click at [706, 130] on icon "Confirm" at bounding box center [703, 131] width 8 height 8
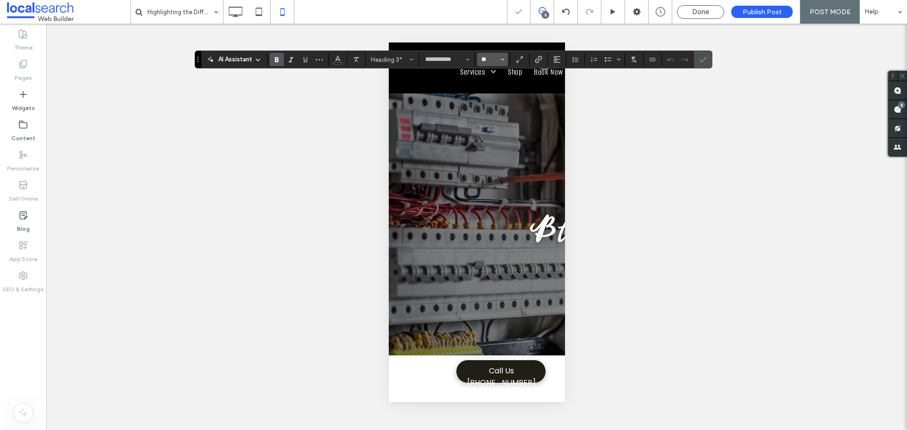
click at [495, 60] on input "**" at bounding box center [489, 60] width 18 height 8
type input "**"
click at [705, 58] on icon "Confirm" at bounding box center [703, 60] width 8 height 8
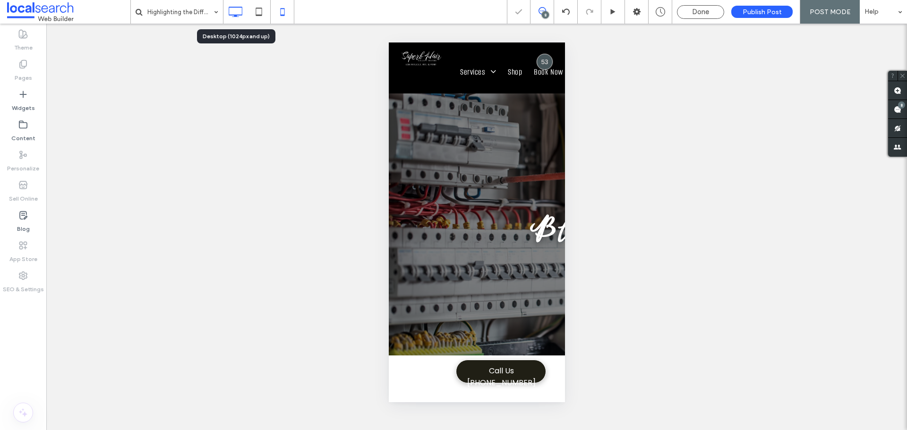
click at [237, 11] on icon at bounding box center [235, 11] width 19 height 19
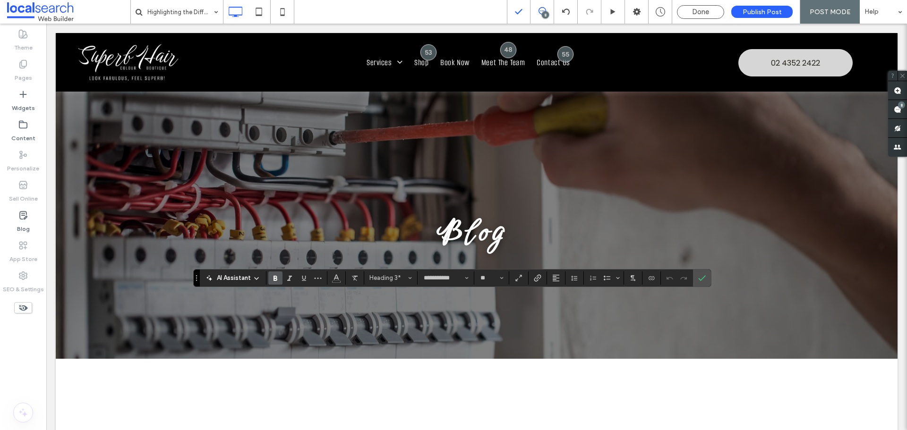
type input "**"
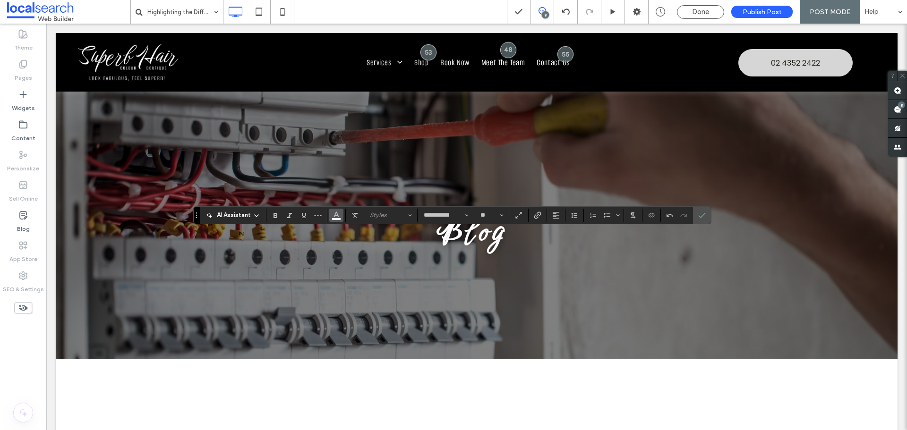
click at [335, 214] on use "Color" at bounding box center [336, 214] width 5 height 5
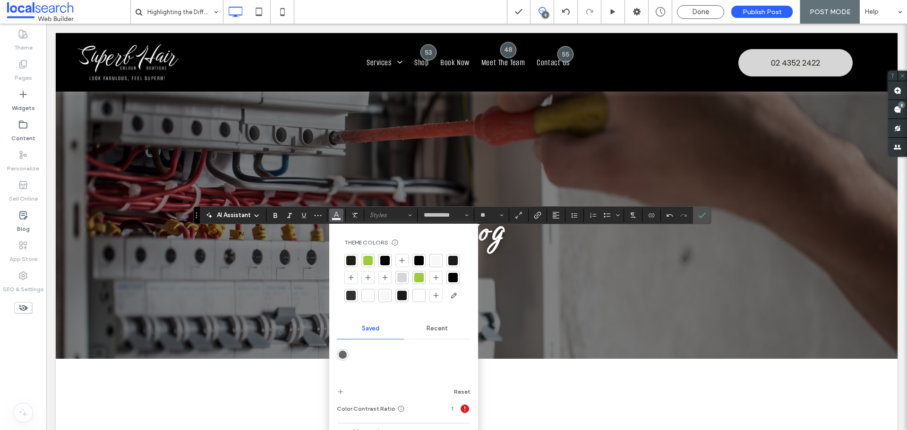
click at [437, 336] on div "Recent" at bounding box center [437, 328] width 67 height 21
click at [377, 353] on div "rgba(0, 0, 0, 1)" at bounding box center [378, 355] width 8 height 8
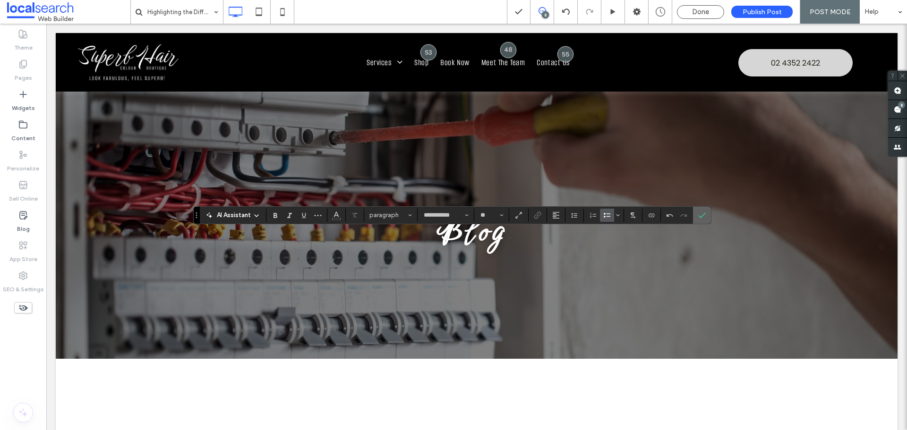
click at [706, 217] on label "Confirm" at bounding box center [702, 215] width 14 height 17
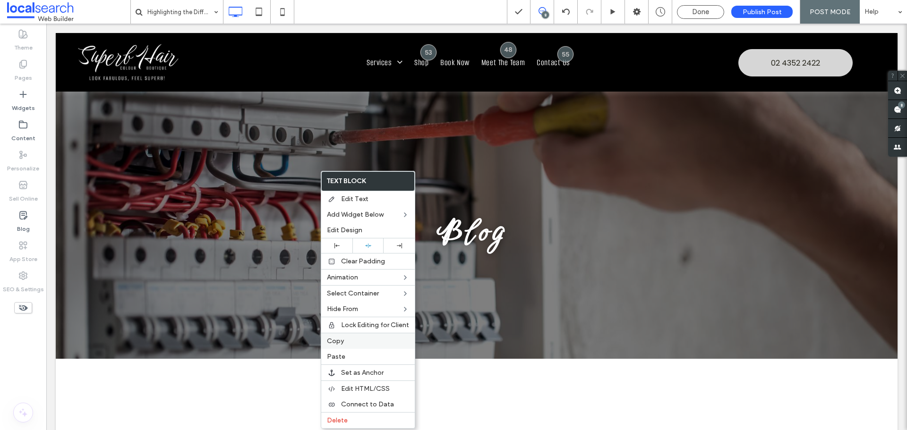
click at [348, 340] on label "Copy" at bounding box center [368, 341] width 82 height 8
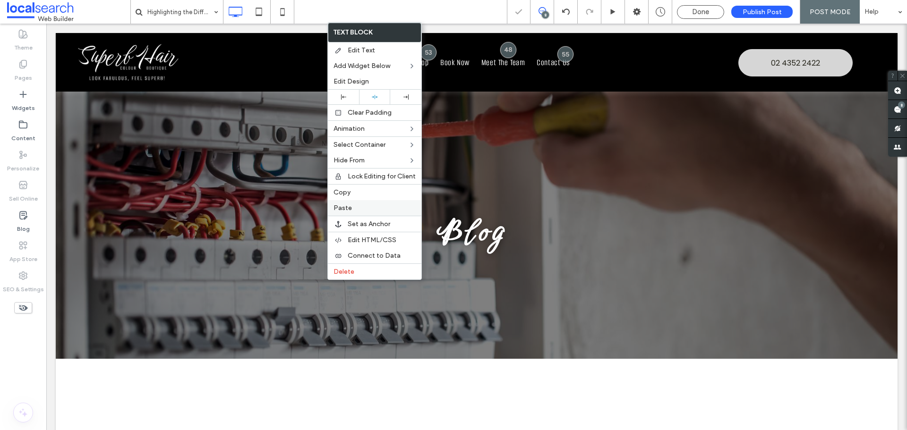
click at [347, 205] on span "Paste" at bounding box center [343, 208] width 18 height 8
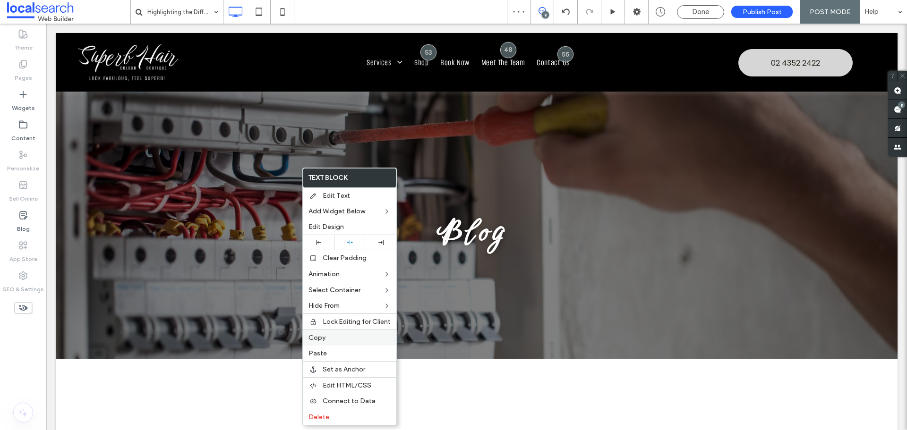
click at [326, 340] on label "Copy" at bounding box center [350, 338] width 82 height 8
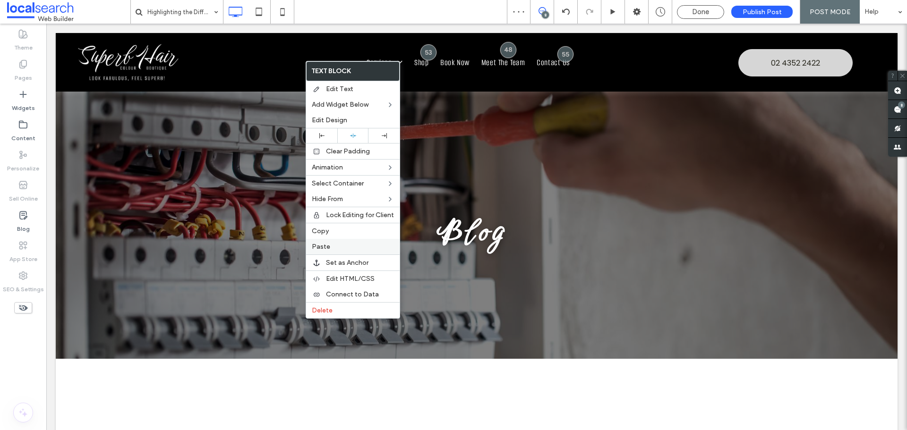
click at [325, 246] on span "Paste" at bounding box center [321, 247] width 18 height 8
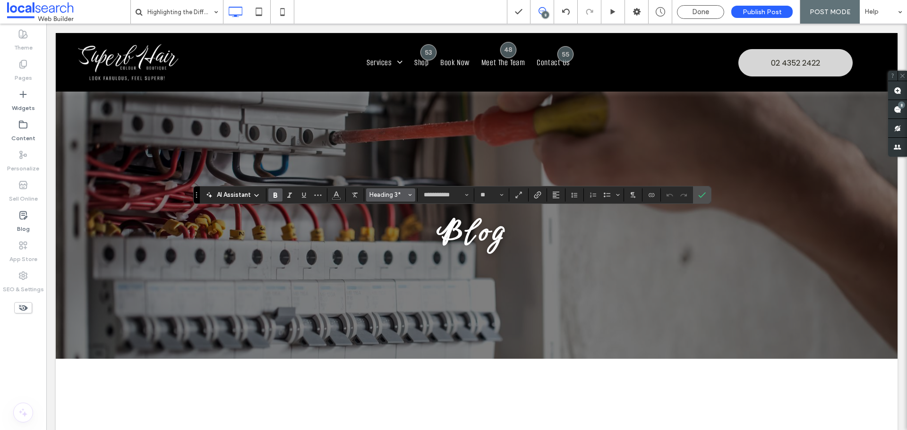
click at [391, 197] on span "Heading 3*" at bounding box center [387, 194] width 37 height 7
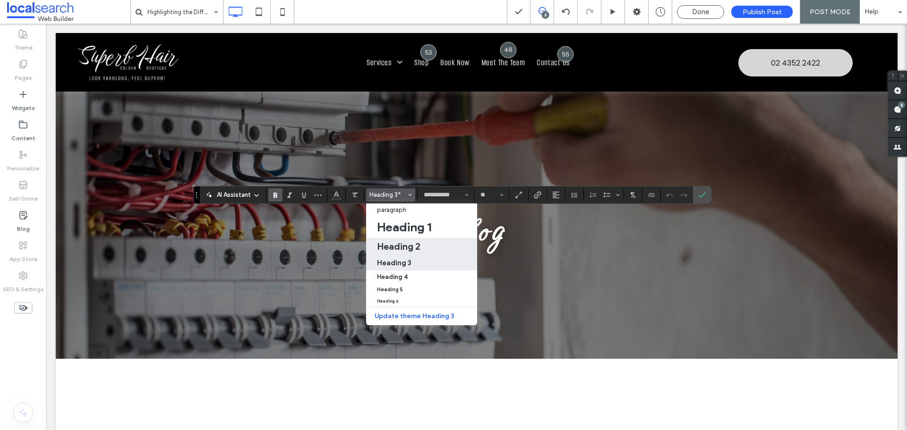
click at [402, 249] on h2 "Heading 2" at bounding box center [398, 246] width 43 height 11
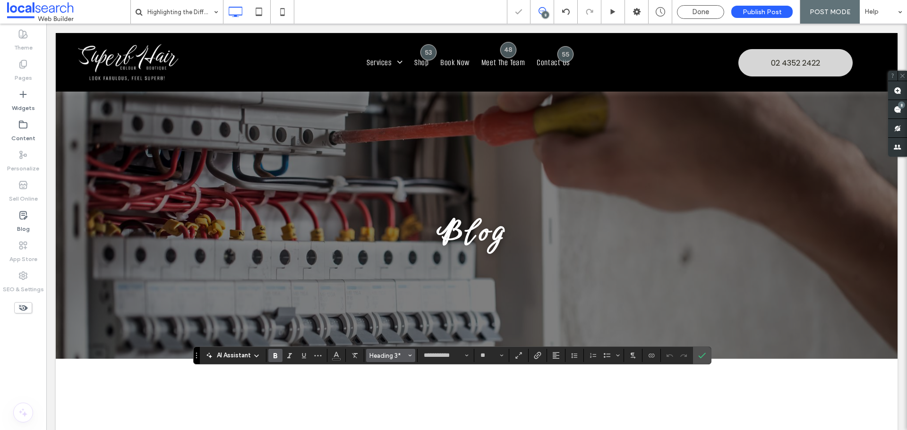
click at [376, 357] on span "Heading 3*" at bounding box center [387, 355] width 37 height 7
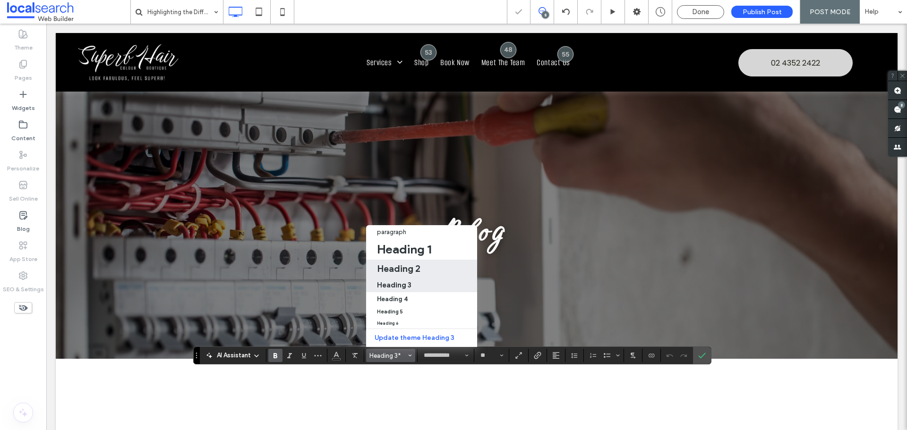
click at [413, 263] on h2 "Heading 2" at bounding box center [398, 268] width 43 height 11
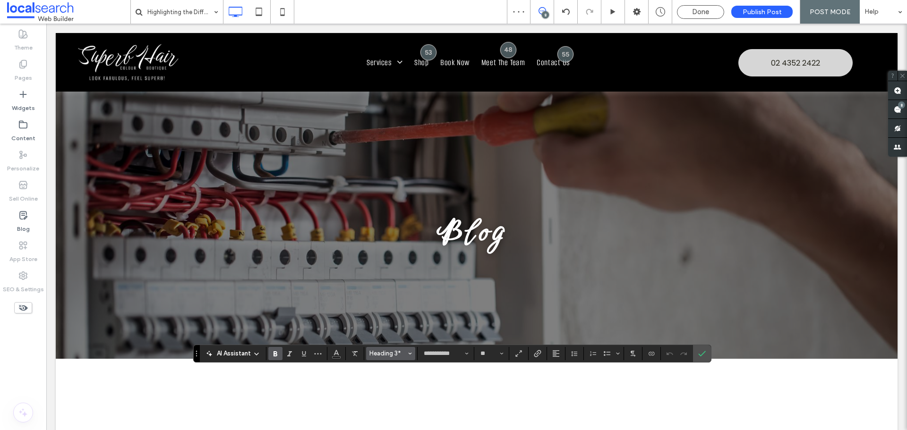
click at [388, 350] on span "Heading 3*" at bounding box center [387, 353] width 37 height 7
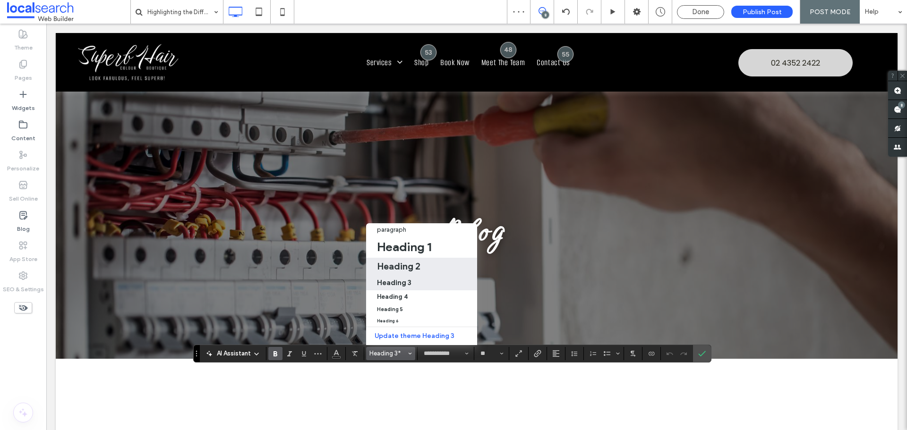
click at [413, 261] on h2 "Heading 2" at bounding box center [398, 266] width 43 height 11
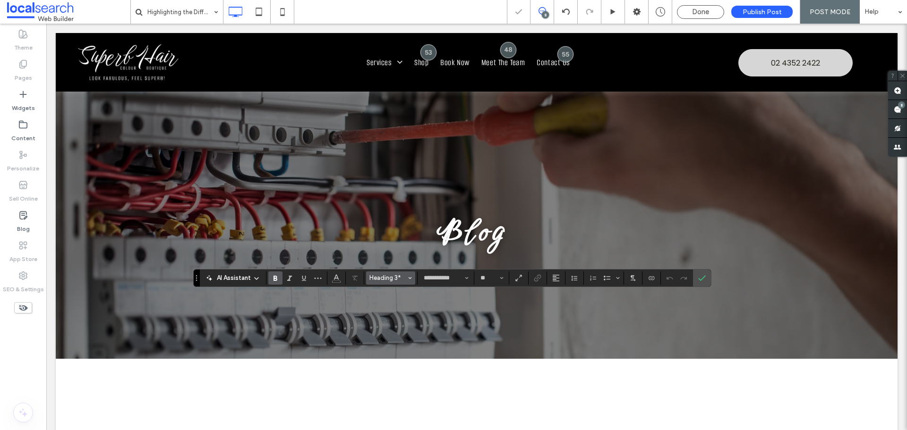
click at [379, 278] on span "Heading 3*" at bounding box center [387, 277] width 37 height 7
click at [390, 276] on span "Heading 3*" at bounding box center [387, 277] width 37 height 7
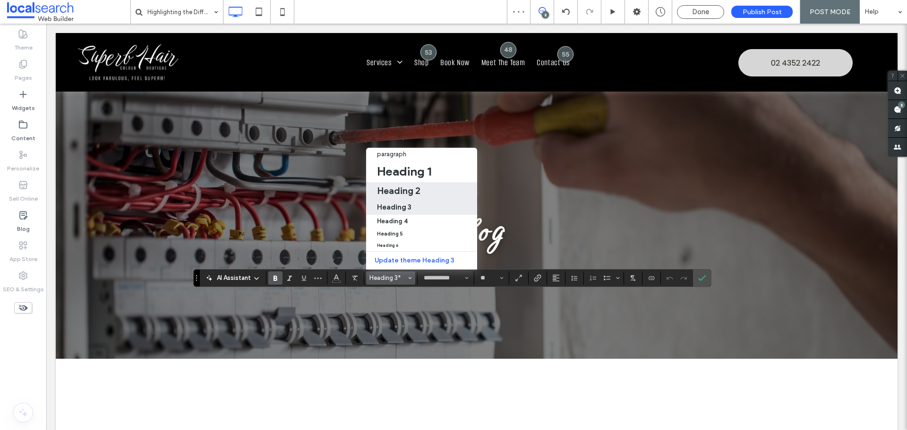
click at [396, 185] on h2 "Heading 2" at bounding box center [398, 190] width 43 height 11
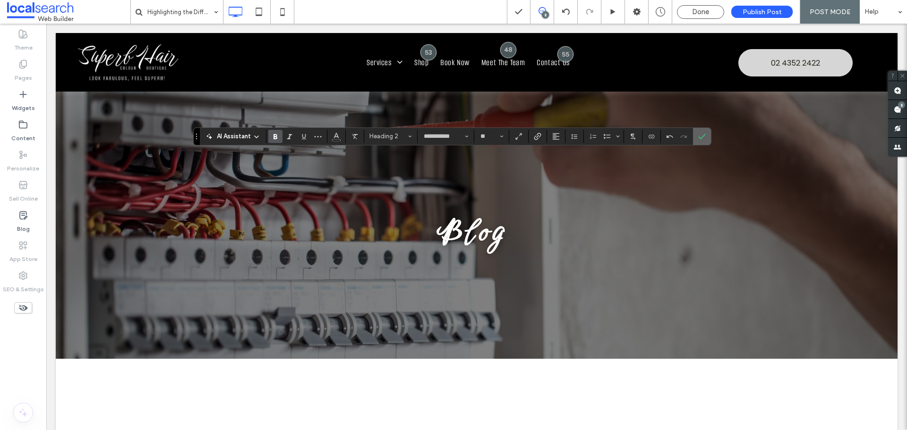
click at [693, 132] on section at bounding box center [702, 136] width 18 height 17
click at [698, 137] on icon "Confirm" at bounding box center [702, 137] width 8 height 8
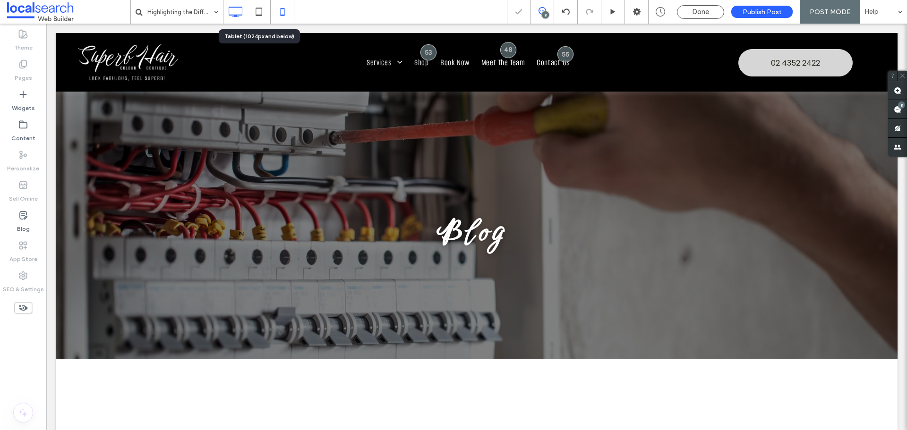
click at [278, 11] on icon at bounding box center [282, 11] width 19 height 19
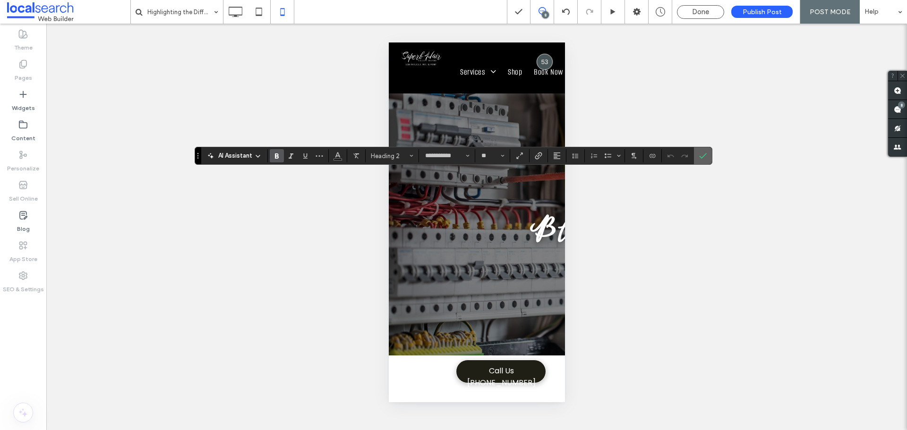
click at [700, 158] on icon "Confirm" at bounding box center [703, 156] width 8 height 8
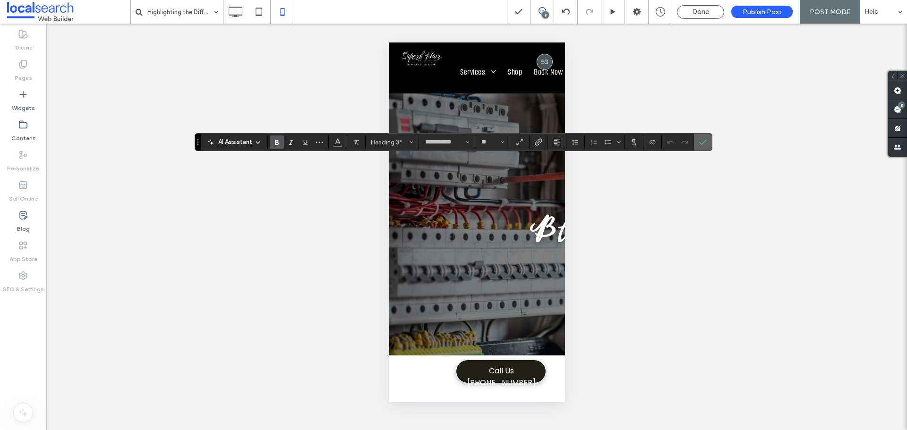
click at [706, 144] on icon "Confirm" at bounding box center [703, 142] width 8 height 8
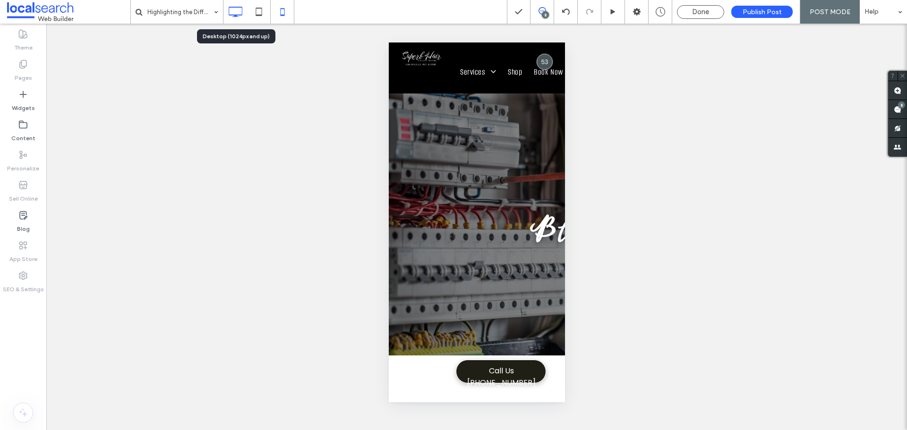
click at [236, 17] on icon at bounding box center [235, 11] width 19 height 19
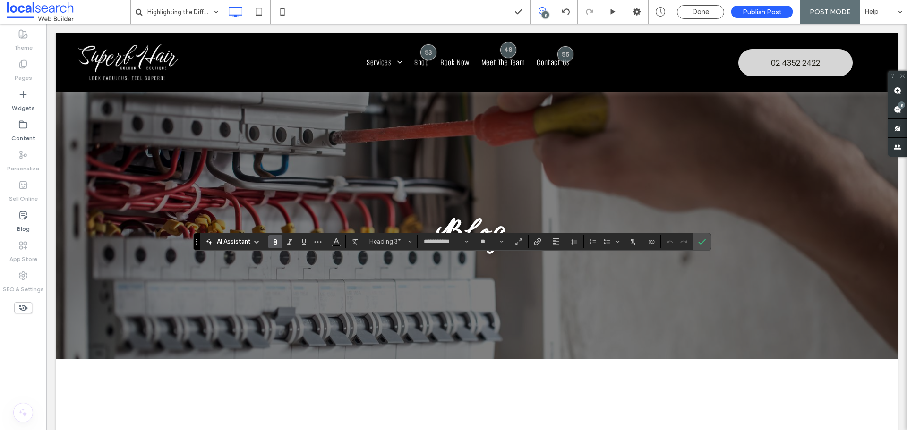
type input "**"
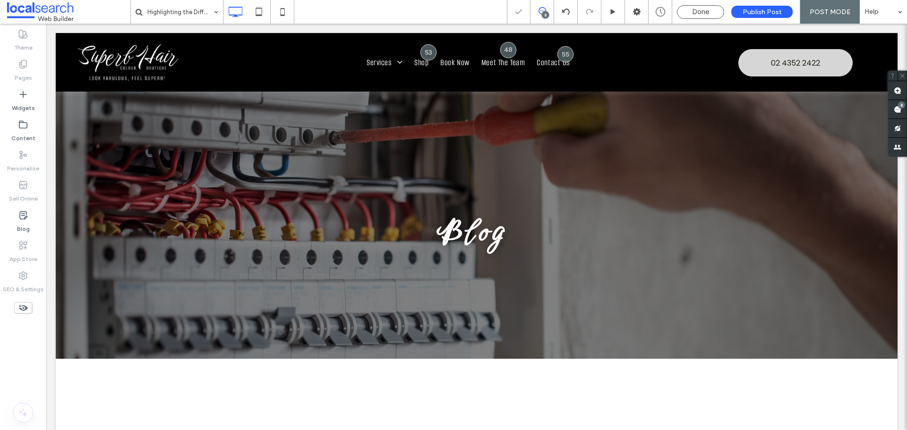
type input "**********"
type input "**"
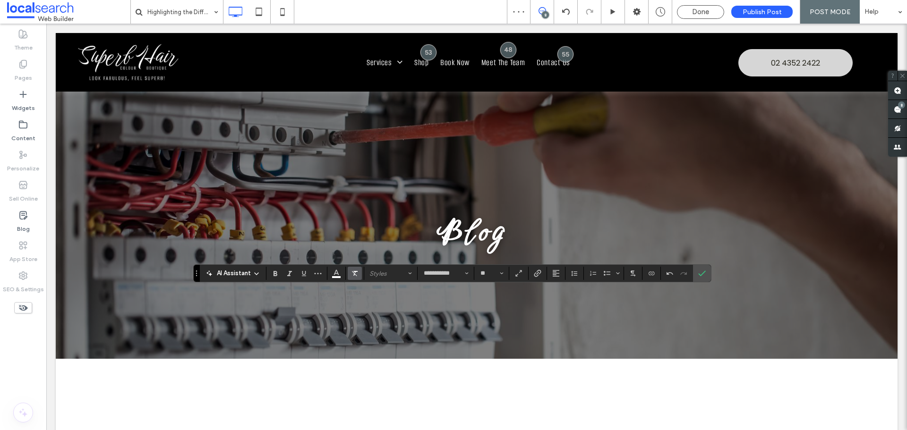
click at [352, 271] on icon "Clear Format" at bounding box center [355, 274] width 8 height 8
click at [337, 271] on icon "Color" at bounding box center [337, 272] width 8 height 8
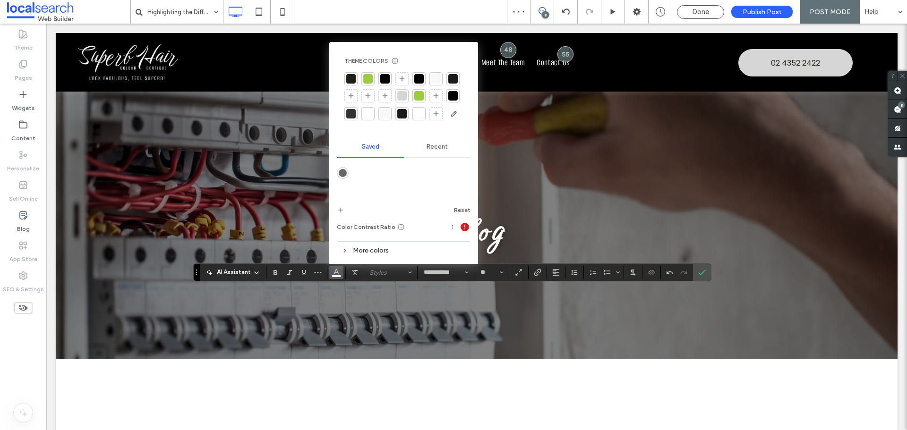
click at [439, 143] on span "Recent" at bounding box center [437, 147] width 21 height 8
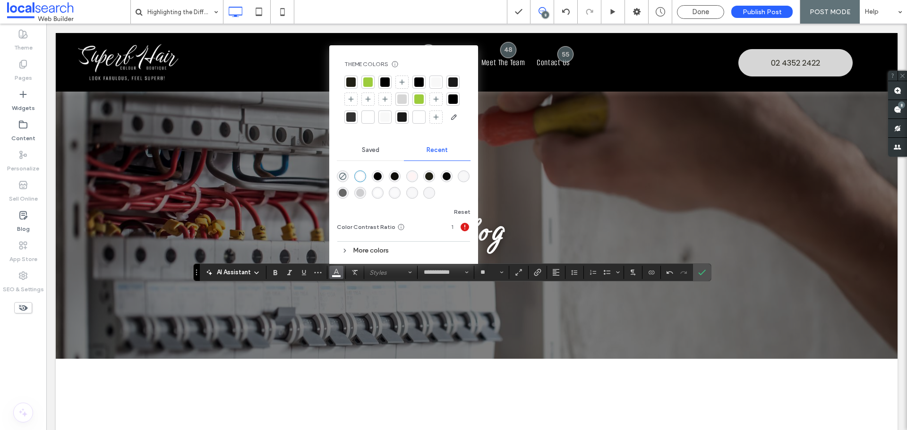
click at [379, 176] on div "rgba(0, 0, 0, 1)" at bounding box center [378, 176] width 8 height 8
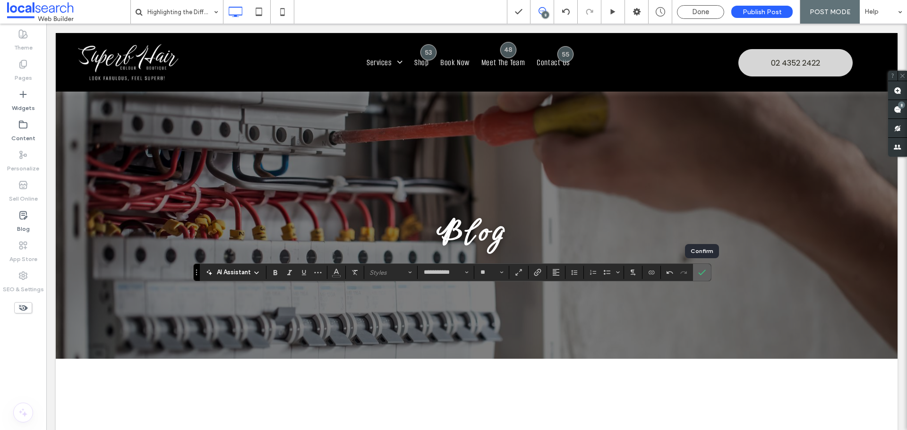
click at [699, 270] on icon "Confirm" at bounding box center [702, 273] width 8 height 8
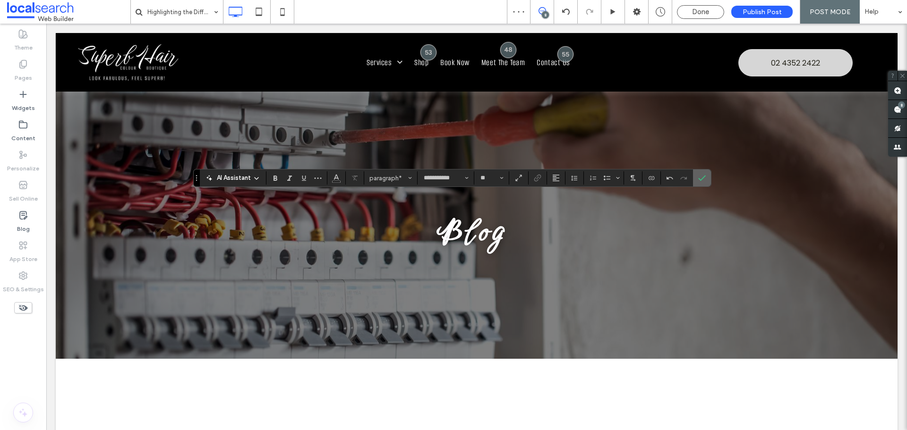
click at [699, 176] on icon "Confirm" at bounding box center [702, 178] width 8 height 8
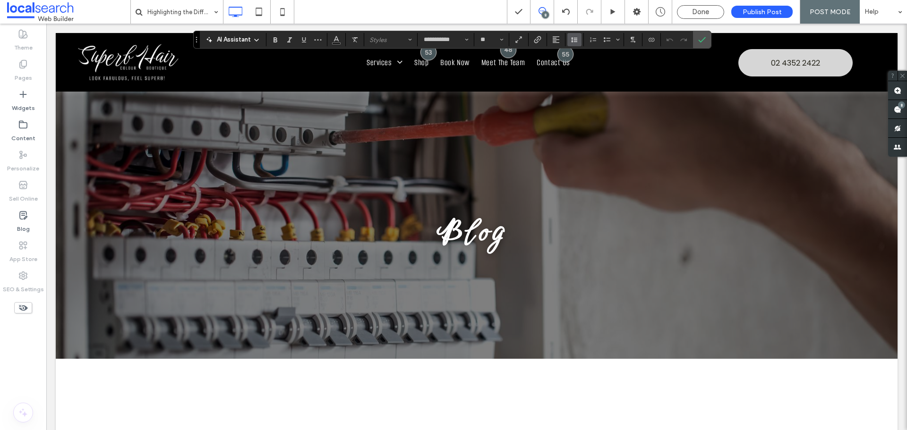
click at [576, 44] on span "Line Height" at bounding box center [575, 40] width 8 height 12
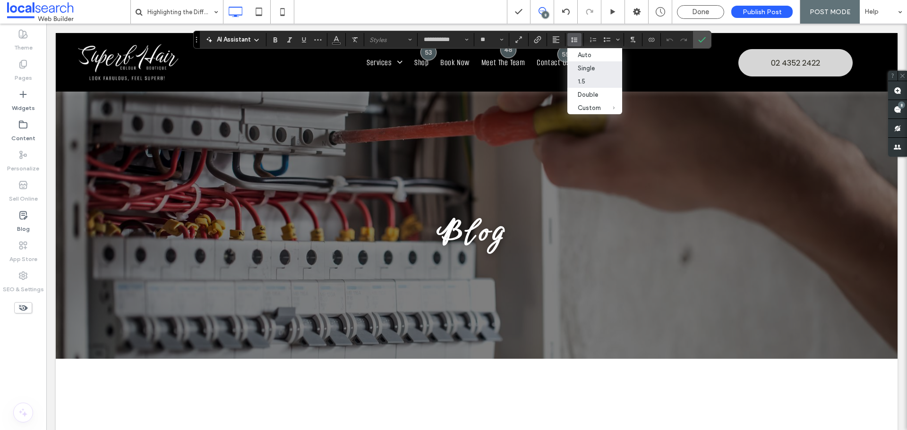
click at [595, 84] on div "1.5" at bounding box center [589, 81] width 23 height 7
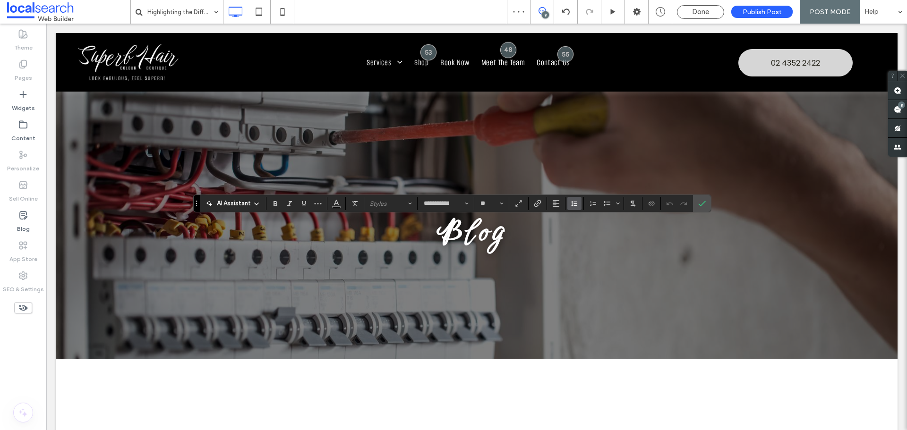
click at [571, 199] on span "Line Height" at bounding box center [575, 203] width 8 height 12
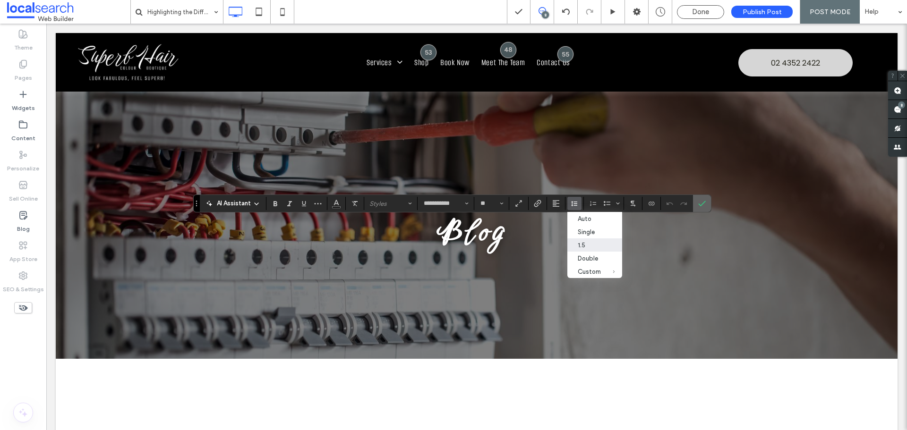
click at [706, 203] on label "Confirm" at bounding box center [702, 203] width 14 height 17
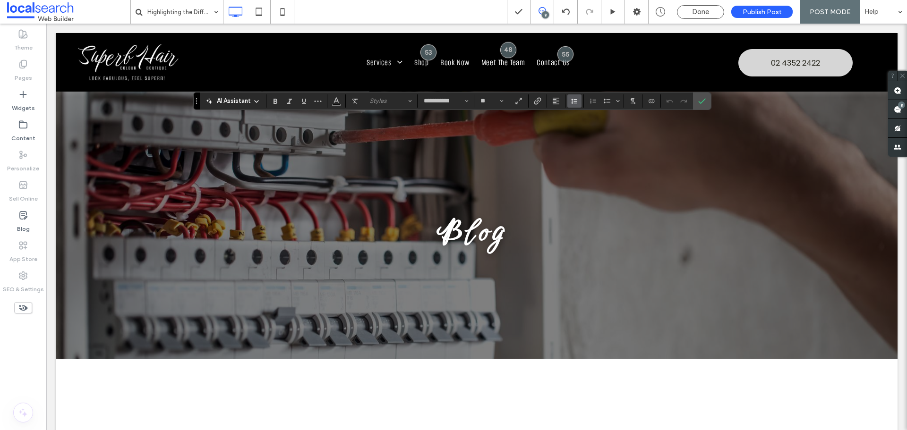
click at [574, 104] on icon "Line Height" at bounding box center [575, 101] width 8 height 8
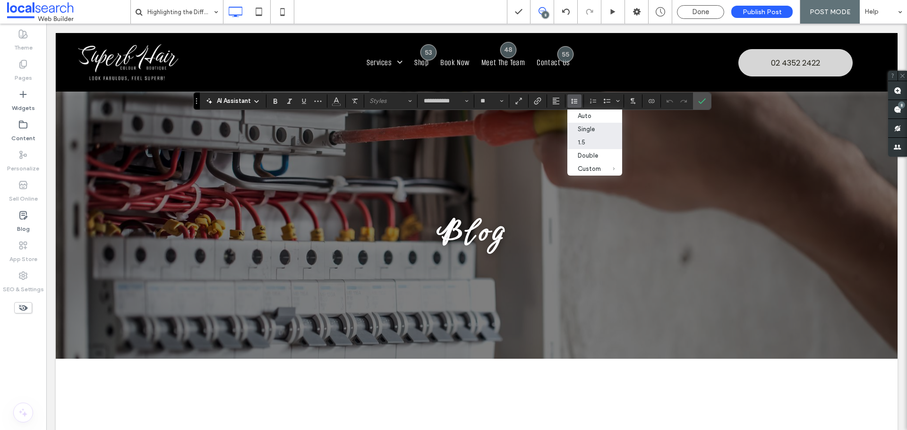
click at [588, 138] on label "1.5" at bounding box center [594, 142] width 55 height 13
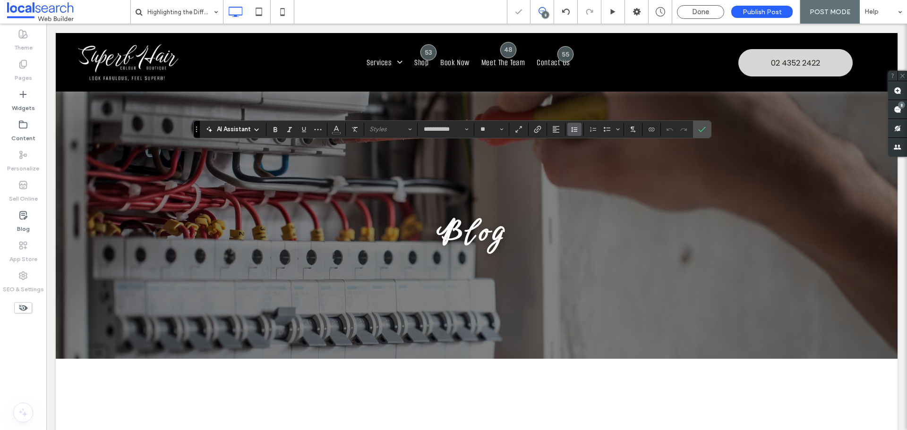
click at [573, 131] on use "Line Height" at bounding box center [574, 129] width 6 height 5
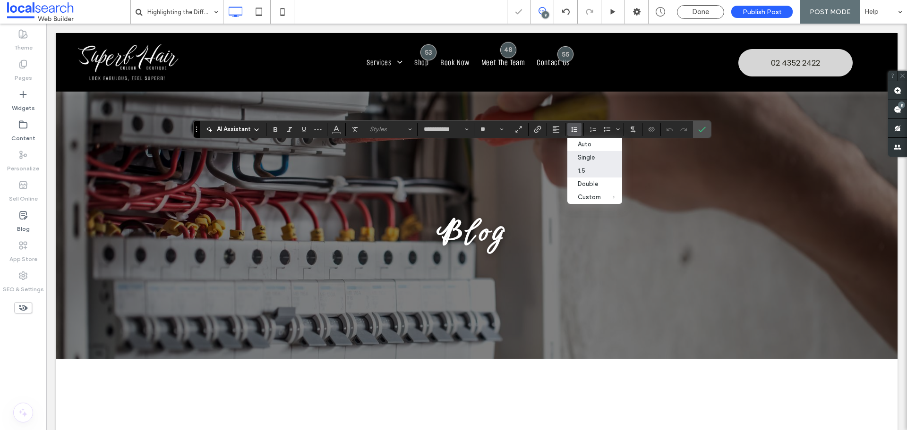
click at [590, 171] on div "1.5" at bounding box center [589, 170] width 23 height 7
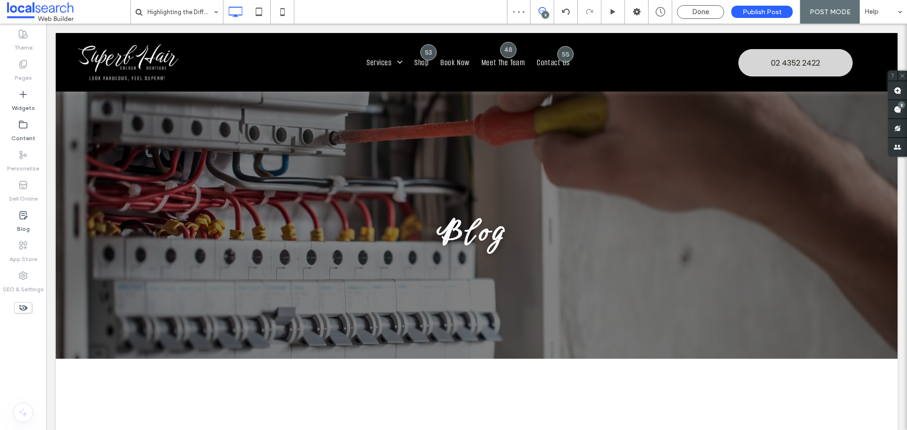
type input "**********"
type input "**"
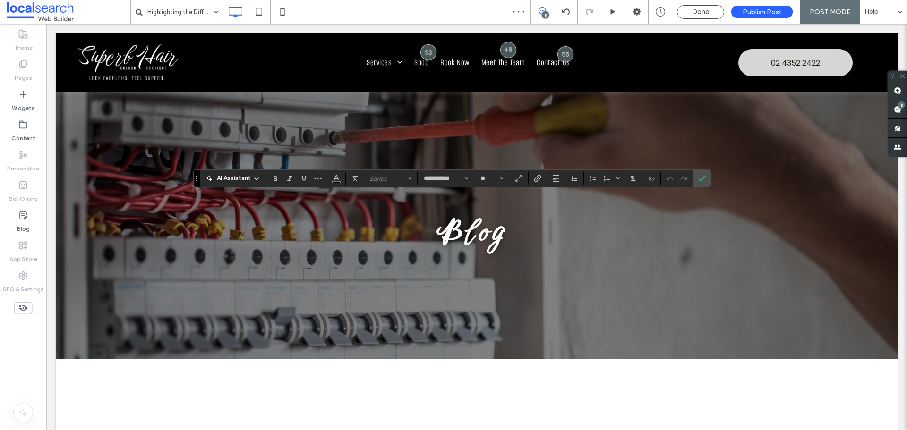
click at [566, 177] on section at bounding box center [575, 178] width 18 height 13
click at [573, 171] on div "**********" at bounding box center [452, 179] width 518 height 18
click at [574, 174] on span "Line Height" at bounding box center [575, 178] width 8 height 12
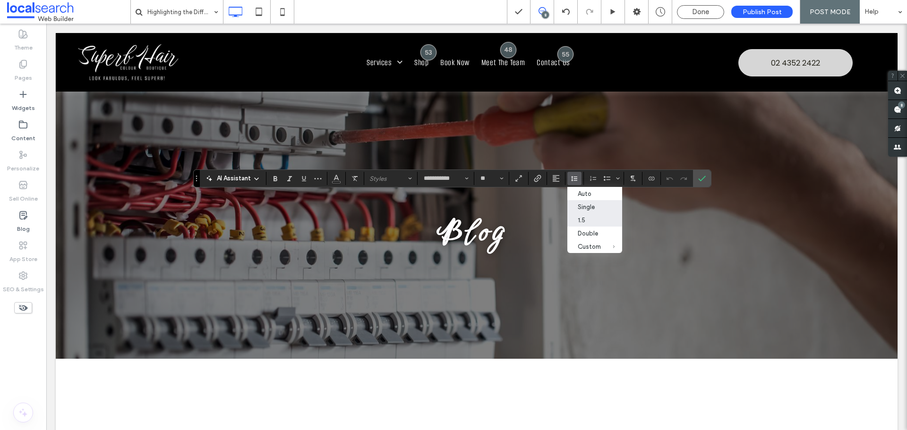
click at [585, 215] on label "1.5" at bounding box center [594, 220] width 55 height 13
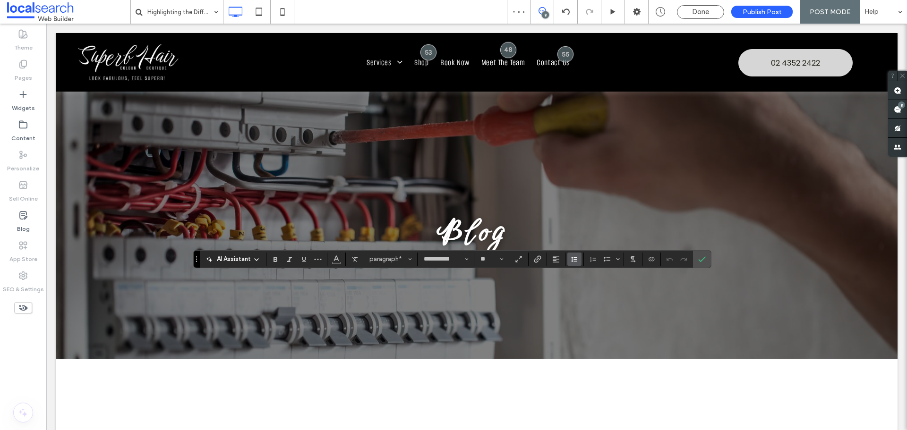
click at [569, 257] on button "Line Height" at bounding box center [574, 259] width 14 height 13
click at [593, 302] on div "1.5" at bounding box center [589, 300] width 23 height 7
click at [901, 109] on use at bounding box center [898, 110] width 8 height 8
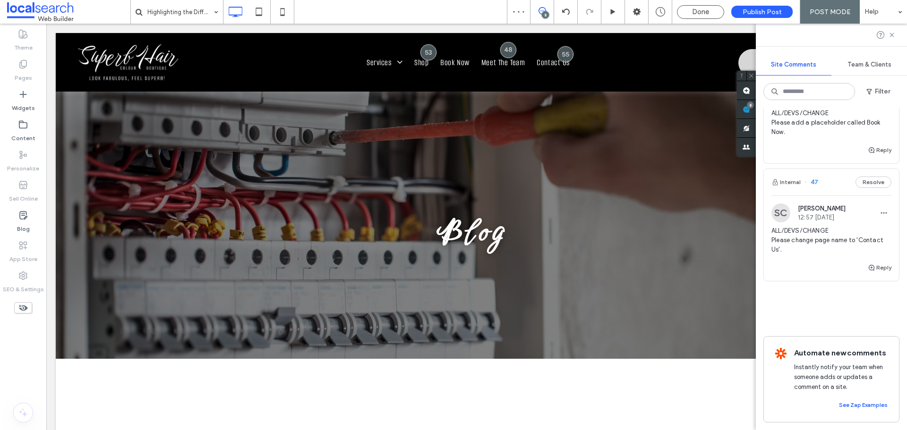
scroll to position [932, 0]
click at [868, 264] on icon "button" at bounding box center [872, 268] width 8 height 8
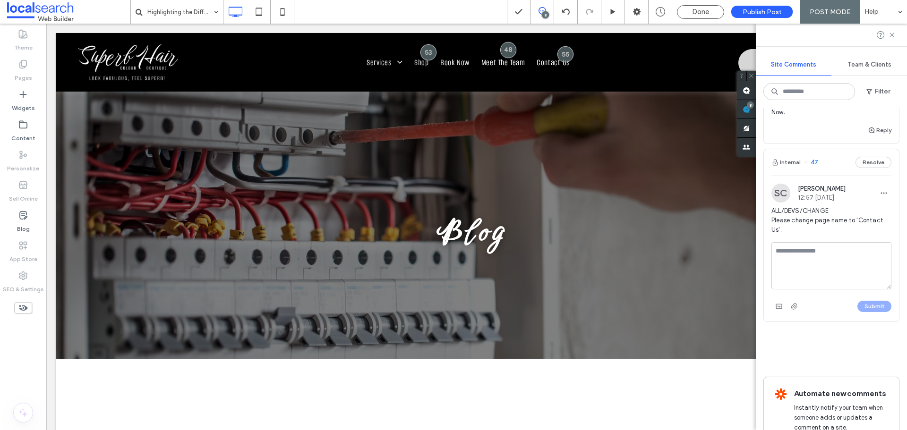
click at [833, 262] on textarea at bounding box center [831, 265] width 120 height 47
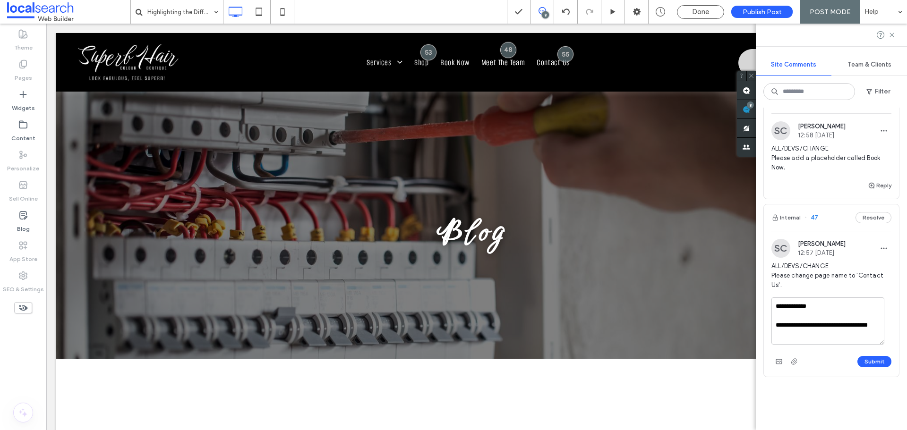
scroll to position [790, 0]
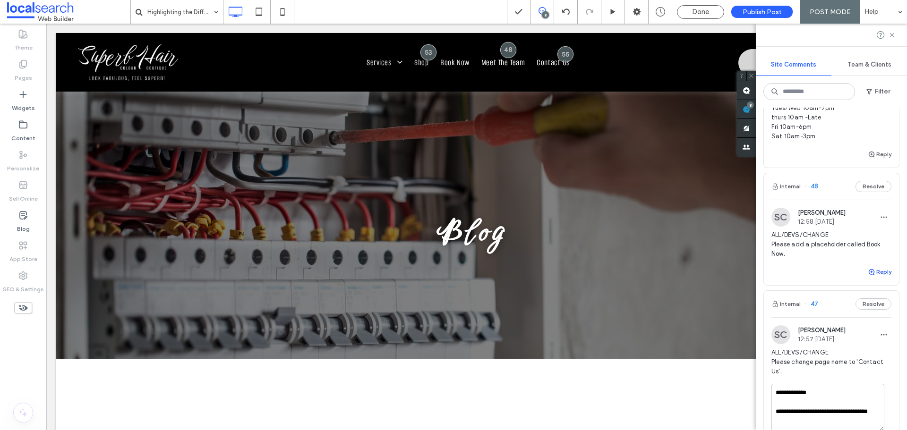
type textarea "**********"
click at [869, 275] on use "button" at bounding box center [872, 272] width 6 height 6
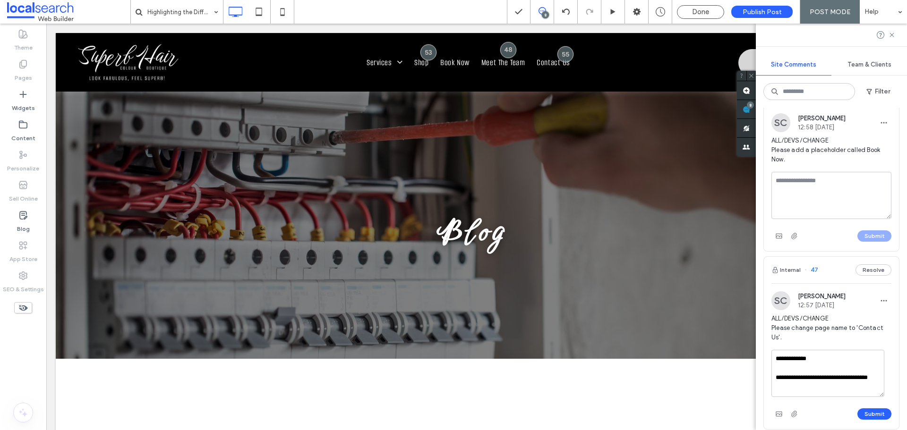
scroll to position [932, 0]
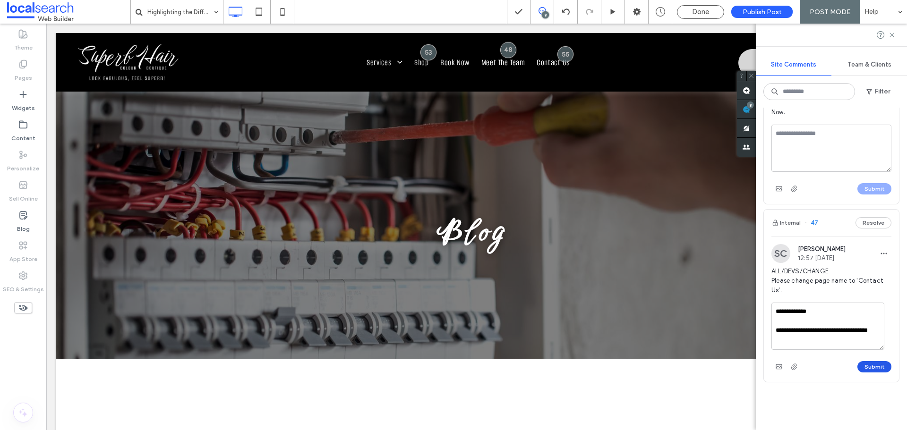
click at [866, 373] on button "Submit" at bounding box center [874, 366] width 34 height 11
click at [805, 163] on textarea at bounding box center [831, 148] width 120 height 47
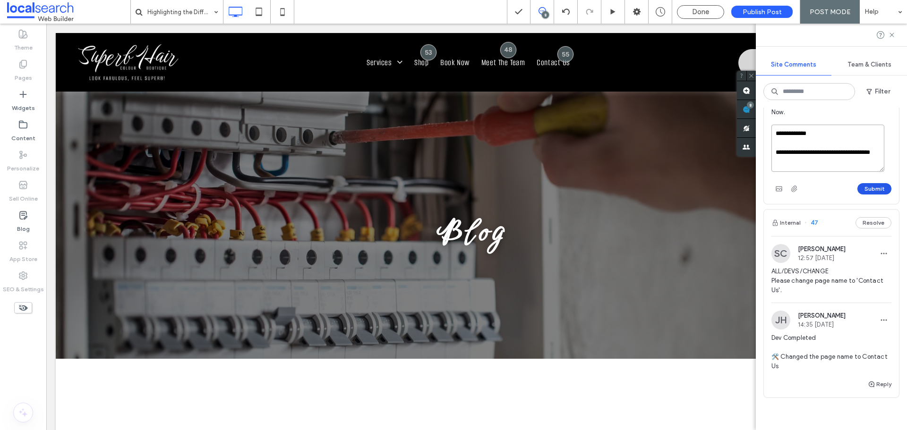
type textarea "**********"
click at [862, 195] on button "Submit" at bounding box center [874, 188] width 34 height 11
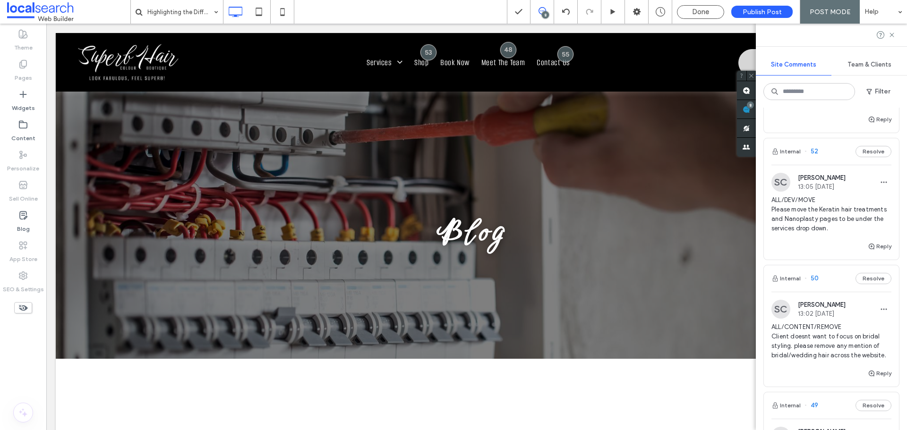
scroll to position [412, 0]
click at [872, 256] on button "Reply" at bounding box center [880, 249] width 24 height 11
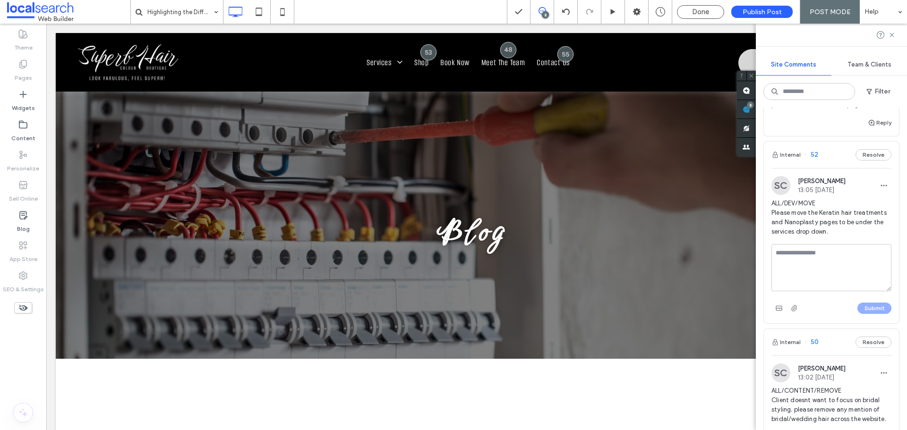
click at [840, 272] on textarea at bounding box center [831, 267] width 120 height 47
type textarea "**********"
click at [858, 314] on button "Submit" at bounding box center [874, 308] width 34 height 11
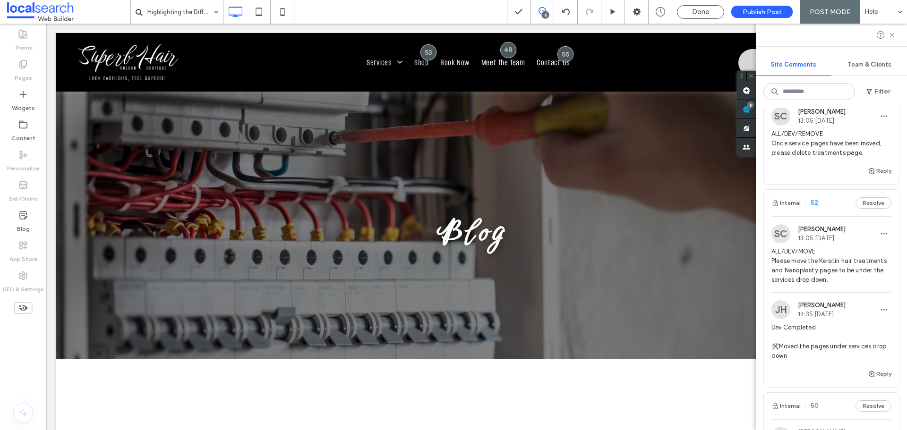
scroll to position [318, 0]
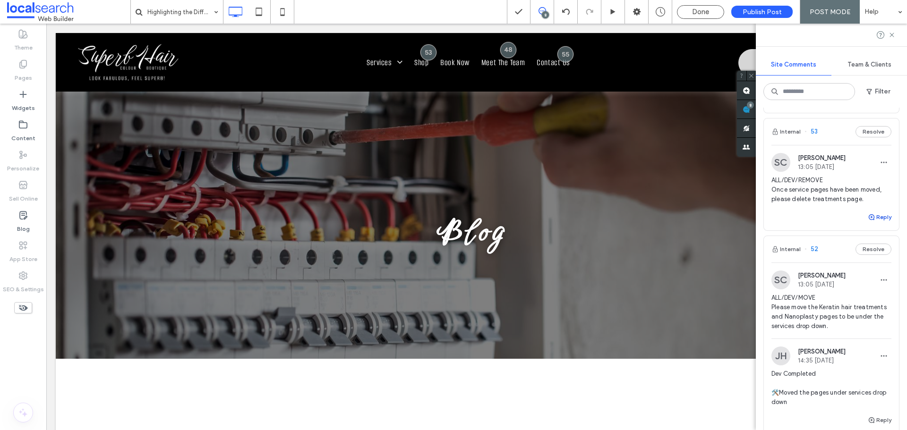
click at [871, 223] on button "Reply" at bounding box center [880, 217] width 24 height 11
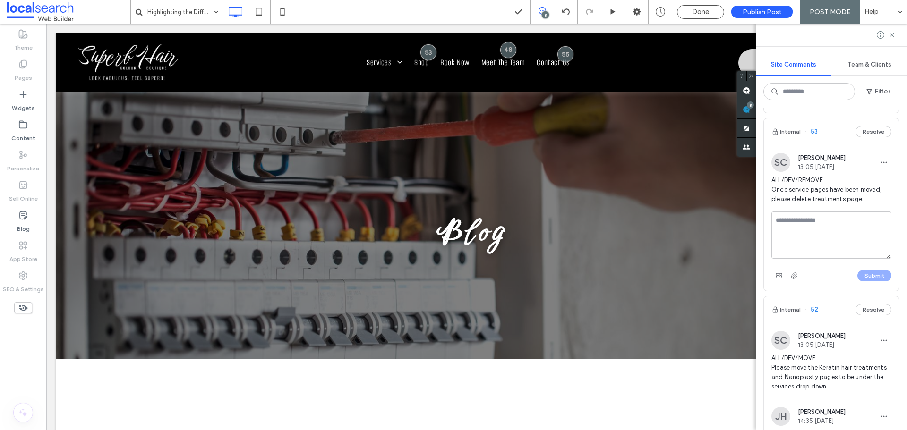
click at [819, 245] on textarea at bounding box center [831, 235] width 120 height 47
type textarea "**********"
click at [870, 282] on button "Submit" at bounding box center [874, 275] width 34 height 11
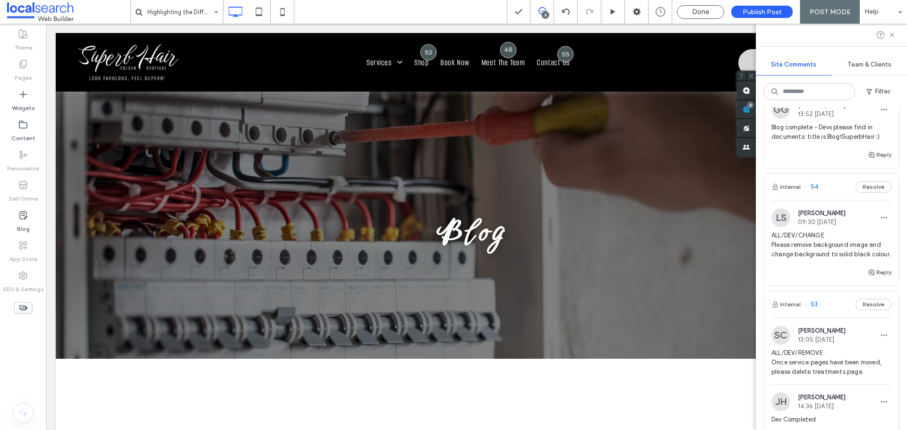
scroll to position [129, 0]
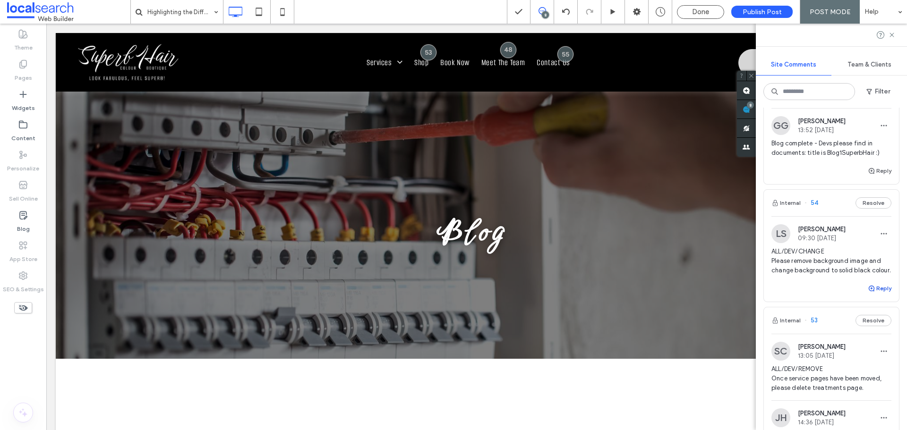
click at [868, 292] on icon "button" at bounding box center [872, 289] width 8 height 8
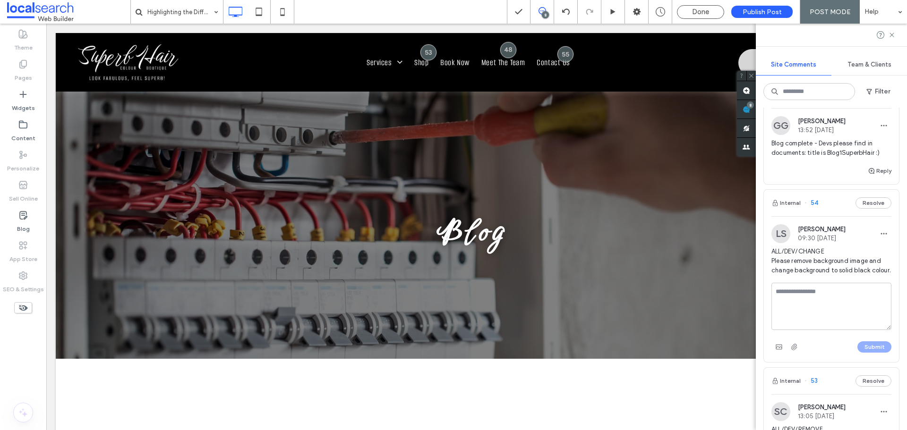
click at [827, 311] on textarea at bounding box center [831, 306] width 120 height 47
click at [801, 323] on textarea "**********" at bounding box center [827, 306] width 113 height 47
type textarea "**********"
click at [866, 353] on button "Submit" at bounding box center [874, 347] width 34 height 11
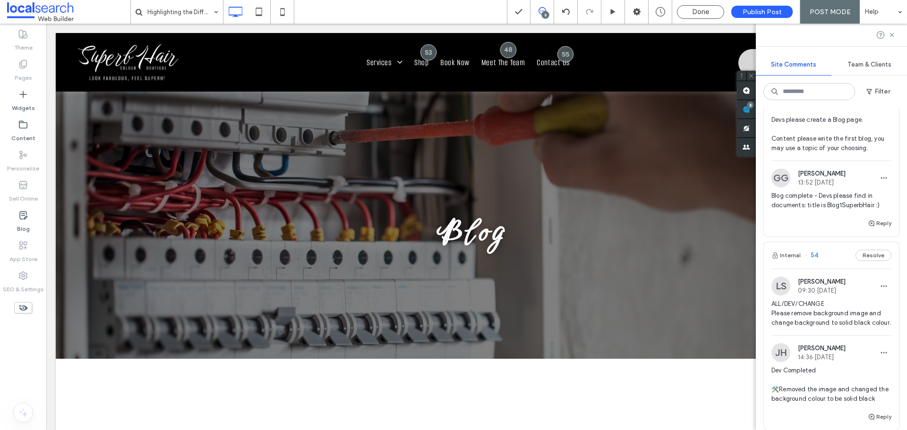
scroll to position [0, 0]
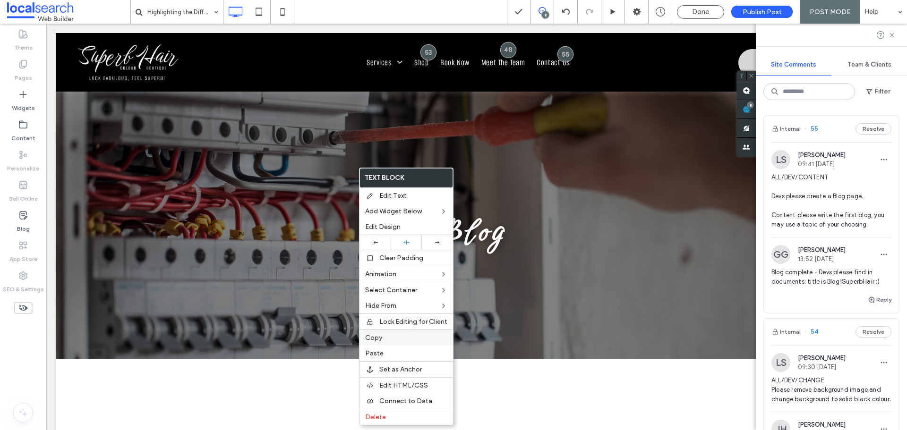
click at [379, 334] on span "Copy" at bounding box center [373, 338] width 17 height 8
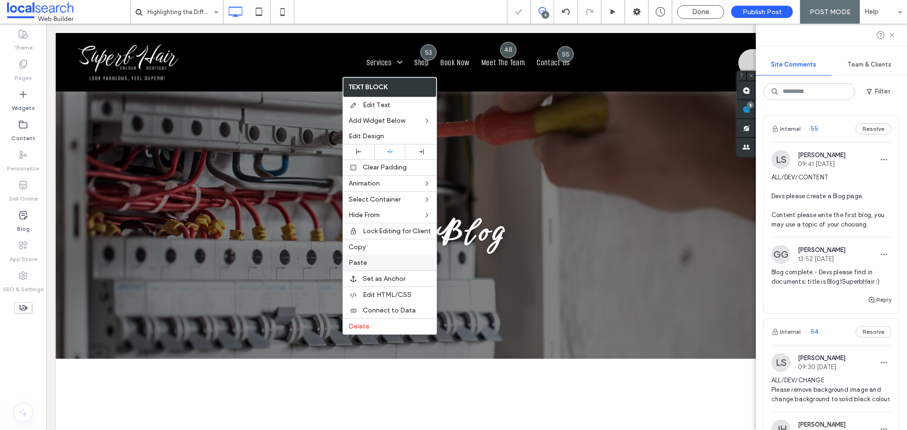
click at [365, 262] on span "Paste" at bounding box center [358, 263] width 18 height 8
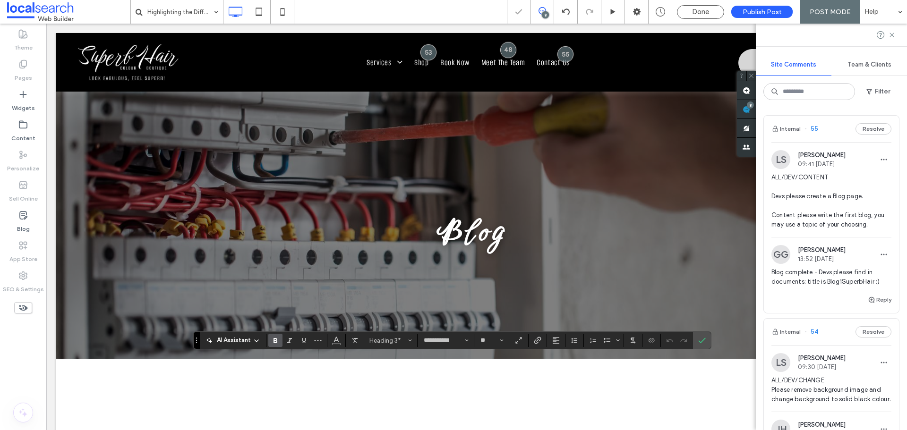
type input "**"
click at [702, 340] on icon "Confirm" at bounding box center [702, 341] width 8 height 8
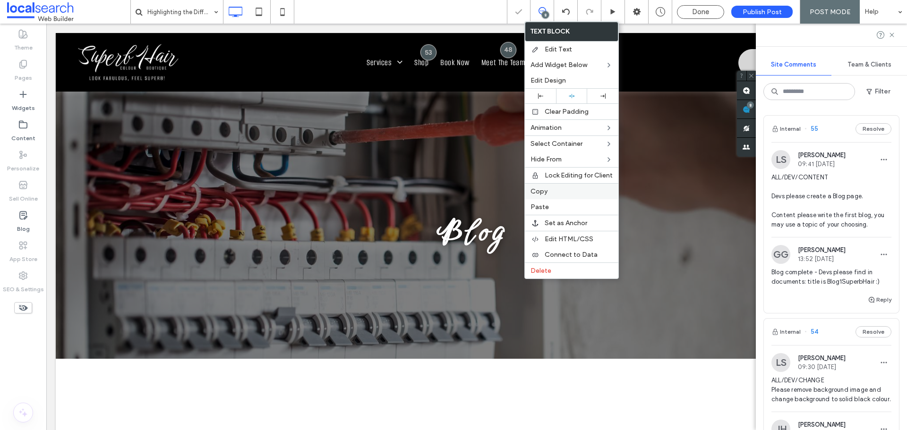
click at [546, 189] on span "Copy" at bounding box center [539, 192] width 17 height 8
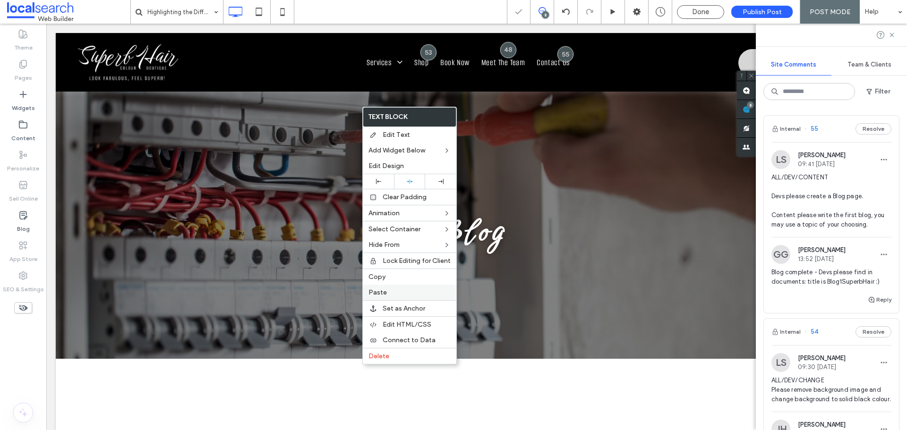
click at [394, 298] on div "Paste" at bounding box center [410, 293] width 94 height 16
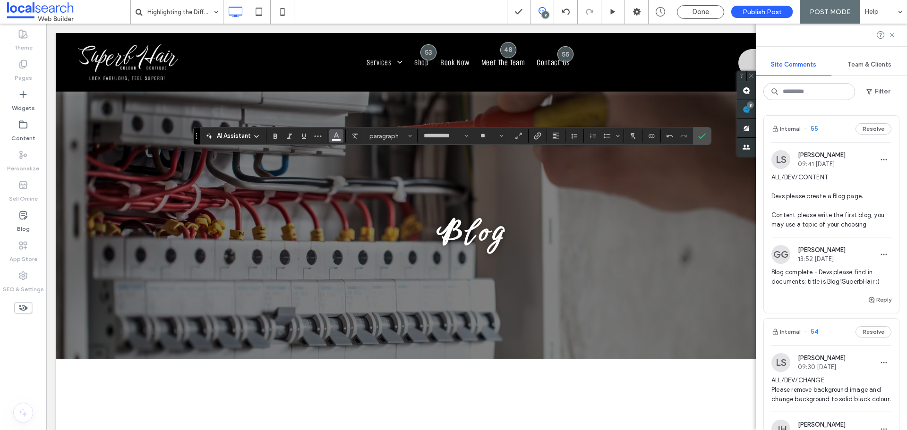
click at [333, 133] on icon "Color" at bounding box center [337, 135] width 8 height 8
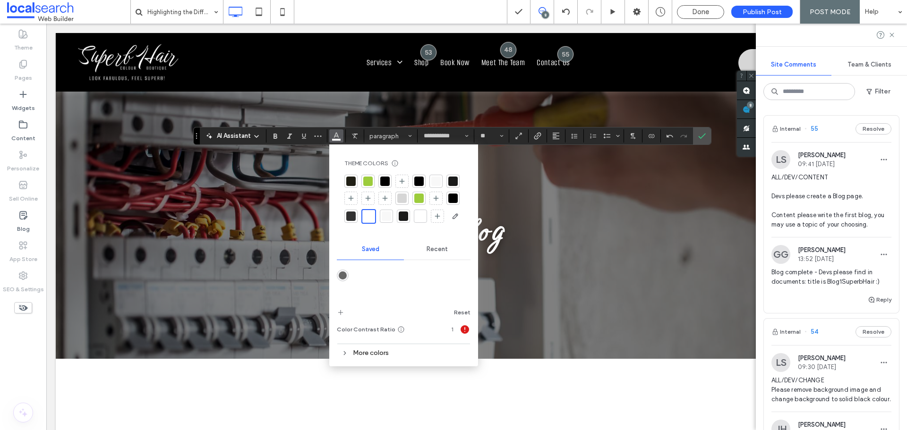
drag, startPoint x: 430, startPoint y: 247, endPoint x: 422, endPoint y: 251, distance: 8.7
click at [429, 248] on span "Recent" at bounding box center [437, 250] width 21 height 8
click at [377, 273] on div "rgba(0, 0, 0, 1)" at bounding box center [378, 276] width 8 height 8
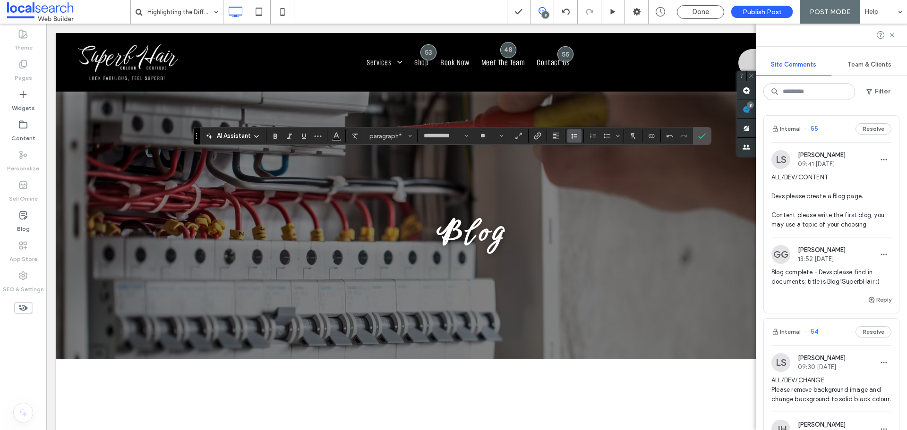
click at [571, 137] on icon "Line Height" at bounding box center [575, 136] width 8 height 8
click at [574, 179] on icon "1.5" at bounding box center [573, 177] width 4 height 3
click at [705, 132] on span "Confirm" at bounding box center [702, 136] width 8 height 16
click at [541, 136] on label "Link" at bounding box center [538, 135] width 14 height 13
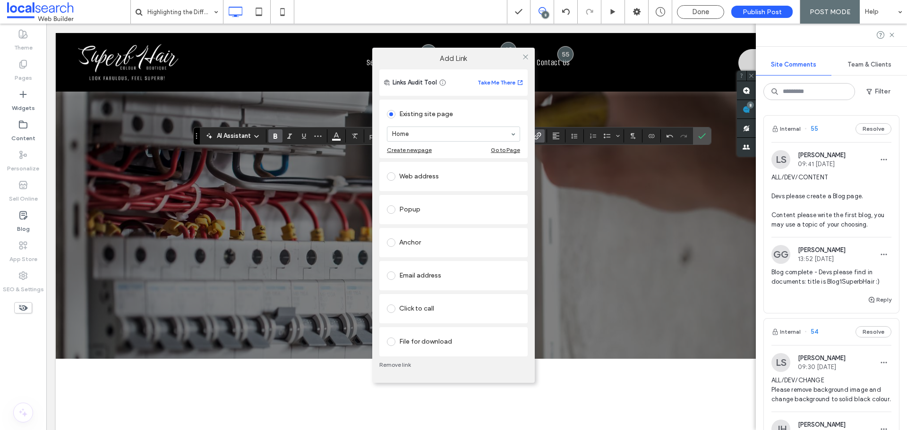
click at [521, 58] on div at bounding box center [525, 57] width 14 height 14
click at [523, 57] on icon at bounding box center [525, 56] width 7 height 7
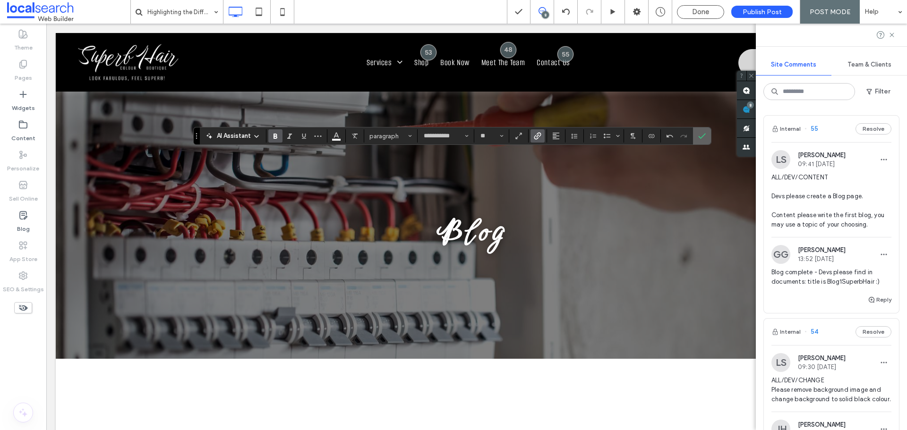
click at [702, 136] on icon "Confirm" at bounding box center [702, 136] width 8 height 8
click at [333, 138] on icon "Color" at bounding box center [337, 135] width 8 height 8
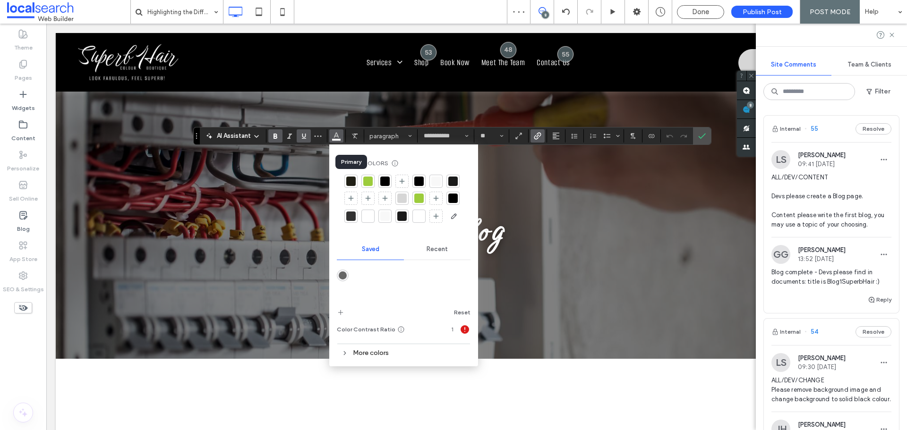
click at [351, 182] on div at bounding box center [350, 181] width 9 height 9
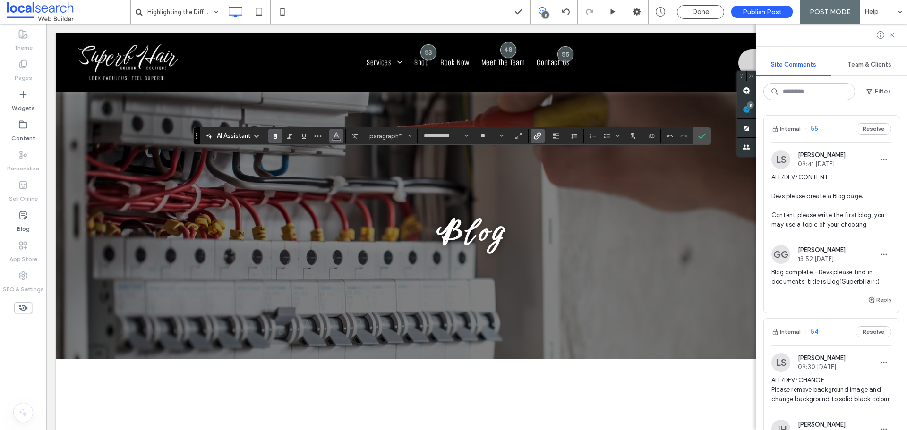
click at [335, 133] on icon "Color" at bounding box center [337, 135] width 8 height 8
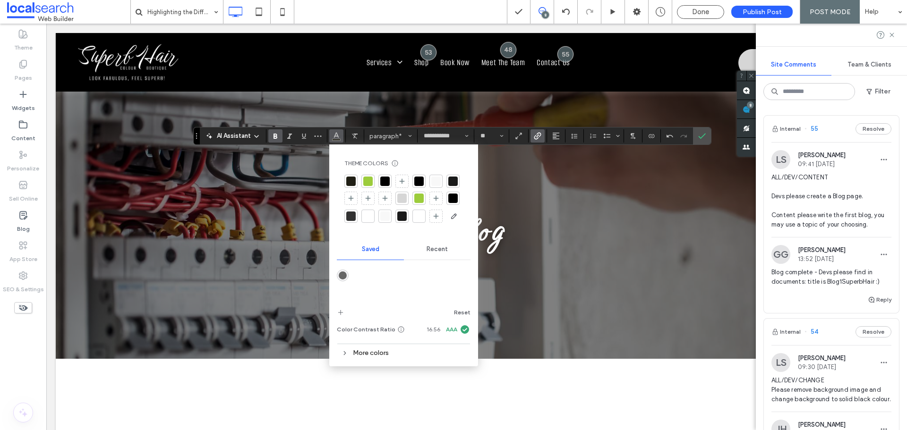
click at [353, 180] on div at bounding box center [350, 181] width 9 height 9
click at [353, 180] on div at bounding box center [351, 182] width 11 height 11
click at [699, 137] on use "Confirm" at bounding box center [702, 137] width 8 height 6
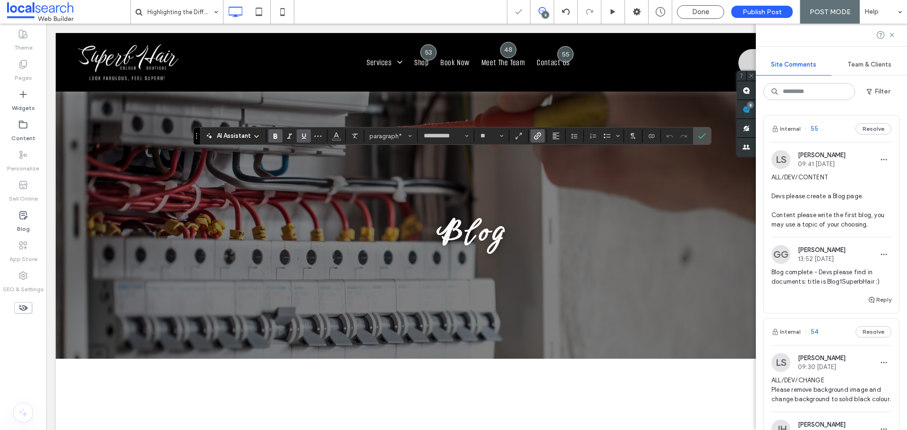
click at [535, 130] on span "Link" at bounding box center [536, 135] width 4 height 13
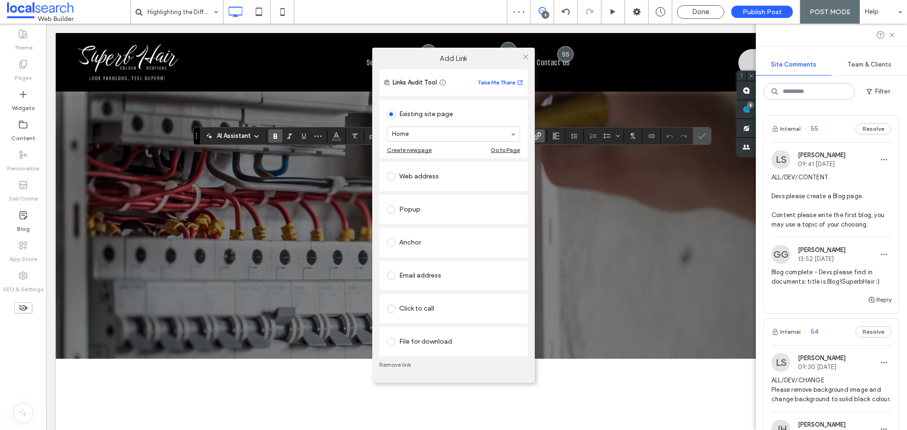
click at [391, 365] on link "Remove link" at bounding box center [453, 365] width 148 height 8
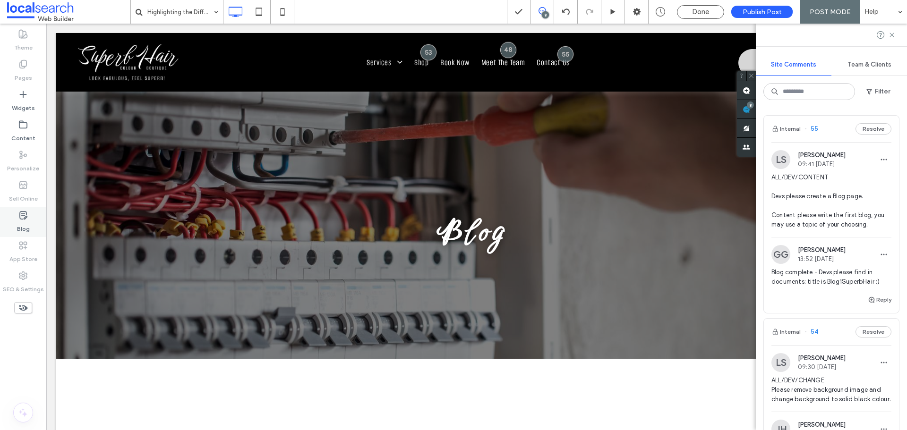
drag, startPoint x: 25, startPoint y: 220, endPoint x: 39, endPoint y: 218, distance: 13.8
click at [25, 219] on icon at bounding box center [22, 215] width 9 height 9
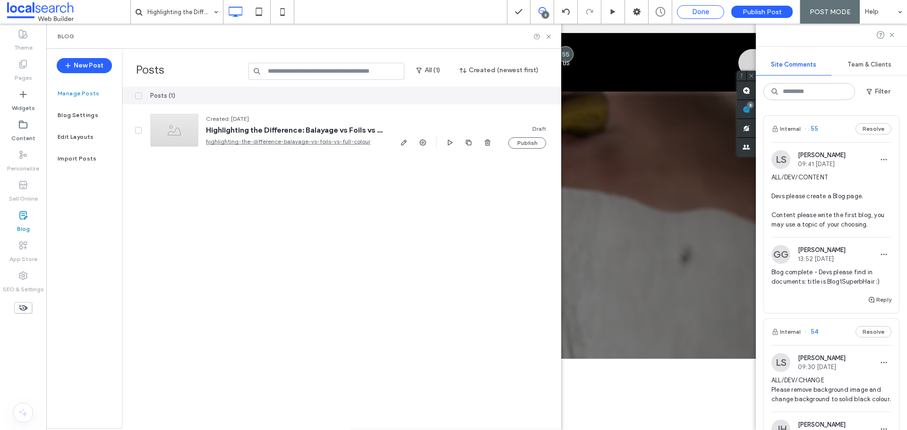
click at [706, 11] on span "Done" at bounding box center [700, 12] width 17 height 9
click at [548, 36] on icon at bounding box center [548, 36] width 7 height 7
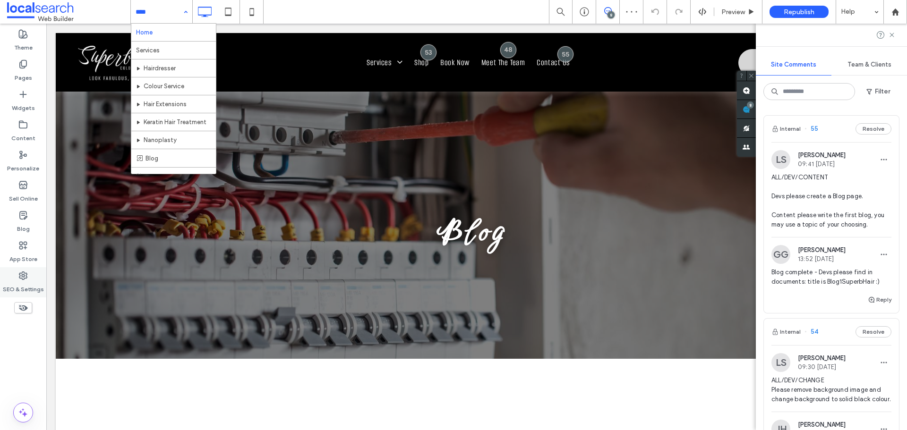
drag, startPoint x: 28, startPoint y: 283, endPoint x: 40, endPoint y: 283, distance: 12.3
click at [28, 283] on label "SEO & Settings" at bounding box center [23, 287] width 41 height 13
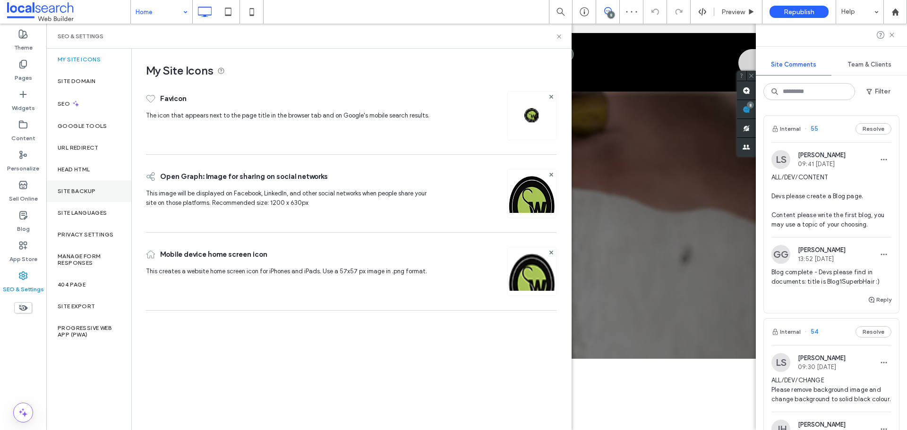
click at [94, 192] on label "Site Backup" at bounding box center [77, 191] width 38 height 7
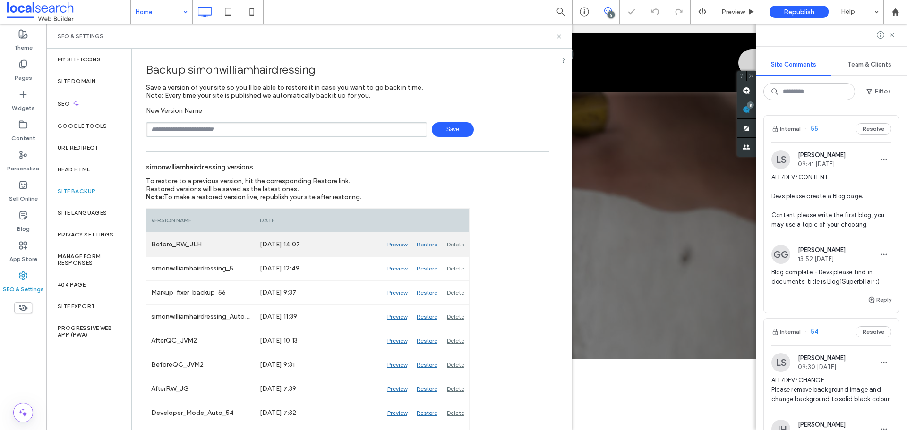
click at [400, 246] on div "Preview" at bounding box center [397, 245] width 29 height 24
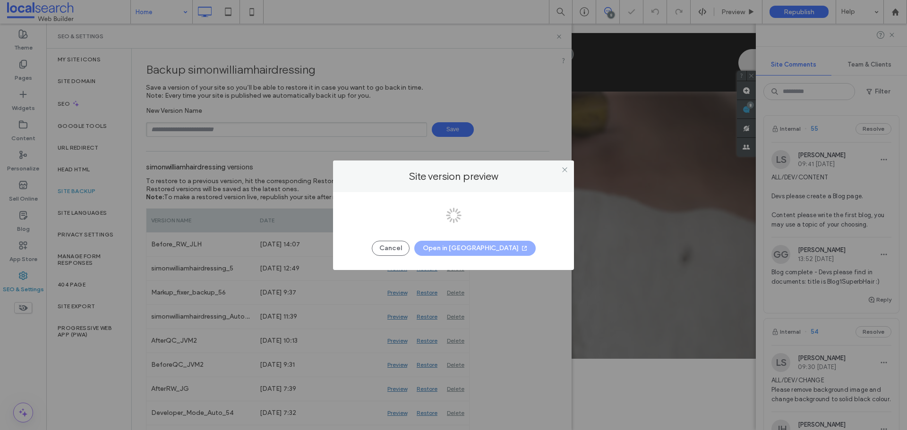
drag, startPoint x: 463, startPoint y: 242, endPoint x: 466, endPoint y: 247, distance: 5.5
click at [464, 244] on div at bounding box center [453, 215] width 907 height 430
click at [490, 249] on button "Open in New Tab" at bounding box center [474, 248] width 121 height 15
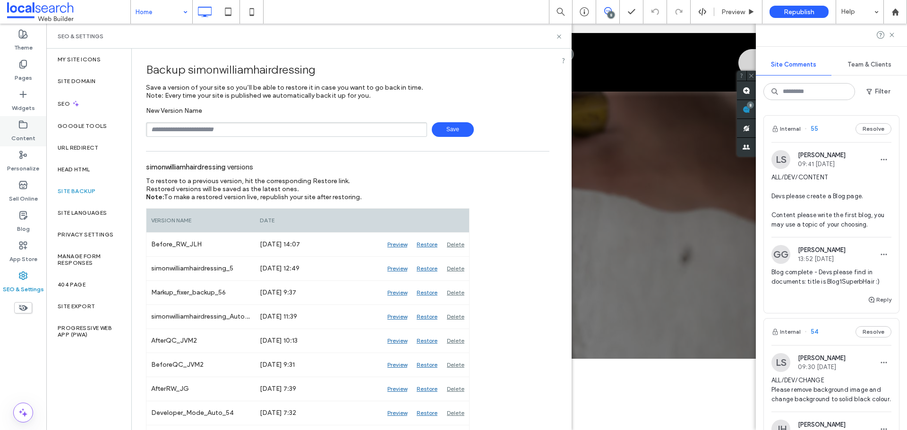
click at [23, 137] on label "Content" at bounding box center [23, 135] width 24 height 13
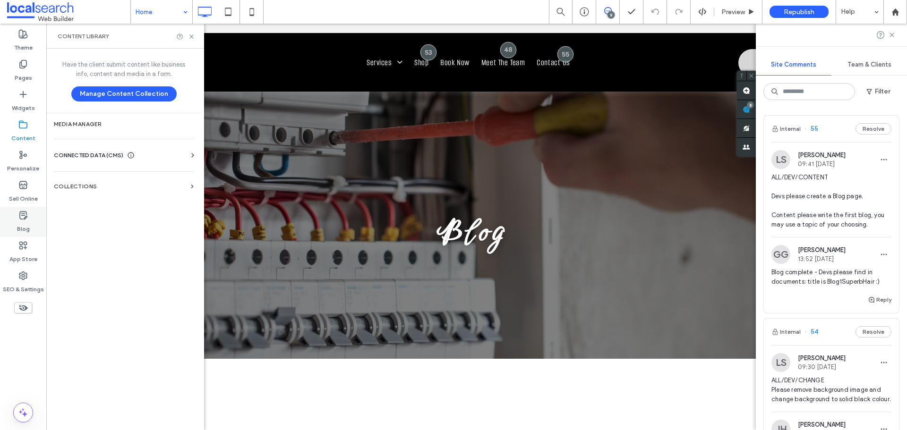
click at [19, 227] on label "Blog" at bounding box center [23, 226] width 13 height 13
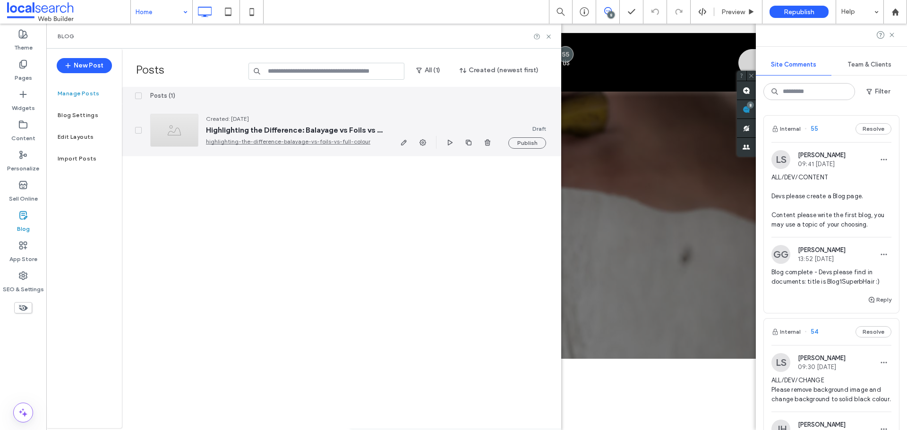
click at [180, 136] on div at bounding box center [174, 130] width 48 height 33
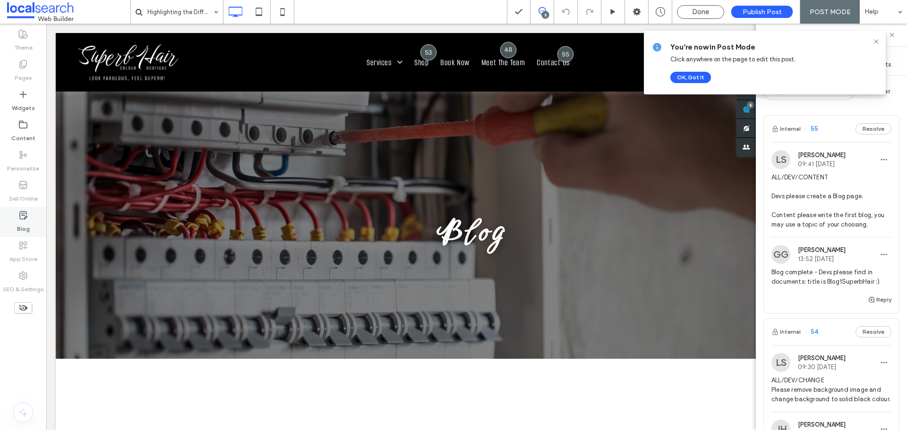
click at [34, 226] on div "Blog" at bounding box center [23, 222] width 46 height 30
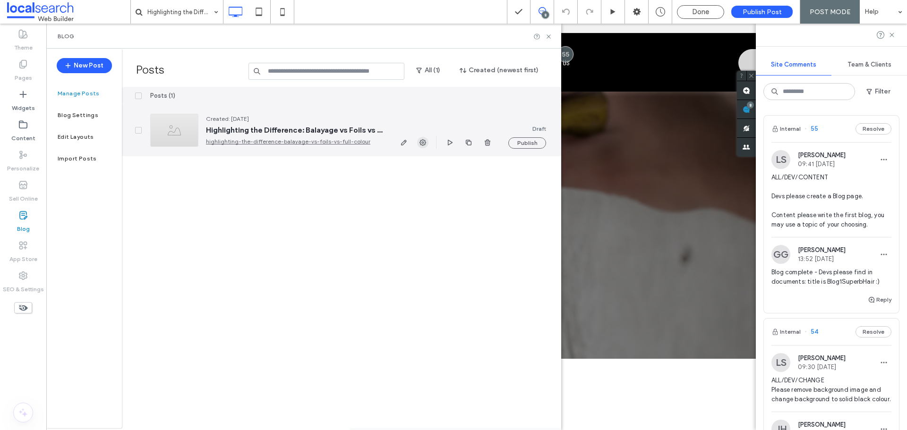
click at [420, 142] on use "button" at bounding box center [423, 142] width 7 height 7
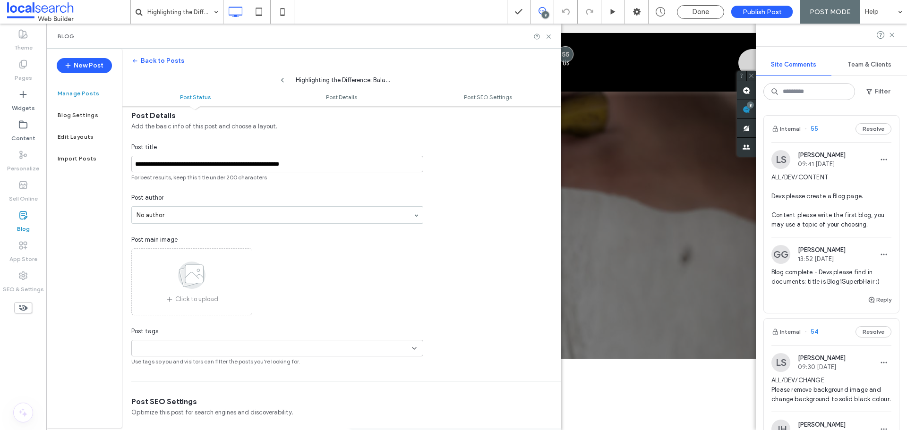
scroll to position [142, 0]
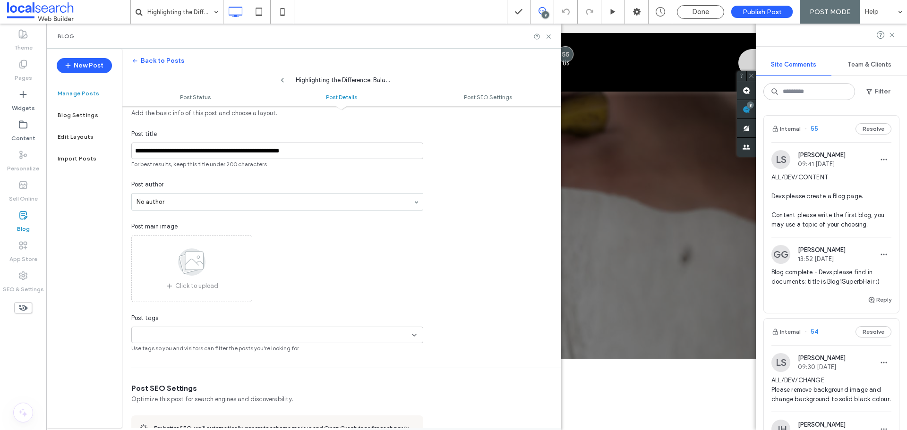
click at [210, 290] on span "Click to upload" at bounding box center [196, 286] width 43 height 9
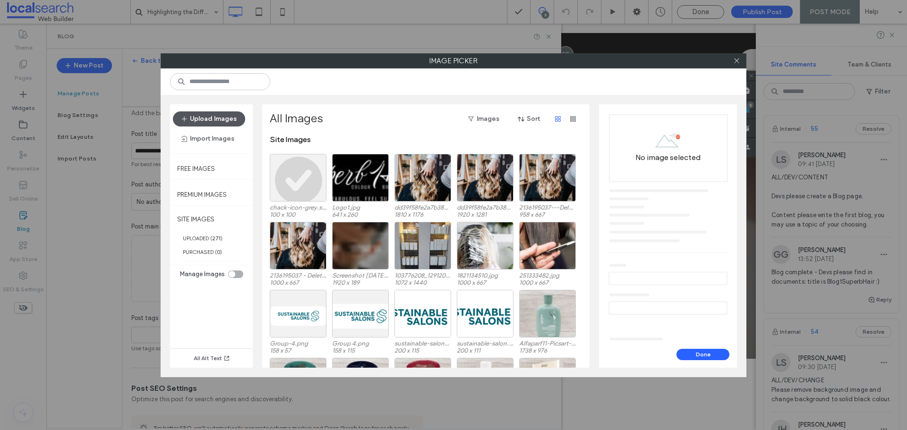
click at [228, 118] on button "Upload Images" at bounding box center [209, 118] width 72 height 15
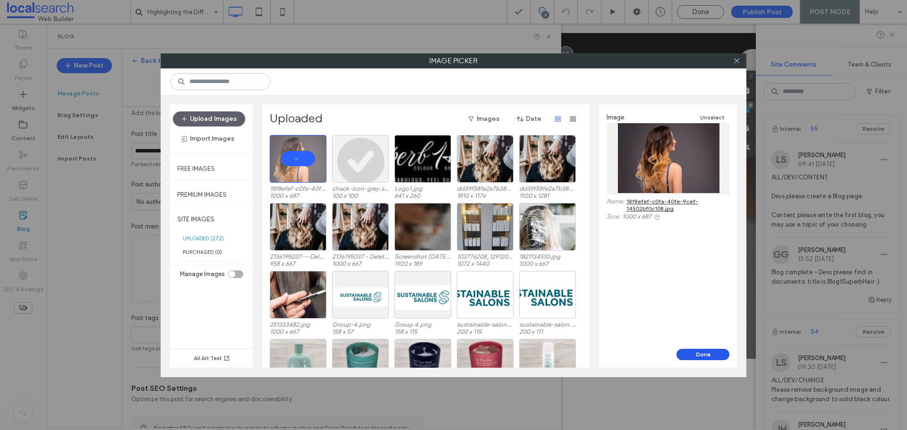
click at [694, 350] on button "Done" at bounding box center [703, 354] width 53 height 11
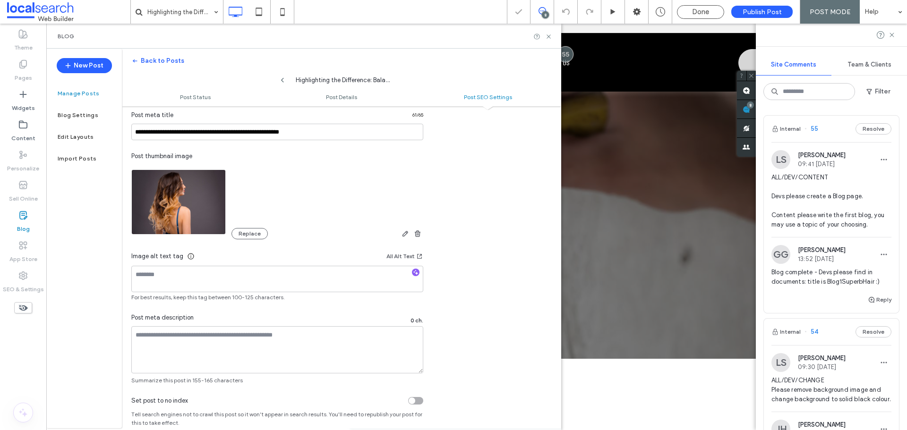
scroll to position [506, 0]
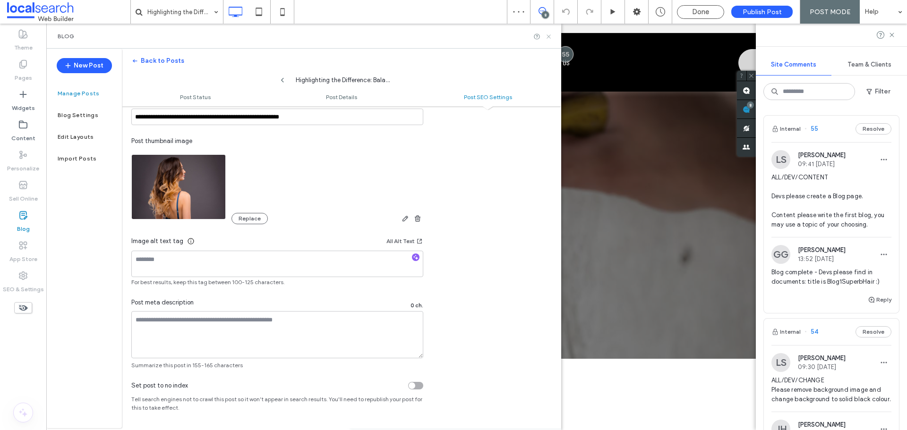
click at [548, 34] on icon at bounding box center [548, 36] width 7 height 7
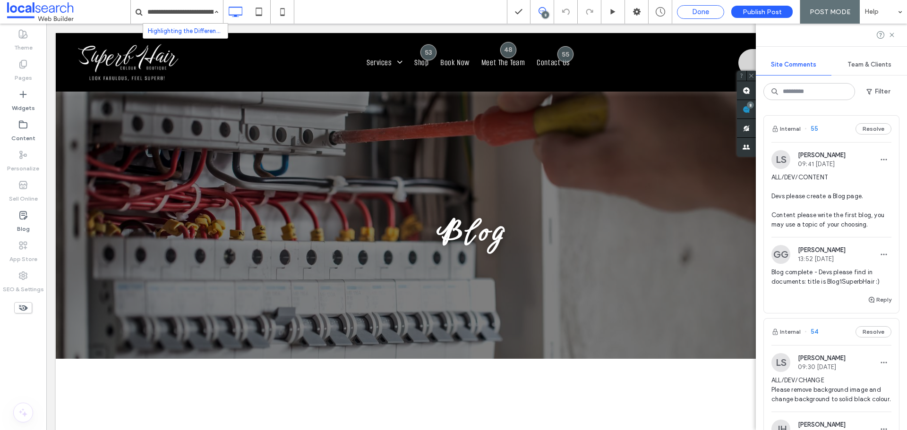
click at [703, 13] on span "Done" at bounding box center [700, 12] width 17 height 9
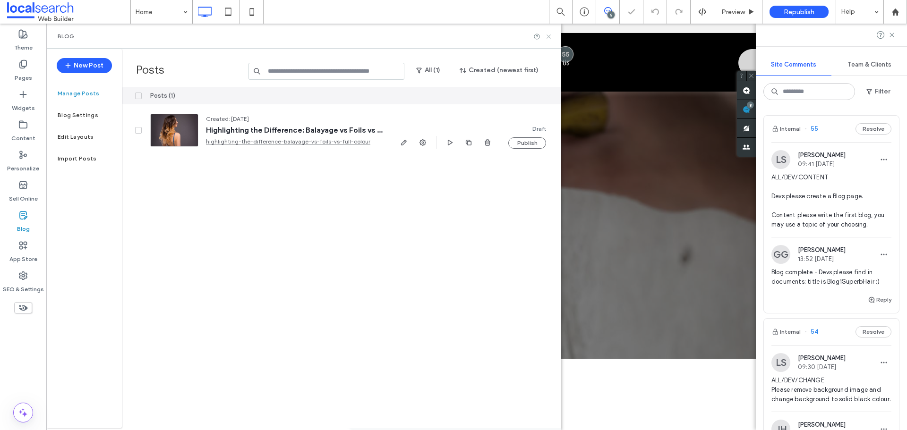
click at [549, 37] on icon at bounding box center [548, 36] width 7 height 7
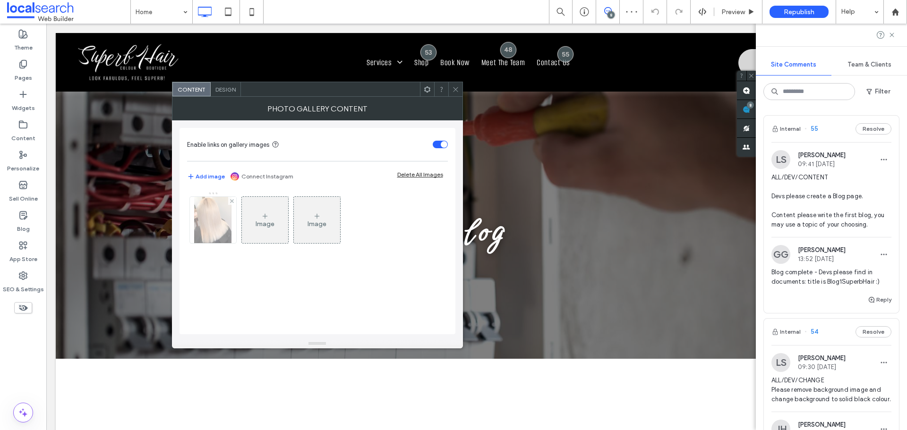
click at [209, 225] on div at bounding box center [213, 220] width 46 height 46
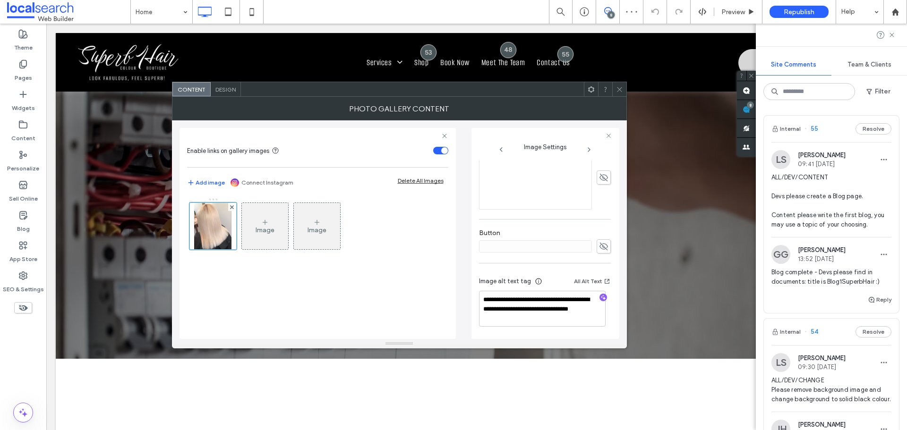
scroll to position [289, 0]
drag, startPoint x: 539, startPoint y: 312, endPoint x: 567, endPoint y: 331, distance: 33.9
click at [567, 331] on div "**********" at bounding box center [545, 303] width 132 height 70
click at [618, 91] on use at bounding box center [619, 89] width 5 height 5
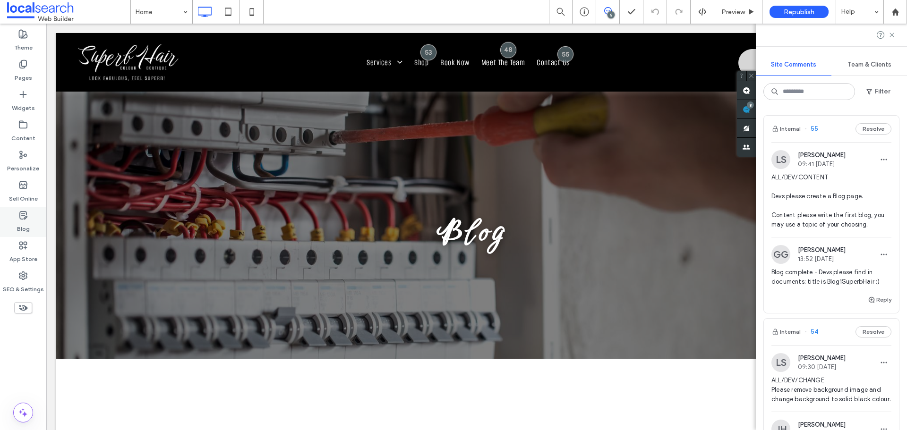
click at [34, 225] on div "Blog" at bounding box center [23, 222] width 46 height 30
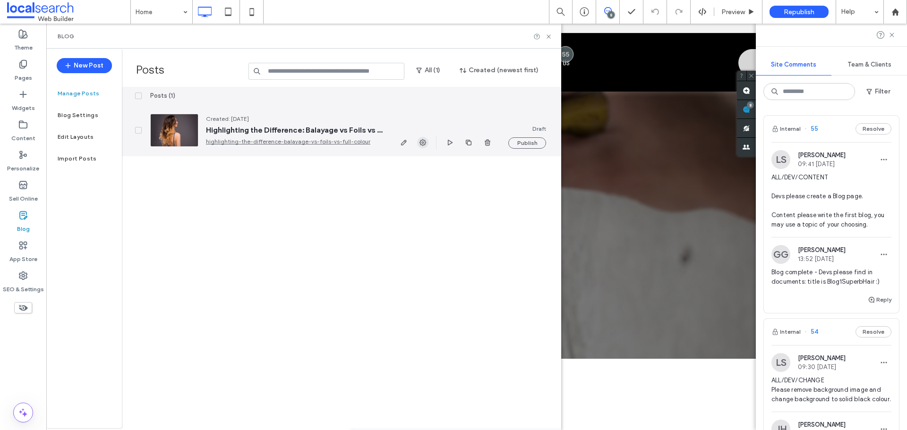
click at [423, 144] on icon "button" at bounding box center [423, 143] width 8 height 8
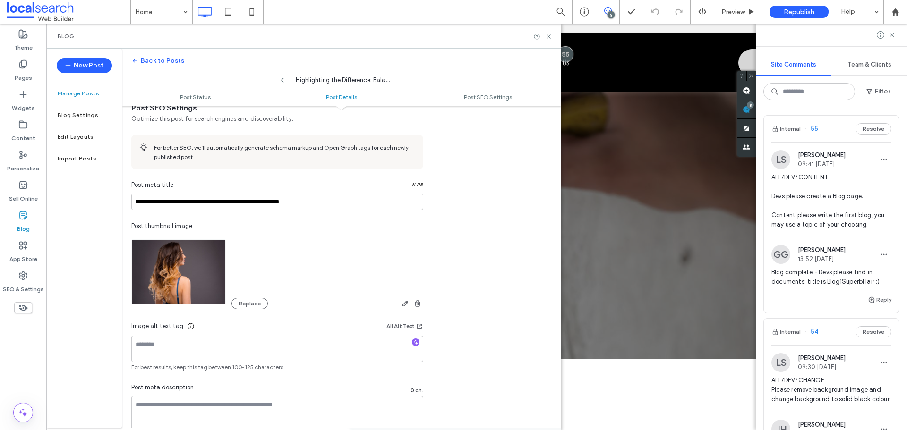
scroll to position [506, 0]
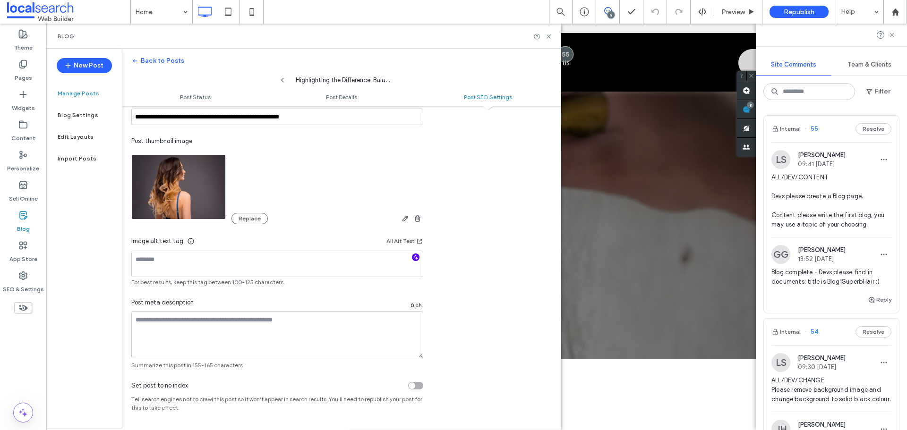
click at [416, 261] on span "button" at bounding box center [416, 258] width 8 height 8
click at [388, 267] on textarea "**********" at bounding box center [277, 264] width 292 height 26
paste textarea "**********"
type textarea "**********"
click at [458, 275] on div "**********" at bounding box center [341, 194] width 439 height 352
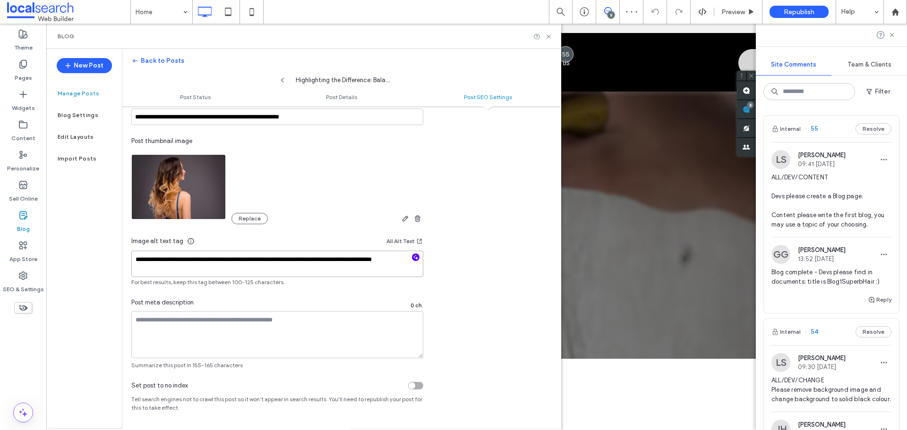
click at [363, 270] on textarea "**********" at bounding box center [277, 264] width 292 height 26
type textarea "**********"
click at [480, 258] on div "**********" at bounding box center [341, 194] width 439 height 352
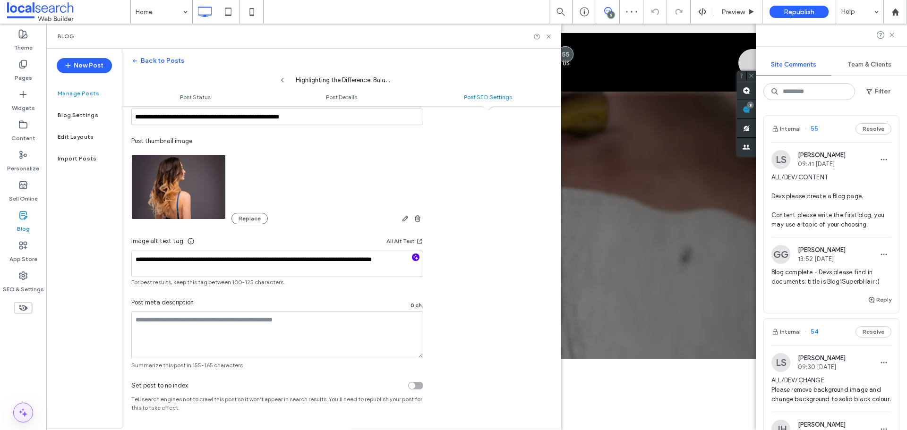
click at [20, 403] on div at bounding box center [23, 413] width 20 height 20
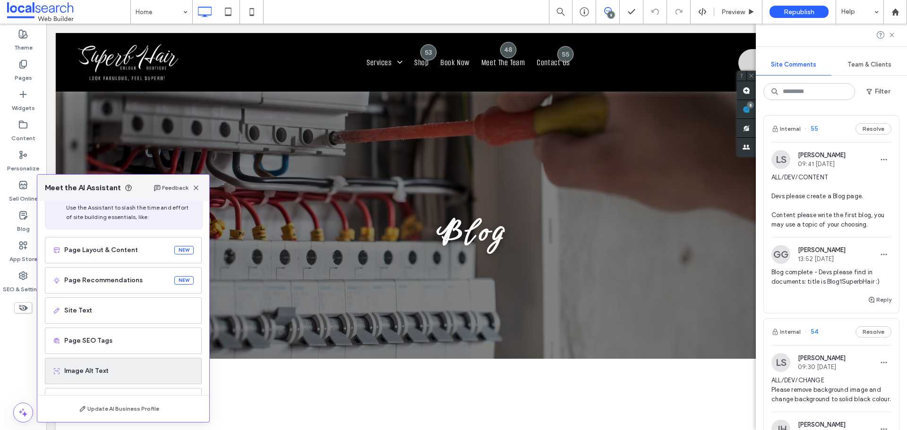
scroll to position [60, 0]
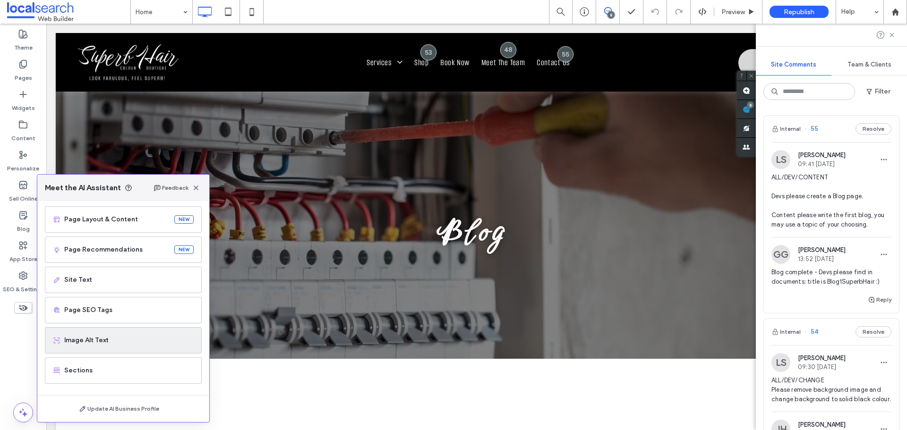
click at [102, 341] on span "Image Alt Text" at bounding box center [128, 340] width 129 height 9
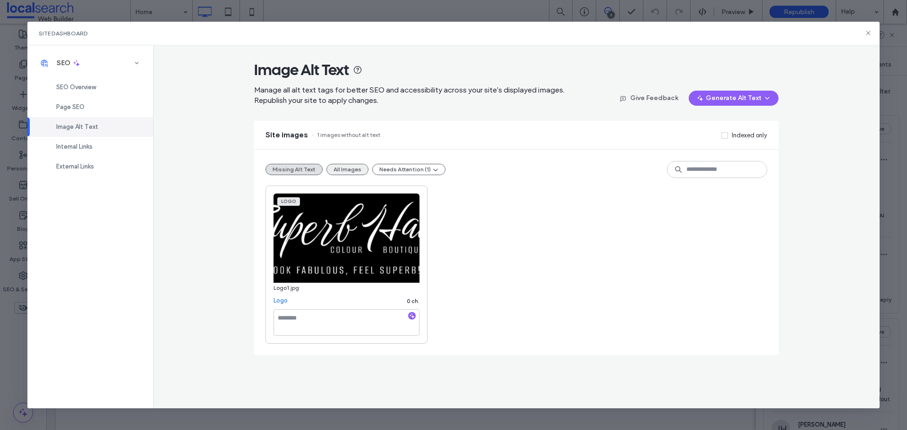
click at [345, 171] on button "All Images" at bounding box center [347, 169] width 42 height 11
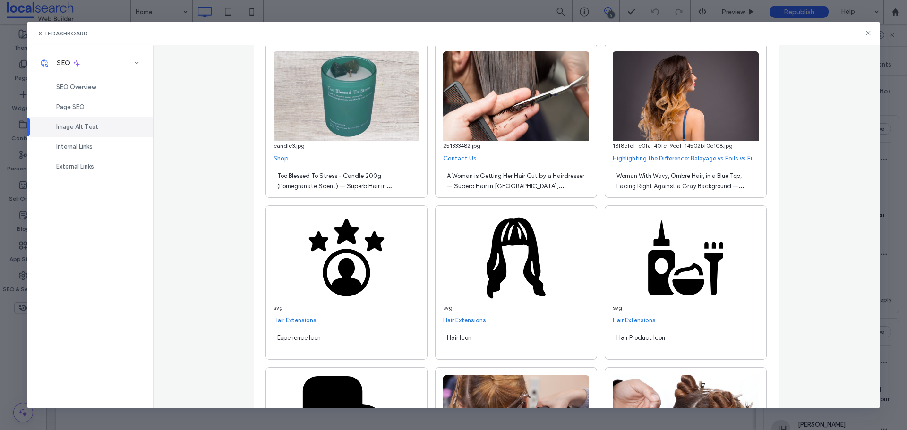
scroll to position [7654, 0]
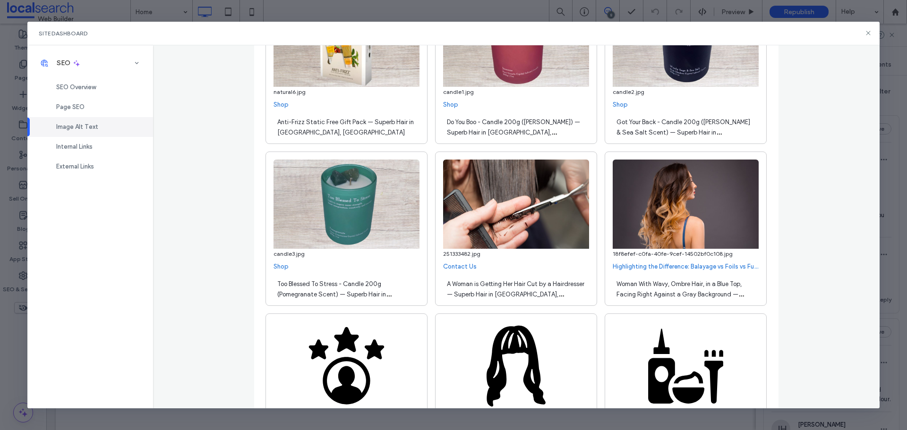
click at [702, 294] on span "Woman With Wavy, Ombre Hair, in a Blue Top, Facing Right Against a Gray Backgro…" at bounding box center [680, 295] width 127 height 28
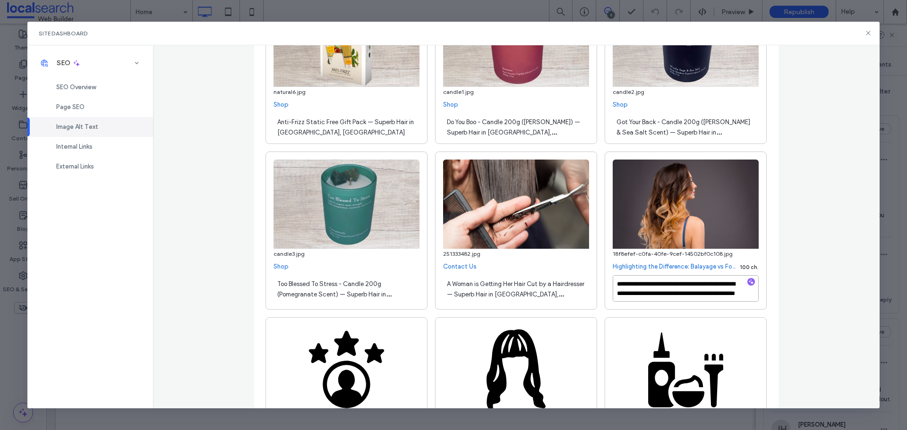
click at [702, 294] on textarea "**********" at bounding box center [686, 288] width 146 height 26
click at [655, 293] on textarea "**********" at bounding box center [686, 288] width 146 height 26
drag, startPoint x: 650, startPoint y: 293, endPoint x: 762, endPoint y: 296, distance: 111.5
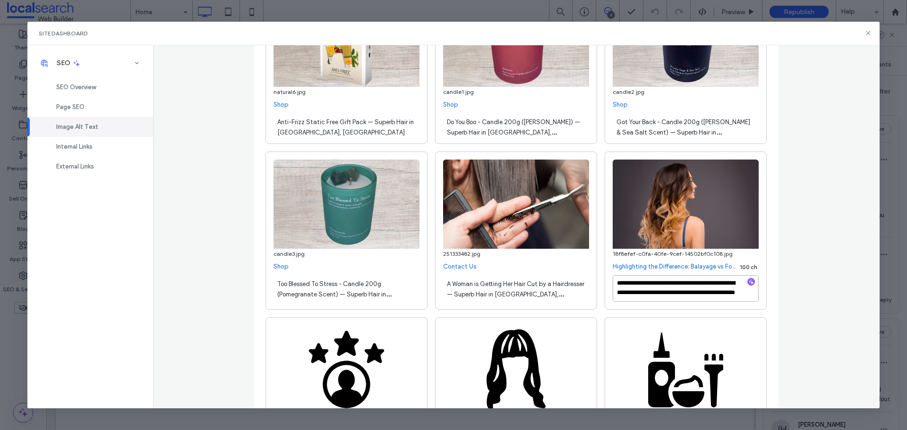
click at [762, 296] on div "**********" at bounding box center [686, 231] width 162 height 158
paste textarea "**********"
type textarea "**********"
click at [785, 296] on div "**********" at bounding box center [516, 227] width 727 height 364
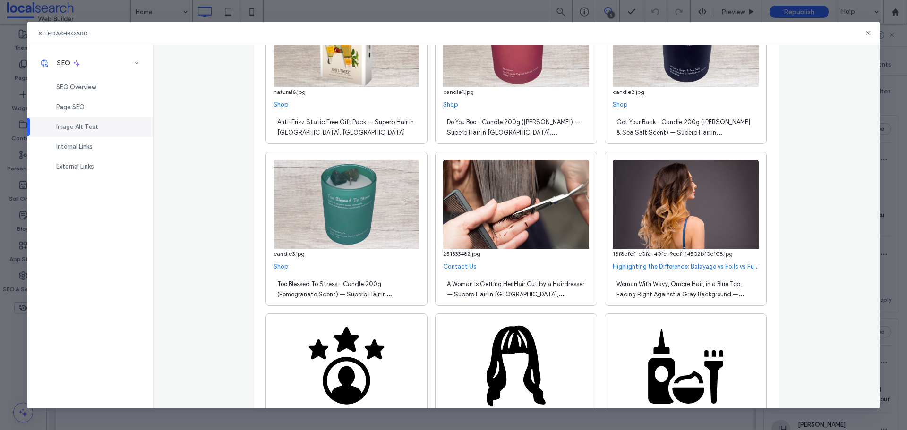
click at [867, 33] on icon at bounding box center [869, 33] width 8 height 8
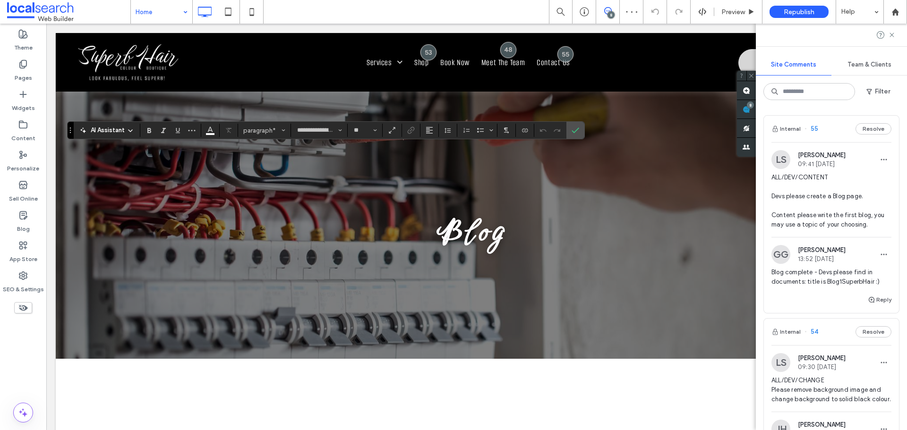
type input "*"
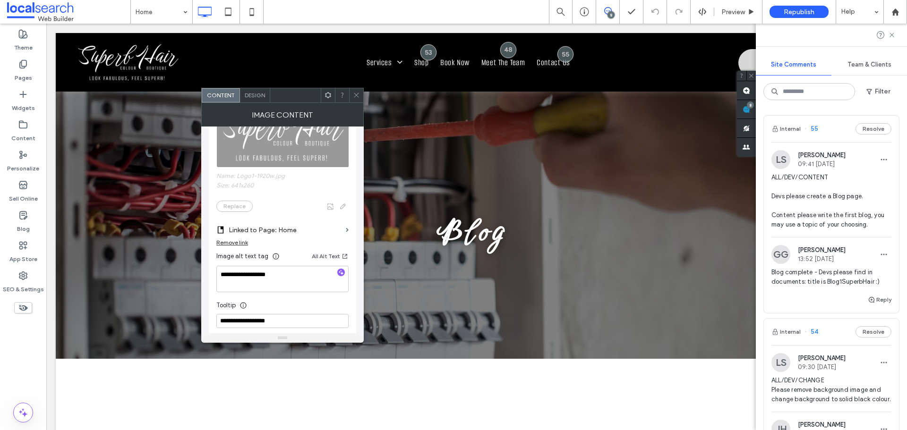
scroll to position [189, 0]
click at [304, 275] on textarea "**********" at bounding box center [282, 274] width 132 height 26
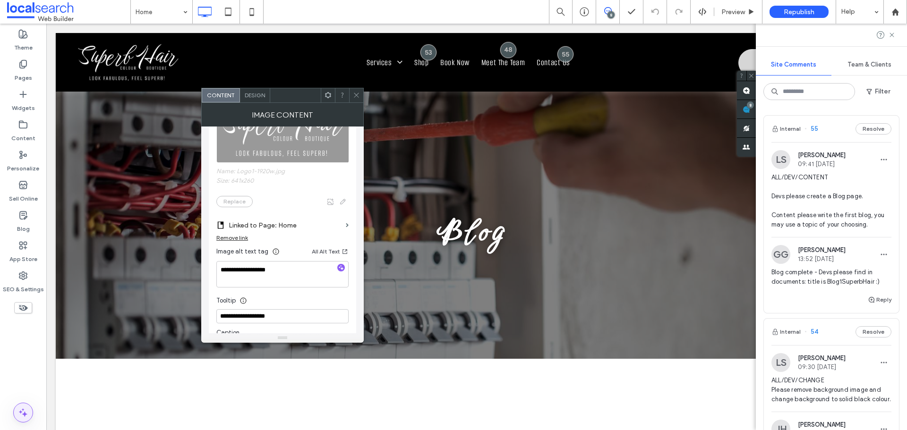
click at [28, 417] on icon at bounding box center [22, 412] width 11 height 11
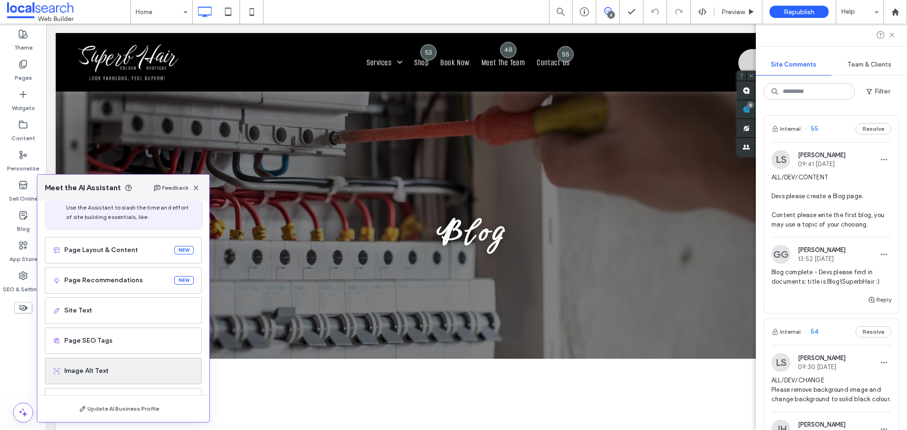
scroll to position [60, 0]
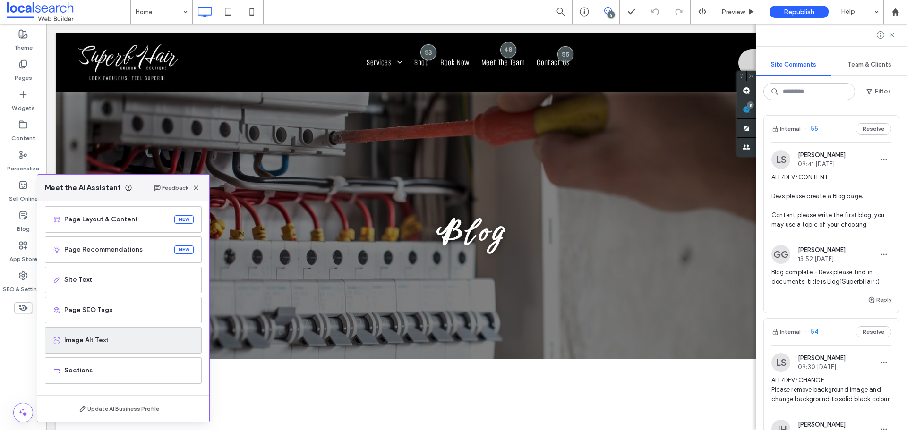
click at [111, 341] on span "Image Alt Text" at bounding box center [128, 340] width 129 height 9
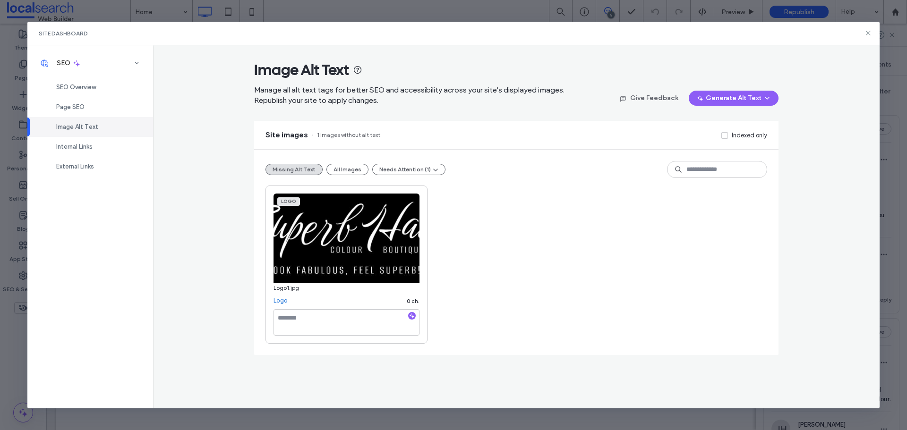
click at [864, 33] on div "Site Dashboard" at bounding box center [453, 34] width 853 height 24
click at [865, 34] on div "Site Dashboard" at bounding box center [453, 34] width 853 height 24
click at [867, 34] on icon at bounding box center [869, 33] width 8 height 8
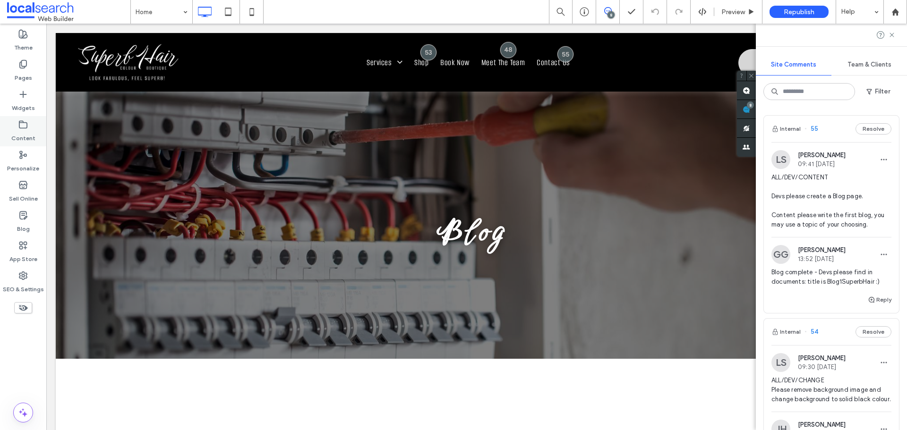
click at [17, 127] on div "Content" at bounding box center [23, 131] width 46 height 30
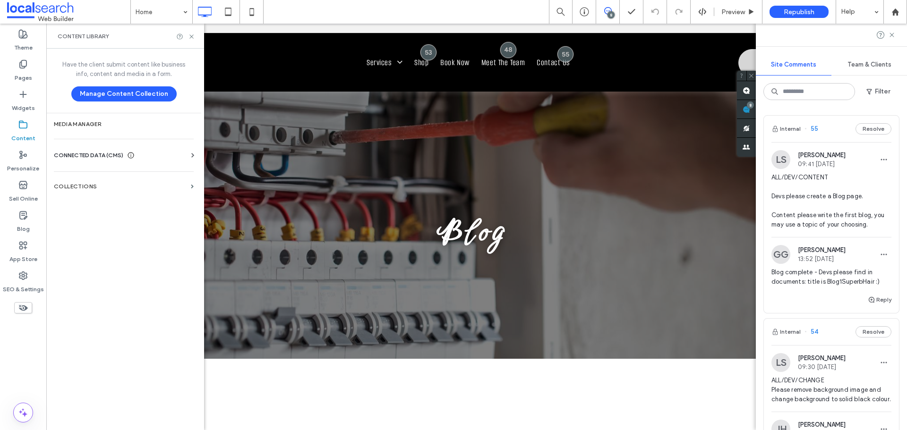
click at [123, 155] on span "CONNECTED DATA (CMS)" at bounding box center [88, 155] width 69 height 9
click at [166, 156] on div "CONNECTED DATA (CMS)" at bounding box center [126, 155] width 144 height 9
click at [153, 159] on div "CONNECTED DATA (CMS)" at bounding box center [126, 155] width 144 height 9
click at [111, 181] on label "Business Info" at bounding box center [125, 178] width 129 height 7
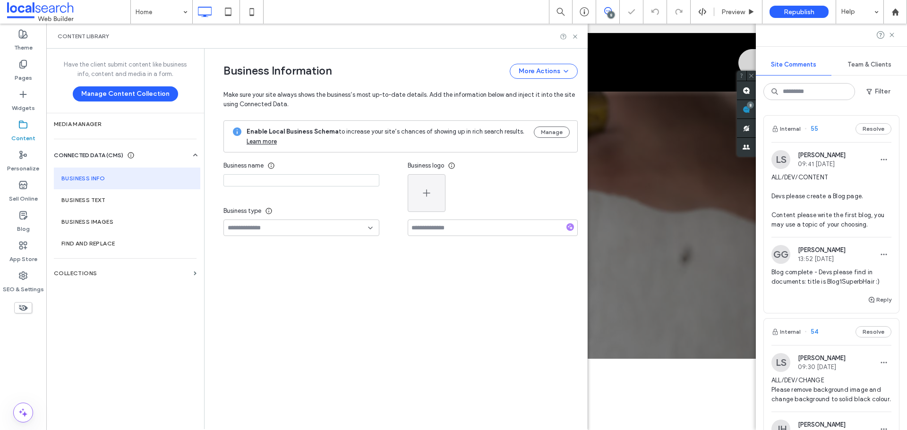
type input "**********"
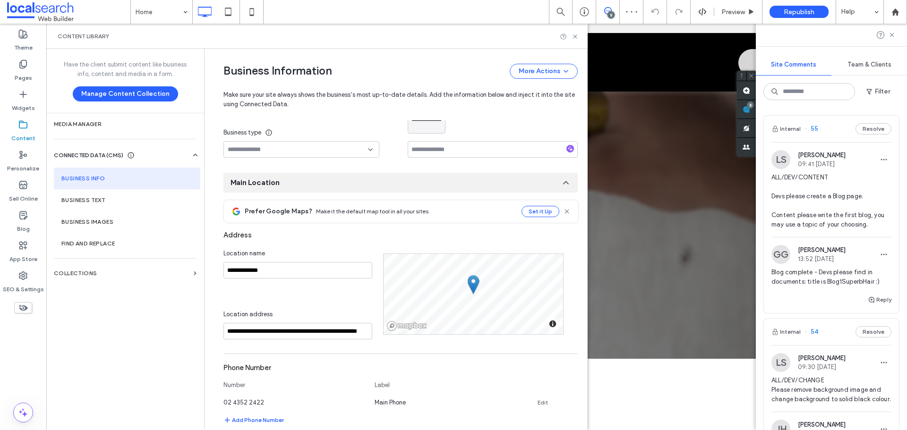
scroll to position [62, 0]
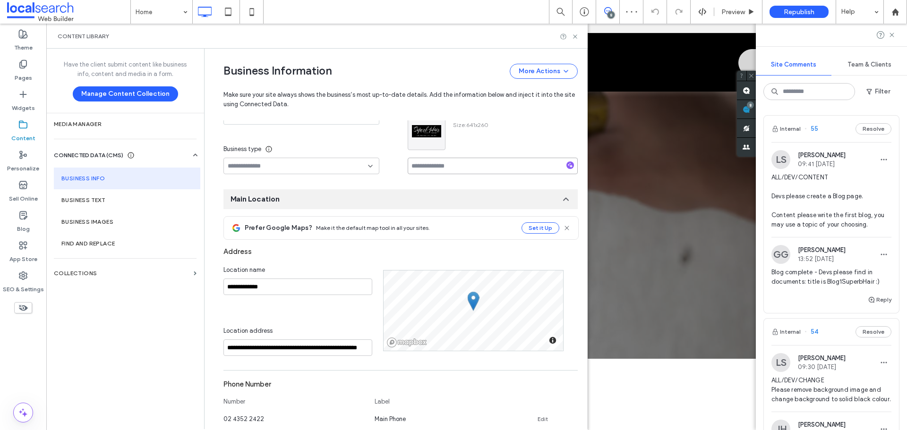
click at [442, 167] on input at bounding box center [493, 166] width 170 height 17
paste input "**********"
type input "**********"
click at [575, 38] on icon at bounding box center [575, 36] width 7 height 7
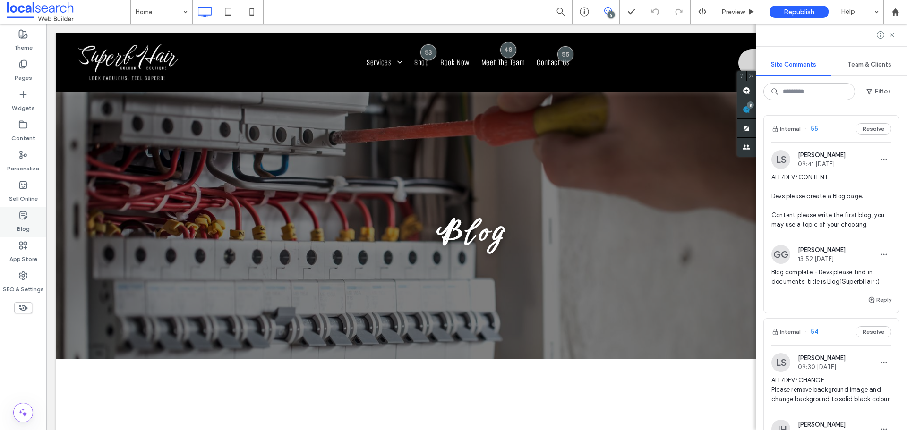
click at [26, 228] on label "Blog" at bounding box center [23, 226] width 13 height 13
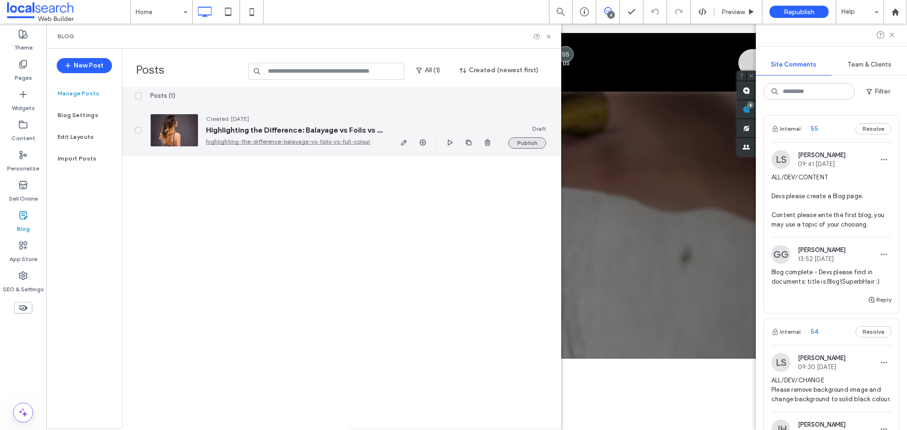
click at [526, 143] on button "Publish" at bounding box center [527, 142] width 38 height 11
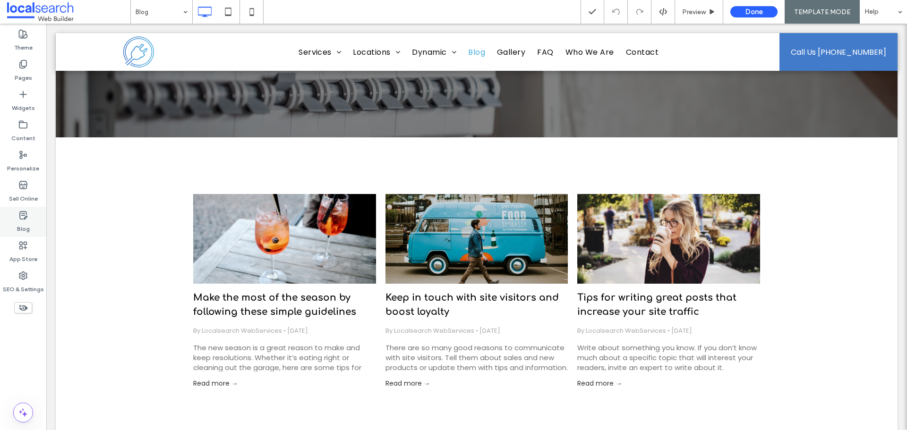
click at [20, 213] on use at bounding box center [23, 216] width 7 height 8
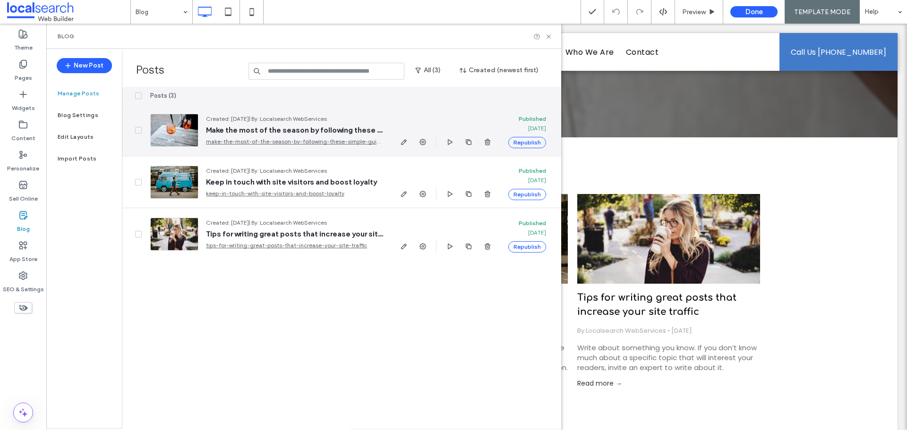
click at [178, 126] on div at bounding box center [174, 130] width 48 height 33
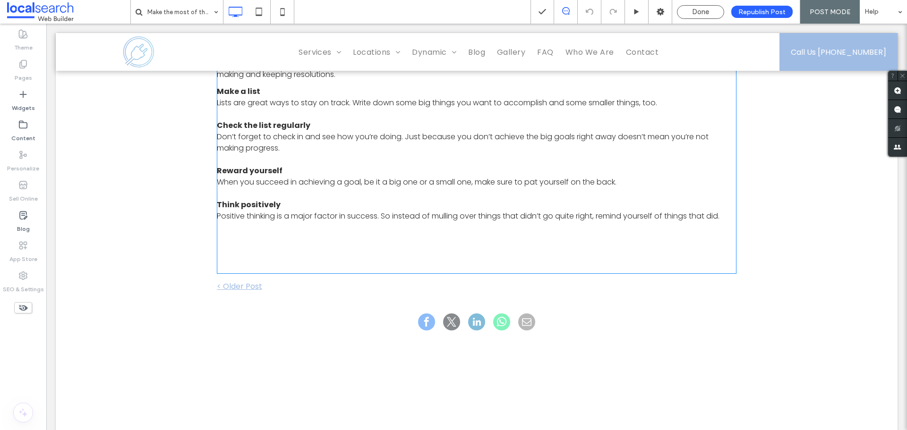
scroll to position [378, 0]
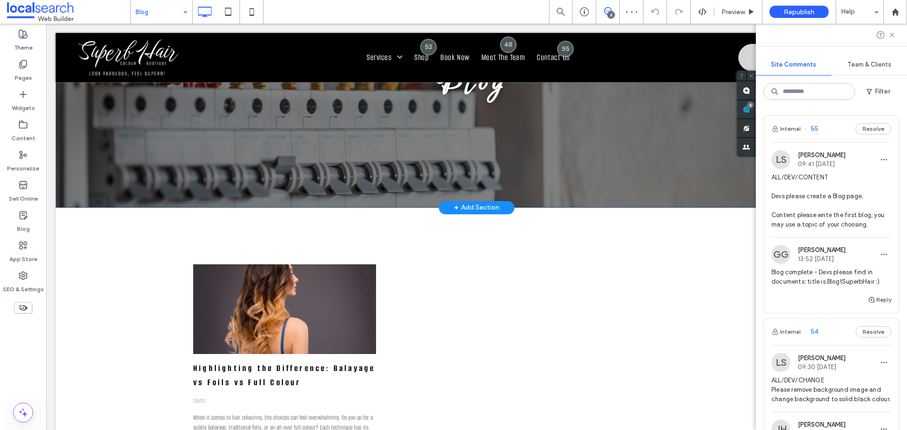
scroll to position [94, 0]
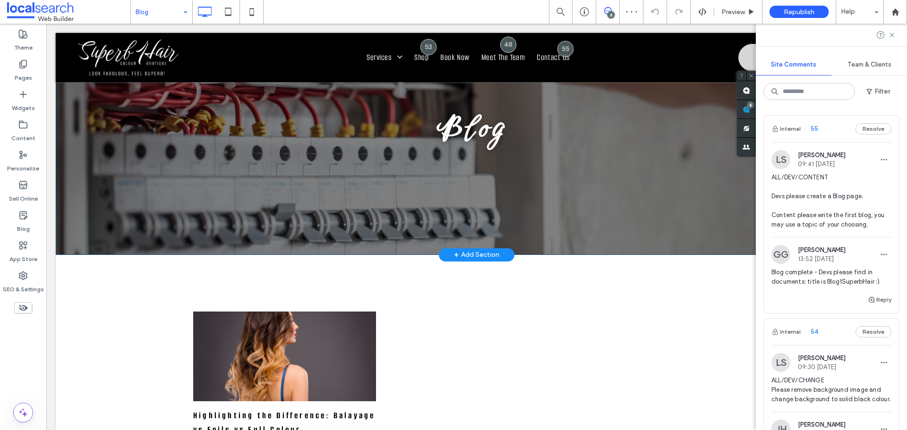
click at [444, 167] on div "Blog ﻿ Click To Paste" at bounding box center [476, 135] width 653 height 163
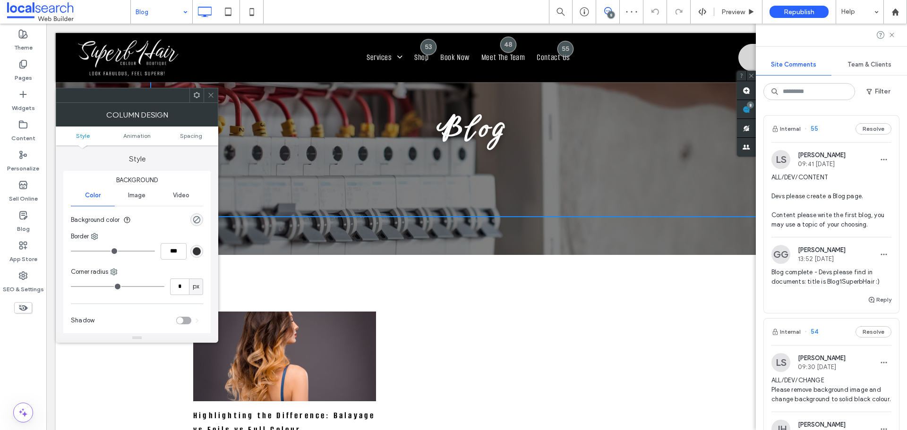
click at [436, 159] on div "Blog ﻿ Click To Paste" at bounding box center [476, 135] width 653 height 163
drag, startPoint x: 212, startPoint y: 97, endPoint x: 201, endPoint y: 98, distance: 10.9
click at [212, 96] on icon at bounding box center [210, 95] width 7 height 7
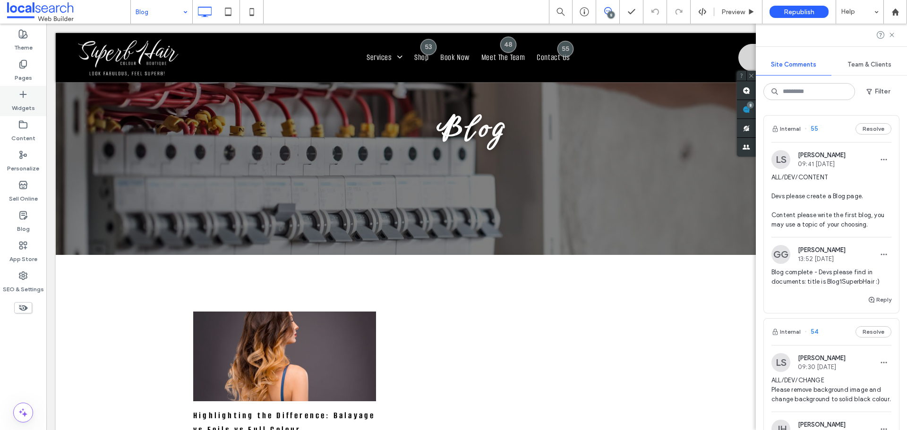
click at [22, 97] on icon at bounding box center [22, 94] width 9 height 9
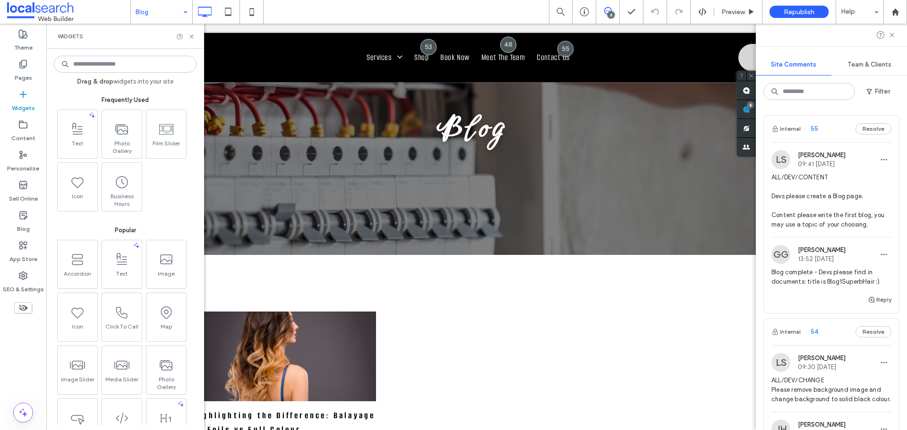
click at [130, 69] on input at bounding box center [125, 64] width 143 height 17
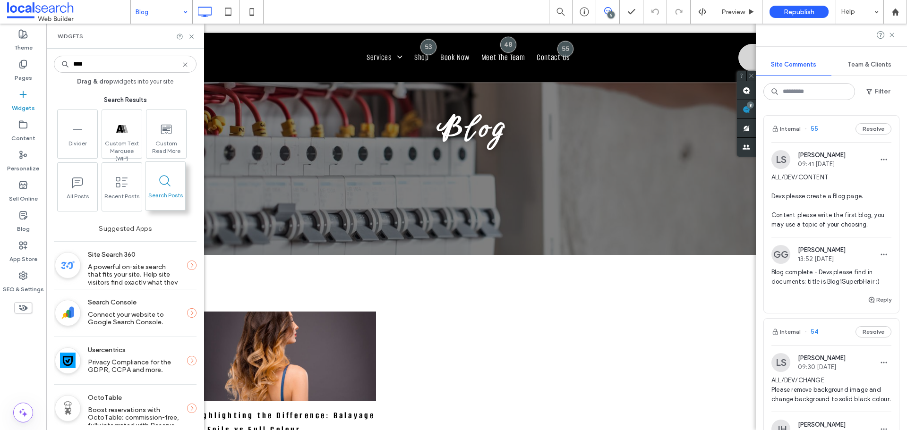
type input "****"
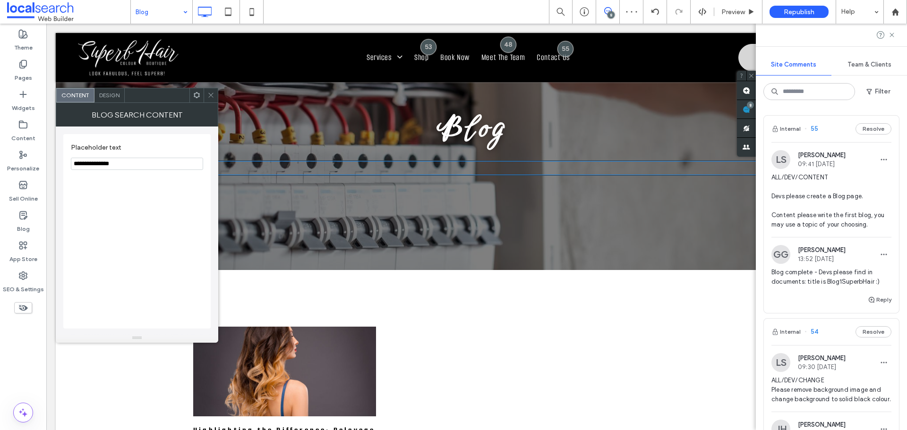
click at [113, 103] on div "Blog Search Content" at bounding box center [137, 115] width 163 height 24
click at [110, 96] on span "Design" at bounding box center [109, 95] width 20 height 7
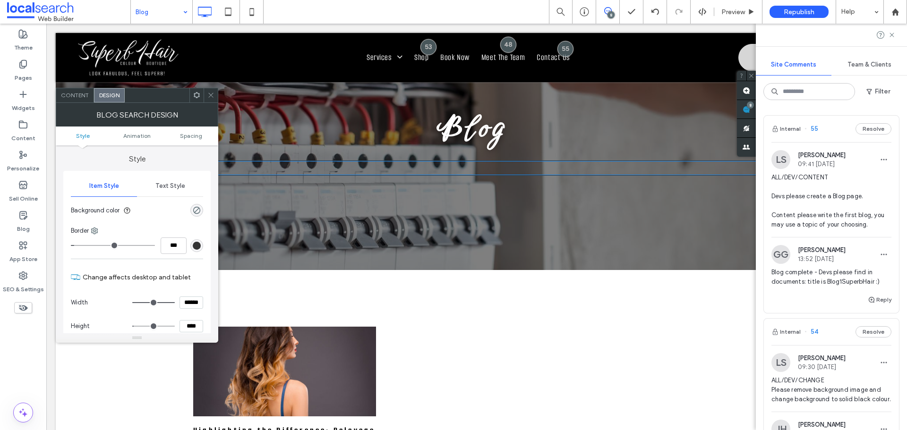
click at [75, 95] on span "Content" at bounding box center [75, 95] width 28 height 7
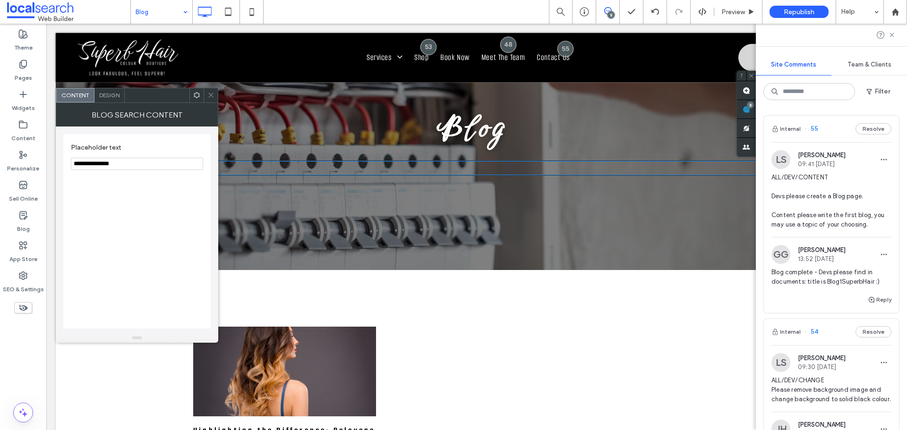
click at [213, 94] on icon at bounding box center [210, 95] width 7 height 7
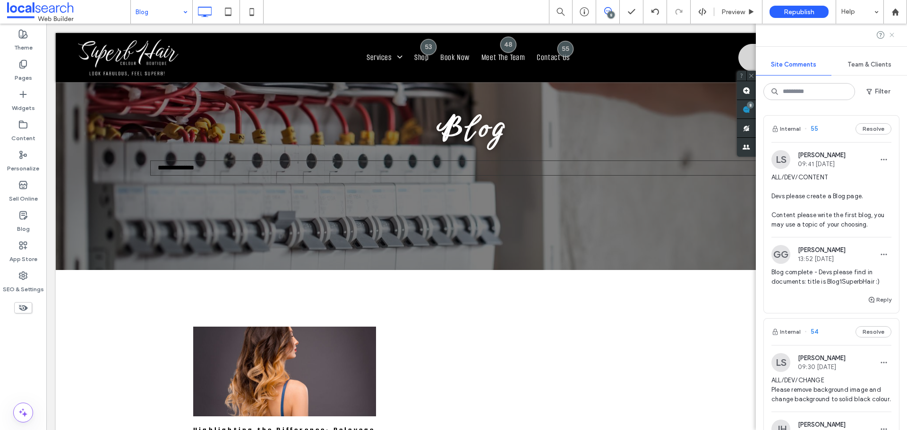
click at [894, 37] on icon at bounding box center [892, 35] width 8 height 8
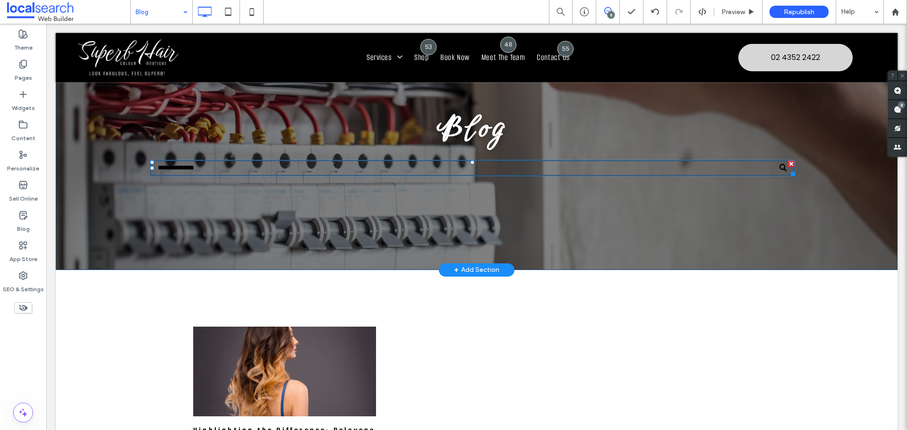
click at [734, 170] on input "Search" at bounding box center [472, 168] width 644 height 15
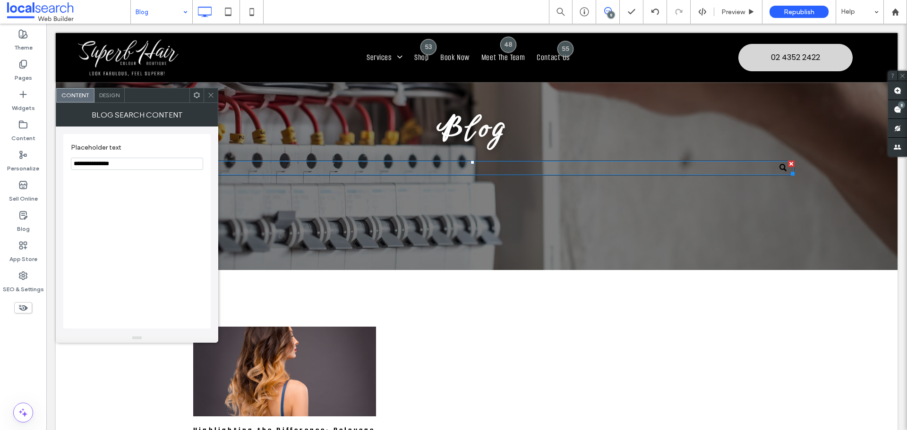
click at [106, 92] on span "Design" at bounding box center [109, 95] width 20 height 7
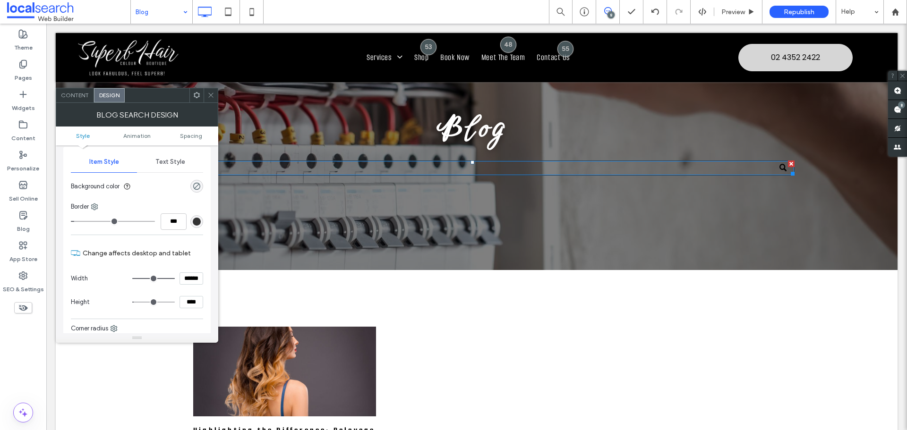
scroll to position [47, 0]
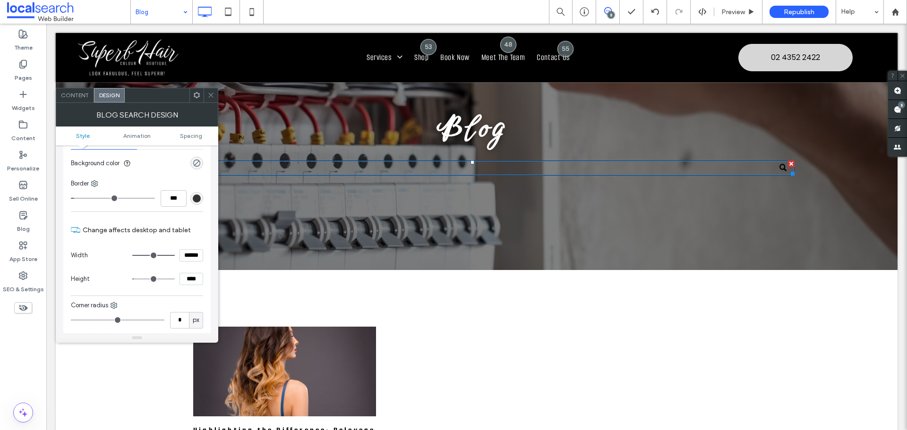
type input "****"
type input "******"
type input "****"
type input "******"
type input "****"
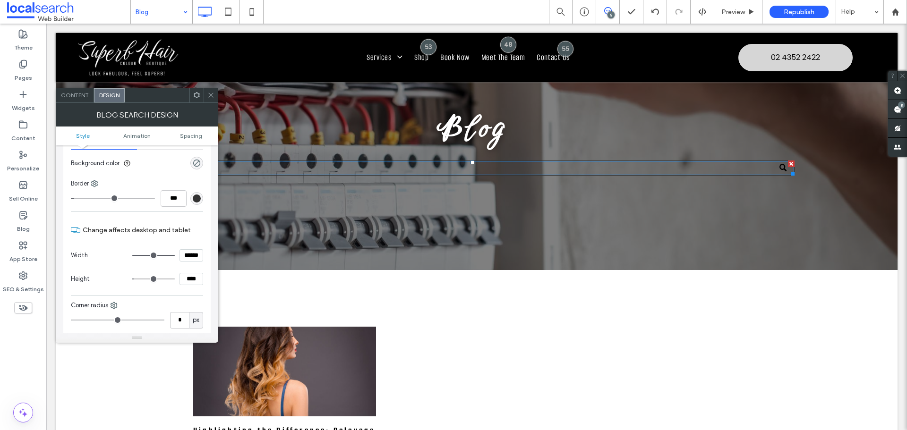
type input "******"
type input "***"
type input "*****"
type input "***"
type input "*****"
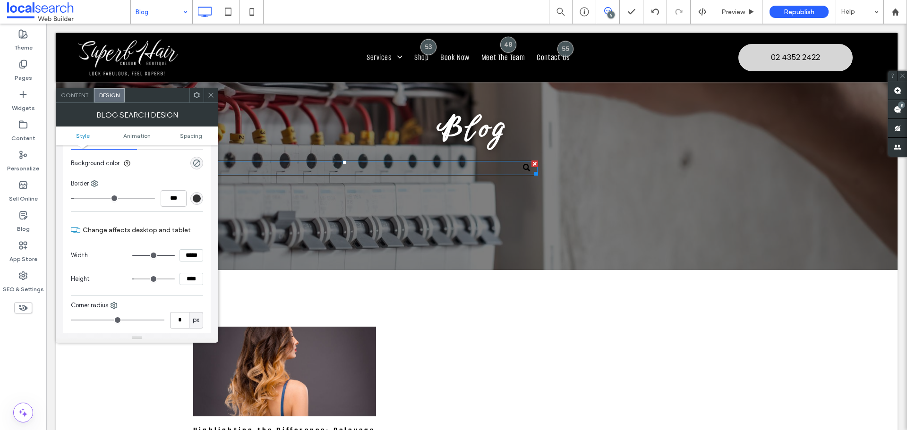
type input "***"
type input "*****"
type input "***"
type input "*****"
type input "***"
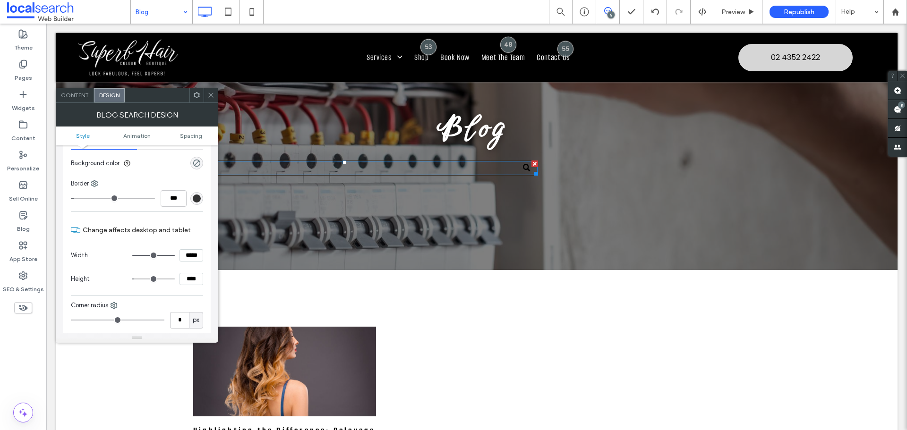
type input "*****"
type input "***"
type input "*****"
type input "***"
type input "*****"
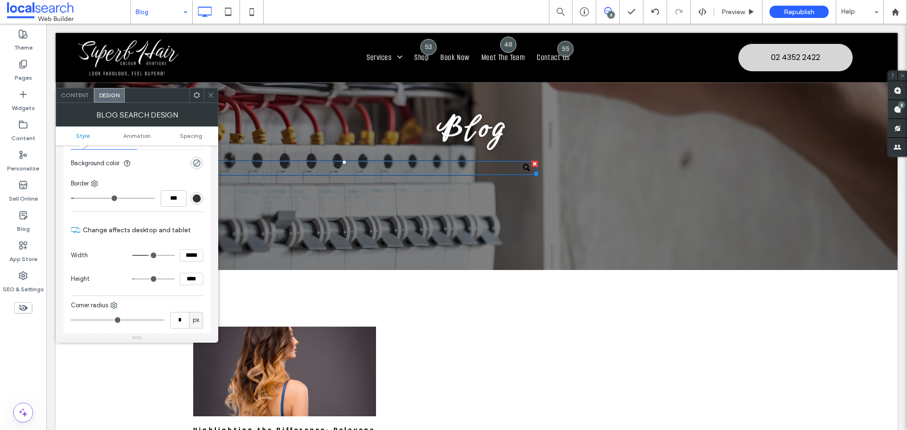
type input "***"
type input "*****"
drag, startPoint x: 168, startPoint y: 253, endPoint x: 148, endPoint y: 253, distance: 19.4
type input "***"
click at [148, 255] on input "range" at bounding box center [153, 255] width 43 height 1
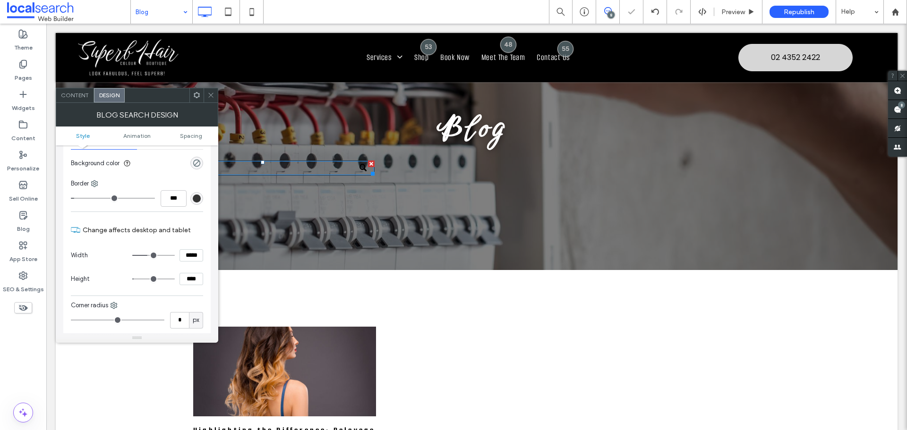
drag, startPoint x: 214, startPoint y: 99, endPoint x: 214, endPoint y: 146, distance: 46.8
click at [214, 99] on span at bounding box center [210, 95] width 7 height 14
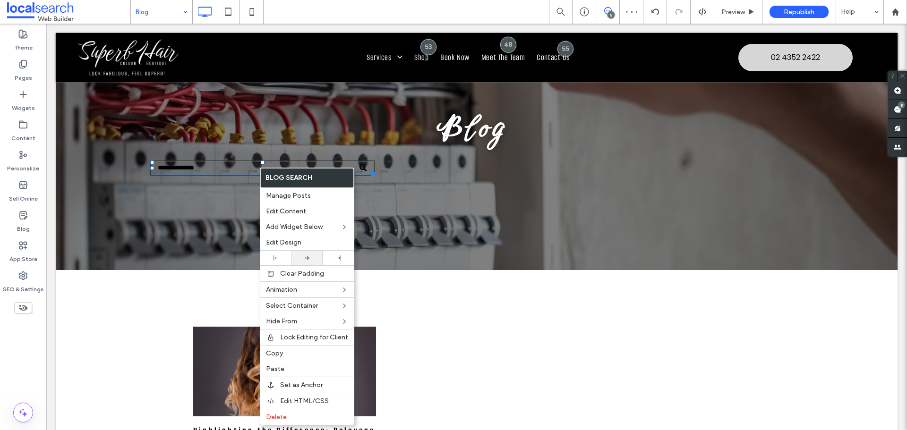
click at [307, 259] on use at bounding box center [307, 258] width 6 height 4
click at [288, 238] on div "Edit Design" at bounding box center [307, 243] width 94 height 16
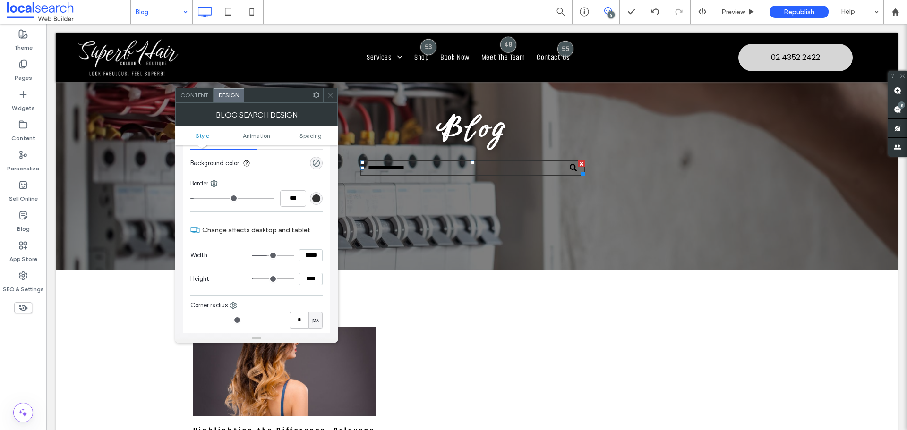
click at [312, 203] on div "rgb(51, 51, 51)" at bounding box center [316, 198] width 13 height 13
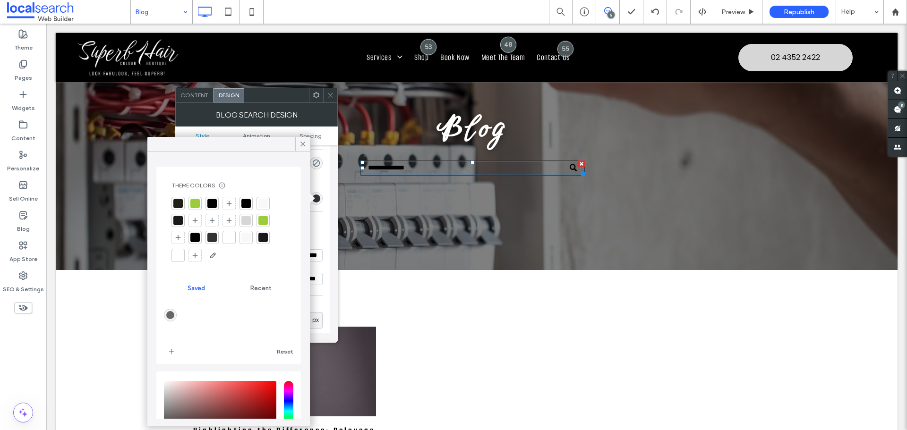
click at [245, 286] on div "Recent" at bounding box center [261, 288] width 65 height 21
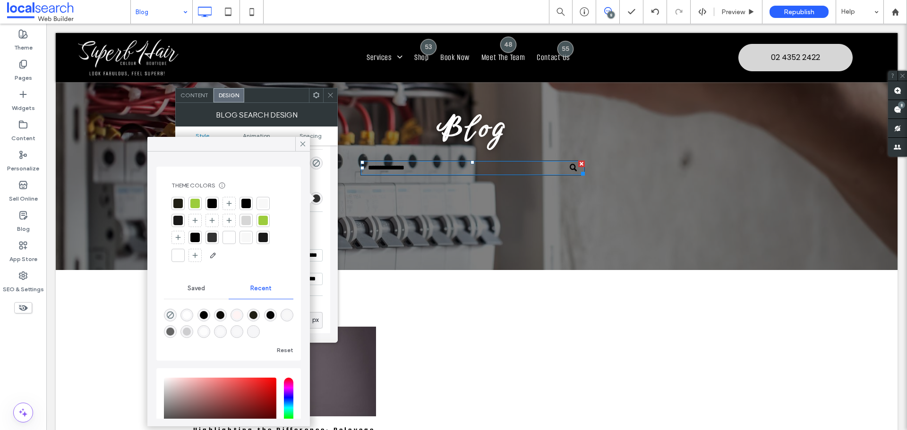
click at [186, 314] on div "rgba(255, 255, 255, 1)" at bounding box center [187, 315] width 8 height 8
type input "*******"
click at [300, 148] on span at bounding box center [303, 144] width 9 height 14
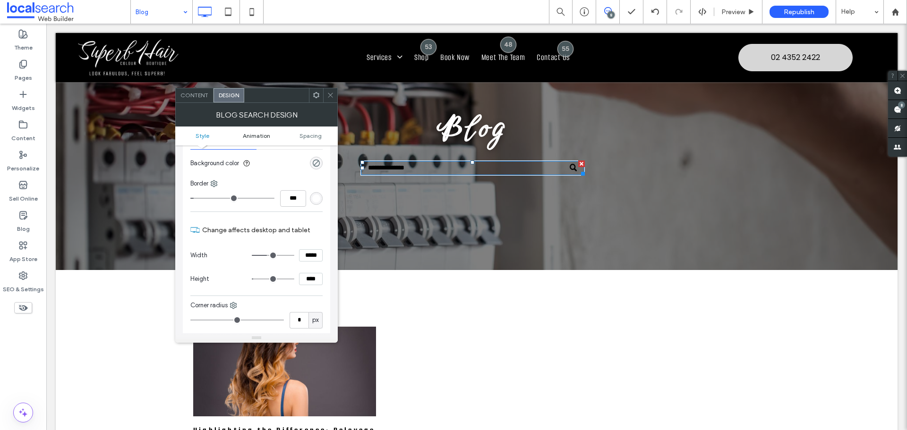
click at [247, 137] on span "Animation" at bounding box center [256, 135] width 27 height 7
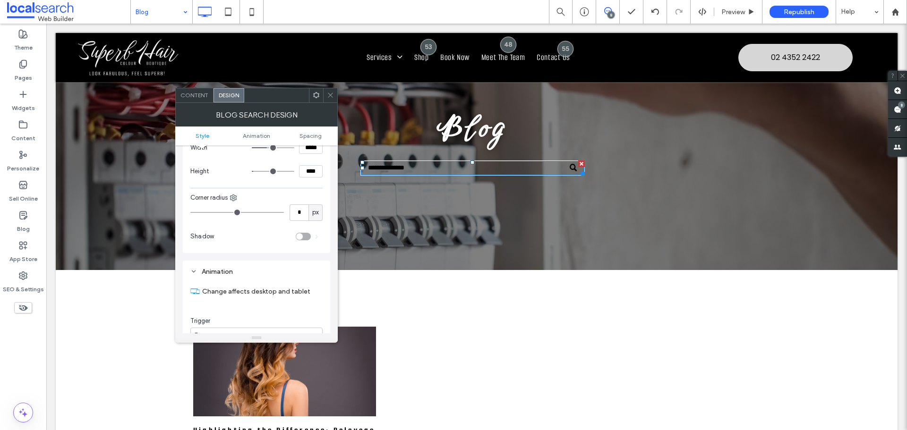
scroll to position [169, 0]
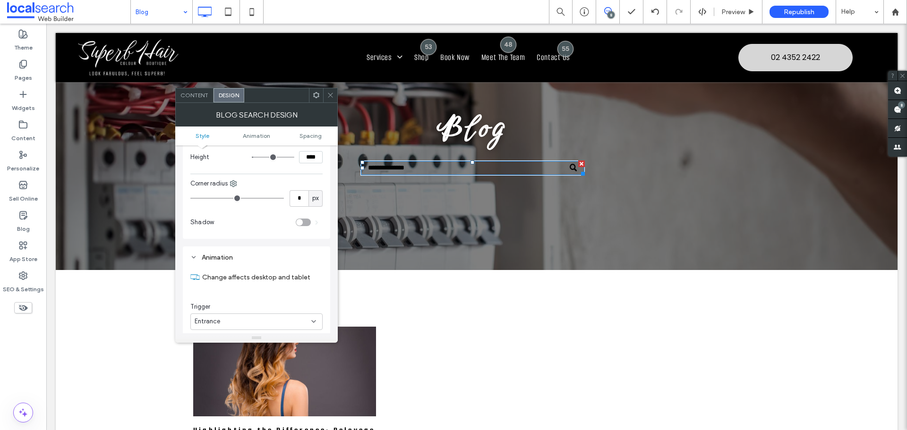
click at [205, 139] on ul "Style Animation Spacing" at bounding box center [256, 136] width 163 height 19
click at [202, 105] on div "Blog Search Design" at bounding box center [256, 115] width 163 height 24
click at [201, 98] on span "Content" at bounding box center [194, 95] width 28 height 7
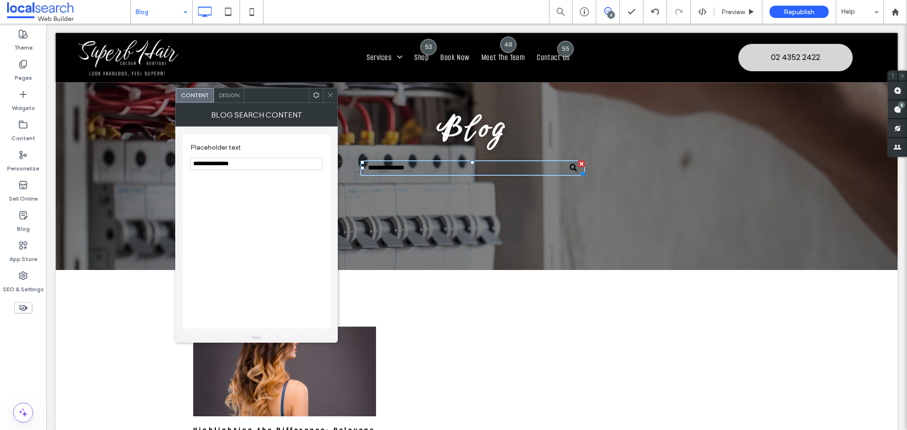
click at [229, 94] on span "Design" at bounding box center [229, 95] width 20 height 7
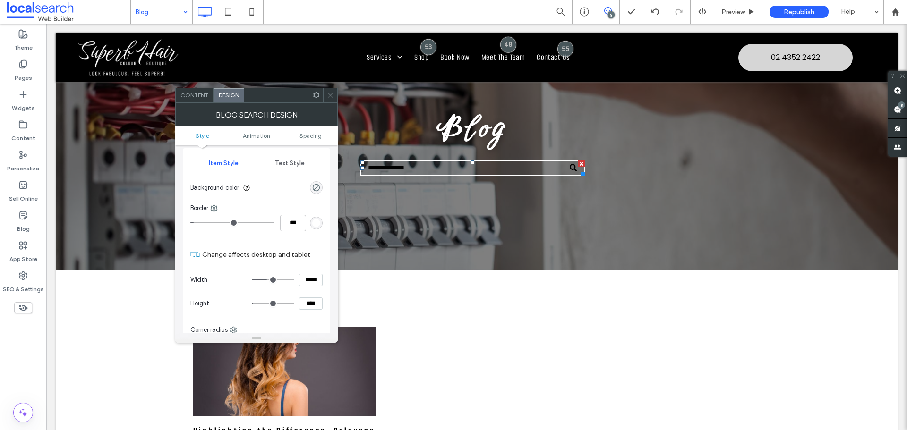
scroll to position [0, 0]
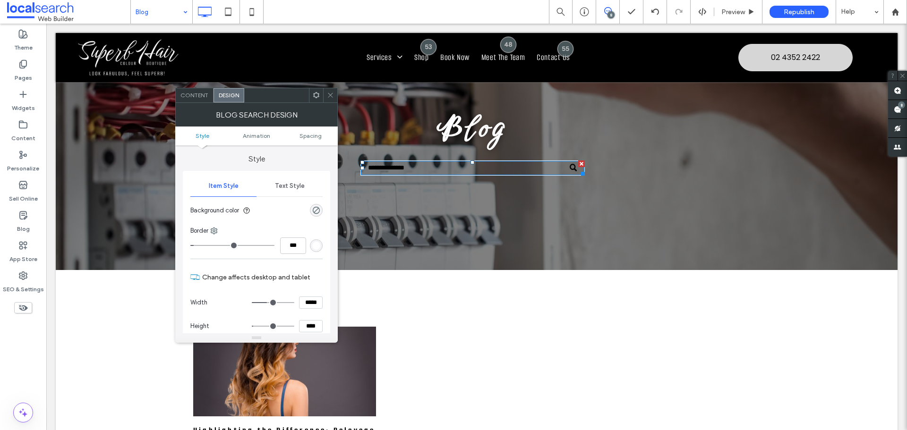
click at [294, 186] on span "Text Style" at bounding box center [290, 186] width 30 height 8
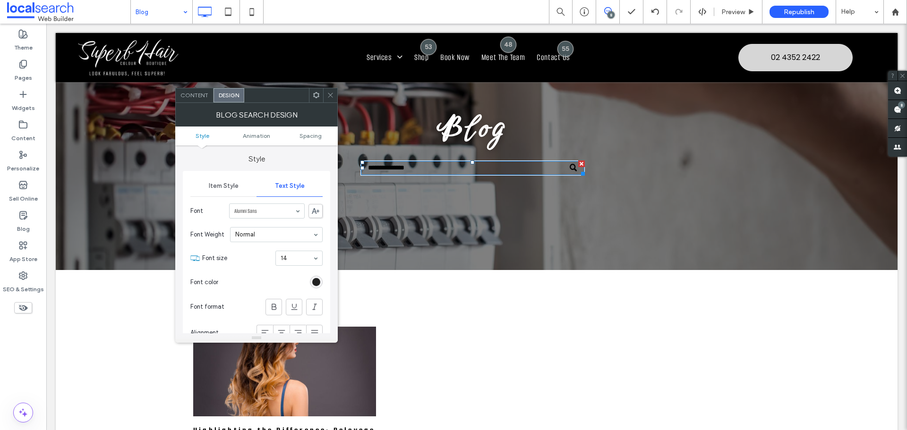
click at [319, 282] on div "rgb(0, 0, 0)" at bounding box center [316, 282] width 8 height 8
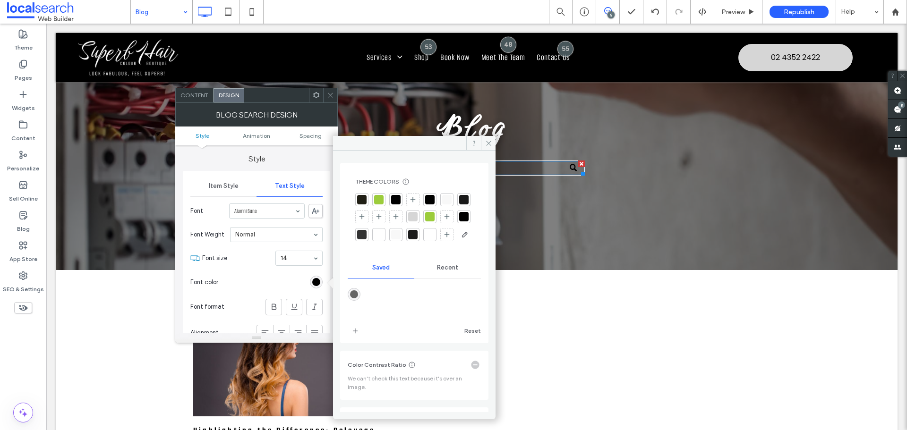
click at [437, 272] on span "Recent" at bounding box center [447, 268] width 21 height 8
click at [374, 301] on div "rgba(255, 255, 255, 1)" at bounding box center [371, 294] width 13 height 13
type input "*******"
click at [332, 97] on icon at bounding box center [330, 95] width 7 height 7
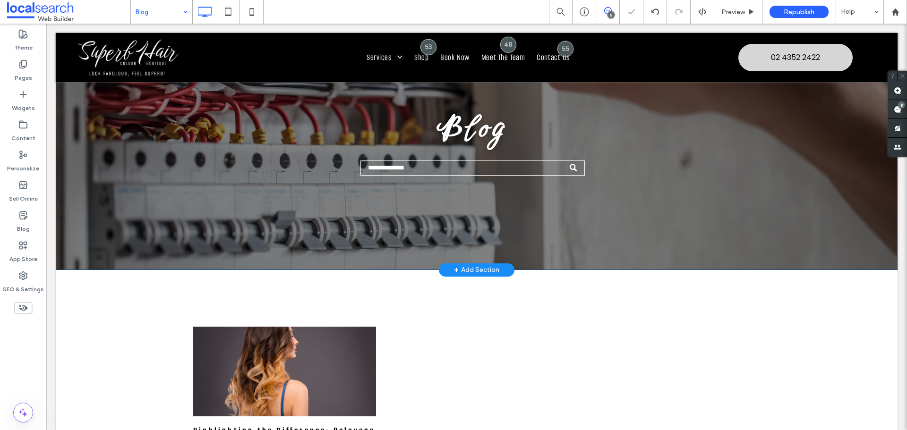
click at [482, 230] on div "Blog ﻿ Click To Paste" at bounding box center [476, 143] width 653 height 179
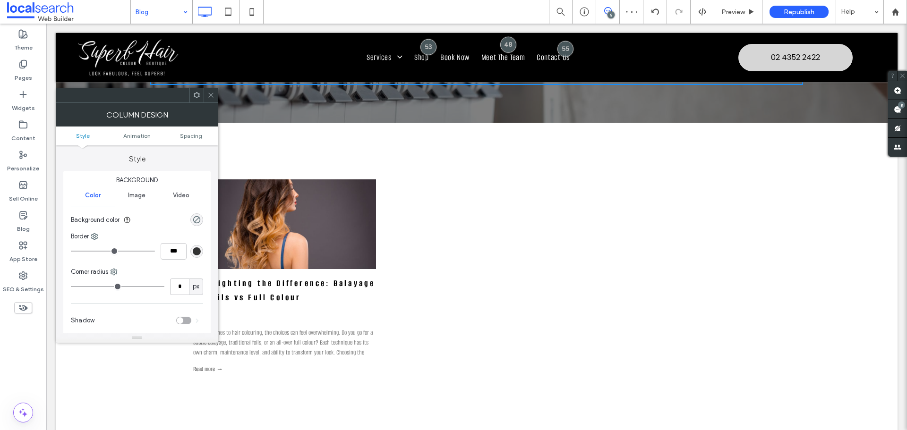
scroll to position [331, 0]
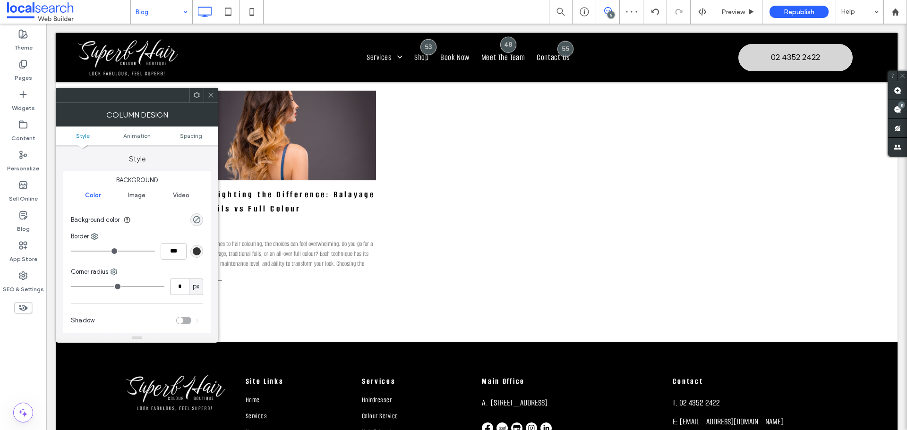
click at [452, 231] on div "Highlighting the Difference: Balayage vs Foils vs Full Colour September 15, 202…" at bounding box center [476, 188] width 567 height 195
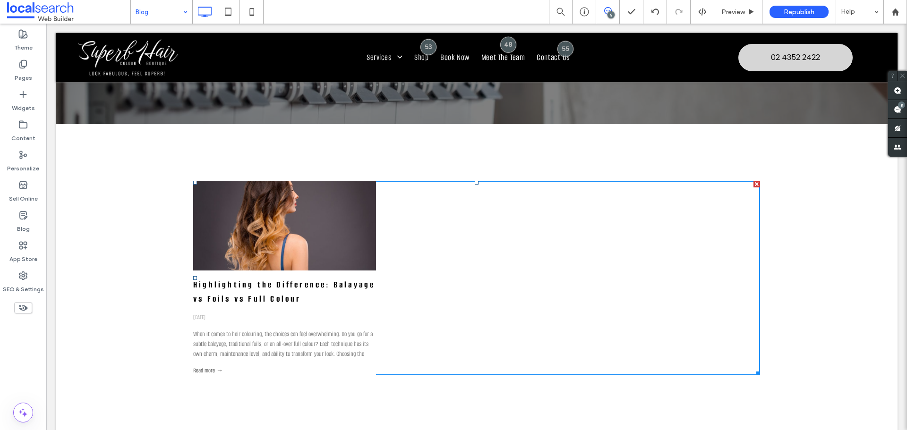
scroll to position [236, 0]
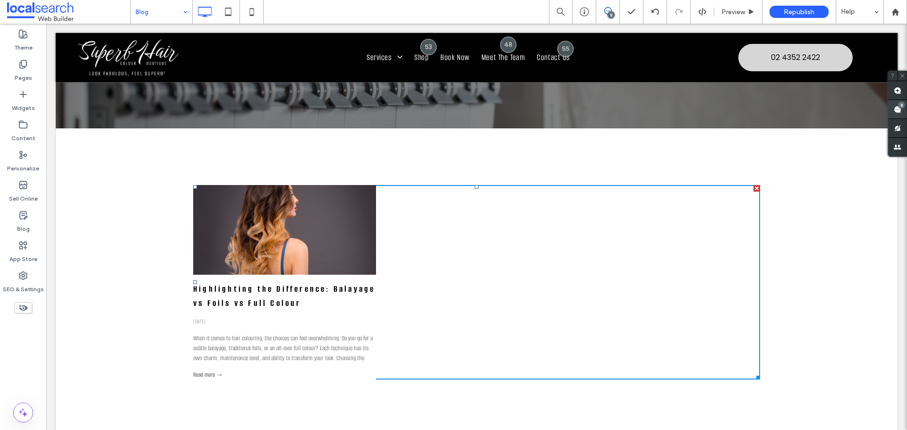
click at [903, 111] on span at bounding box center [897, 109] width 19 height 18
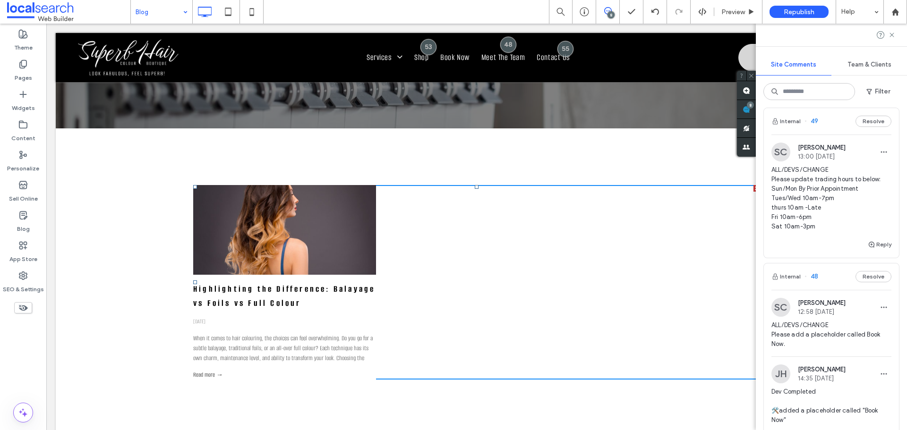
scroll to position [898, 0]
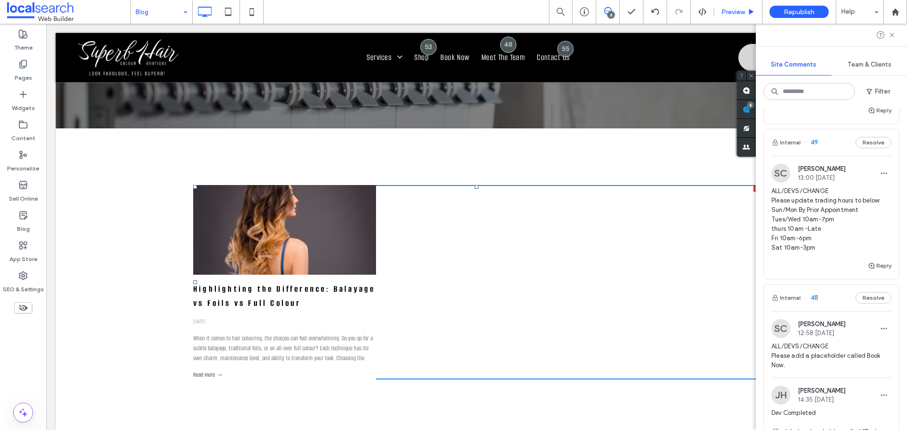
click at [724, 16] on div "Preview" at bounding box center [738, 12] width 48 height 24
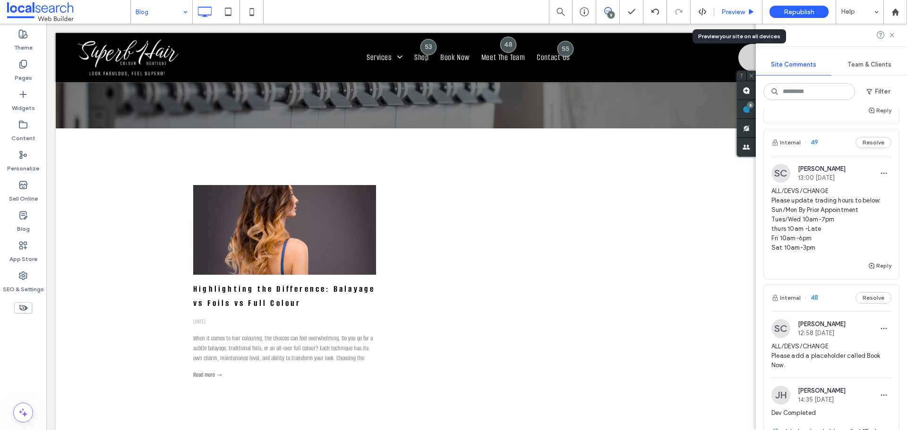
click at [740, 11] on span "Preview" at bounding box center [733, 12] width 24 height 8
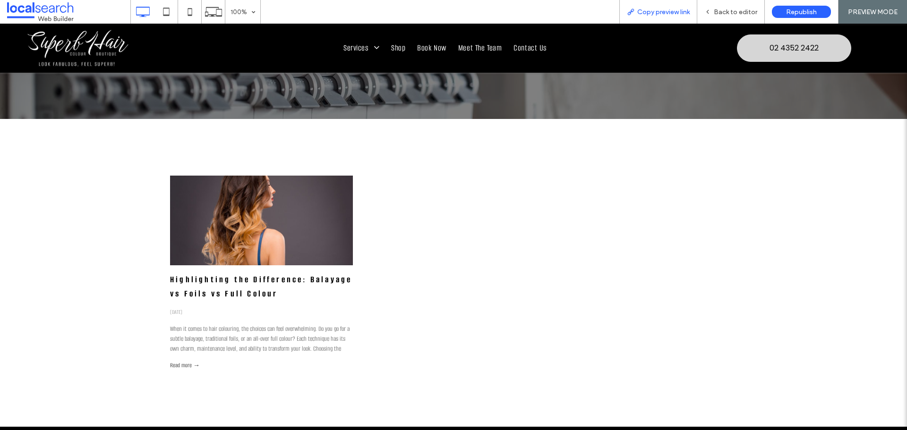
click at [658, 7] on div "Copy preview link" at bounding box center [658, 12] width 78 height 24
click at [664, 12] on span "Copy preview link" at bounding box center [663, 12] width 52 height 8
click at [732, 15] on span "Back to editor" at bounding box center [735, 12] width 43 height 8
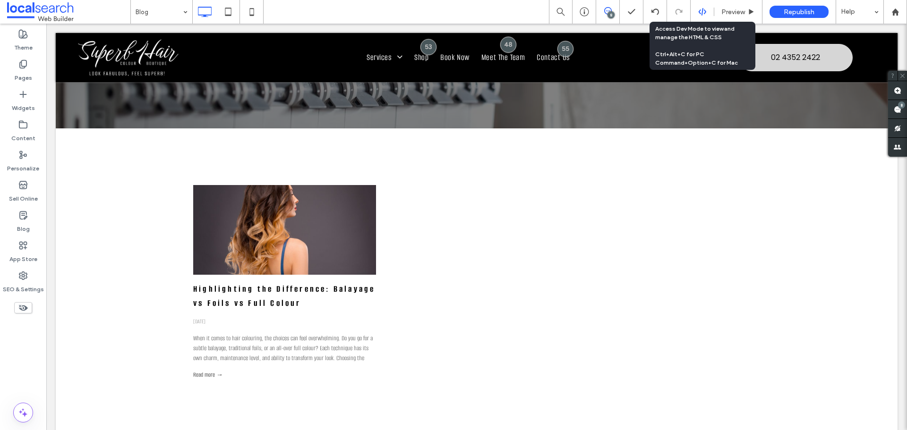
click at [700, 8] on icon at bounding box center [702, 12] width 9 height 9
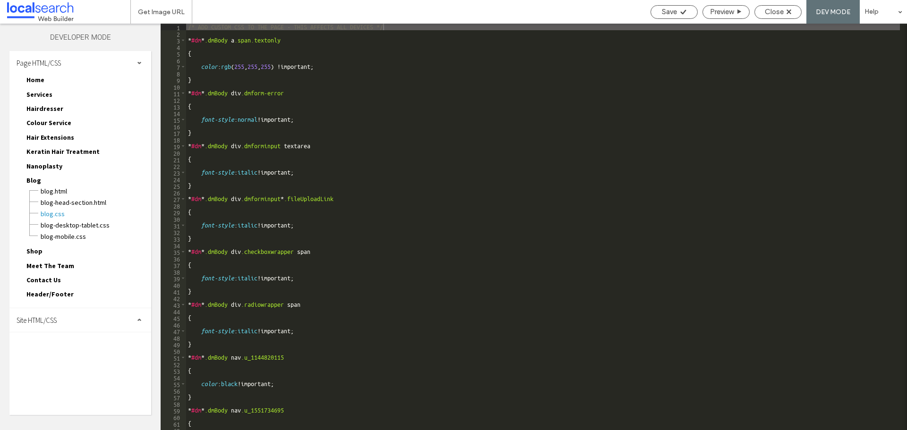
click at [52, 320] on span "Site HTML/CSS" at bounding box center [37, 320] width 40 height 9
click at [63, 361] on span "site.css" at bounding box center [97, 361] width 107 height 9
type textarea "**********"
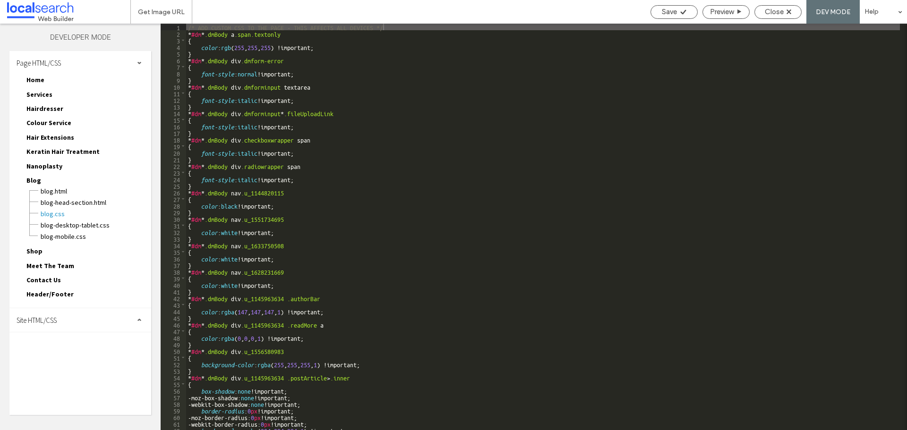
click at [58, 313] on div "Site HTML/CSS" at bounding box center [80, 321] width 142 height 24
click at [51, 360] on span "site.css" at bounding box center [97, 361] width 107 height 9
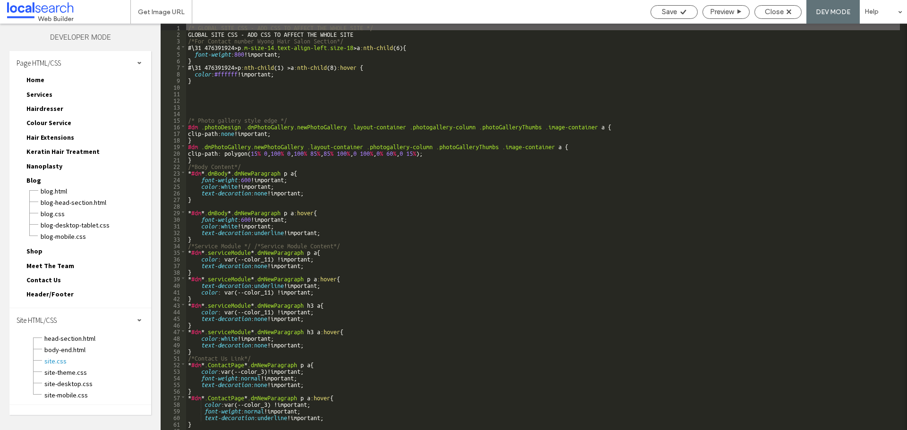
click at [235, 98] on div "/* GLOBAL SITE CSS - ADD CSS TO AFFECT THE WHOLE SITE */ GLOBAL SITE CSS - ADD …" at bounding box center [543, 234] width 714 height 420
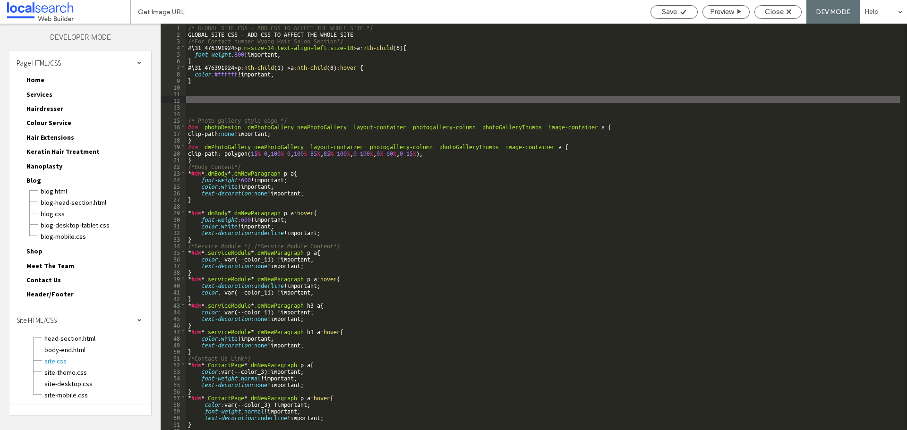
click at [238, 94] on div "/* GLOBAL SITE CSS - ADD CSS TO AFFECT THE WHOLE SITE */ GLOBAL SITE CSS - ADD …" at bounding box center [543, 234] width 714 height 420
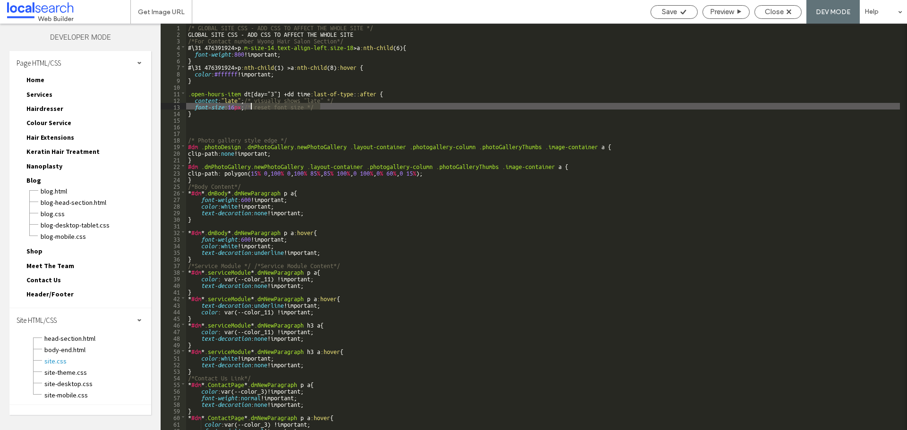
drag, startPoint x: 330, startPoint y: 107, endPoint x: 250, endPoint y: 106, distance: 79.4
click at [250, 106] on div "/* GLOBAL SITE CSS - ADD CSS TO AFFECT THE WHOLE SITE */ GLOBAL SITE CSS - ADD …" at bounding box center [543, 234] width 714 height 420
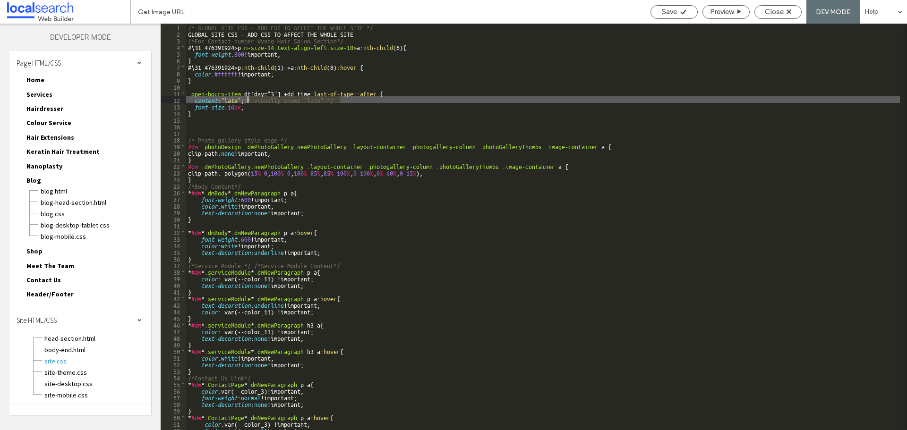
drag, startPoint x: 341, startPoint y: 100, endPoint x: 247, endPoint y: 102, distance: 94.0
click at [247, 102] on div "/* GLOBAL SITE CSS - ADD CSS TO AFFECT THE WHOLE SITE */ GLOBAL SITE CSS - ADD …" at bounding box center [543, 234] width 714 height 420
click at [188, 94] on div "/* GLOBAL SITE CSS - ADD CSS TO AFFECT THE WHOLE SITE */ GLOBAL SITE CSS - ADD …" at bounding box center [543, 234] width 714 height 420
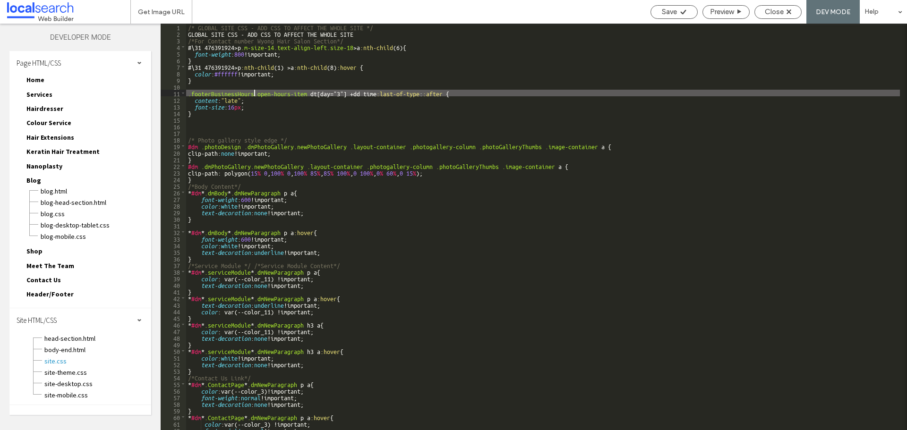
type textarea "**"
click at [672, 17] on div "Save" at bounding box center [674, 12] width 47 height 14
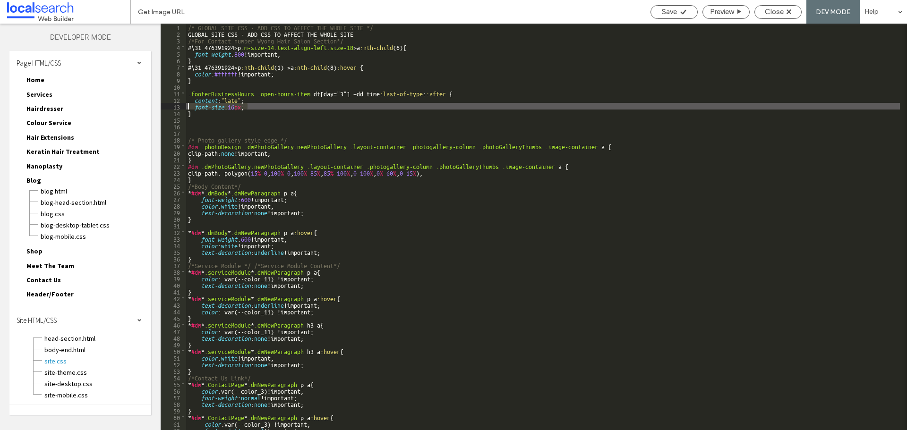
drag, startPoint x: 237, startPoint y: 106, endPoint x: 185, endPoint y: 104, distance: 52.0
click at [185, 104] on div "** 1 2 3 4 5 6 7 8 9 10 11 12 13 14 15 16 17 18 19 20 21 22 23 24 25 26 27 28 2…" at bounding box center [534, 227] width 746 height 407
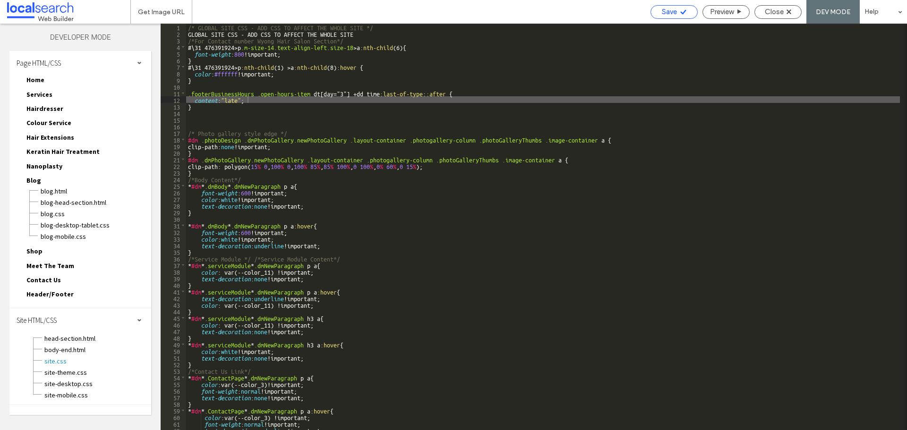
click at [664, 10] on span "Save" at bounding box center [669, 12] width 15 height 9
click at [781, 11] on span "Close" at bounding box center [774, 12] width 19 height 9
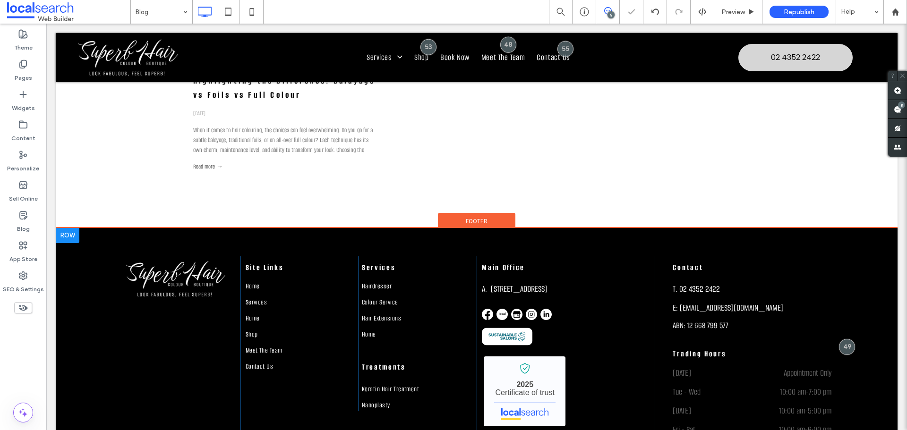
scroll to position [580, 0]
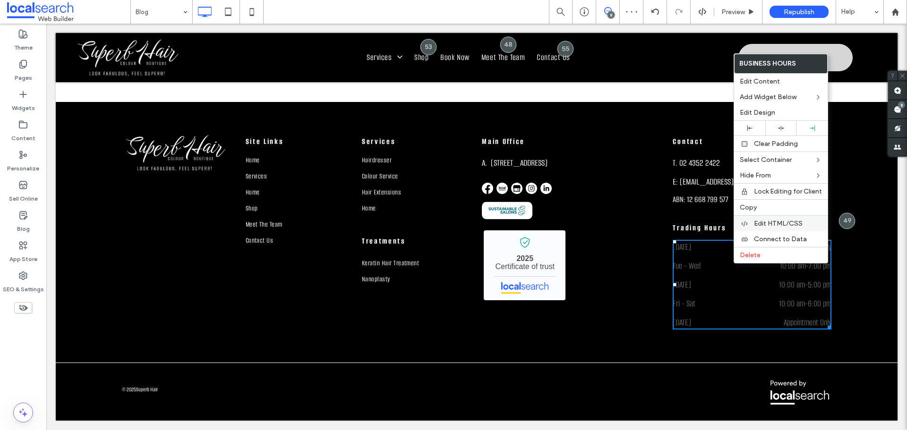
click at [794, 224] on span "Edit HTML/CSS" at bounding box center [778, 224] width 49 height 8
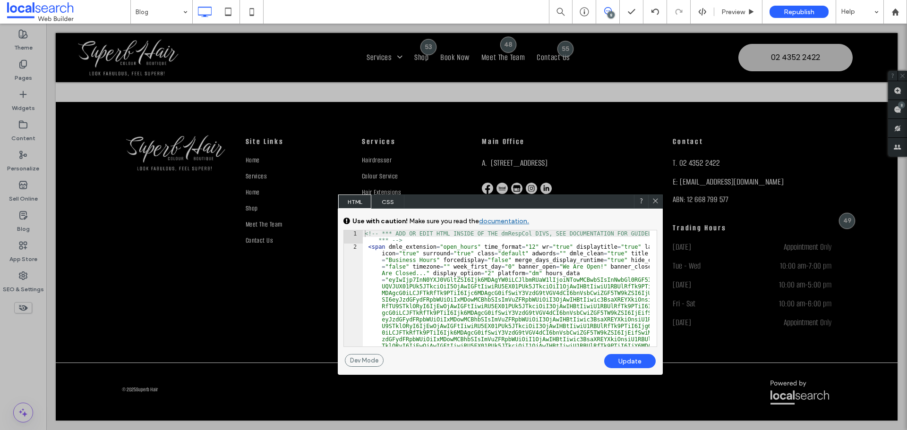
click at [563, 268] on div "<!-- *** ADD OR EDIT HTML INSIDE OF THE dmRespCol DIVS, SEE DOCUMENTATION FOR G…" at bounding box center [506, 385] width 287 height 308
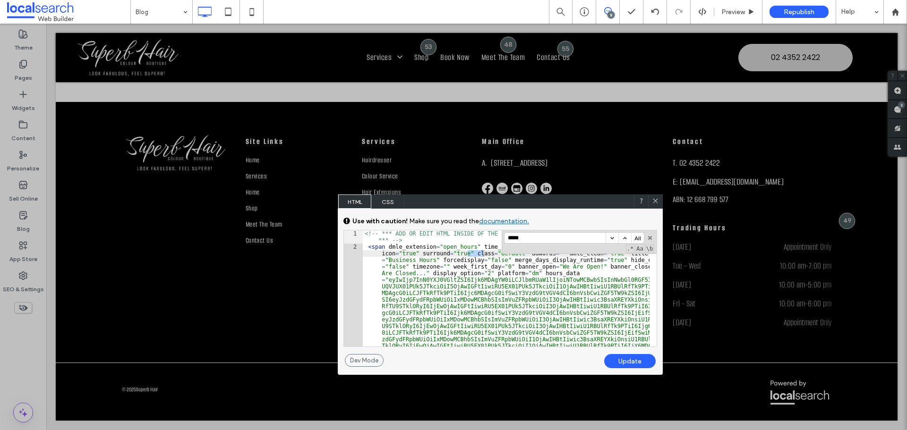
type input "*****"
click at [503, 257] on div "<!-- *** ADD OR EDIT HTML INSIDE OF THE dmRespCol DIVS, SEE DOCUMENTATION FOR G…" at bounding box center [506, 385] width 287 height 308
click at [650, 237] on button "button" at bounding box center [650, 238] width 7 height 7
click at [510, 252] on div "<!-- *** ADD OR EDIT HTML INSIDE OF THE dmRespCol DIVS, SEE DOCUMENTATION FOR G…" at bounding box center [506, 385] width 287 height 308
click at [513, 254] on div "<!-- *** ADD OR EDIT HTML INSIDE OF THE dmRespCol DIVS, SEE DOCUMENTATION FOR G…" at bounding box center [506, 385] width 287 height 308
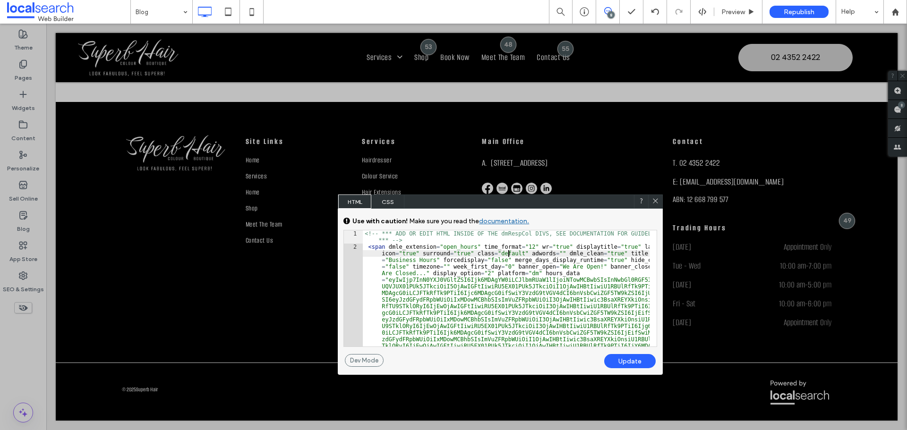
type textarea "**"
click at [624, 360] on div "Update" at bounding box center [629, 361] width 51 height 14
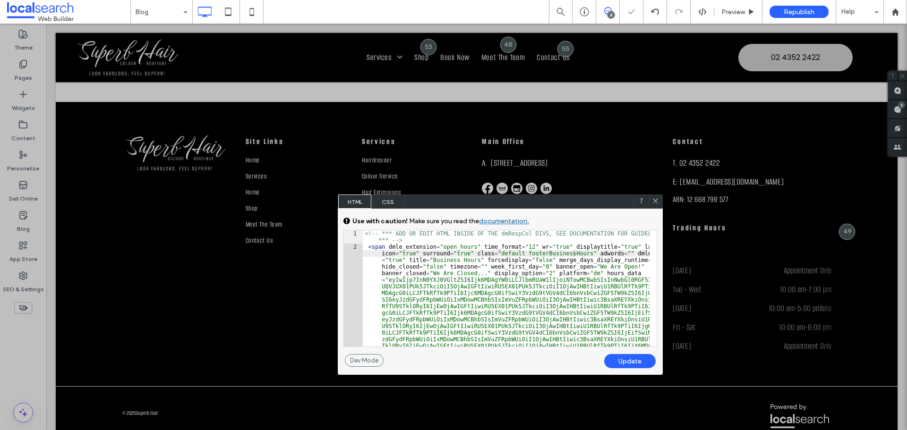
click at [632, 360] on div "Update" at bounding box center [629, 361] width 51 height 14
click at [657, 200] on icon at bounding box center [654, 200] width 7 height 7
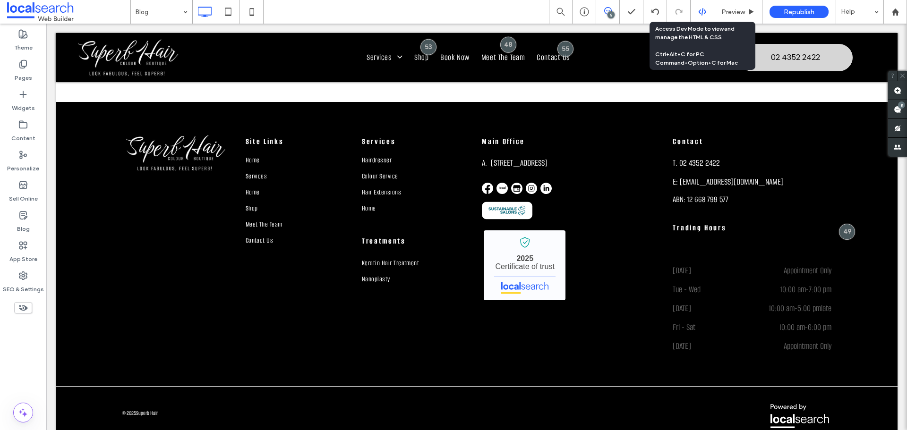
click at [705, 15] on icon at bounding box center [702, 12] width 9 height 9
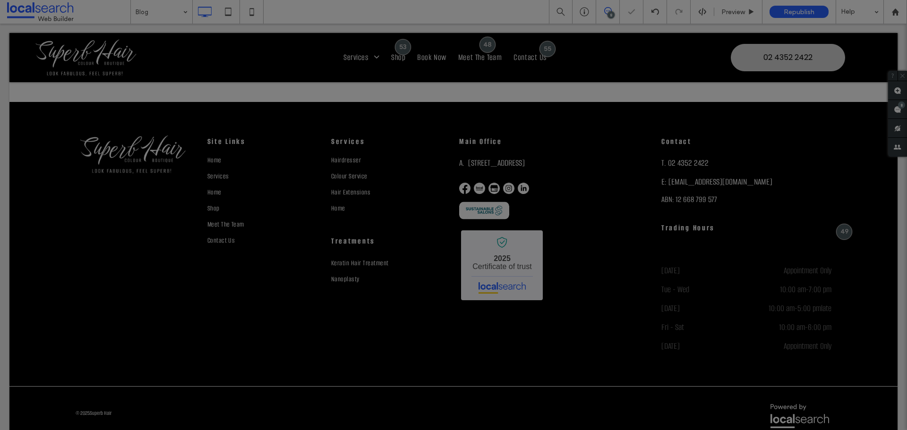
scroll to position [0, 0]
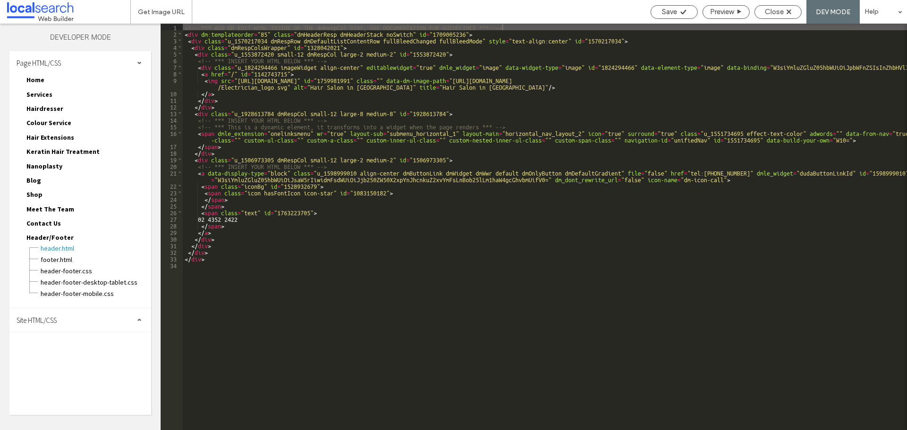
click at [44, 321] on span "Site HTML/CSS" at bounding box center [37, 320] width 40 height 9
click at [52, 359] on span "site.css" at bounding box center [97, 361] width 107 height 9
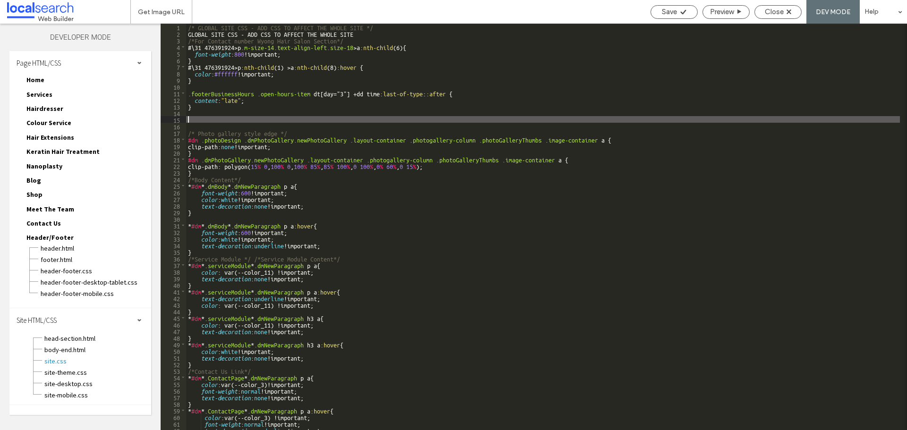
click at [213, 118] on div "/* GLOBAL SITE CSS - ADD CSS TO AFFECT THE WHOLE SITE */ GLOBAL SITE CSS - ADD …" at bounding box center [543, 234] width 714 height 420
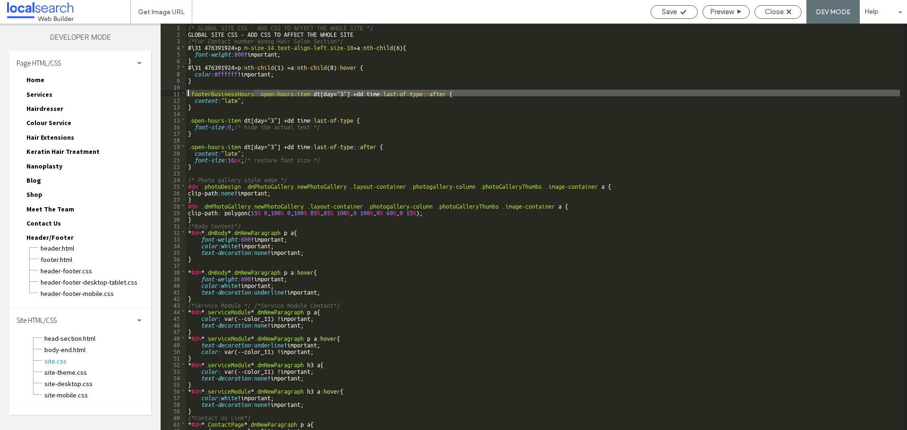
drag, startPoint x: 255, startPoint y: 92, endPoint x: 187, endPoint y: 93, distance: 68.0
click at [187, 93] on div "/* GLOBAL SITE CSS - ADD CSS TO AFFECT THE WHOLE SITE */ GLOBAL SITE CSS - ADD …" at bounding box center [543, 234] width 714 height 420
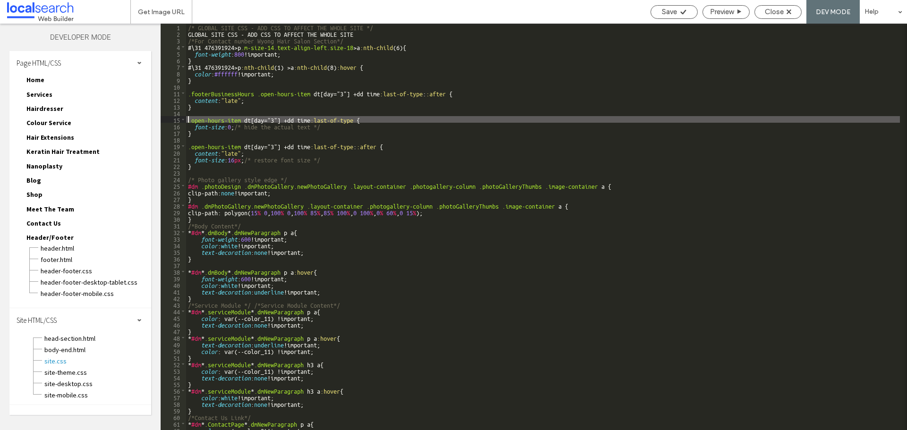
click at [187, 119] on div "/* GLOBAL SITE CSS - ADD CSS TO AFFECT THE WHOLE SITE */ GLOBAL SITE CSS - ADD …" at bounding box center [543, 234] width 714 height 420
paste textarea
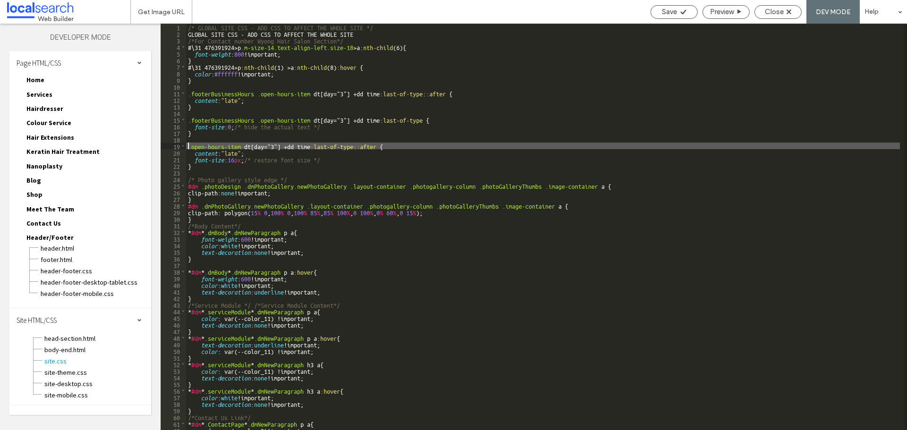
click at [189, 147] on div "/* GLOBAL SITE CSS - ADD CSS TO AFFECT THE WHOLE SITE */ GLOBAL SITE CSS - ADD …" at bounding box center [543, 234] width 714 height 420
paste textarea
type textarea "**"
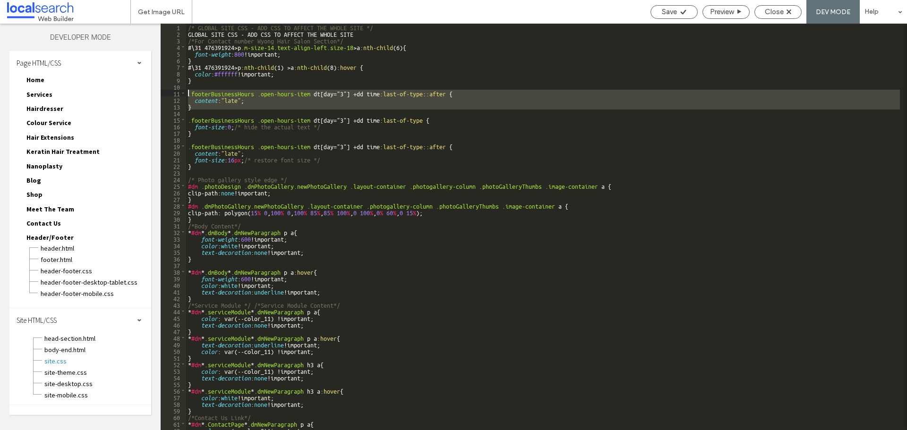
drag, startPoint x: 199, startPoint y: 109, endPoint x: 177, endPoint y: 90, distance: 28.8
click at [177, 90] on div "** 1 2 3 4 5 6 7 8 9 10 11 12 13 14 15 16 17 18 19 20 21 22 23 24 25 26 27 28 2…" at bounding box center [534, 227] width 746 height 407
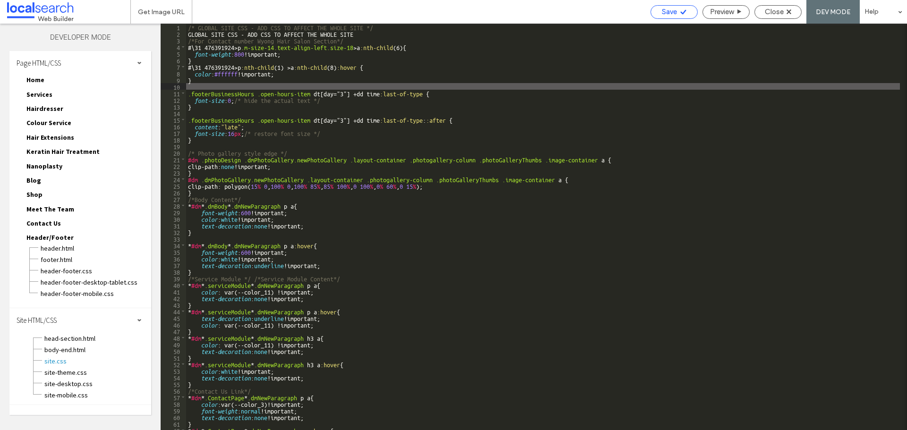
click at [664, 11] on span "Save" at bounding box center [669, 12] width 15 height 9
click at [768, 15] on span "Close" at bounding box center [774, 12] width 19 height 9
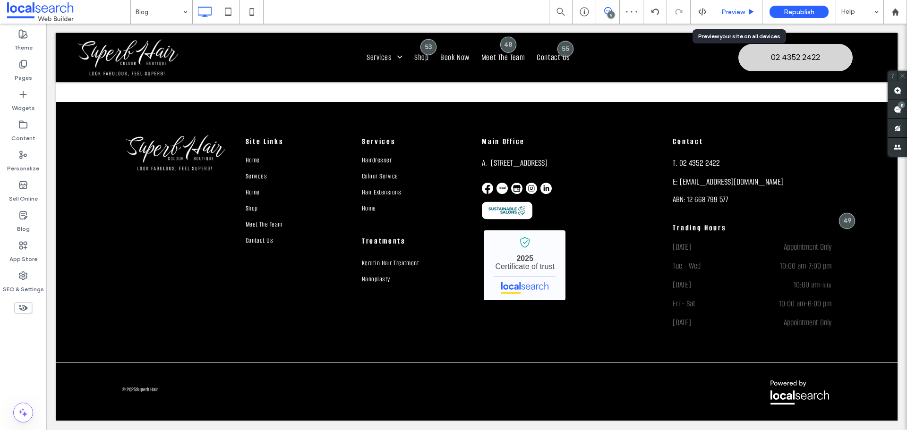
click at [732, 11] on span "Preview" at bounding box center [733, 12] width 24 height 8
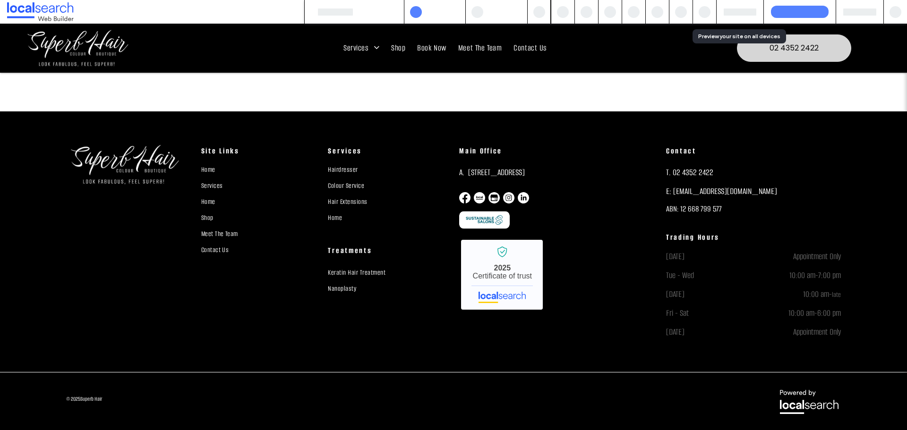
scroll to position [561, 0]
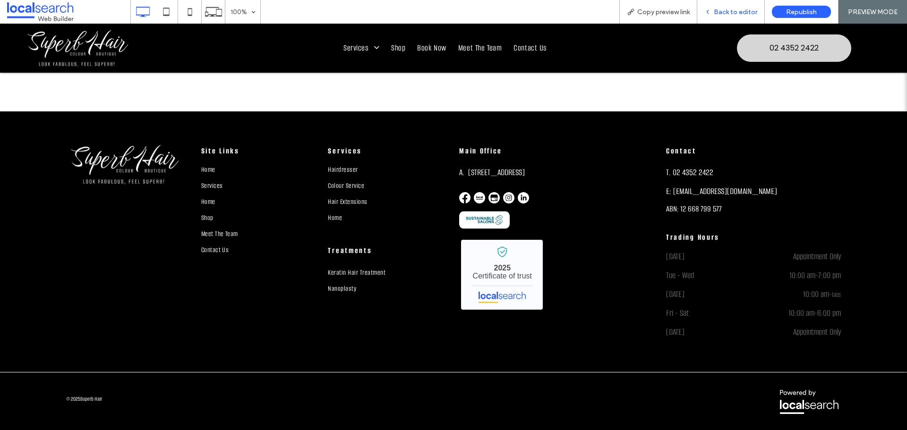
click at [723, 16] on span "Back to editor" at bounding box center [735, 12] width 43 height 8
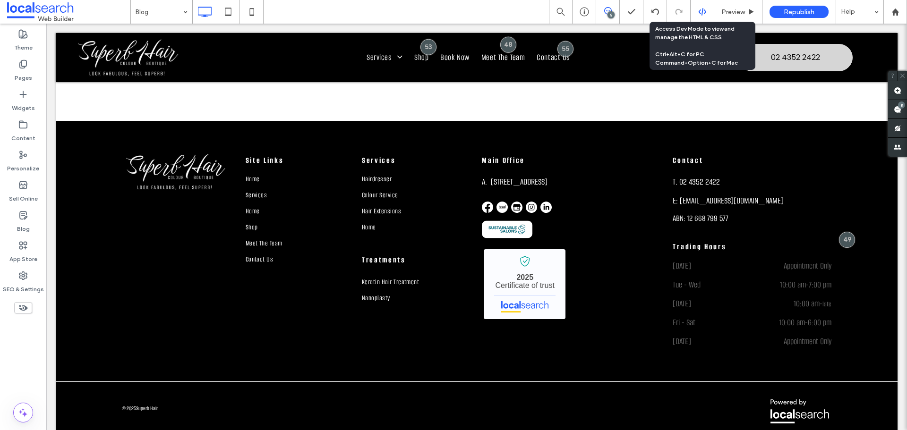
click at [696, 12] on div at bounding box center [702, 12] width 23 height 9
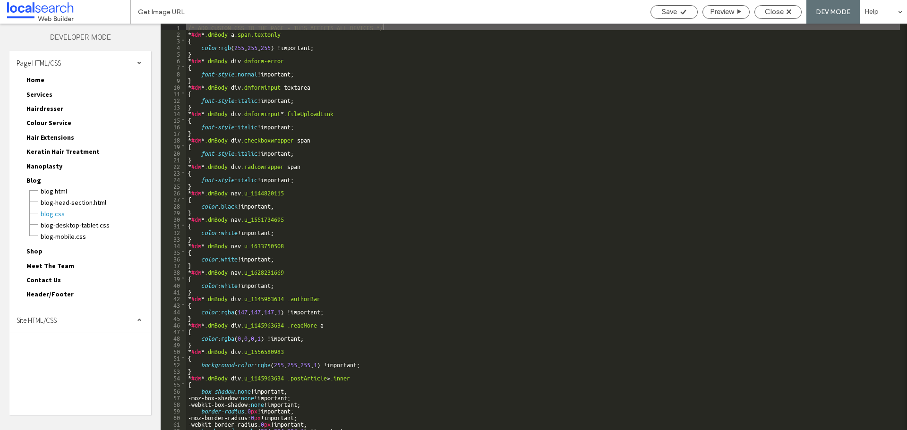
click at [114, 320] on div "Site HTML/CSS" at bounding box center [80, 321] width 142 height 24
drag, startPoint x: 65, startPoint y: 360, endPoint x: 78, endPoint y: 346, distance: 18.4
click at [67, 360] on span "site.css" at bounding box center [97, 361] width 107 height 9
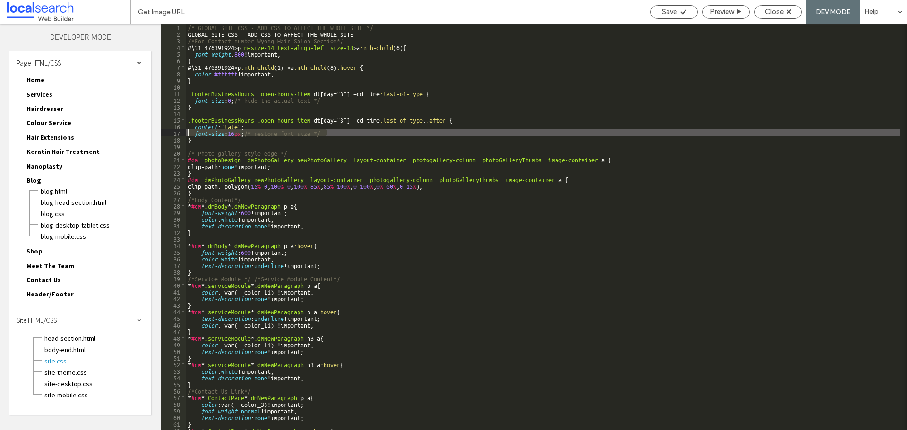
drag, startPoint x: 320, startPoint y: 132, endPoint x: 180, endPoint y: 131, distance: 140.3
click at [180, 131] on div "** 1 2 3 4 5 6 7 8 9 10 11 12 13 14 15 16 17 18 19 20 21 22 23 24 25 26 27 28 2…" at bounding box center [534, 227] width 746 height 407
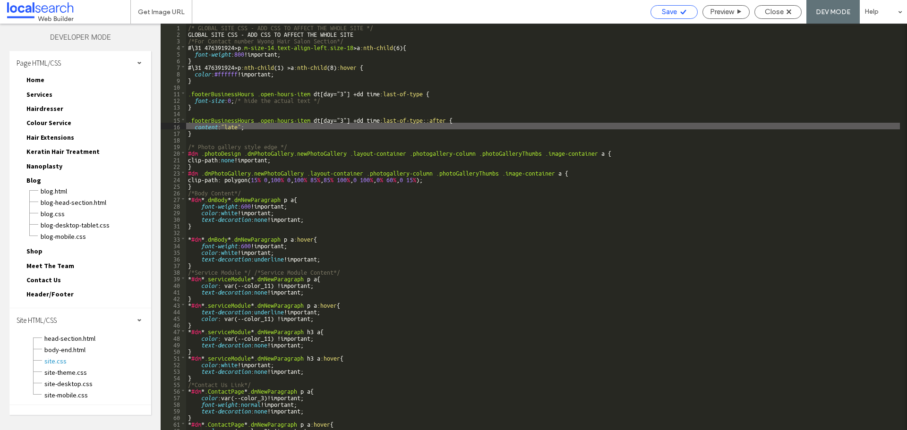
click at [664, 12] on span "Save" at bounding box center [669, 12] width 15 height 9
click at [782, 12] on span "Close" at bounding box center [774, 12] width 19 height 9
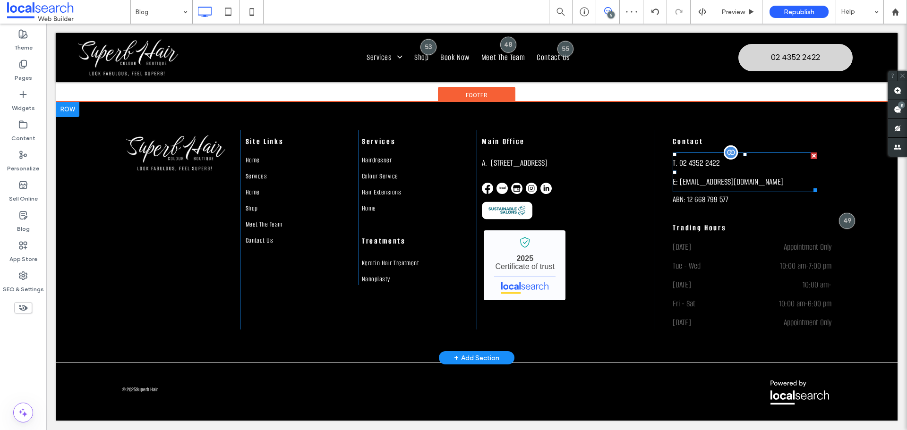
scroll to position [571, 0]
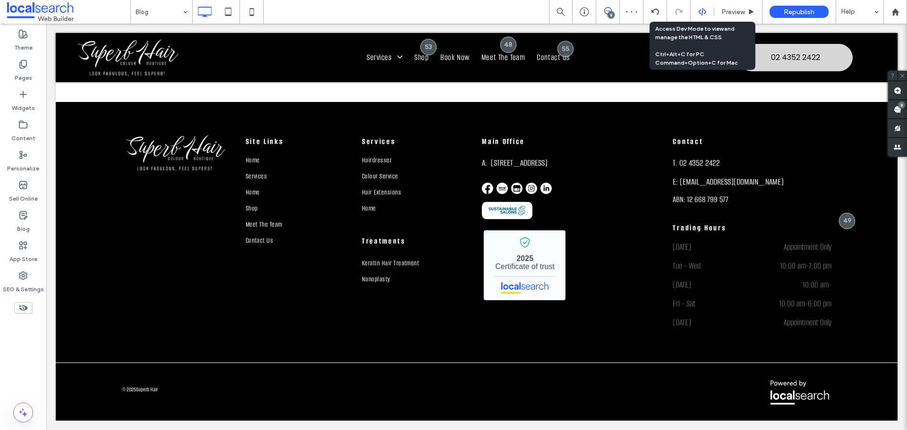
click at [704, 9] on icon at bounding box center [702, 12] width 9 height 9
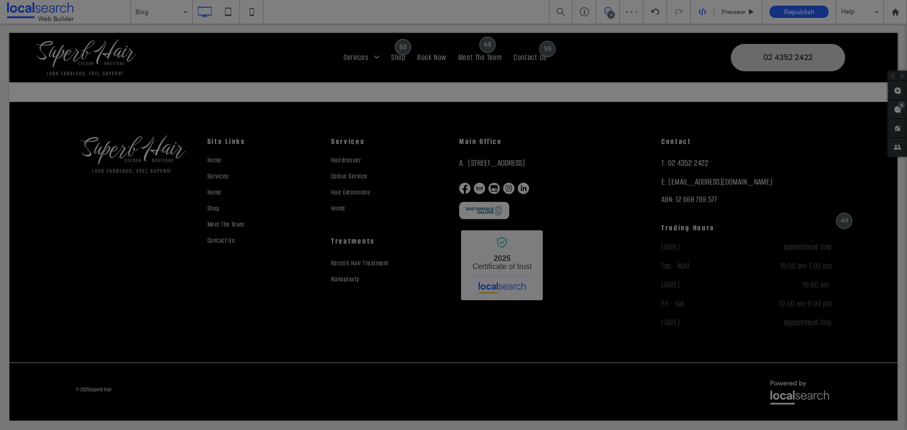
scroll to position [0, 0]
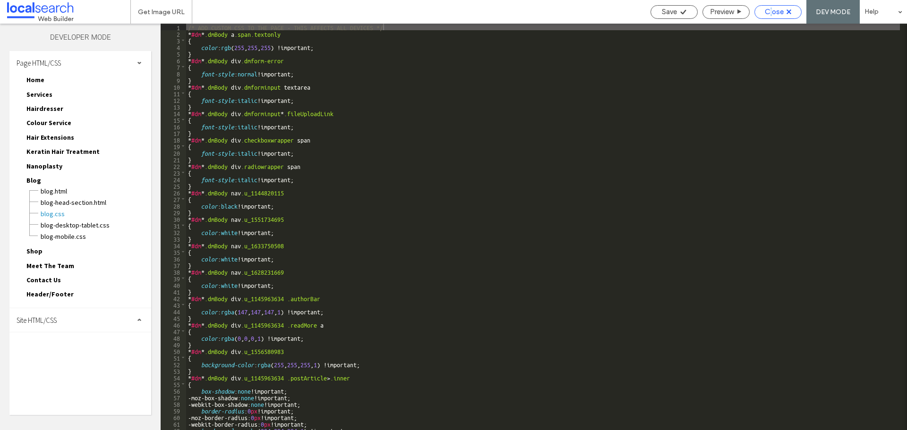
click at [772, 10] on span "Close" at bounding box center [774, 12] width 19 height 9
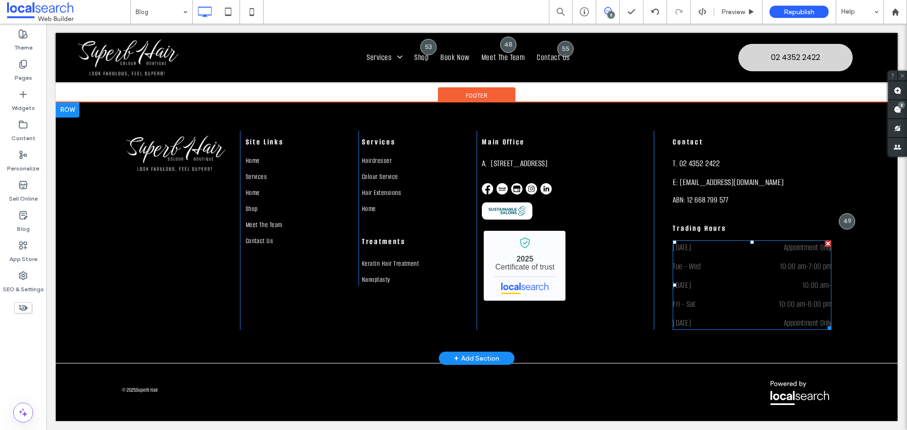
scroll to position [571, 0]
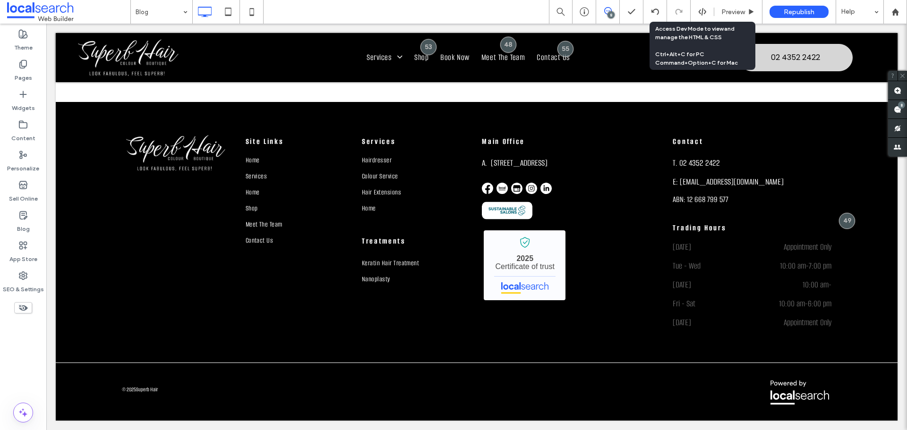
click at [700, 13] on icon at bounding box center [702, 12] width 9 height 9
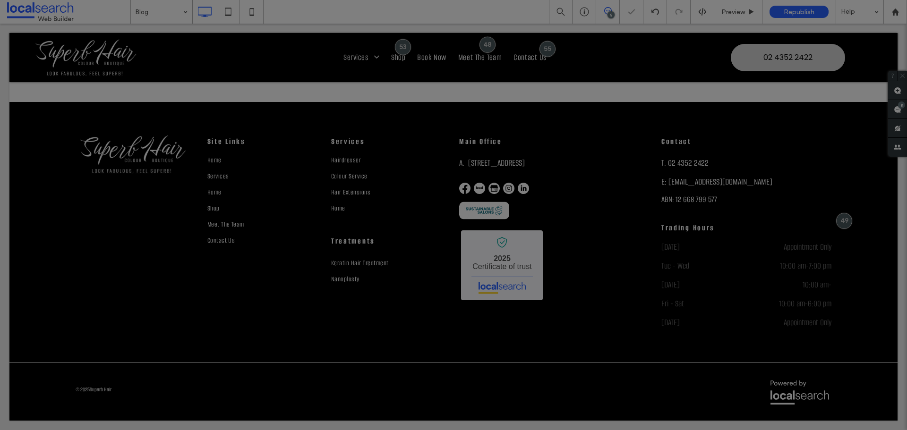
scroll to position [0, 0]
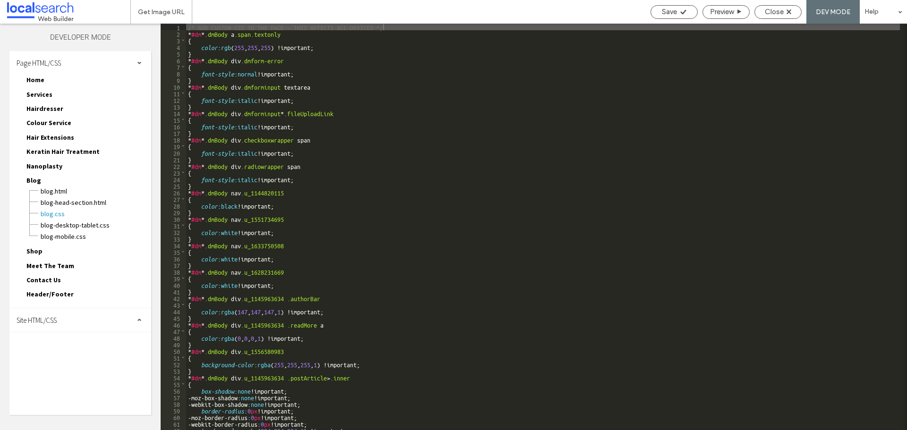
click at [94, 318] on div "Site HTML/CSS" at bounding box center [80, 321] width 142 height 24
click at [55, 360] on span "site.css" at bounding box center [97, 361] width 107 height 9
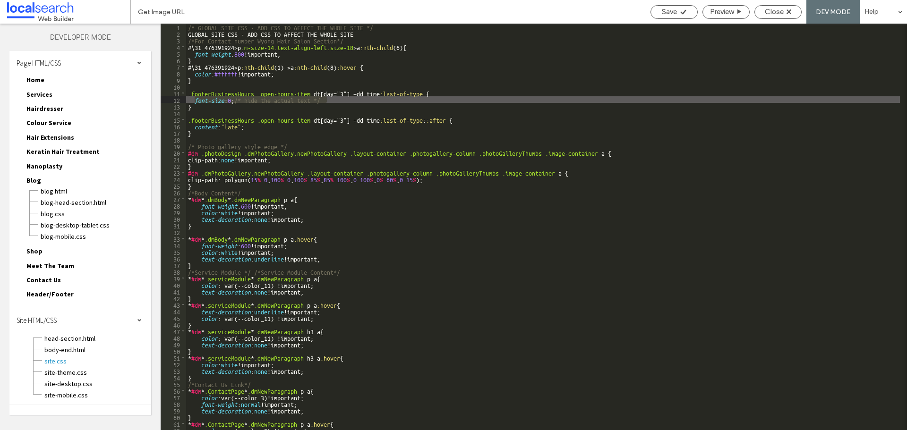
drag, startPoint x: 336, startPoint y: 97, endPoint x: 193, endPoint y: 98, distance: 143.2
click at [193, 98] on div "/* GLOBAL SITE CSS - ADD CSS TO AFFECT THE WHOLE SITE */ GLOBAL SITE CSS - ADD …" at bounding box center [543, 234] width 714 height 420
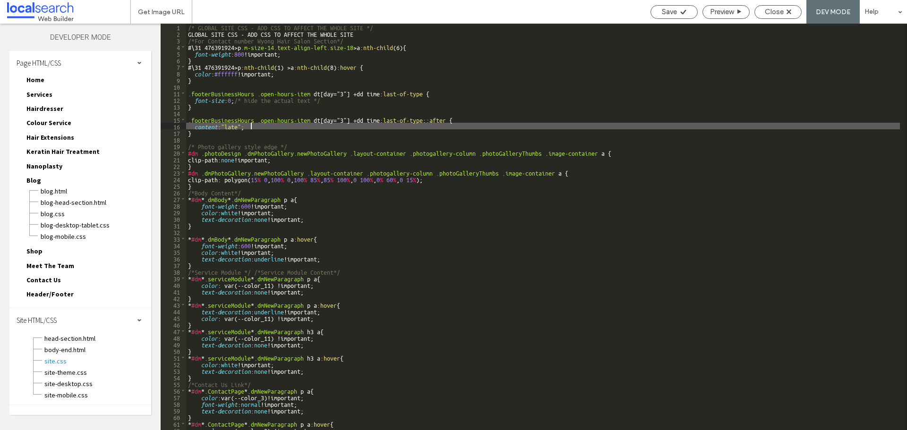
click at [258, 128] on div "/* GLOBAL SITE CSS - ADD CSS TO AFFECT THE WHOLE SITE */ GLOBAL SITE CSS - ADD …" at bounding box center [543, 234] width 714 height 420
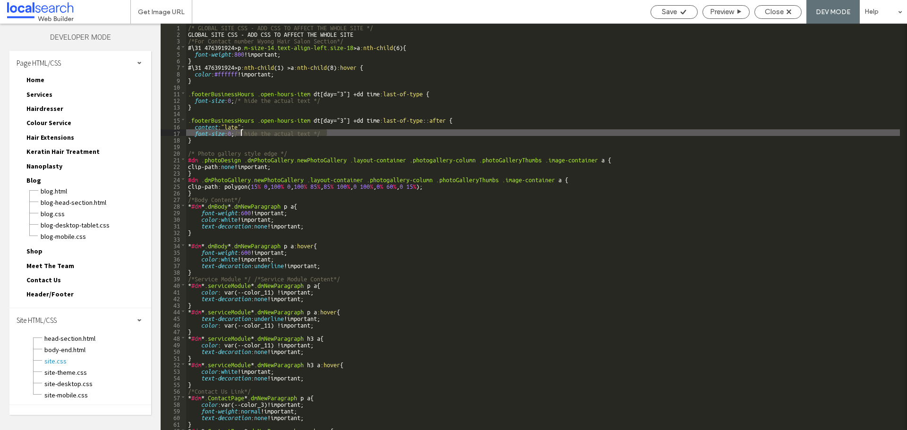
drag, startPoint x: 336, startPoint y: 131, endPoint x: 241, endPoint y: 132, distance: 94.5
click at [241, 132] on div "/* GLOBAL SITE CSS - ADD CSS TO AFFECT THE WHOLE SITE */ GLOBAL SITE CSS - ADD …" at bounding box center [543, 234] width 714 height 420
click at [230, 134] on div "/* GLOBAL SITE CSS - ADD CSS TO AFFECT THE WHOLE SITE */ GLOBAL SITE CSS - ADD …" at bounding box center [543, 234] width 714 height 420
type textarea "**"
click at [674, 11] on span "Save" at bounding box center [669, 12] width 15 height 9
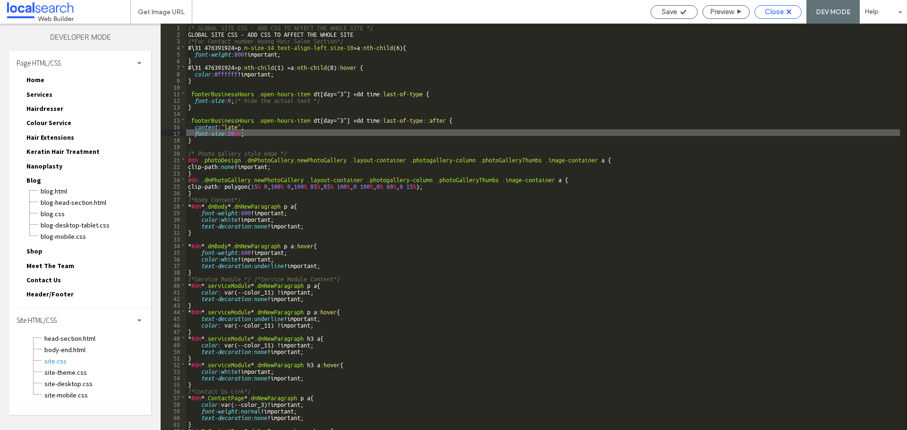
click at [779, 11] on span "Close" at bounding box center [774, 12] width 19 height 9
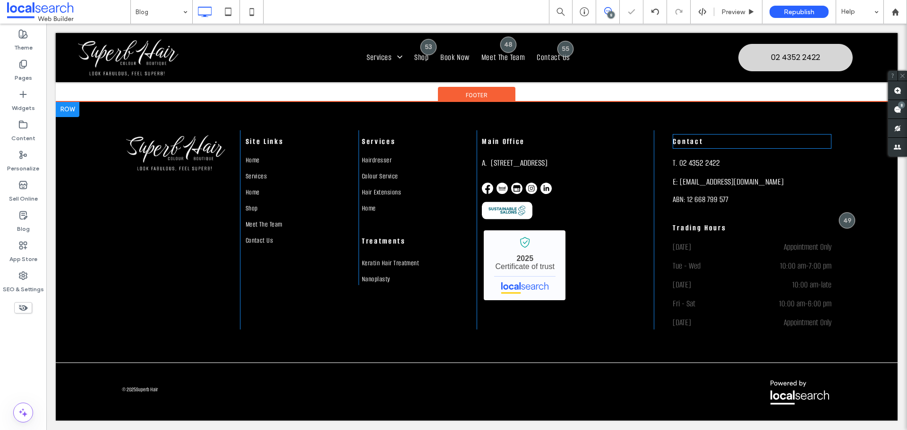
scroll to position [571, 0]
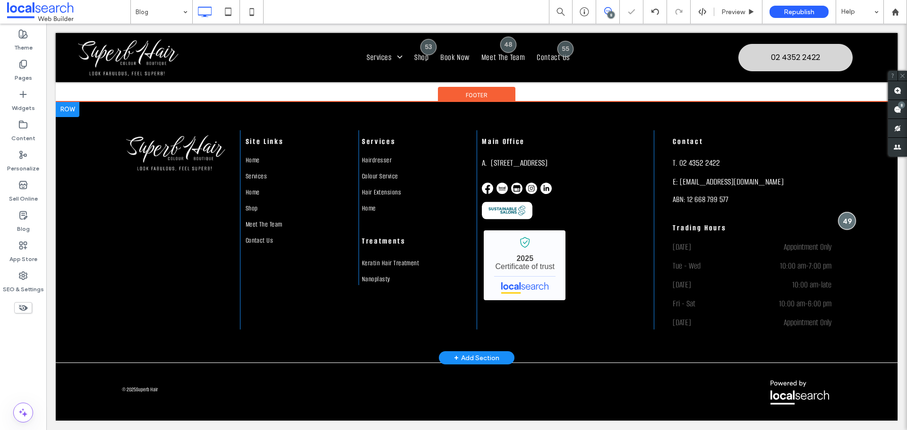
click at [839, 225] on div at bounding box center [846, 220] width 17 height 17
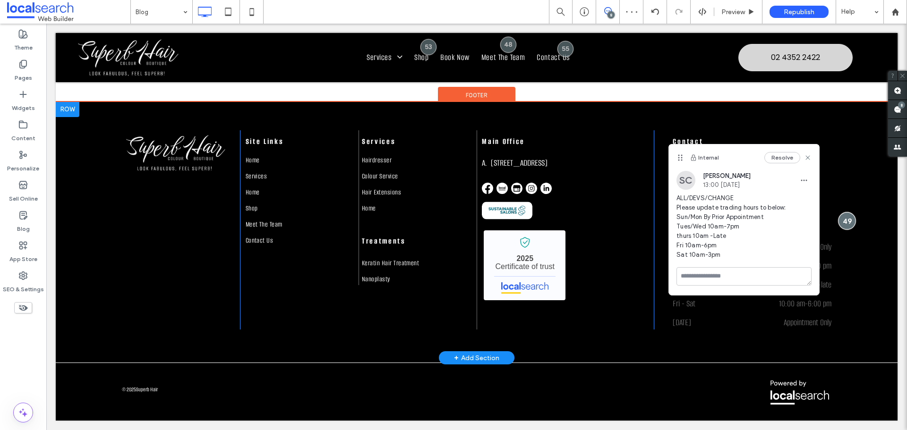
click at [844, 219] on div at bounding box center [846, 220] width 17 height 17
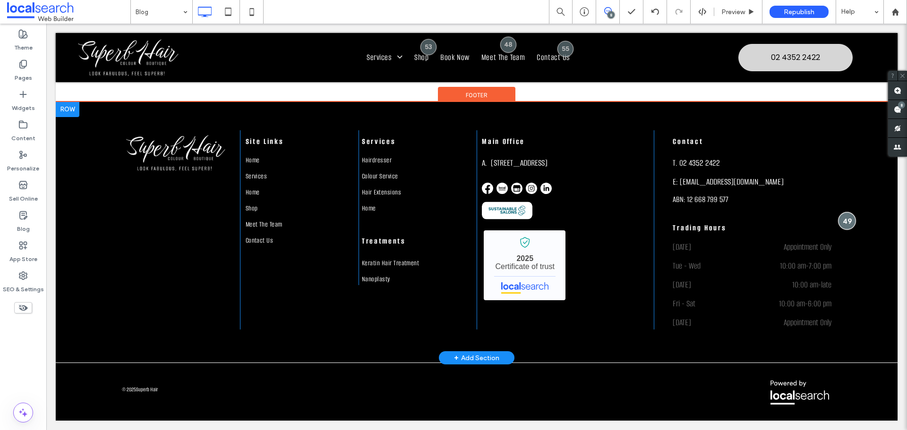
click at [840, 227] on div at bounding box center [846, 220] width 17 height 17
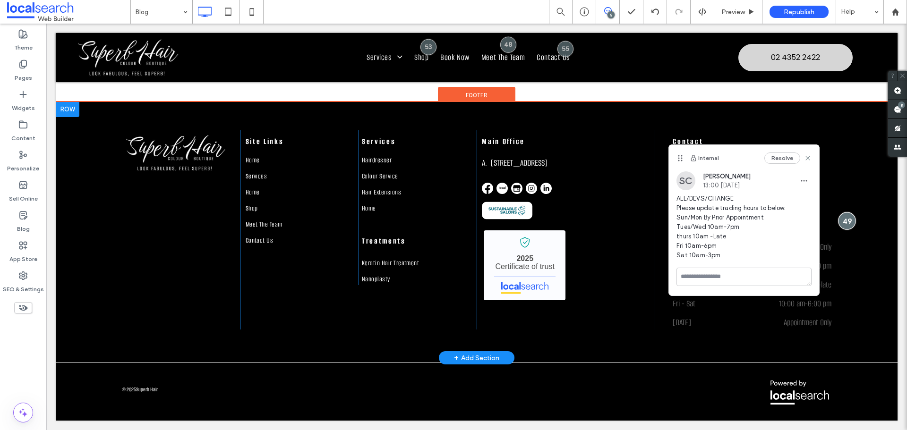
click at [840, 227] on div at bounding box center [846, 220] width 17 height 17
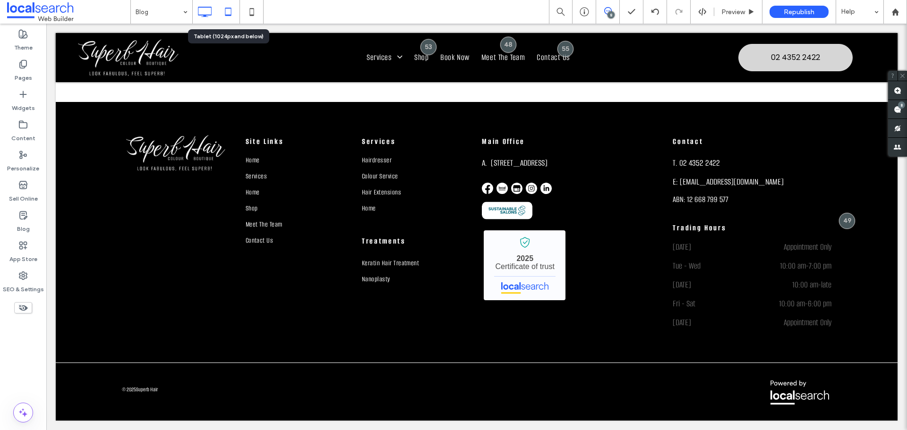
click at [222, 6] on icon at bounding box center [228, 11] width 19 height 19
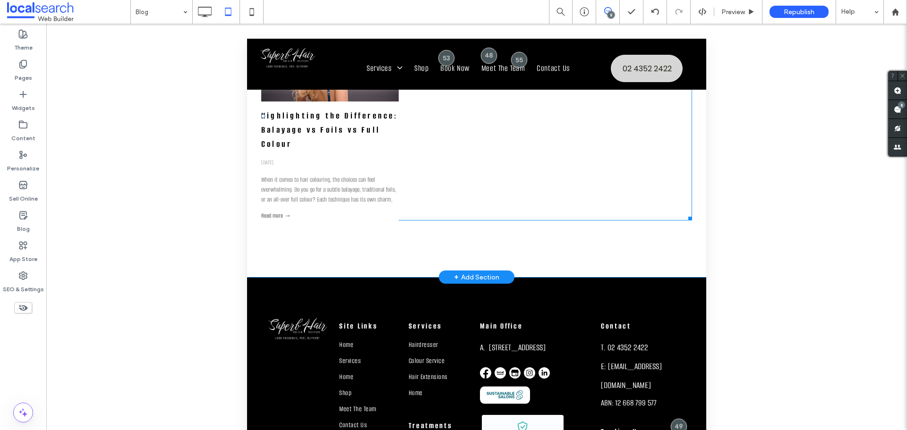
scroll to position [189, 0]
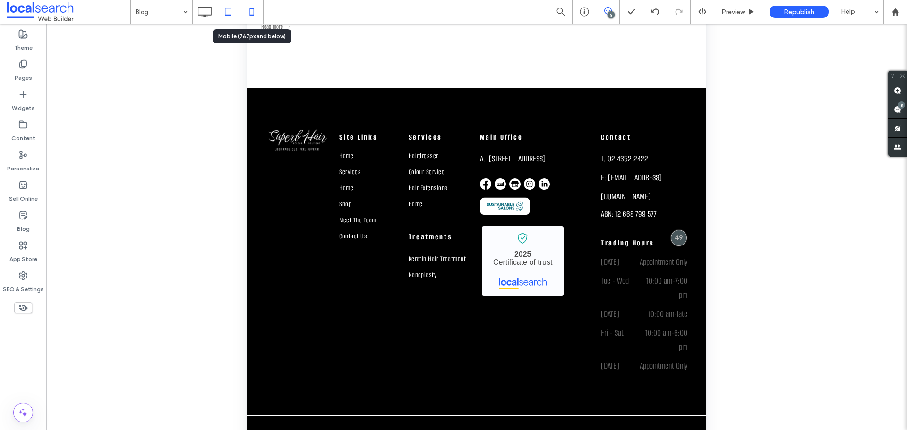
click at [255, 9] on icon at bounding box center [251, 11] width 19 height 19
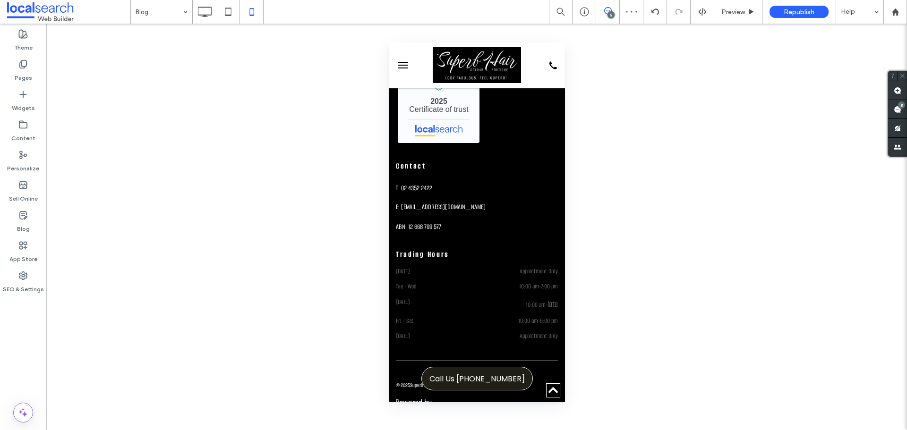
scroll to position [0, 0]
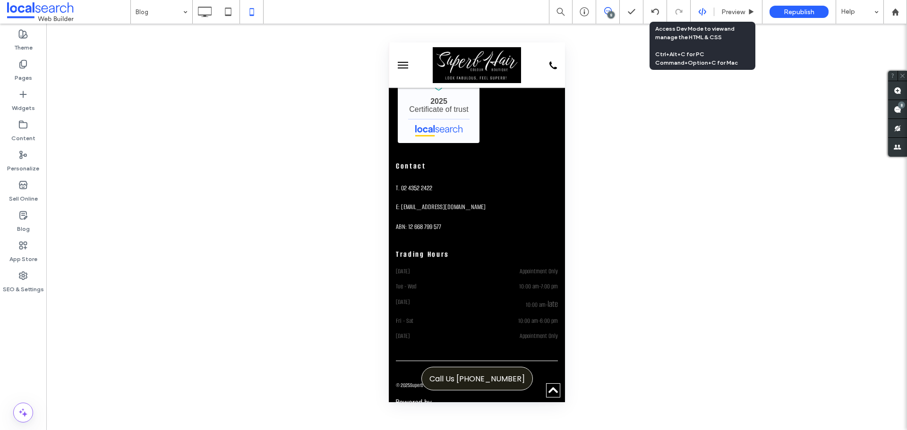
click at [698, 10] on icon at bounding box center [702, 12] width 9 height 9
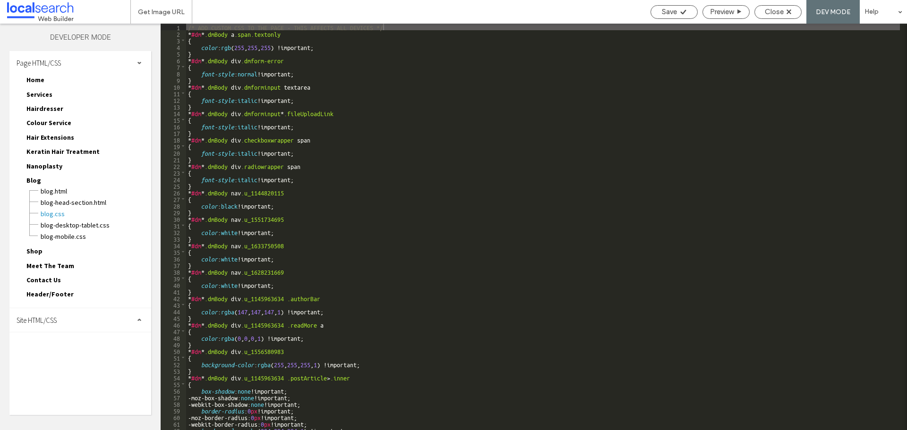
click at [46, 326] on div "Site HTML/CSS" at bounding box center [80, 321] width 142 height 24
click at [46, 360] on span "site.css" at bounding box center [97, 361] width 107 height 9
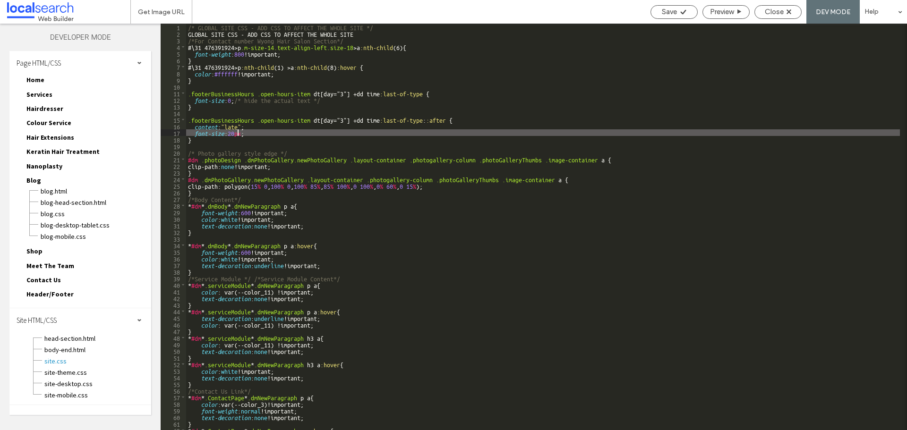
click at [239, 136] on div "/* GLOBAL SITE CSS - ADD CSS TO AFFECT THE WHOLE SITE */ GLOBAL SITE CSS - ADD …" at bounding box center [543, 234] width 714 height 420
type textarea "**"
click at [673, 12] on span "Save" at bounding box center [669, 12] width 15 height 9
click at [779, 13] on span "Close" at bounding box center [774, 12] width 19 height 9
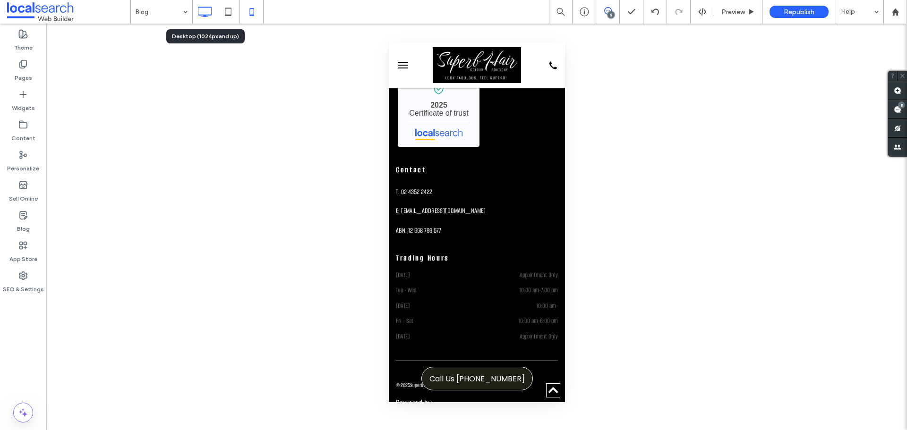
click at [204, 11] on icon at bounding box center [204, 11] width 19 height 19
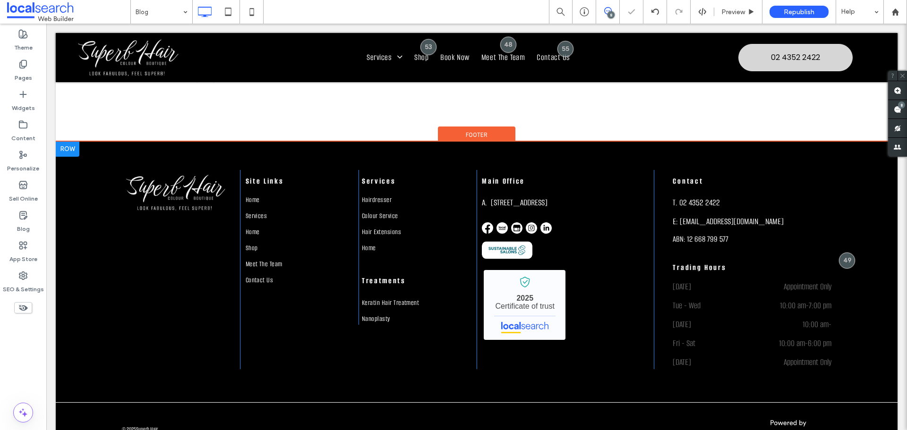
scroll to position [580, 0]
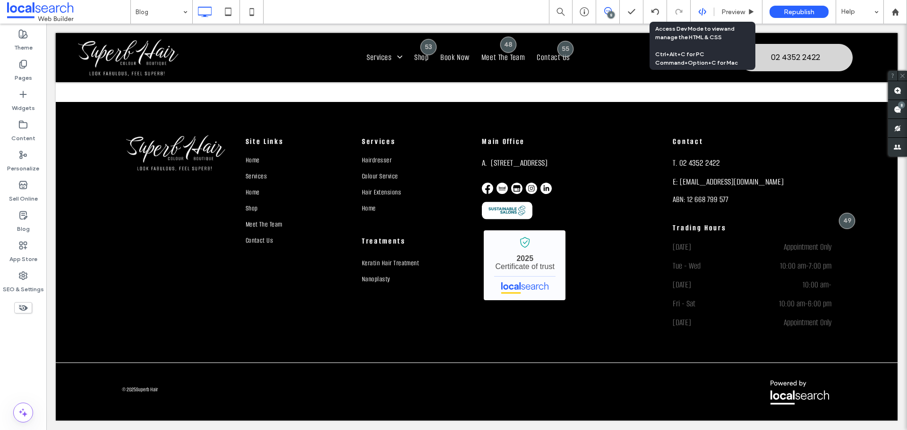
click at [705, 9] on icon at bounding box center [702, 12] width 9 height 9
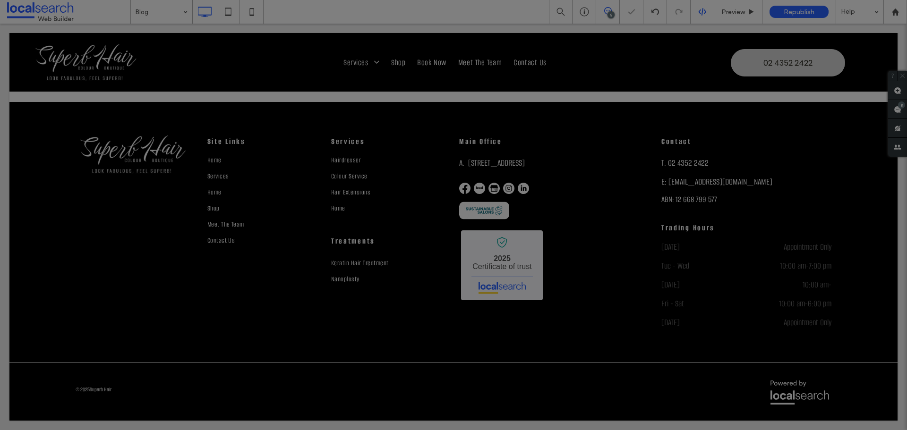
scroll to position [0, 0]
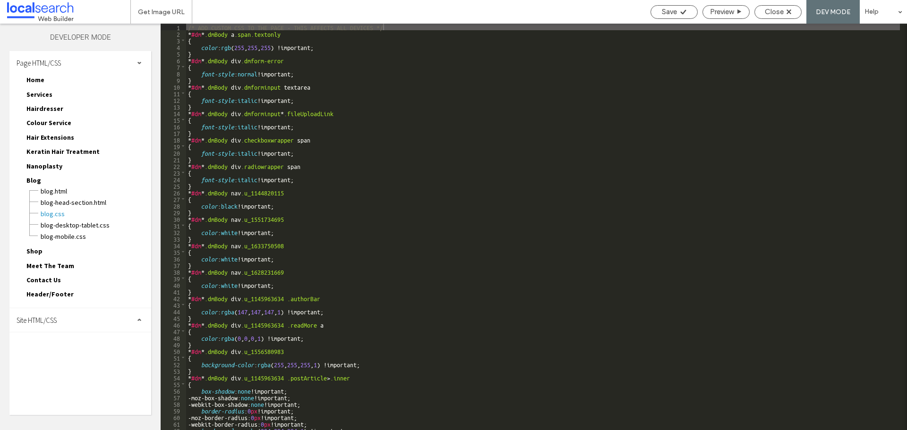
click at [78, 321] on div "Site HTML/CSS" at bounding box center [80, 321] width 142 height 24
click at [47, 356] on div "site.css" at bounding box center [97, 360] width 107 height 11
drag, startPoint x: 48, startPoint y: 358, endPoint x: 54, endPoint y: 358, distance: 6.1
click at [48, 358] on span "site.css" at bounding box center [97, 361] width 107 height 9
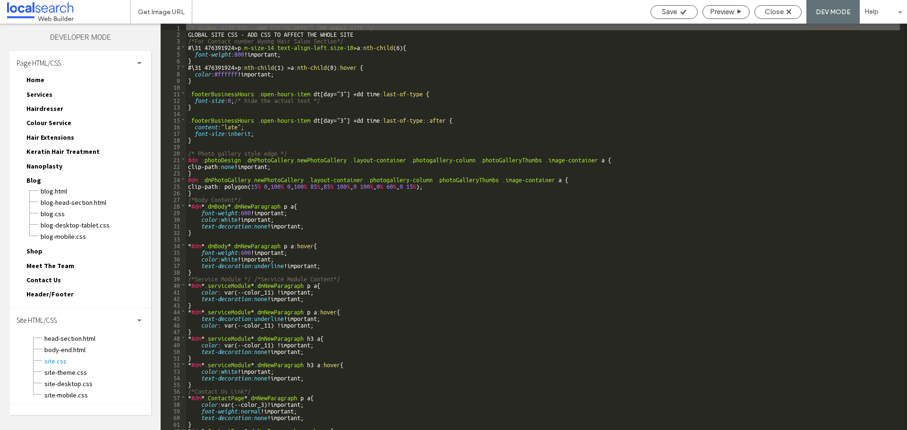
click at [250, 133] on div "/* GLOBAL SITE CSS - ADD CSS TO AFFECT THE WHOLE SITE */ GLOBAL SITE CSS - ADD …" at bounding box center [543, 234] width 714 height 420
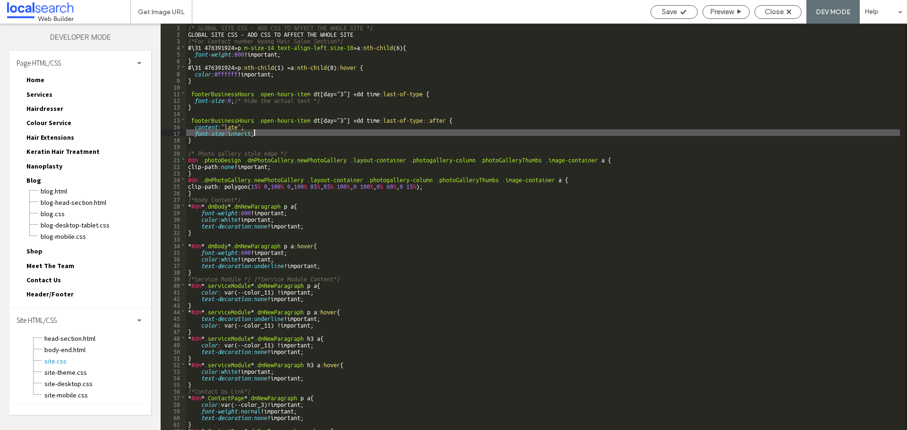
click at [250, 133] on div "/* GLOBAL SITE CSS - ADD CSS TO AFFECT THE WHOLE SITE */ GLOBAL SITE CSS - ADD …" at bounding box center [543, 234] width 714 height 420
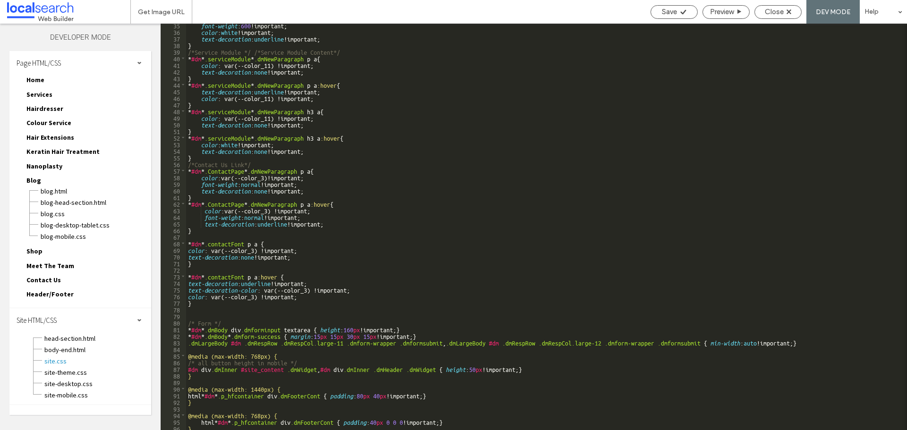
scroll to position [425, 0]
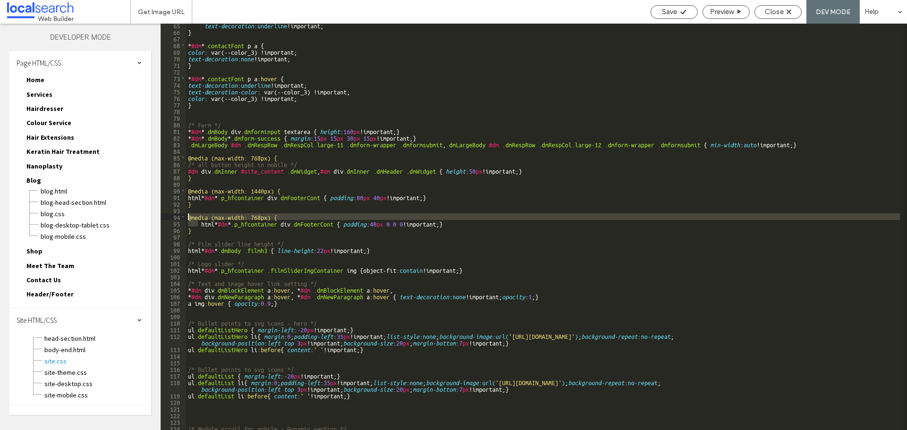
drag, startPoint x: 199, startPoint y: 225, endPoint x: 193, endPoint y: 221, distance: 7.6
click at [189, 218] on div "text-decoration : underline !important; } * #dm * .contactFont p a { color : va…" at bounding box center [543, 232] width 714 height 420
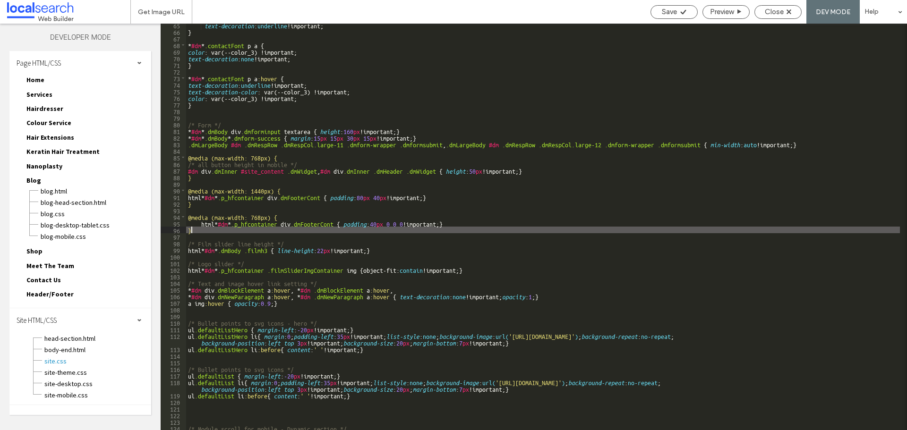
click at [198, 230] on div "text-decoration : underline !important; } * #dm * .contactFont p a { color : va…" at bounding box center [543, 232] width 714 height 420
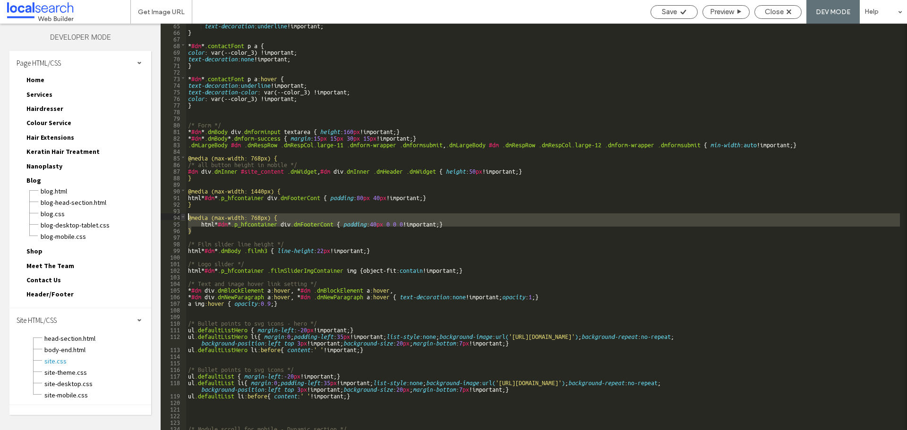
drag, startPoint x: 199, startPoint y: 231, endPoint x: 185, endPoint y: 219, distance: 18.8
click at [185, 219] on div "** 65 66 67 68 69 70 71 72 73 74 75 76 77 78 79 80 81 82 83 84 85 86 87 88 89 9…" at bounding box center [534, 227] width 746 height 407
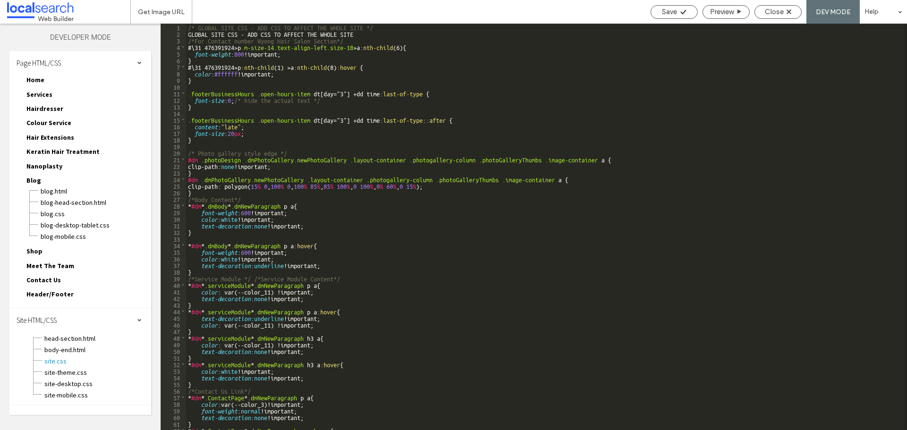
scroll to position [0, 0]
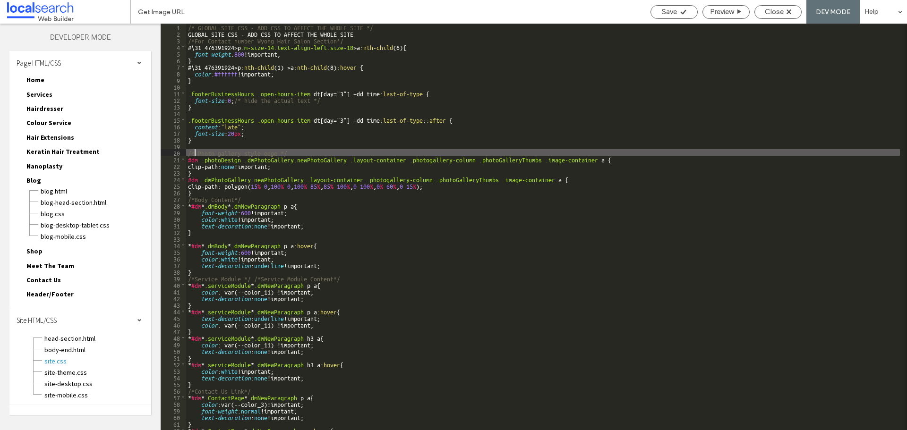
click at [195, 150] on div "/* GLOBAL SITE CSS - ADD CSS TO AFFECT THE WHOLE SITE */ GLOBAL SITE CSS - ADD …" at bounding box center [543, 234] width 714 height 420
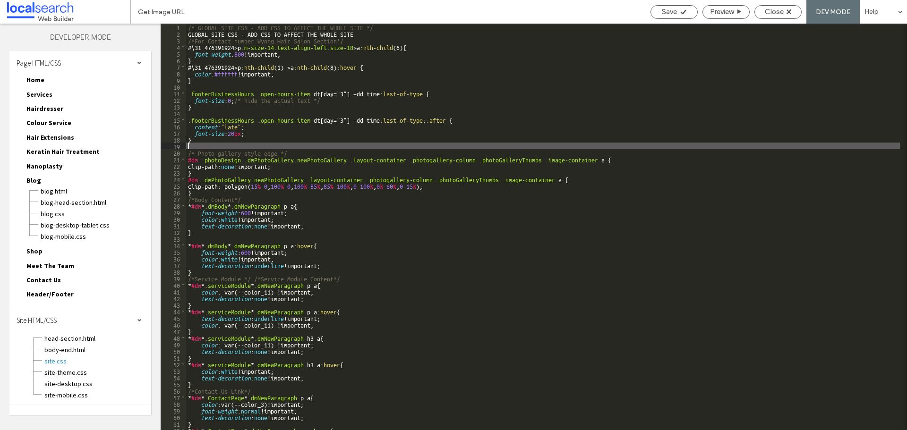
click at [196, 145] on div "/* GLOBAL SITE CSS - ADD CSS TO AFFECT THE WHOLE SITE */ GLOBAL SITE CSS - ADD …" at bounding box center [543, 234] width 714 height 420
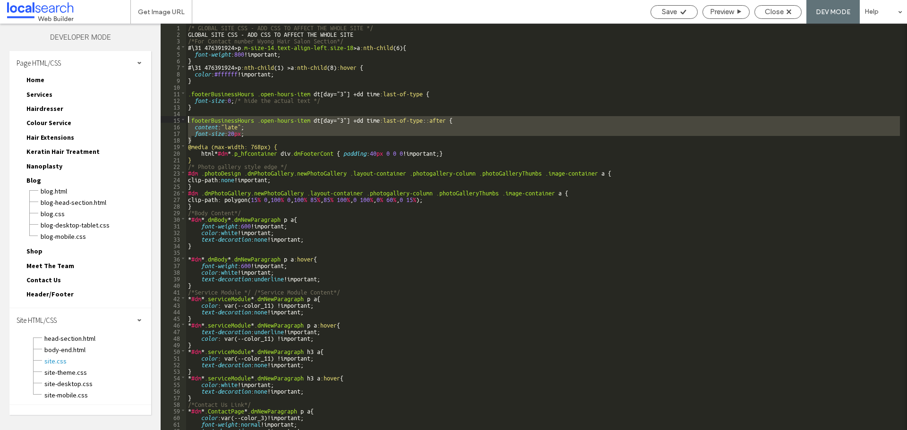
drag, startPoint x: 197, startPoint y: 139, endPoint x: 186, endPoint y: 120, distance: 21.4
click at [186, 120] on div "/* GLOBAL SITE CSS - ADD CSS TO AFFECT THE WHOLE SITE */ GLOBAL SITE CSS - ADD …" at bounding box center [543, 234] width 714 height 420
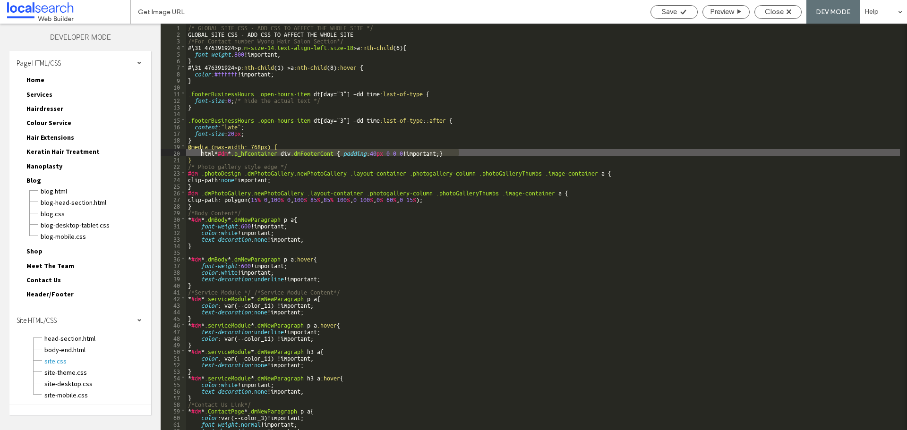
drag, startPoint x: 469, startPoint y: 153, endPoint x: 201, endPoint y: 151, distance: 267.9
click at [200, 151] on div "/* GLOBAL SITE CSS - ADD CSS TO AFFECT THE WHOLE SITE */ GLOBAL SITE CSS - ADD …" at bounding box center [543, 234] width 714 height 420
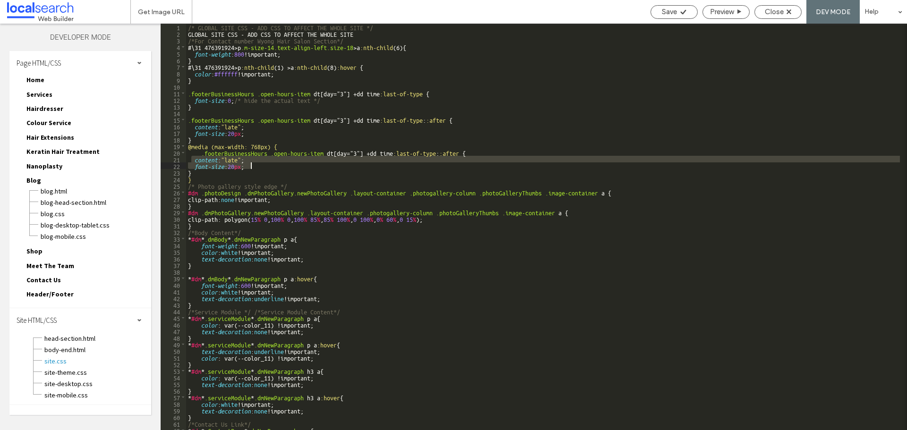
drag, startPoint x: 207, startPoint y: 162, endPoint x: 259, endPoint y: 168, distance: 52.8
click at [259, 168] on div "/* GLOBAL SITE CSS - ADD CSS TO AFFECT THE WHOLE SITE */ GLOBAL SITE CSS - ADD …" at bounding box center [543, 234] width 714 height 420
click at [188, 171] on div "/* GLOBAL SITE CSS - ADD CSS TO AFFECT THE WHOLE SITE */ GLOBAL SITE CSS - ADD …" at bounding box center [543, 234] width 714 height 420
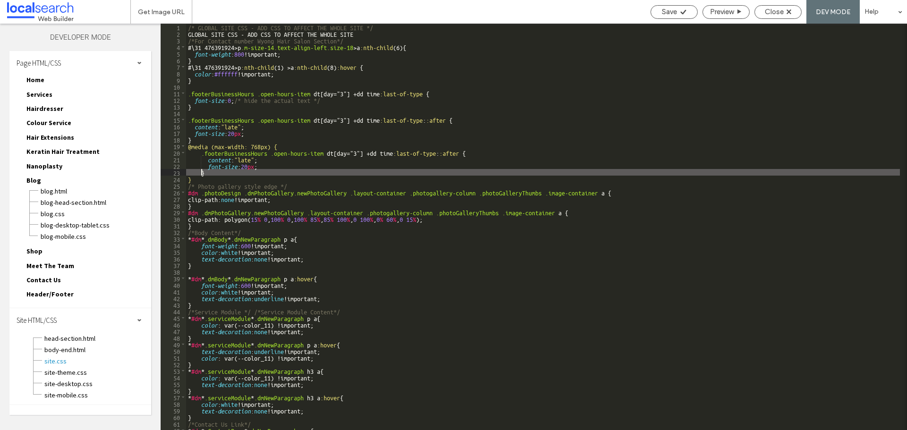
click at [251, 165] on div "/* GLOBAL SITE CSS - ADD CSS TO AFFECT THE WHOLE SITE */ GLOBAL SITE CSS - ADD …" at bounding box center [543, 234] width 714 height 420
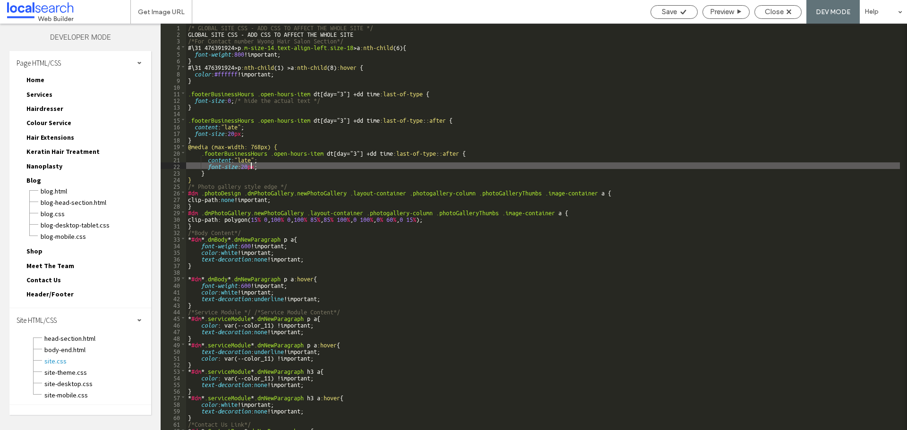
click at [251, 165] on div "/* GLOBAL SITE CSS - ADD CSS TO AFFECT THE WHOLE SITE */ GLOBAL SITE CSS - ADD …" at bounding box center [543, 234] width 714 height 420
click at [264, 160] on div "/* GLOBAL SITE CSS - ADD CSS TO AFFECT THE WHOLE SITE */ GLOBAL SITE CSS - ADD …" at bounding box center [543, 234] width 714 height 420
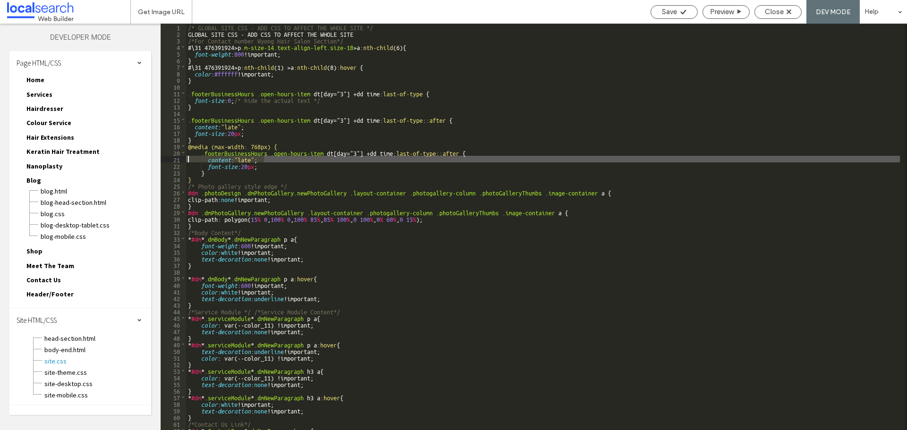
drag, startPoint x: 266, startPoint y: 160, endPoint x: 182, endPoint y: 161, distance: 84.1
click at [182, 161] on div "** 1 2 3 4 5 6 7 8 9 10 11 12 13 14 15 16 17 18 19 20 21 22 23 24 25 26 27 28 2…" at bounding box center [534, 227] width 746 height 407
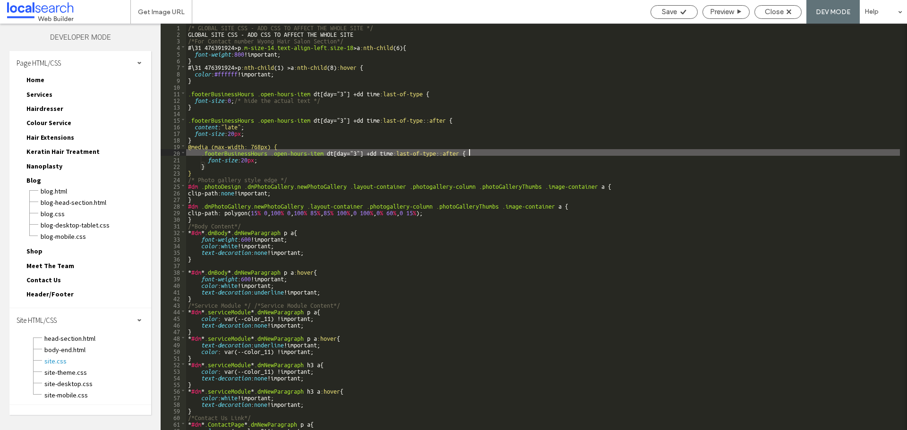
click at [248, 159] on div "/* GLOBAL SITE CSS - ADD CSS TO AFFECT THE WHOLE SITE */ GLOBAL SITE CSS - ADD …" at bounding box center [543, 234] width 714 height 420
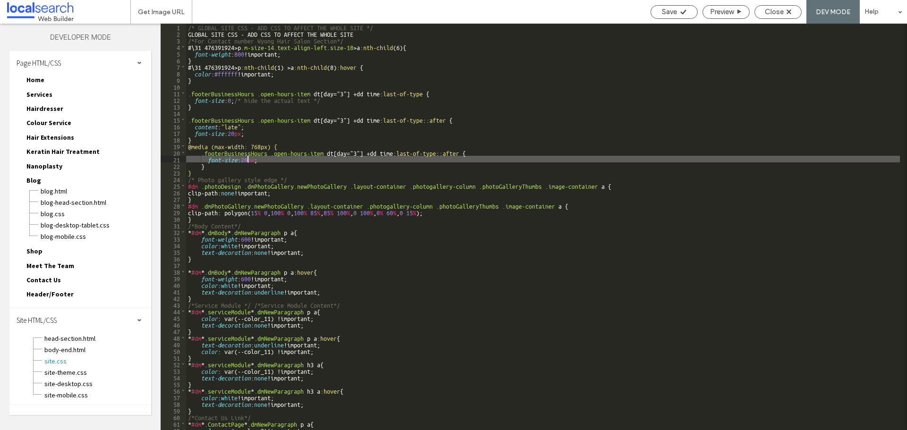
click at [248, 159] on div "/* GLOBAL SITE CSS - ADD CSS TO AFFECT THE WHOLE SITE */ GLOBAL SITE CSS - ADD …" at bounding box center [543, 234] width 714 height 420
click at [677, 9] on div "Save" at bounding box center [674, 12] width 46 height 9
click at [232, 126] on div "/* GLOBAL SITE CSS - ADD CSS TO AFFECT THE WHOLE SITE */ GLOBAL SITE CSS - ADD …" at bounding box center [543, 234] width 714 height 420
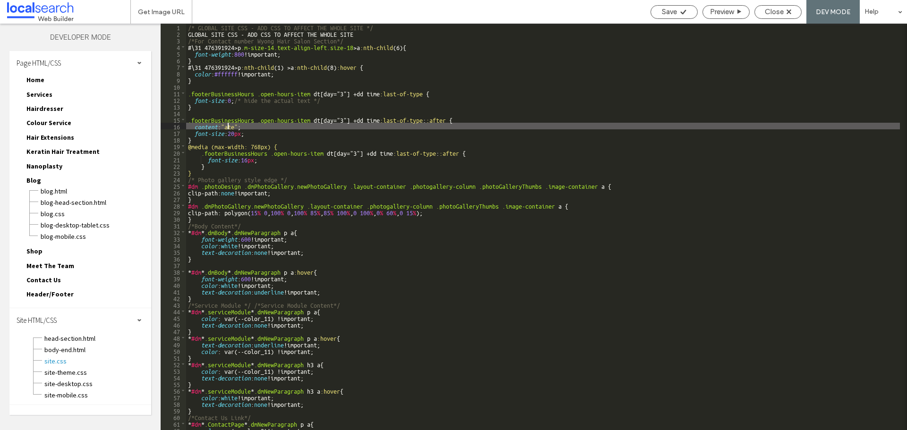
type textarea "**"
click at [665, 9] on span "Save" at bounding box center [669, 12] width 15 height 9
click at [773, 9] on span "Close" at bounding box center [774, 12] width 19 height 9
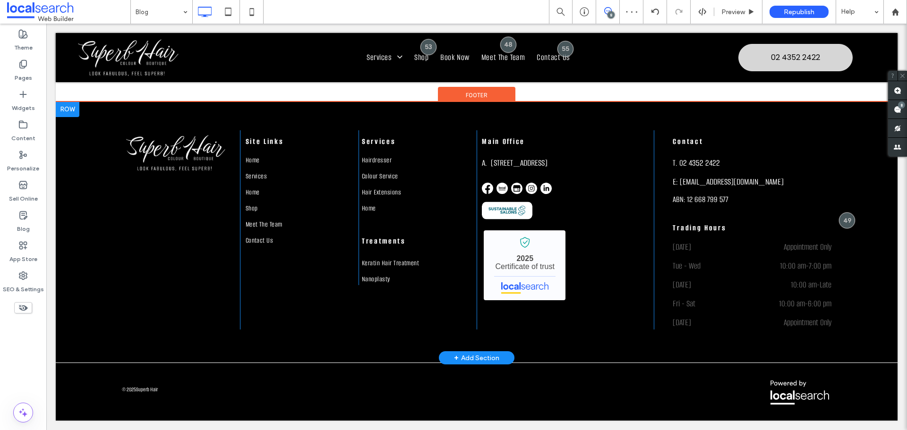
scroll to position [571, 0]
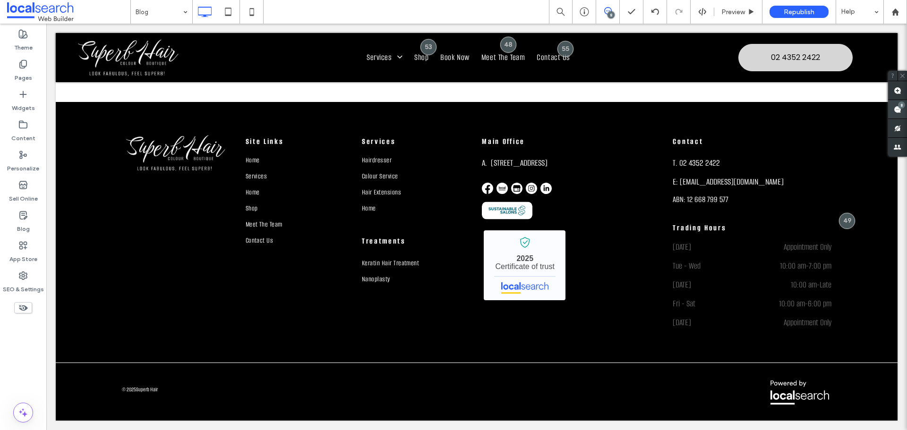
click at [896, 111] on use at bounding box center [898, 110] width 8 height 8
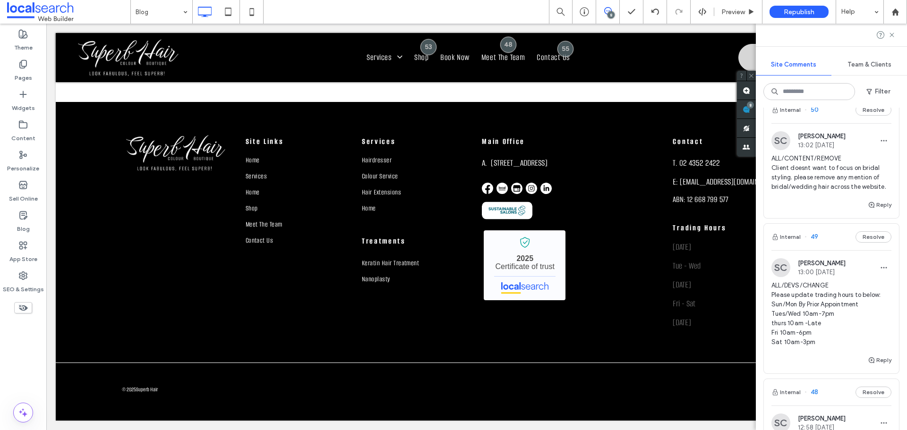
scroll to position [850, 0]
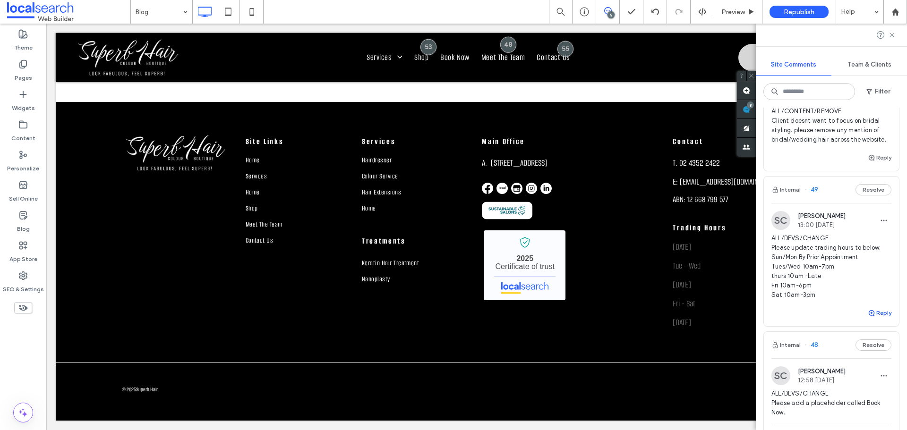
click at [872, 319] on button "Reply" at bounding box center [880, 313] width 24 height 11
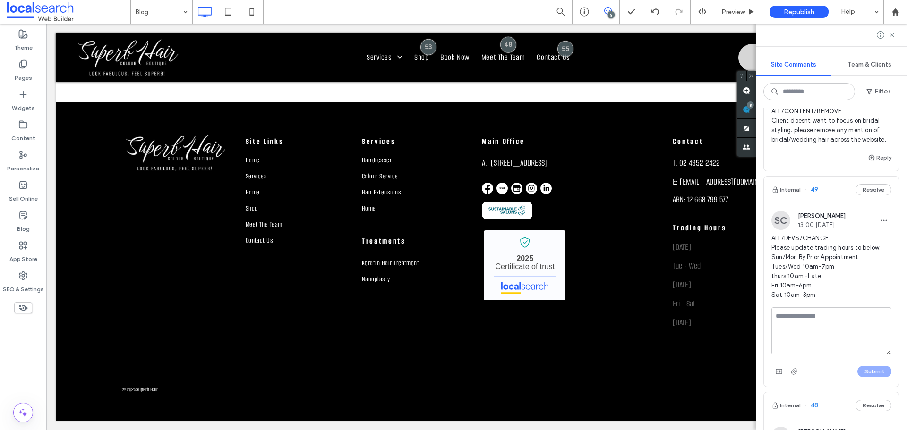
click at [822, 333] on textarea at bounding box center [831, 331] width 120 height 47
type textarea "*"
type textarea "**********"
click at [864, 377] on button "Submit" at bounding box center [874, 371] width 34 height 11
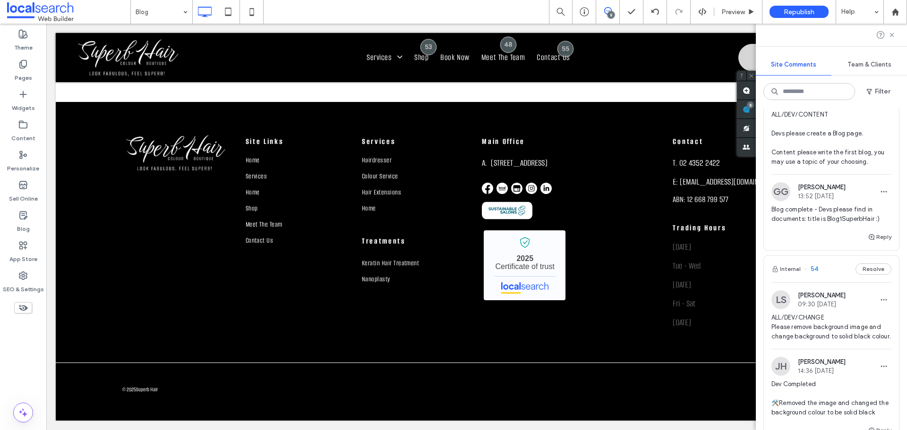
scroll to position [0, 0]
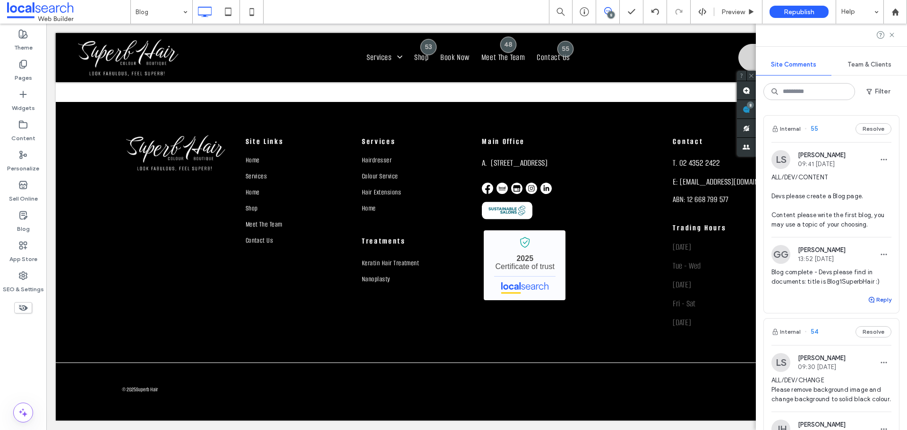
click at [868, 298] on icon "button" at bounding box center [872, 300] width 8 height 8
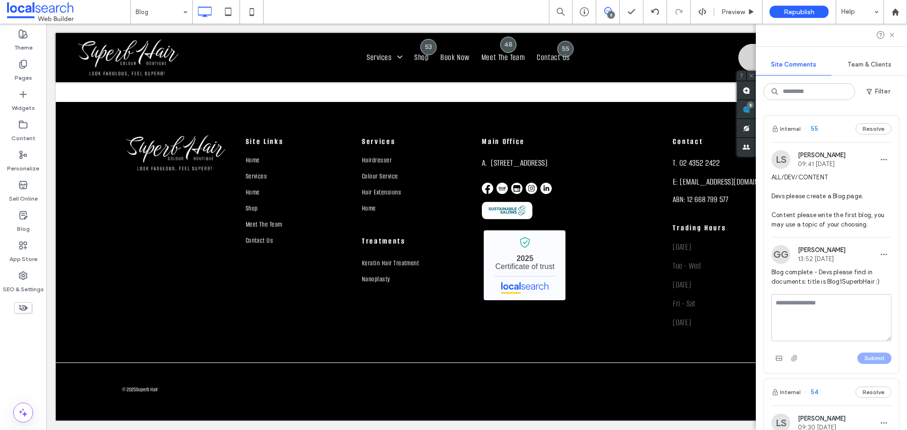
click at [848, 305] on textarea at bounding box center [831, 317] width 120 height 47
click at [30, 75] on label "Pages" at bounding box center [23, 75] width 17 height 13
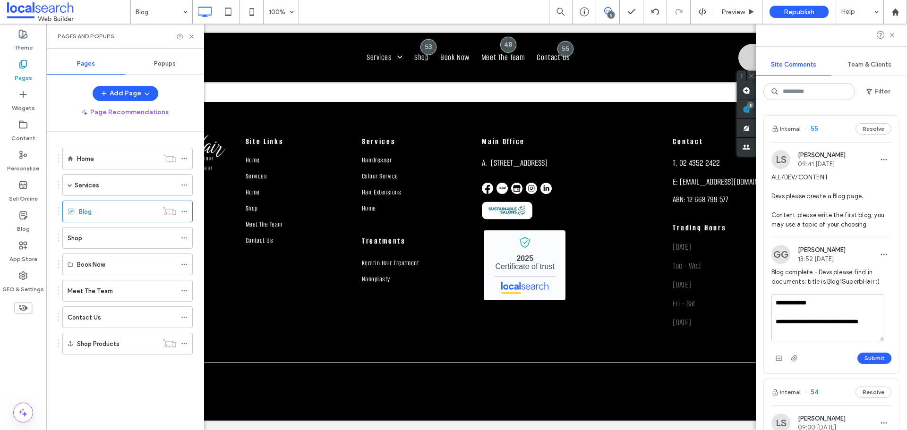
click at [30, 75] on label "Pages" at bounding box center [23, 75] width 17 height 13
click at [879, 322] on textarea "**********" at bounding box center [827, 317] width 113 height 47
click at [855, 326] on textarea "**********" at bounding box center [827, 317] width 113 height 47
click at [819, 336] on textarea "**********" at bounding box center [827, 317] width 113 height 47
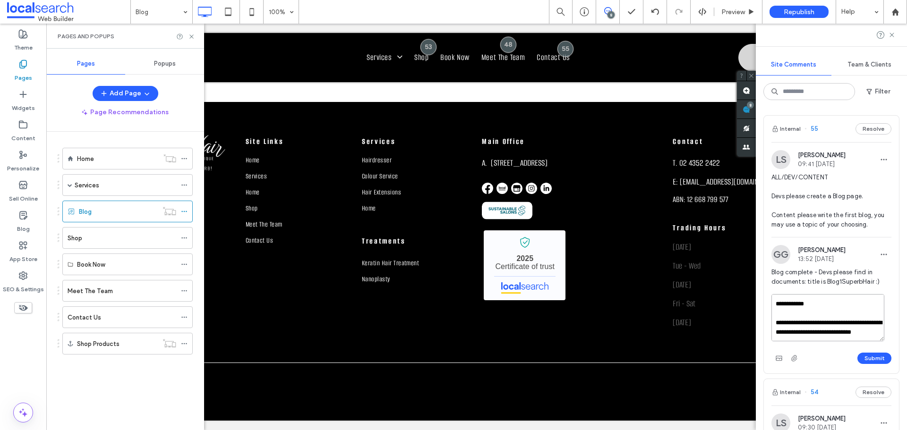
click at [819, 336] on textarea "**********" at bounding box center [827, 317] width 113 height 47
click at [815, 337] on textarea "**********" at bounding box center [827, 317] width 113 height 47
click at [855, 326] on textarea "**********" at bounding box center [827, 317] width 113 height 47
type textarea "**********"
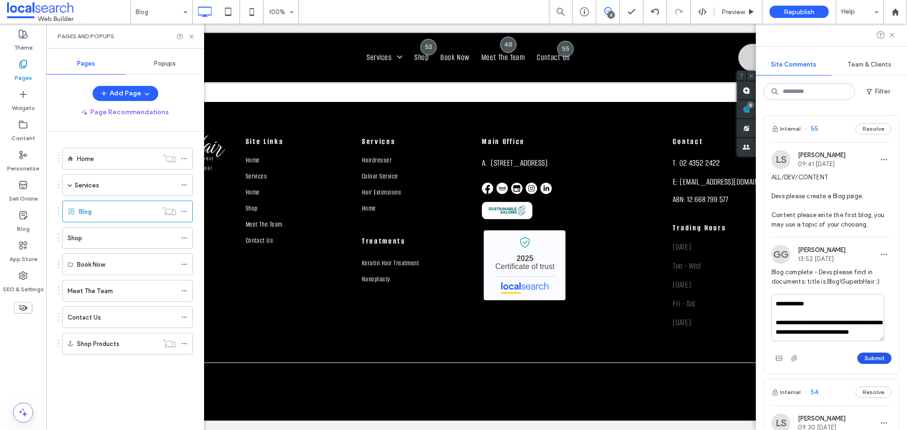
click at [858, 355] on button "Submit" at bounding box center [874, 358] width 34 height 11
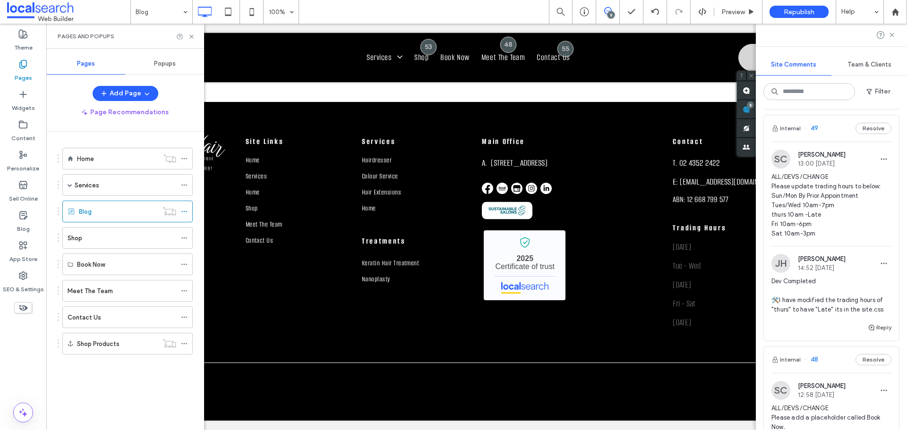
scroll to position [992, 0]
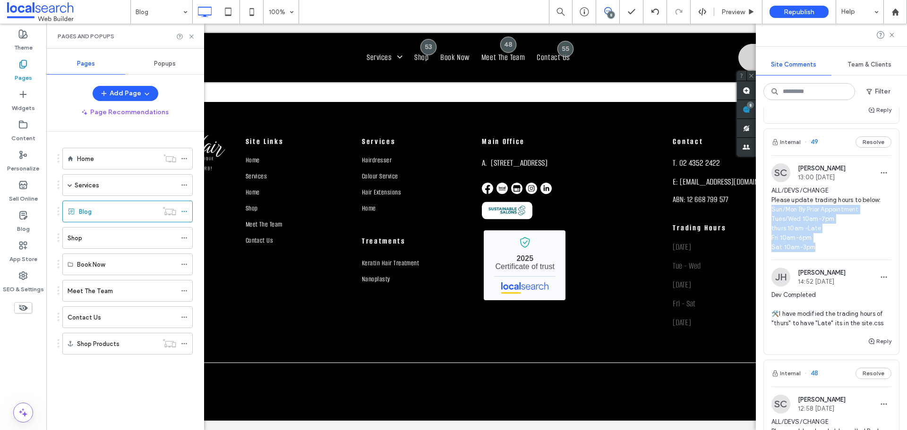
drag, startPoint x: 817, startPoint y: 275, endPoint x: 772, endPoint y: 238, distance: 58.7
click at [772, 238] on span "ALL/DEVS/CHANGE Please update trading hours to below: Sun/Mon By Prior Appointm…" at bounding box center [831, 219] width 120 height 66
copy span "Sun/Mon By Prior Appointment Tues/Wed 10am-7pm thurs 10am -Late Fri 10am-6pm Sa…"
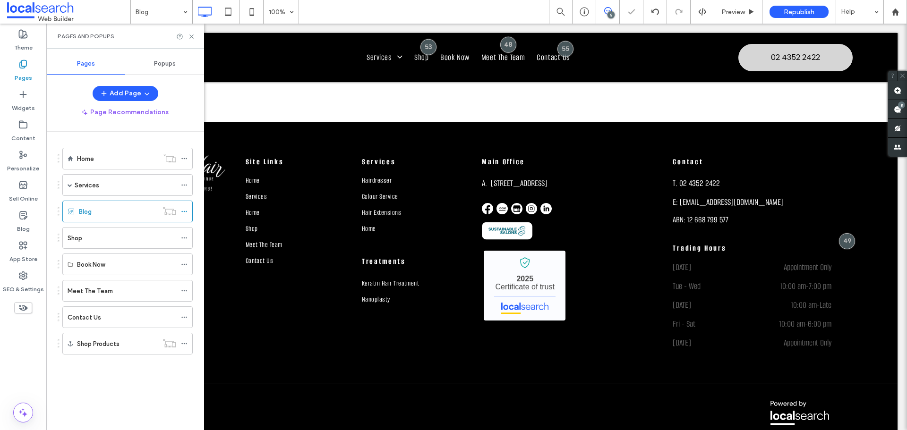
scroll to position [0, 0]
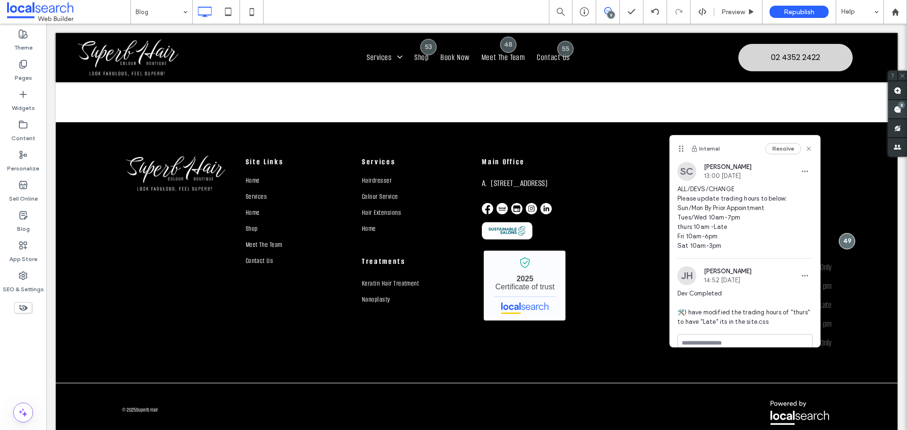
click at [896, 108] on use at bounding box center [898, 110] width 8 height 8
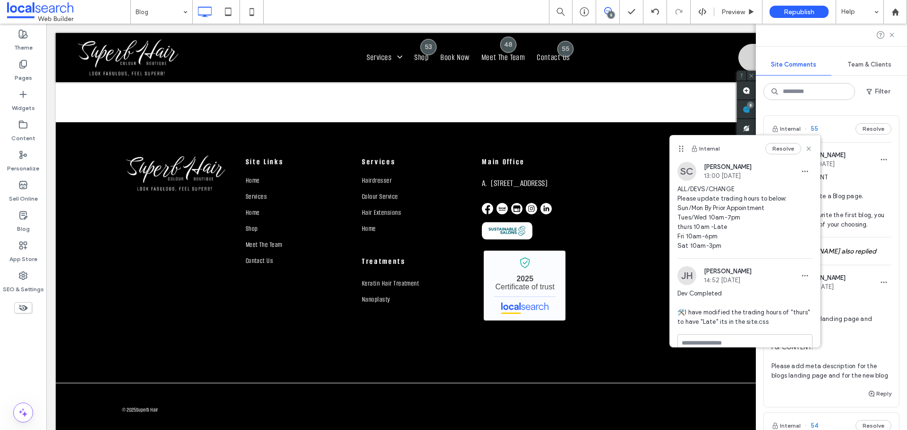
scroll to position [15, 0]
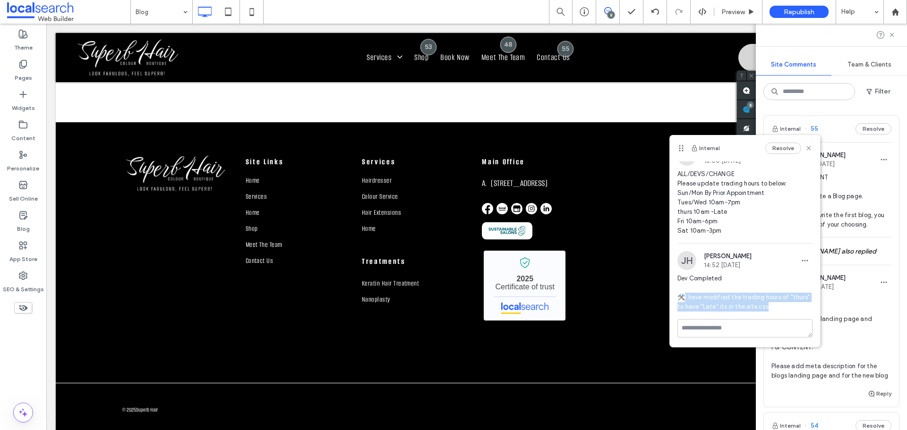
drag, startPoint x: 686, startPoint y: 297, endPoint x: 790, endPoint y: 305, distance: 104.7
click at [790, 305] on span "Dev Completed 🛠️I have modified the trading hours of "thurs" to have "Late" its…" at bounding box center [744, 293] width 135 height 38
copy span "have modified the trading hours of "thurs" to have "Late" its in the site.css"
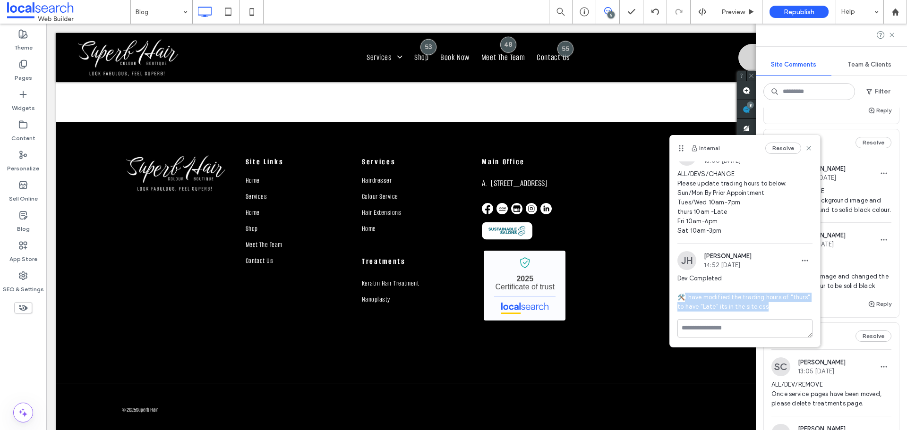
click at [896, 275] on div "Internal 55 Resolve LS [PERSON_NAME] 09:41 [DATE] ALL/DEV/CONTENT Devs please c…" at bounding box center [831, 269] width 151 height 323
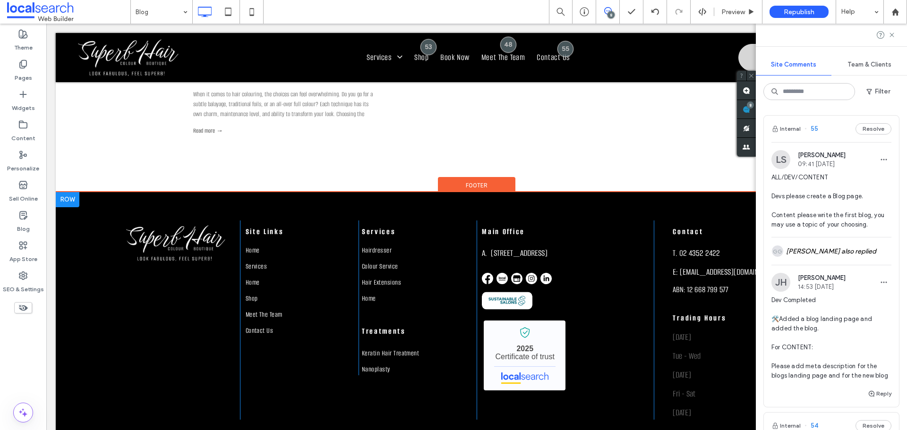
scroll to position [409, 0]
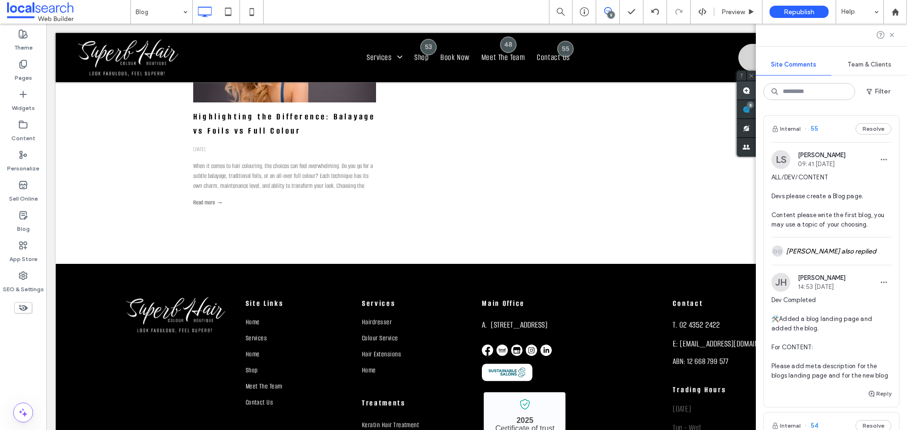
click at [745, 91] on use at bounding box center [747, 91] width 8 height 8
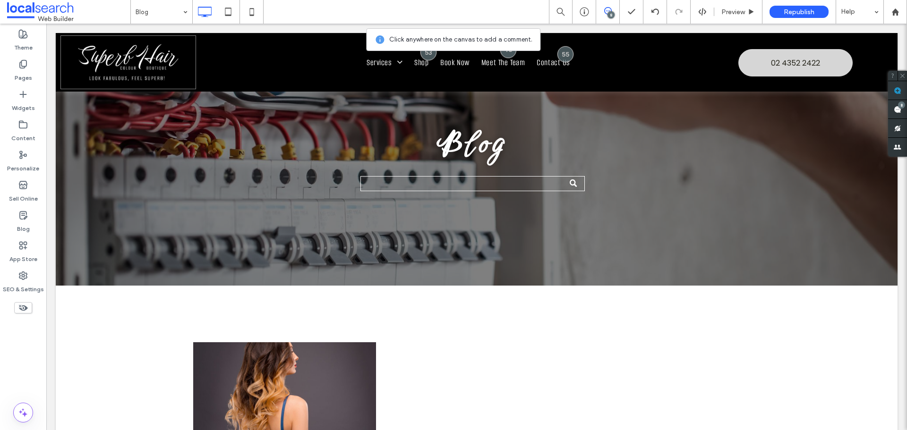
scroll to position [0, 0]
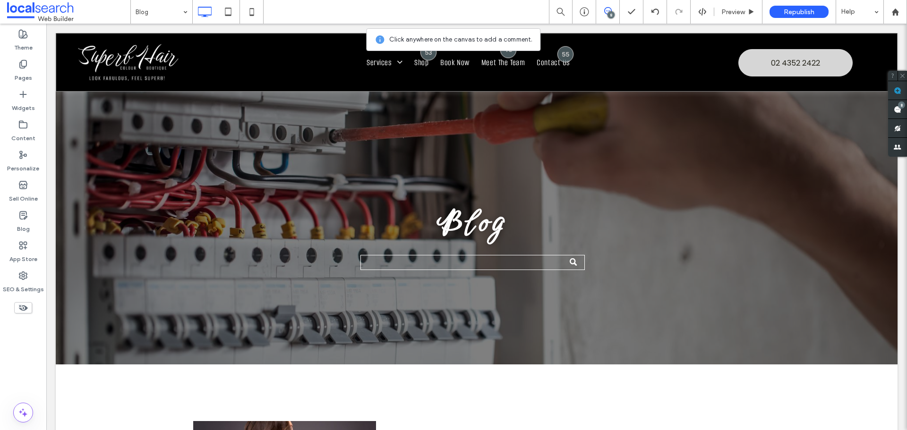
click at [59, 88] on div "Click To Paste Services Hairdresser Colour Service Consultant [GEOGRAPHIC_DATA]…" at bounding box center [477, 62] width 842 height 59
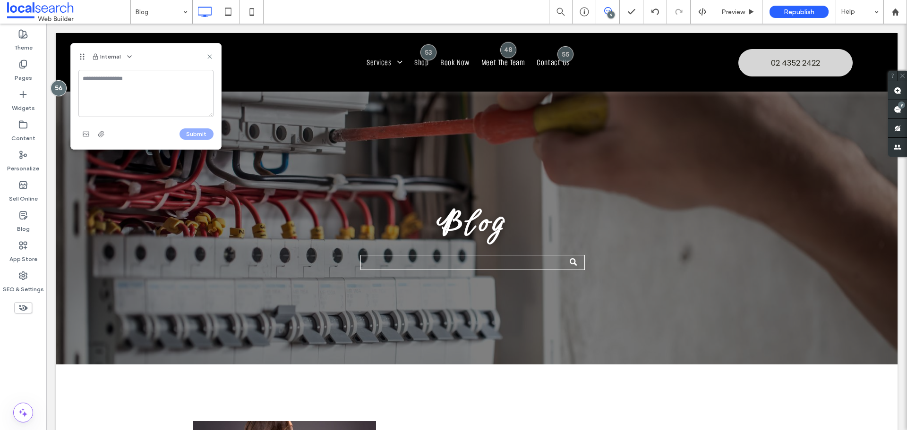
click at [111, 95] on textarea at bounding box center [145, 93] width 135 height 47
type textarea "*"
type textarea "**********"
click at [86, 137] on use "button" at bounding box center [86, 134] width 6 height 5
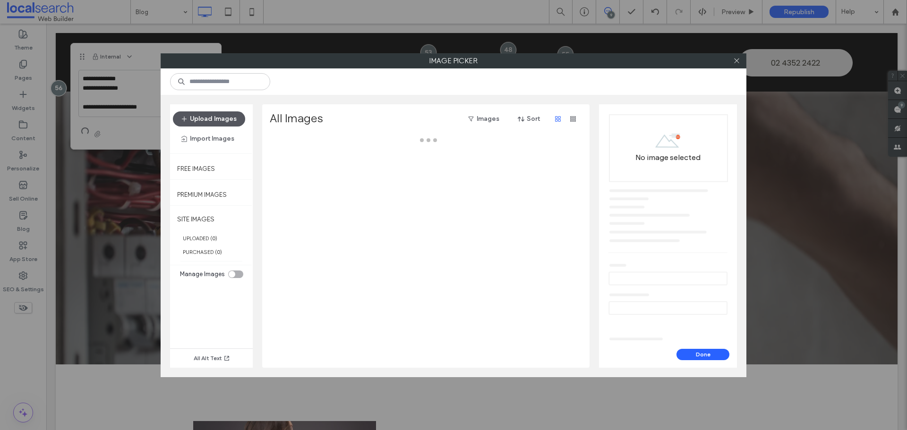
click at [199, 121] on button "Upload Images" at bounding box center [209, 118] width 72 height 15
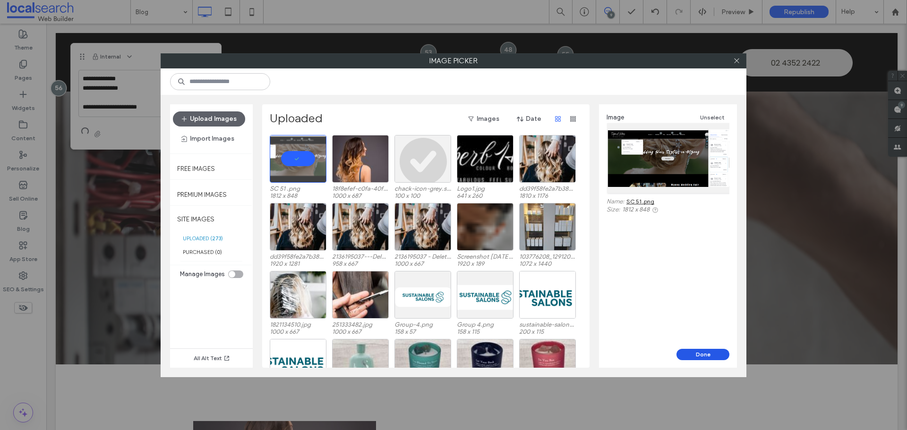
click at [702, 351] on button "Done" at bounding box center [703, 354] width 53 height 11
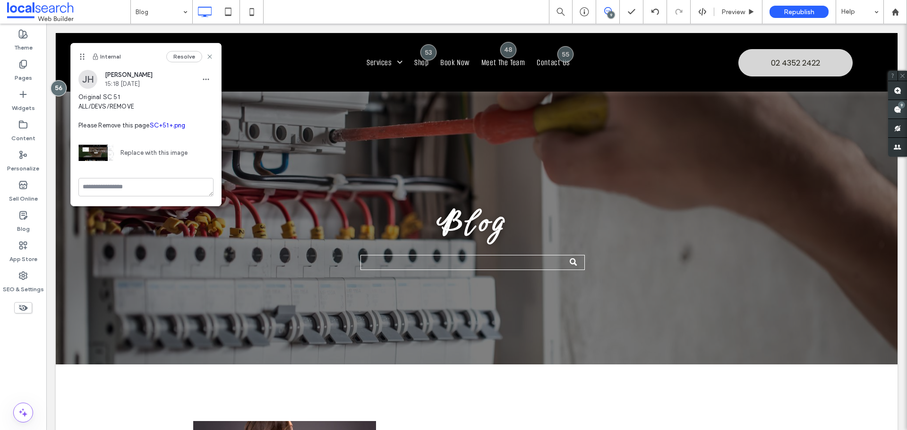
click at [896, 106] on use at bounding box center [898, 110] width 8 height 8
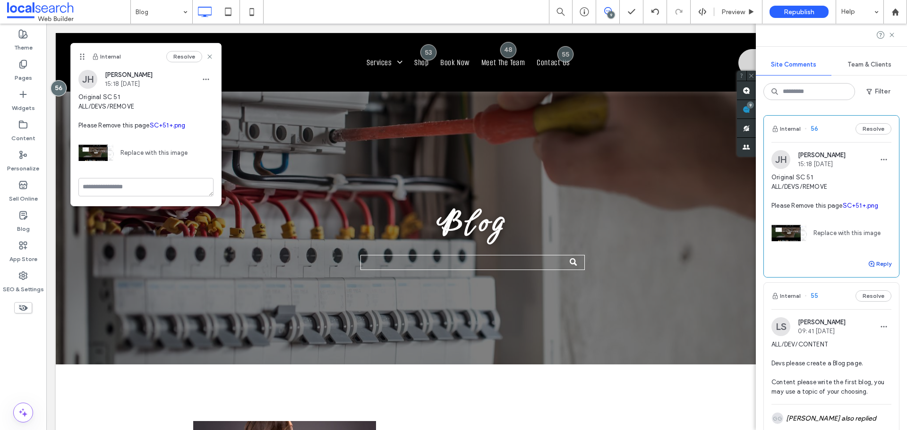
click at [871, 261] on button "Reply" at bounding box center [880, 263] width 24 height 11
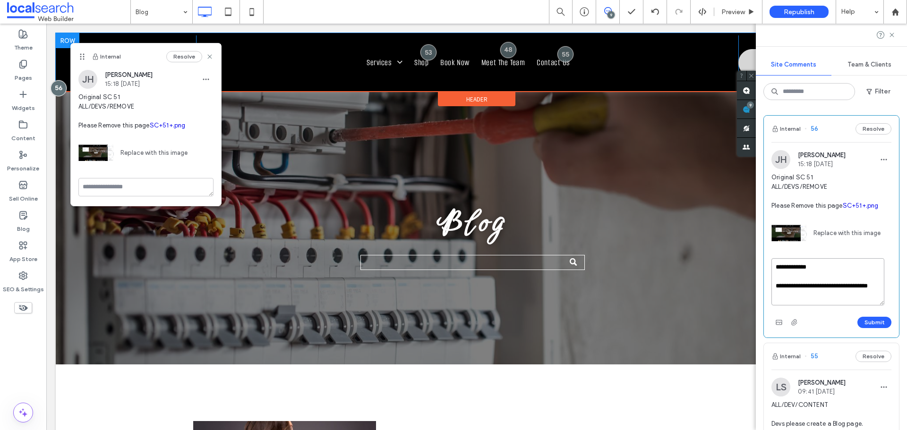
type textarea "**********"
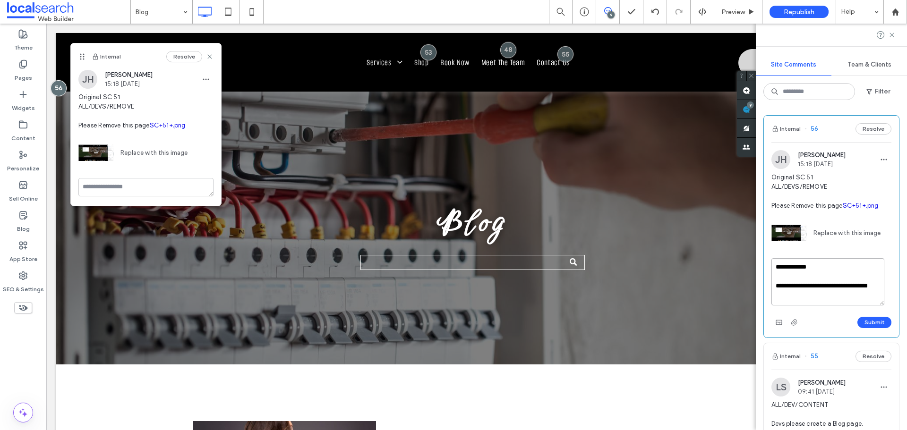
drag, startPoint x: 797, startPoint y: 291, endPoint x: 783, endPoint y: 287, distance: 14.7
click at [783, 287] on textarea "**********" at bounding box center [827, 281] width 113 height 47
click at [865, 320] on button "Submit" at bounding box center [874, 322] width 34 height 11
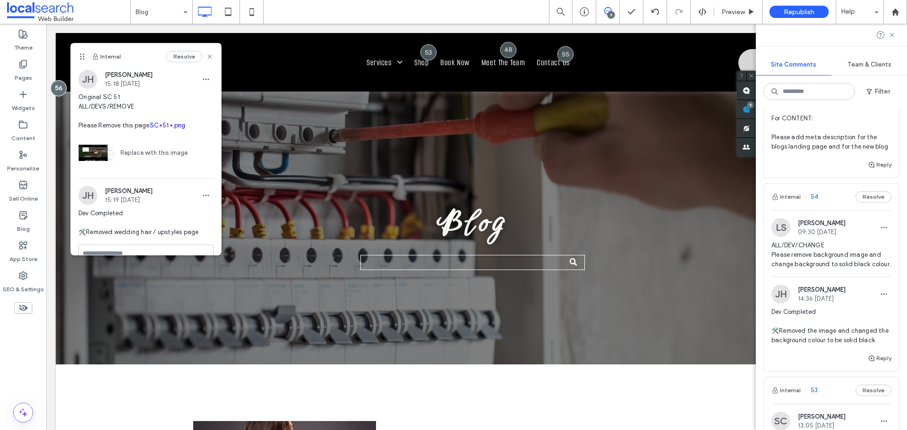
scroll to position [520, 0]
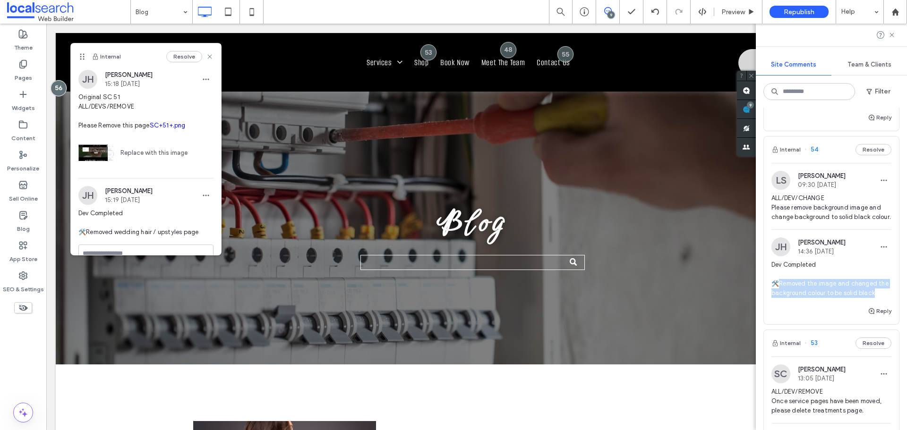
drag, startPoint x: 795, startPoint y: 322, endPoint x: 781, endPoint y: 303, distance: 23.3
click at [781, 298] on span "Dev Completed 🛠️Removed the image and changed the background colour to be solid…" at bounding box center [831, 279] width 120 height 38
copy span "emoved the image and changed the background colour to be solid black"
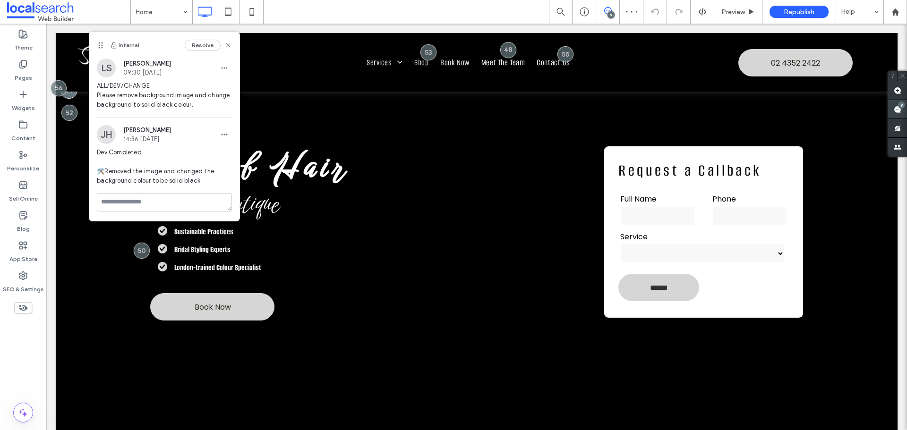
click at [900, 109] on use at bounding box center [898, 110] width 8 height 8
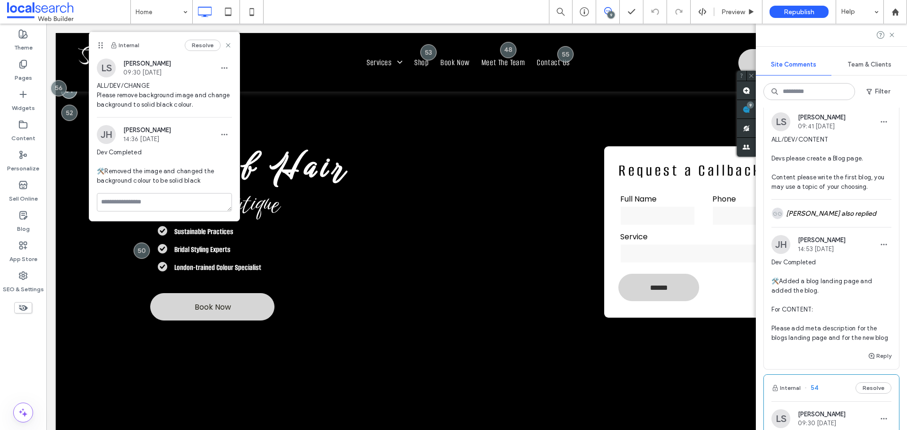
scroll to position [283, 0]
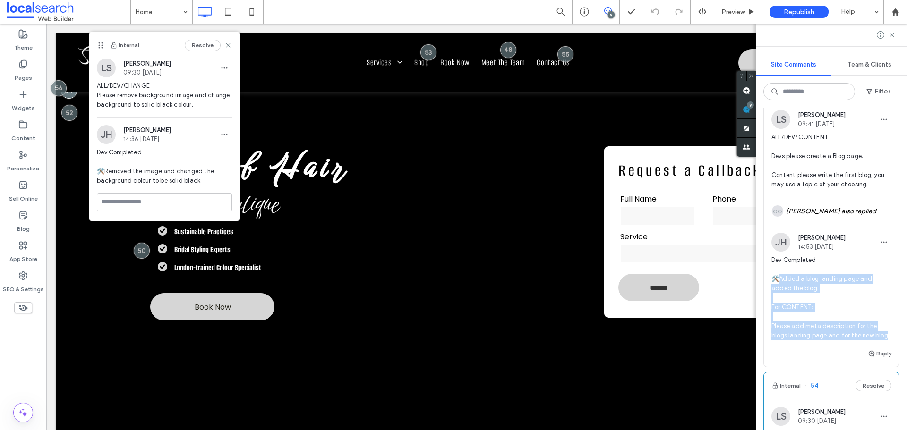
drag, startPoint x: 779, startPoint y: 278, endPoint x: 826, endPoint y: 343, distance: 80.5
click at [826, 341] on span "Dev Completed 🛠️Added a blog landing page and added the blog. For CONTENT: Plea…" at bounding box center [831, 298] width 120 height 85
copy span "dded a blog landing page and added the blog. For CONTENT: Please add meta descr…"
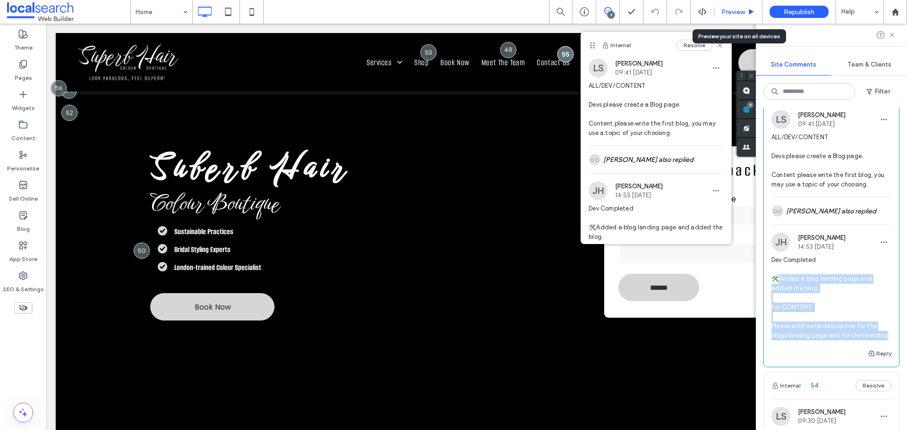
click at [727, 10] on span "Preview" at bounding box center [733, 12] width 24 height 8
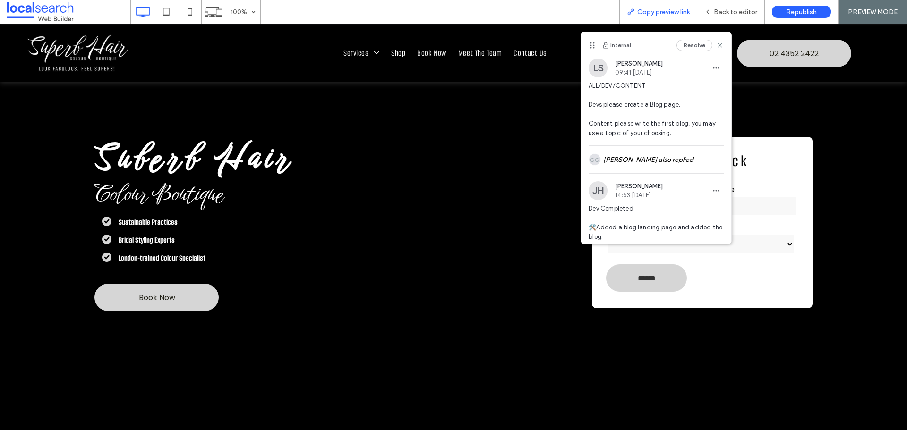
click at [670, 13] on span "Copy preview link" at bounding box center [663, 12] width 52 height 8
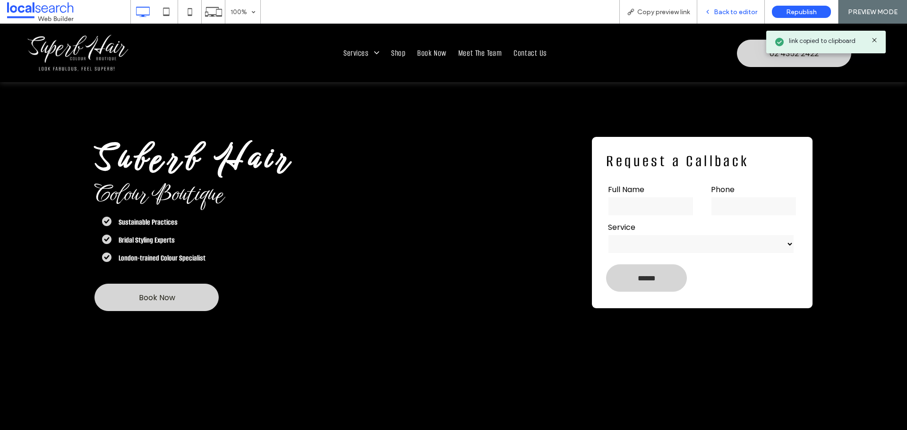
drag, startPoint x: 715, startPoint y: 9, endPoint x: 344, endPoint y: 101, distance: 382.5
click at [715, 9] on span "Back to editor" at bounding box center [735, 12] width 43 height 8
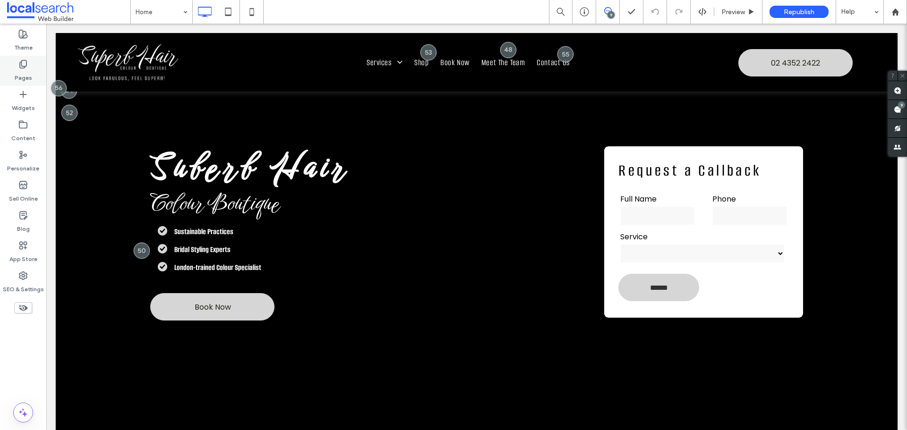
click at [31, 69] on label "Pages" at bounding box center [23, 75] width 17 height 13
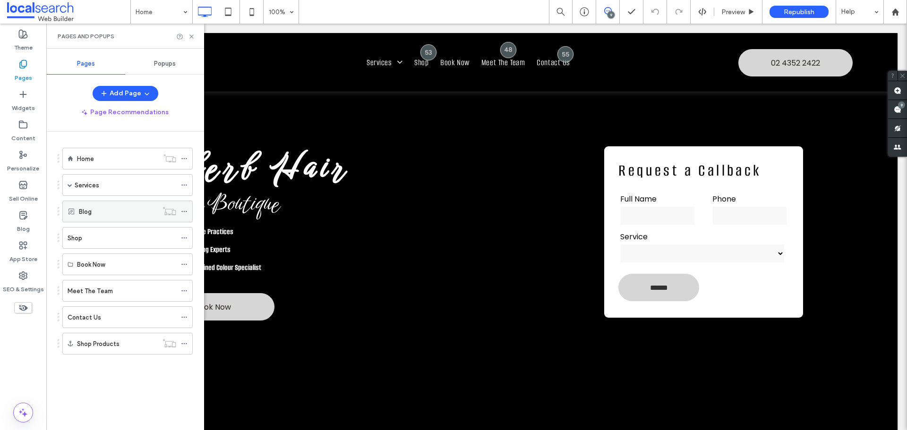
click at [183, 209] on icon at bounding box center [184, 211] width 7 height 7
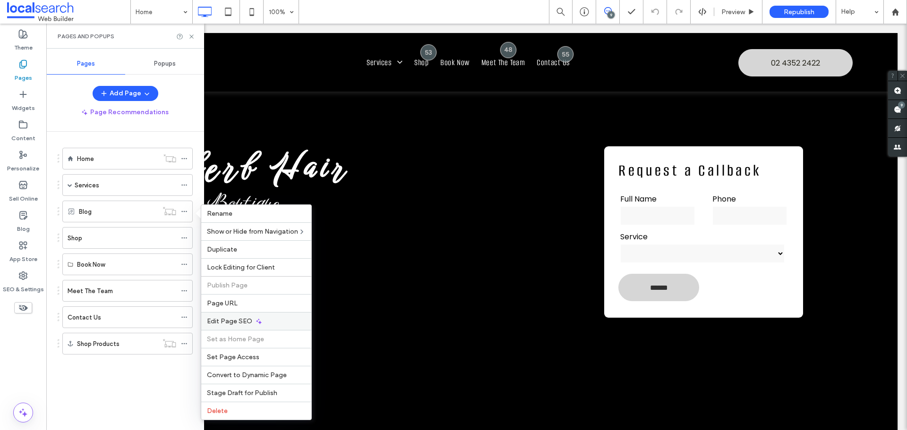
click at [239, 322] on span "Edit Page SEO" at bounding box center [229, 321] width 45 height 8
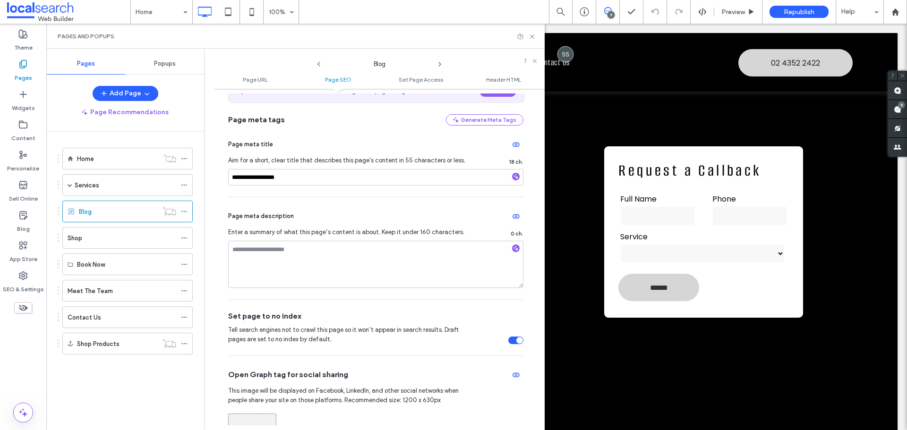
scroll to position [142, 0]
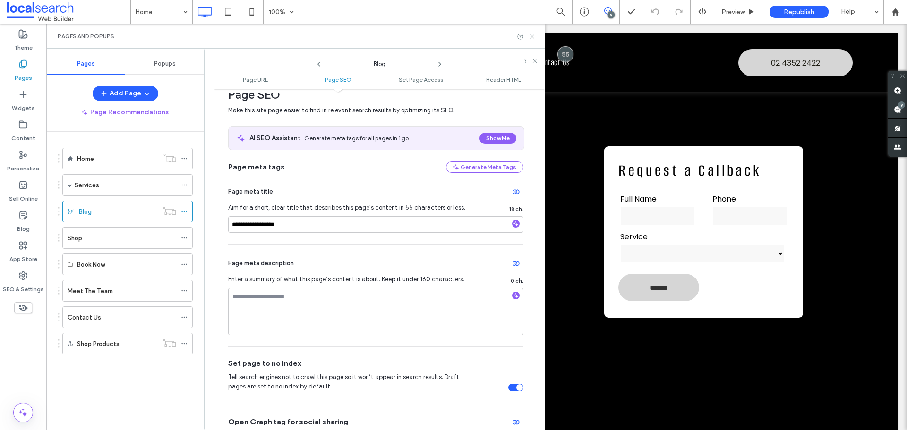
click at [531, 37] on icon at bounding box center [532, 36] width 7 height 7
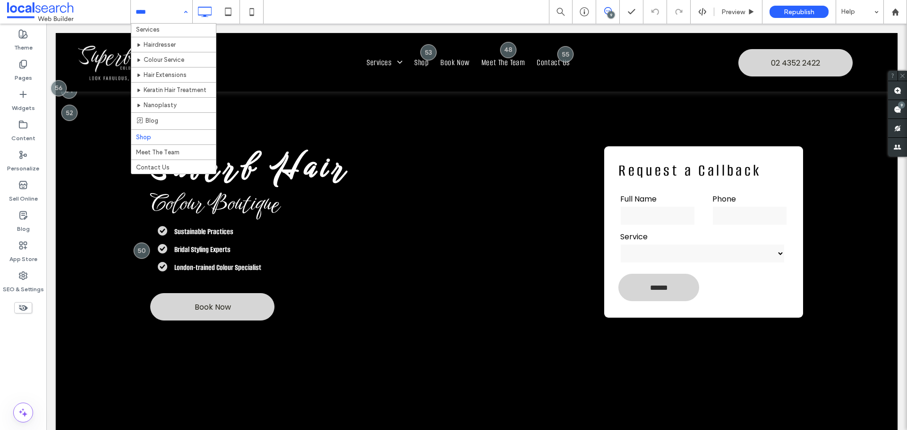
scroll to position [0, 0]
